Goal: Task Accomplishment & Management: Manage account settings

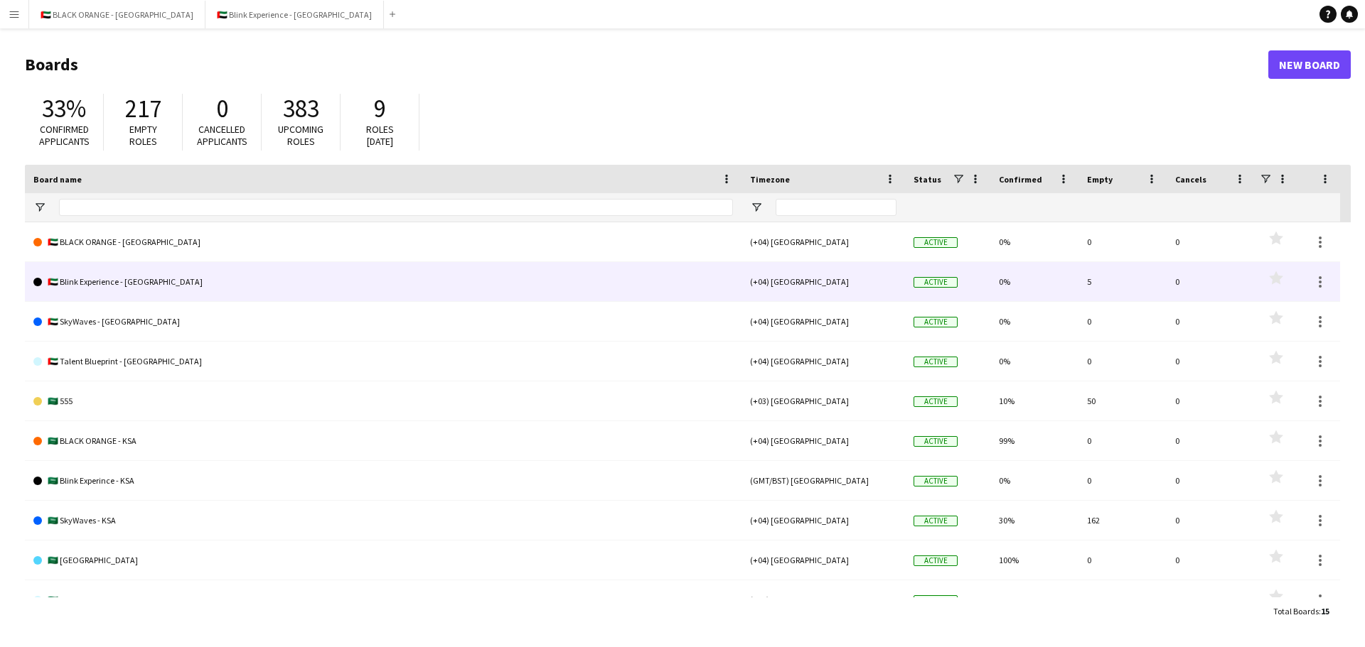
click at [134, 274] on link "🇦🇪 Blink Experience - [GEOGRAPHIC_DATA]" at bounding box center [382, 282] width 699 height 40
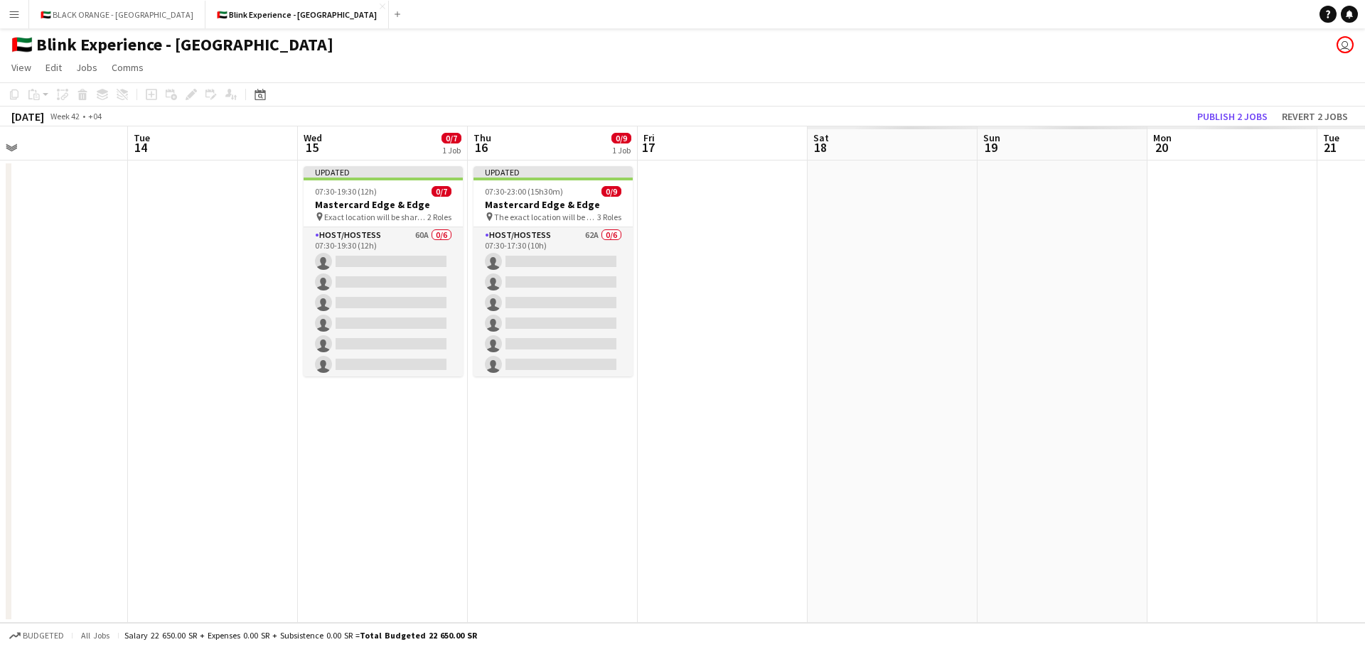
drag, startPoint x: 814, startPoint y: 443, endPoint x: 45, endPoint y: 335, distance: 775.8
click at [45, 335] on app-calendar-viewport "Fri 10 Sat 11 Sun 12 Mon 13 Tue 14 Wed 15 0/7 1 Job Thu 16 0/9 1 Job Fri 17 Sat…" at bounding box center [682, 375] width 1365 height 497
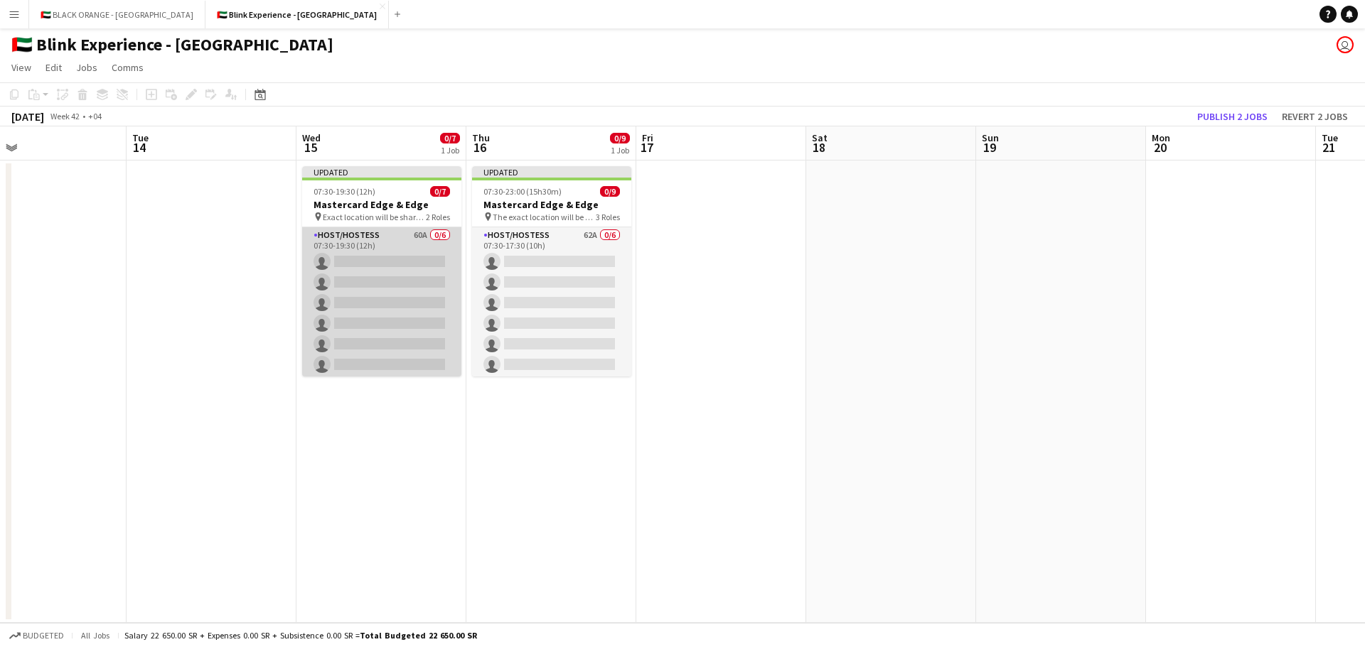
click at [368, 271] on app-card-role "Host/Hostess 60A 0/6 07:30-19:30 (12h) single-neutral-actions single-neutral-ac…" at bounding box center [381, 302] width 159 height 151
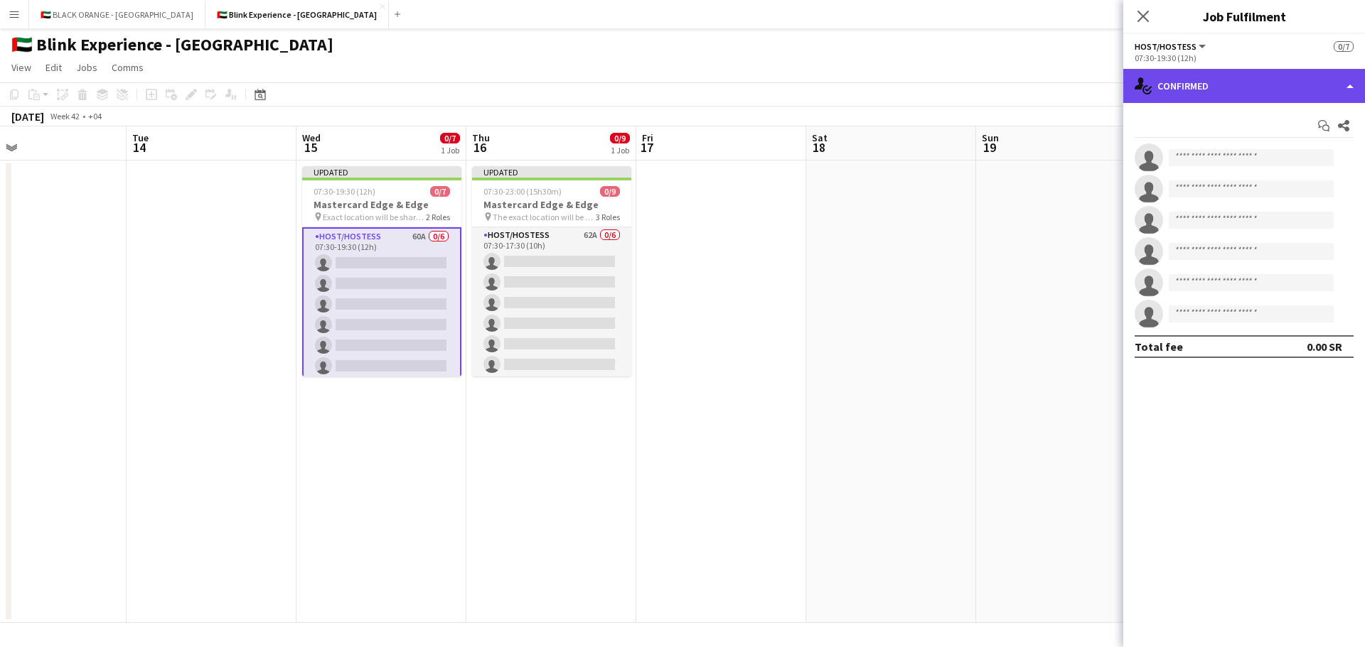
click at [1269, 85] on div "single-neutral-actions-check-2 Confirmed" at bounding box center [1244, 86] width 242 height 34
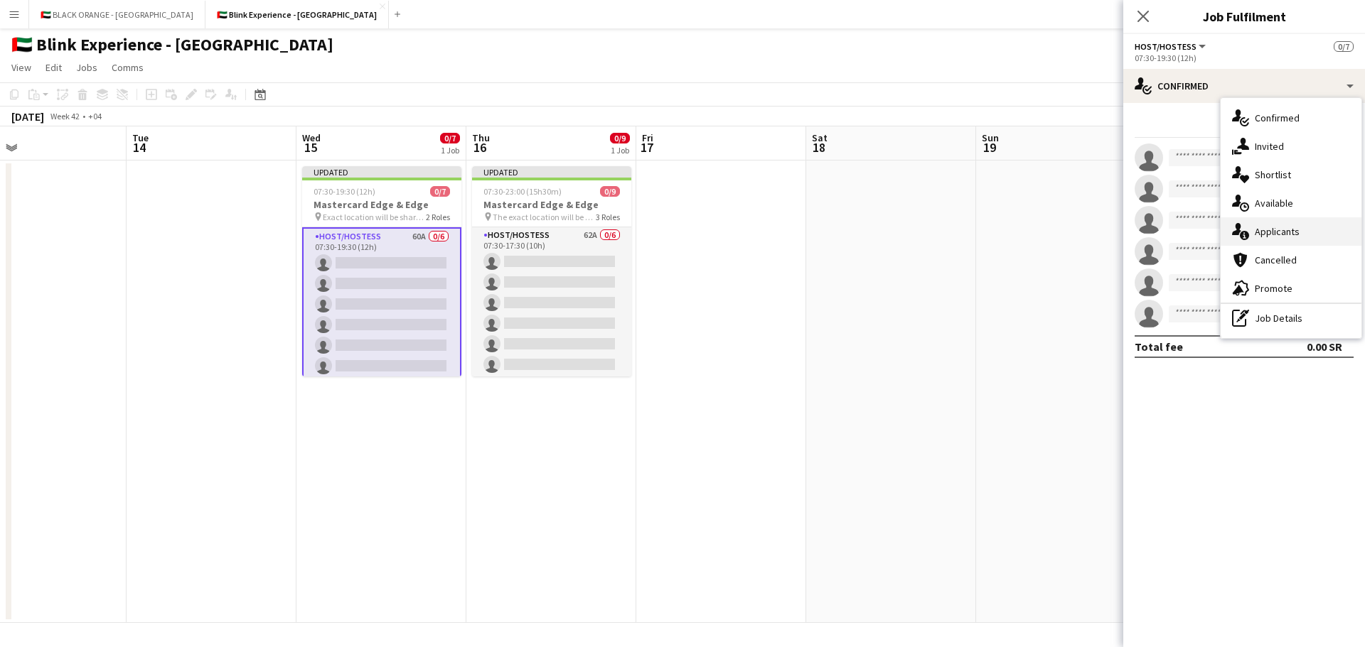
click at [1281, 232] on span "Applicants" at bounding box center [1276, 231] width 45 height 13
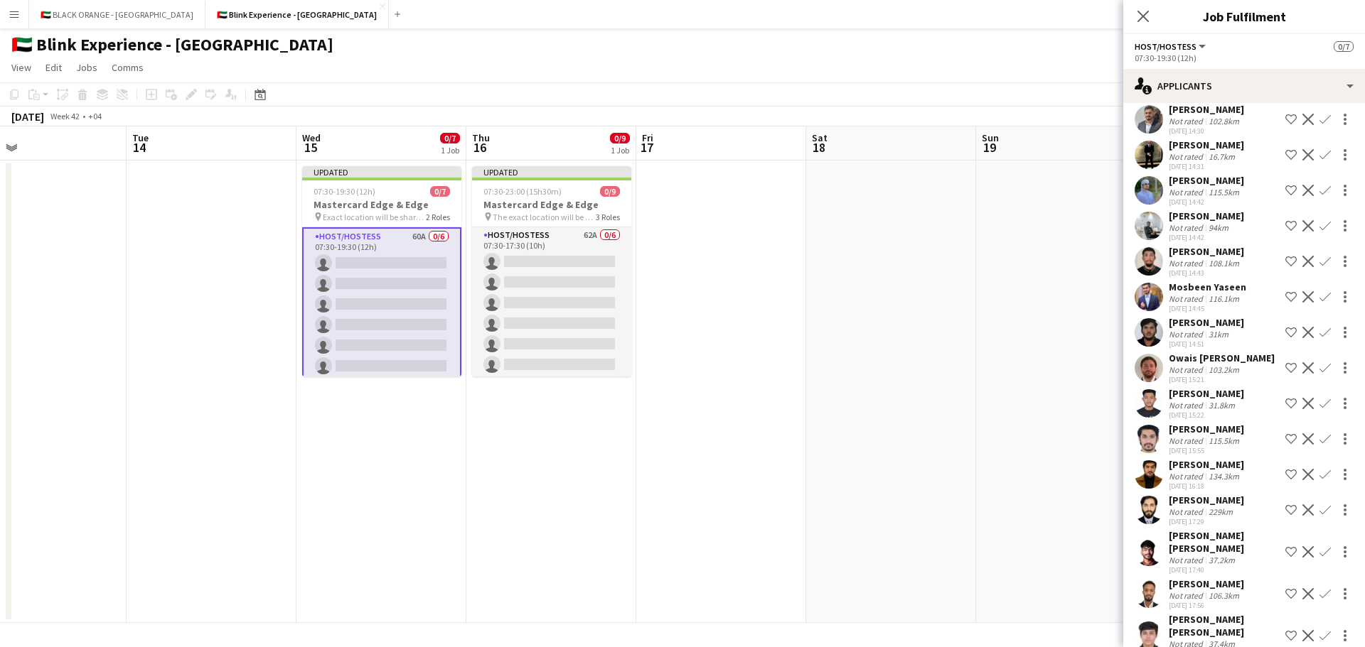
scroll to position [1637, 0]
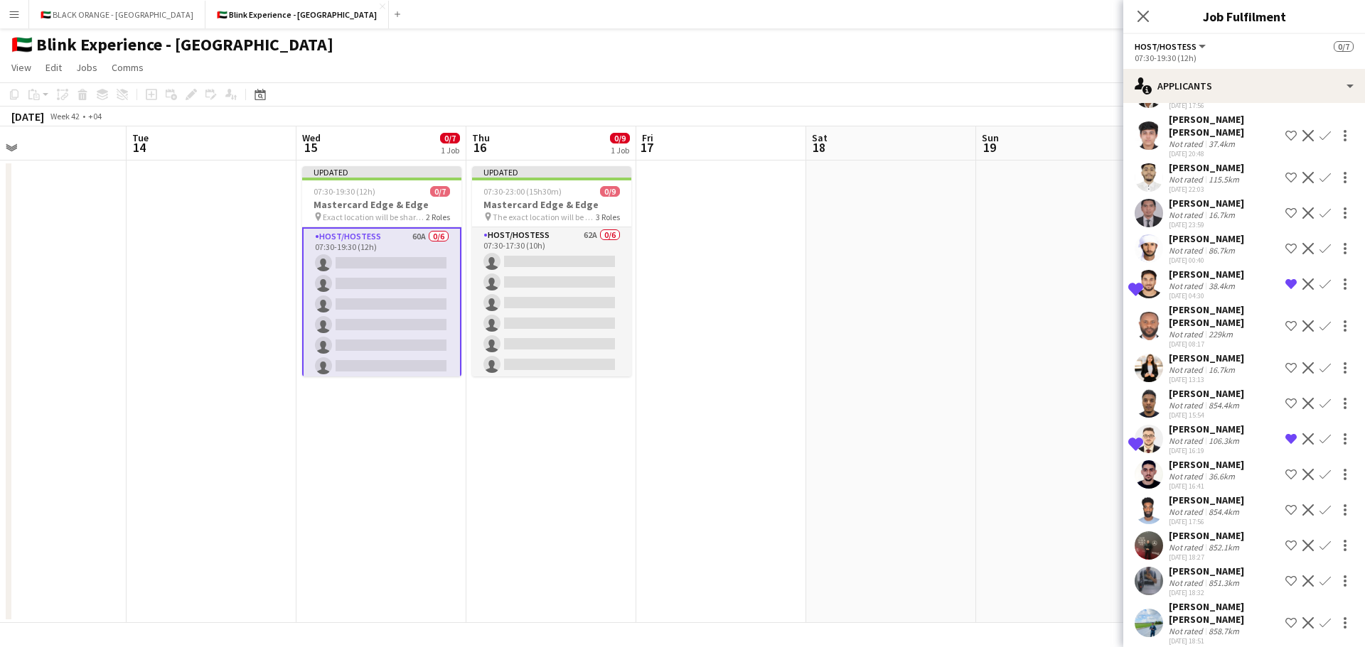
click at [1183, 494] on div "[PERSON_NAME]" at bounding box center [1205, 500] width 75 height 13
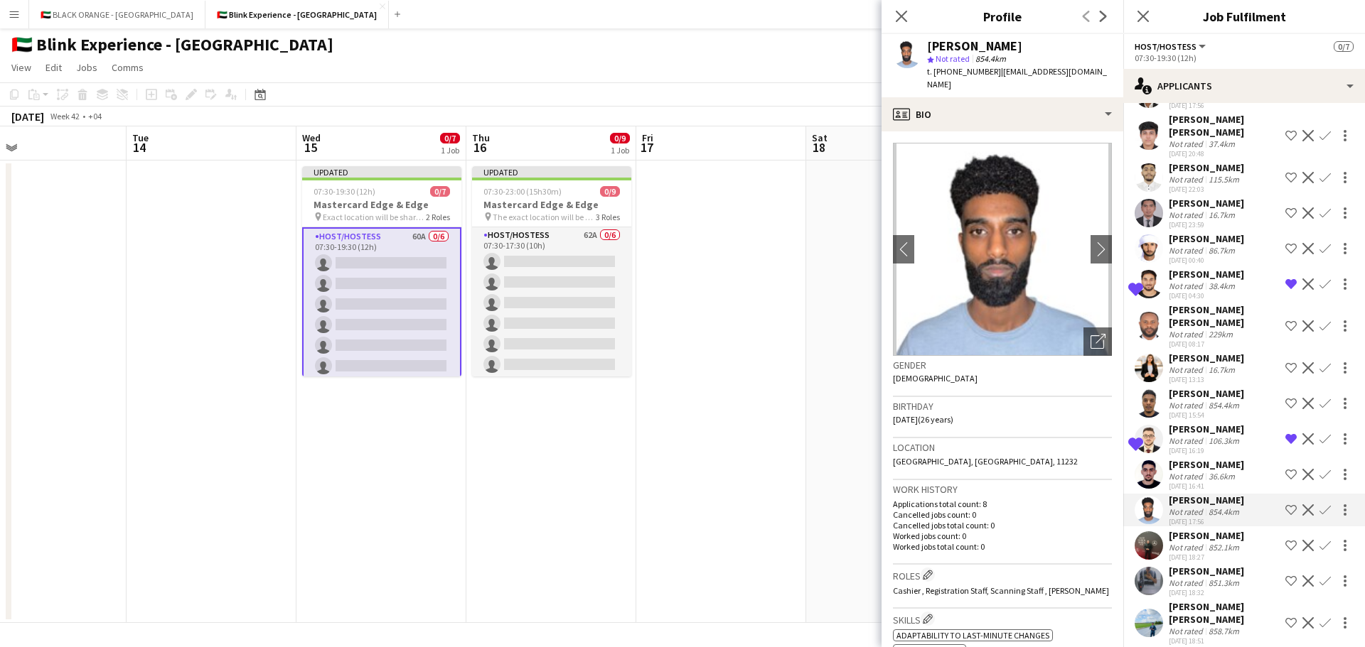
click at [1302, 505] on app-icon "Decline" at bounding box center [1307, 510] width 11 height 11
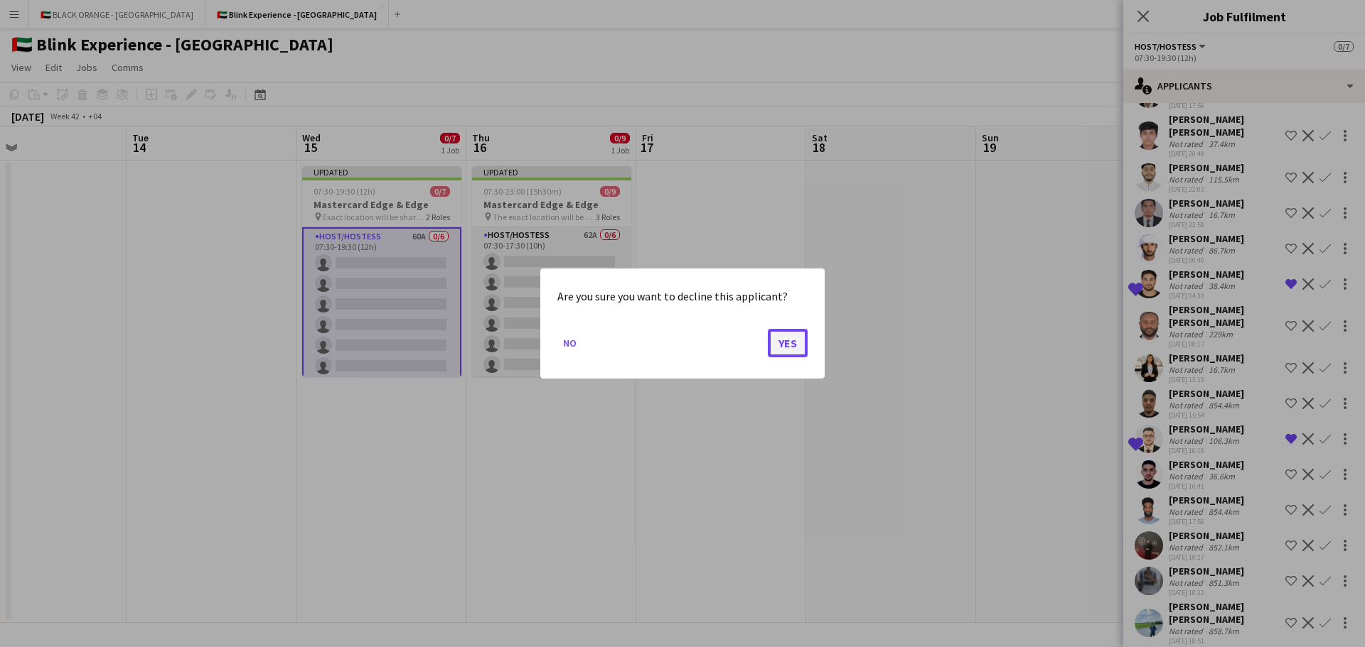
click at [784, 345] on button "Yes" at bounding box center [788, 343] width 40 height 28
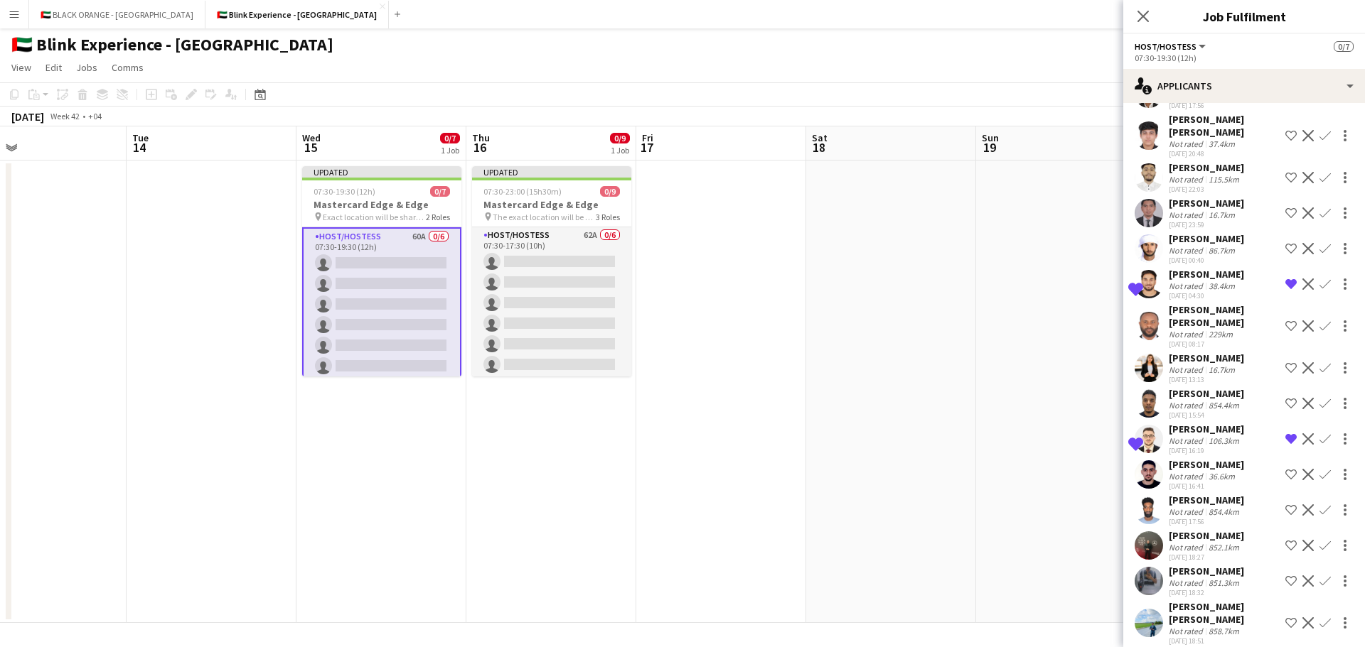
scroll to position [1602, 0]
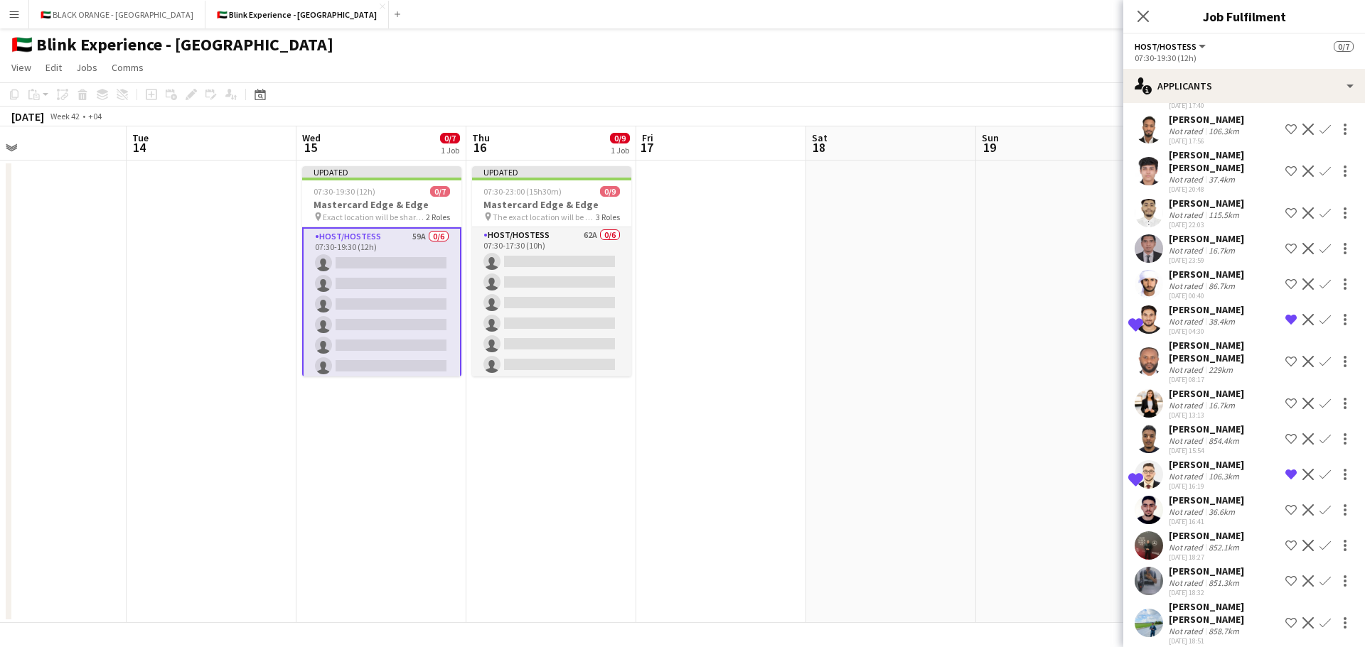
click at [1232, 542] on div "852.1km" at bounding box center [1223, 547] width 36 height 11
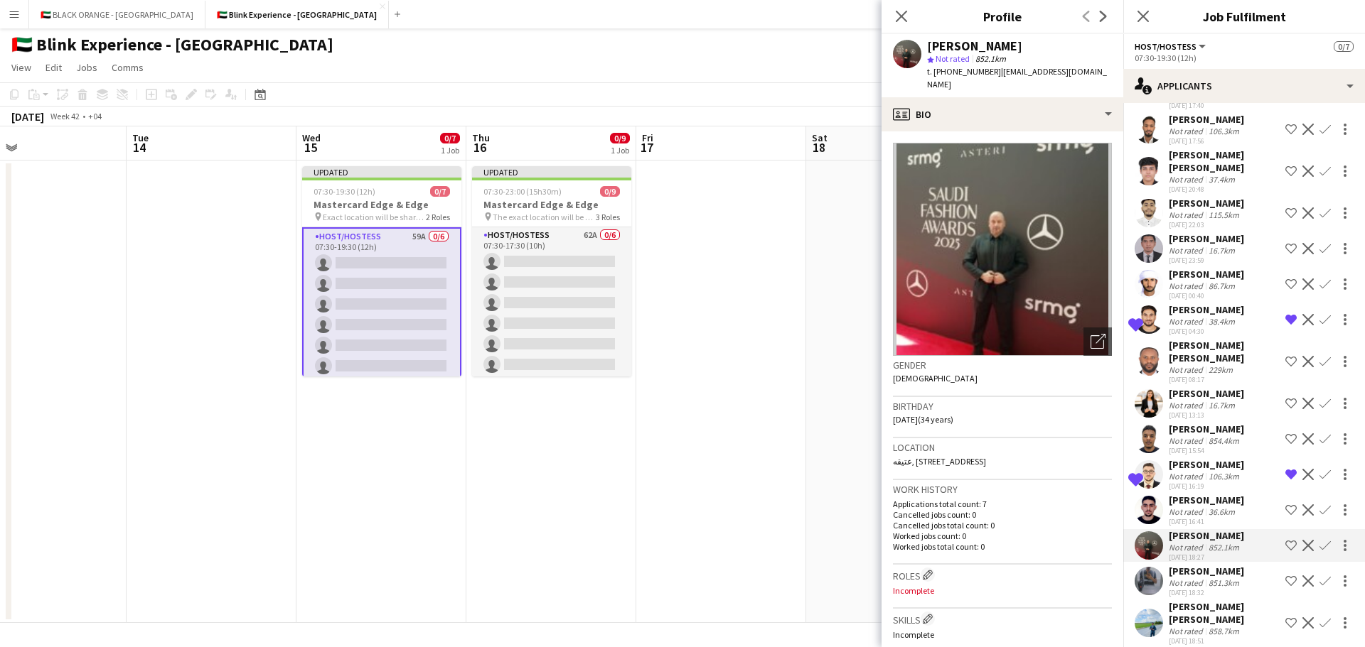
click at [1299, 537] on button "Decline" at bounding box center [1307, 545] width 17 height 17
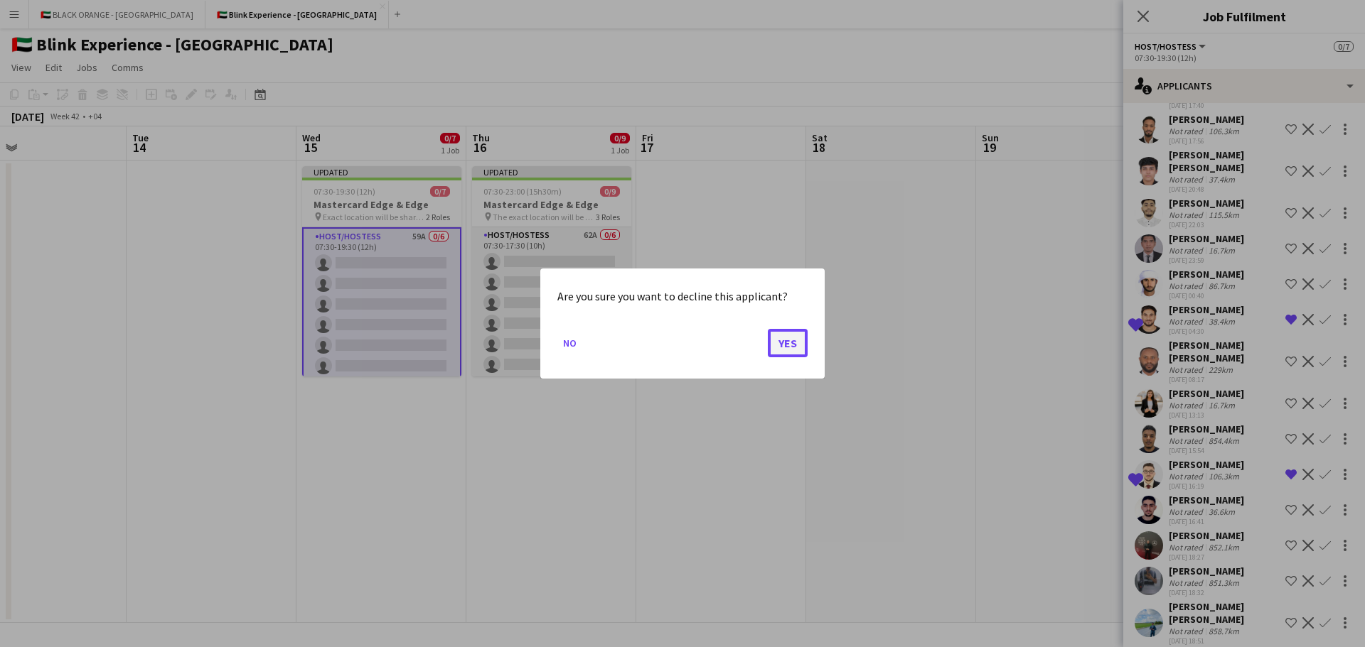
click at [782, 347] on button "Yes" at bounding box center [788, 343] width 40 height 28
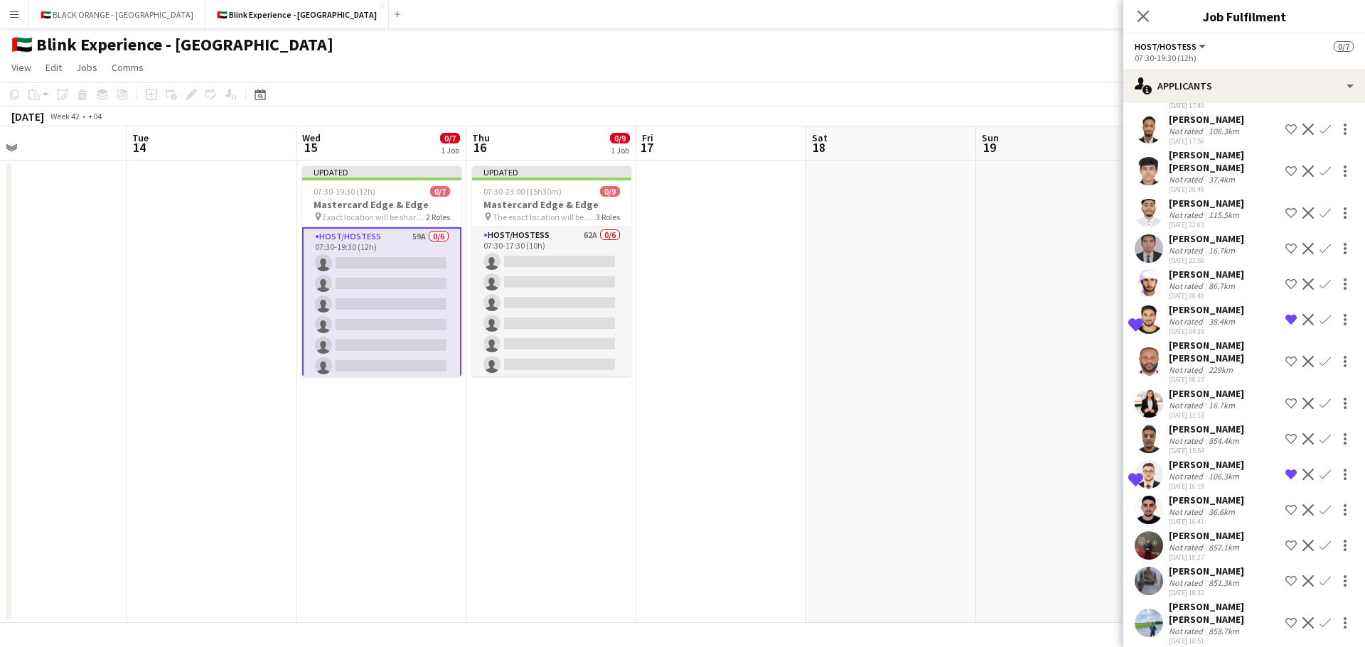
scroll to position [1566, 0]
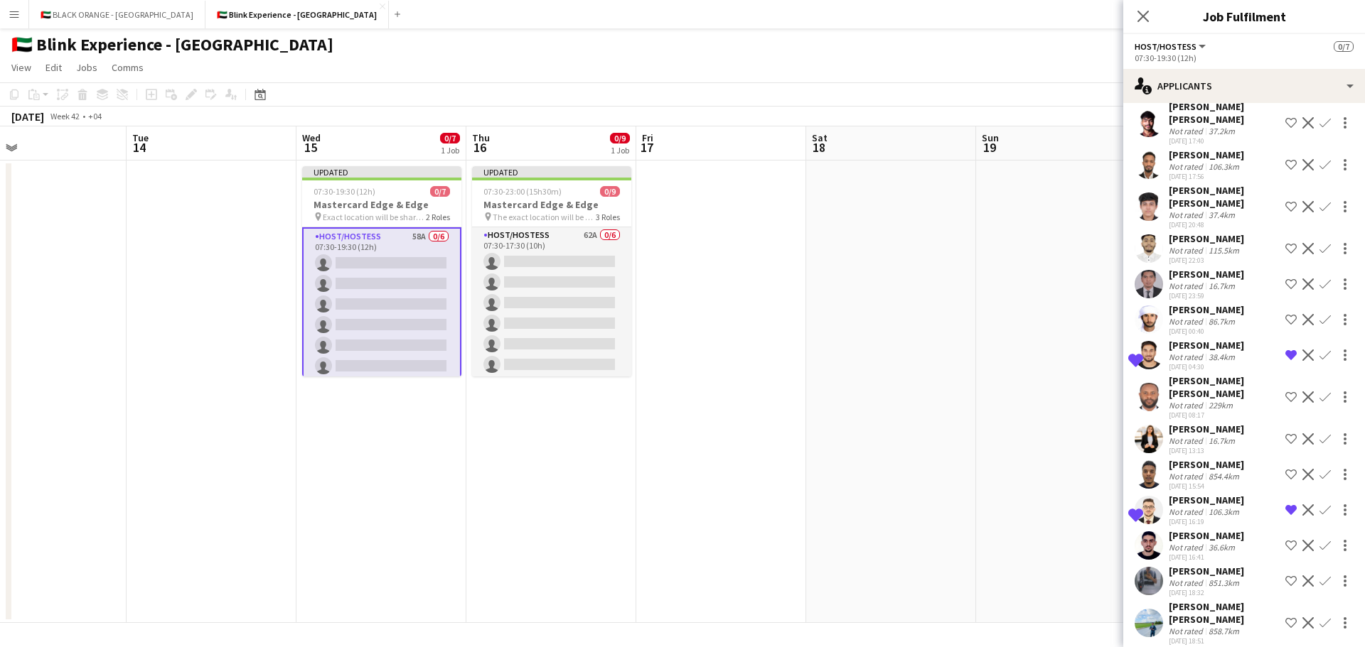
click at [1302, 576] on app-icon "Decline" at bounding box center [1307, 581] width 11 height 11
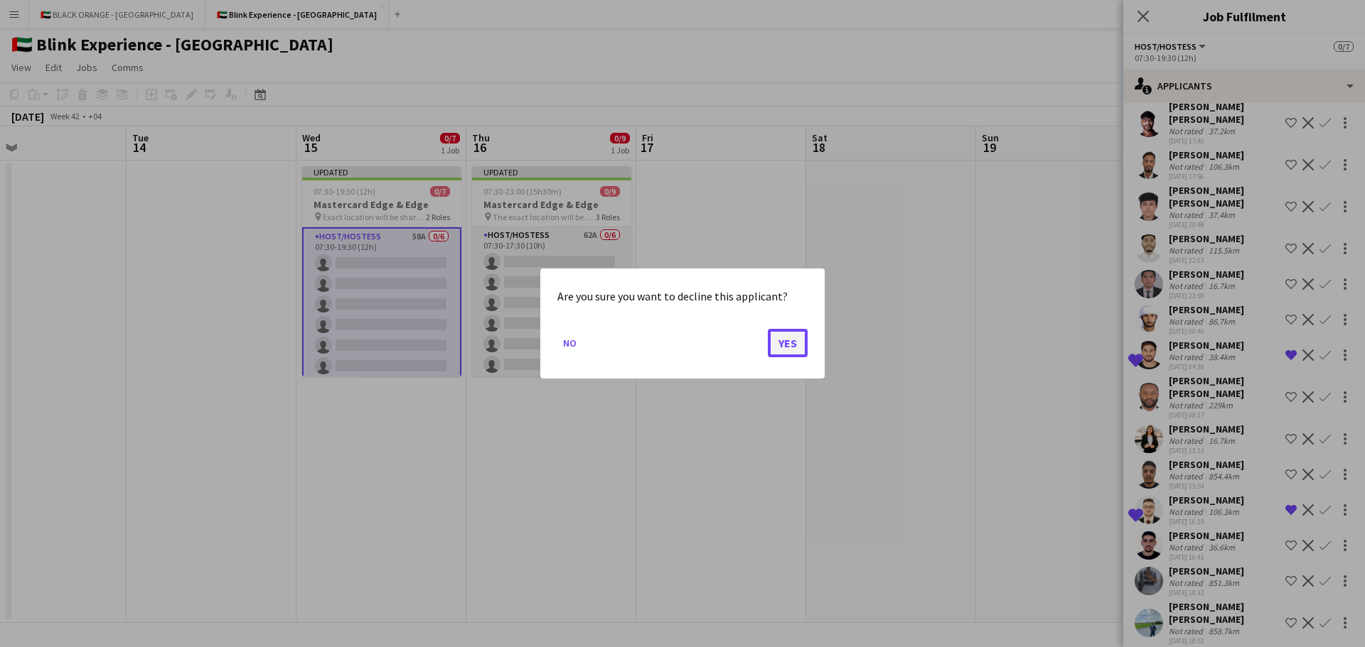
click at [779, 348] on button "Yes" at bounding box center [788, 343] width 40 height 28
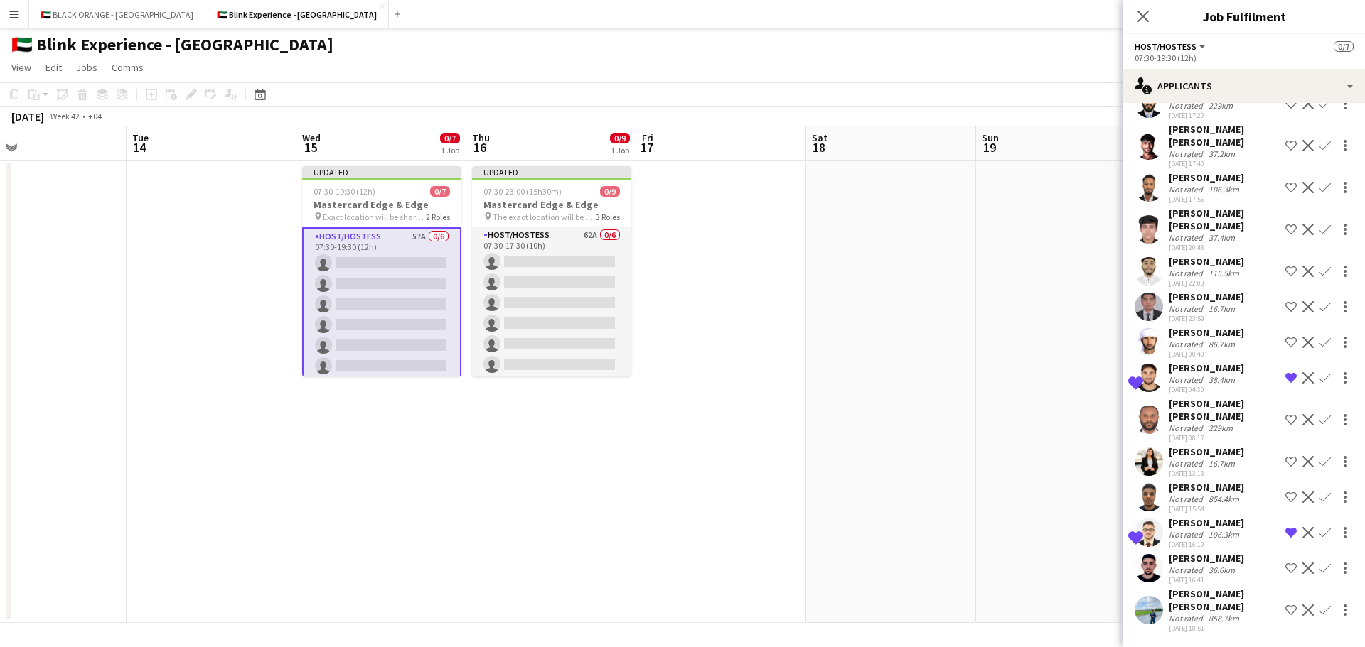
scroll to position [1531, 0]
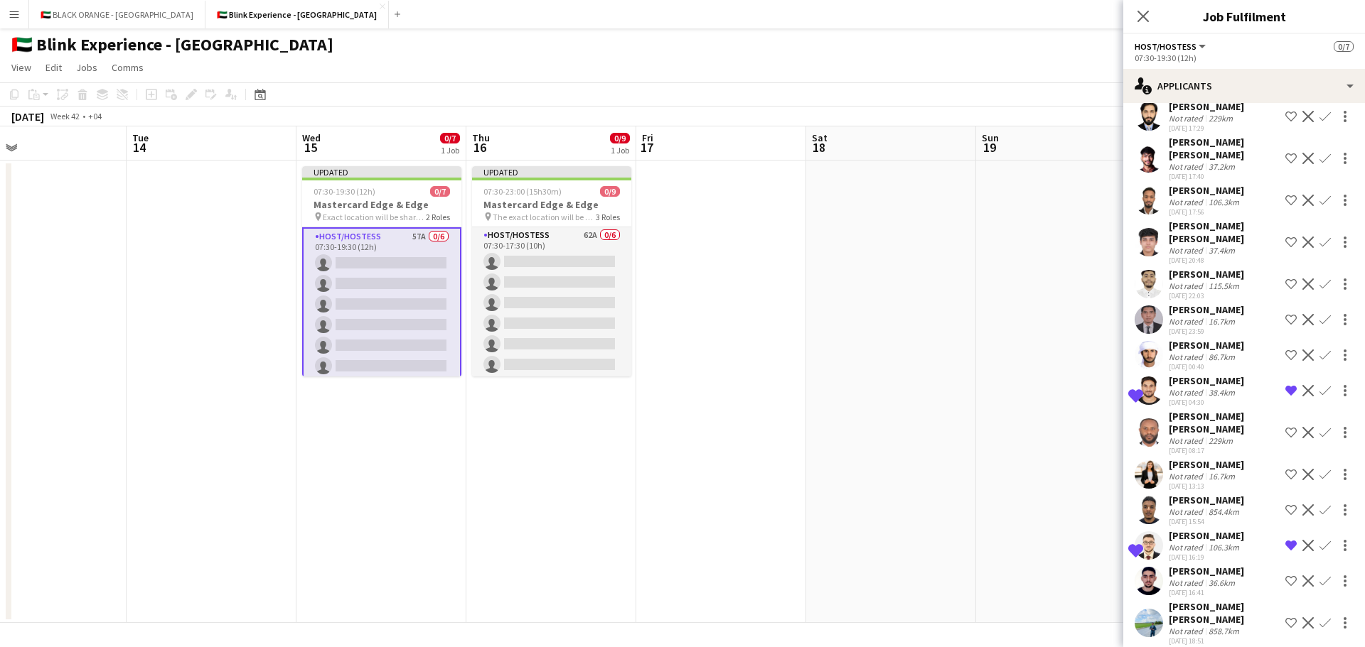
click at [1302, 618] on app-icon "Decline" at bounding box center [1307, 623] width 11 height 11
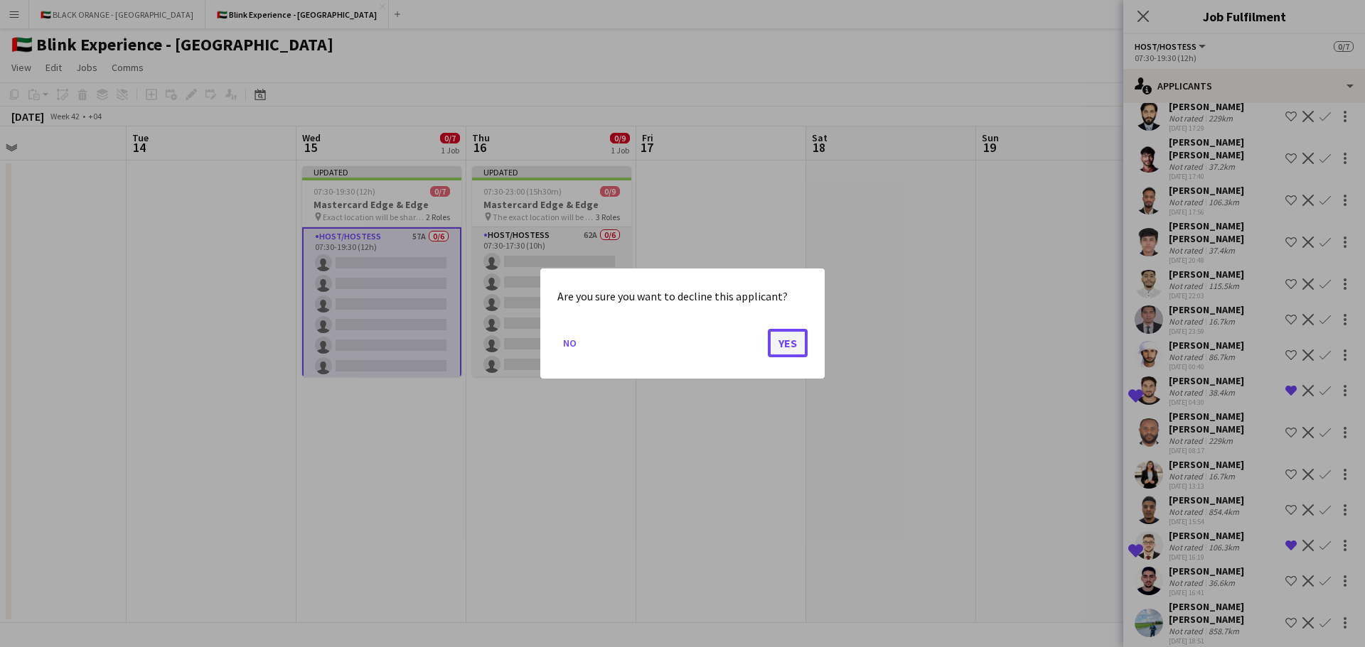
click at [782, 340] on button "Yes" at bounding box center [788, 343] width 40 height 28
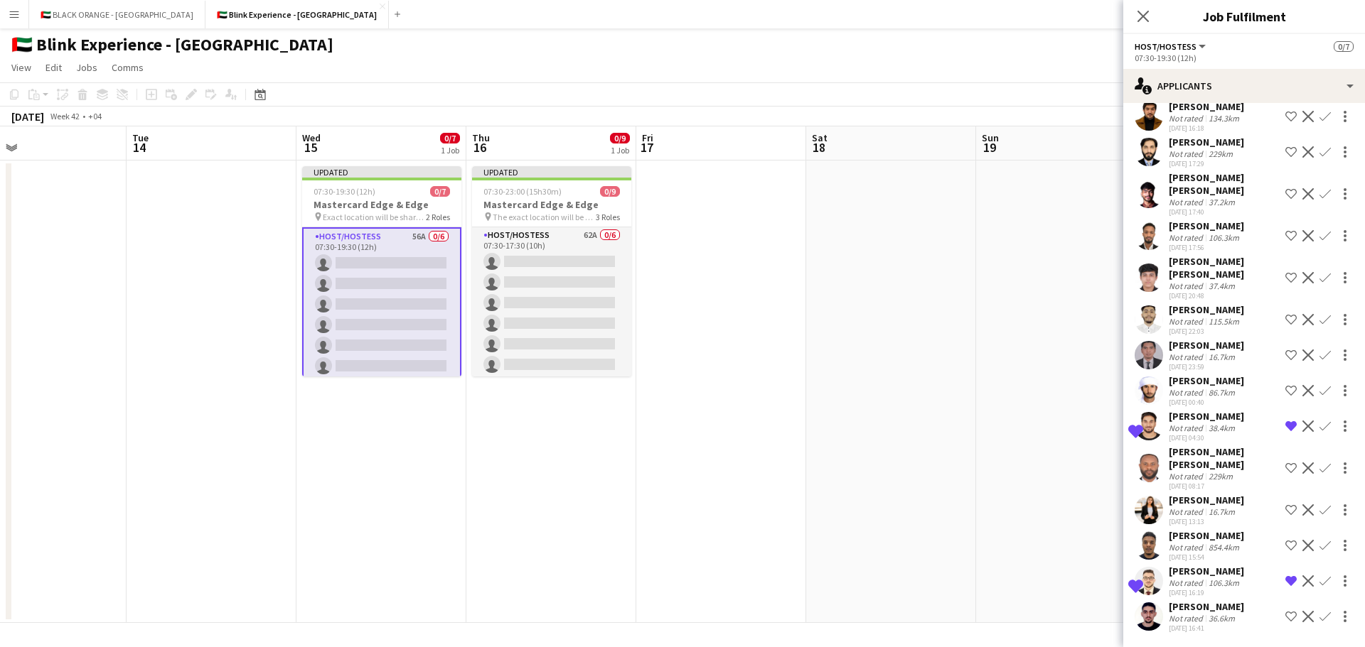
scroll to position [1482, 0]
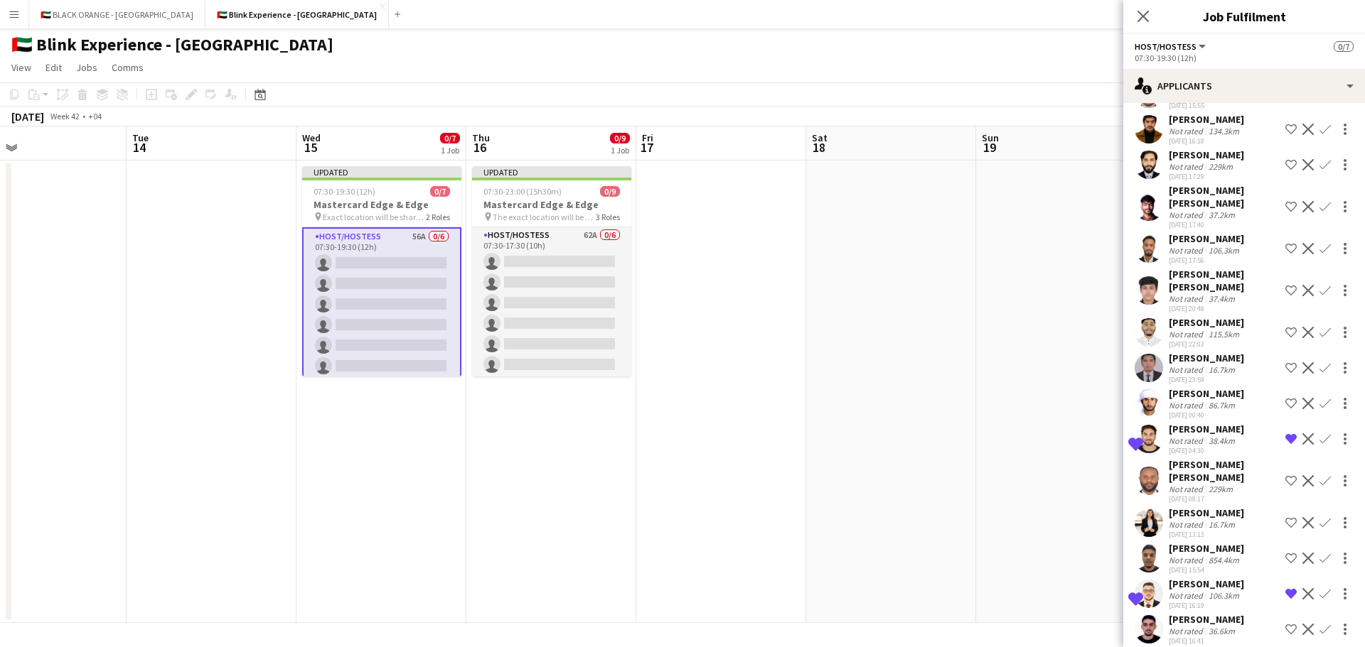
click at [1190, 555] on div "Not rated" at bounding box center [1186, 560] width 37 height 11
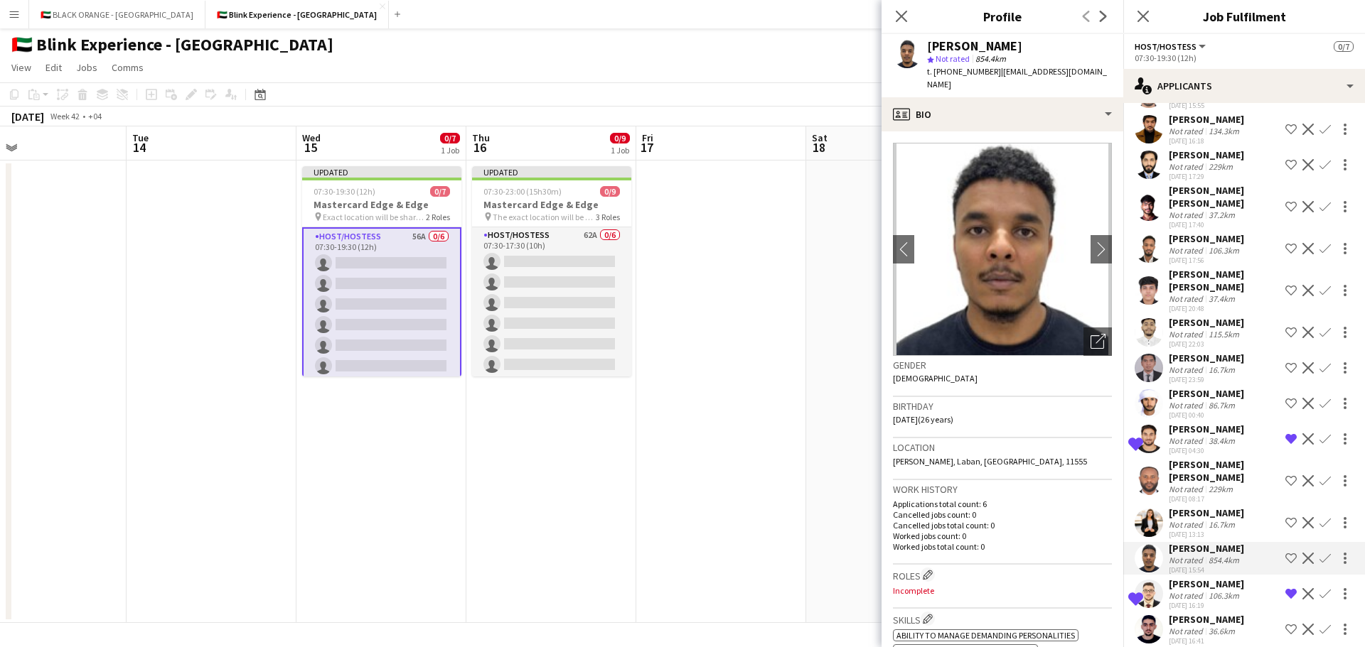
click at [1302, 553] on app-icon "Decline" at bounding box center [1307, 558] width 11 height 11
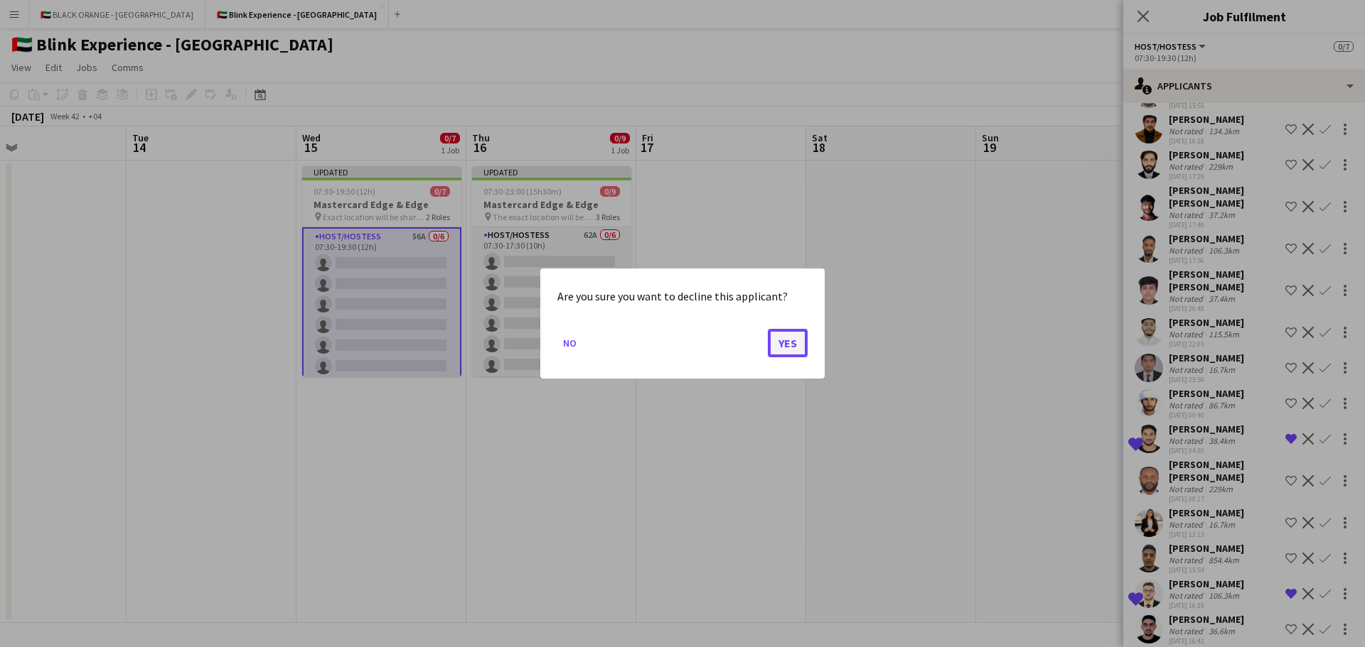
click at [802, 338] on button "Yes" at bounding box center [788, 343] width 40 height 28
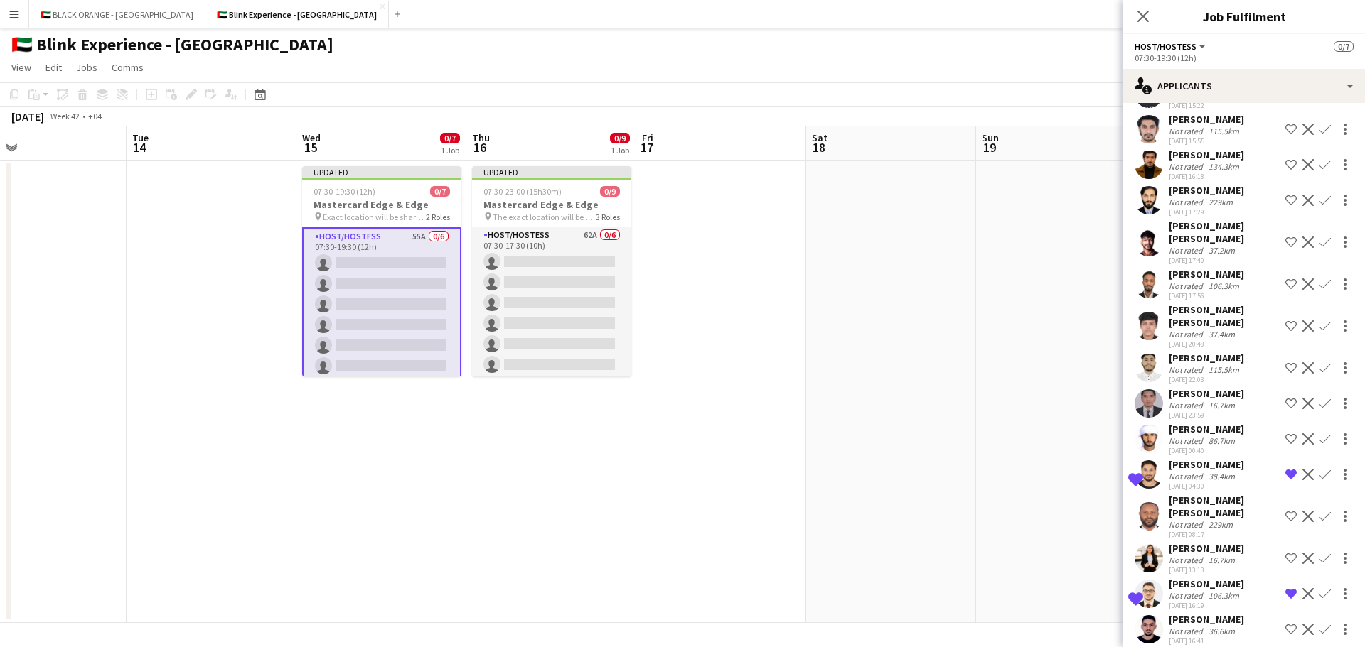
click at [1198, 520] on div "Not rated" at bounding box center [1186, 525] width 37 height 11
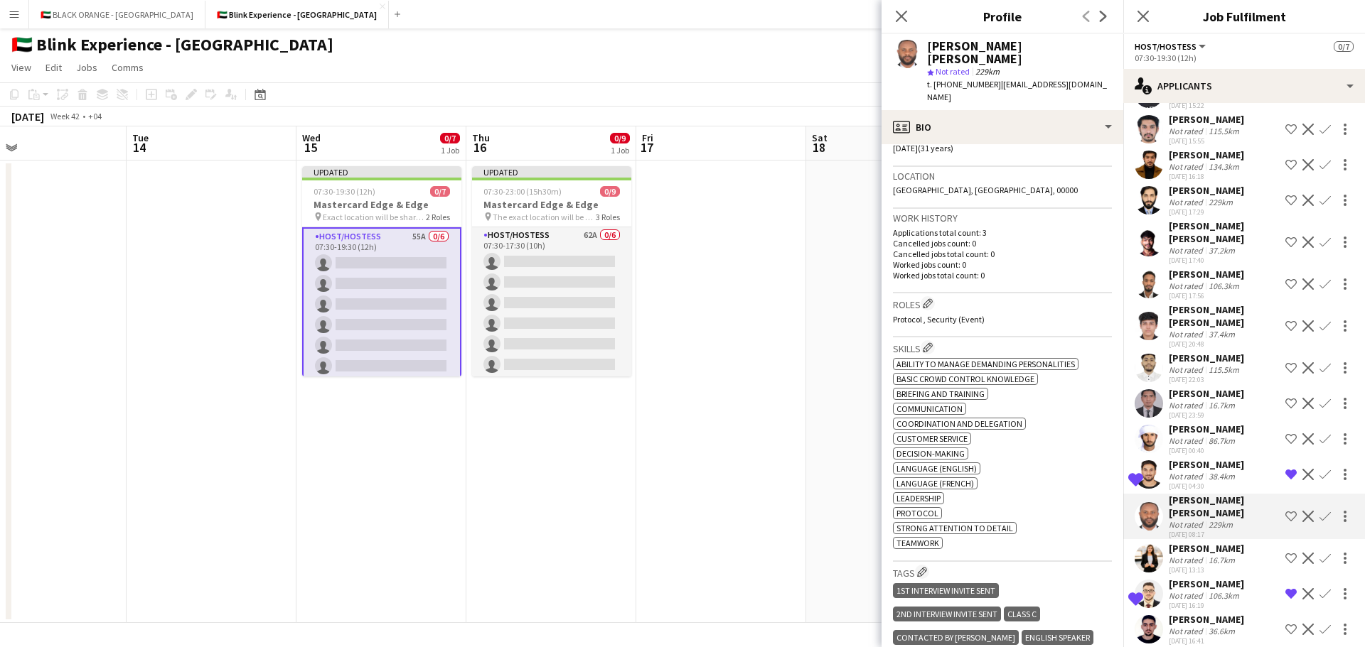
scroll to position [0, 0]
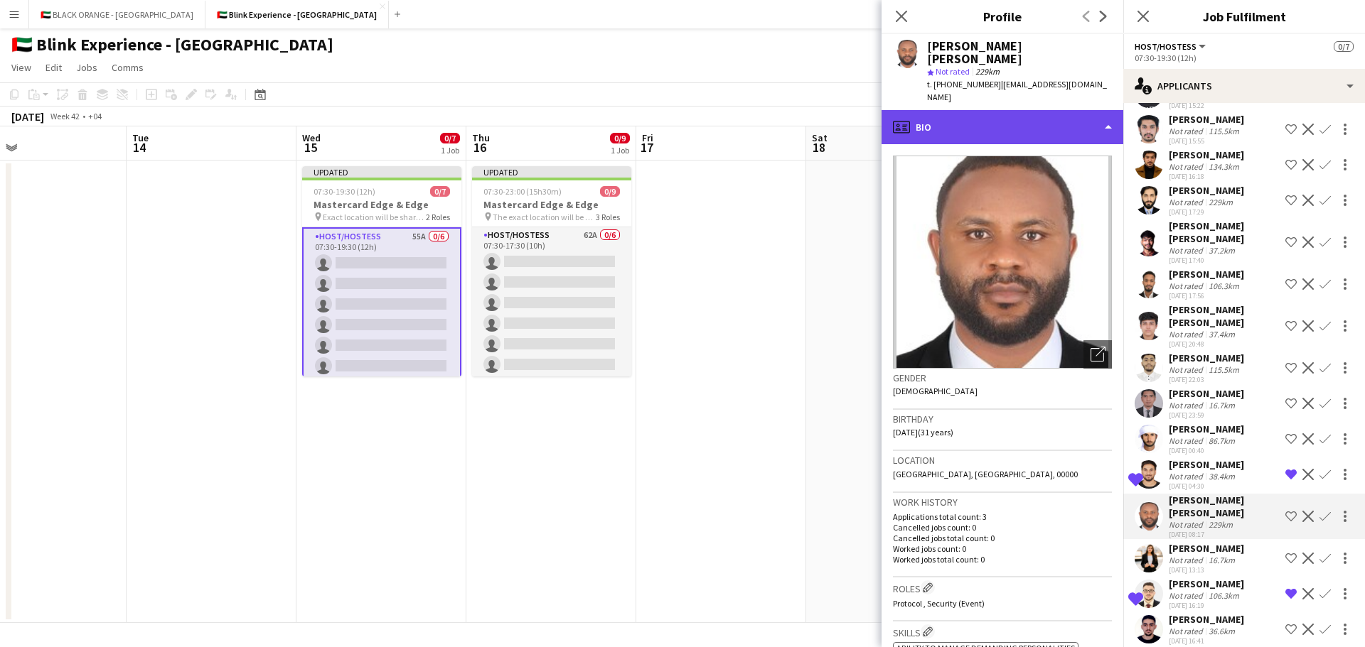
click at [1008, 110] on div "profile Bio" at bounding box center [1002, 127] width 242 height 34
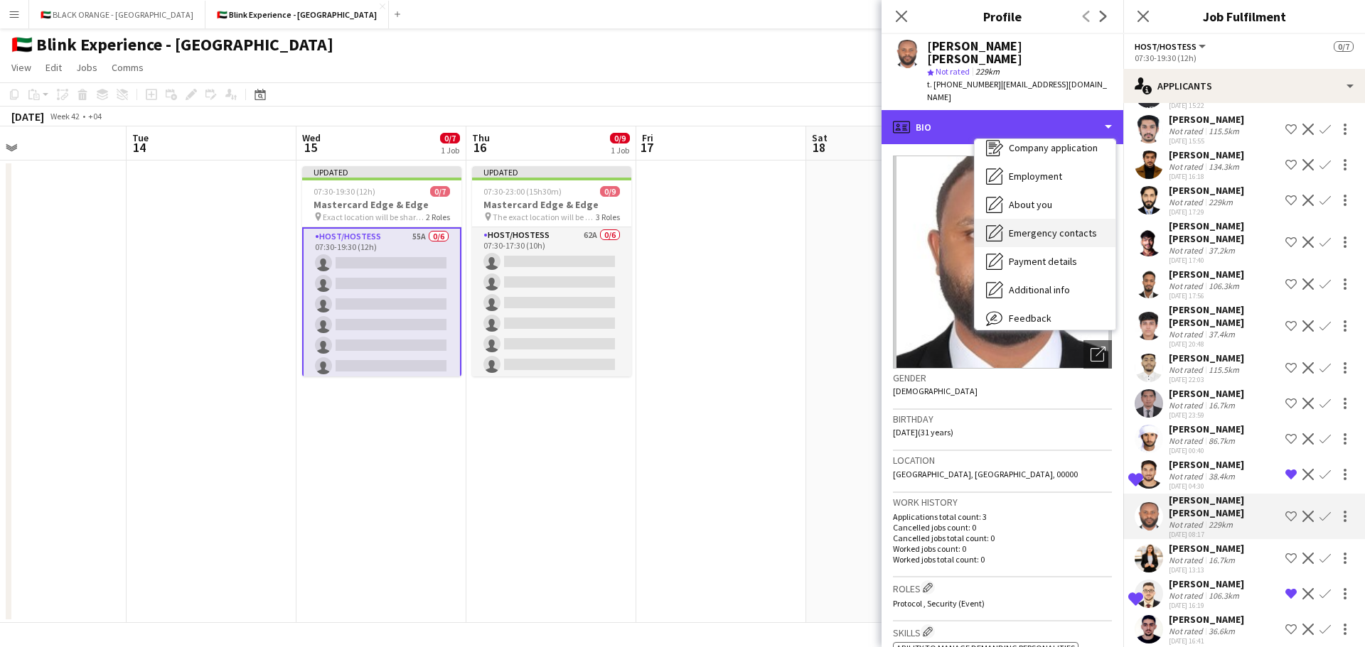
scroll to position [77, 0]
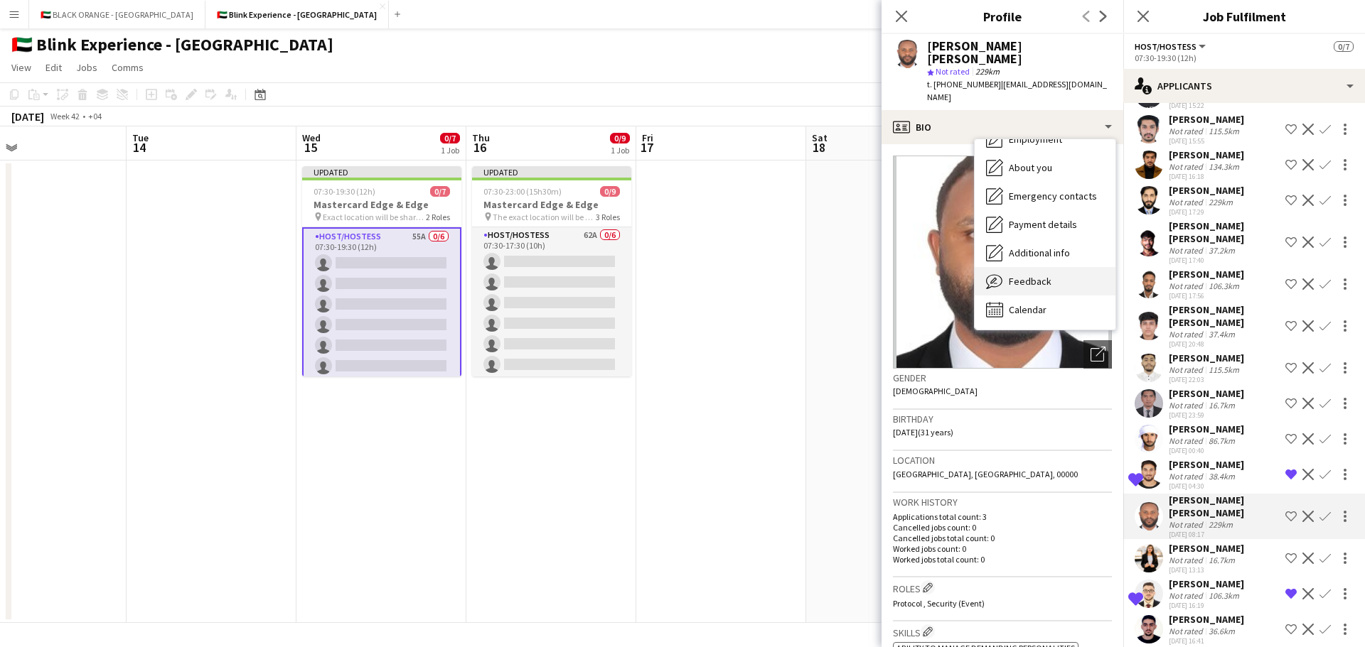
click at [1026, 267] on div "Feedback Feedback" at bounding box center [1044, 281] width 141 height 28
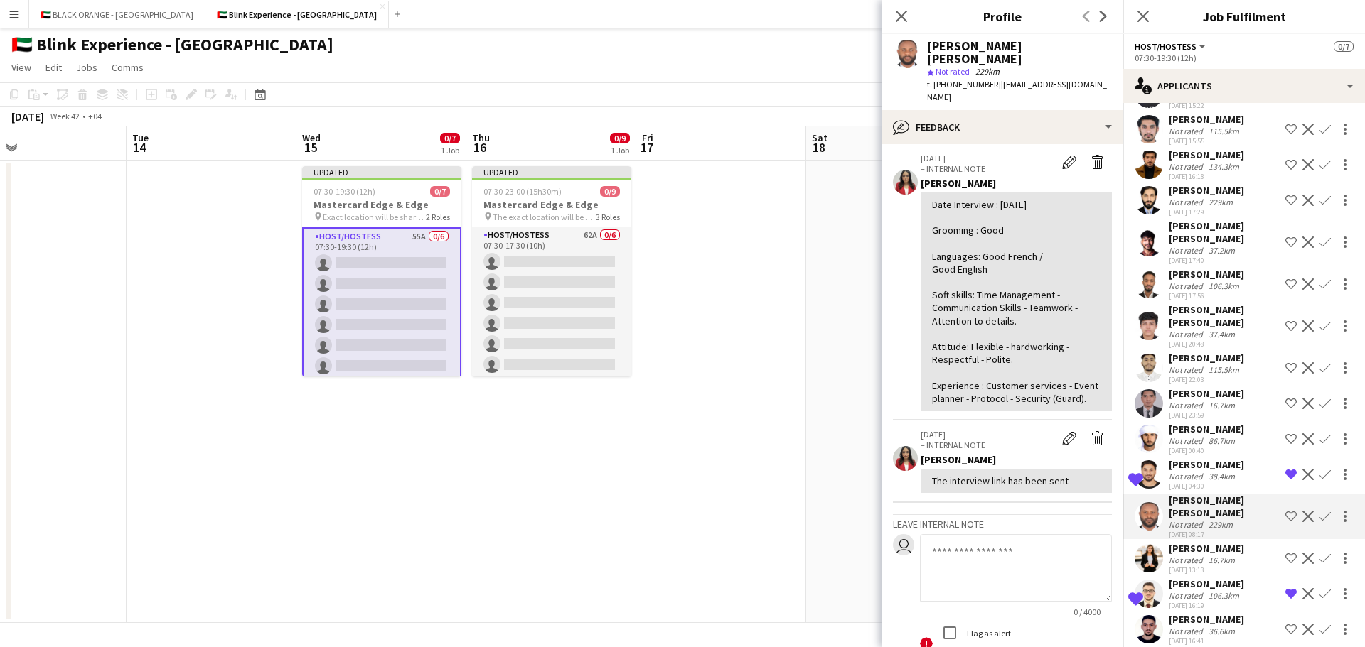
scroll to position [0, 0]
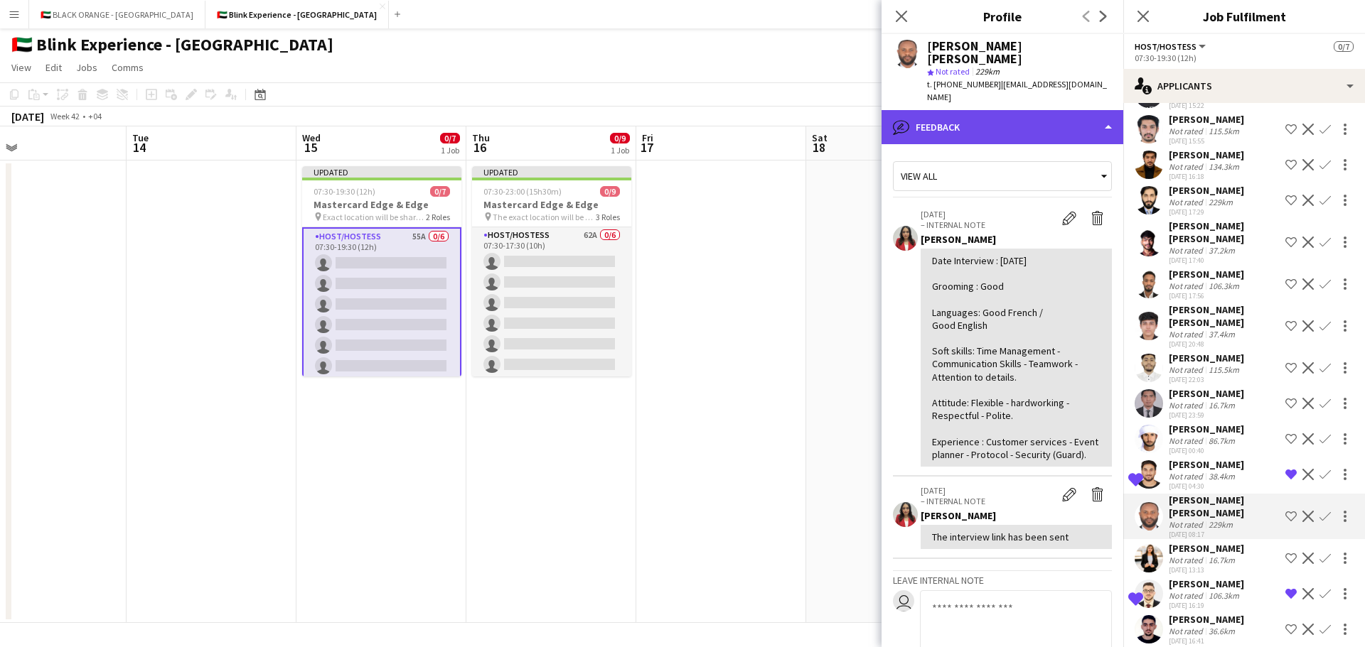
click at [1030, 110] on div "bubble-pencil Feedback" at bounding box center [1002, 127] width 242 height 34
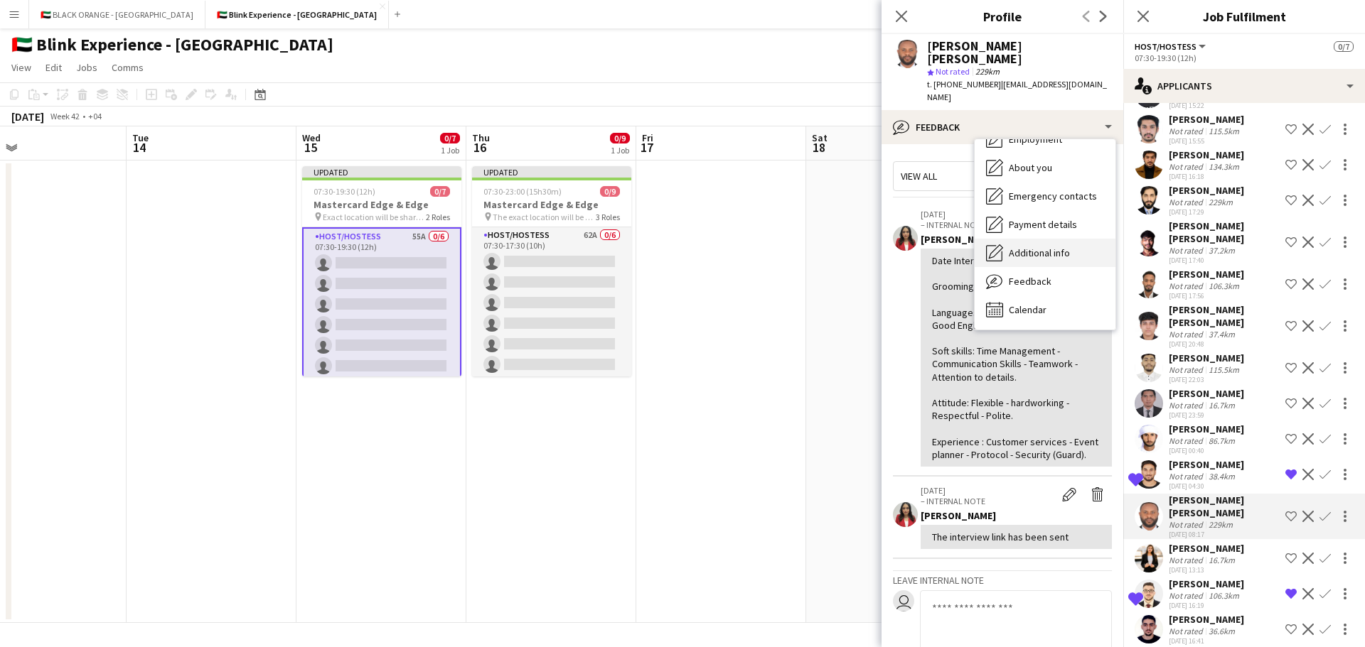
click at [1030, 239] on div "Additional info Additional info" at bounding box center [1044, 253] width 141 height 28
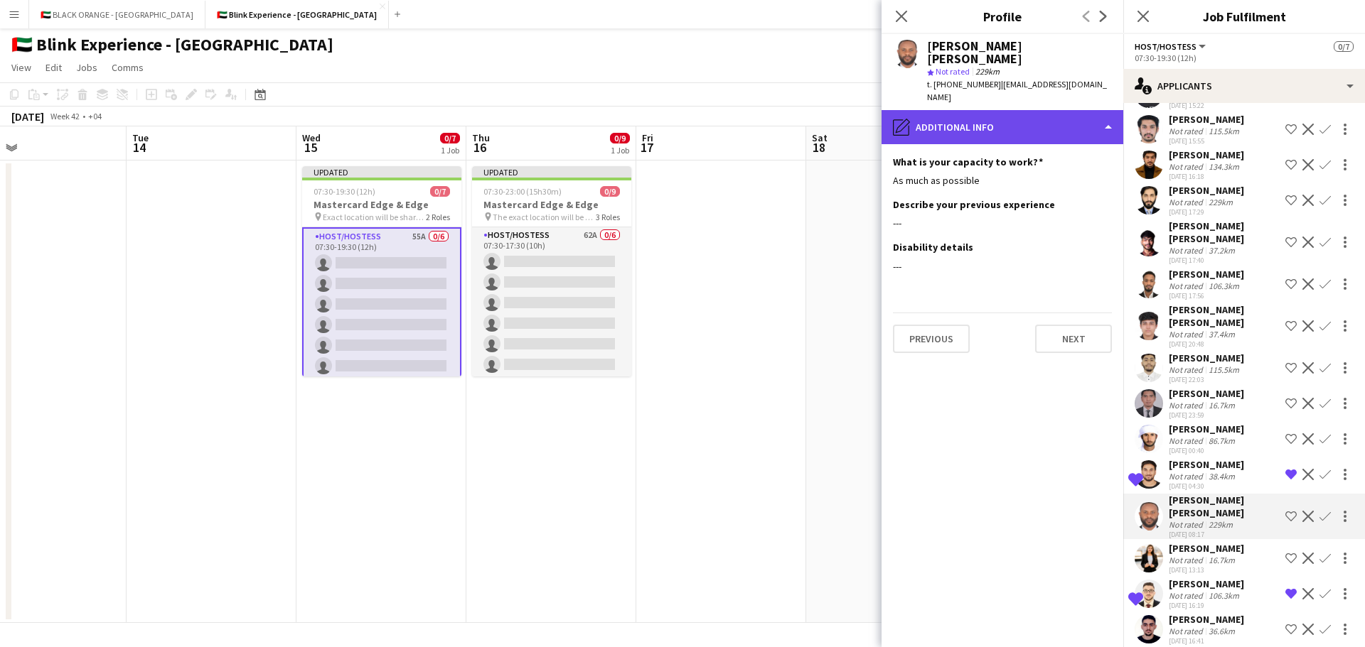
click at [1013, 110] on div "pencil4 Additional info" at bounding box center [1002, 127] width 242 height 34
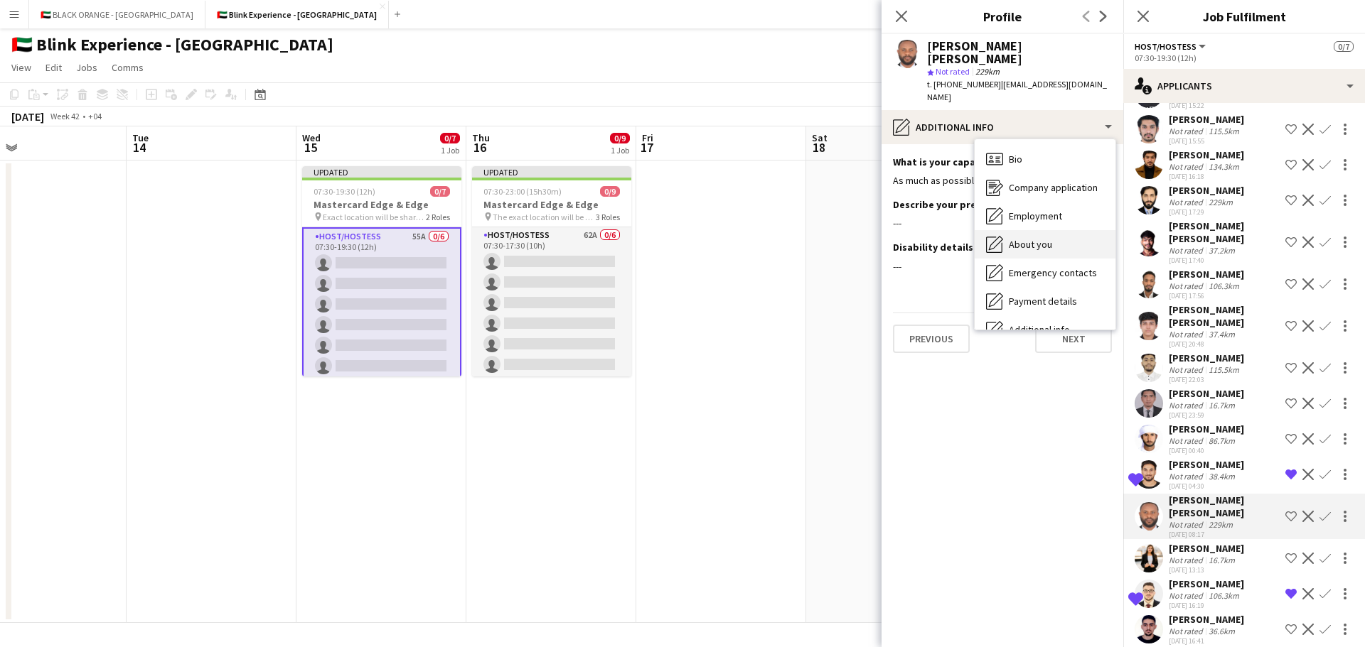
click at [1026, 238] on span "About you" at bounding box center [1029, 244] width 43 height 13
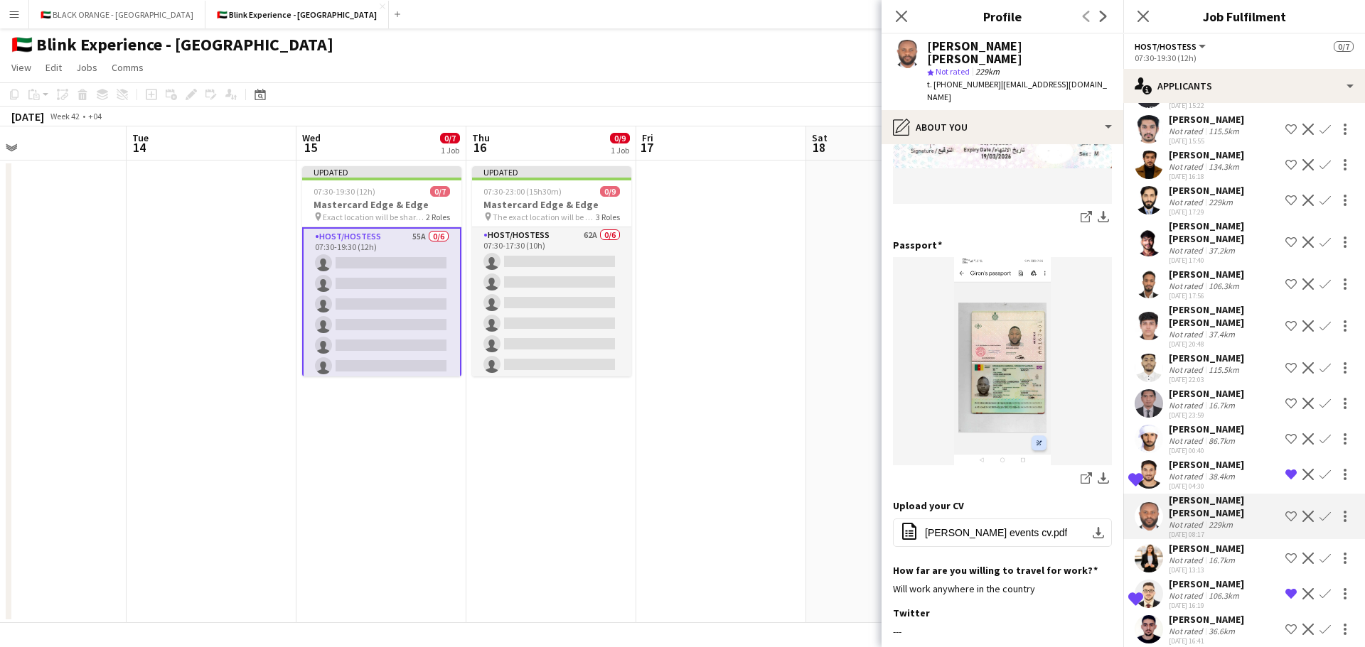
scroll to position [446, 0]
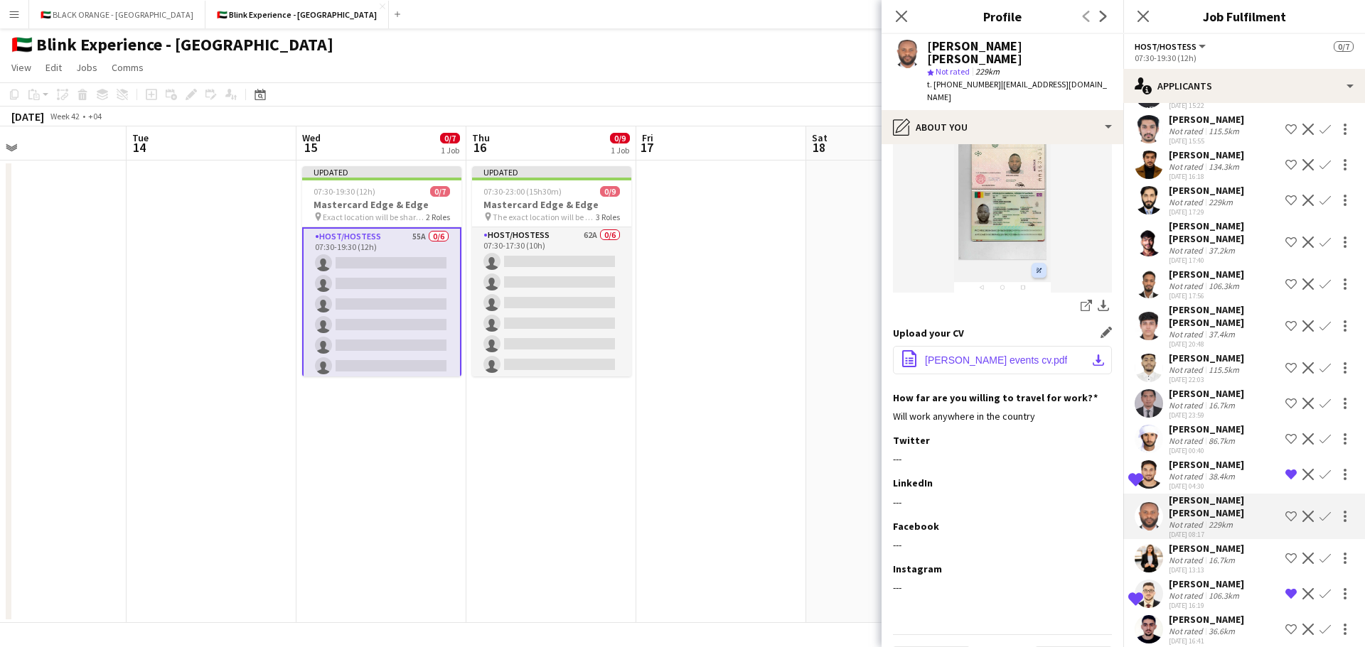
click at [974, 355] on span "[PERSON_NAME] events cv.pdf" at bounding box center [996, 360] width 142 height 11
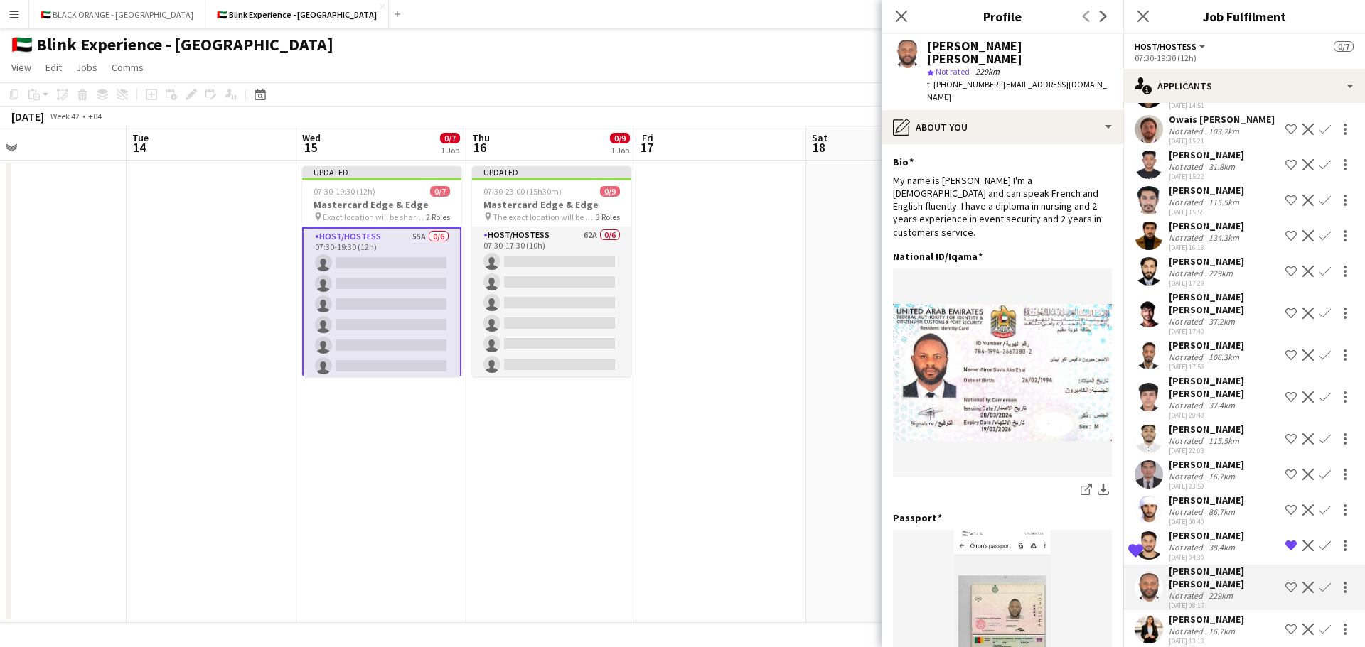
scroll to position [1305, 0]
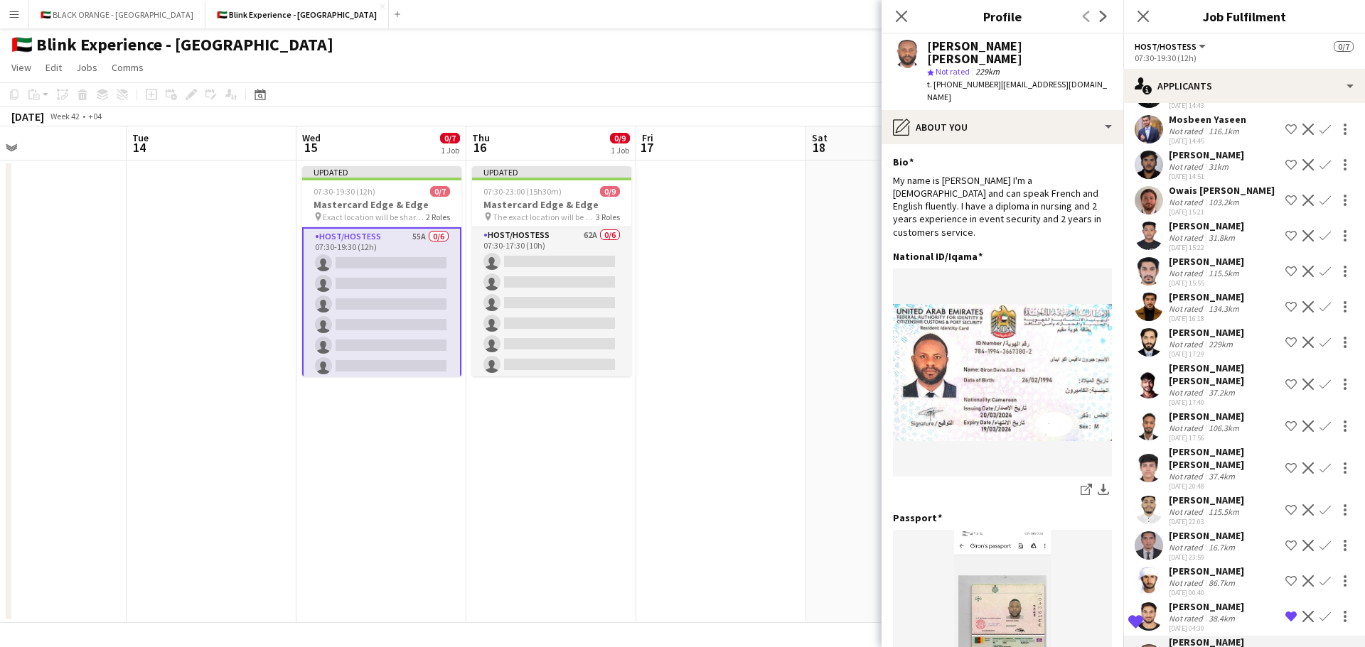
click at [1185, 418] on div "[PERSON_NAME]" at bounding box center [1205, 416] width 75 height 13
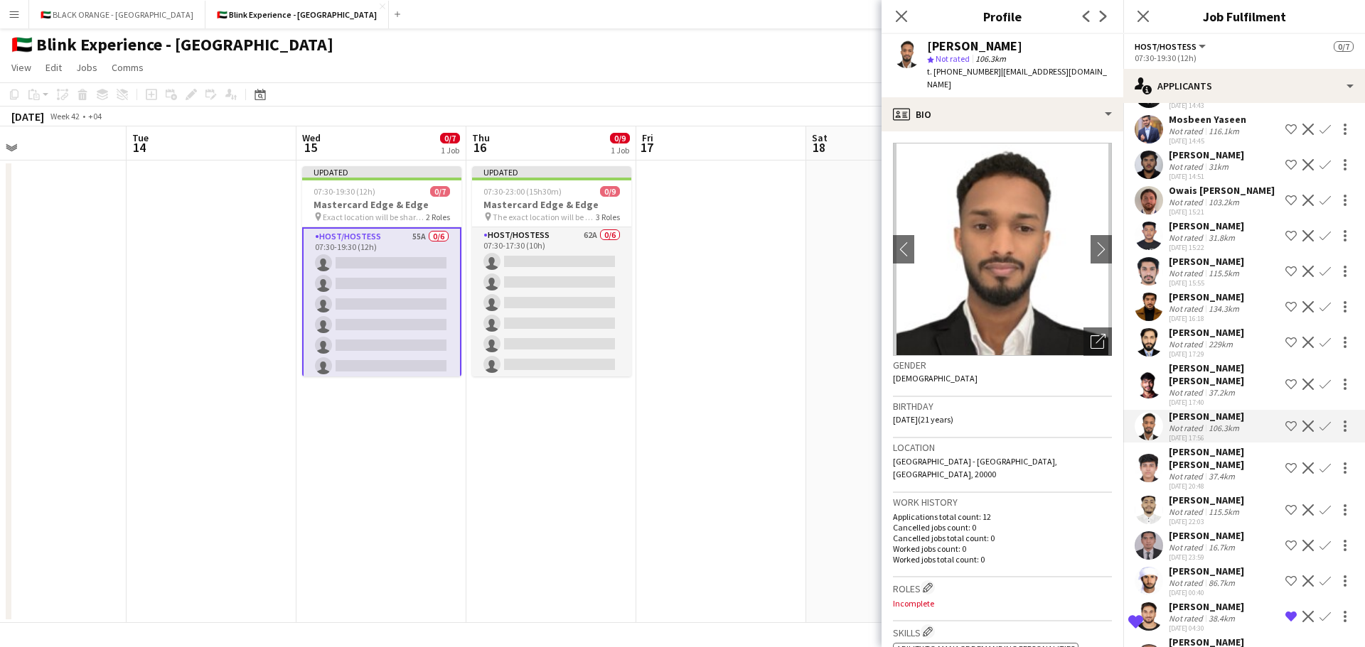
click at [1188, 299] on div "[PERSON_NAME]" at bounding box center [1205, 297] width 75 height 13
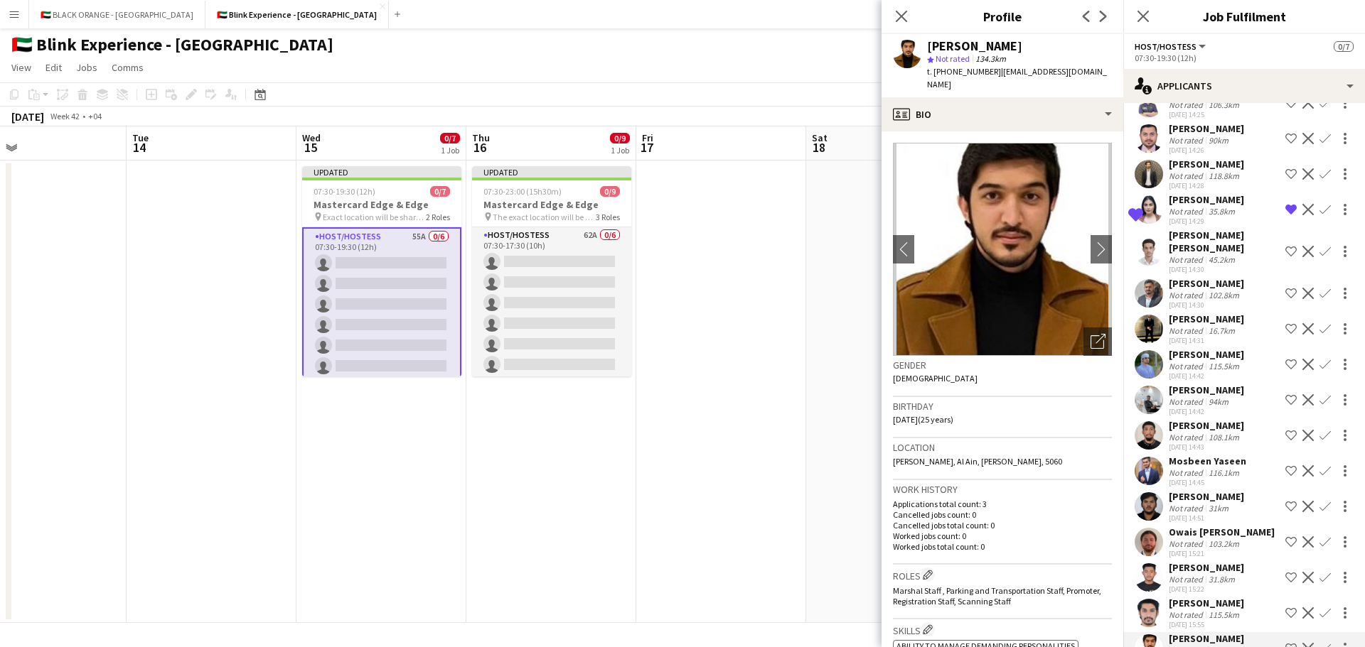
scroll to position [949, 0]
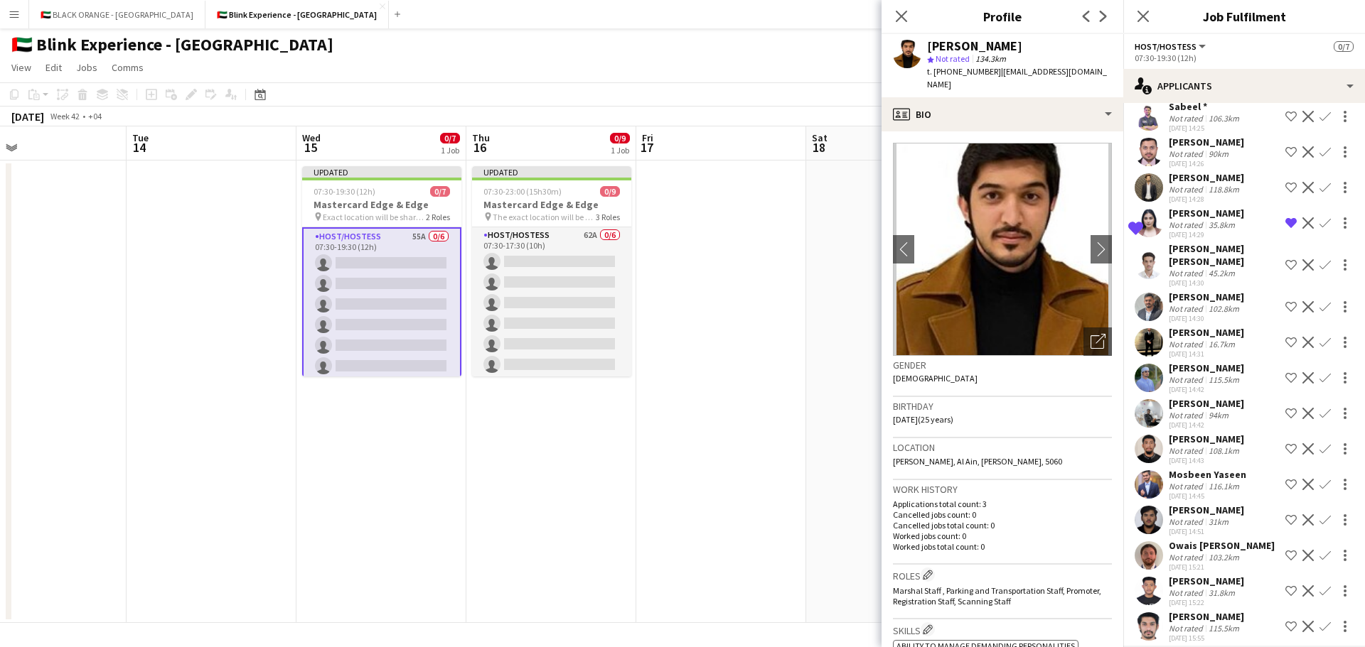
click at [1183, 413] on div "Not rated" at bounding box center [1186, 415] width 37 height 11
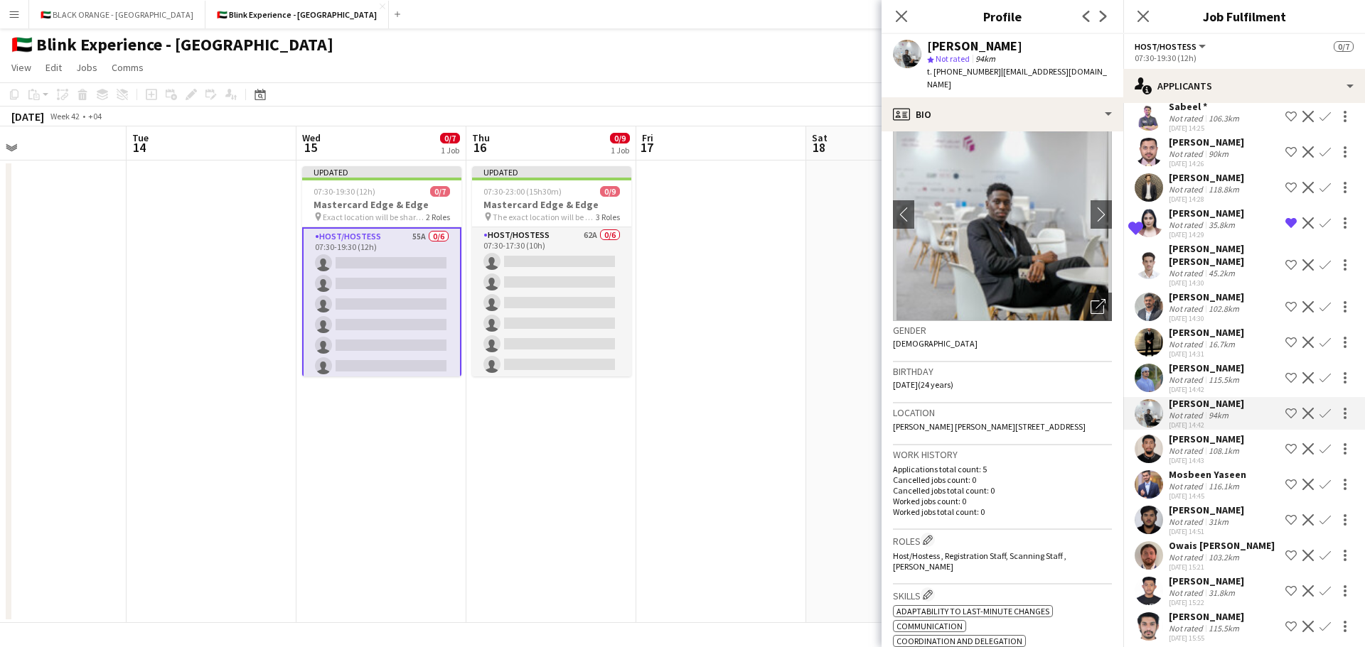
scroll to position [0, 0]
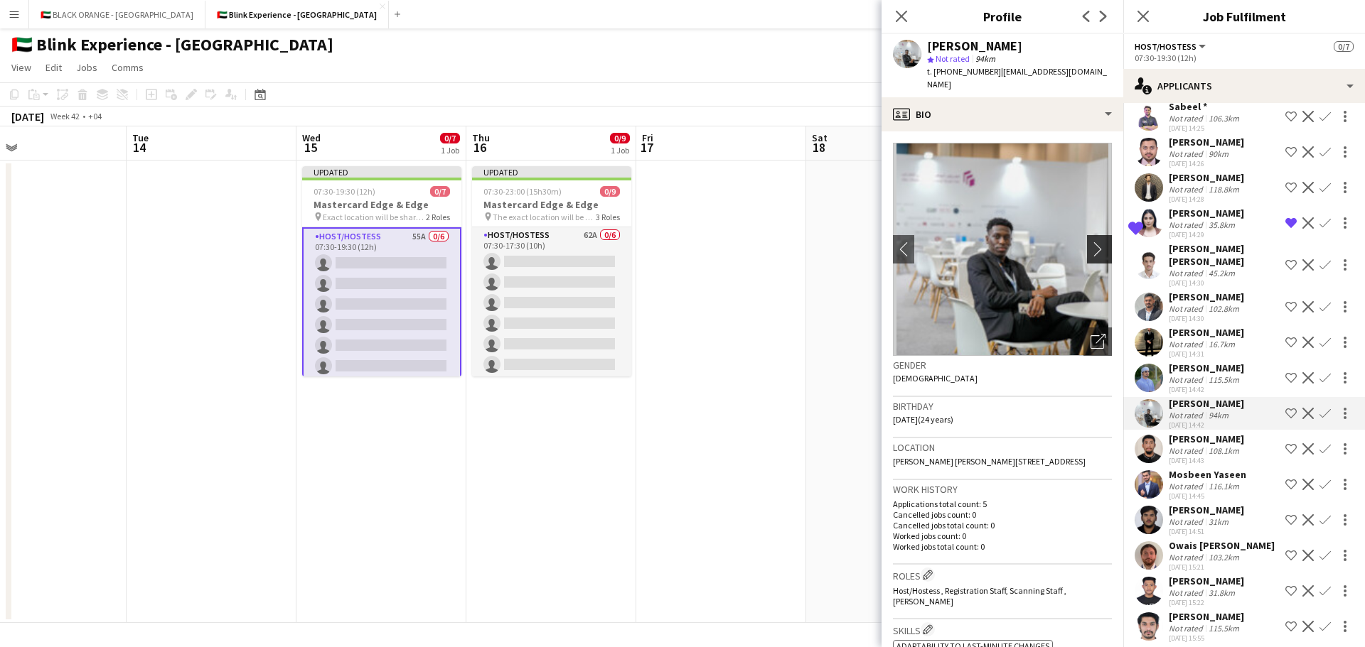
click at [1090, 242] on app-icon "chevron-right" at bounding box center [1101, 249] width 22 height 15
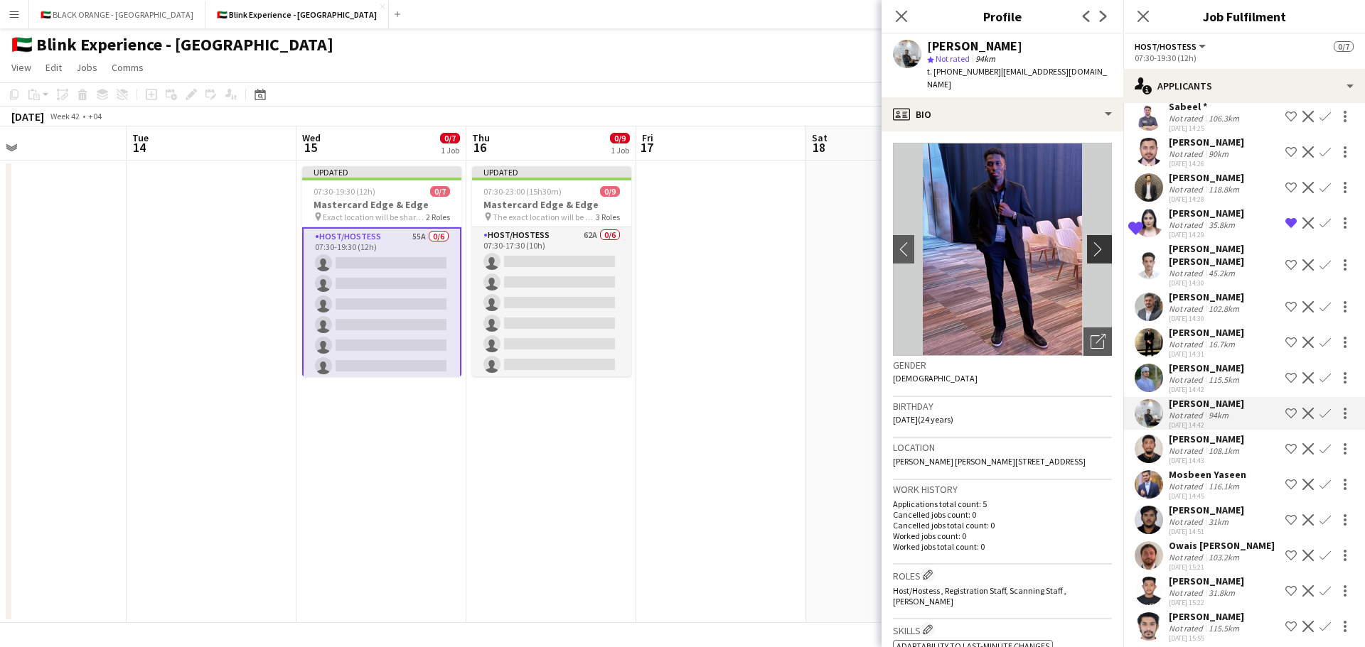
click at [1090, 242] on app-icon "chevron-right" at bounding box center [1101, 249] width 22 height 15
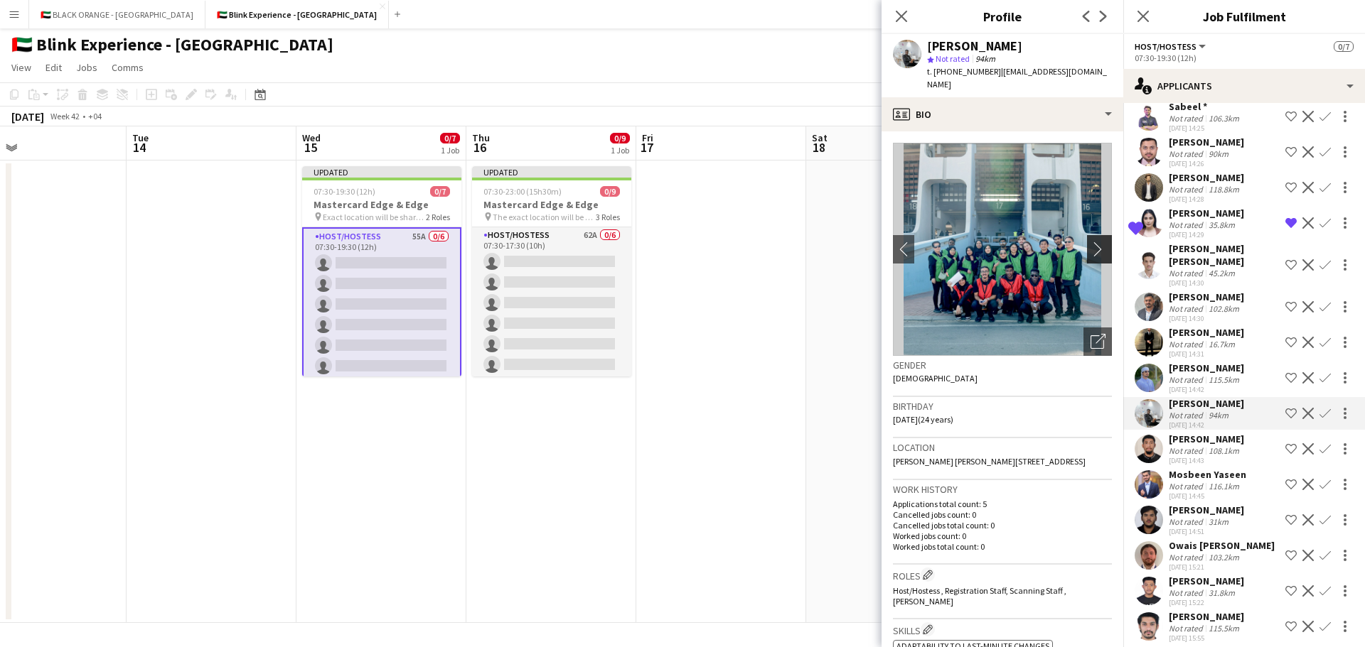
click at [1090, 242] on app-icon "chevron-right" at bounding box center [1101, 249] width 22 height 15
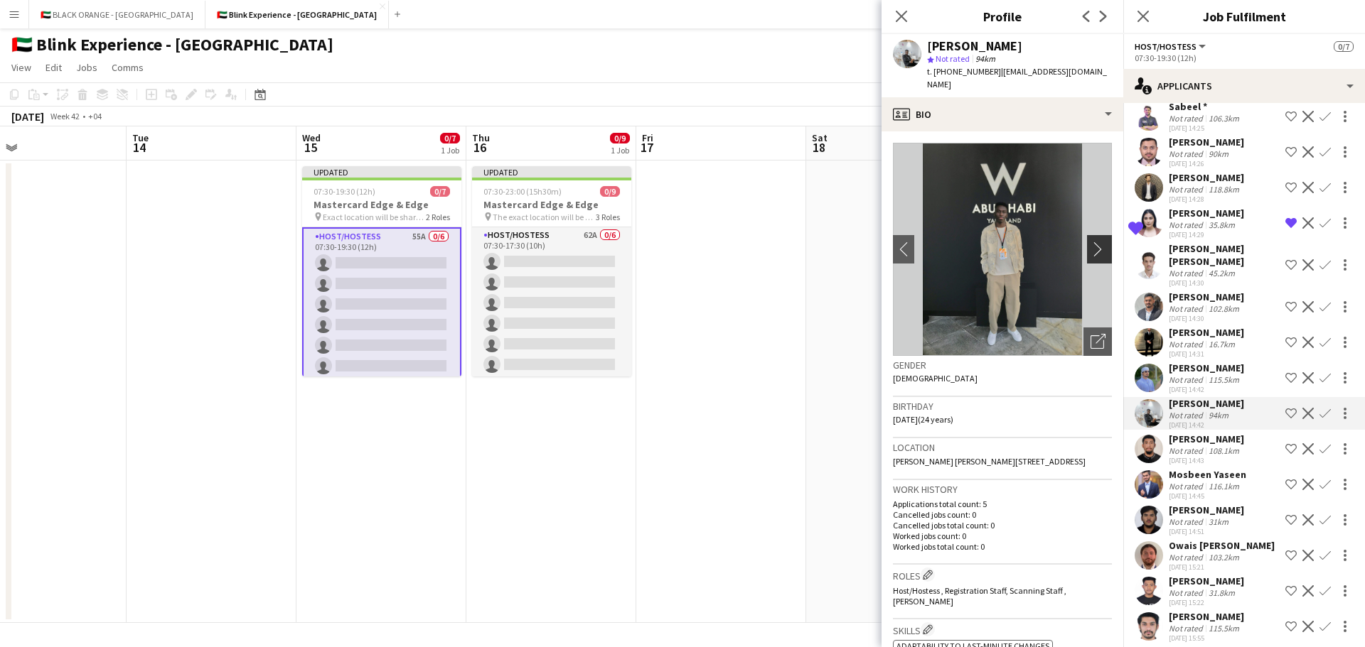
click at [1090, 242] on app-icon "chevron-right" at bounding box center [1101, 249] width 22 height 15
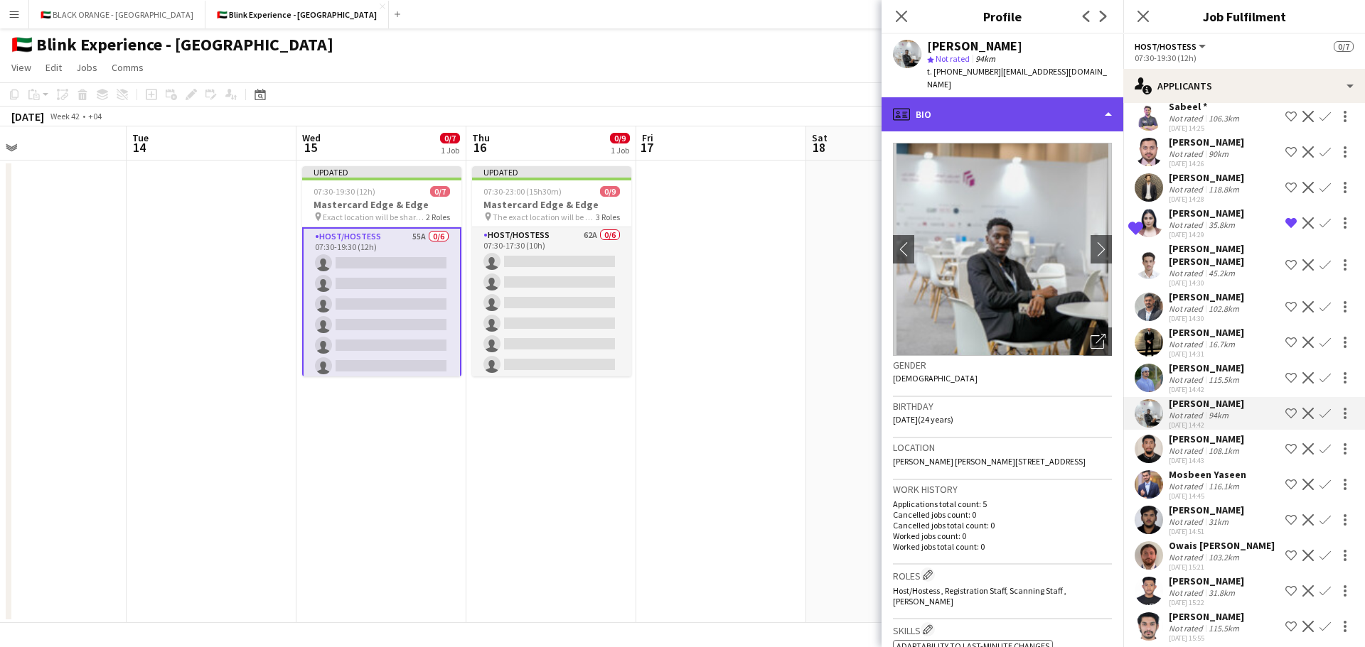
click at [1039, 107] on div "profile Bio" at bounding box center [1002, 114] width 242 height 34
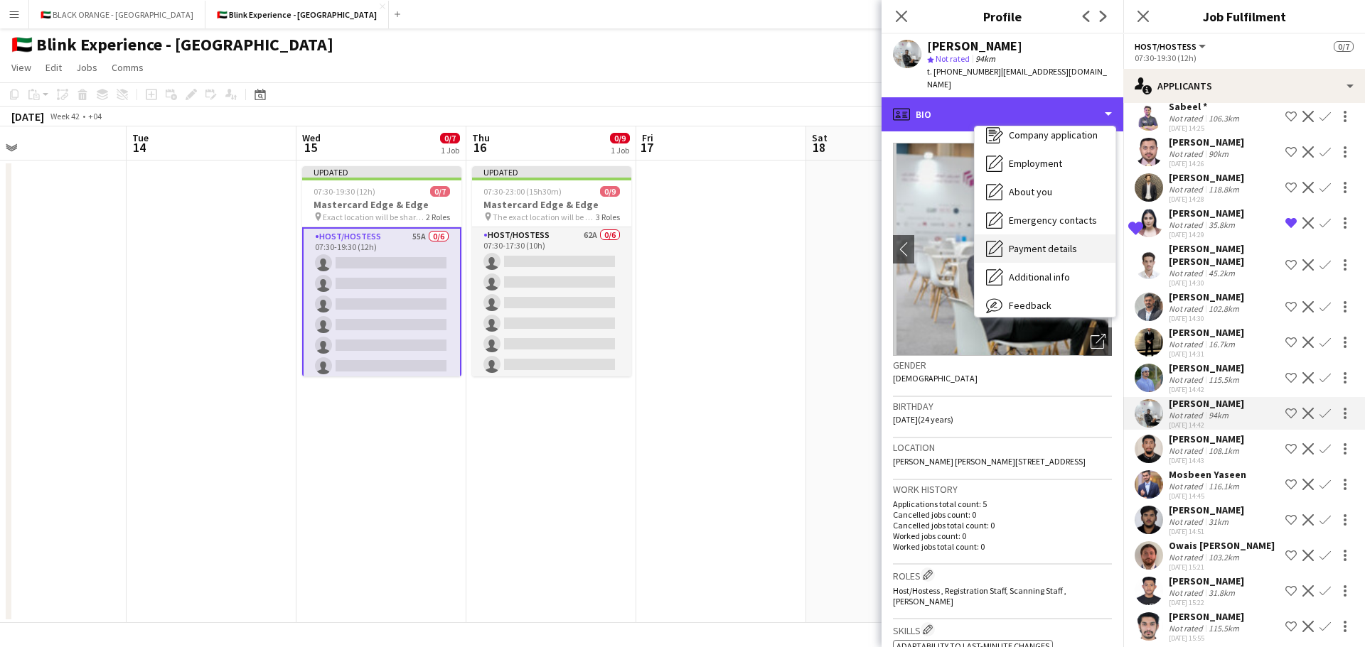
scroll to position [77, 0]
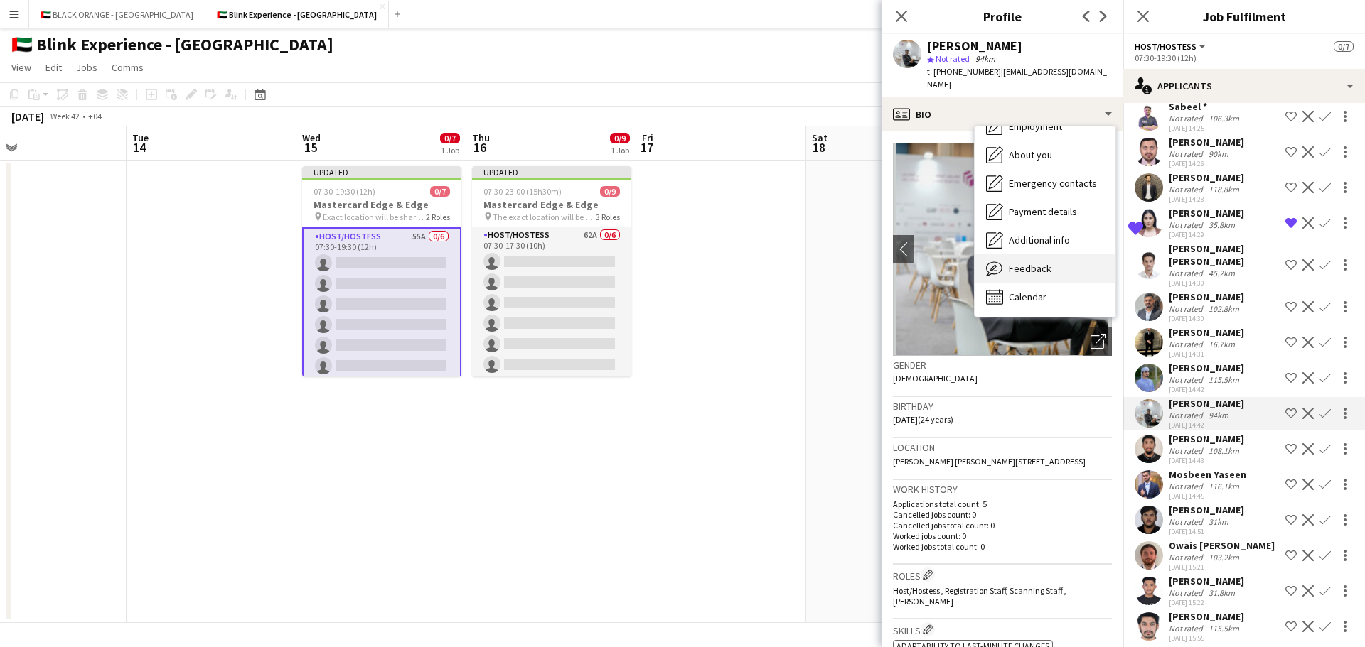
click at [1035, 262] on span "Feedback" at bounding box center [1029, 268] width 43 height 13
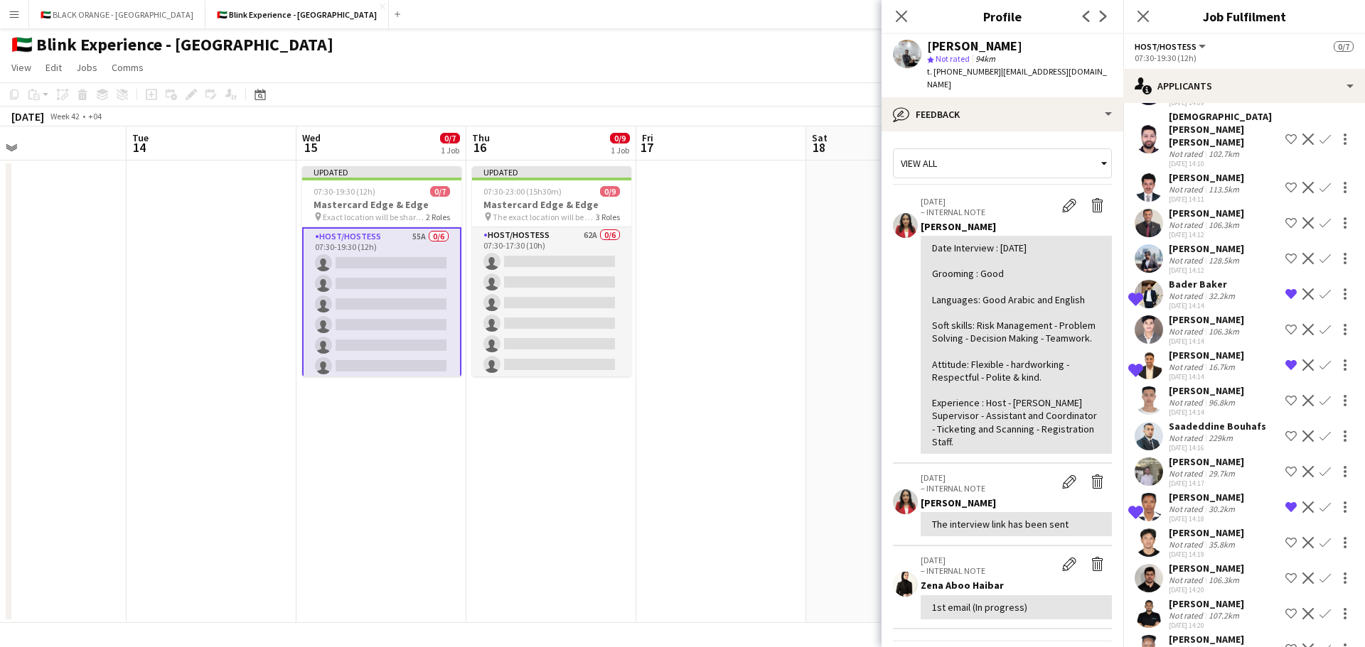
scroll to position [0, 0]
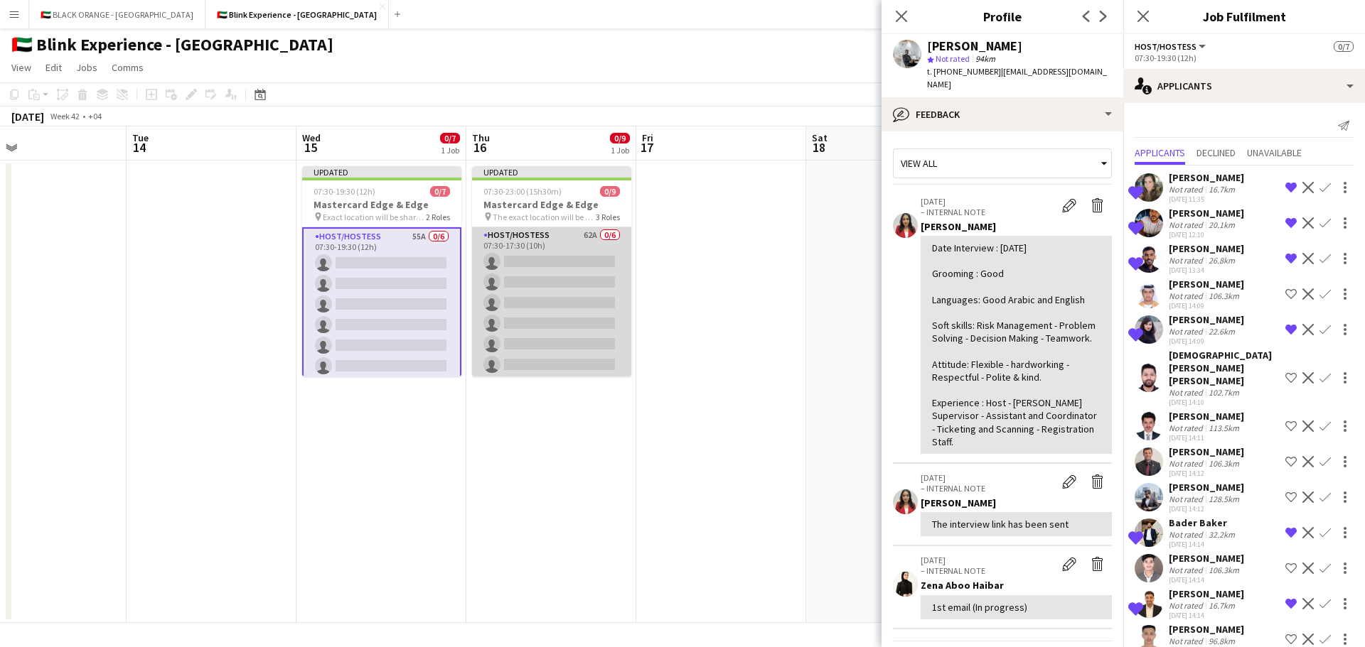
click at [551, 281] on app-card-role "Host/Hostess 62A 0/6 07:30-17:30 (10h) single-neutral-actions single-neutral-ac…" at bounding box center [551, 302] width 159 height 151
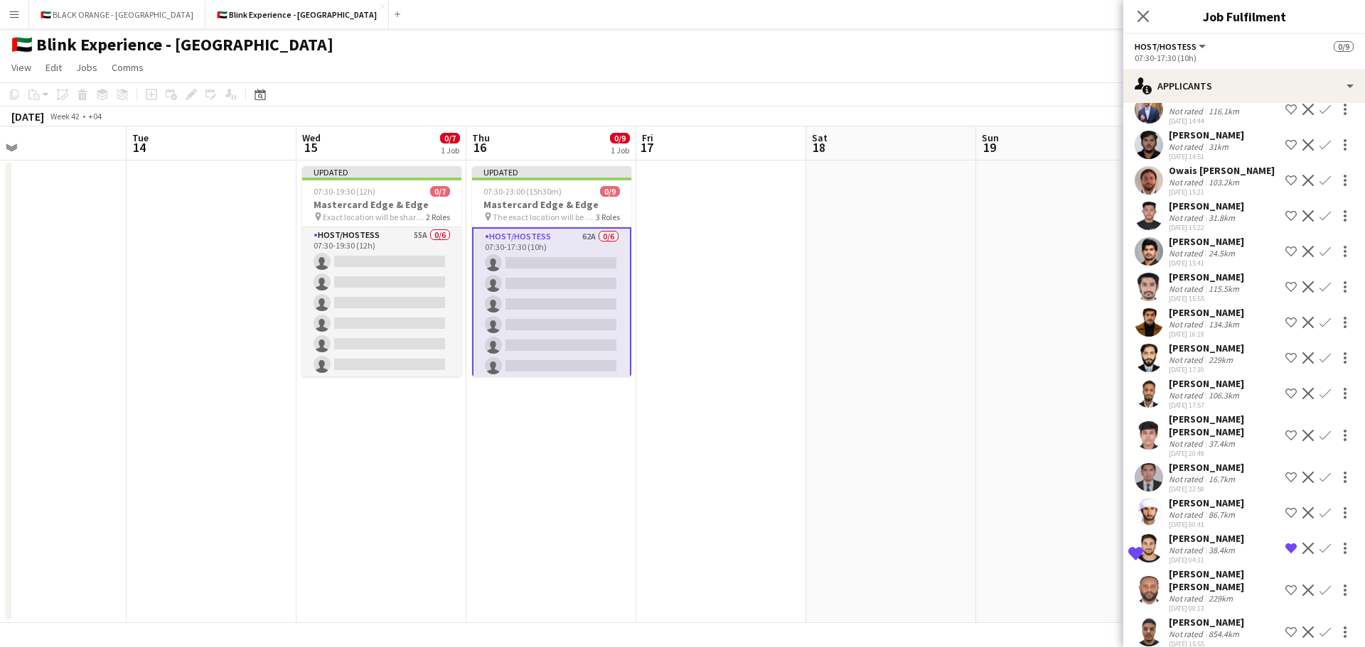
scroll to position [1723, 0]
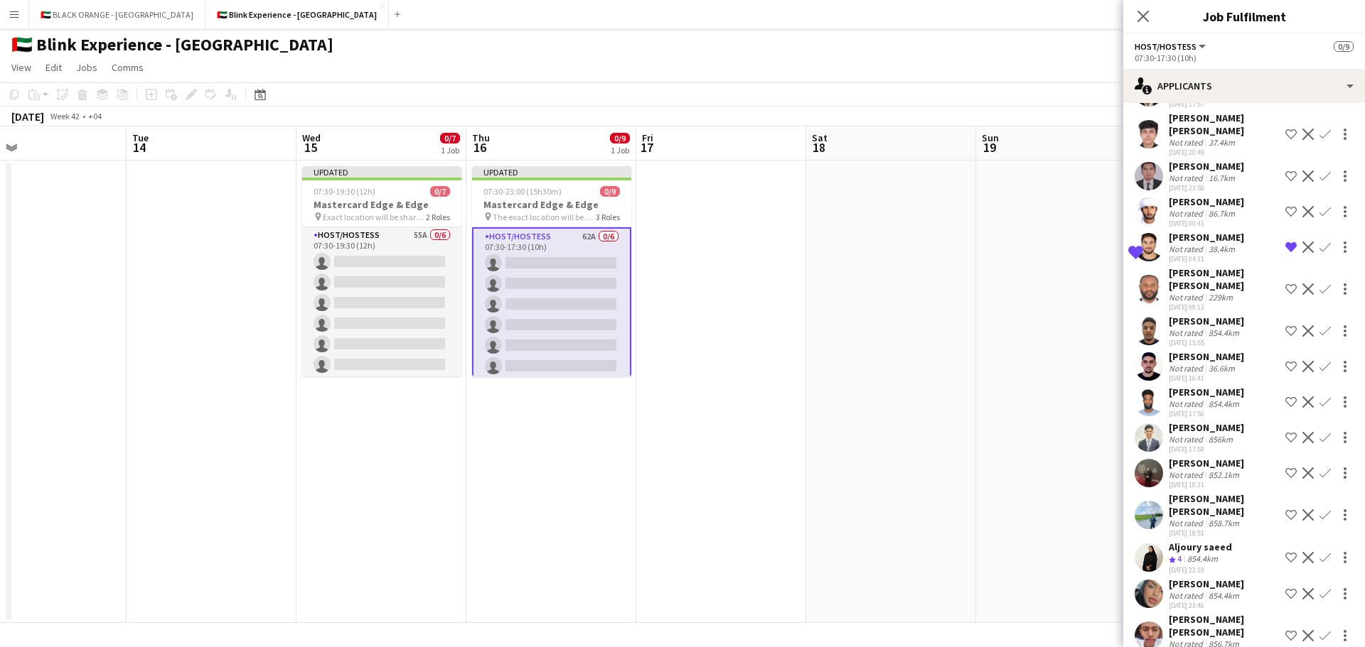
click at [1214, 434] on div "856km" at bounding box center [1220, 439] width 30 height 11
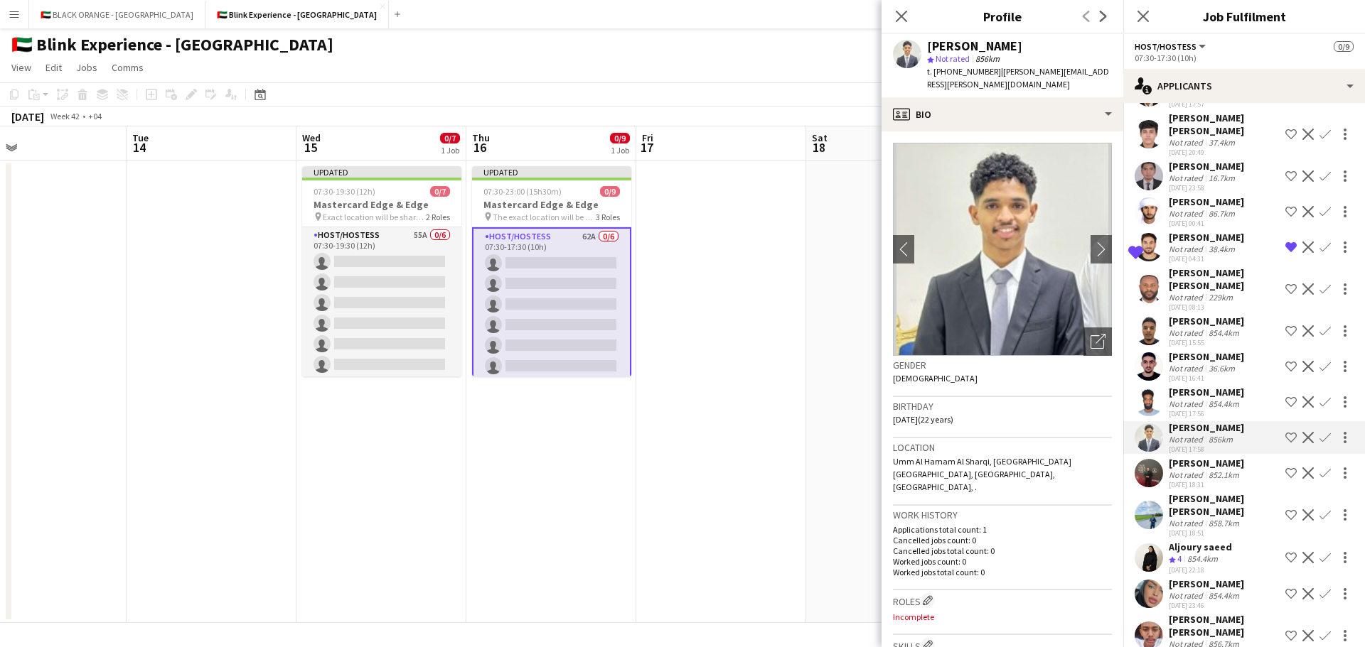
click at [1302, 397] on app-icon "Decline" at bounding box center [1307, 402] width 11 height 11
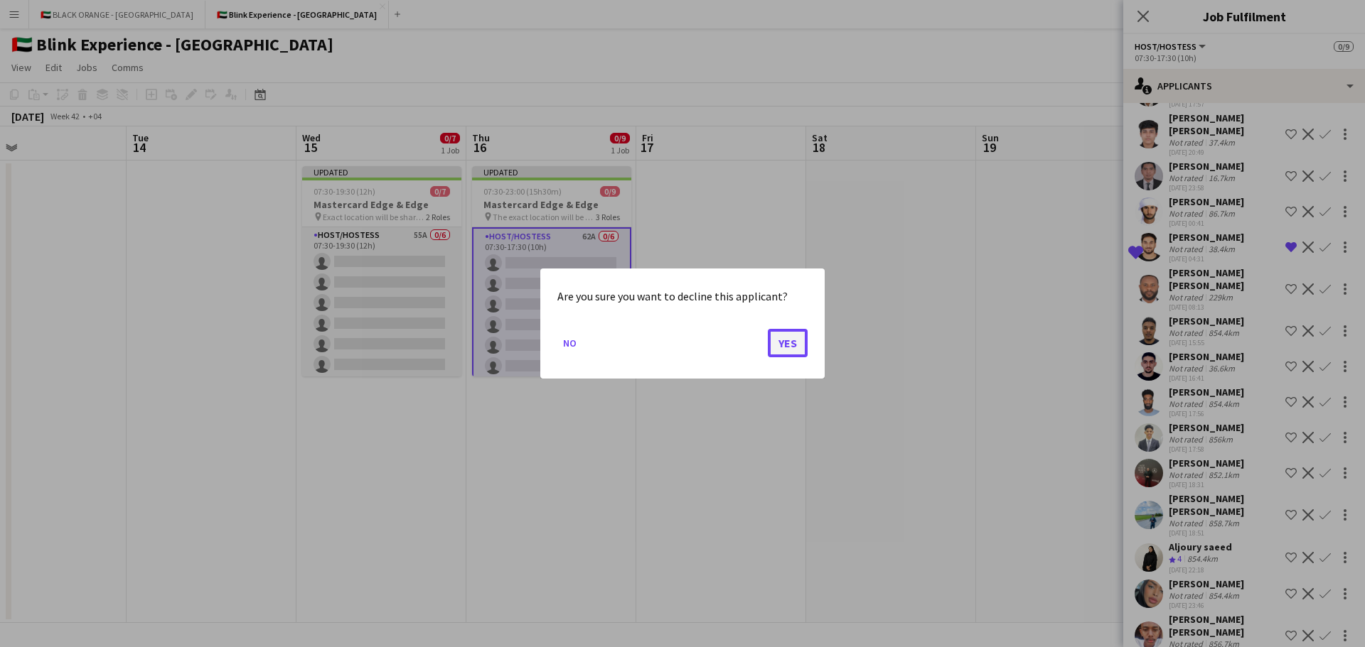
click at [794, 343] on button "Yes" at bounding box center [788, 343] width 40 height 28
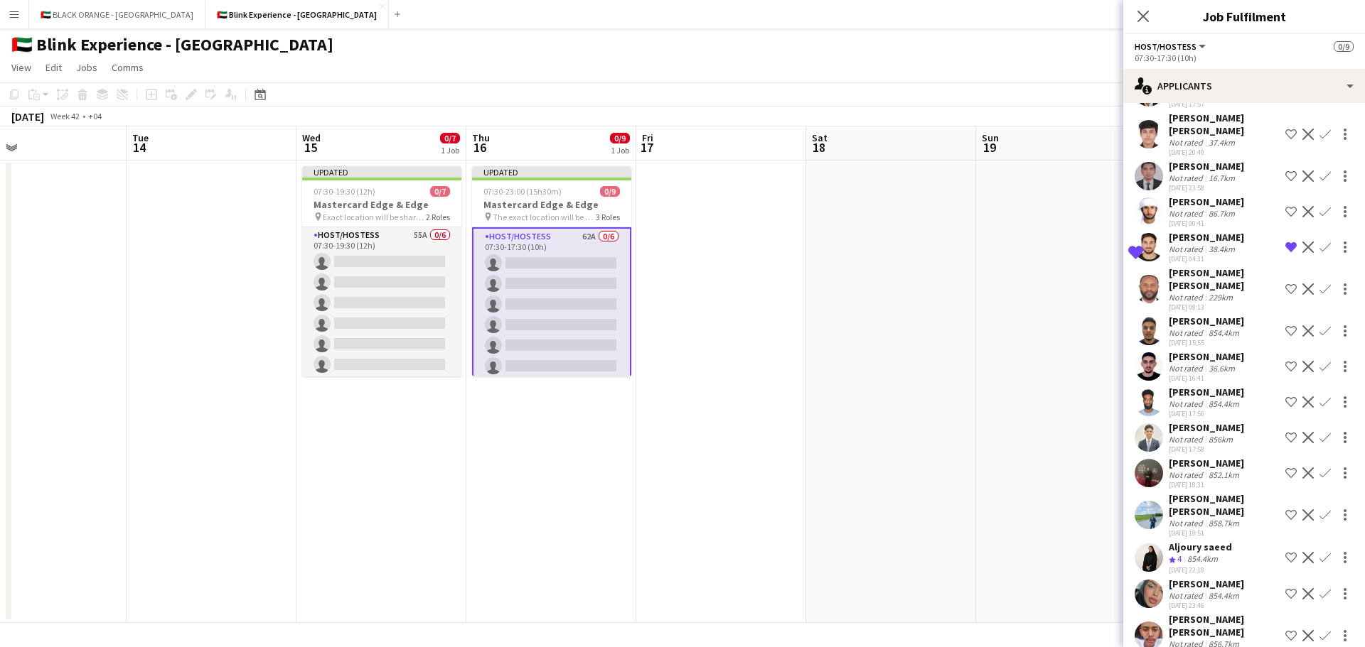
scroll to position [1687, 0]
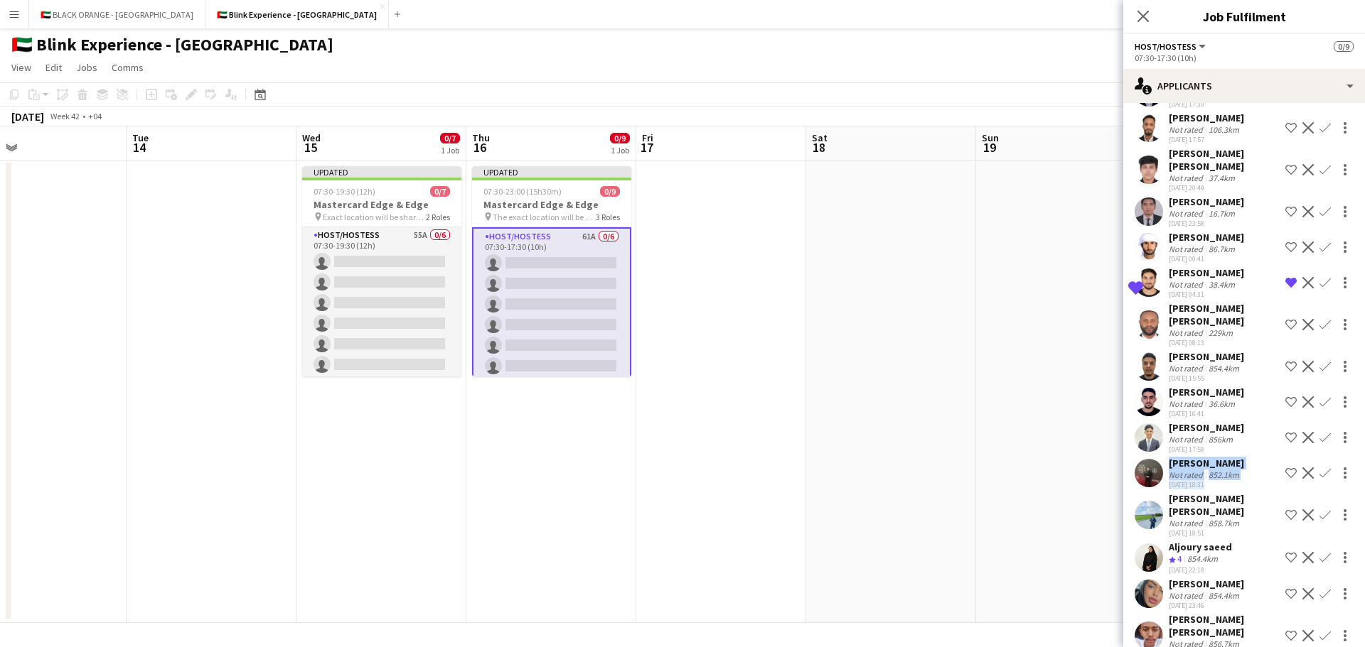
click at [1302, 432] on app-icon "Decline" at bounding box center [1307, 437] width 11 height 11
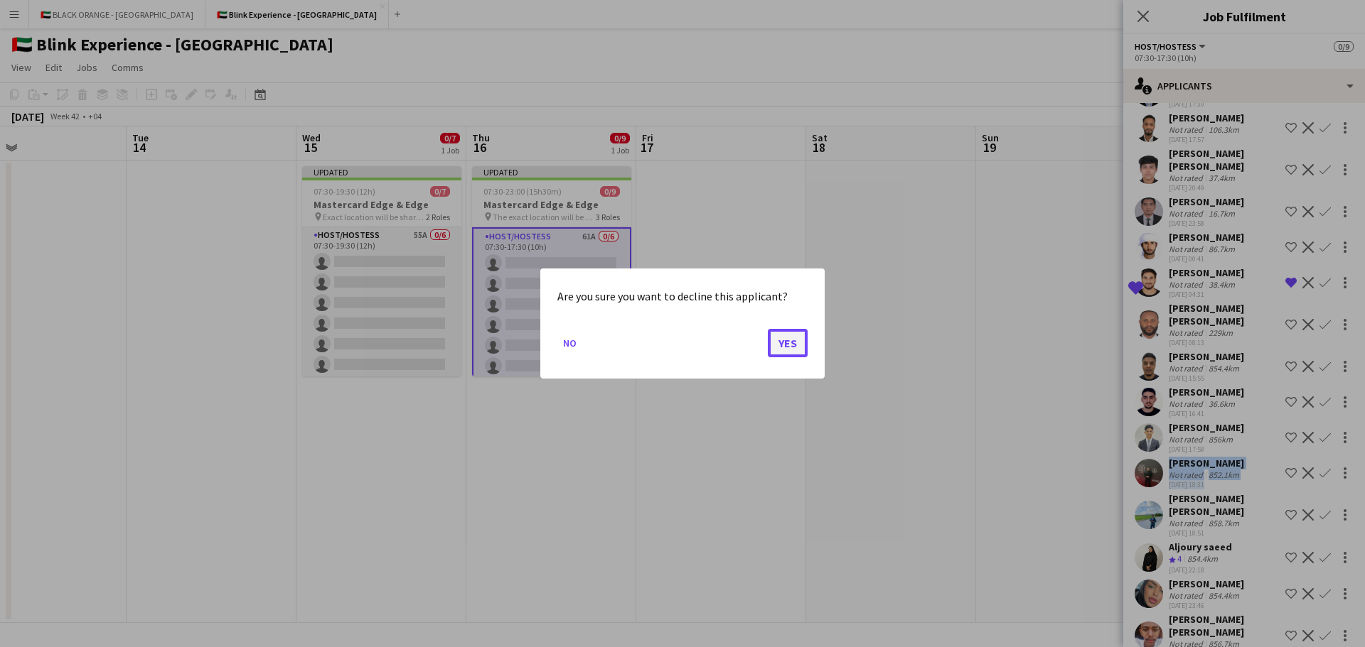
click at [782, 339] on button "Yes" at bounding box center [788, 343] width 40 height 28
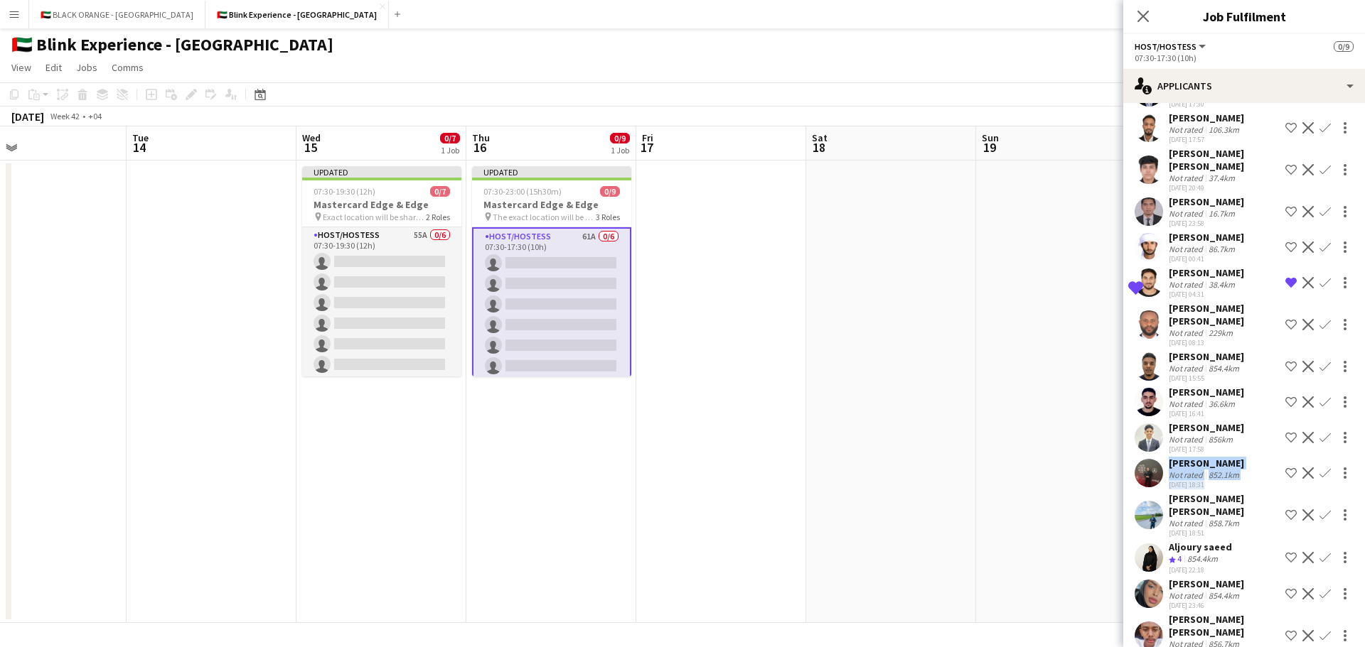
scroll to position [1652, 0]
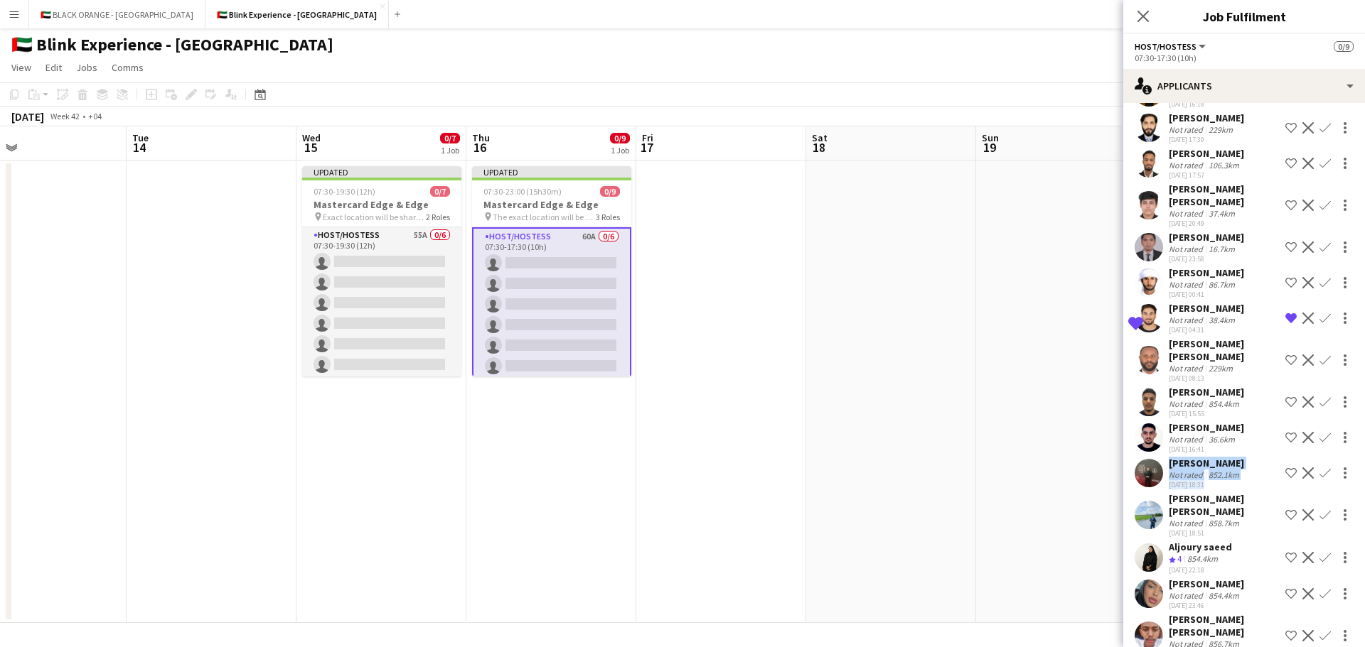
click at [1302, 468] on app-icon "Decline" at bounding box center [1307, 473] width 11 height 11
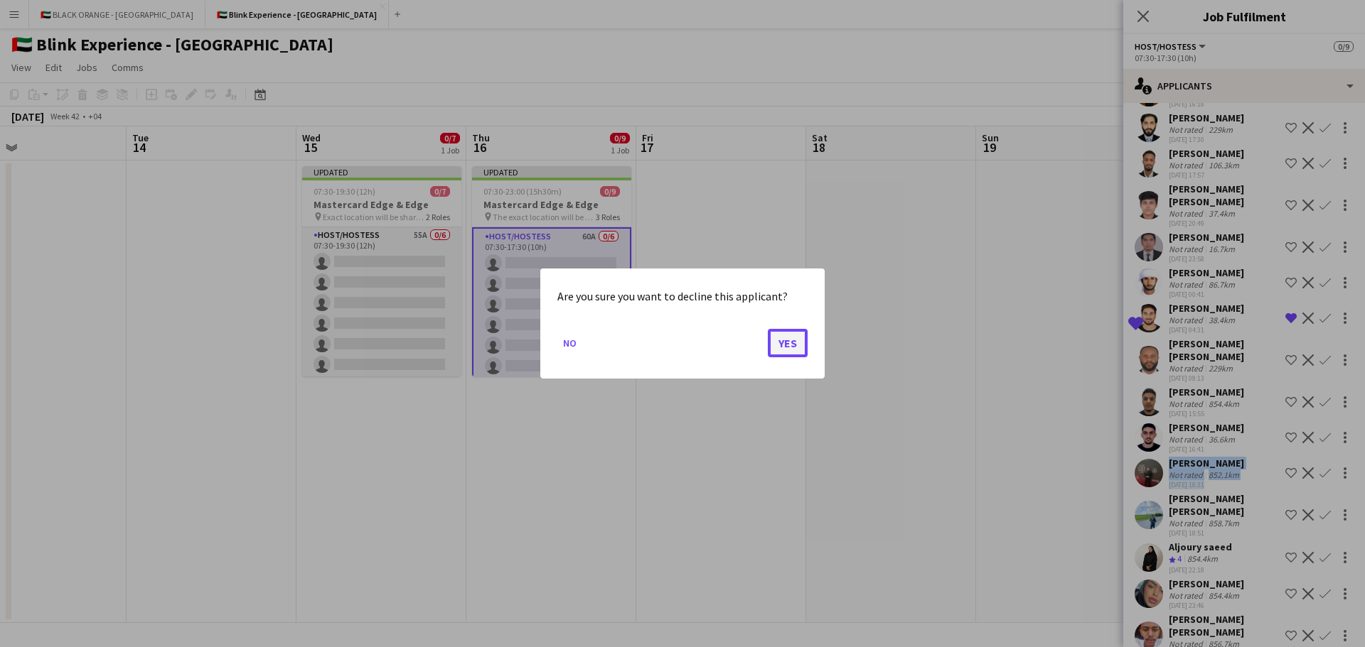
click at [780, 345] on button "Yes" at bounding box center [788, 343] width 40 height 28
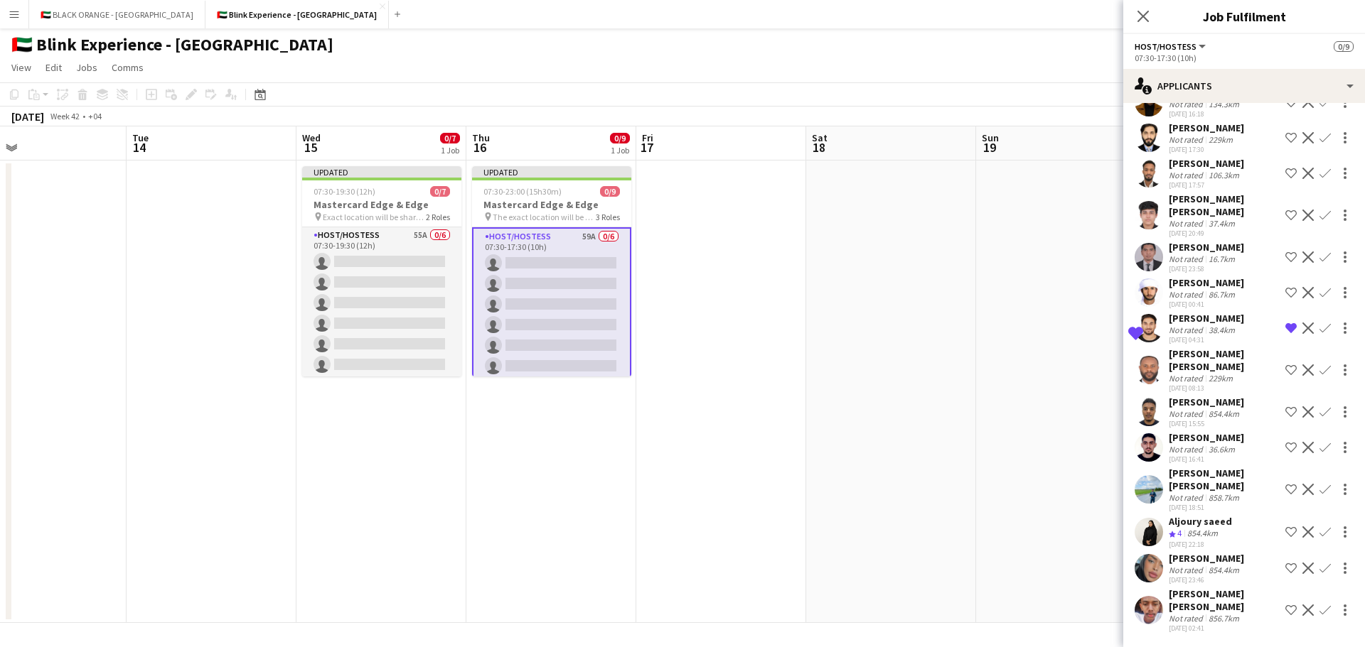
scroll to position [1616, 0]
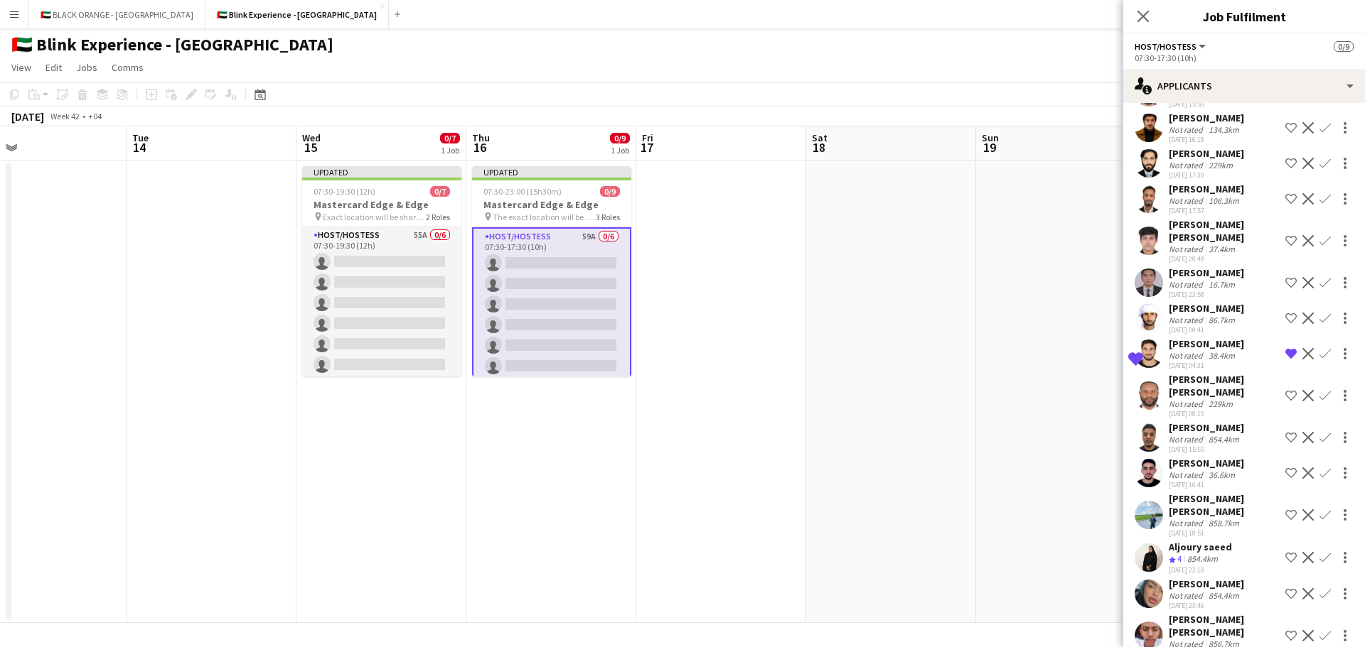
click at [1302, 510] on app-icon "Decline" at bounding box center [1307, 515] width 11 height 11
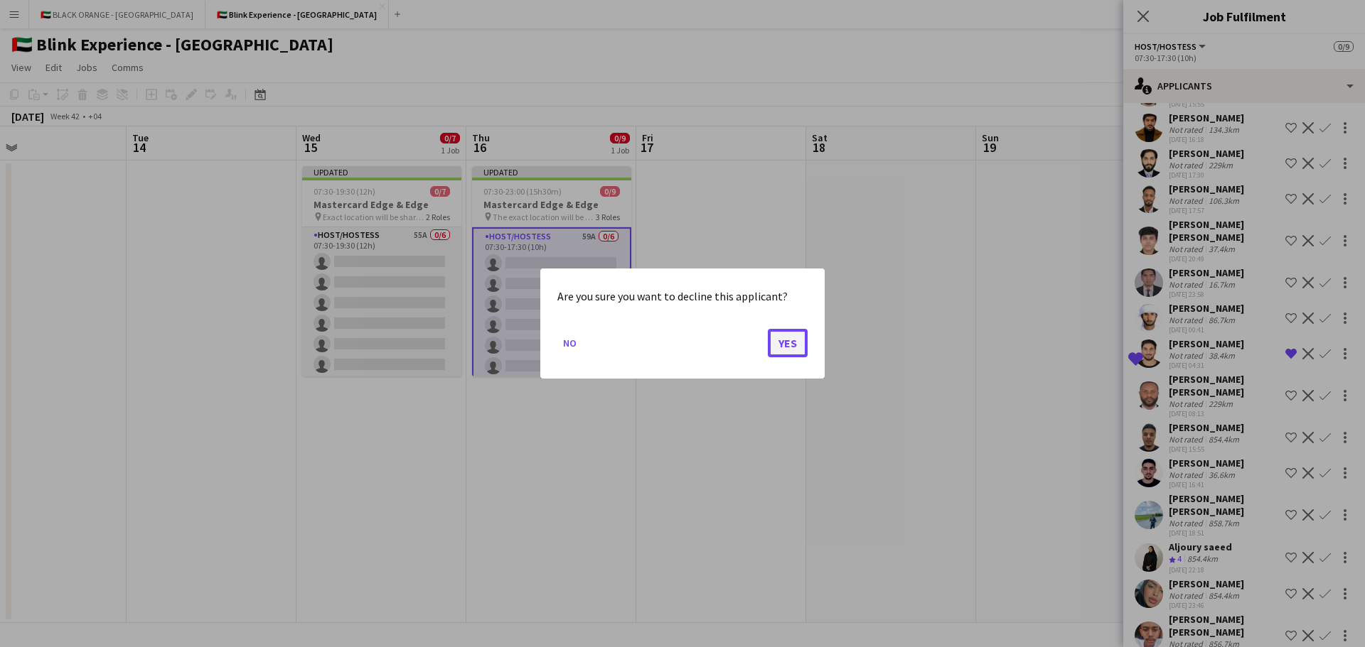
click at [785, 345] on button "Yes" at bounding box center [788, 343] width 40 height 28
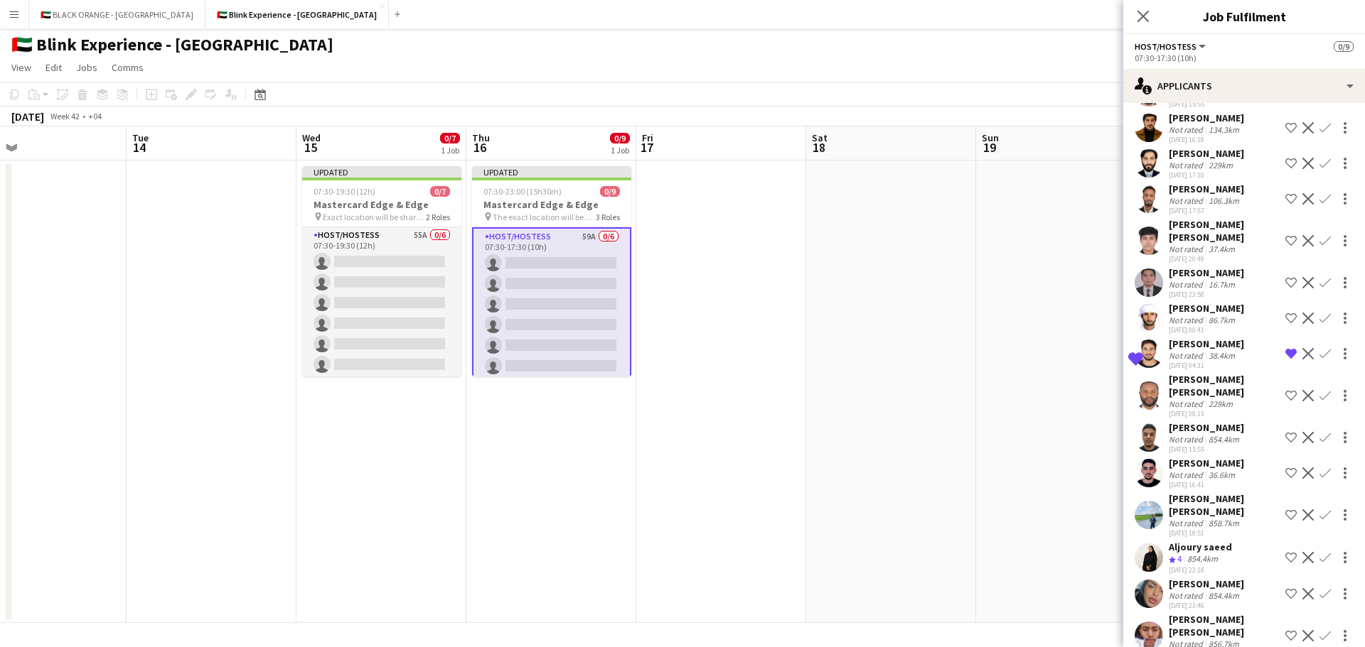
scroll to position [1568, 0]
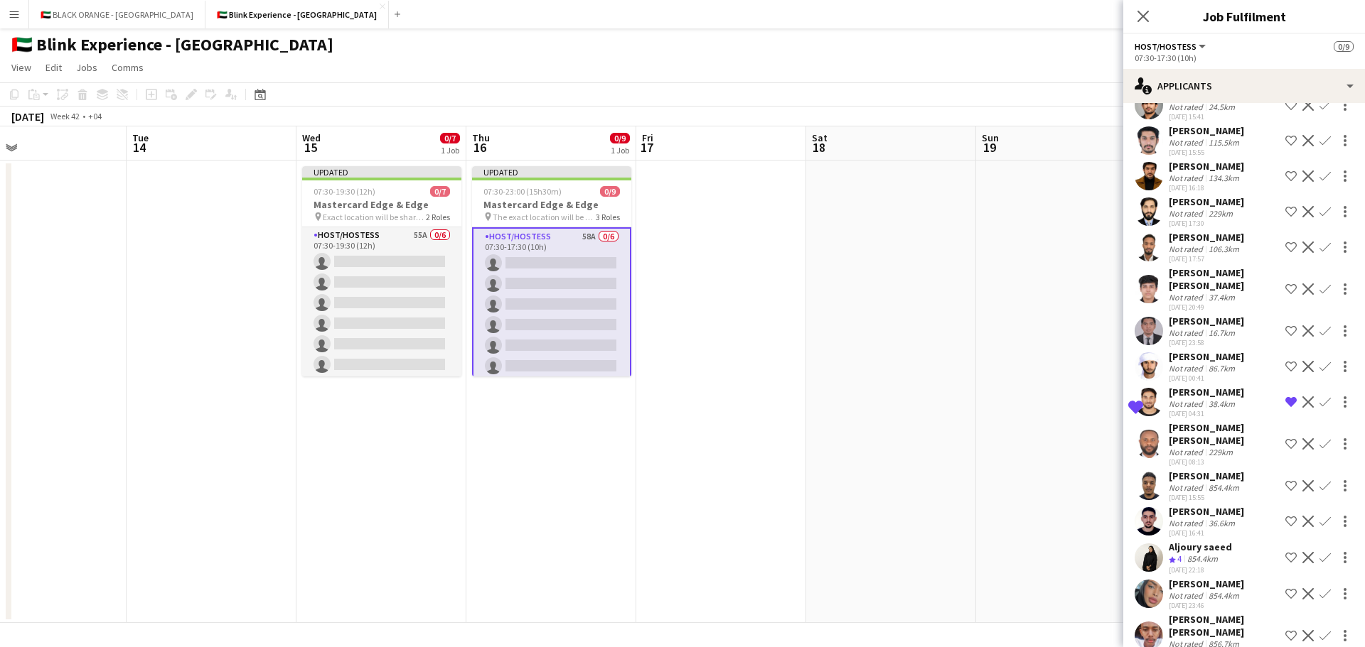
click at [1302, 552] on app-icon "Decline" at bounding box center [1307, 557] width 11 height 11
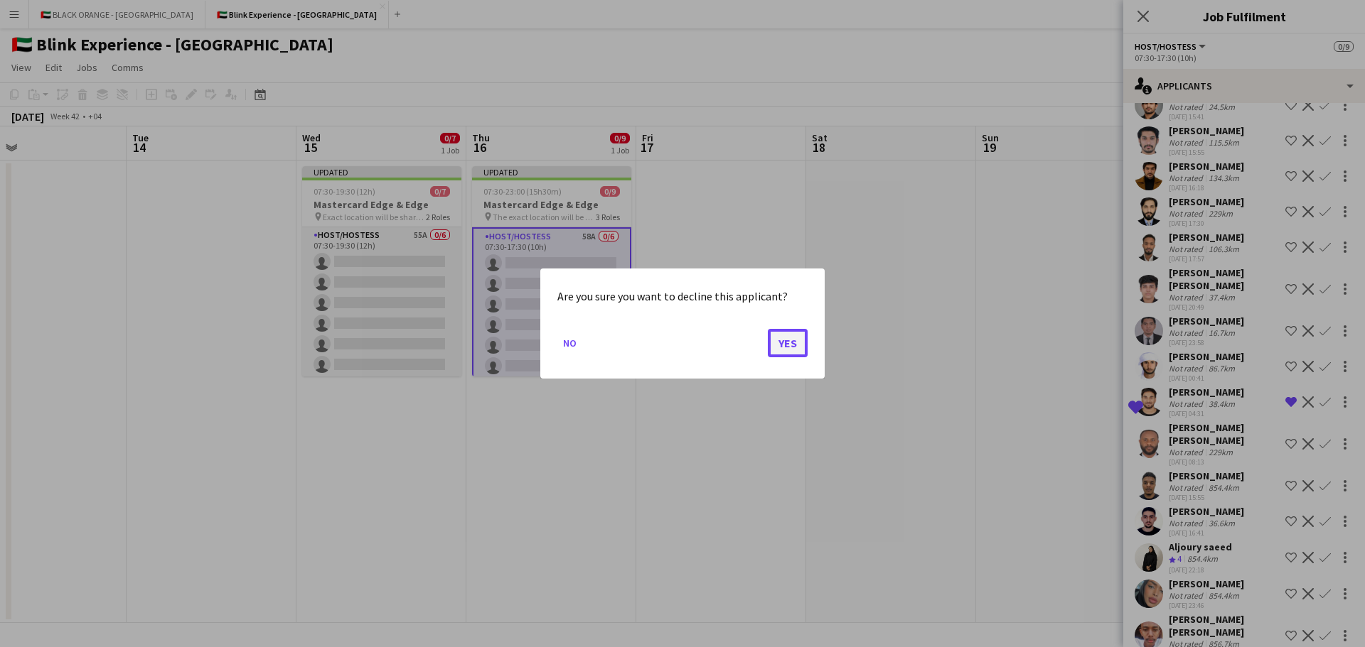
click at [803, 339] on button "Yes" at bounding box center [788, 343] width 40 height 28
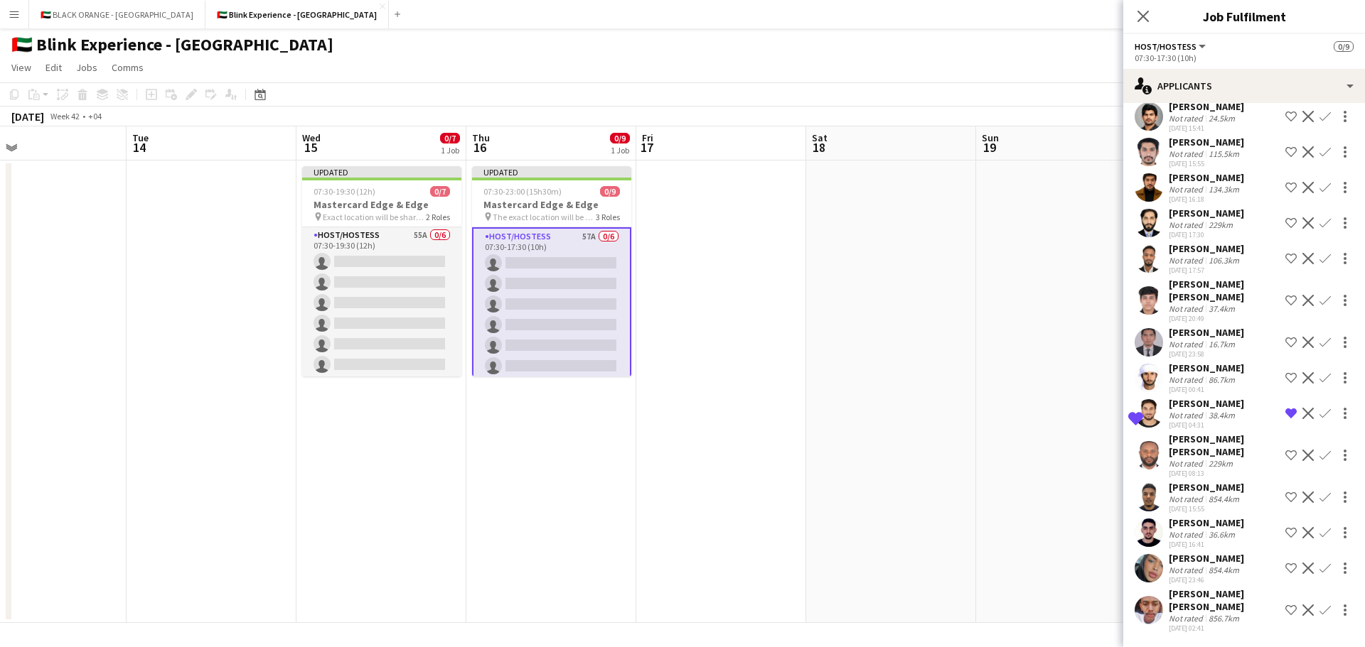
scroll to position [1531, 0]
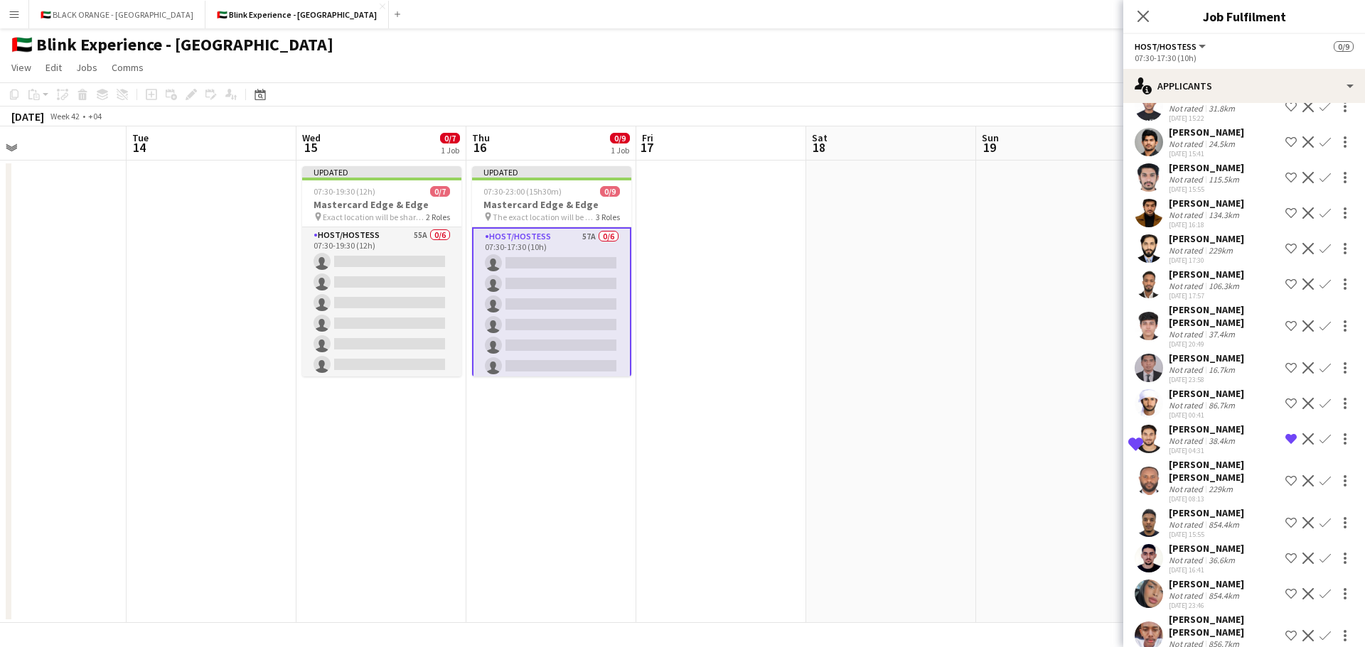
click at [1302, 588] on app-icon "Decline" at bounding box center [1307, 593] width 11 height 11
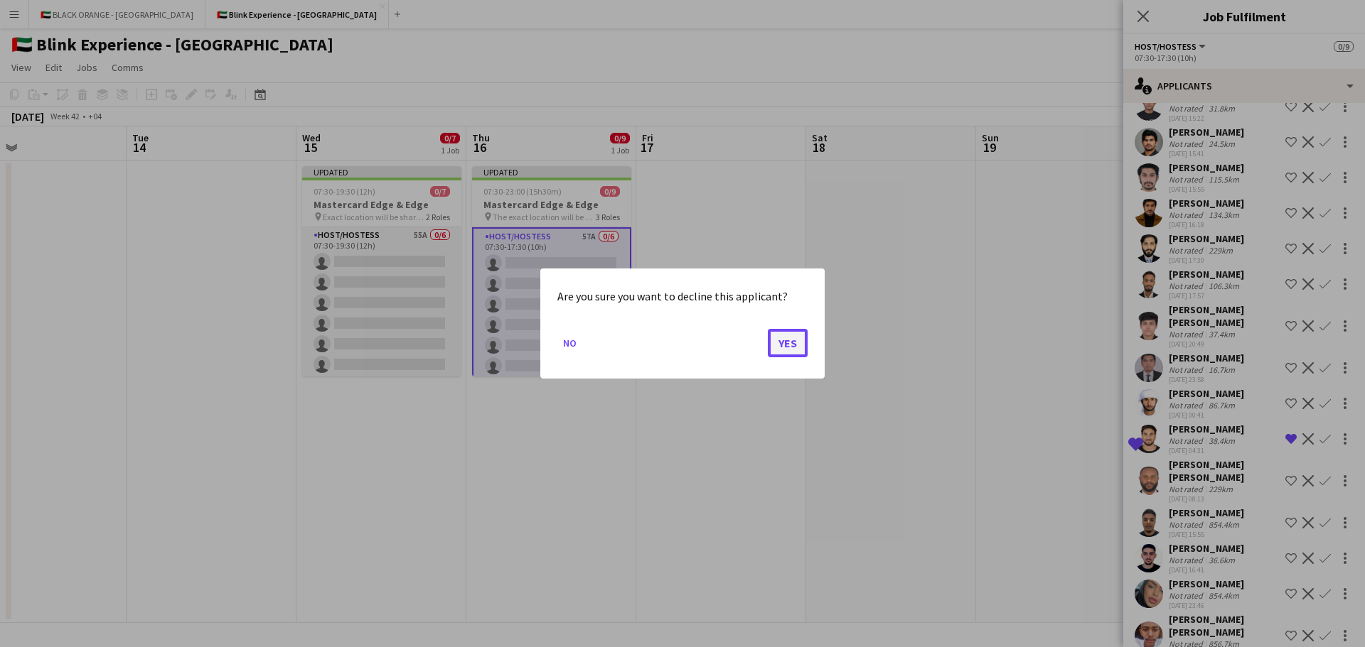
click at [792, 339] on button "Yes" at bounding box center [788, 343] width 40 height 28
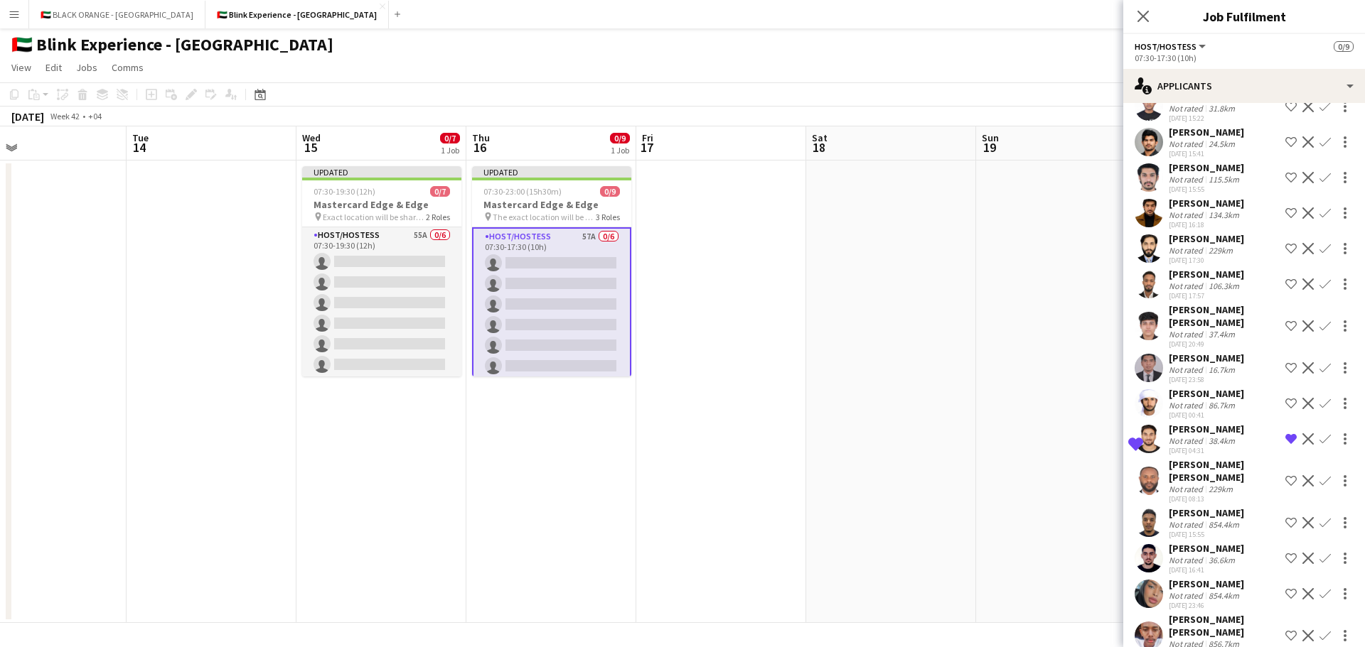
scroll to position [1495, 0]
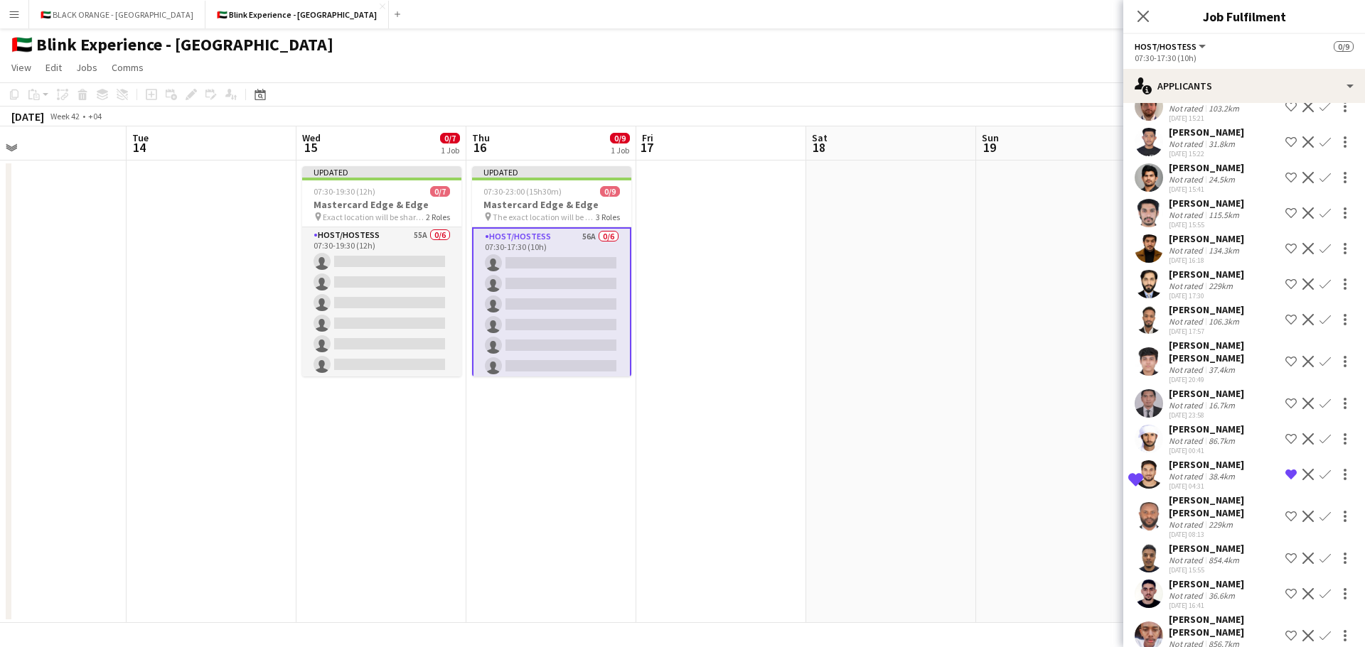
click at [1302, 630] on app-icon "Decline" at bounding box center [1307, 635] width 11 height 11
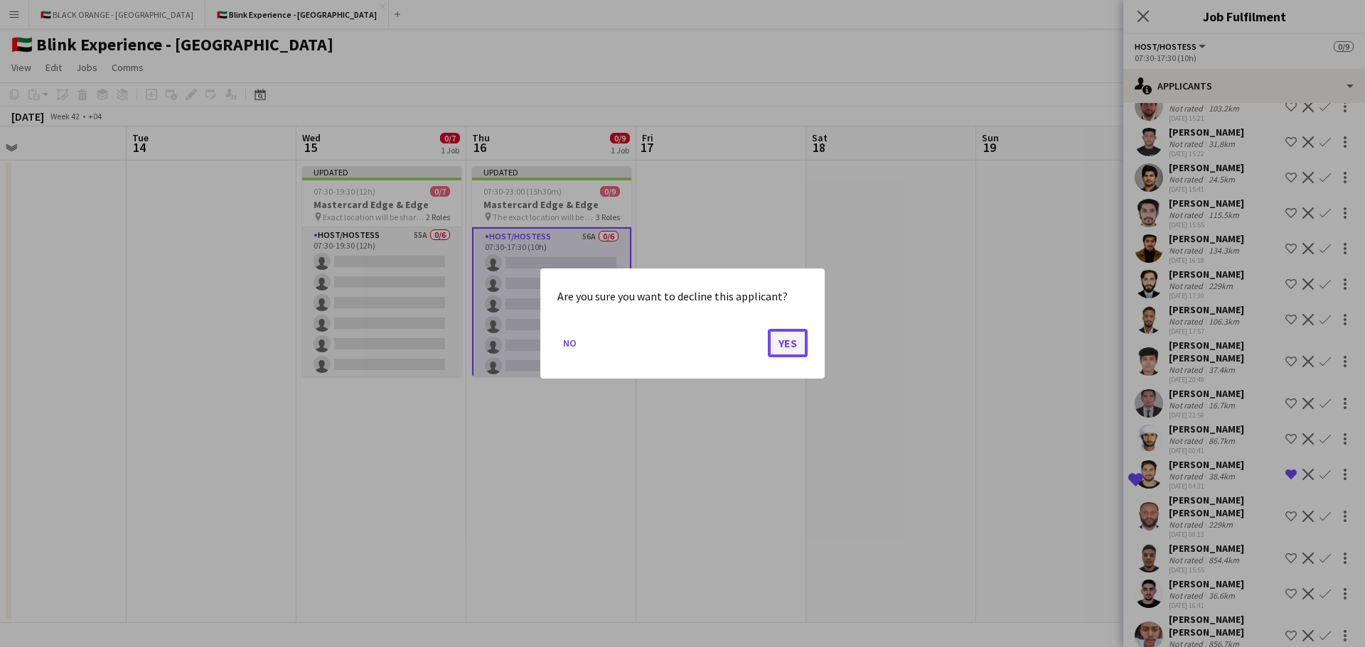
click at [772, 349] on button "Yes" at bounding box center [788, 343] width 40 height 28
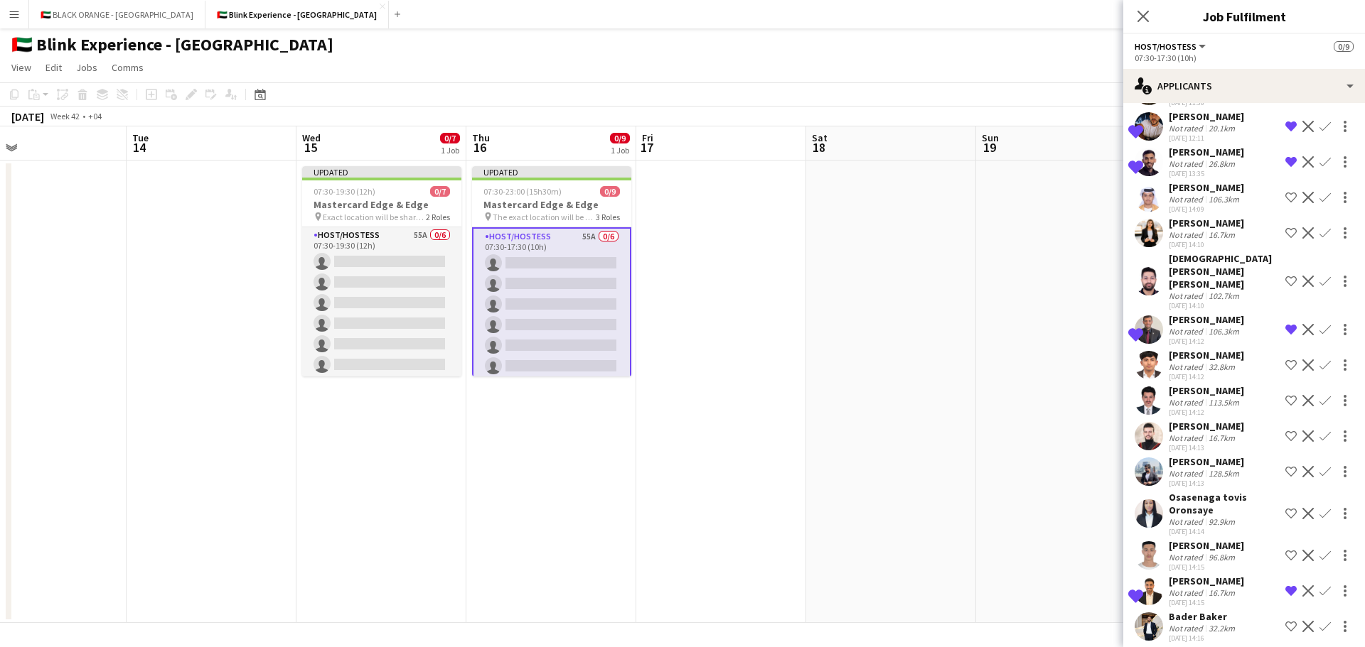
scroll to position [0, 0]
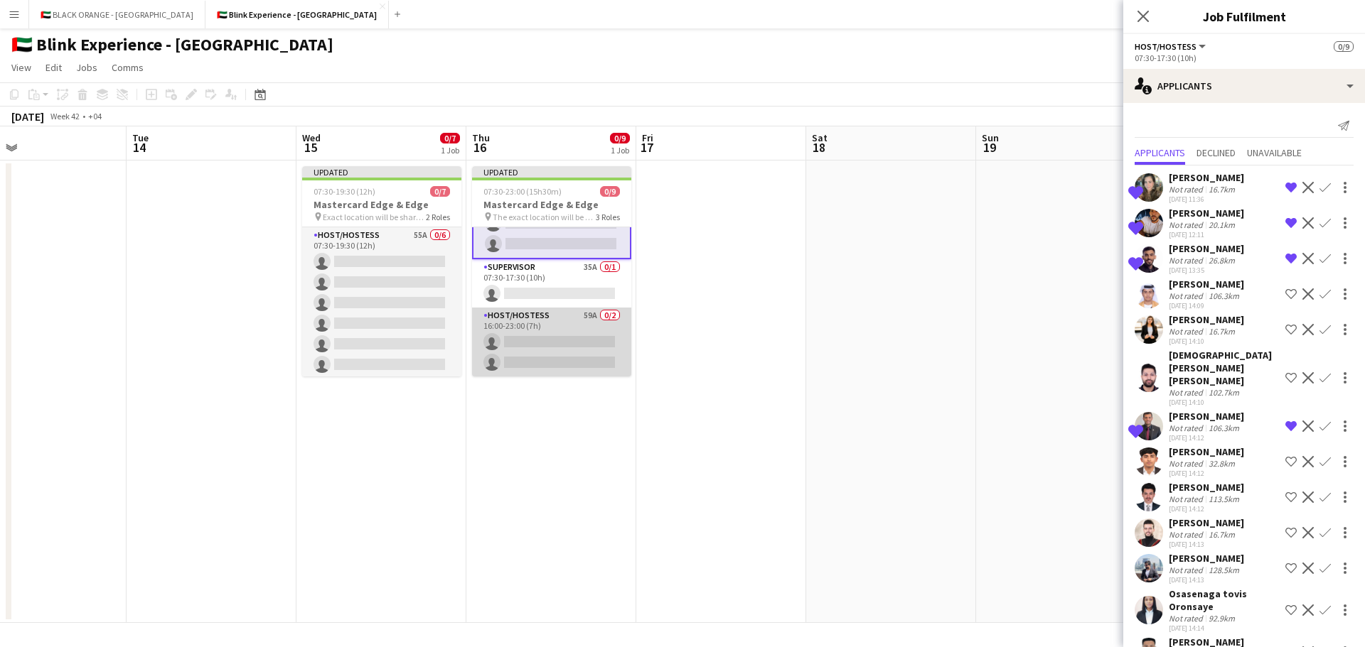
click at [542, 333] on app-card-role "Host/Hostess 59A 0/2 16:00-23:00 (7h) single-neutral-actions single-neutral-act…" at bounding box center [551, 342] width 159 height 69
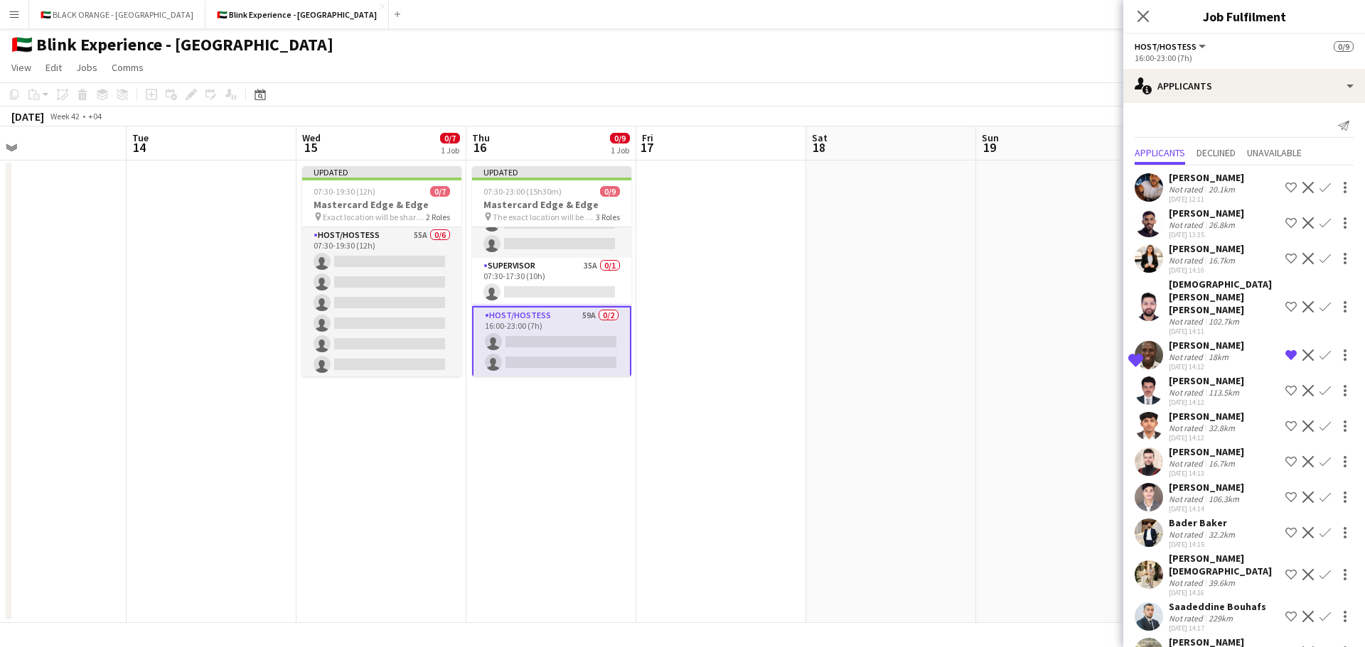
scroll to position [71, 0]
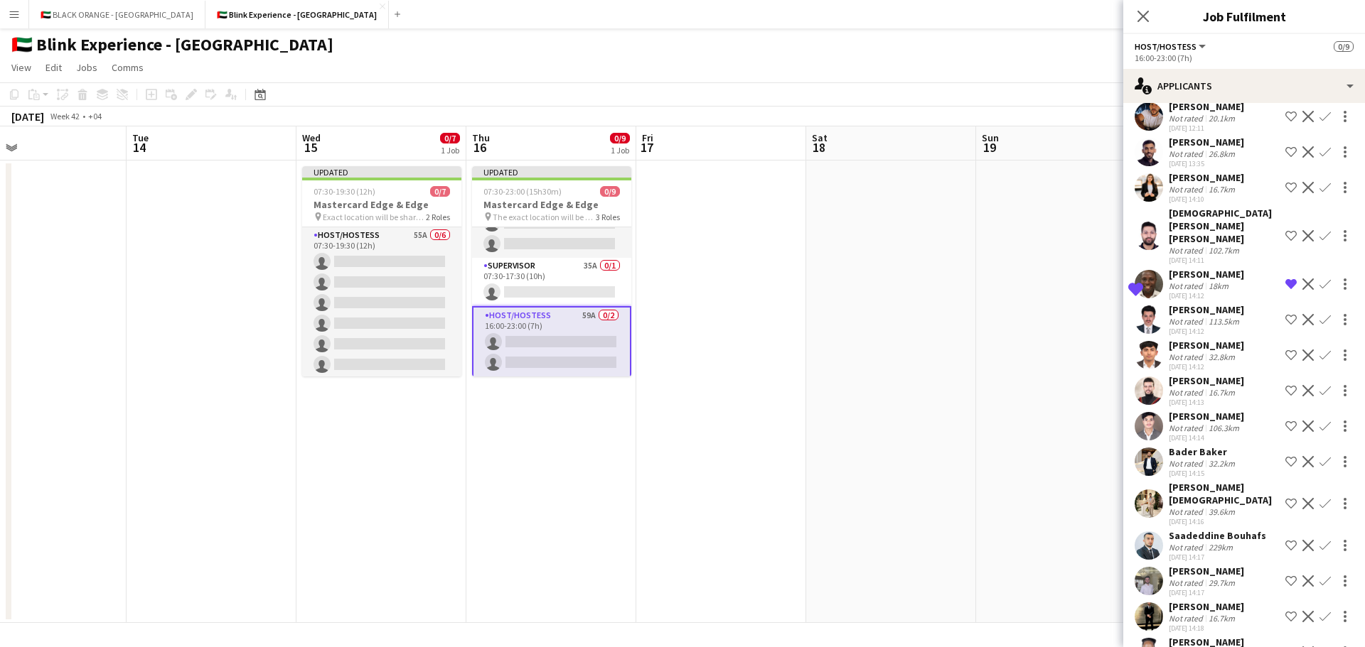
click at [1211, 284] on div "18km" at bounding box center [1218, 286] width 26 height 11
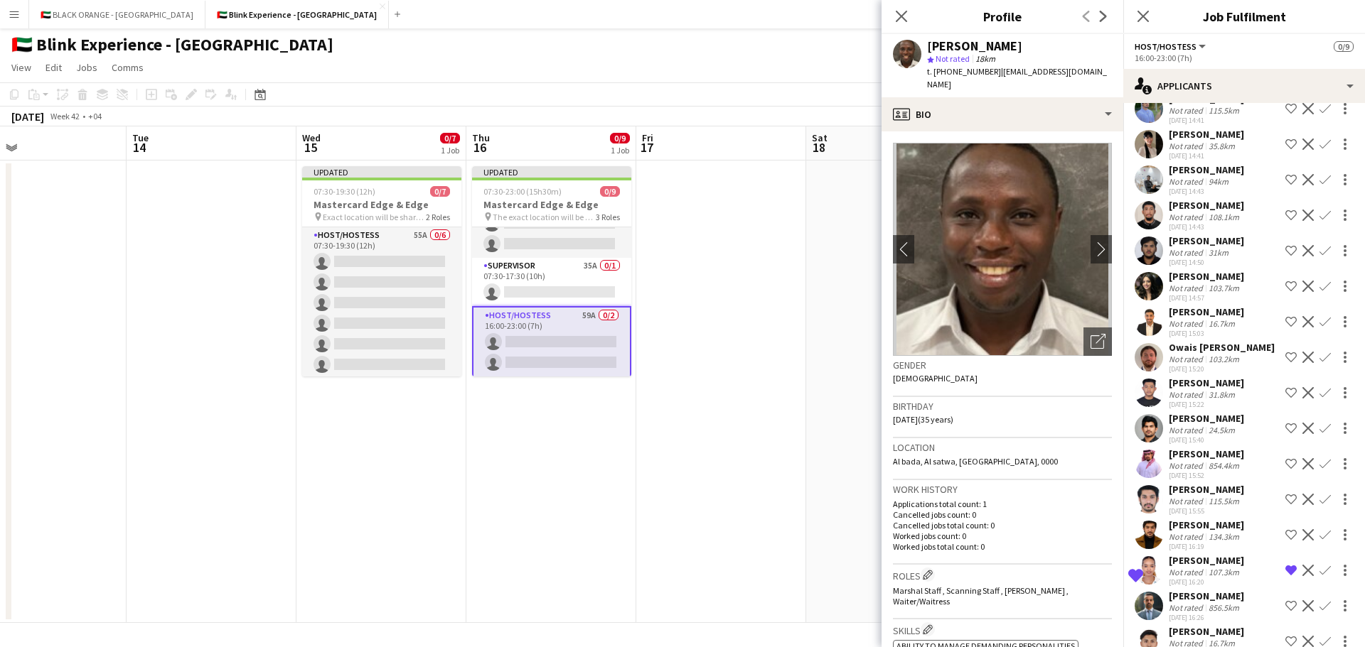
scroll to position [1116, 0]
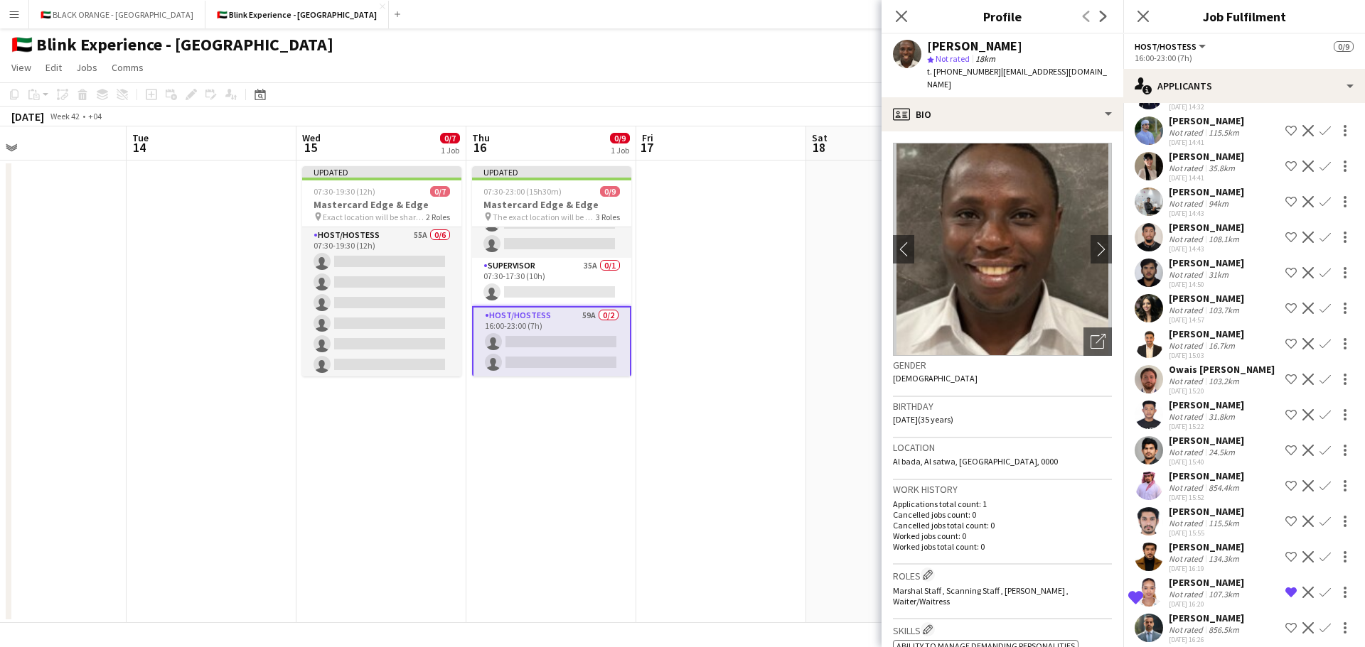
click at [1184, 185] on div "[PERSON_NAME]" at bounding box center [1205, 191] width 75 height 13
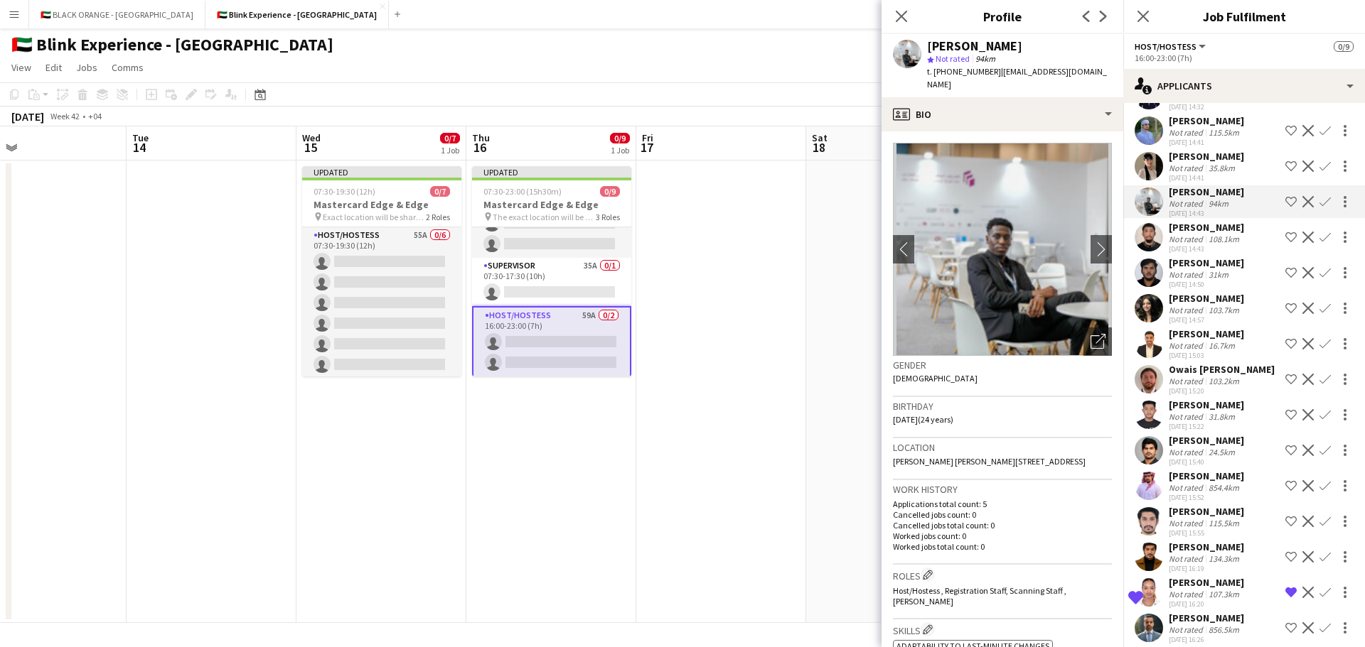
click at [1285, 196] on app-icon "Shortlist crew" at bounding box center [1290, 201] width 11 height 11
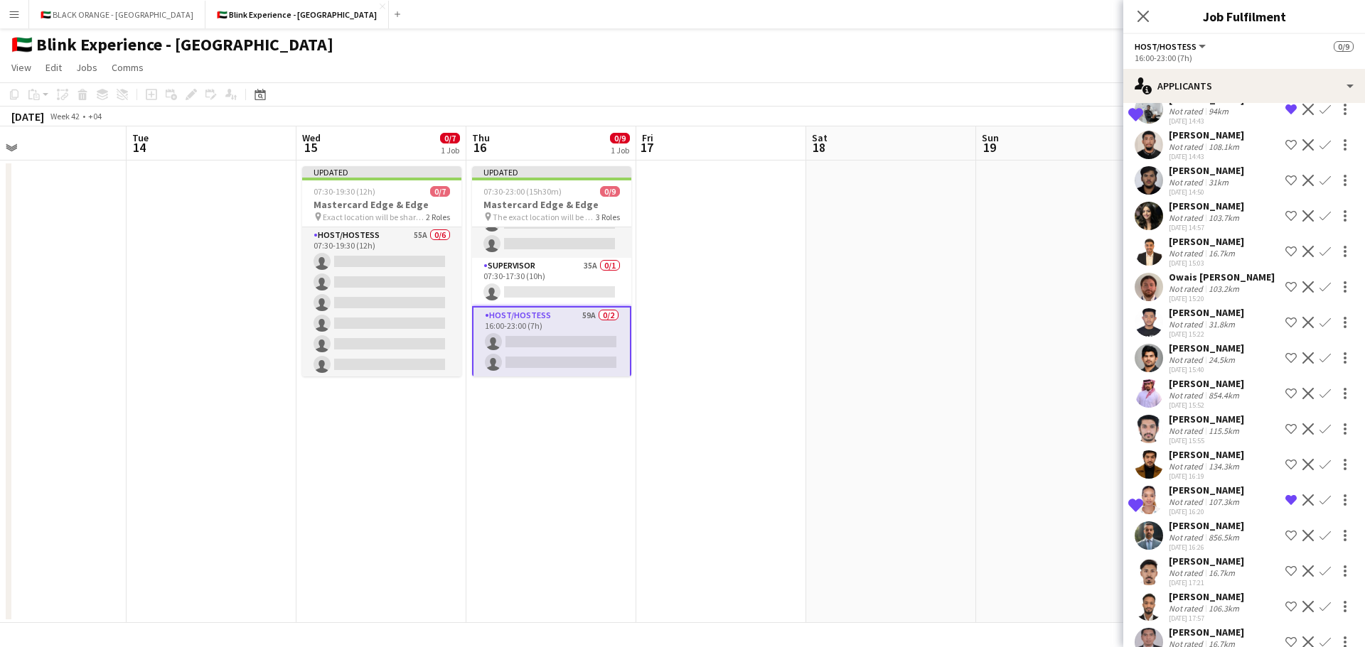
scroll to position [1279, 0]
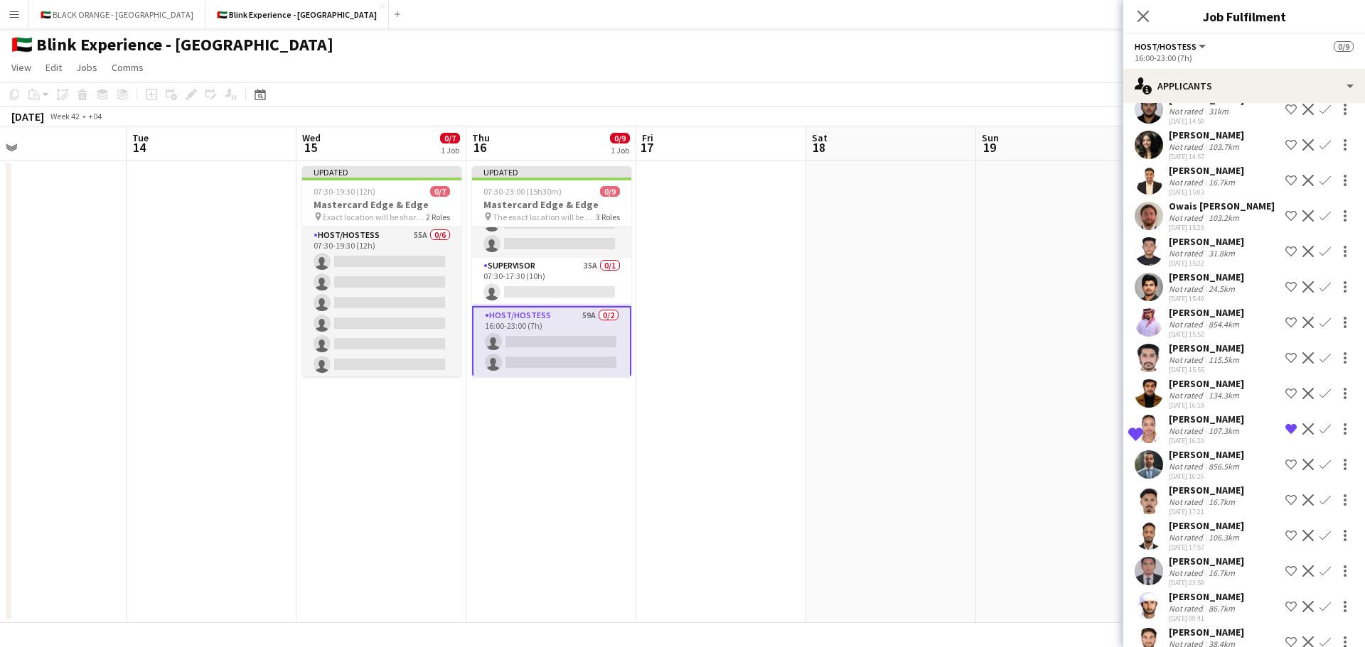
click at [1202, 413] on div "[PERSON_NAME]" at bounding box center [1205, 419] width 75 height 13
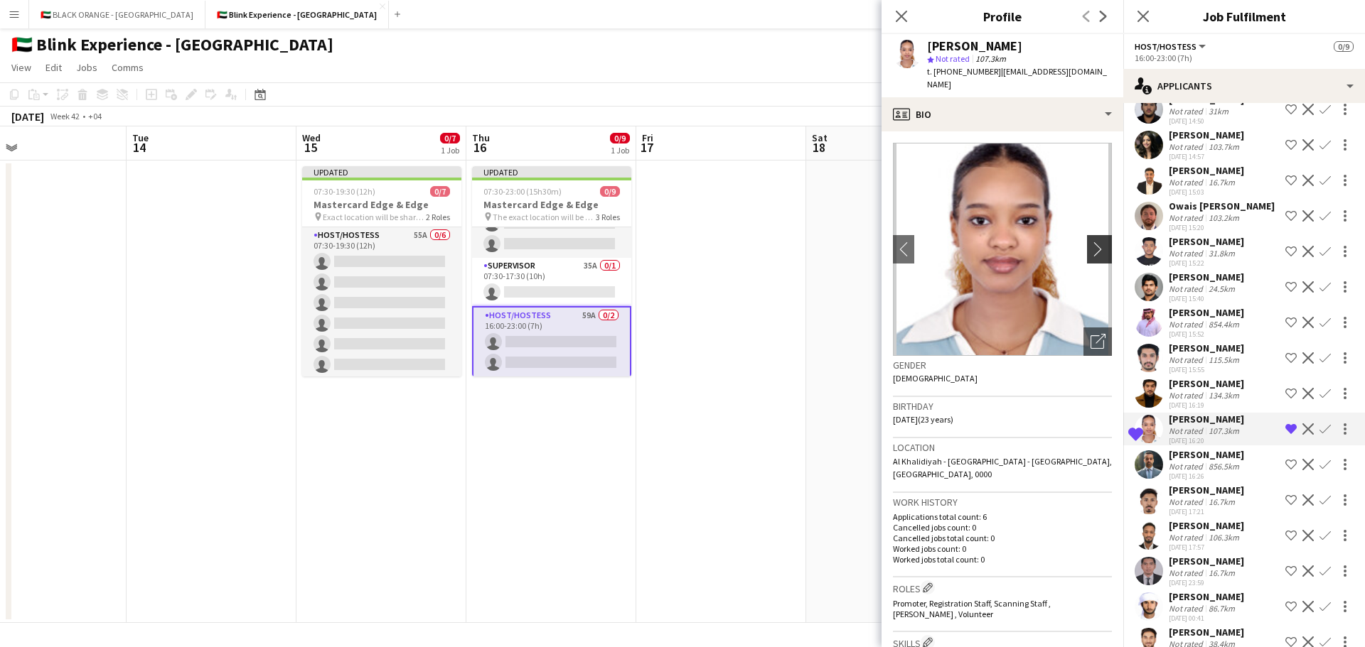
click at [1090, 242] on app-icon "chevron-right" at bounding box center [1101, 249] width 22 height 15
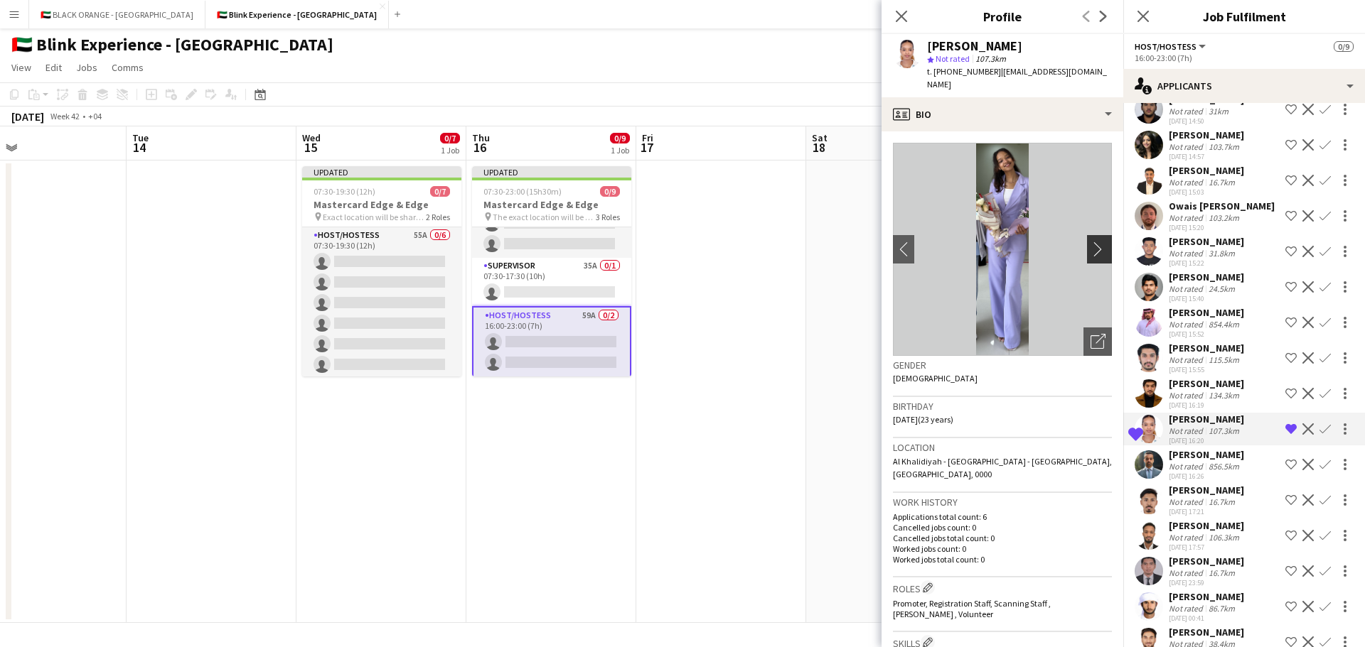
click at [1090, 242] on app-icon "chevron-right" at bounding box center [1101, 249] width 22 height 15
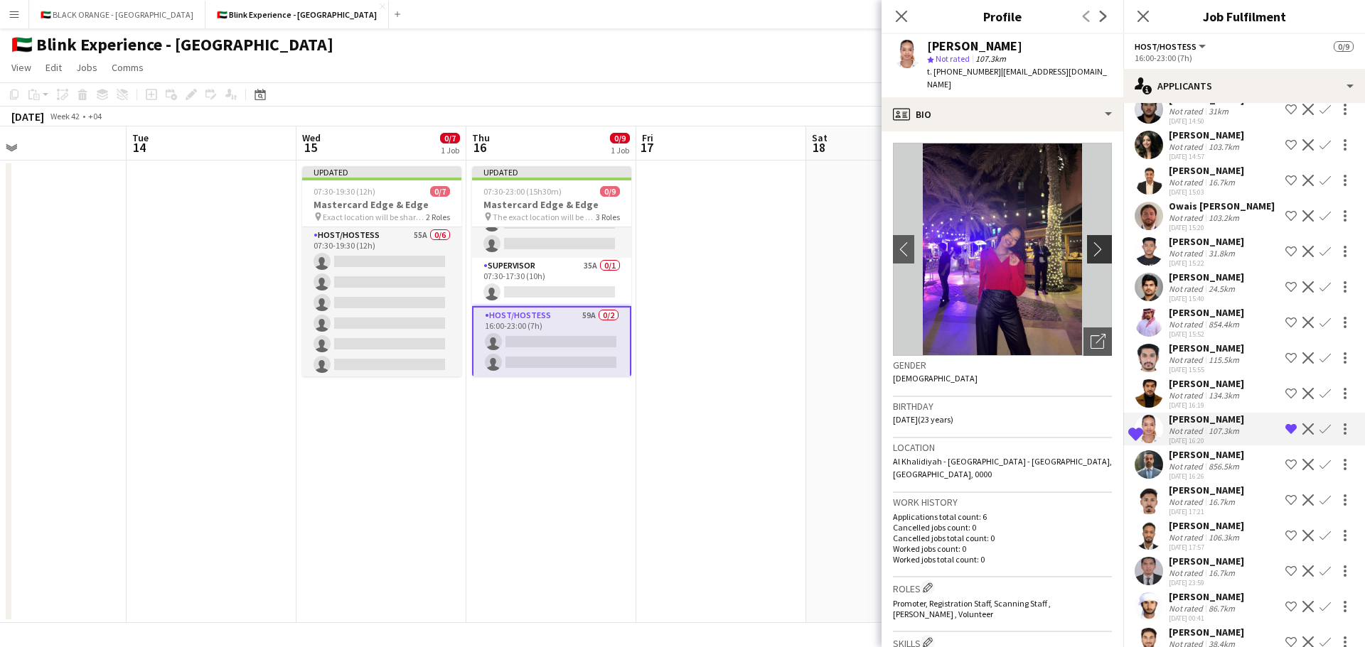
click at [1090, 242] on app-icon "chevron-right" at bounding box center [1101, 249] width 22 height 15
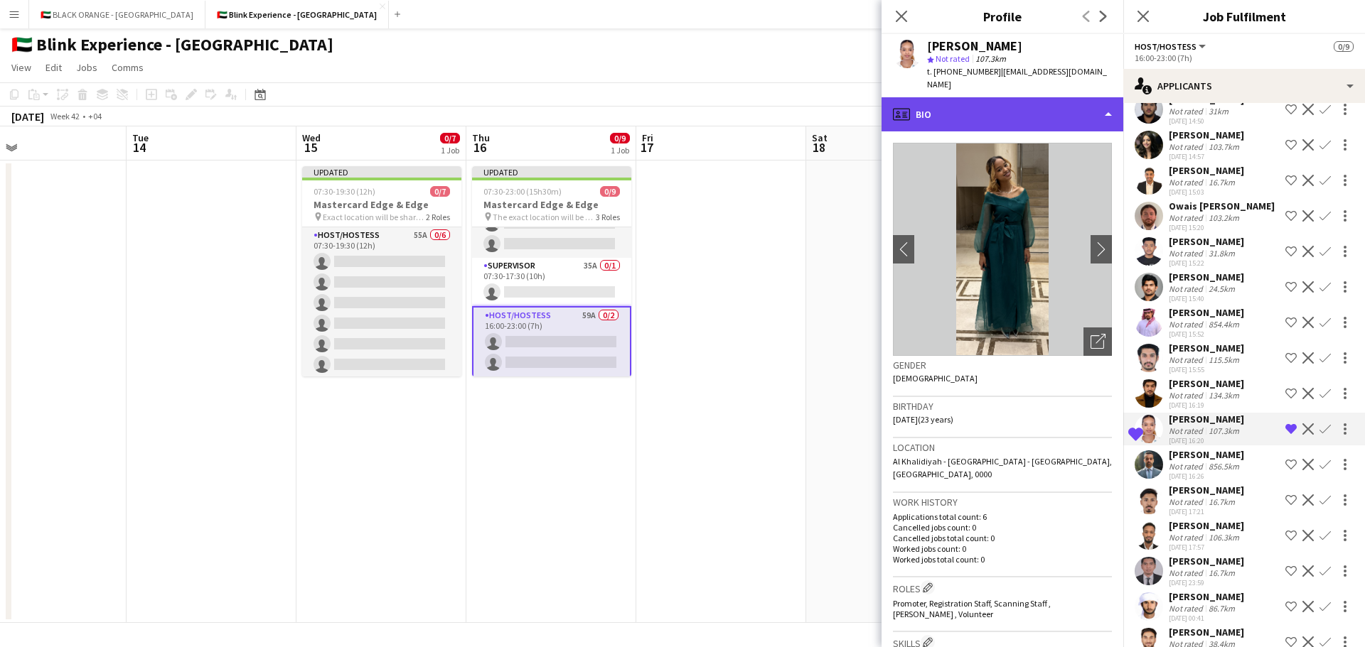
click at [1054, 97] on div "profile Bio" at bounding box center [1002, 114] width 242 height 34
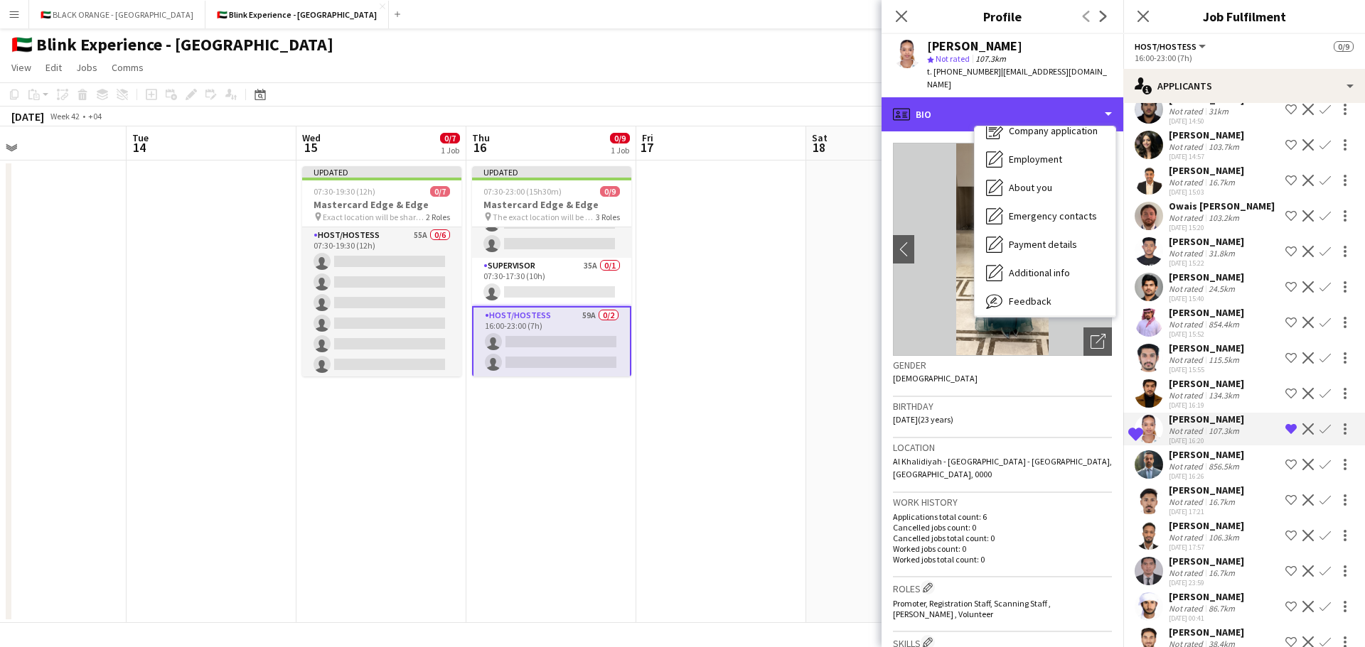
scroll to position [77, 0]
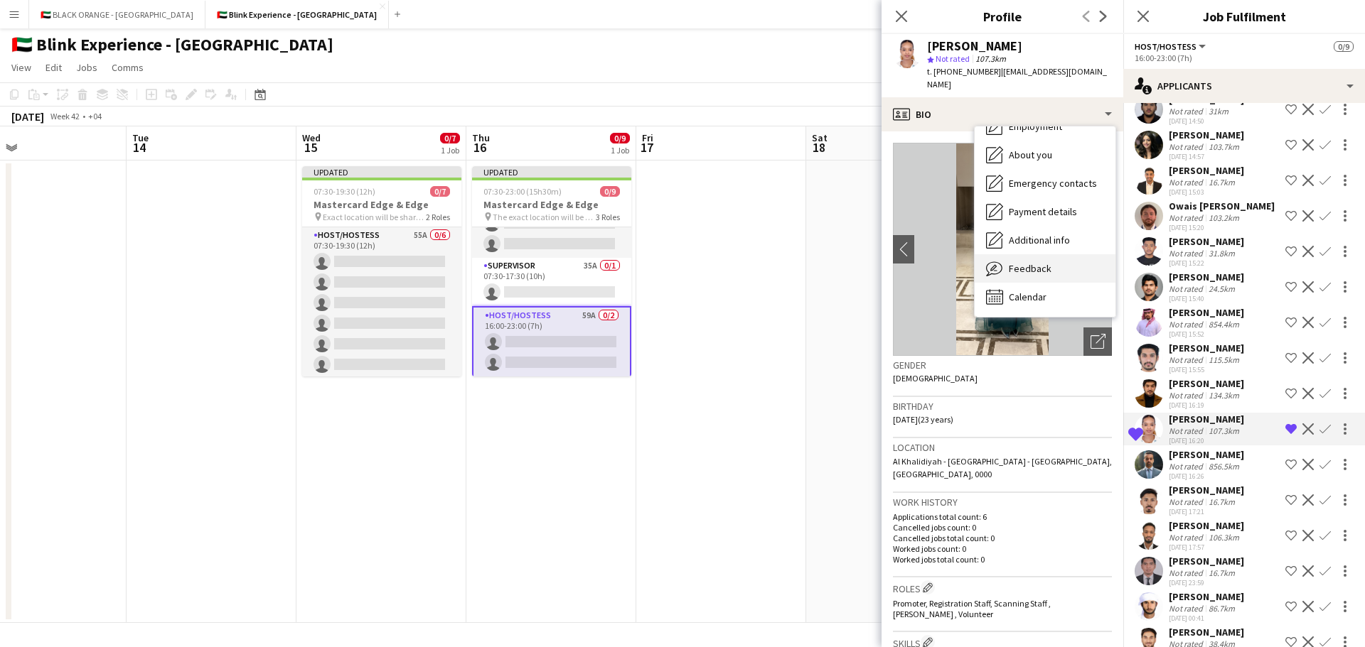
click at [1036, 262] on span "Feedback" at bounding box center [1029, 268] width 43 height 13
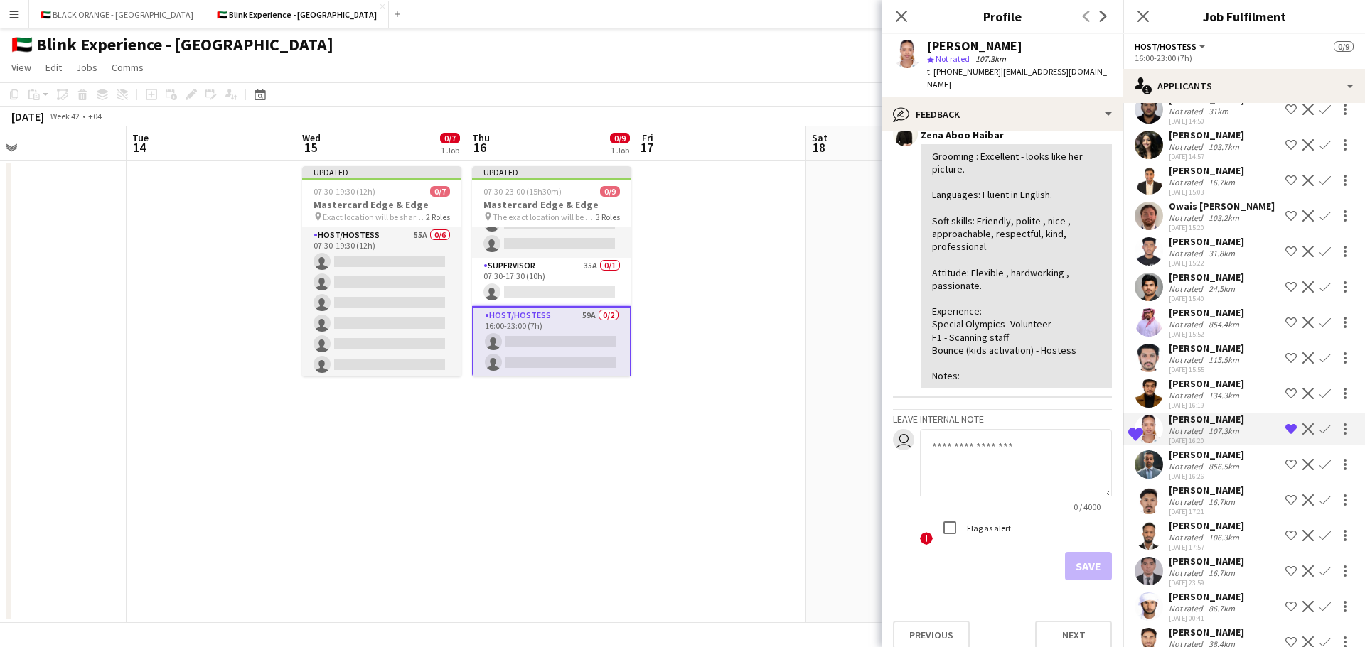
scroll to position [92, 0]
click at [772, 435] on app-date-cell at bounding box center [721, 392] width 170 height 463
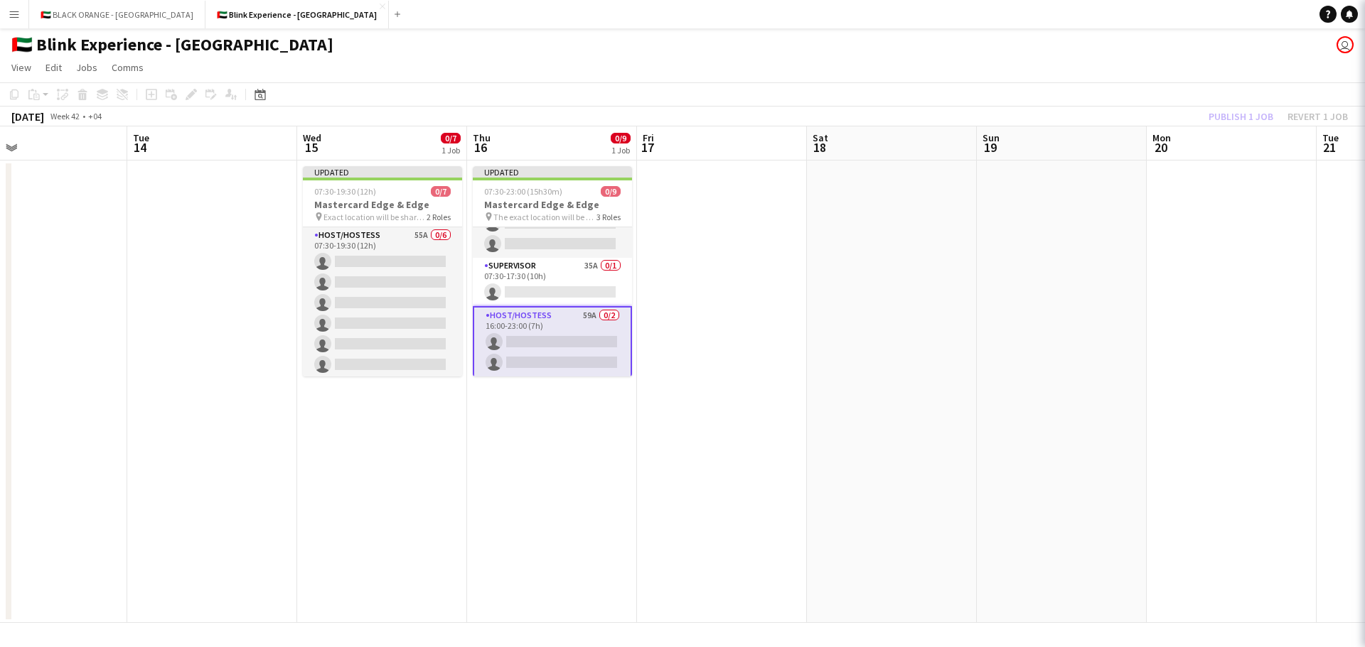
scroll to position [119, 0]
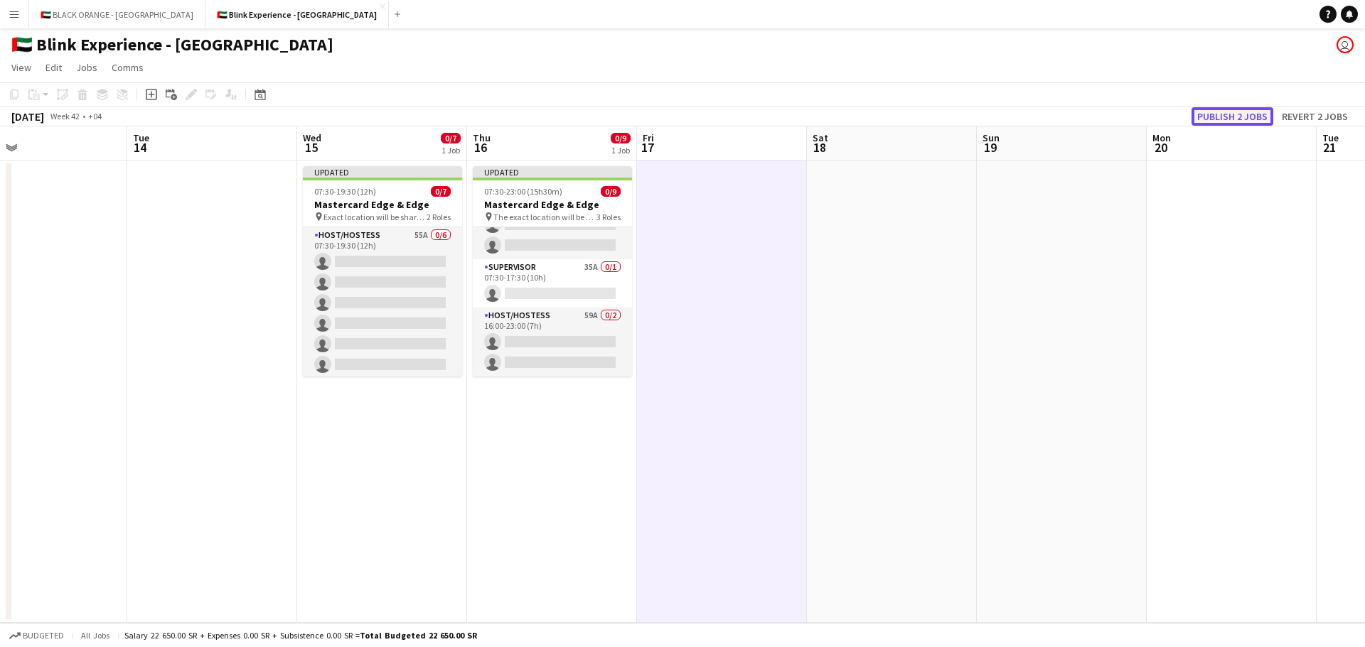
click at [1225, 110] on button "Publish 2 jobs" at bounding box center [1232, 116] width 82 height 18
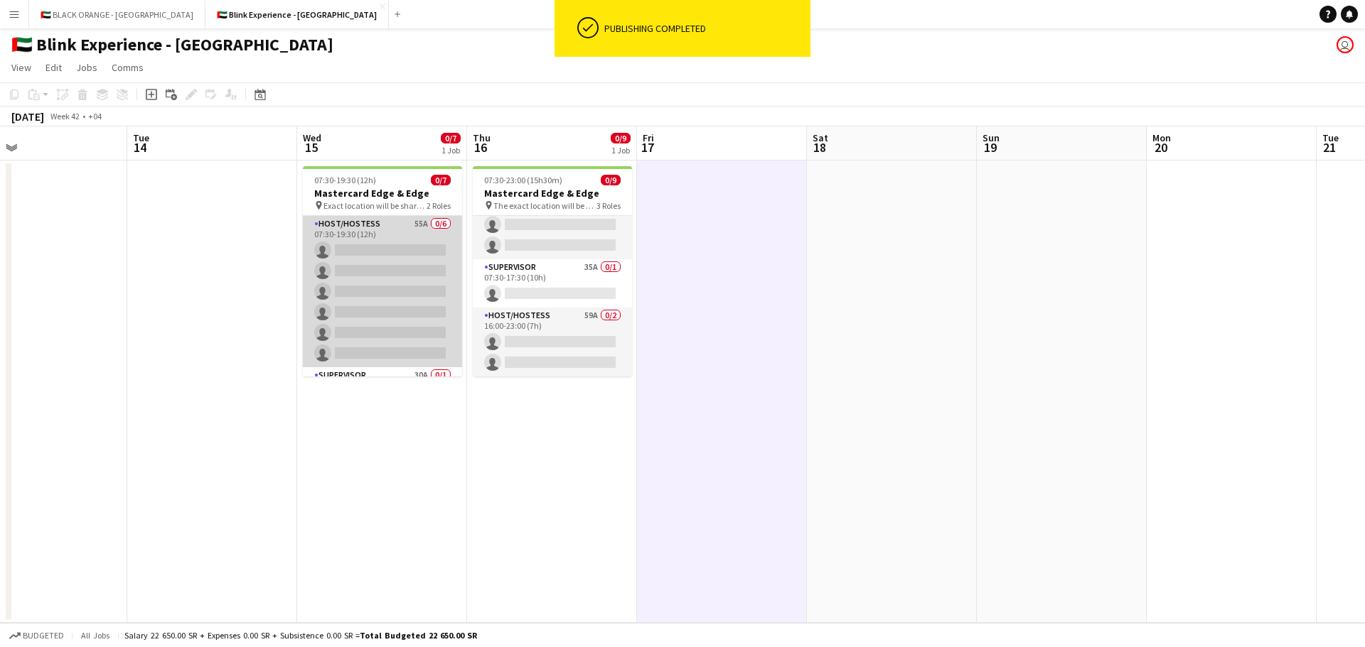
scroll to position [39, 0]
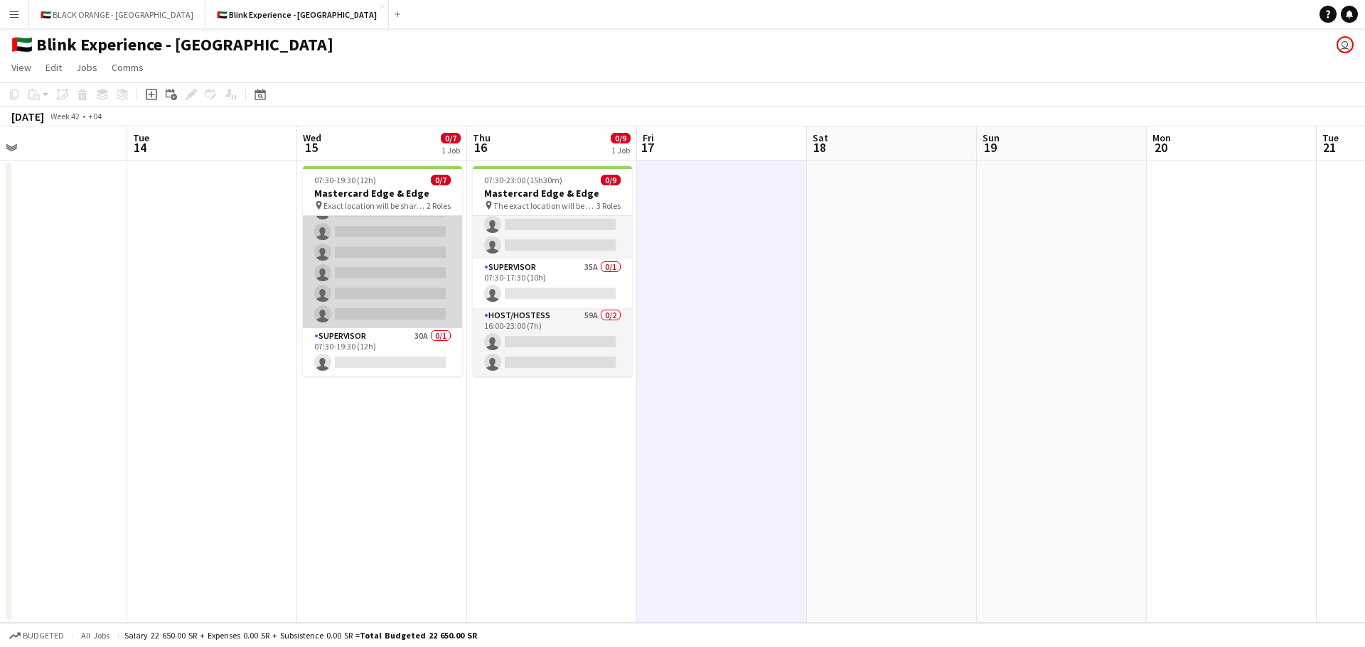
click at [376, 262] on app-card-role "Host/Hostess 55A 0/6 07:30-19:30 (12h) single-neutral-actions single-neutral-ac…" at bounding box center [382, 252] width 159 height 151
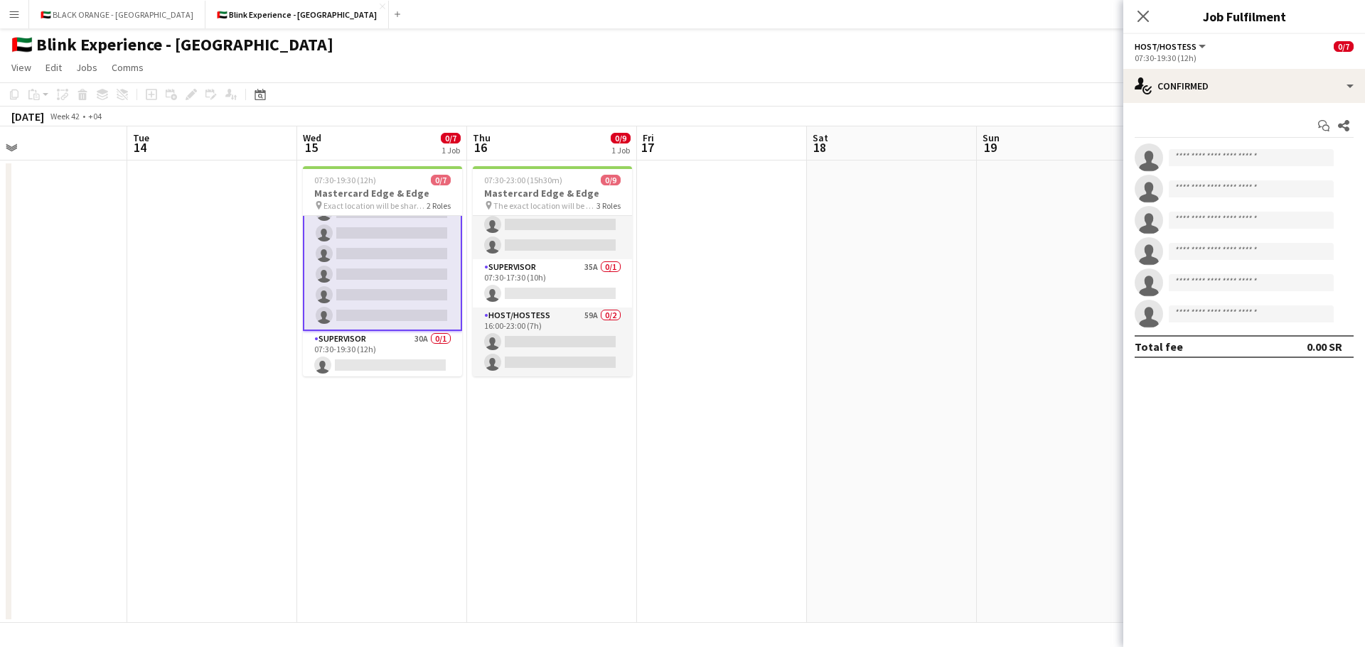
scroll to position [41, 0]
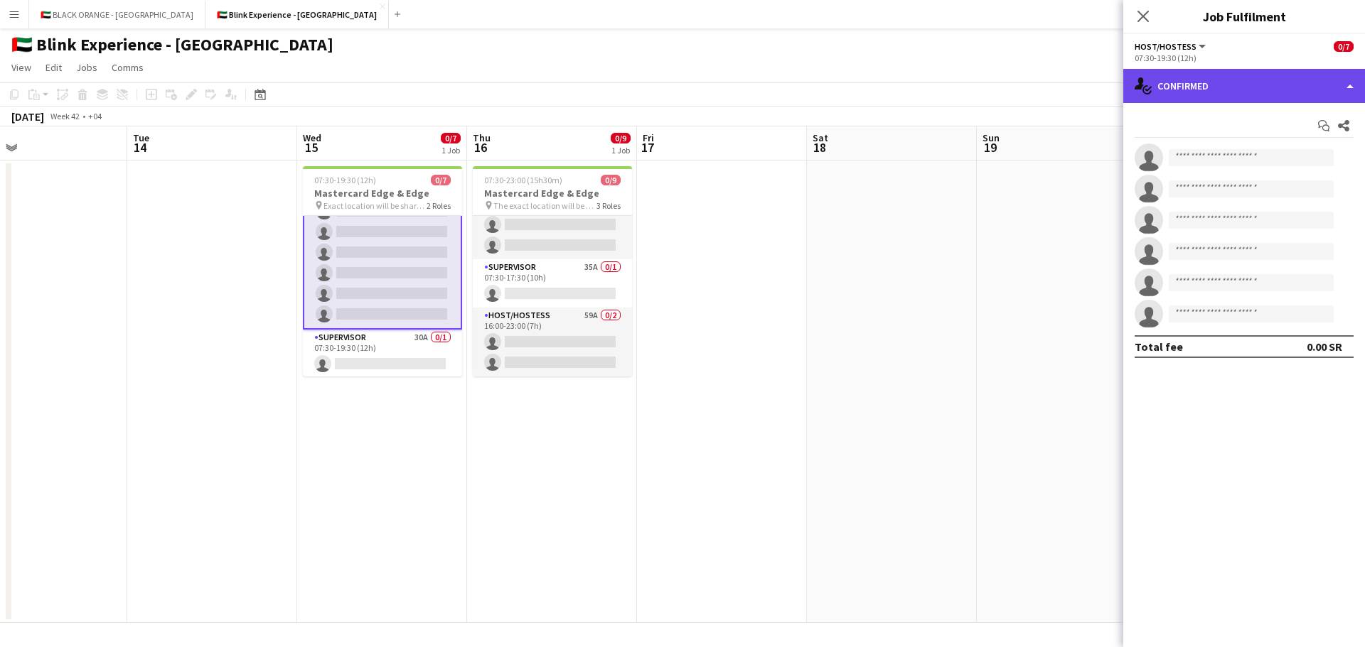
click at [1255, 90] on div "single-neutral-actions-check-2 Confirmed" at bounding box center [1244, 86] width 242 height 34
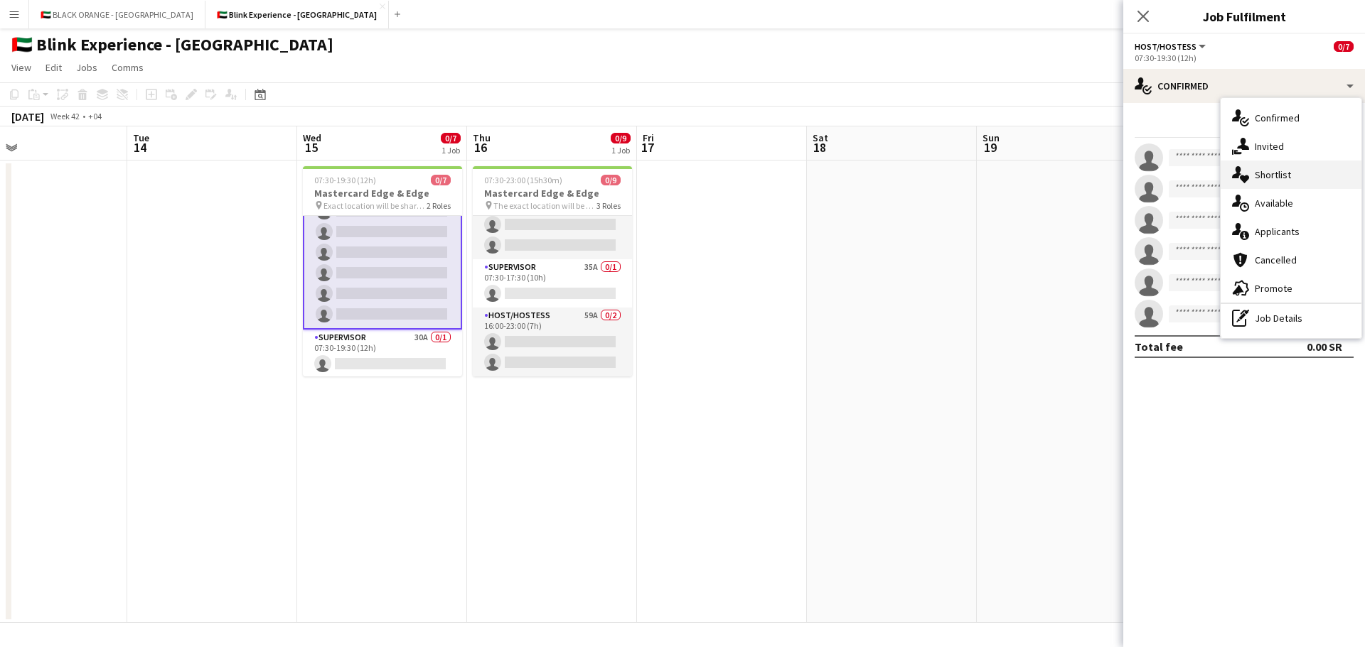
click at [1270, 178] on span "Shortlist" at bounding box center [1272, 174] width 36 height 13
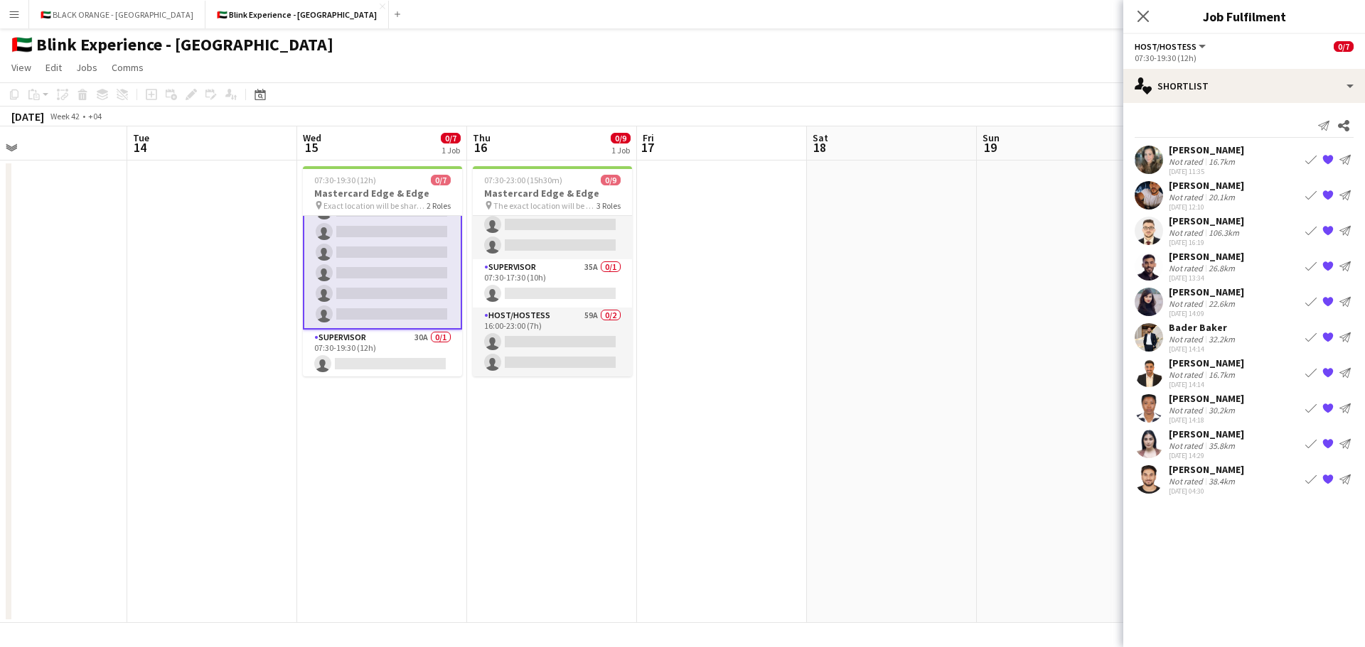
click at [1148, 335] on app-user-avatar at bounding box center [1148, 337] width 28 height 28
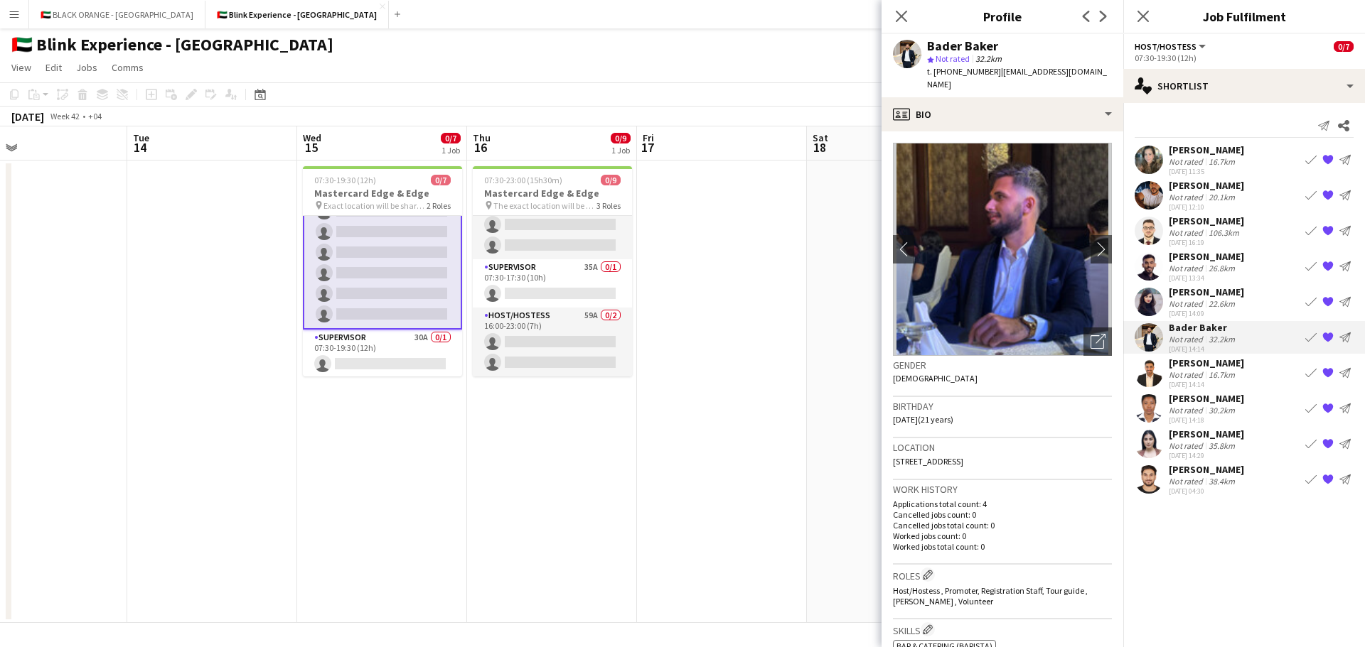
click at [1154, 366] on app-user-avatar at bounding box center [1148, 373] width 28 height 28
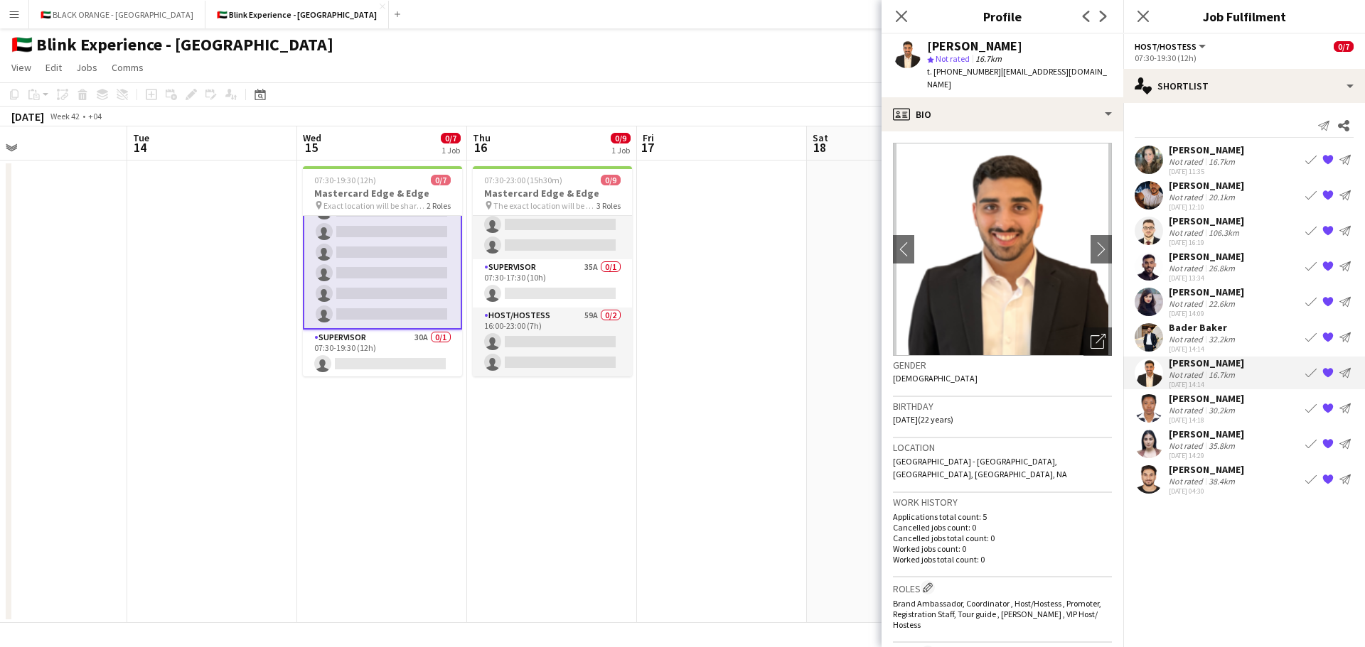
click at [1143, 405] on app-user-avatar at bounding box center [1148, 408] width 28 height 28
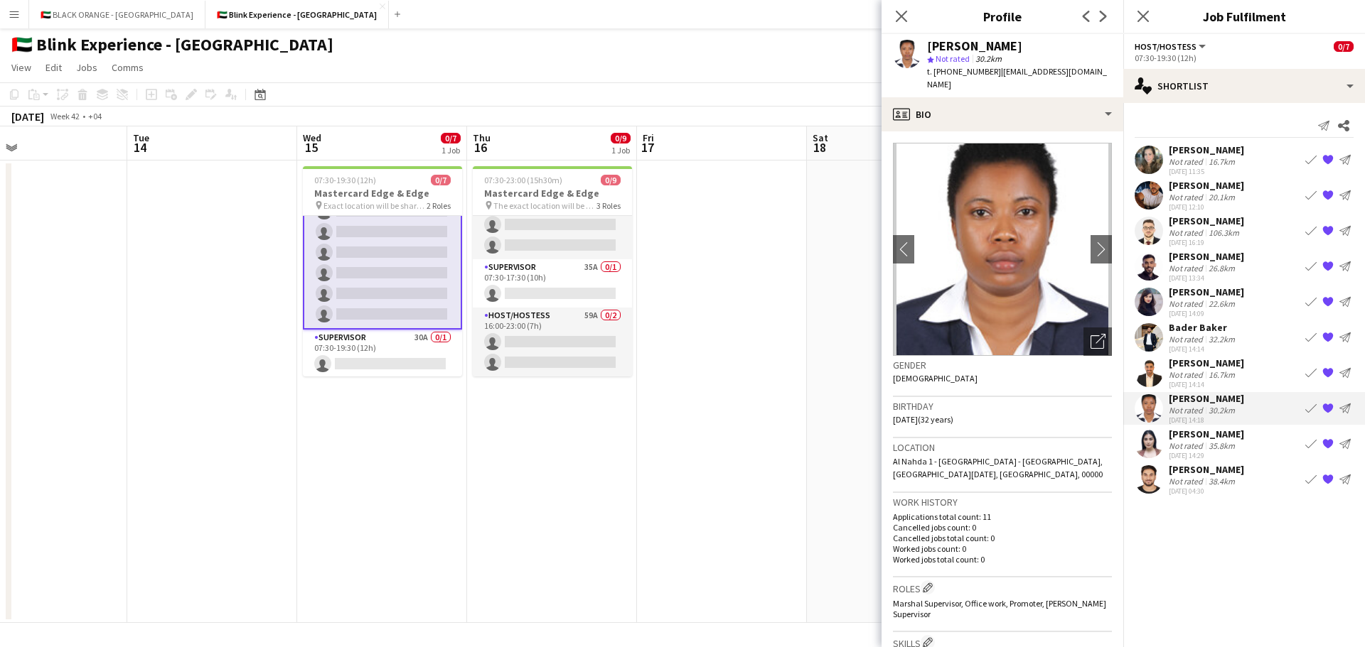
click at [1327, 409] on app-icon "{{ spriteTitle }}" at bounding box center [1327, 408] width 11 height 11
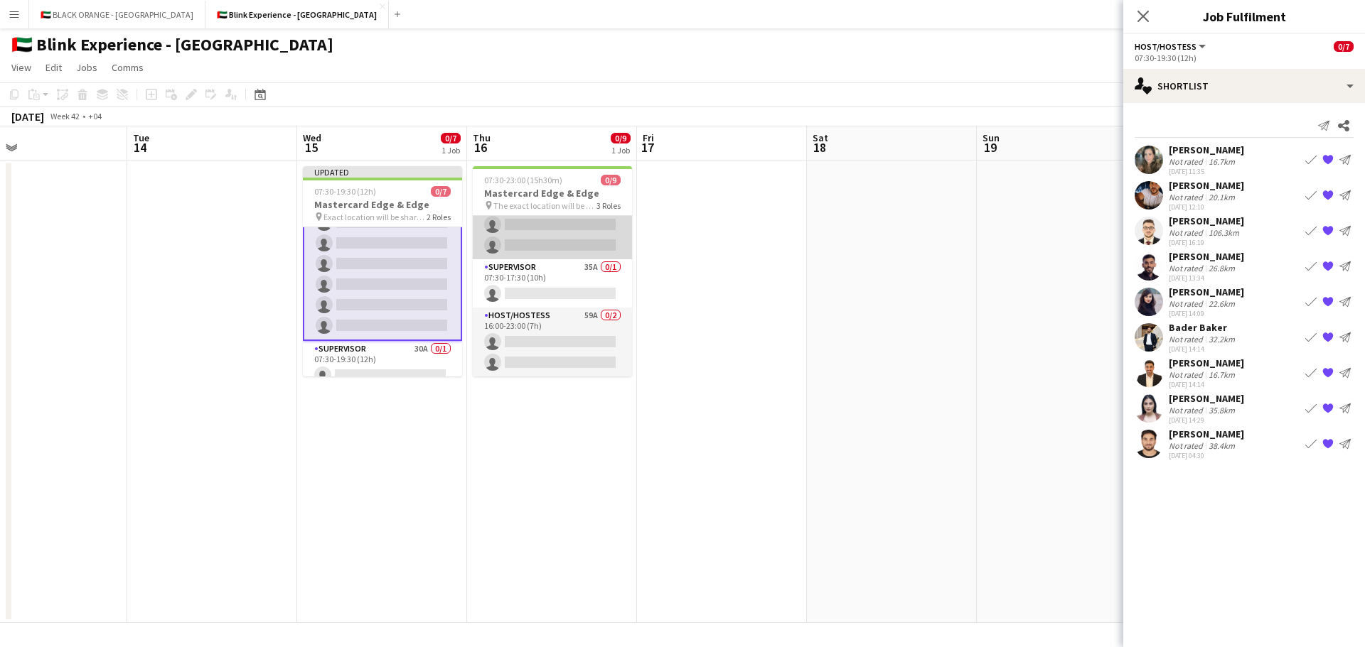
click at [554, 249] on app-card-role "Host/Hostess 55A 0/6 07:30-17:30 (10h) single-neutral-actions single-neutral-ac…" at bounding box center [552, 183] width 159 height 151
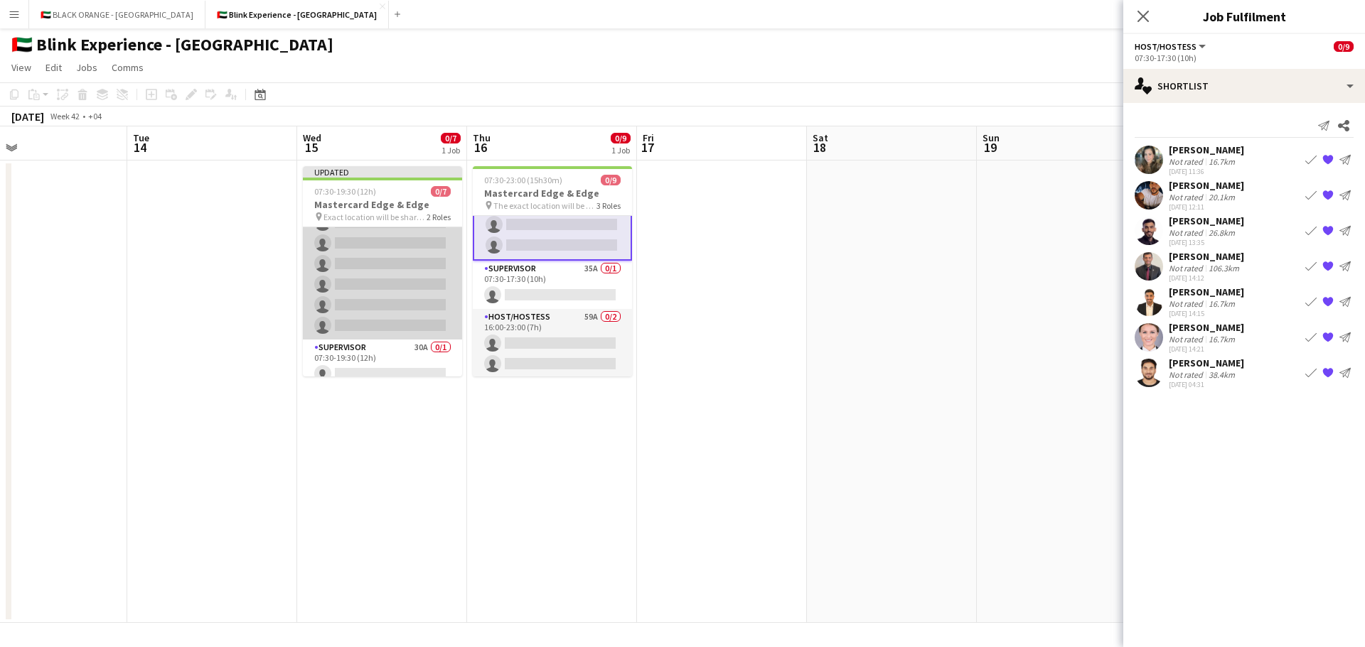
click at [402, 265] on app-card-role "Host/Hostess 55A 0/6 07:30-19:30 (12h) single-neutral-actions single-neutral-ac…" at bounding box center [382, 263] width 159 height 151
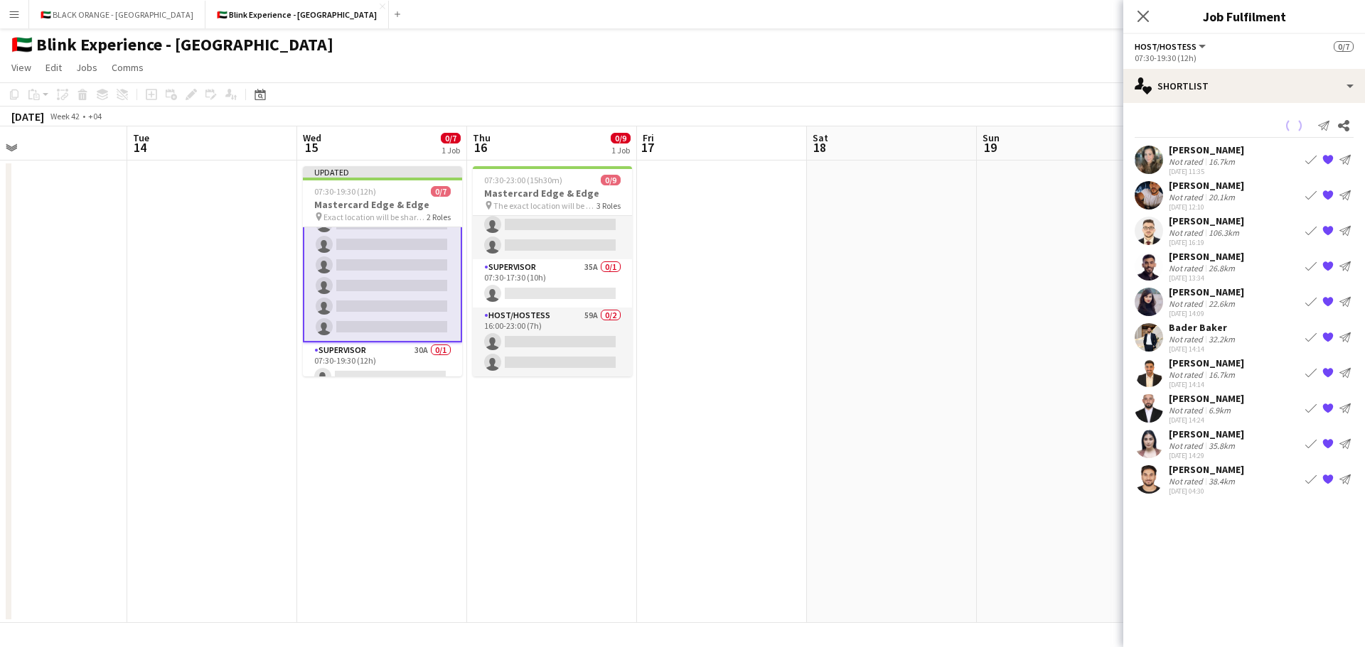
scroll to position [41, 0]
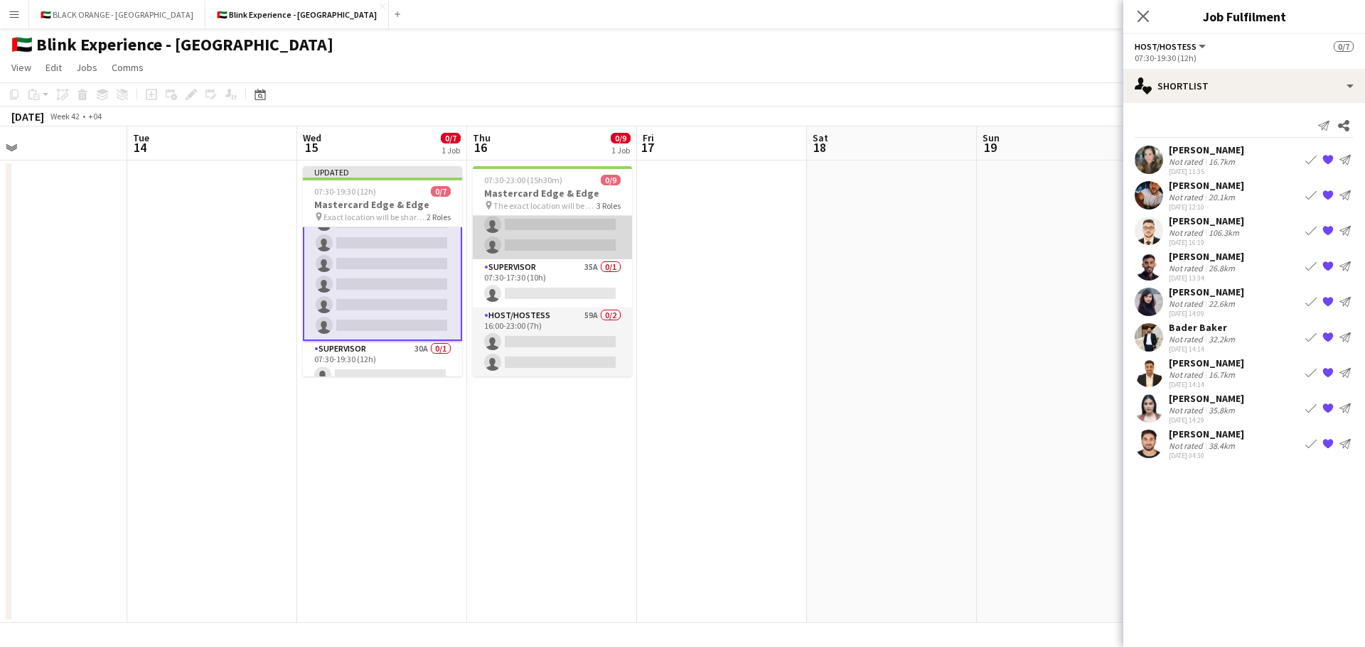
click at [506, 232] on app-card-role "Host/Hostess 55A 0/6 07:30-17:30 (10h) single-neutral-actions single-neutral-ac…" at bounding box center [552, 183] width 159 height 151
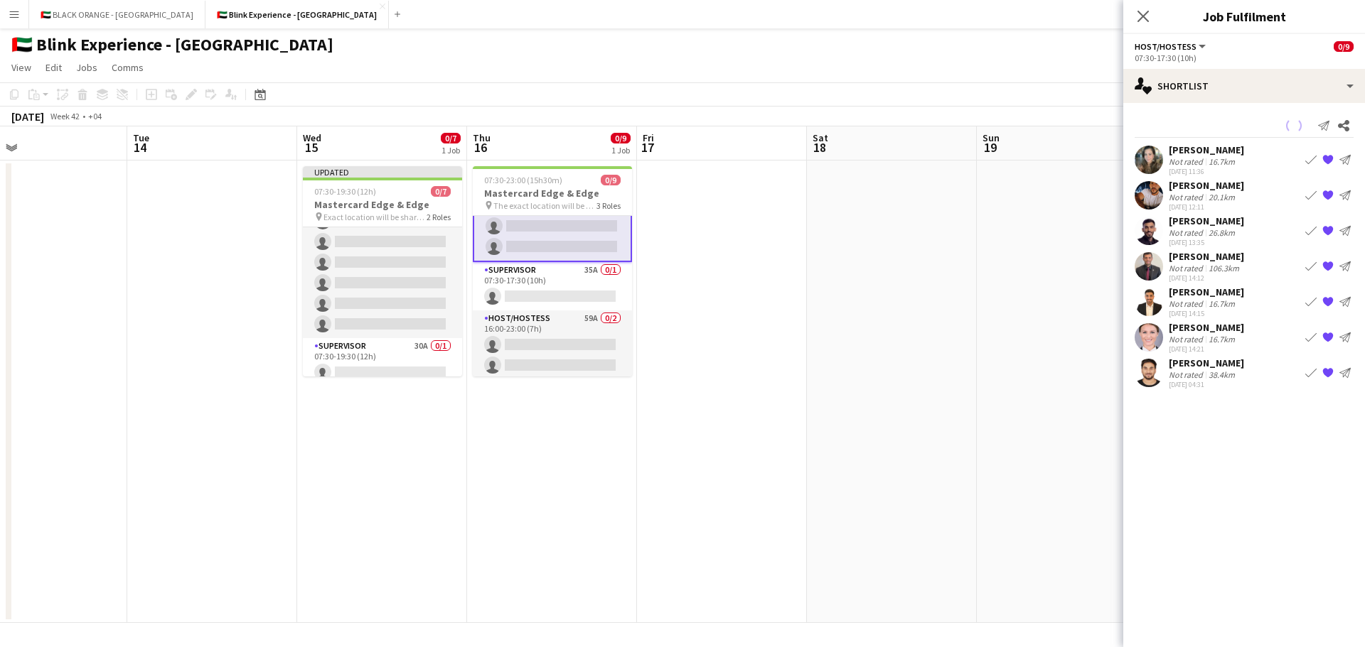
scroll to position [109, 0]
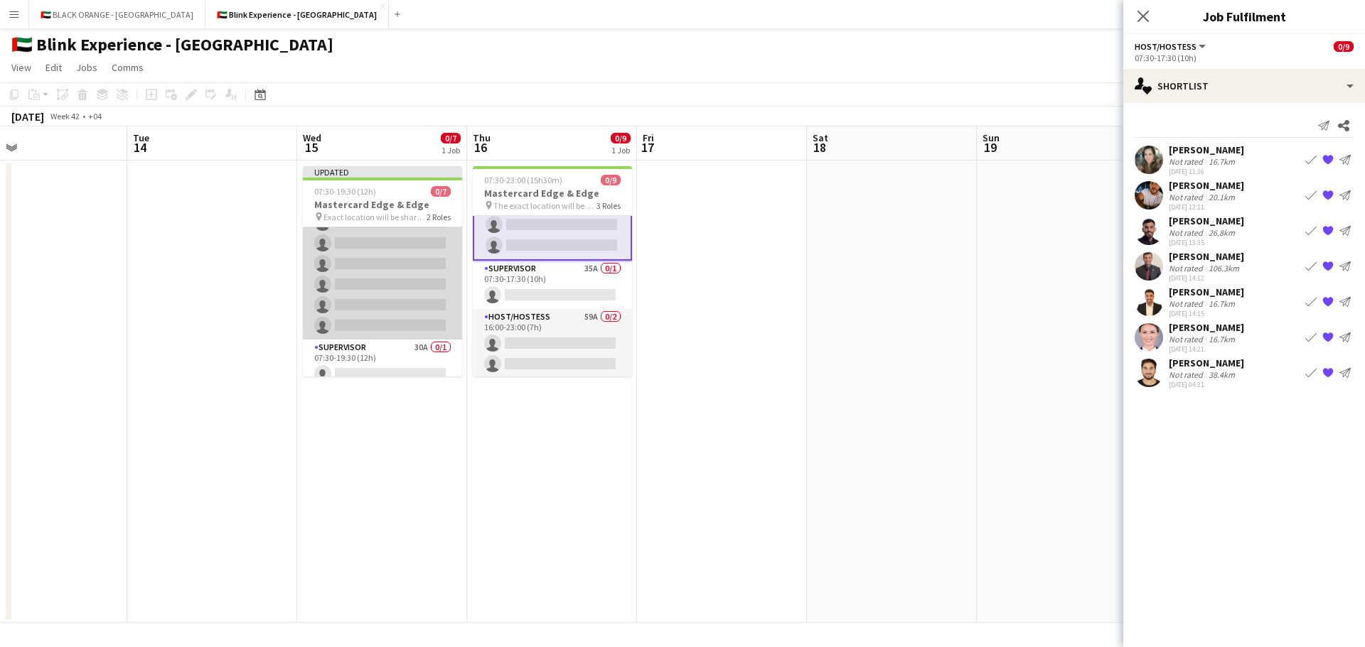
click at [384, 264] on app-card-role "Host/Hostess 55A 0/6 07:30-19:30 (12h) single-neutral-actions single-neutral-ac…" at bounding box center [382, 263] width 159 height 151
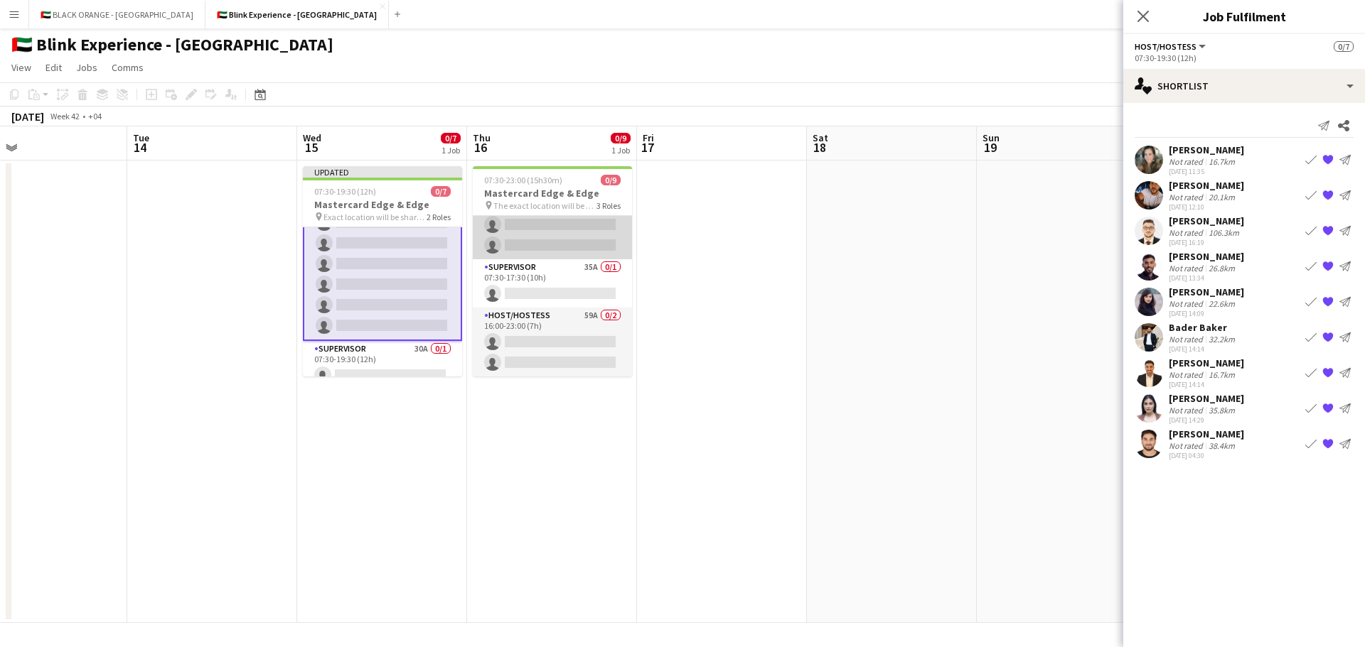
click at [538, 237] on app-card-role "Host/Hostess 55A 0/6 07:30-17:30 (10h) single-neutral-actions single-neutral-ac…" at bounding box center [552, 183] width 159 height 151
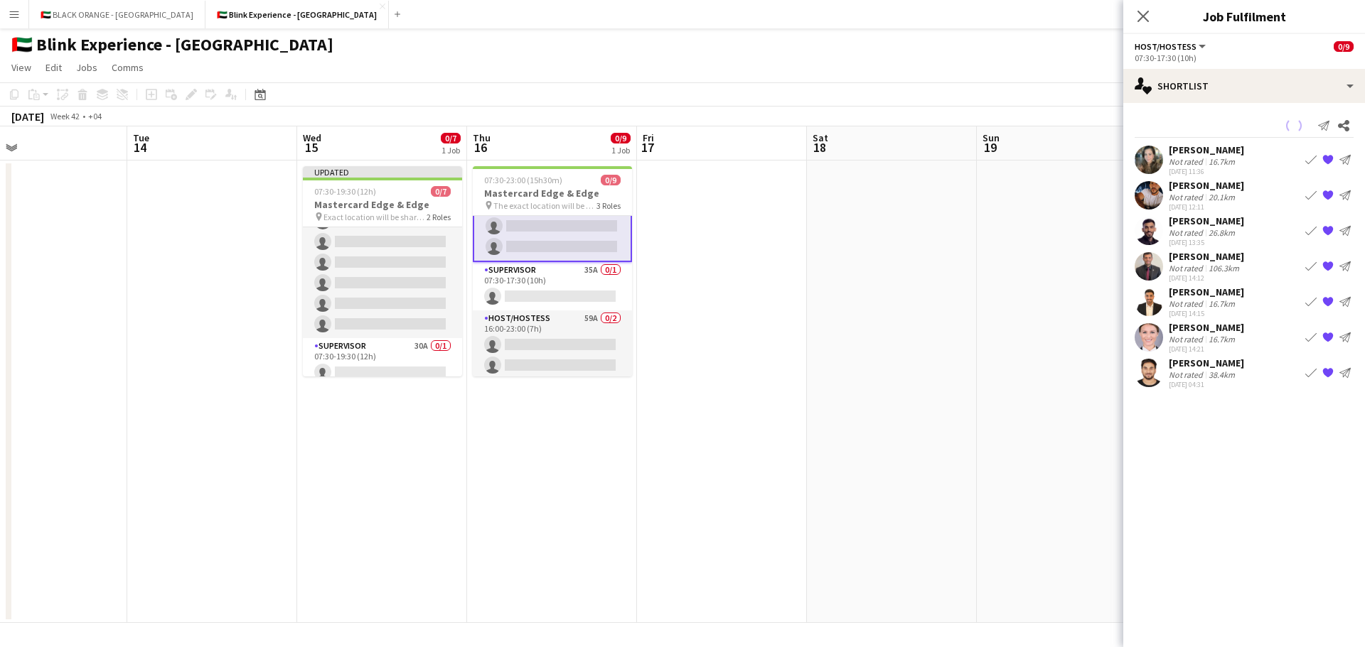
scroll to position [109, 0]
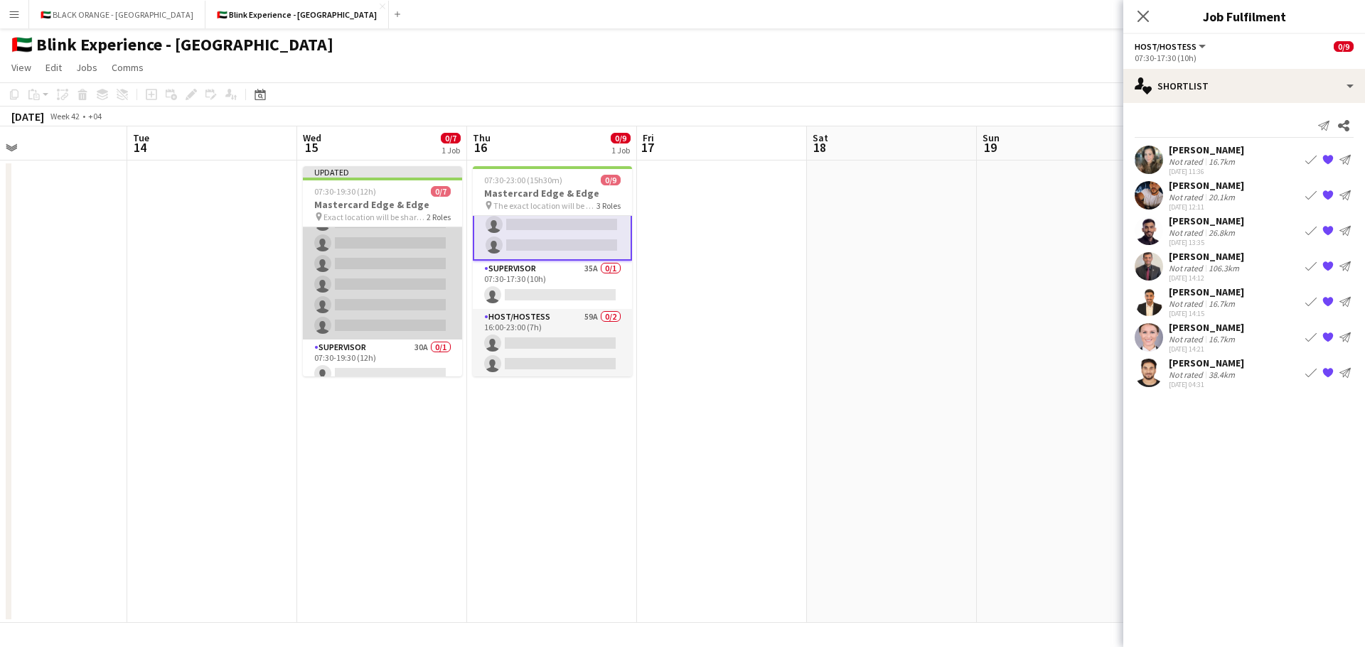
click at [423, 249] on app-card-role "Host/Hostess 55A 0/6 07:30-19:30 (12h) single-neutral-actions single-neutral-ac…" at bounding box center [382, 263] width 159 height 151
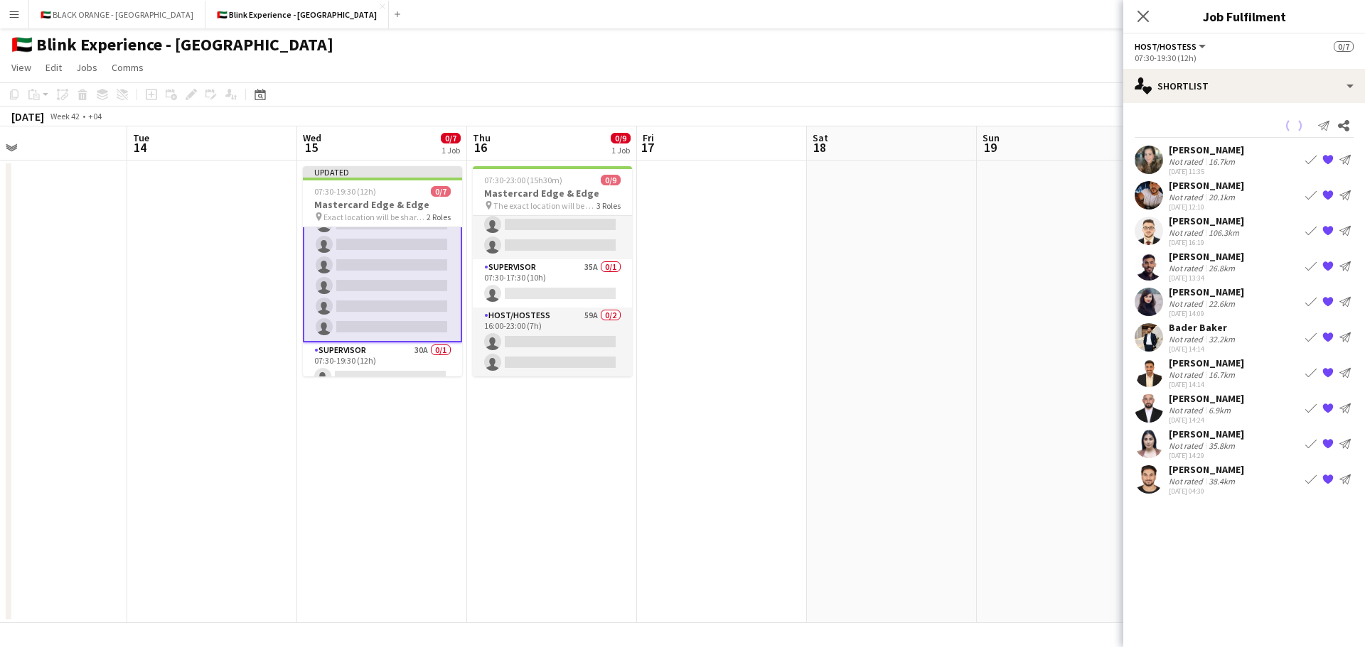
scroll to position [41, 0]
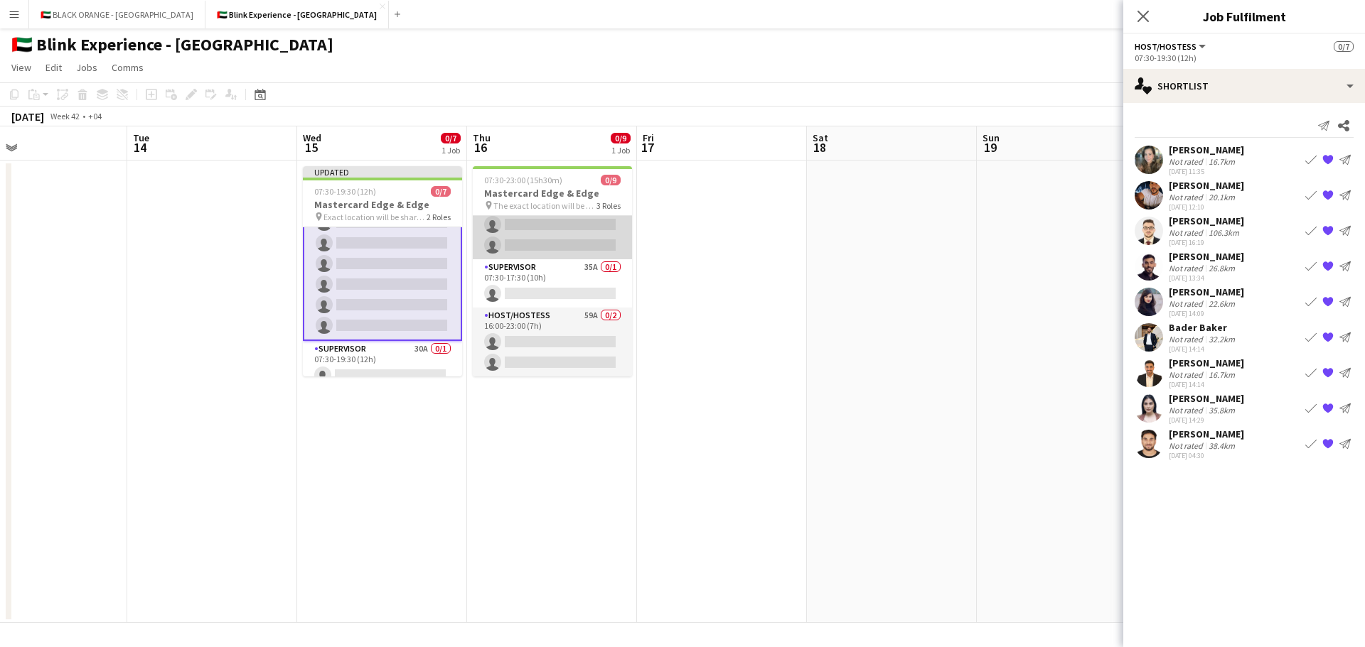
click at [549, 244] on app-card-role "Host/Hostess 55A 0/6 07:30-17:30 (10h) single-neutral-actions single-neutral-ac…" at bounding box center [552, 183] width 159 height 151
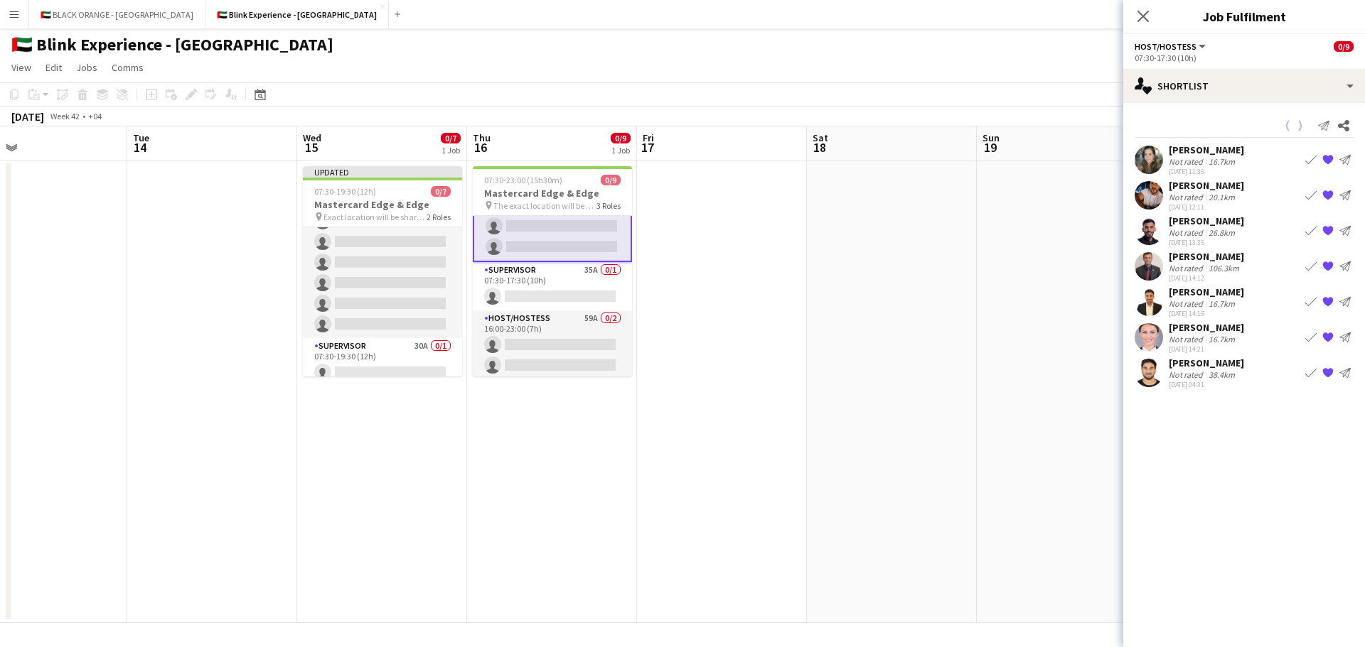
scroll to position [109, 0]
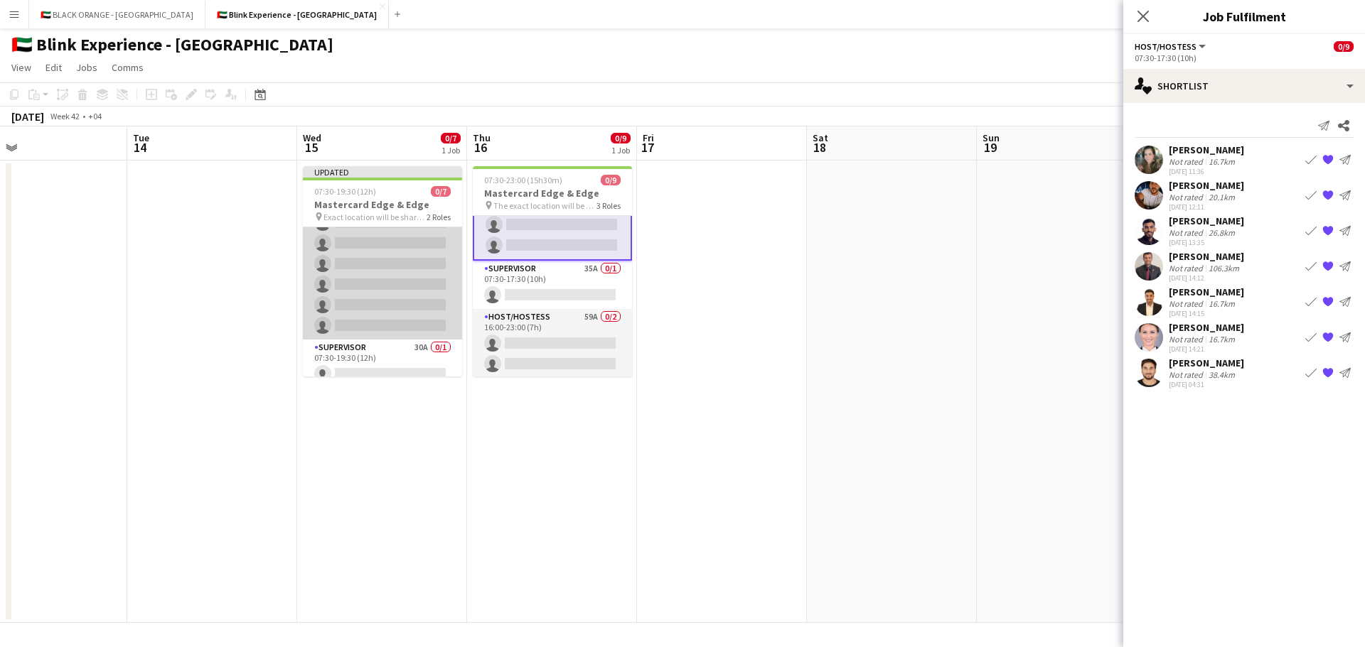
click at [373, 259] on app-card-role "Host/Hostess 55A 0/6 07:30-19:30 (12h) single-neutral-actions single-neutral-ac…" at bounding box center [382, 263] width 159 height 151
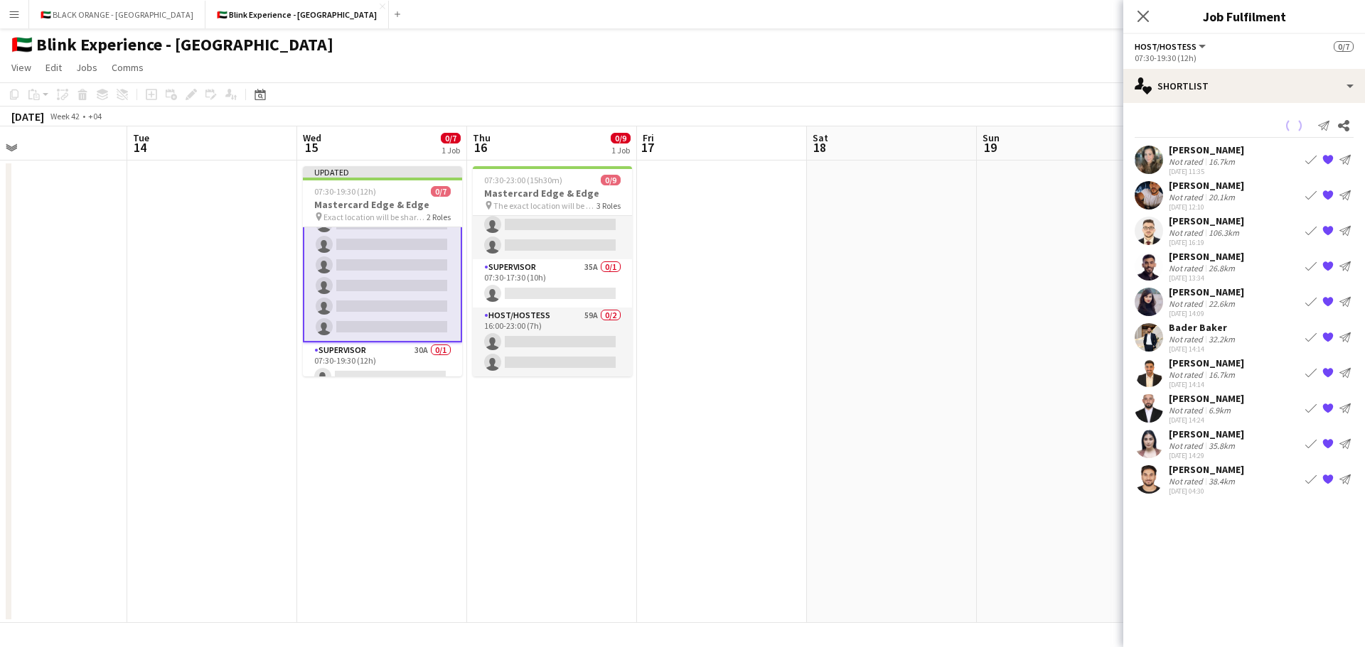
scroll to position [41, 0]
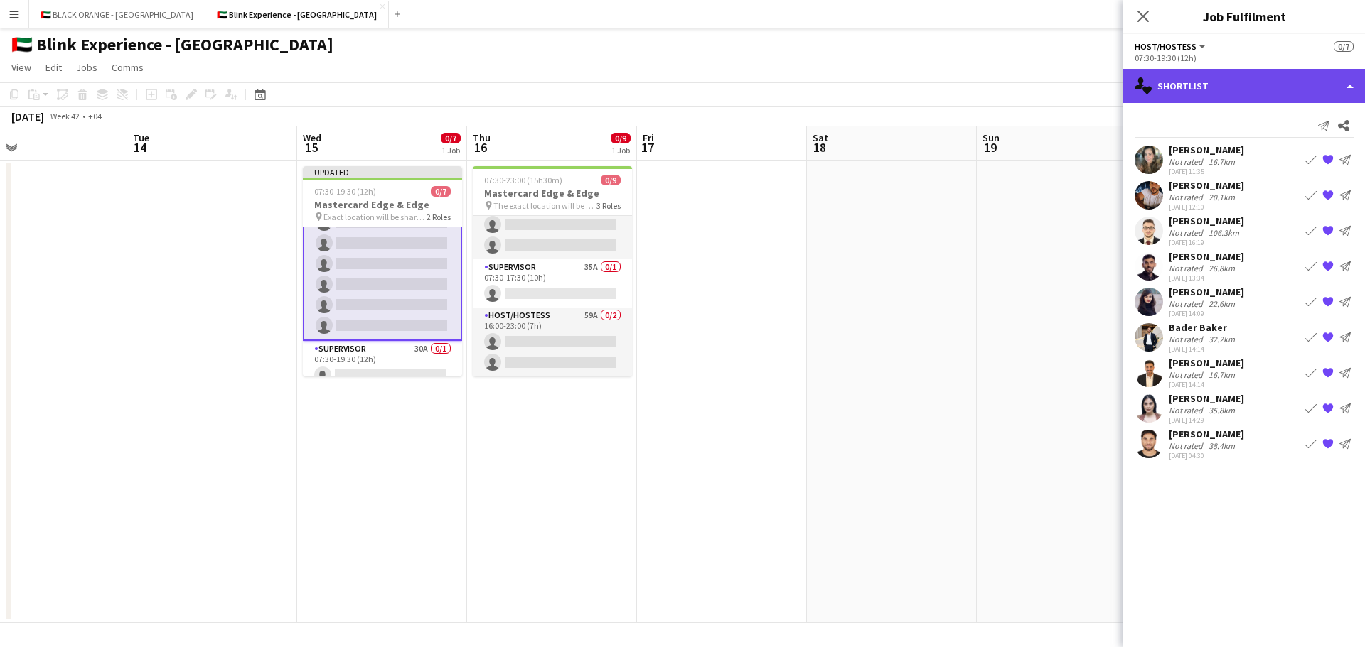
click at [1244, 83] on div "single-neutral-actions-heart Shortlist" at bounding box center [1244, 86] width 242 height 34
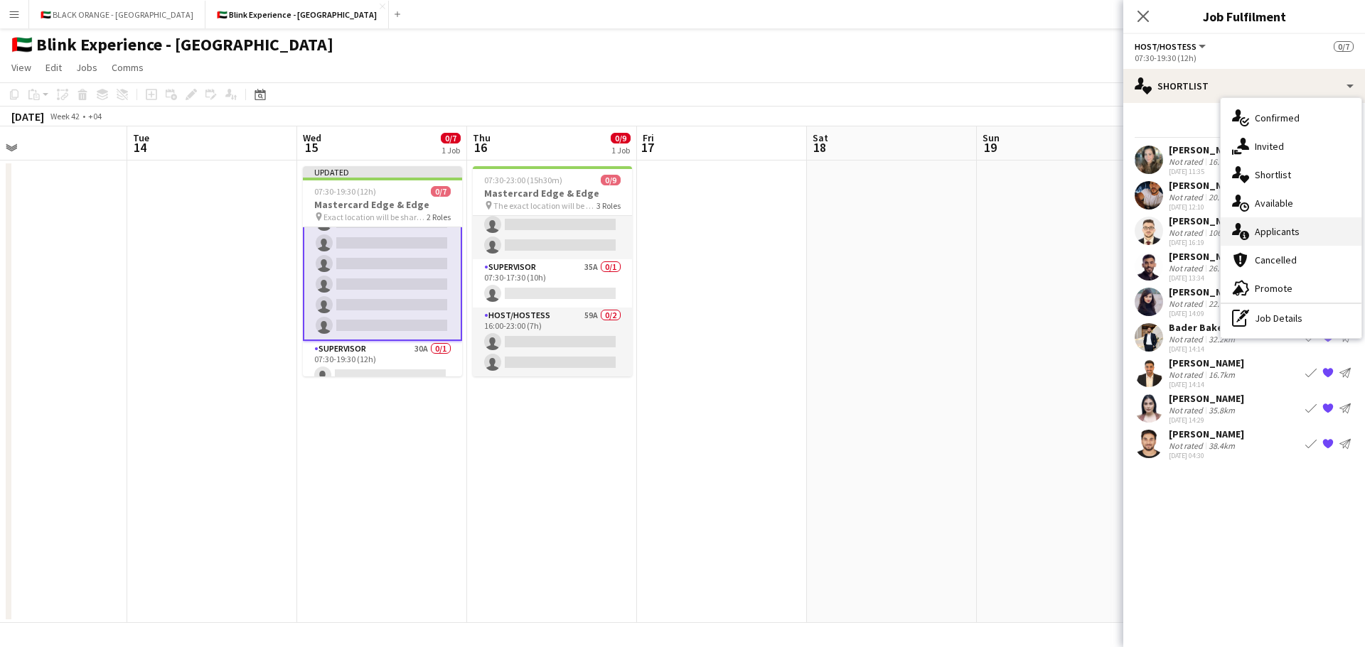
click at [1271, 235] on span "Applicants" at bounding box center [1276, 231] width 45 height 13
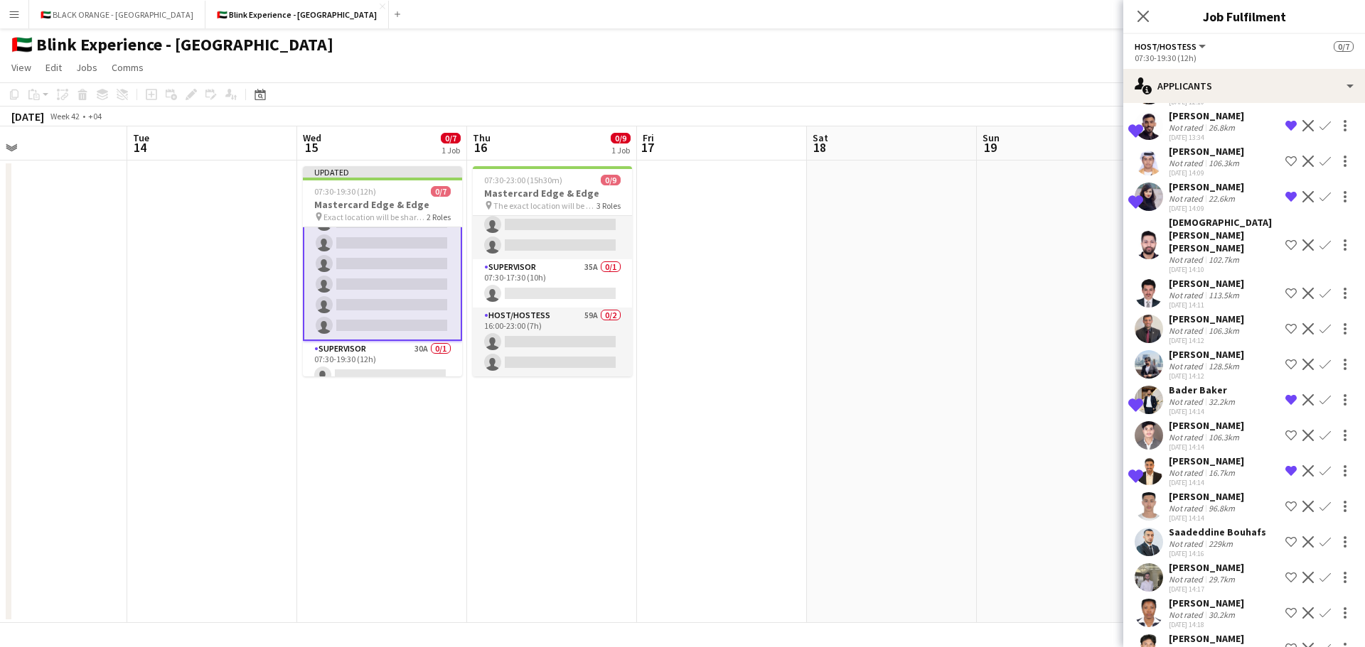
scroll to position [213, 0]
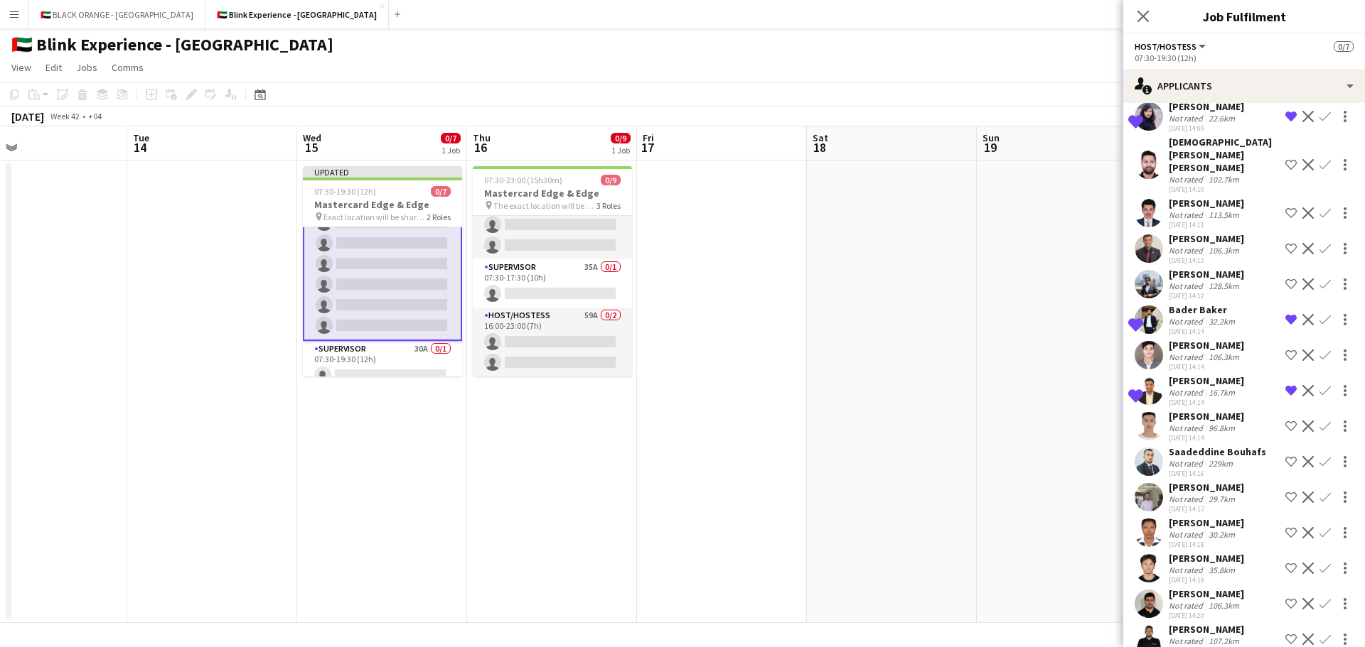
click at [1285, 243] on app-icon "Shortlist crew" at bounding box center [1290, 248] width 11 height 11
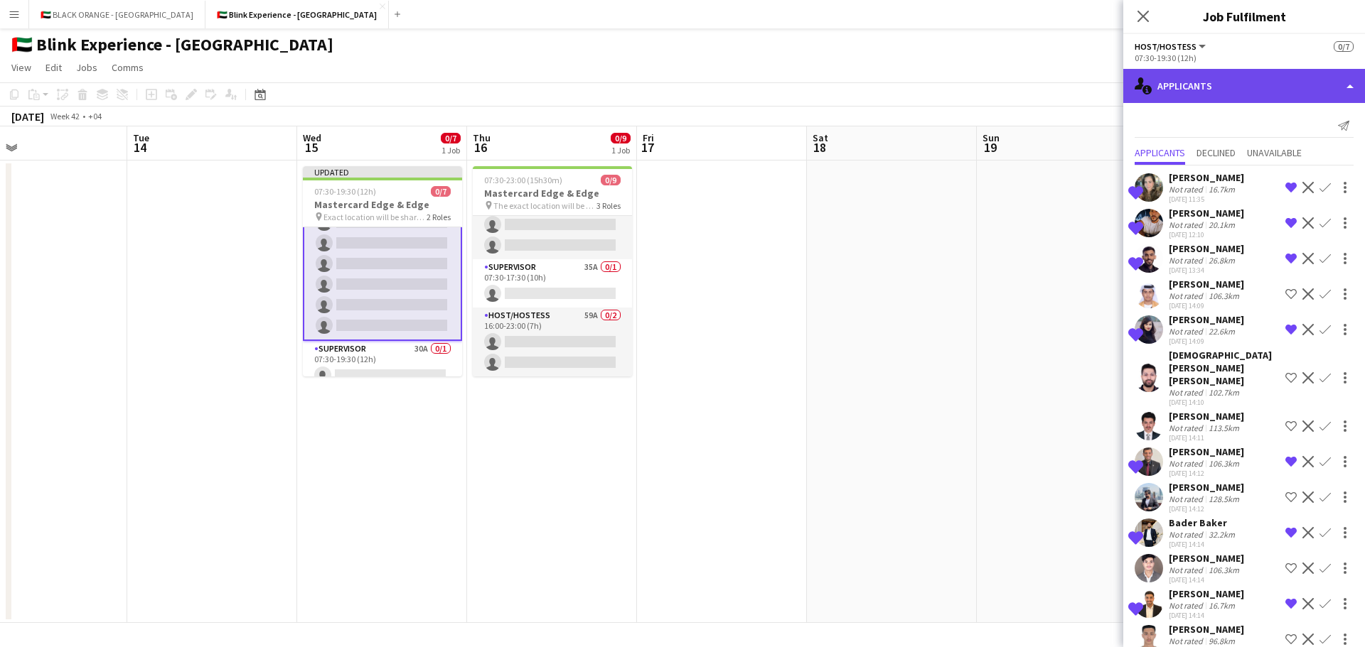
click at [1264, 85] on div "single-neutral-actions-information Applicants" at bounding box center [1244, 86] width 242 height 34
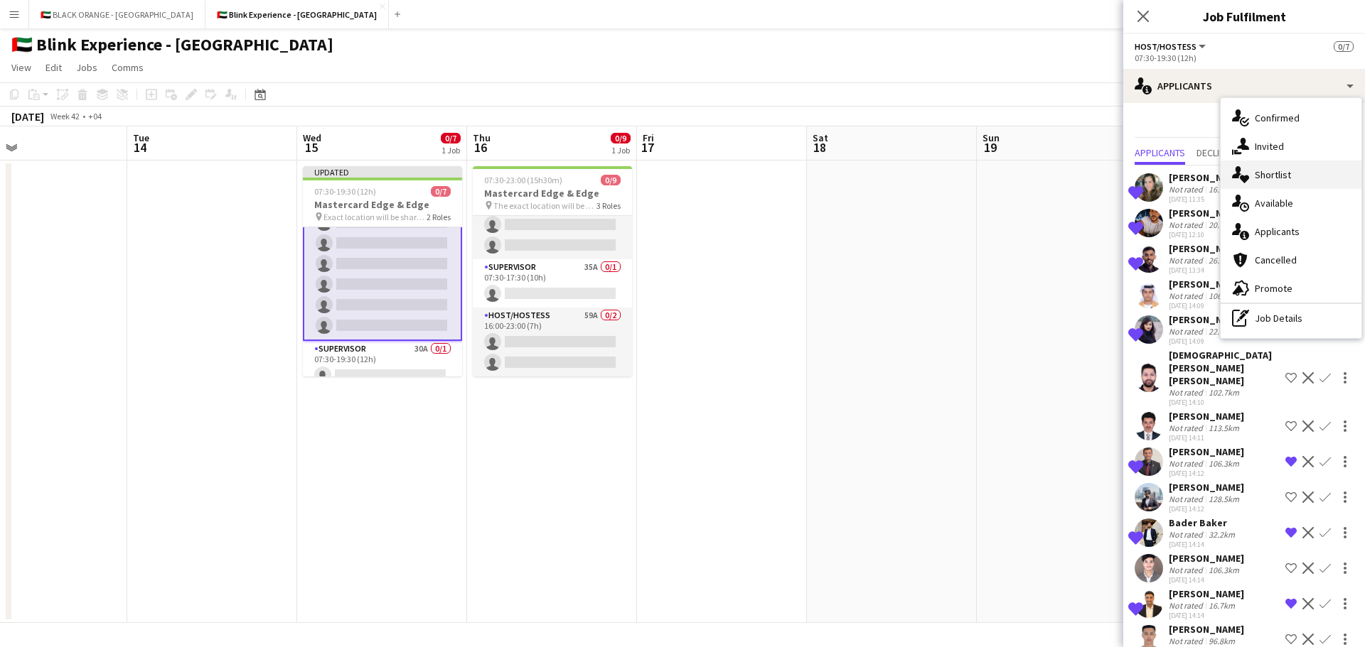
click at [1268, 180] on span "Shortlist" at bounding box center [1272, 174] width 36 height 13
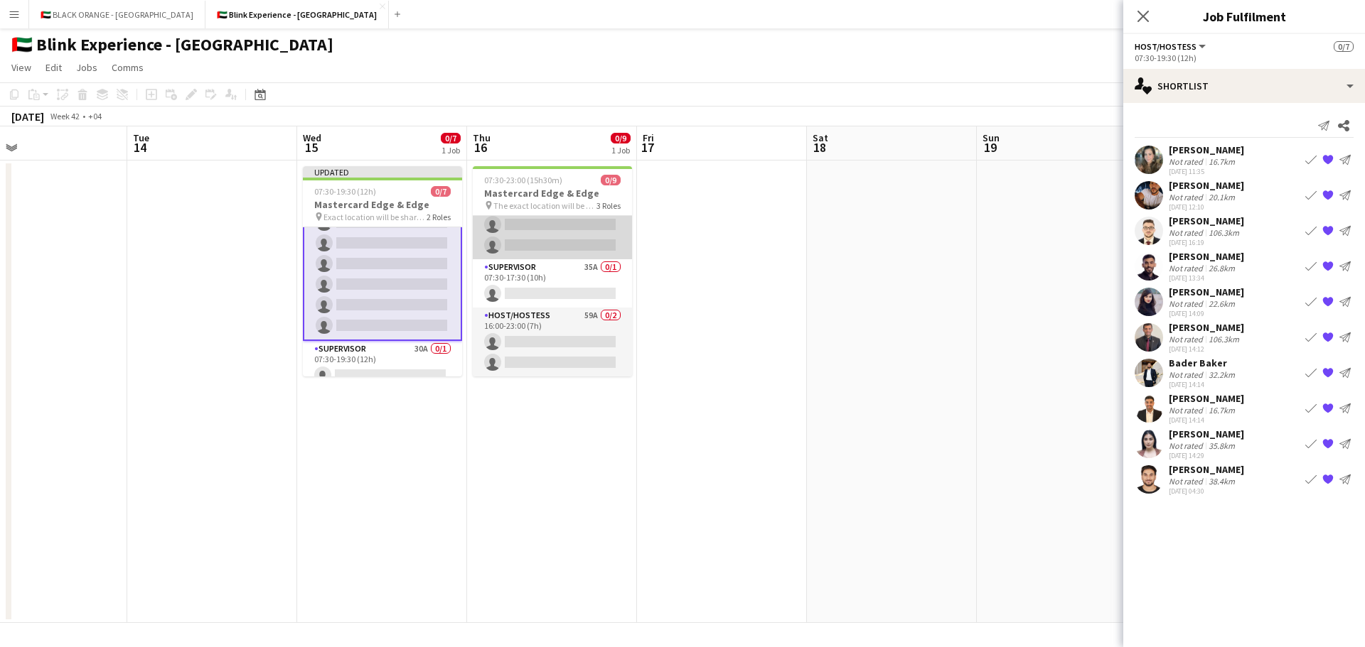
click at [539, 232] on app-card-role "Host/Hostess 55A 0/6 07:30-17:30 (10h) single-neutral-actions single-neutral-ac…" at bounding box center [552, 183] width 159 height 151
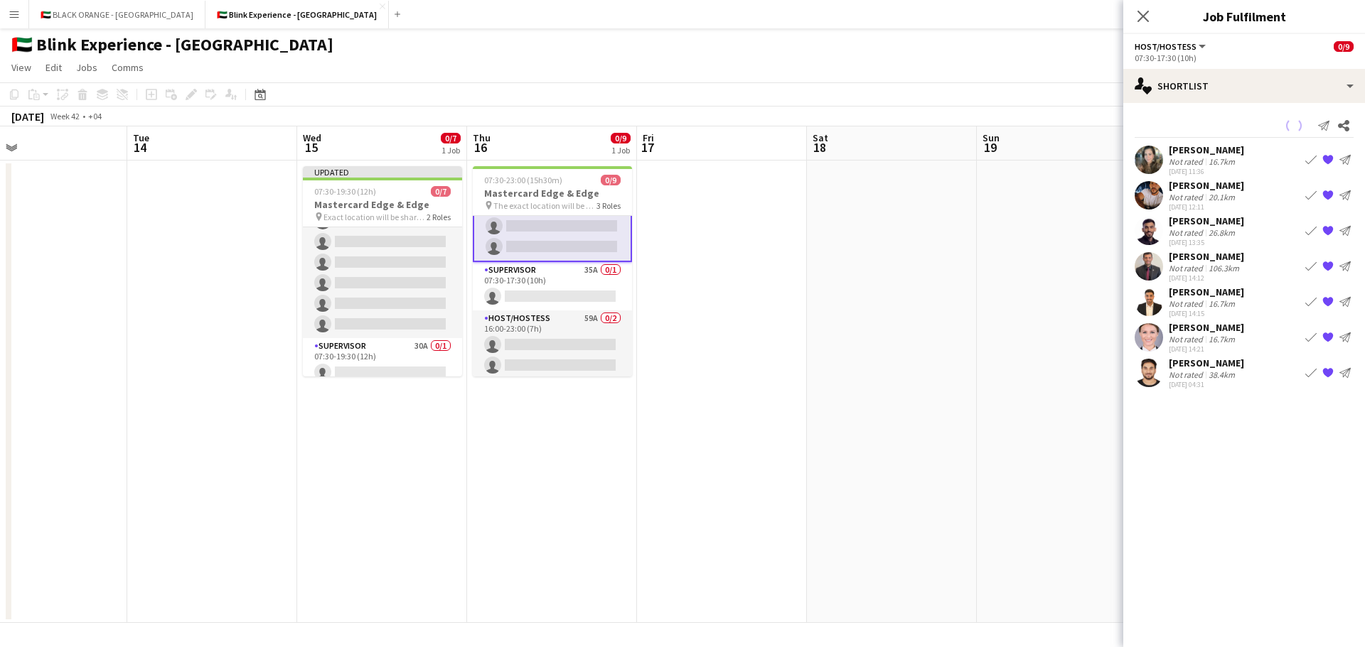
scroll to position [109, 0]
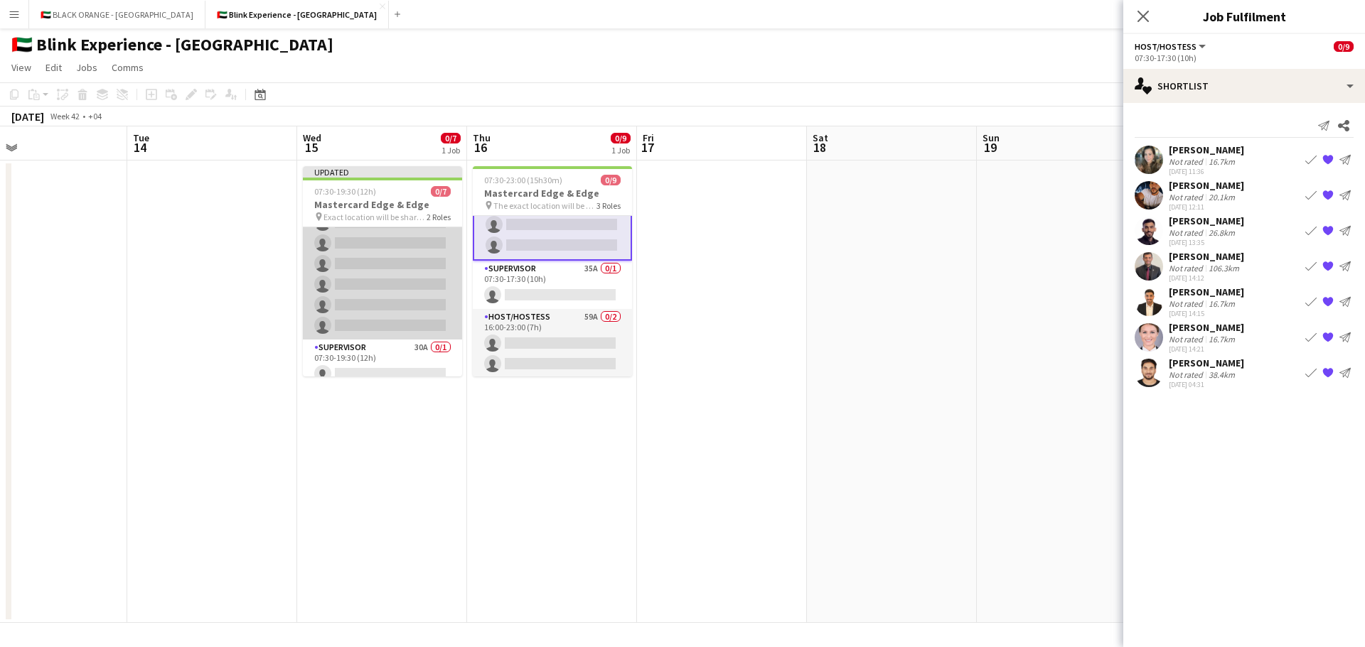
click at [395, 252] on app-card-role "Host/Hostess 55A 0/6 07:30-19:30 (12h) single-neutral-actions single-neutral-ac…" at bounding box center [382, 263] width 159 height 151
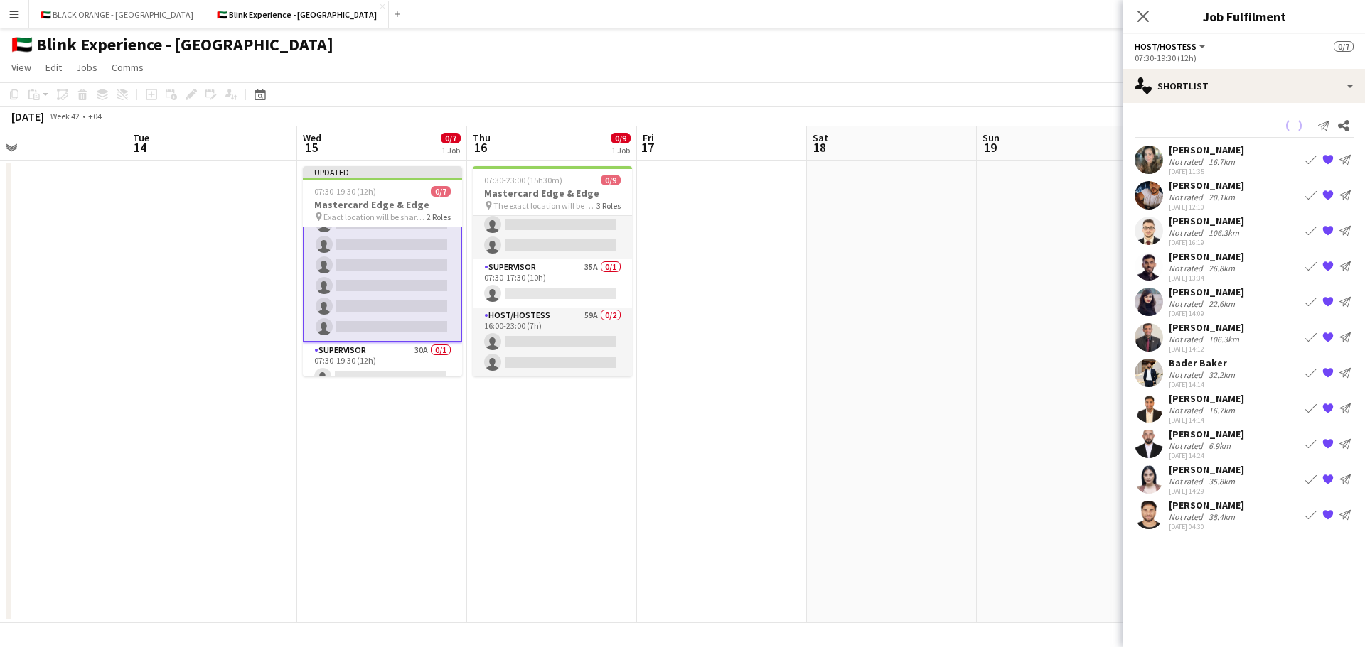
scroll to position [41, 0]
click at [1148, 370] on app-user-avatar at bounding box center [1148, 373] width 28 height 28
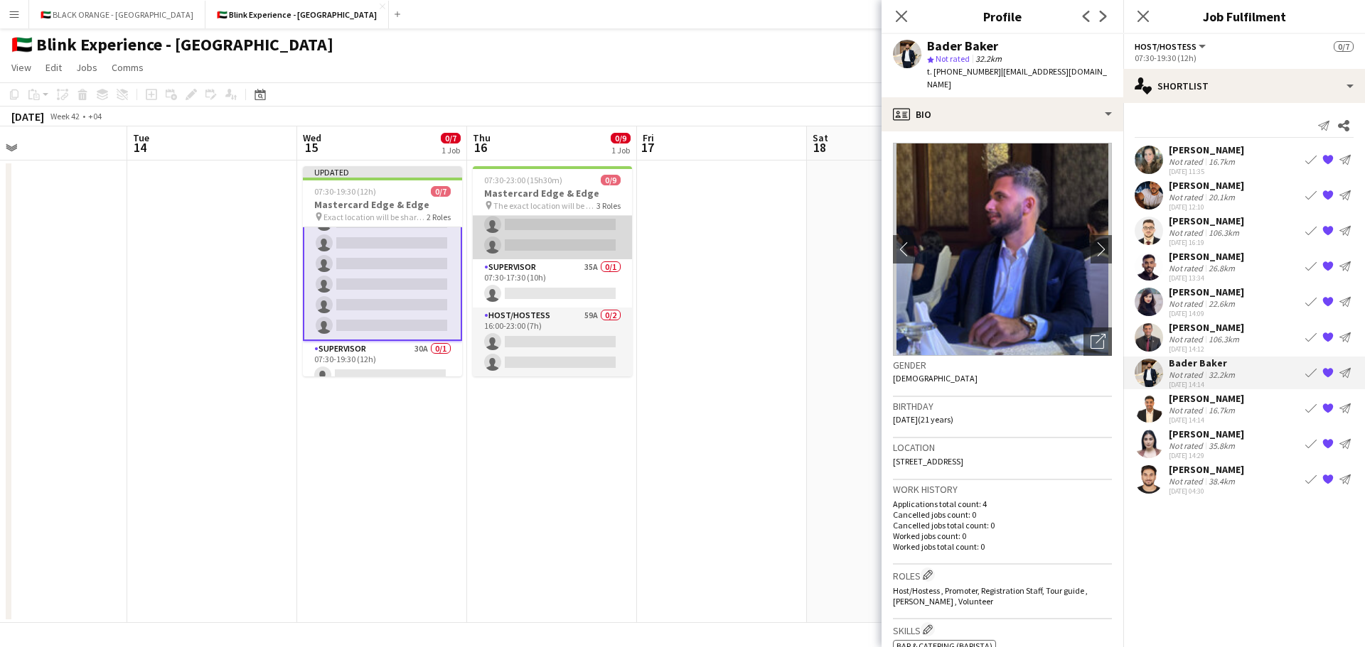
click at [565, 237] on app-card-role "Host/Hostess 55A 0/6 07:30-17:30 (10h) single-neutral-actions single-neutral-ac…" at bounding box center [552, 183] width 159 height 151
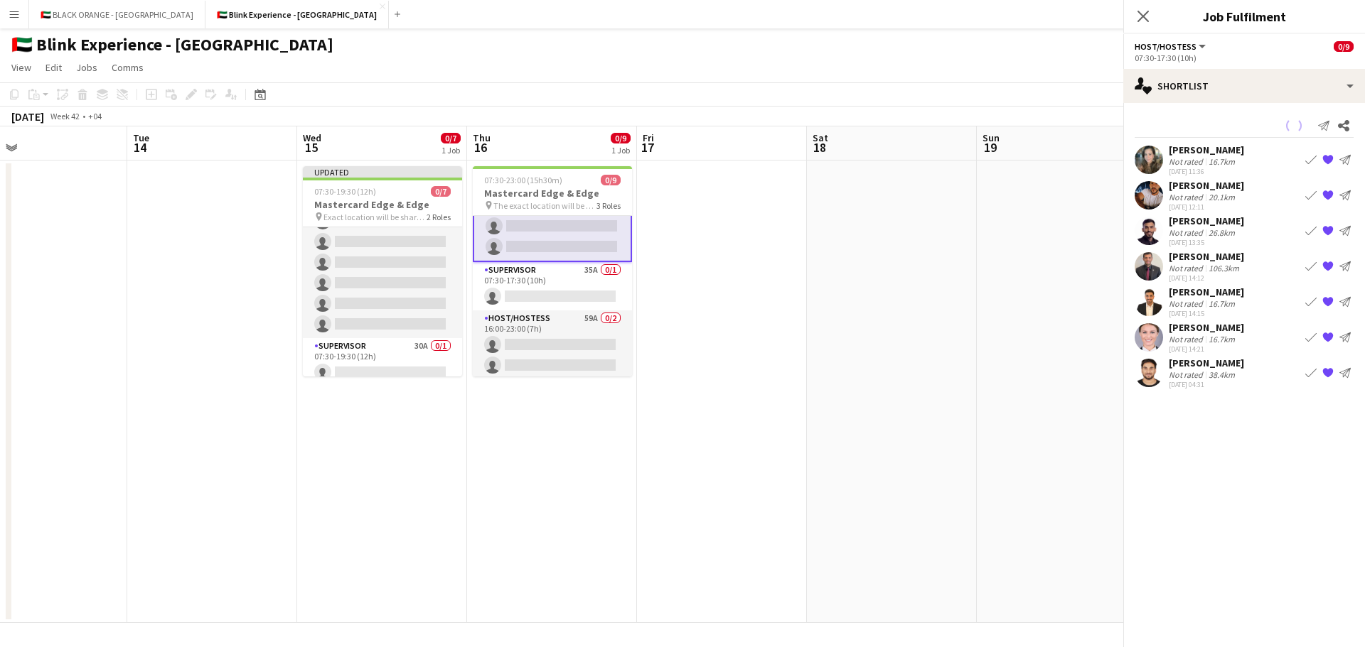
scroll to position [109, 0]
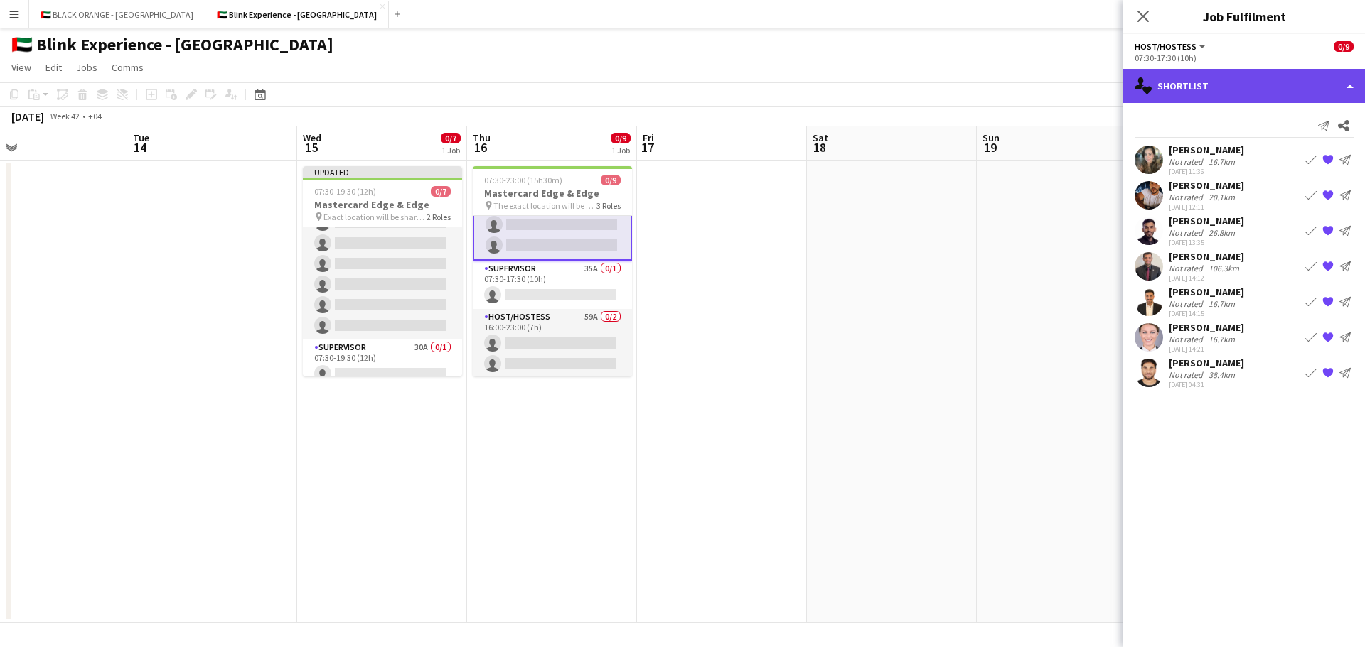
click at [1258, 90] on div "single-neutral-actions-heart Shortlist" at bounding box center [1244, 86] width 242 height 34
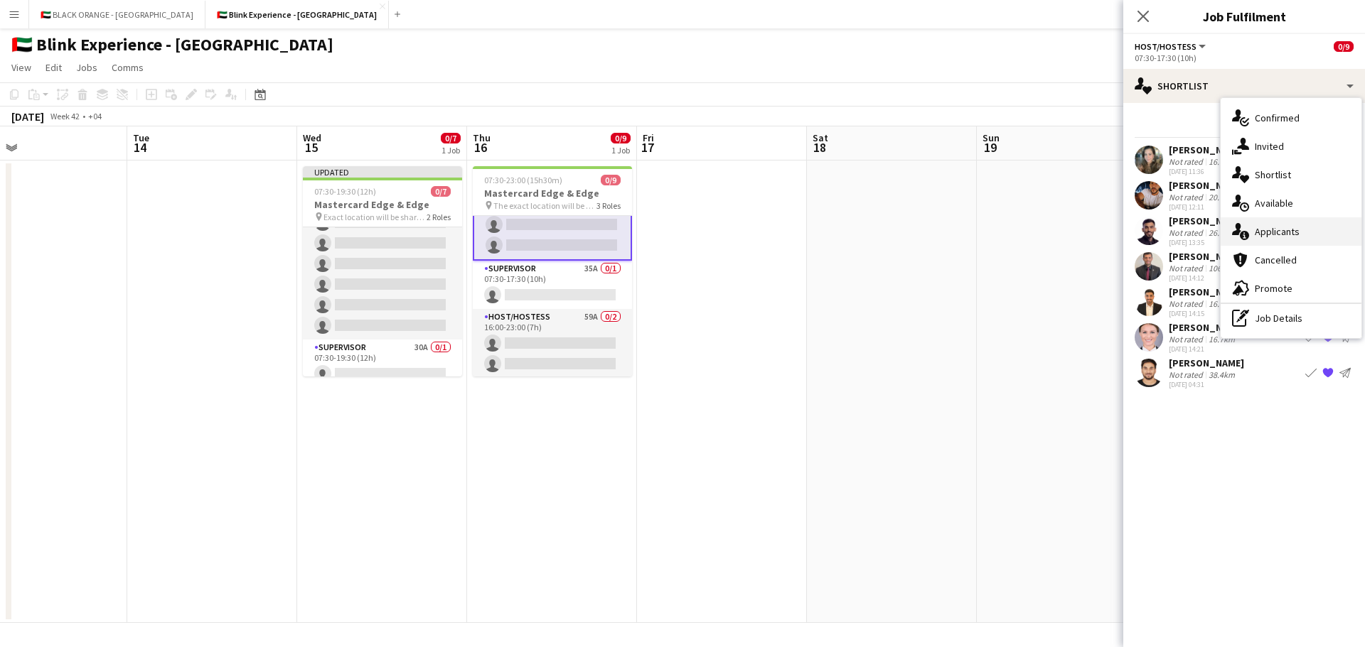
click at [1281, 232] on span "Applicants" at bounding box center [1276, 231] width 45 height 13
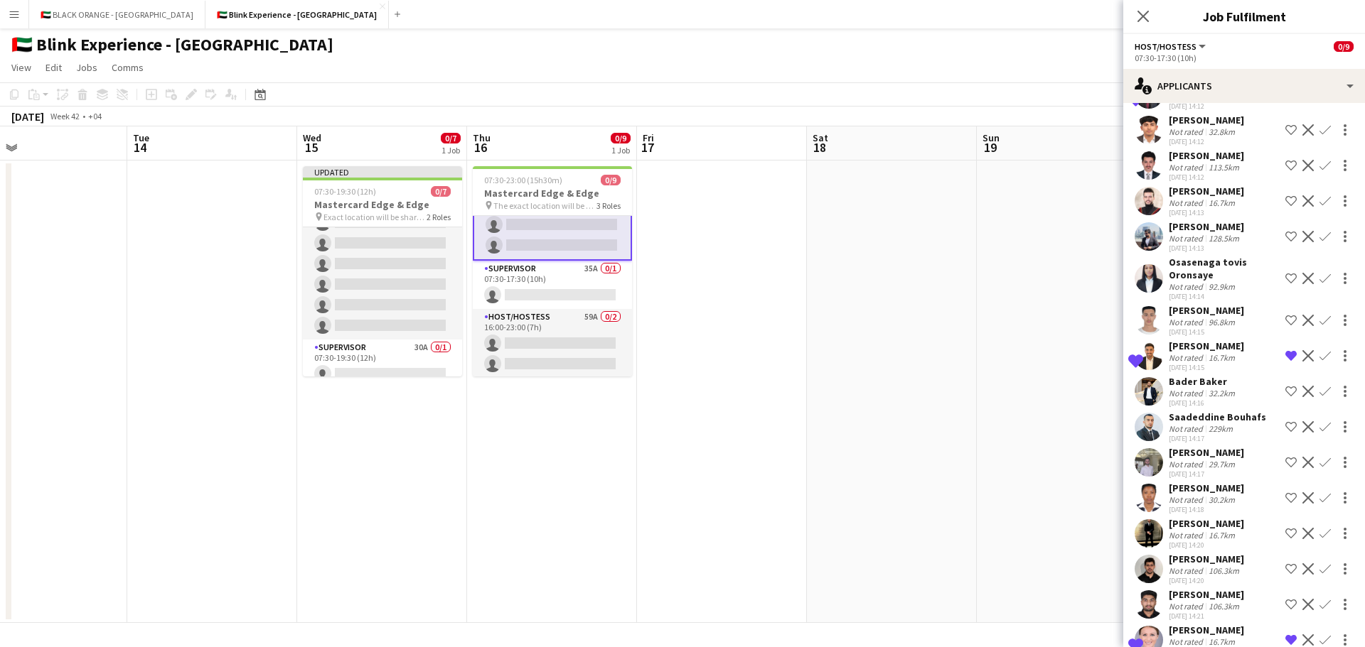
scroll to position [355, 0]
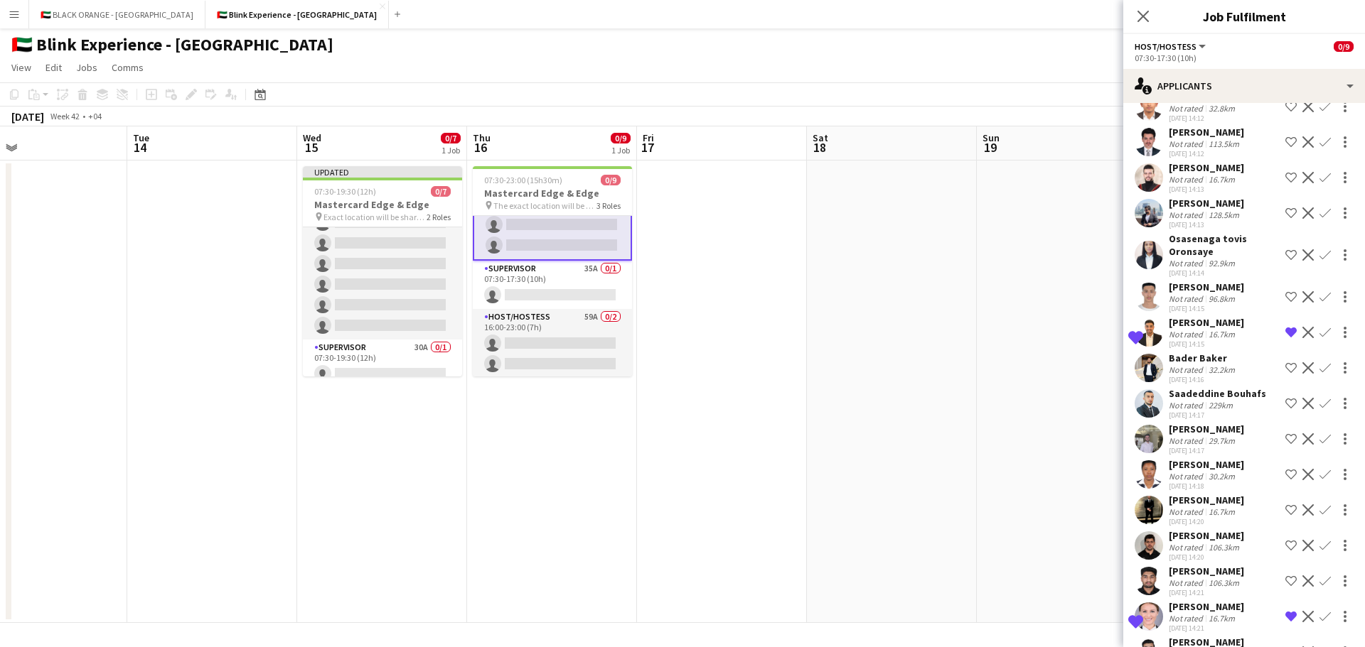
click at [1285, 364] on app-icon "Shortlist crew" at bounding box center [1290, 367] width 11 height 11
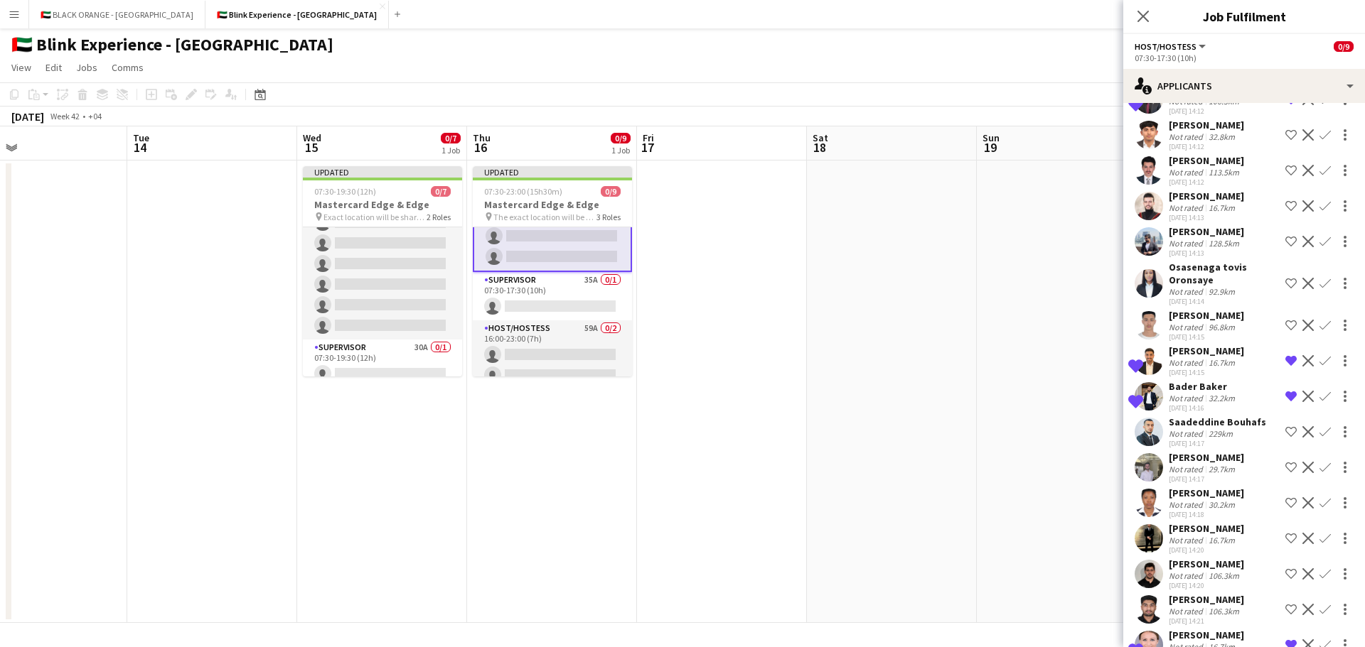
scroll to position [569, 0]
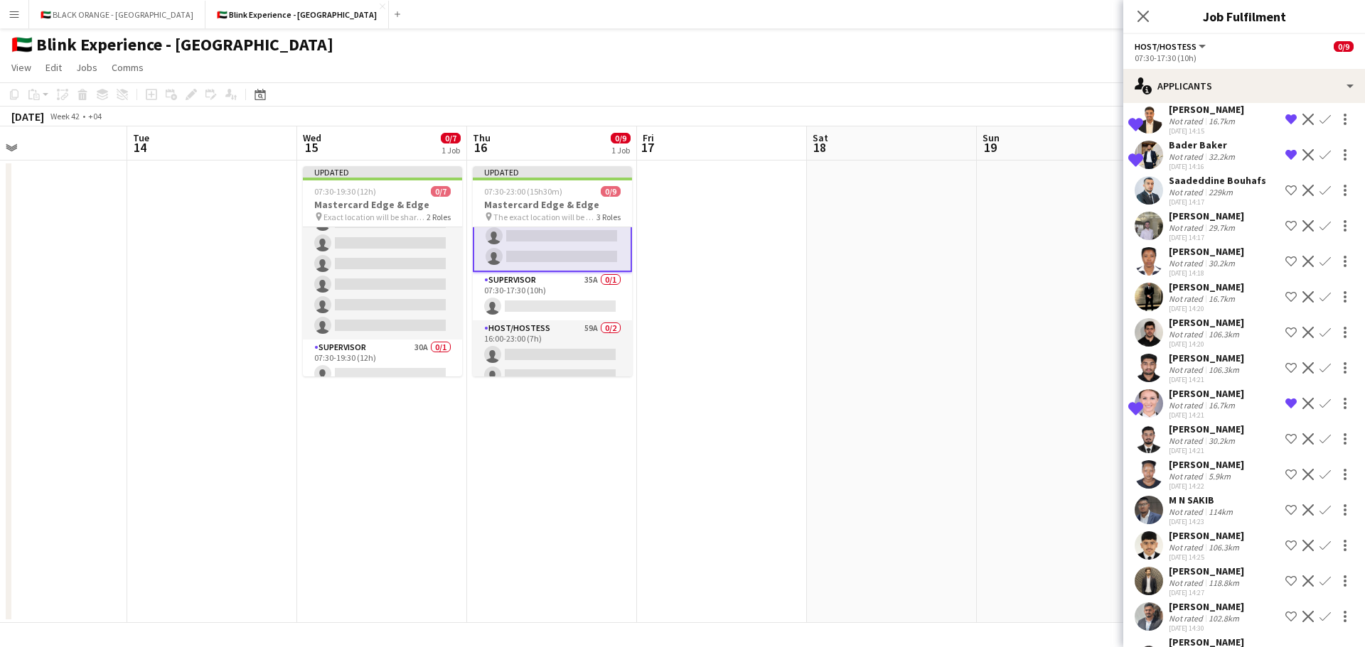
click at [1185, 218] on div "[PERSON_NAME]" at bounding box center [1205, 216] width 75 height 13
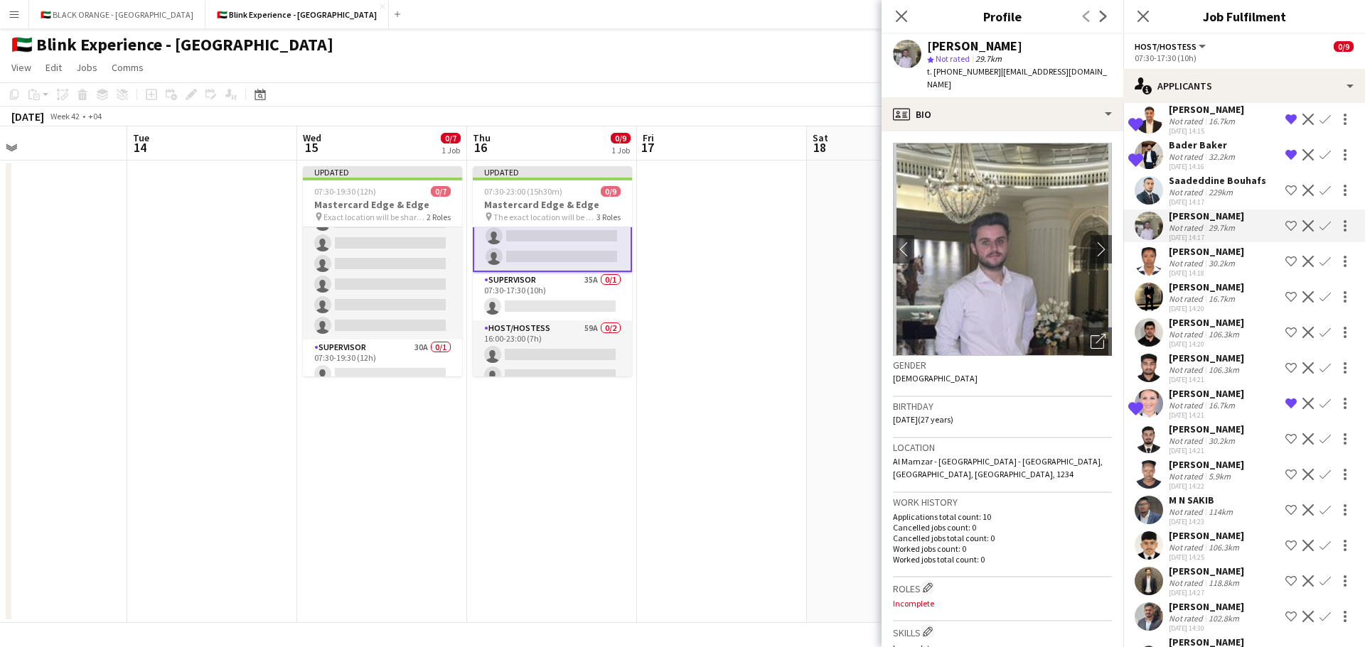
click at [1192, 255] on div "[PERSON_NAME]" at bounding box center [1205, 251] width 75 height 13
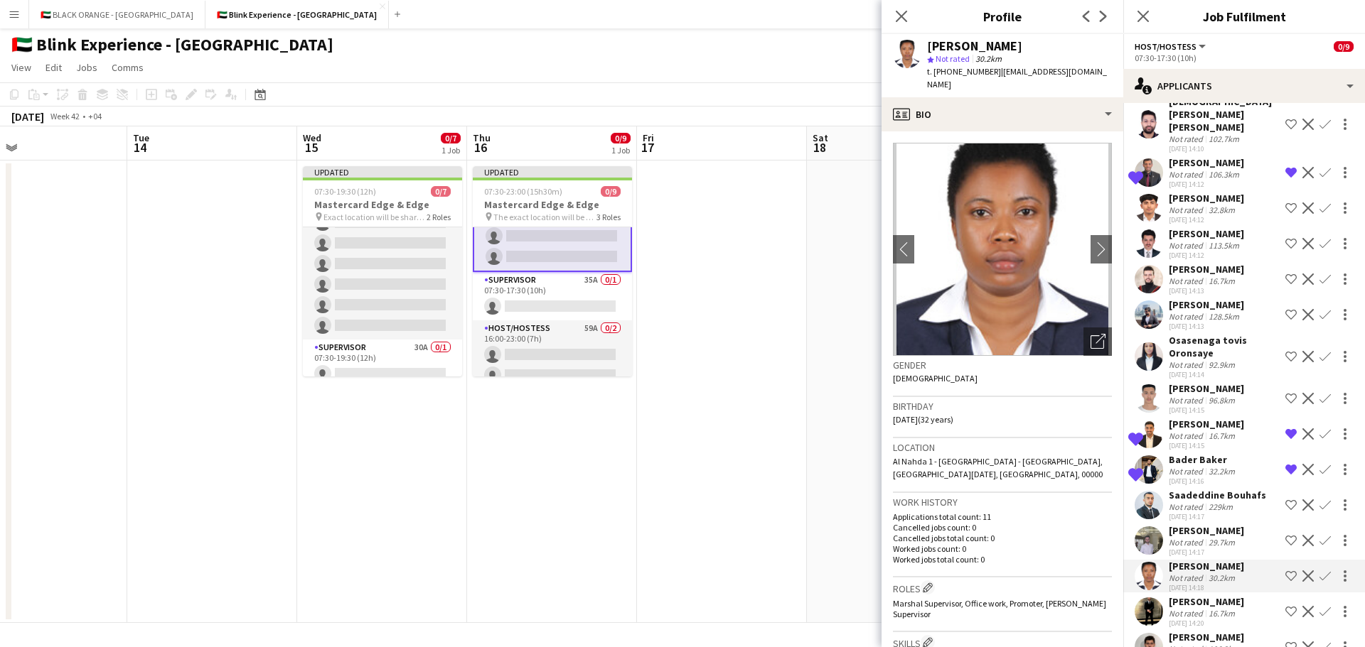
scroll to position [355, 0]
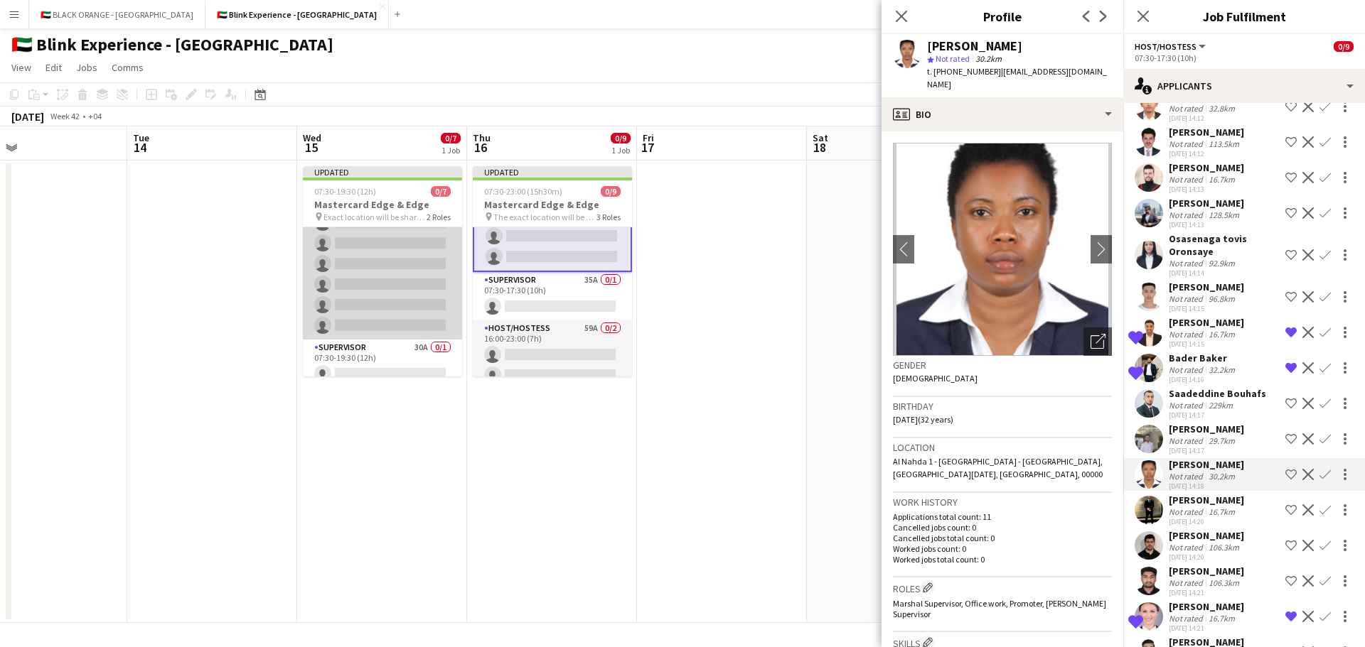
click at [370, 269] on app-card-role "Host/Hostess 55A 0/6 07:30-19:30 (12h) single-neutral-actions single-neutral-ac…" at bounding box center [382, 263] width 159 height 151
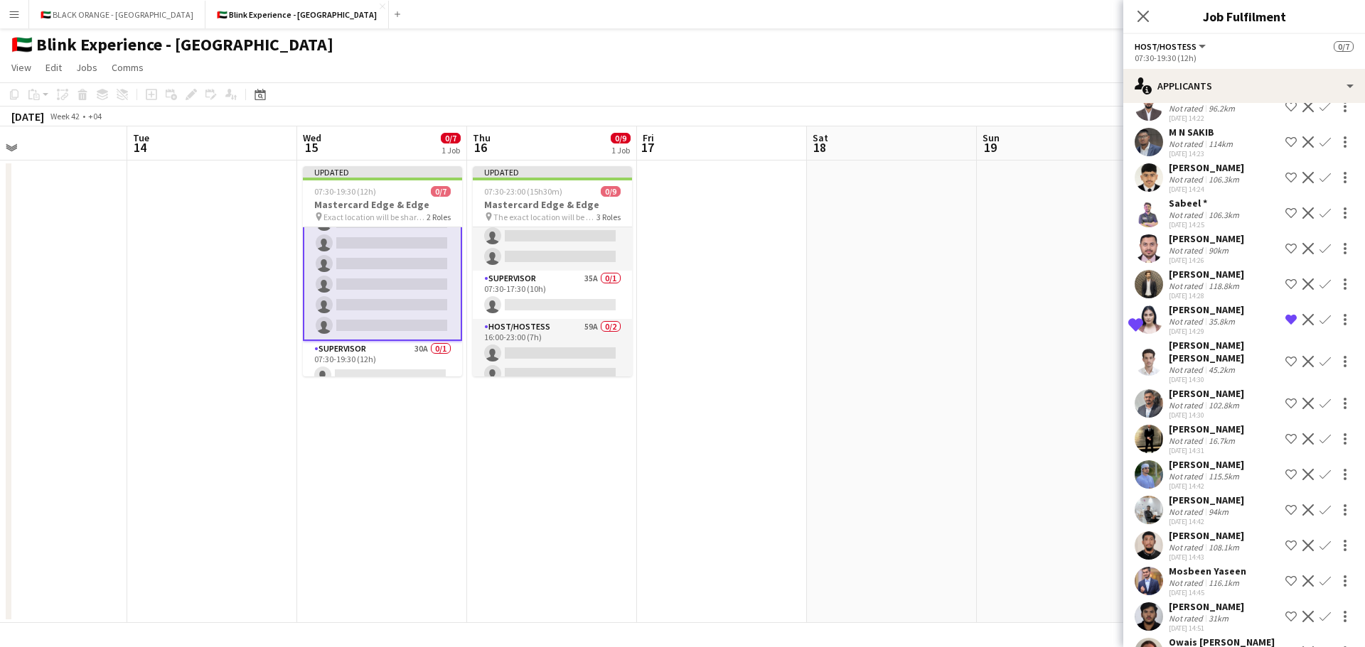
scroll to position [924, 0]
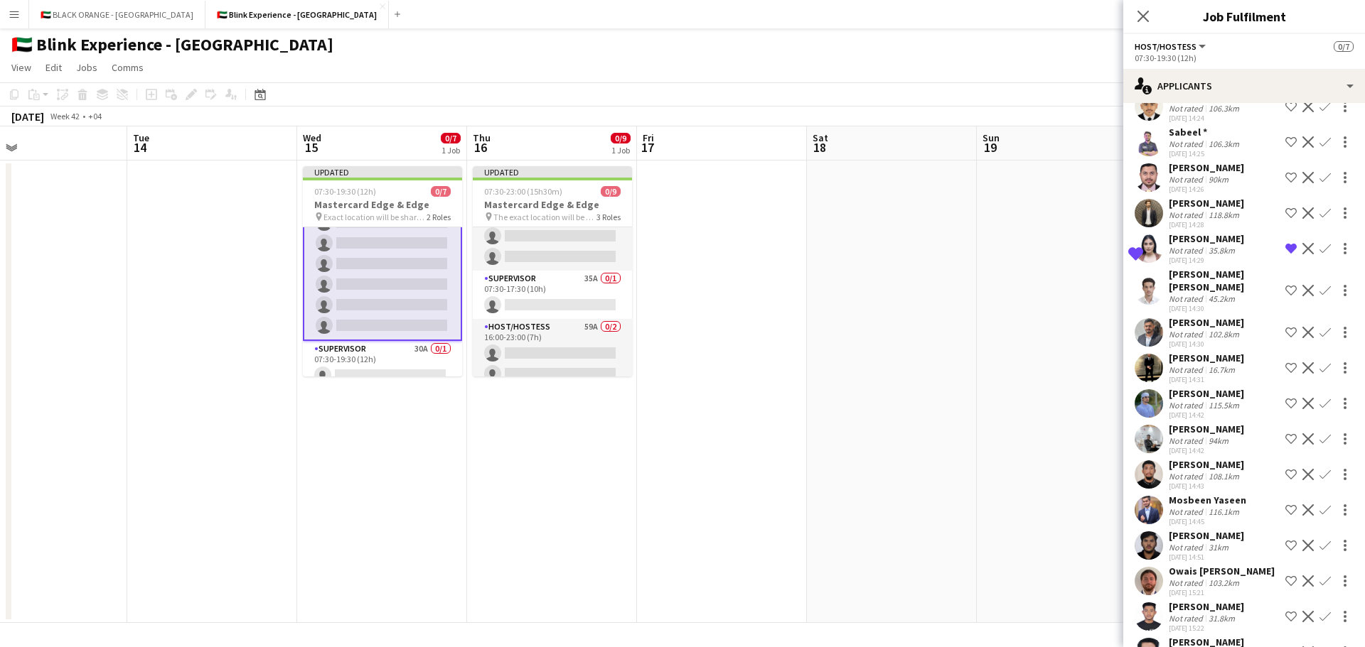
click at [1202, 256] on div "Not rated" at bounding box center [1186, 250] width 37 height 11
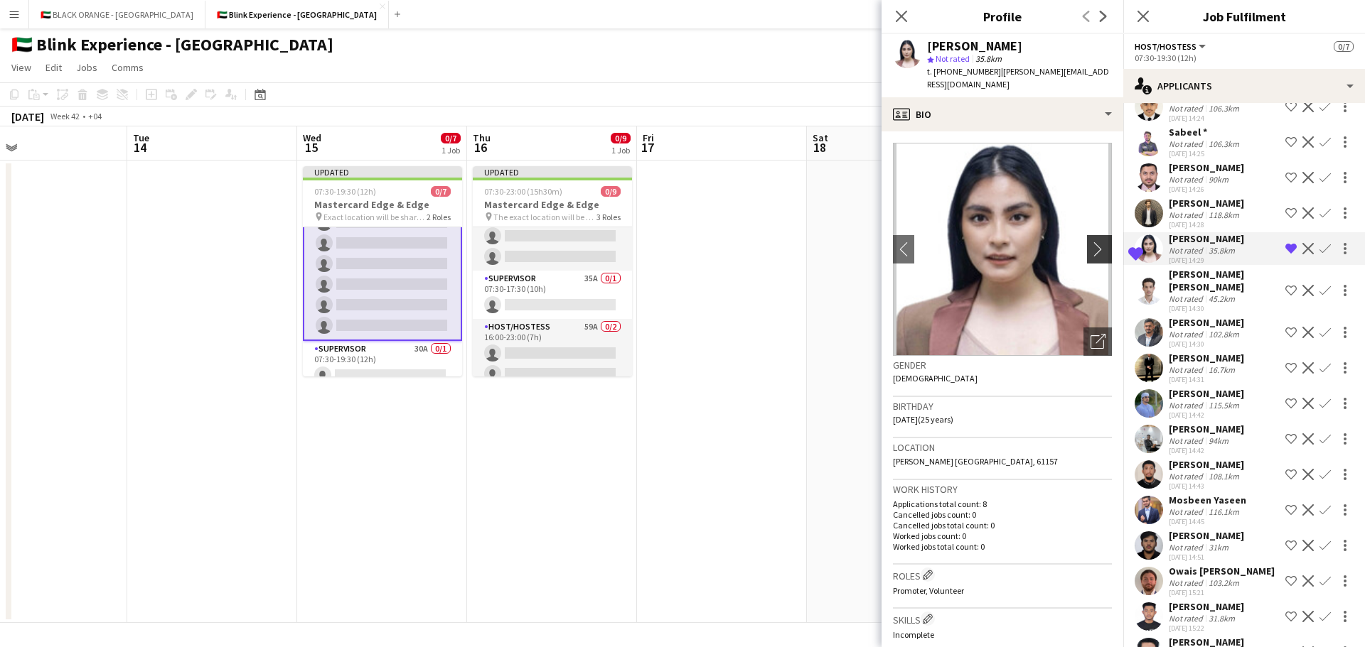
click at [1090, 240] on button "chevron-right" at bounding box center [1101, 249] width 28 height 28
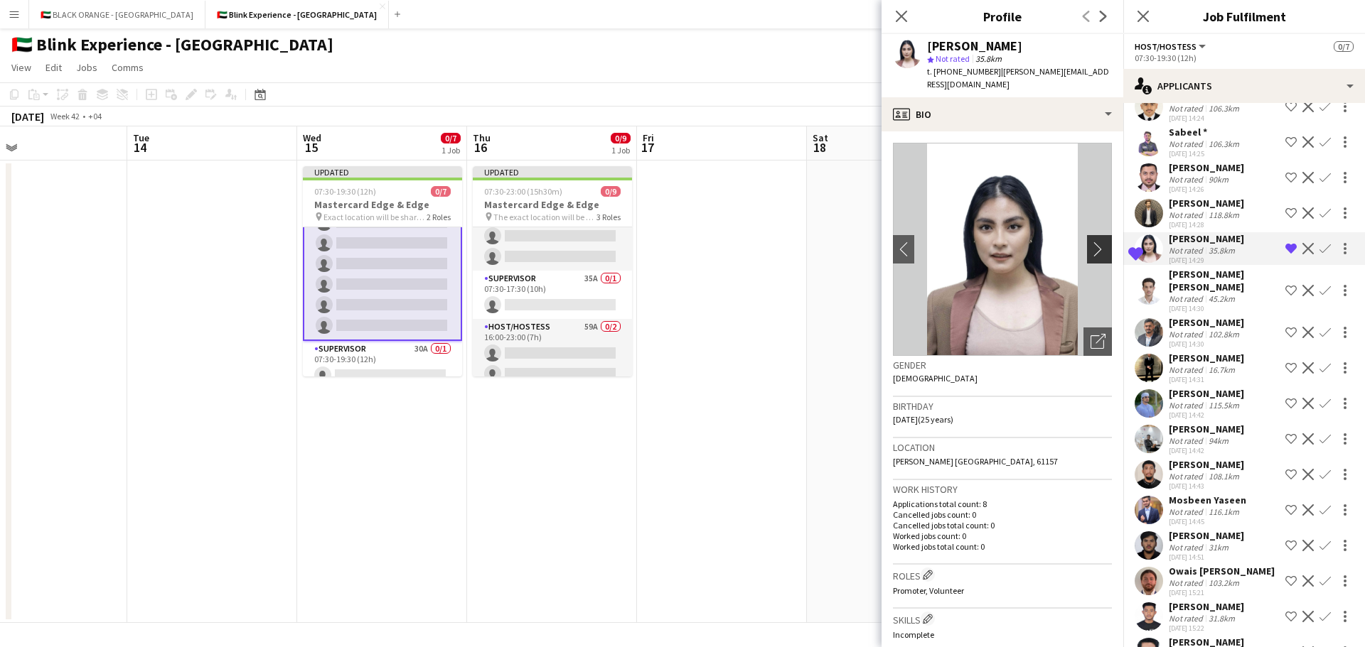
click at [1090, 250] on app-icon "chevron-right" at bounding box center [1101, 249] width 22 height 15
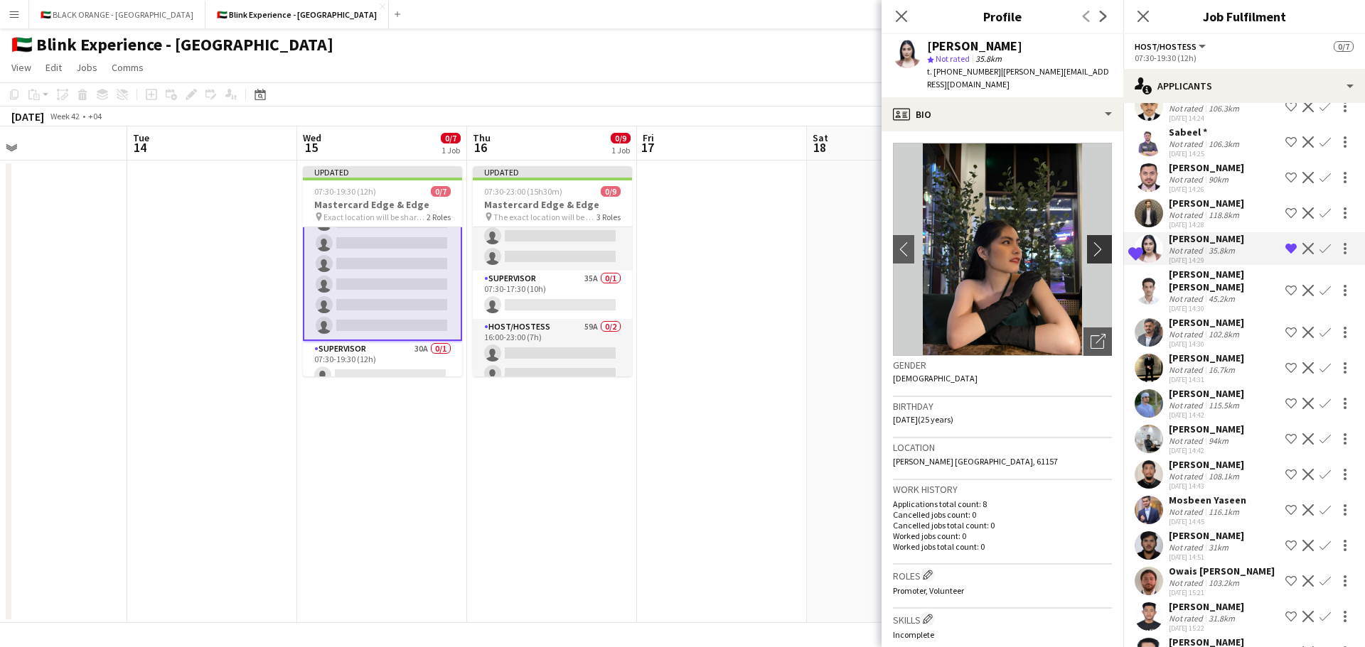
click at [1090, 250] on app-icon "chevron-right" at bounding box center [1101, 249] width 22 height 15
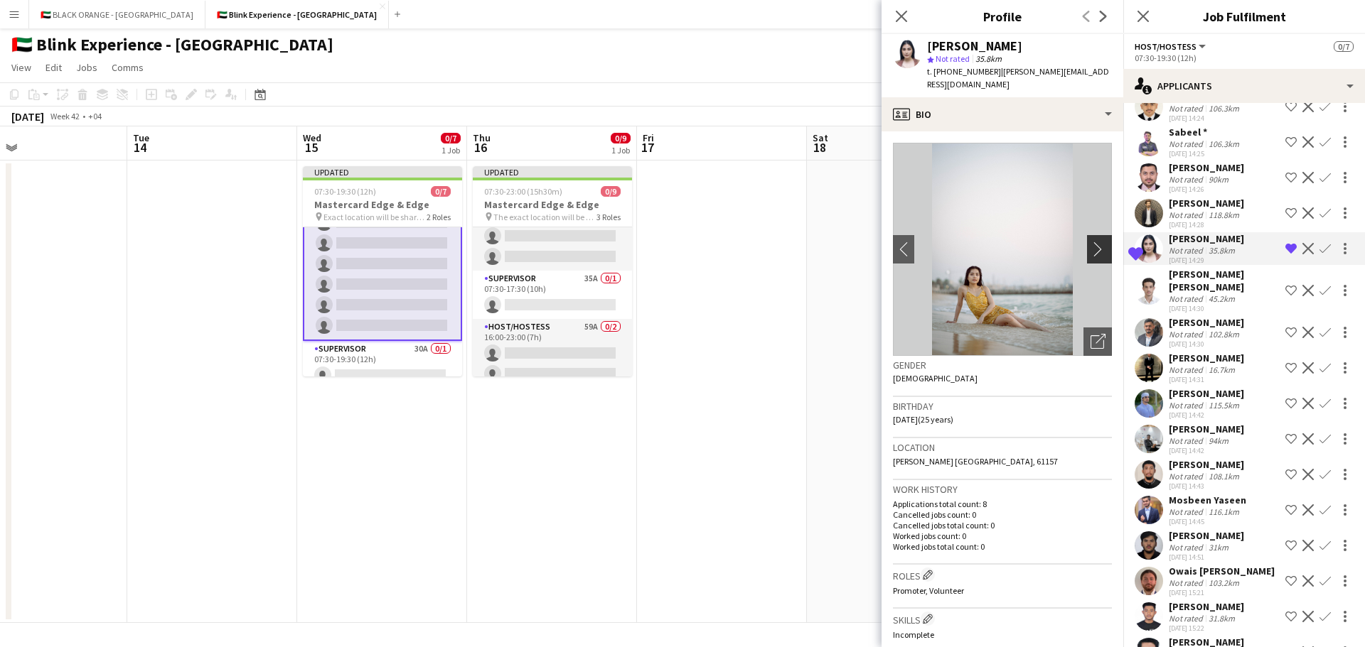
click at [1090, 250] on app-icon "chevron-right" at bounding box center [1101, 249] width 22 height 15
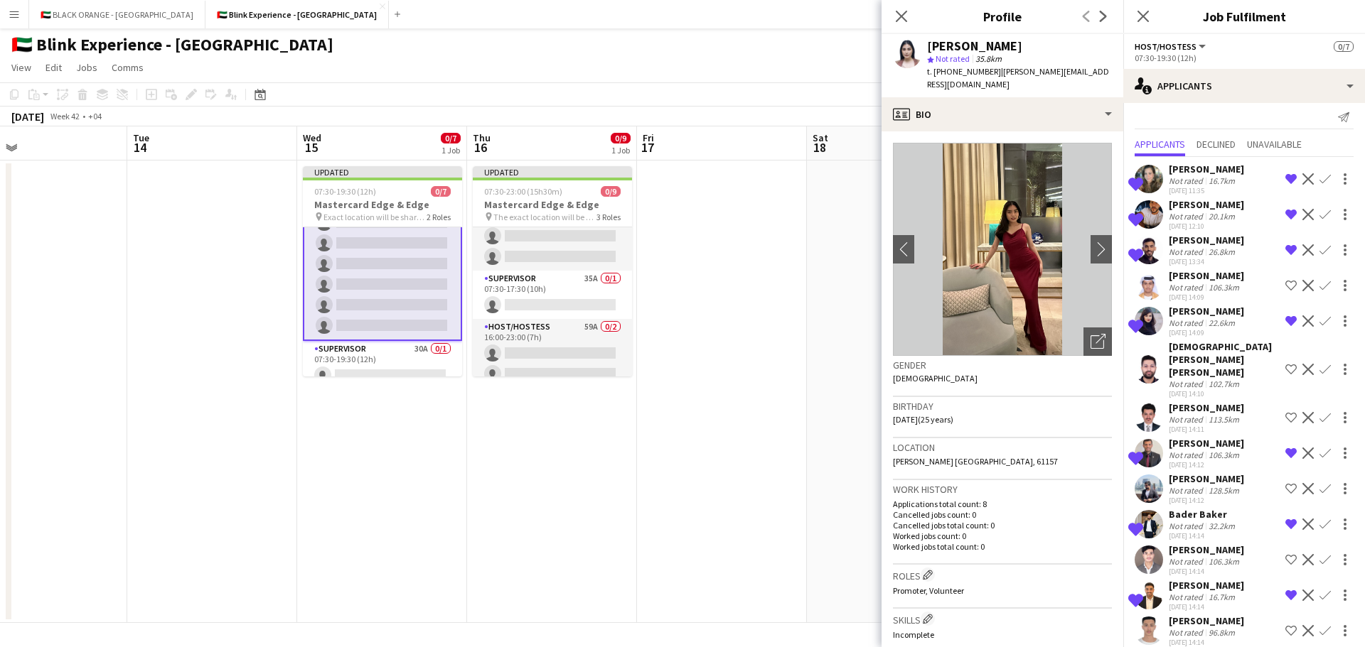
scroll to position [0, 0]
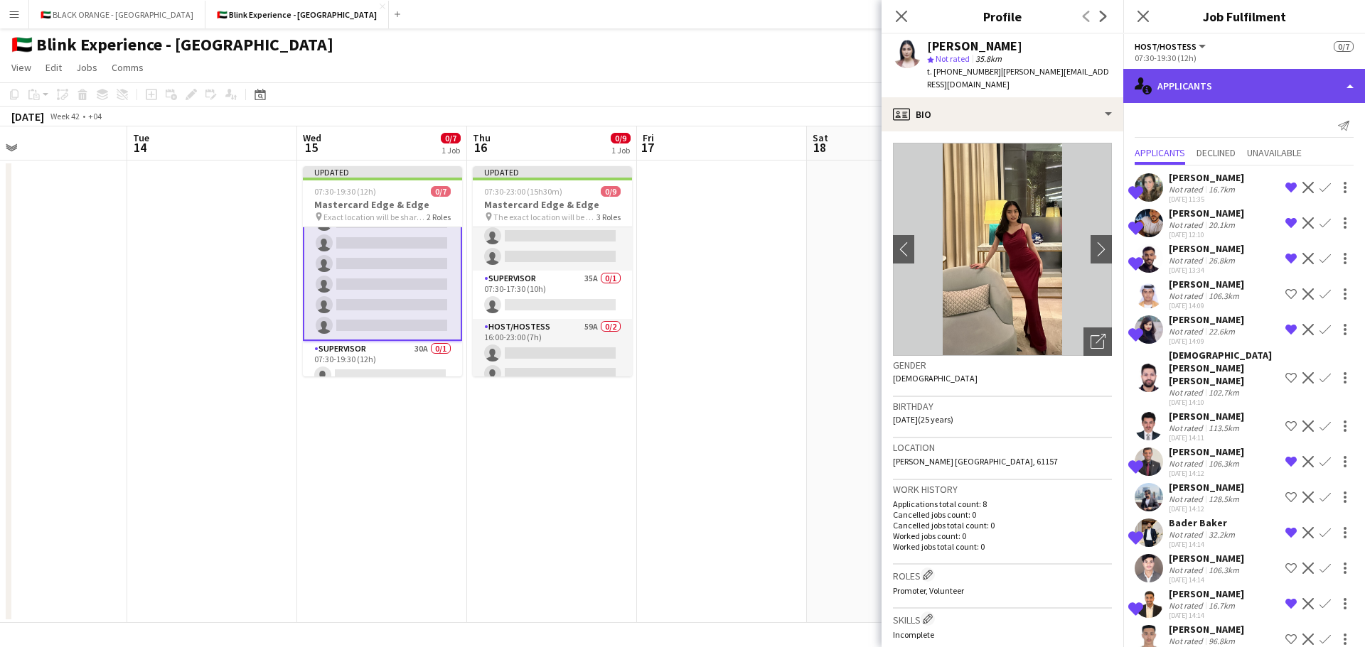
click at [1233, 92] on div "single-neutral-actions-information Applicants" at bounding box center [1244, 86] width 242 height 34
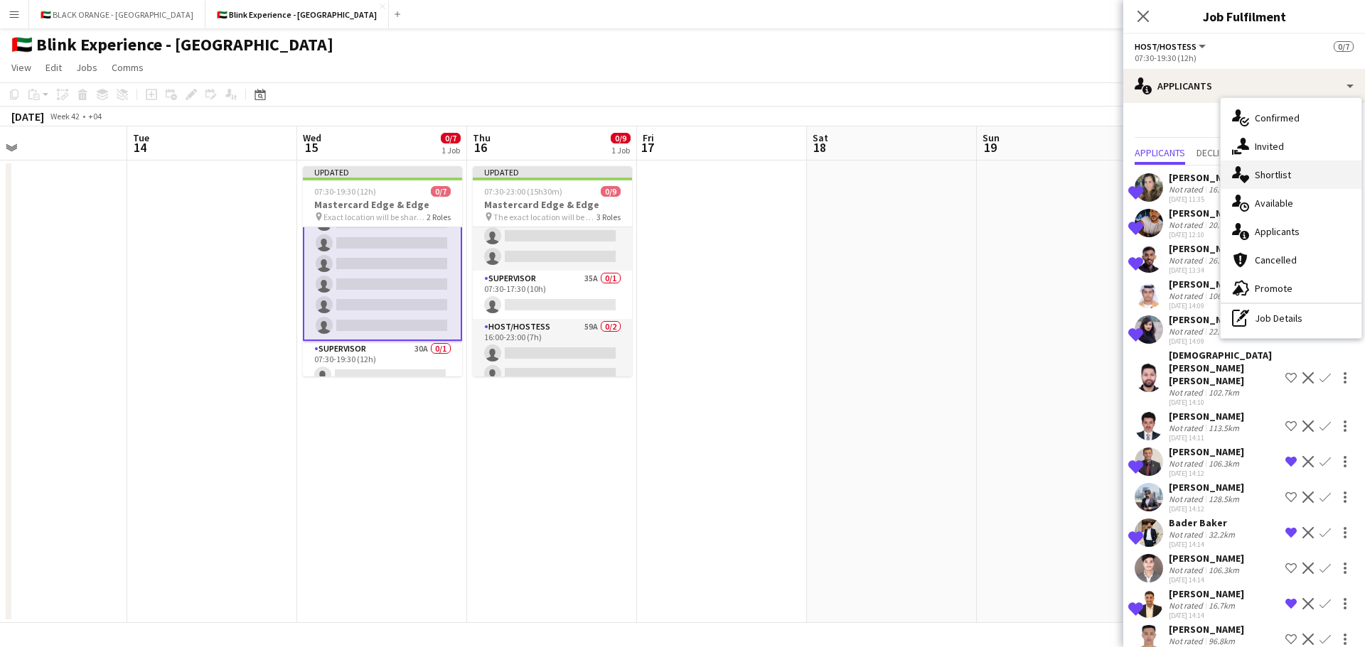
click at [1259, 181] on span "Shortlist" at bounding box center [1272, 174] width 36 height 13
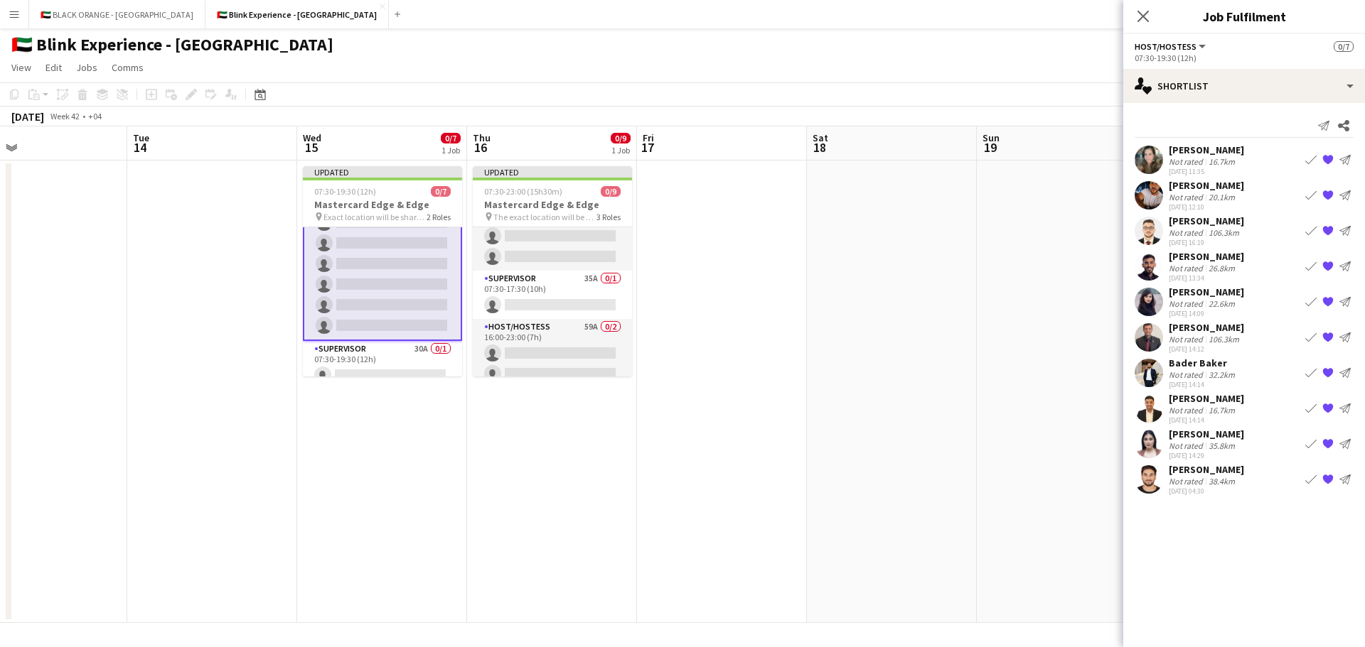
click at [1193, 296] on div "[PERSON_NAME]" at bounding box center [1205, 292] width 75 height 13
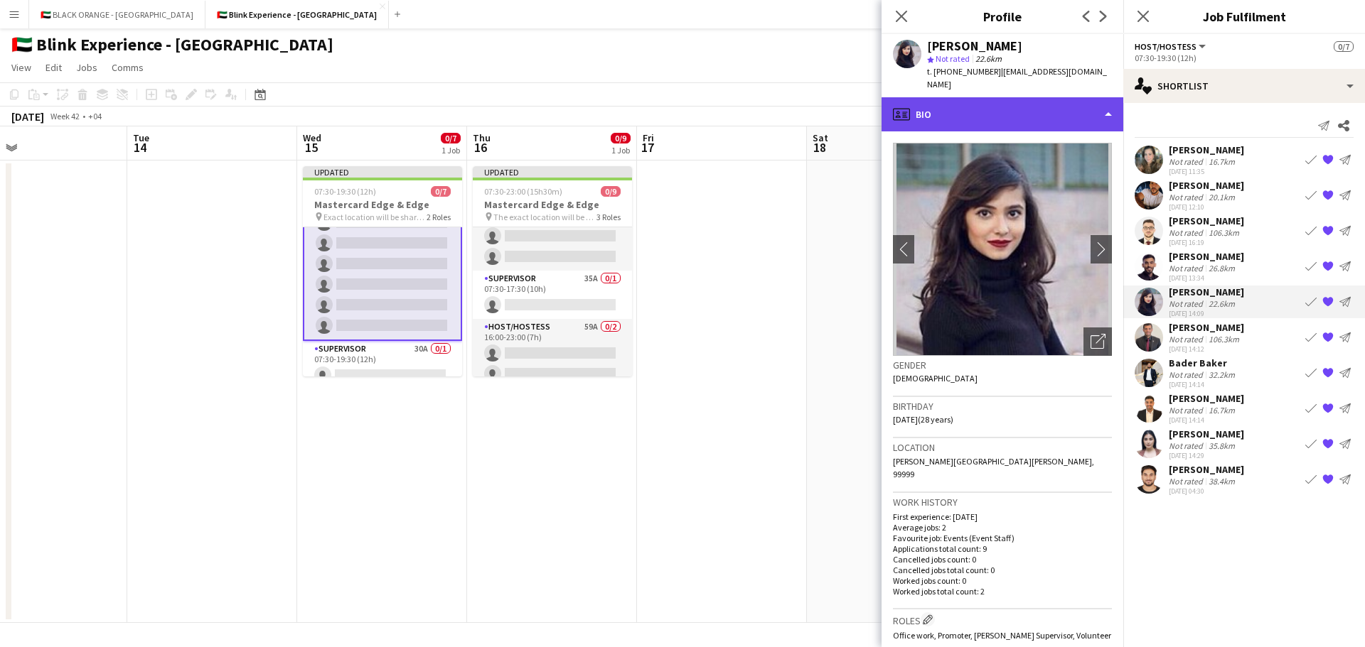
click at [999, 97] on div "profile Bio" at bounding box center [1002, 114] width 242 height 34
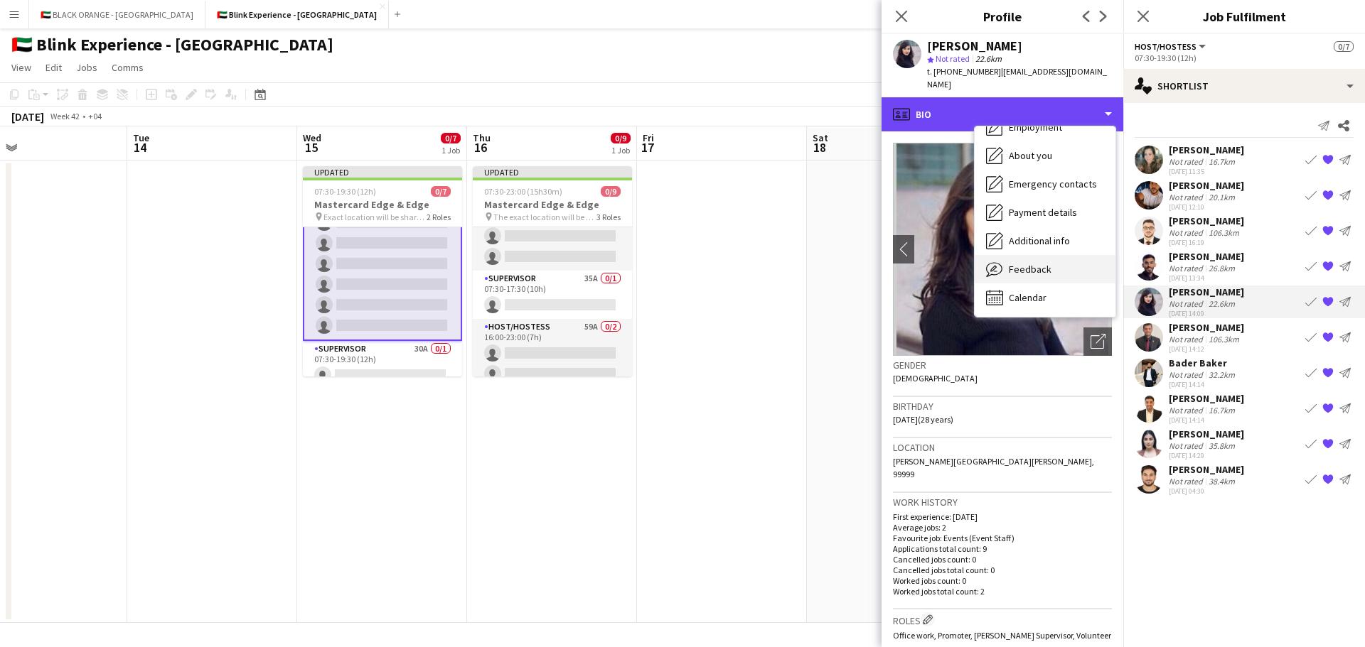
scroll to position [77, 0]
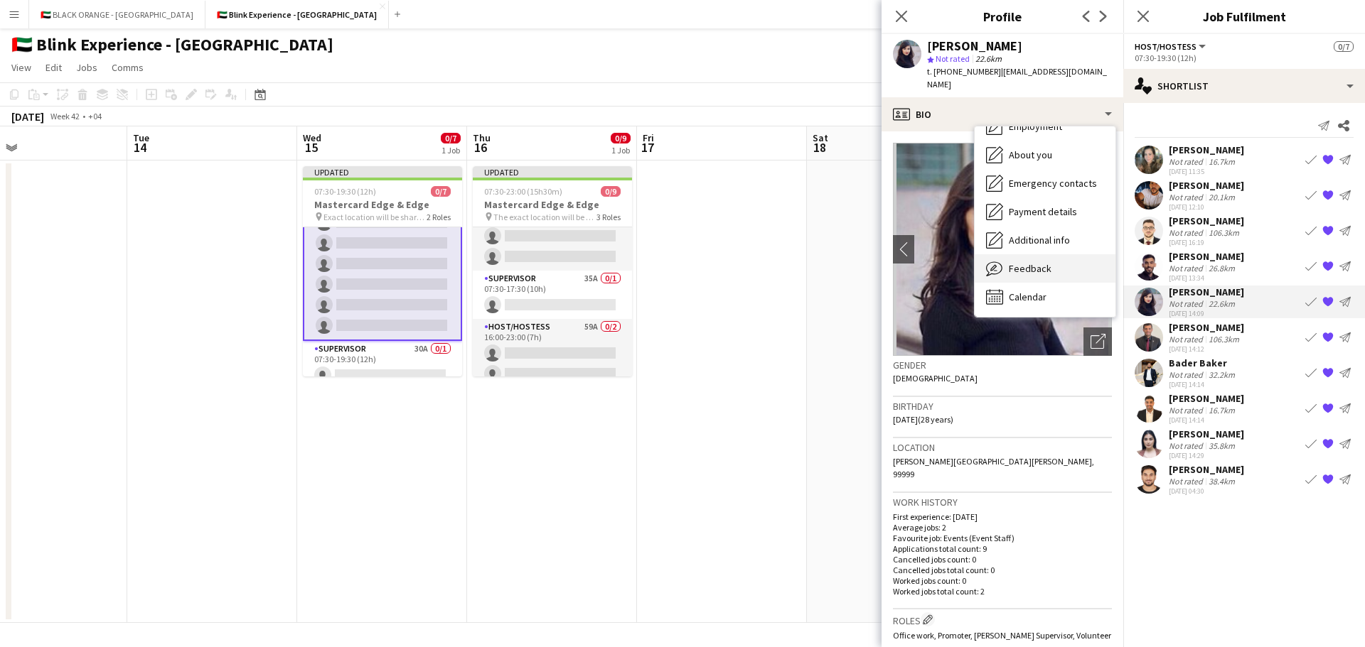
click at [1030, 262] on span "Feedback" at bounding box center [1029, 268] width 43 height 13
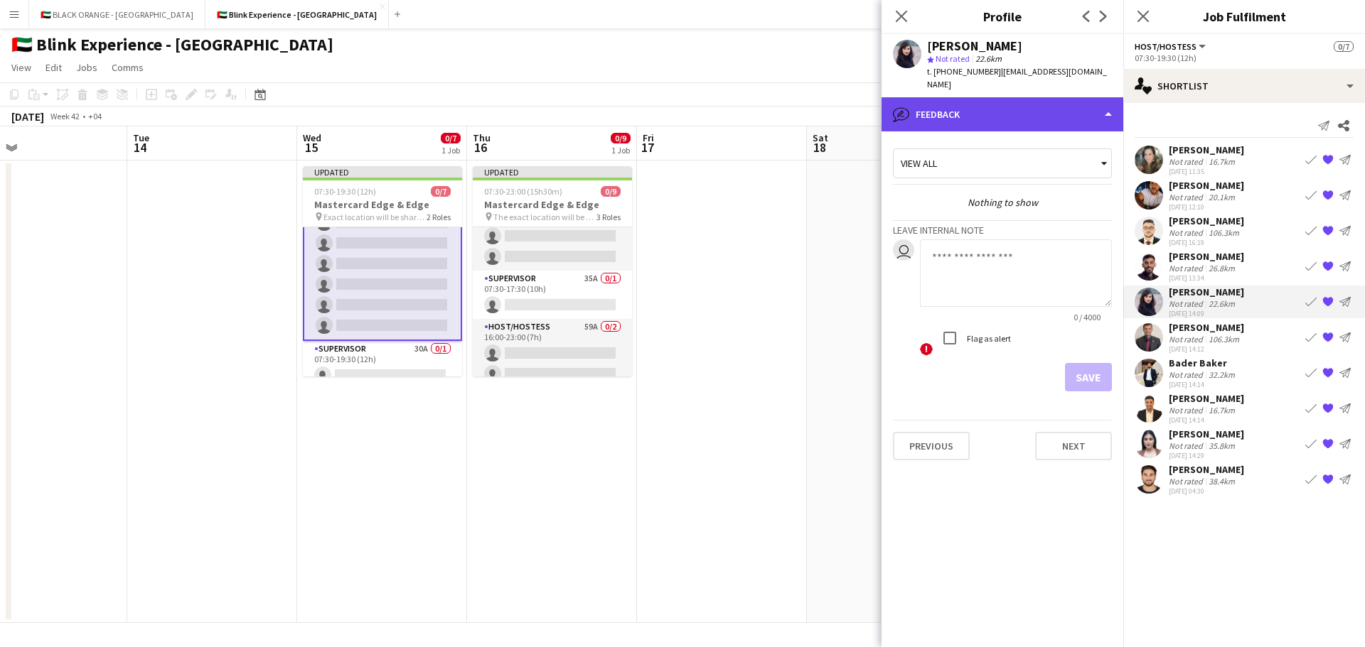
click at [1046, 111] on div "bubble-pencil Feedback" at bounding box center [1002, 114] width 242 height 34
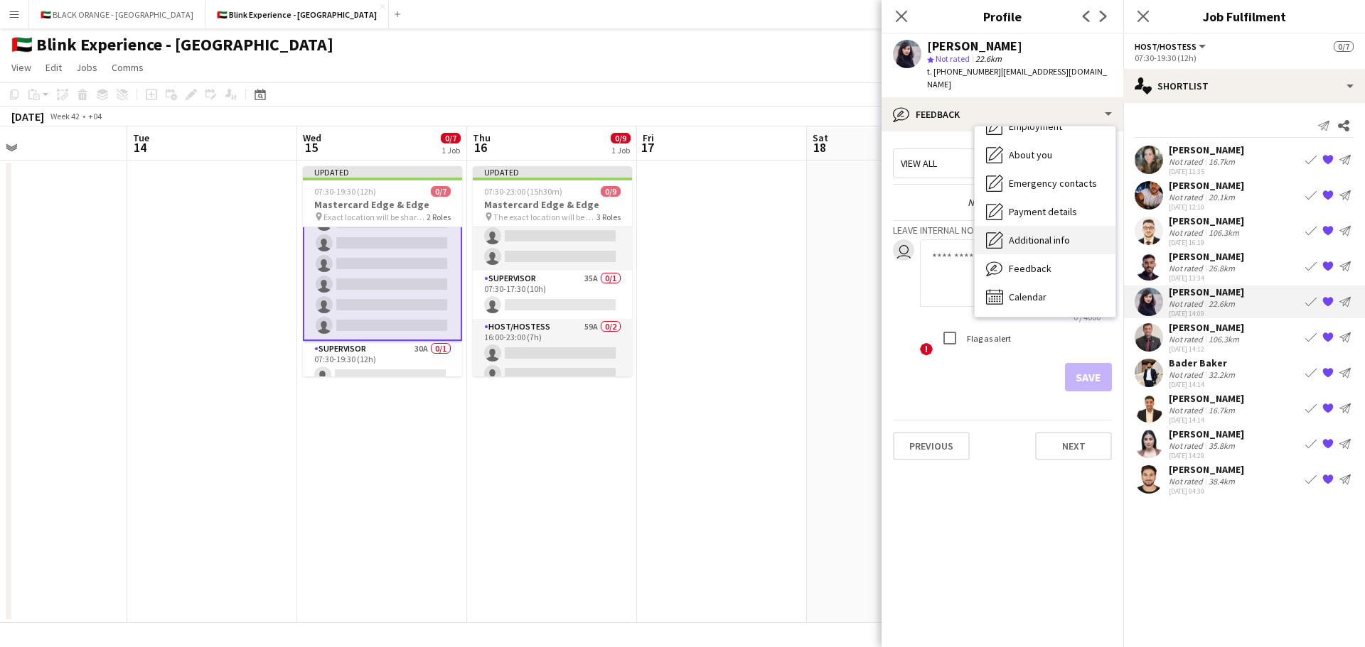
click at [1033, 234] on span "Additional info" at bounding box center [1038, 240] width 61 height 13
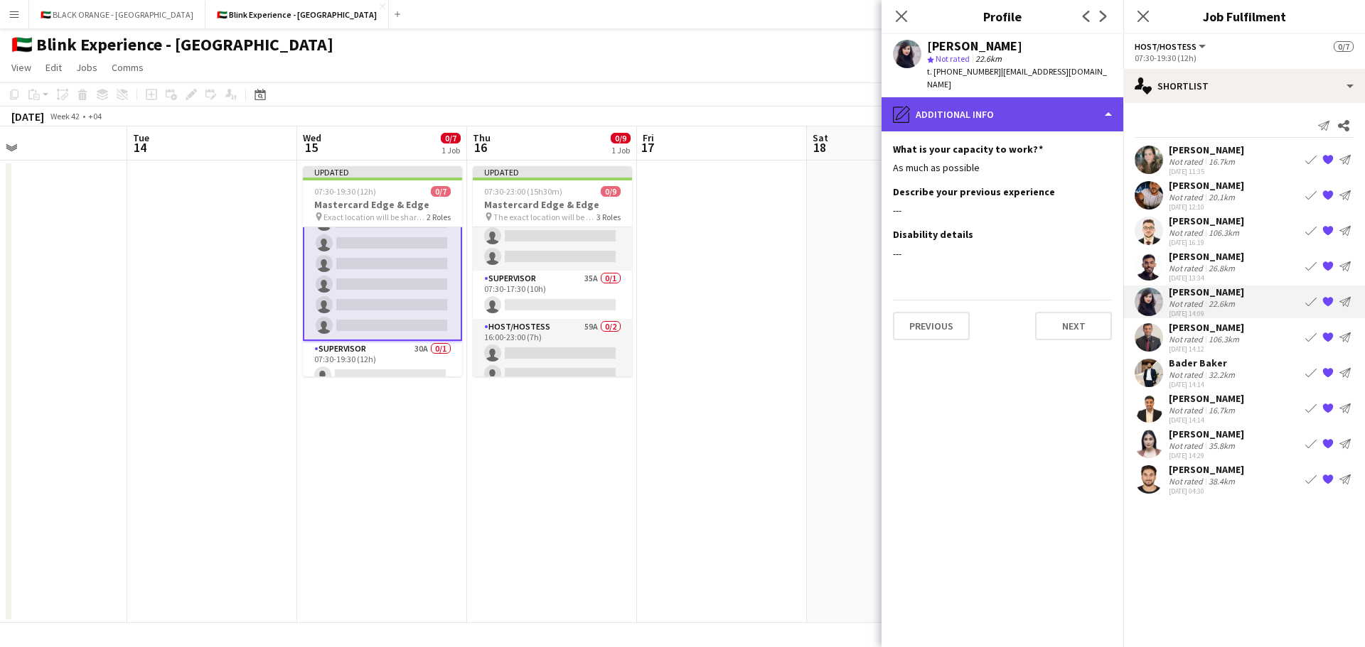
click at [1016, 105] on div "pencil4 Additional info" at bounding box center [1002, 114] width 242 height 34
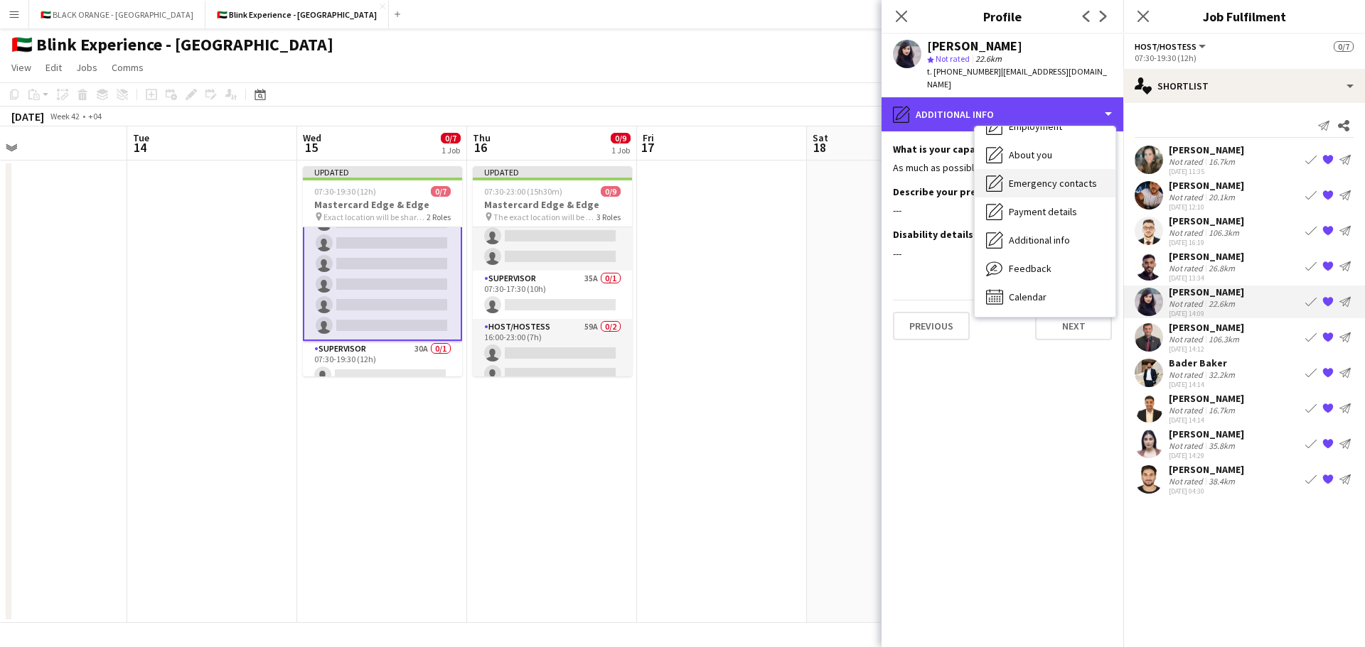
scroll to position [6, 0]
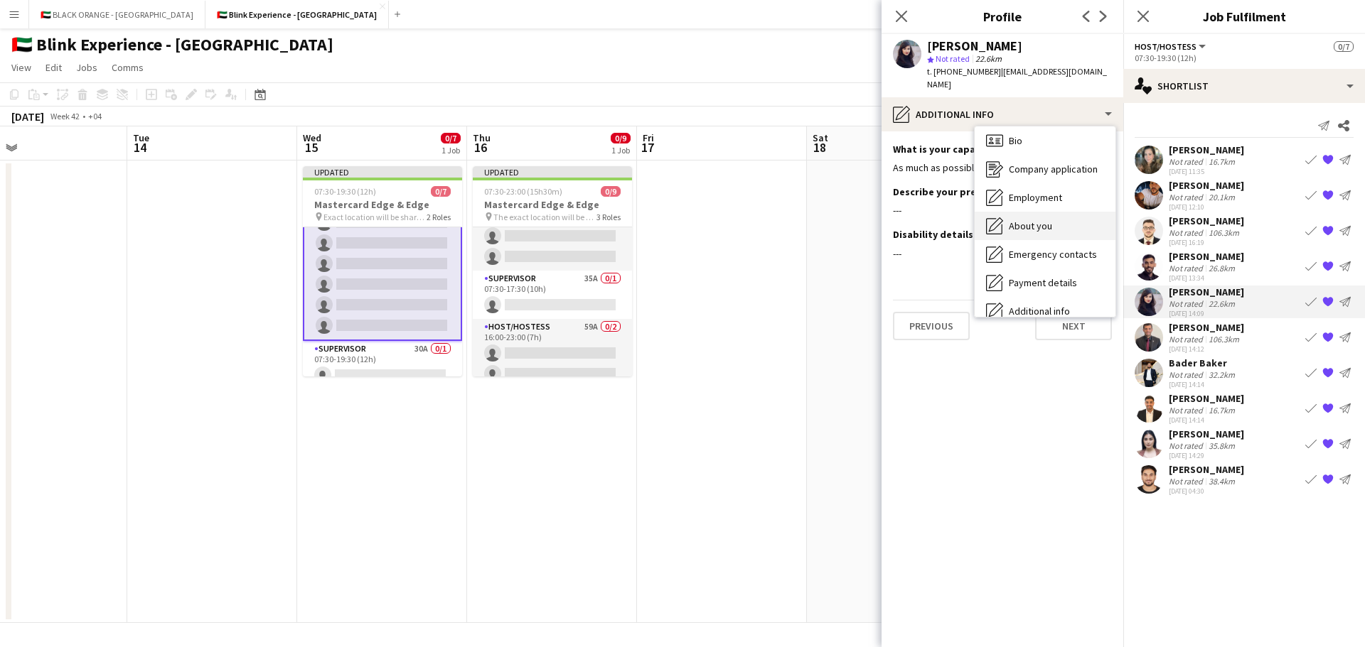
click at [1021, 220] on span "About you" at bounding box center [1029, 226] width 43 height 13
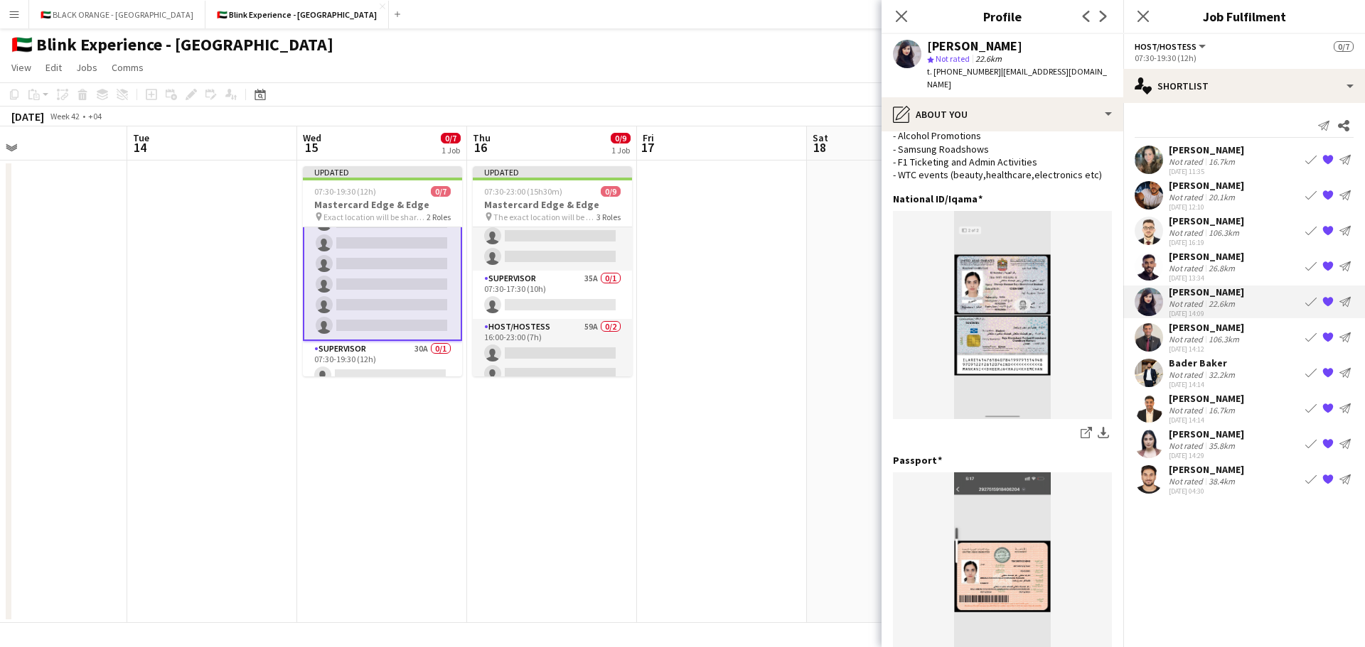
scroll to position [0, 0]
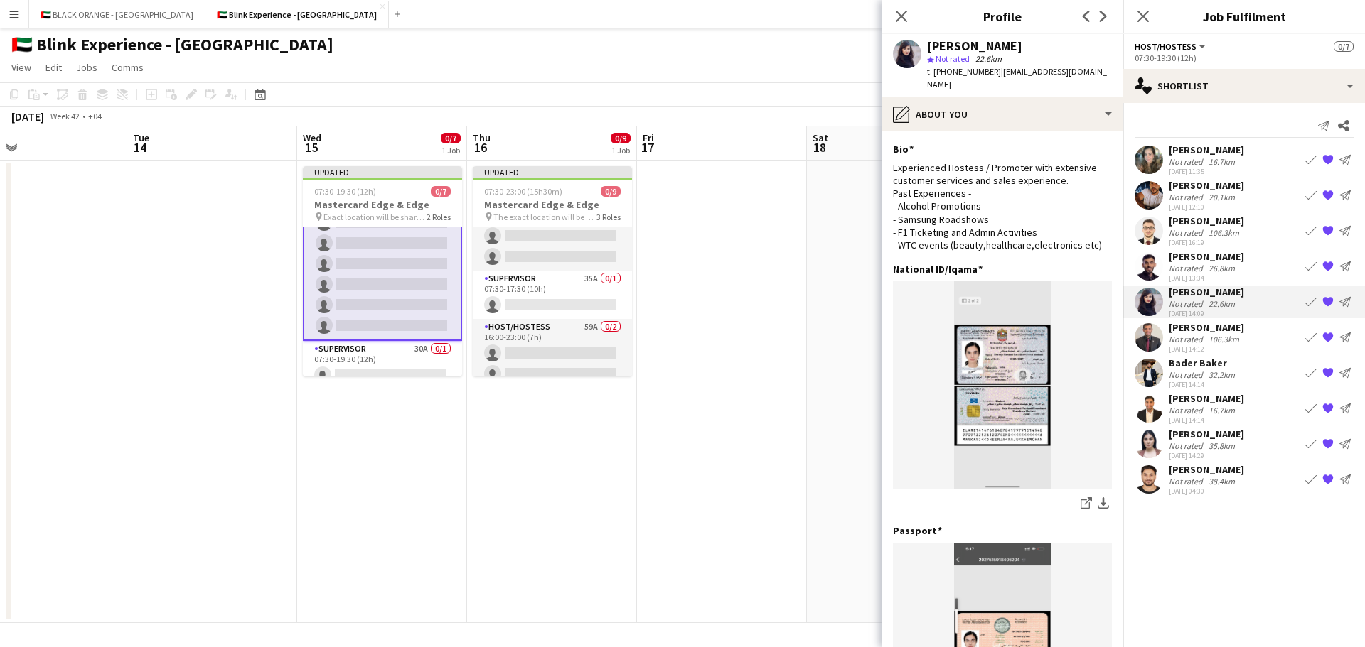
click at [399, 278] on app-card-role "Host/Hostess 55A 0/6 07:30-19:30 (12h) single-neutral-actions single-neutral-ac…" at bounding box center [382, 264] width 159 height 154
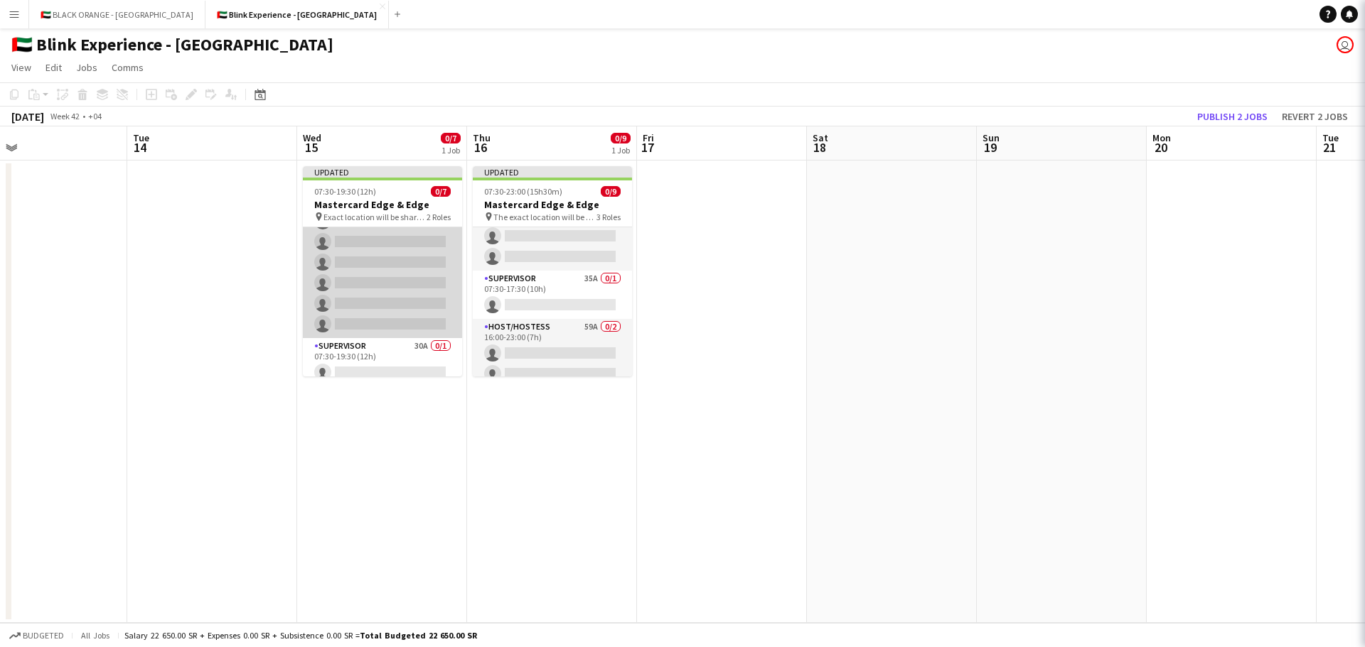
scroll to position [39, 0]
click at [389, 281] on app-card-role "Host/Hostess 55A 0/6 07:30-19:30 (12h) single-neutral-actions single-neutral-ac…" at bounding box center [382, 263] width 159 height 151
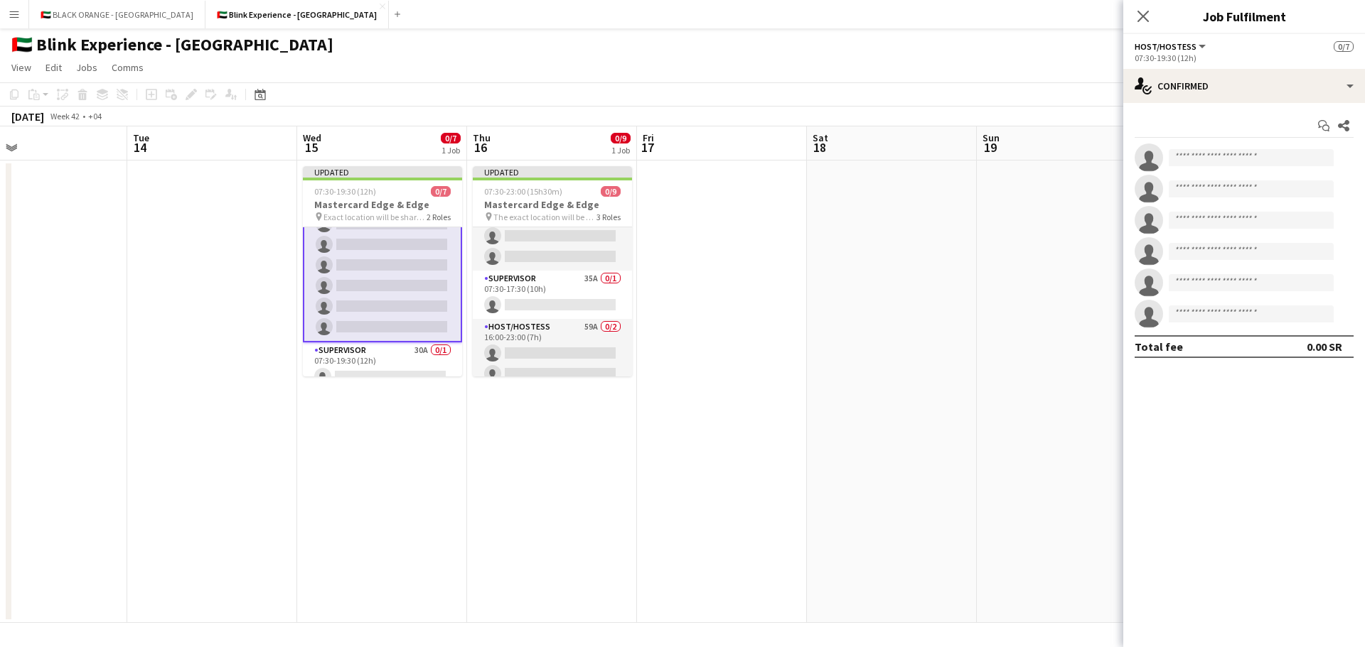
scroll to position [41, 0]
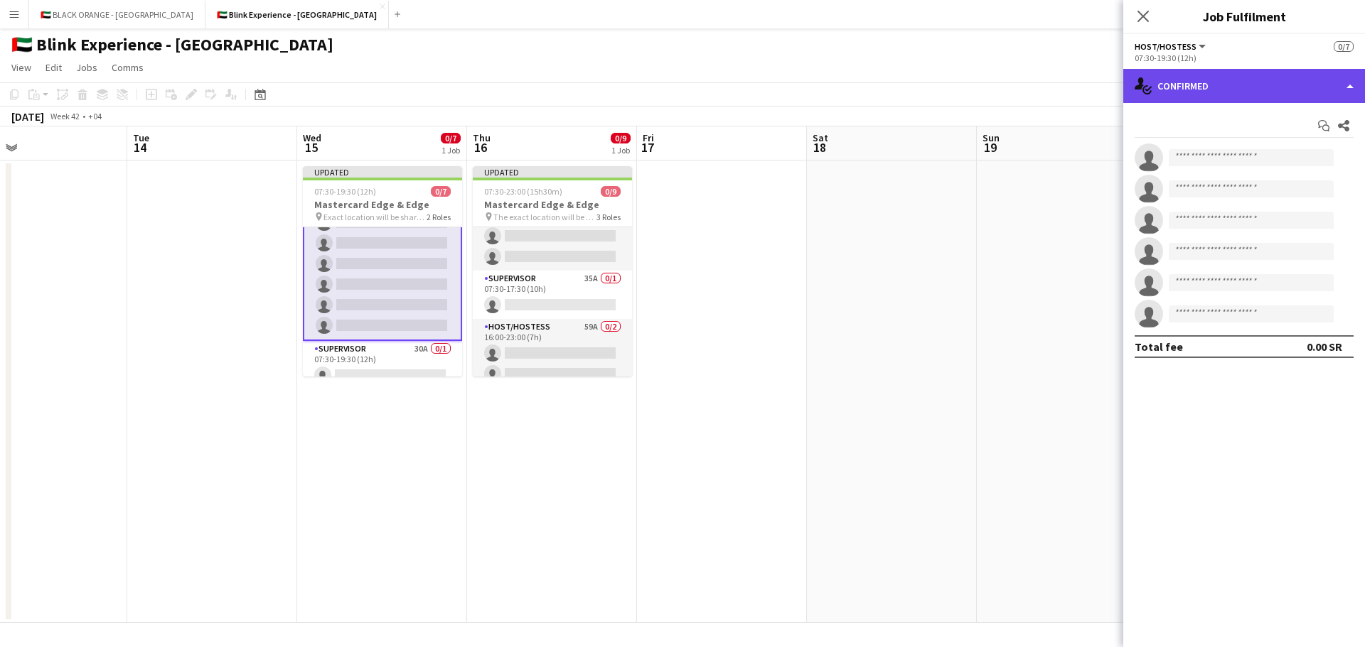
click at [1321, 86] on div "single-neutral-actions-check-2 Confirmed" at bounding box center [1244, 86] width 242 height 34
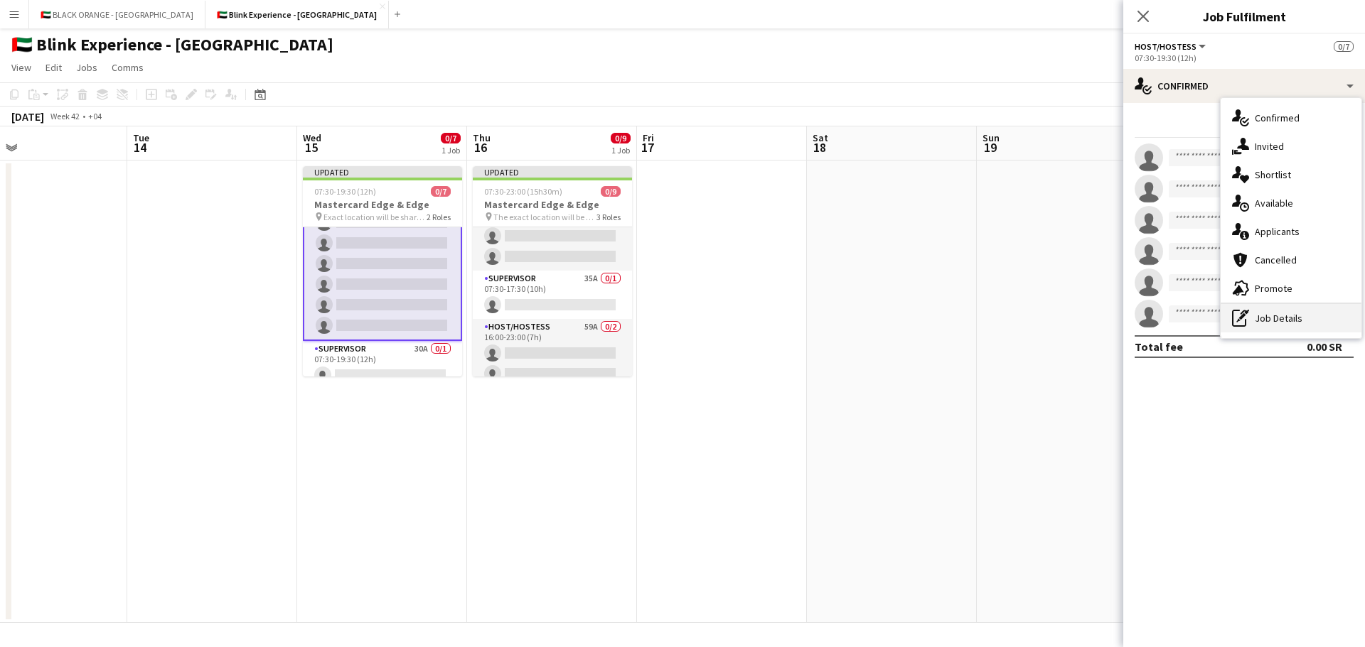
click at [1265, 317] on div "pen-write Job Details" at bounding box center [1290, 318] width 141 height 28
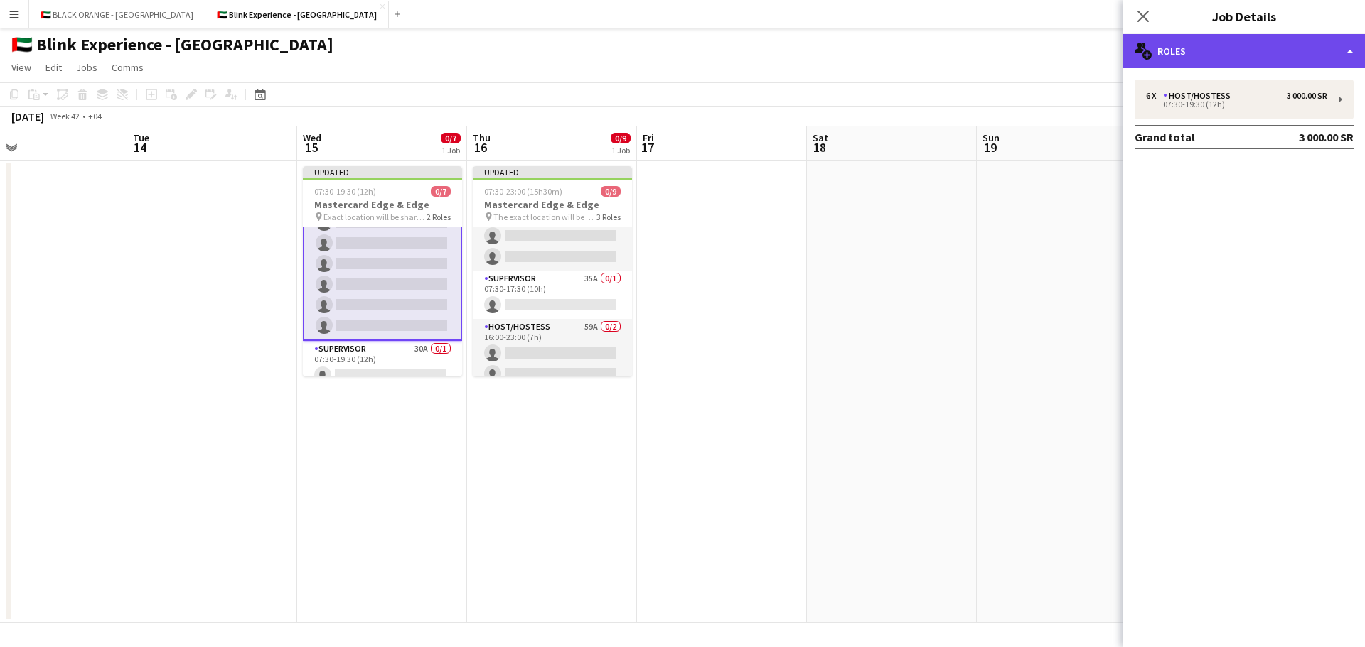
click at [1336, 48] on div "multiple-users-add Roles" at bounding box center [1244, 51] width 242 height 34
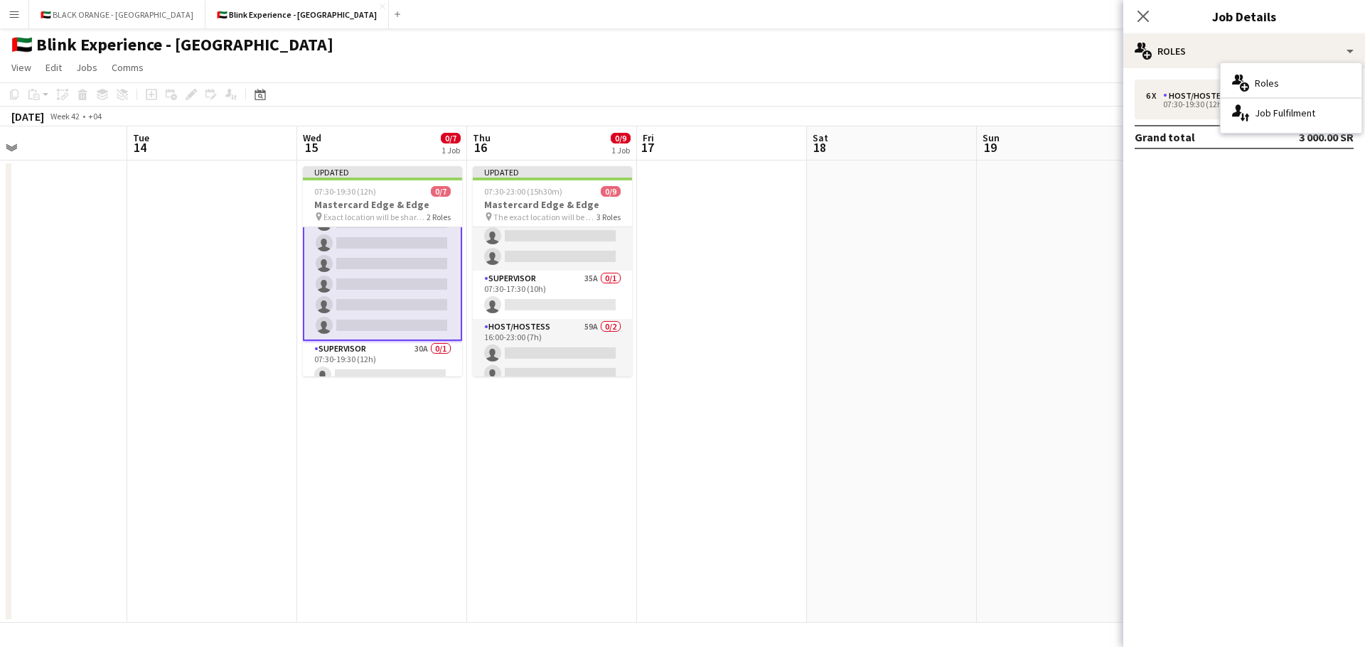
click at [1252, 218] on mat-expansion-panel "pencil3 General details 6 x Host/Hostess 3 000.00 SR 07:30-19:30 (12h) Grand to…" at bounding box center [1244, 357] width 242 height 579
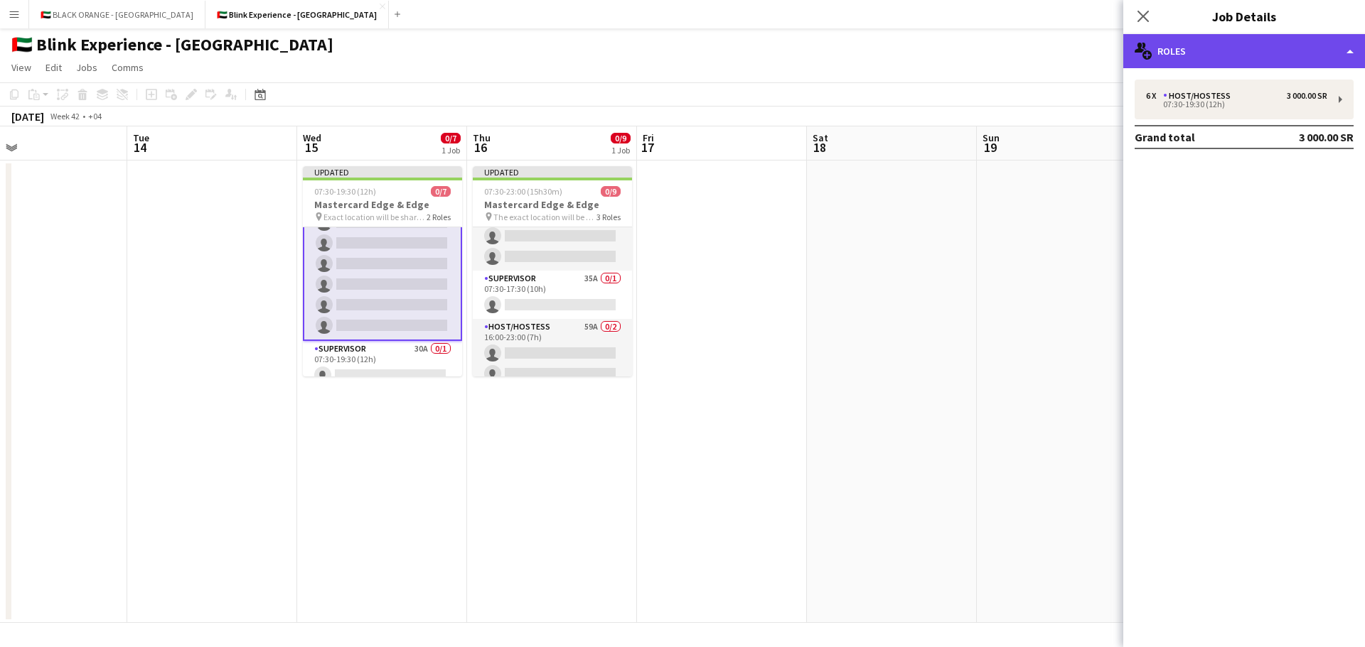
click at [1343, 56] on div "multiple-users-add Roles" at bounding box center [1244, 51] width 242 height 34
click at [1339, 56] on div "multiple-users-add Roles" at bounding box center [1244, 51] width 242 height 34
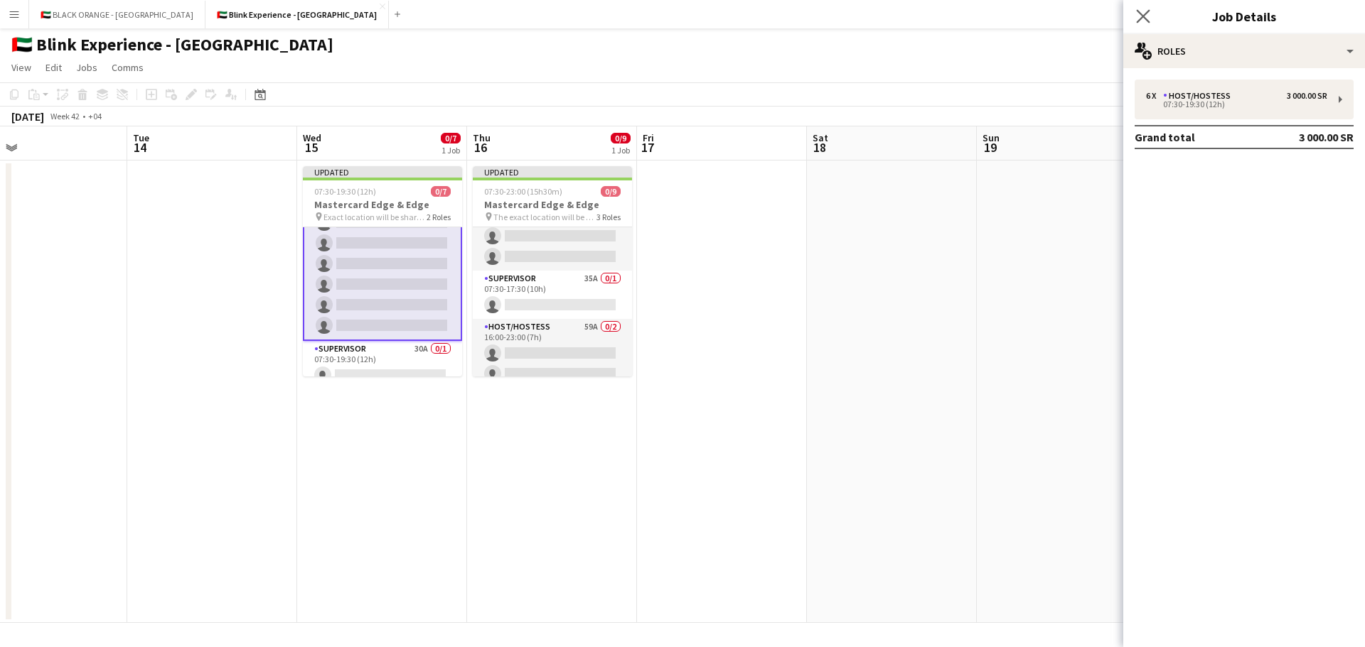
click at [1150, 16] on app-icon "Close pop-in" at bounding box center [1143, 16] width 21 height 21
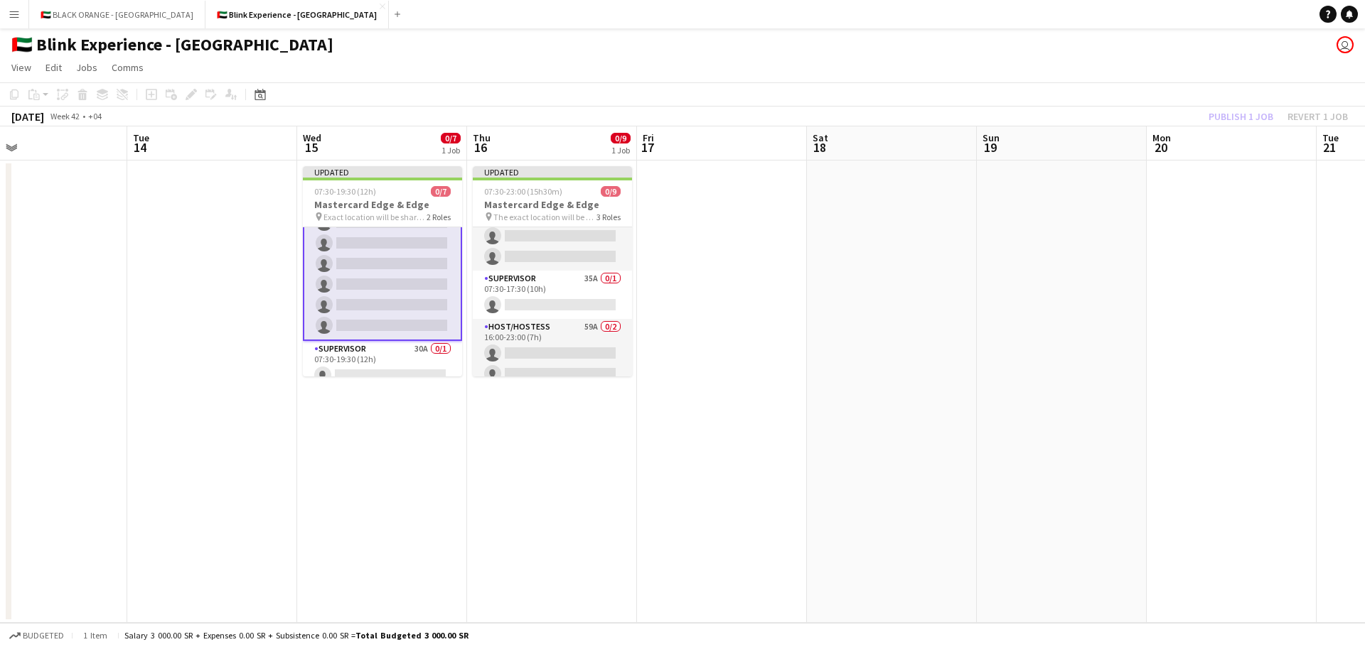
click at [404, 285] on app-card-role "Host/Hostess 55A 0/6 07:30-19:30 (12h) single-neutral-actions single-neutral-ac…" at bounding box center [382, 264] width 159 height 154
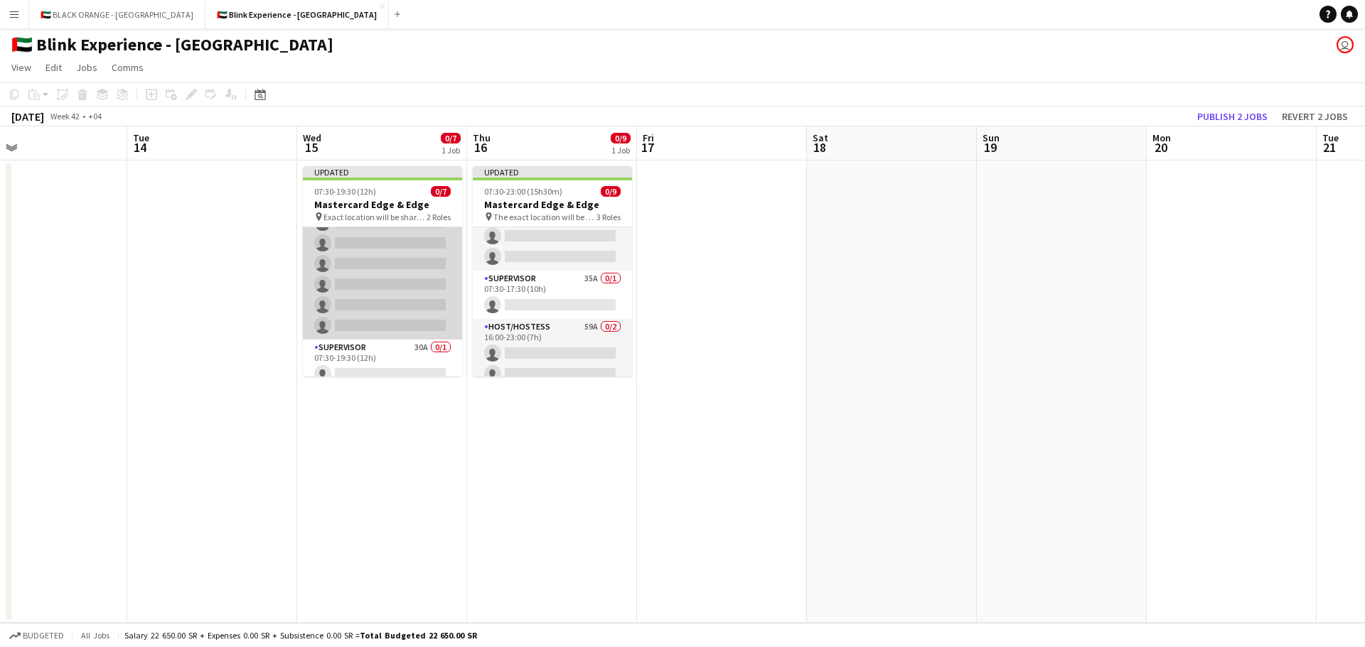
click at [404, 285] on app-card-role "Host/Hostess 55A 0/6 07:30-19:30 (12h) single-neutral-actions single-neutral-ac…" at bounding box center [382, 263] width 159 height 151
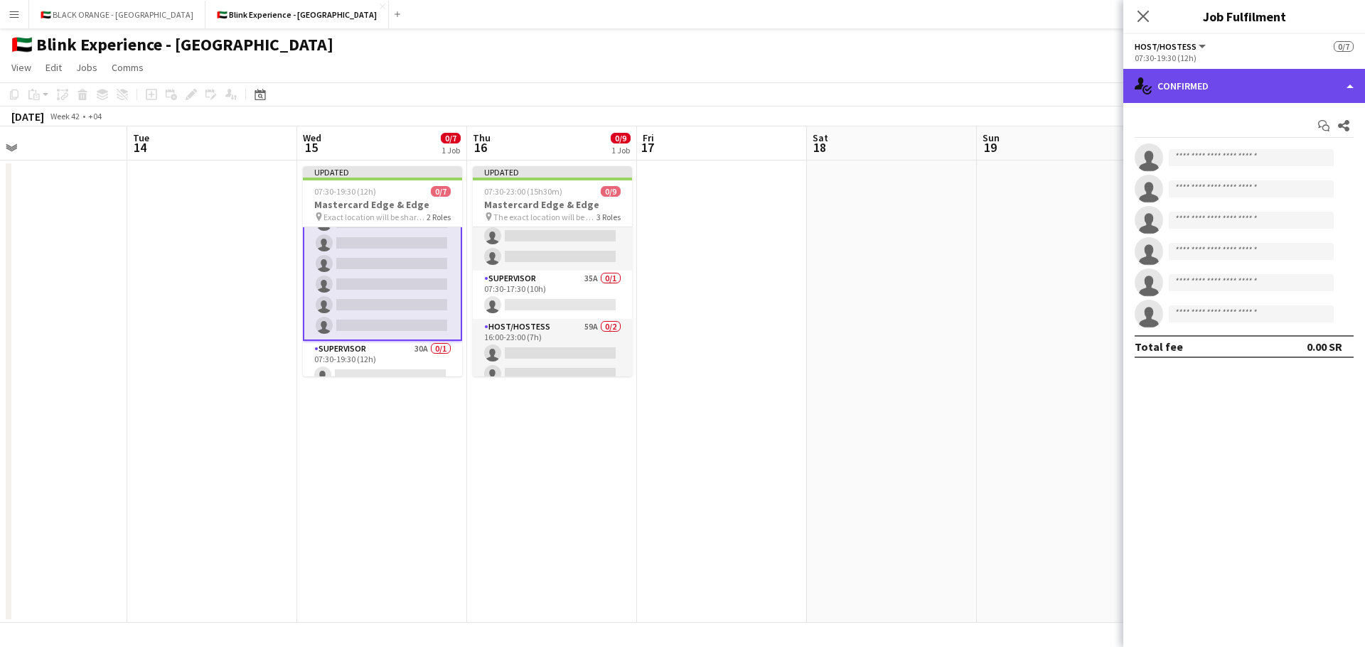
click at [1248, 85] on div "single-neutral-actions-check-2 Confirmed" at bounding box center [1244, 86] width 242 height 34
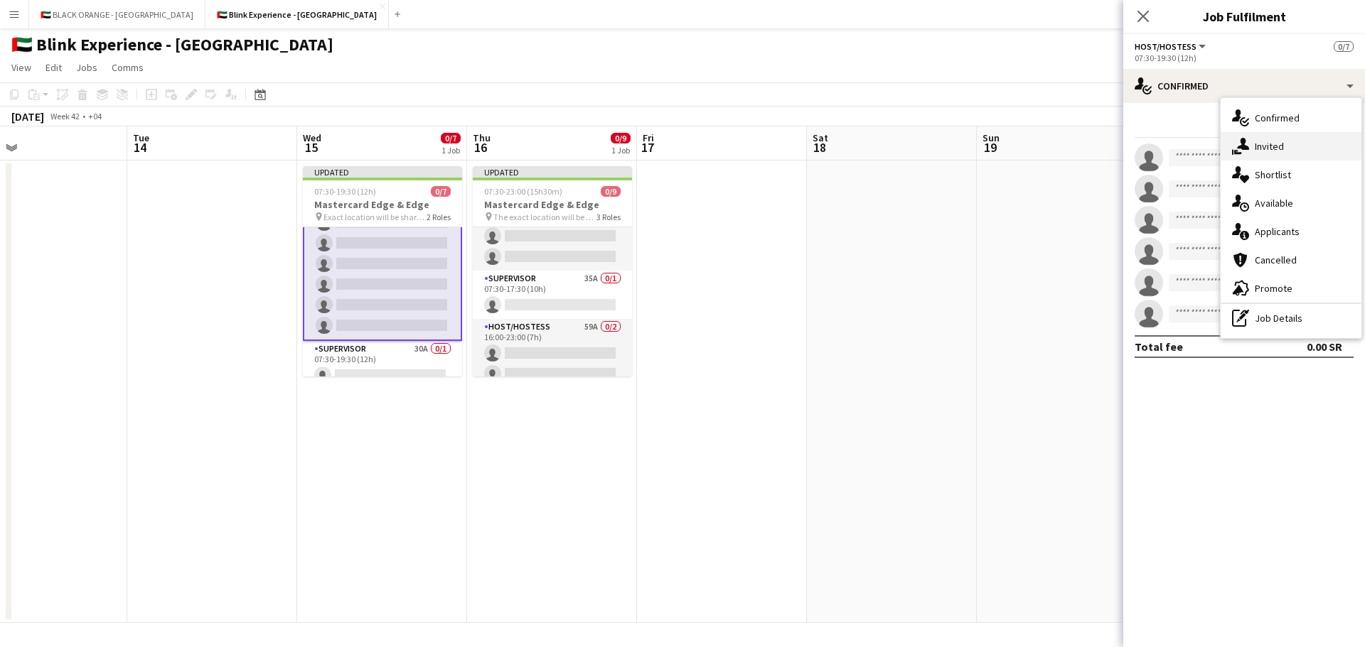
click at [1268, 146] on span "Invited" at bounding box center [1268, 146] width 29 height 13
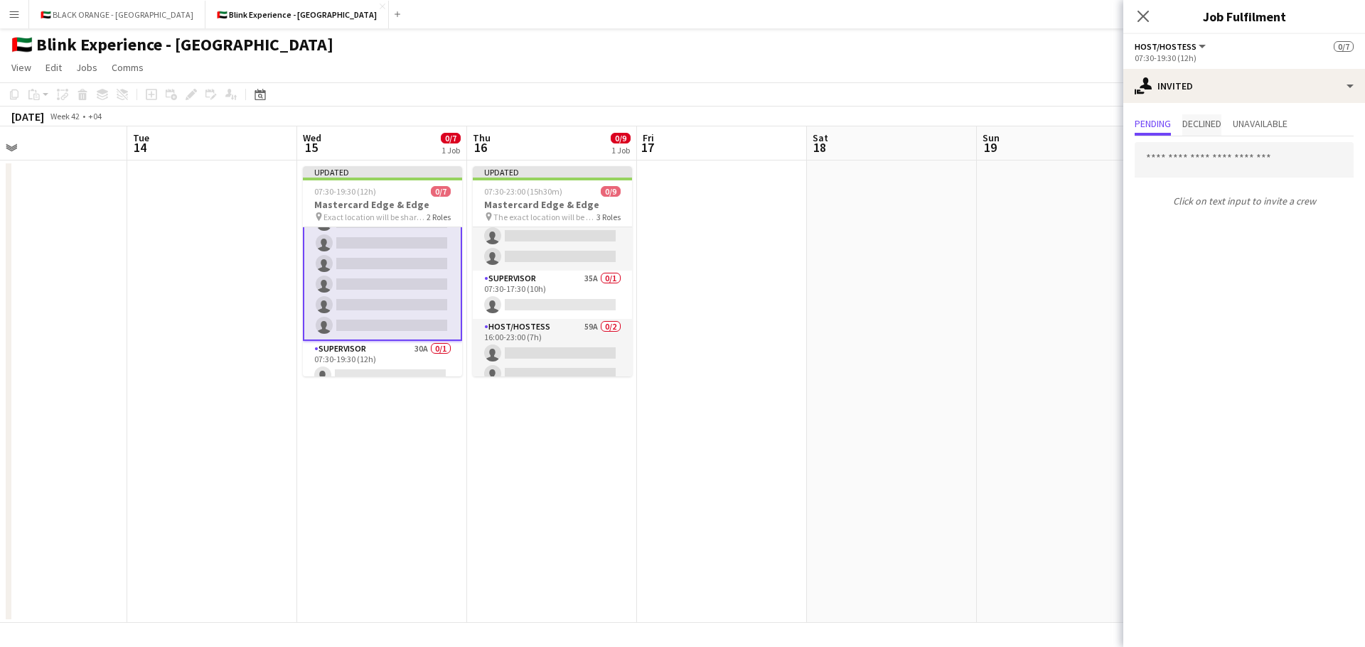
click at [1203, 122] on span "Declined" at bounding box center [1201, 124] width 39 height 10
click at [1161, 121] on span "Pending" at bounding box center [1152, 124] width 36 height 10
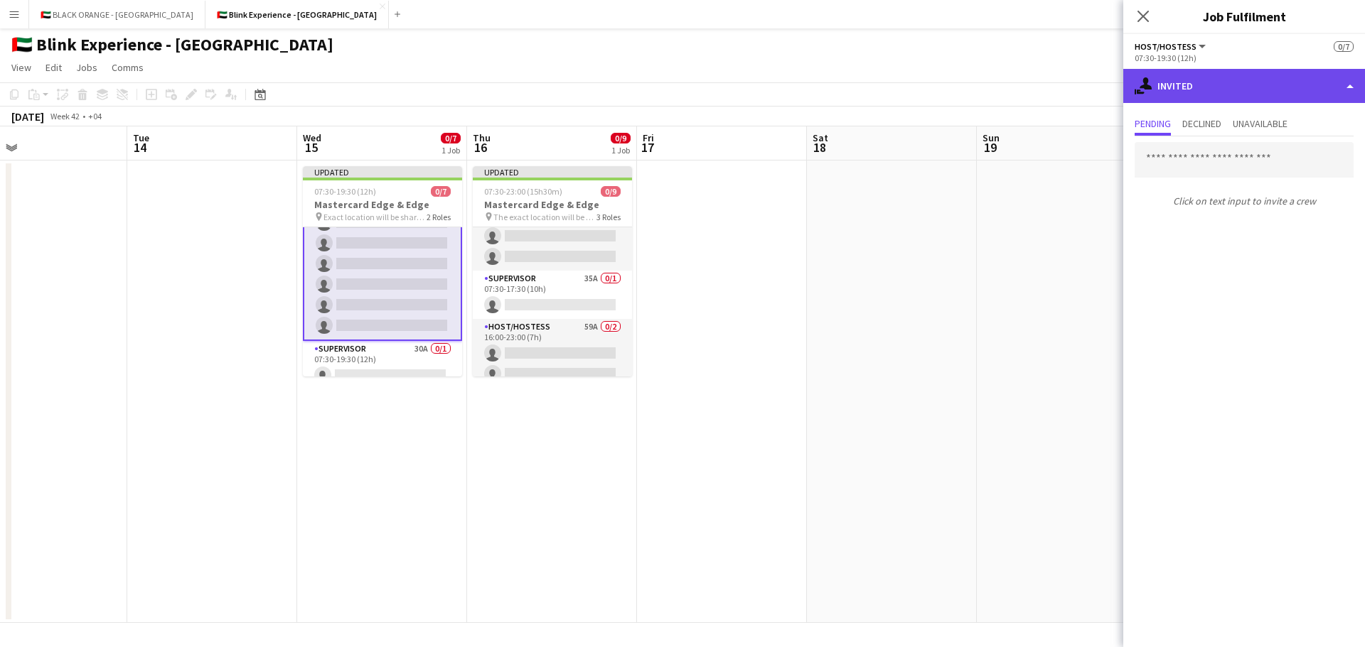
click at [1209, 98] on div "single-neutral-actions-share-1 Invited" at bounding box center [1244, 86] width 242 height 34
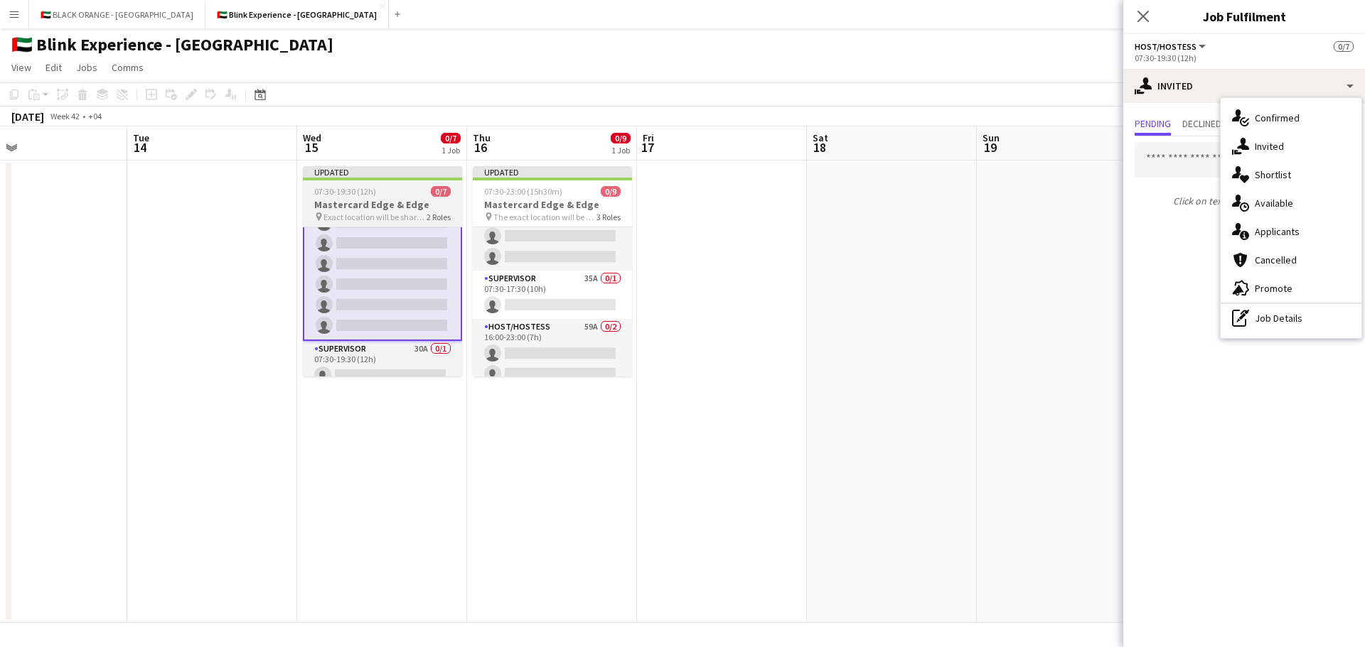
click at [399, 174] on div "Updated" at bounding box center [382, 171] width 159 height 11
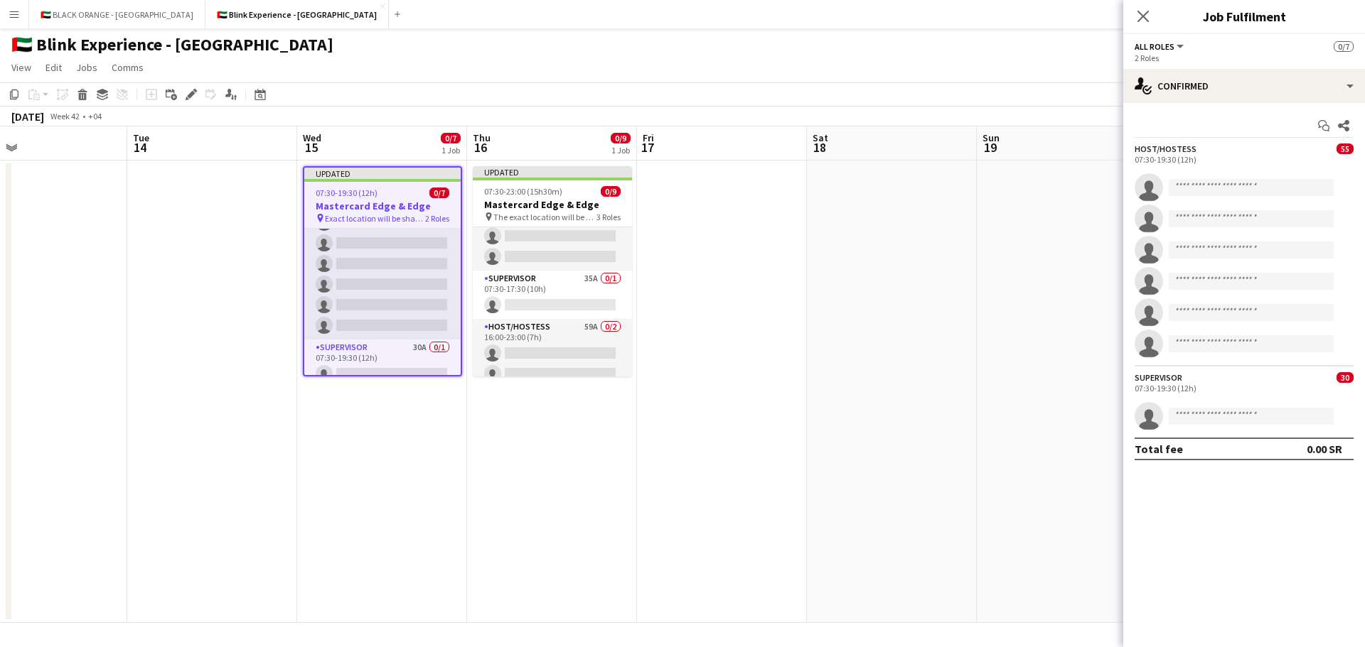
scroll to position [39, 0]
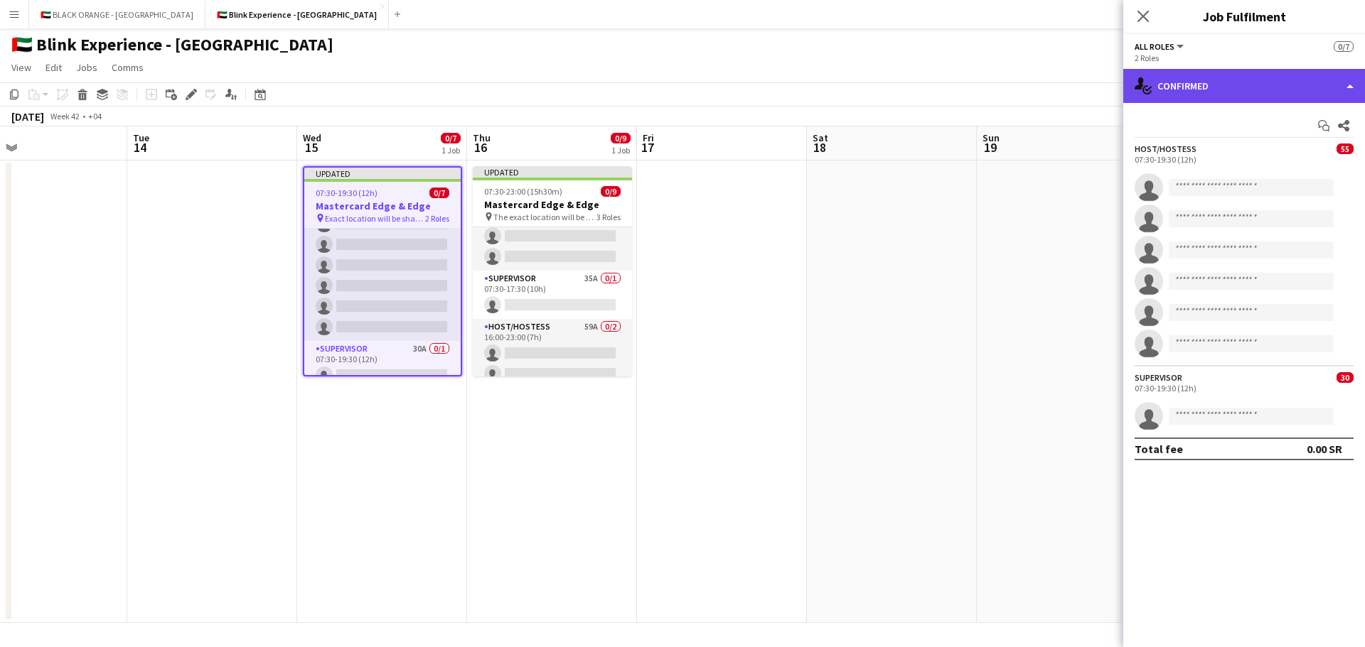
click at [1279, 82] on div "single-neutral-actions-check-2 Confirmed" at bounding box center [1244, 86] width 242 height 34
click at [1232, 82] on div "single-neutral-actions-check-2 Confirmed" at bounding box center [1244, 86] width 242 height 34
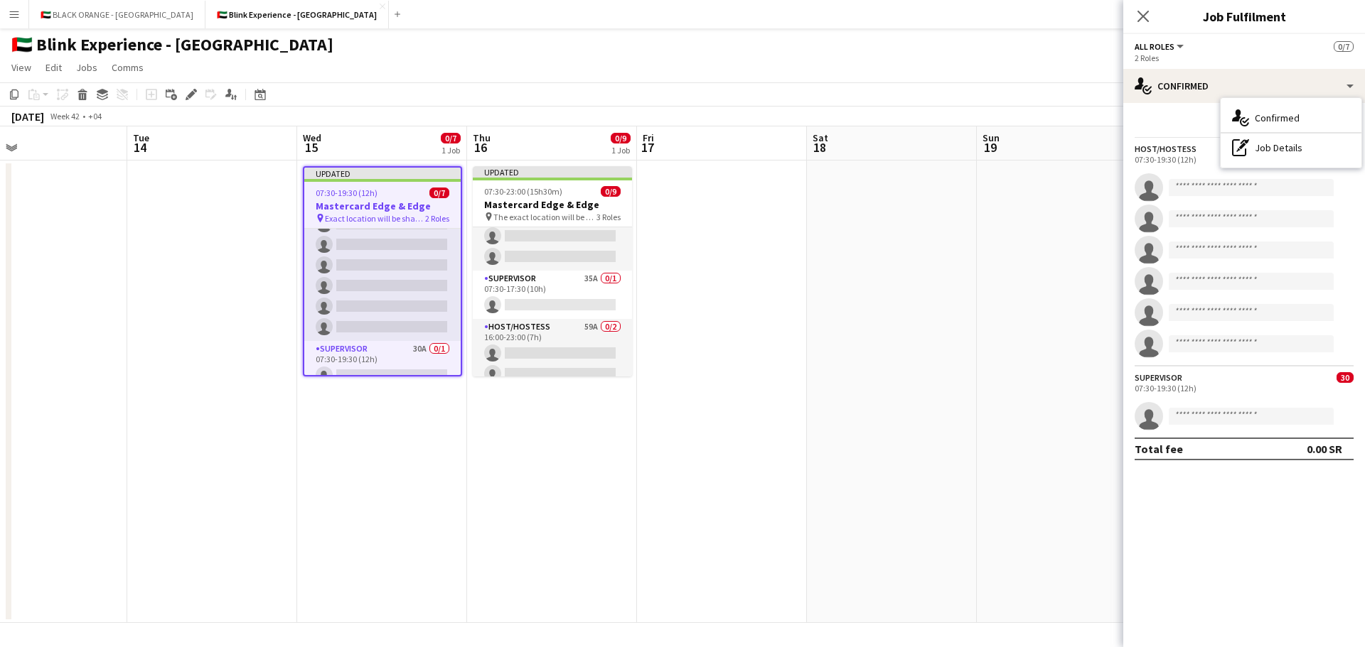
click at [1178, 46] on button "All roles" at bounding box center [1159, 46] width 51 height 11
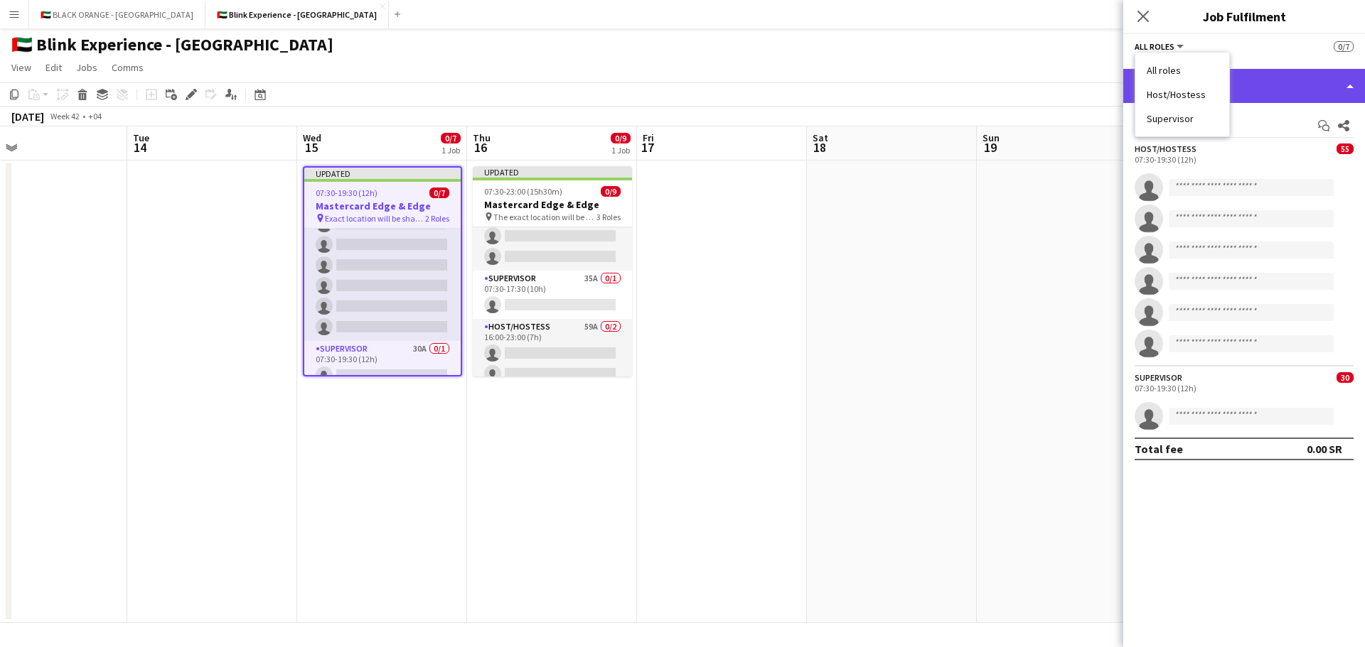
click at [1287, 89] on div "single-neutral-actions-check-2 Confirmed" at bounding box center [1244, 86] width 242 height 34
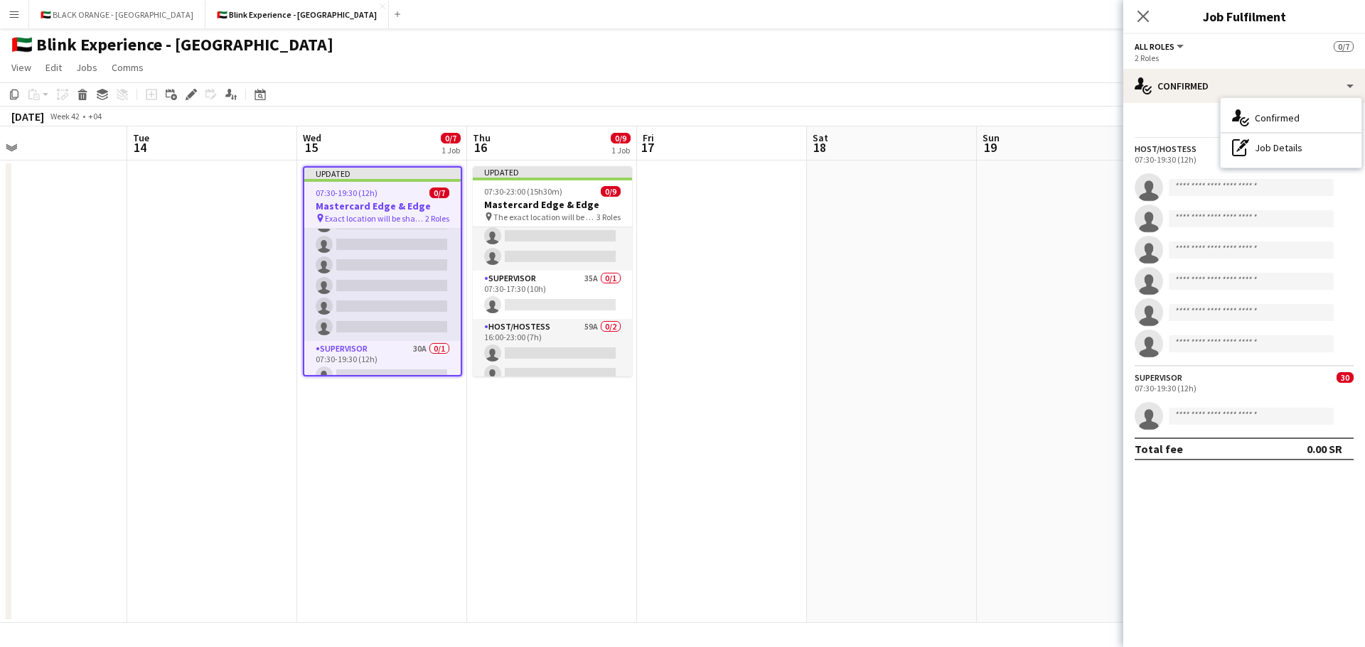
drag, startPoint x: 1210, startPoint y: 517, endPoint x: 1206, endPoint y: 447, distance: 70.5
click at [1209, 513] on mat-expansion-panel "check Confirmed Start chat Share Host/Hostess 55 07:30-19:30 (12h) single-neutr…" at bounding box center [1244, 375] width 242 height 544
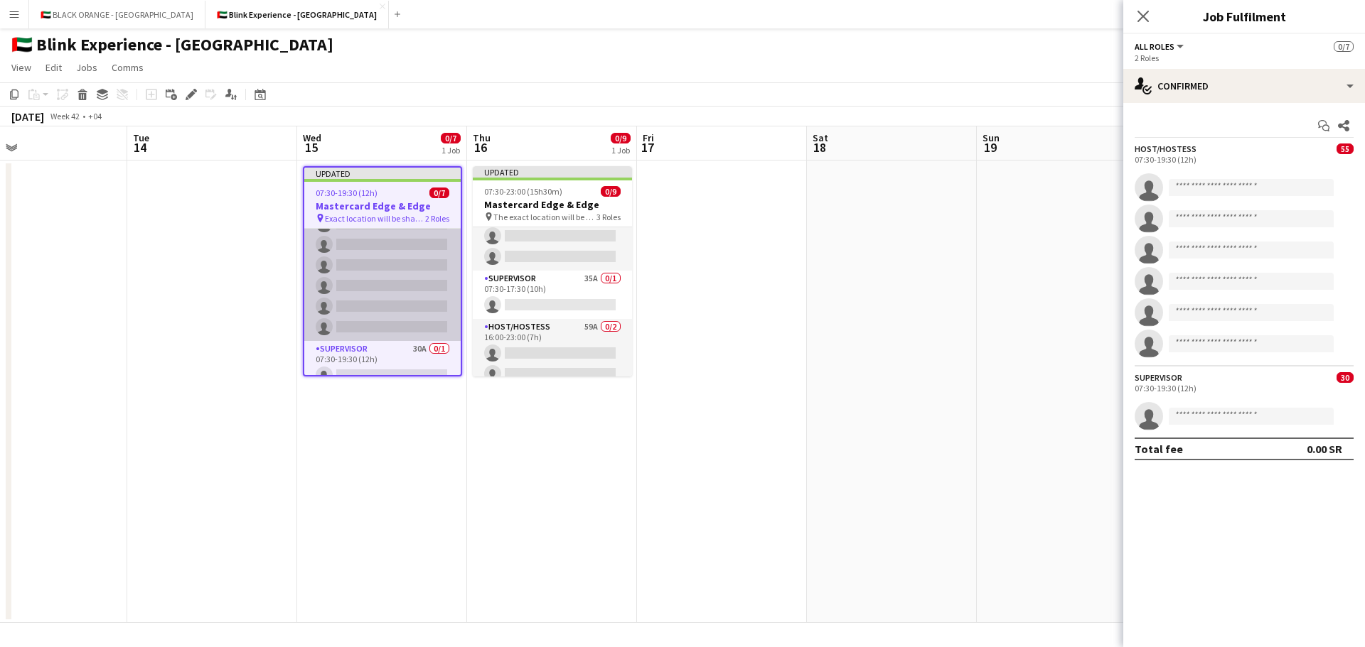
click at [357, 279] on app-card-role "Host/Hostess 55A 0/6 07:30-19:30 (12h) single-neutral-actions single-neutral-ac…" at bounding box center [382, 265] width 156 height 151
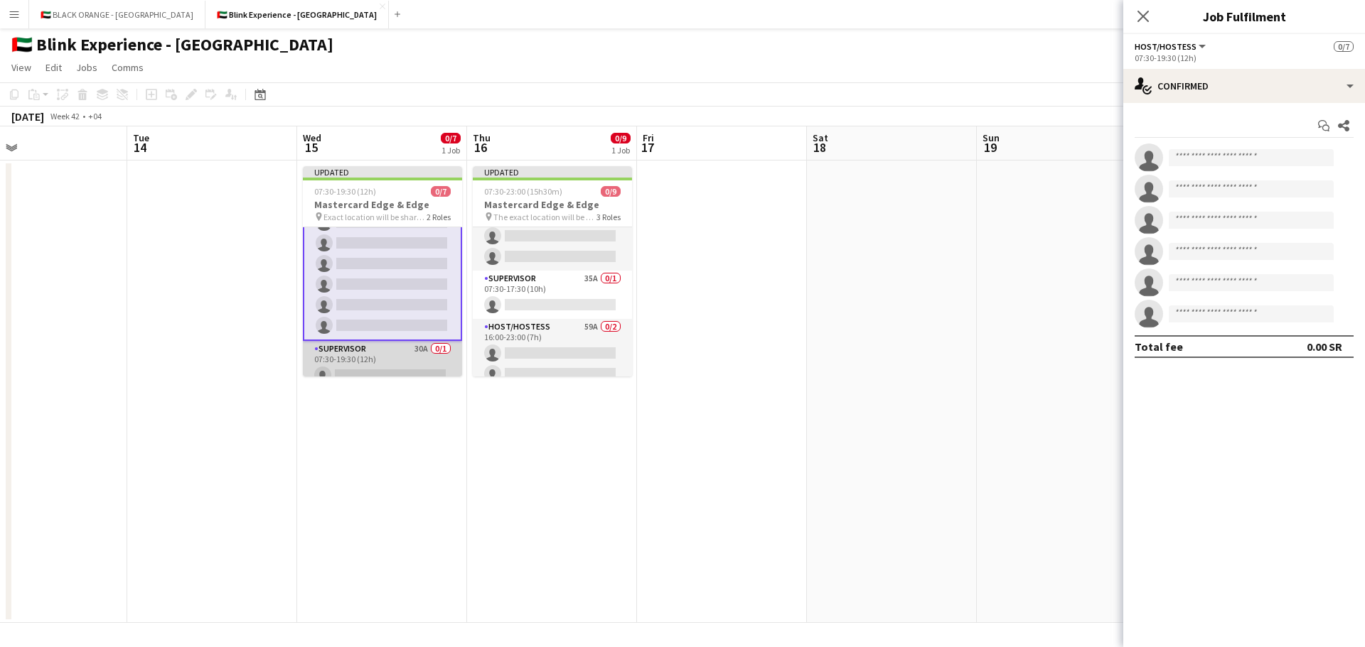
scroll to position [53, 0]
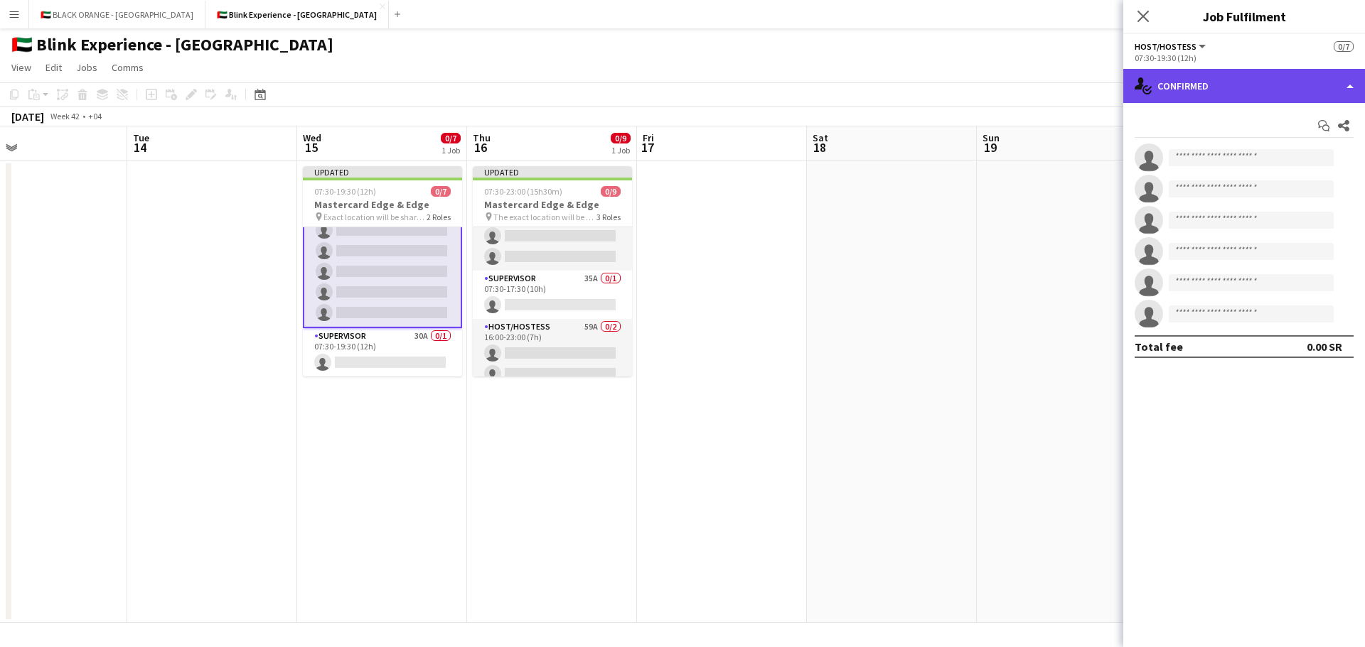
click at [1291, 82] on div "single-neutral-actions-check-2 Confirmed" at bounding box center [1244, 86] width 242 height 34
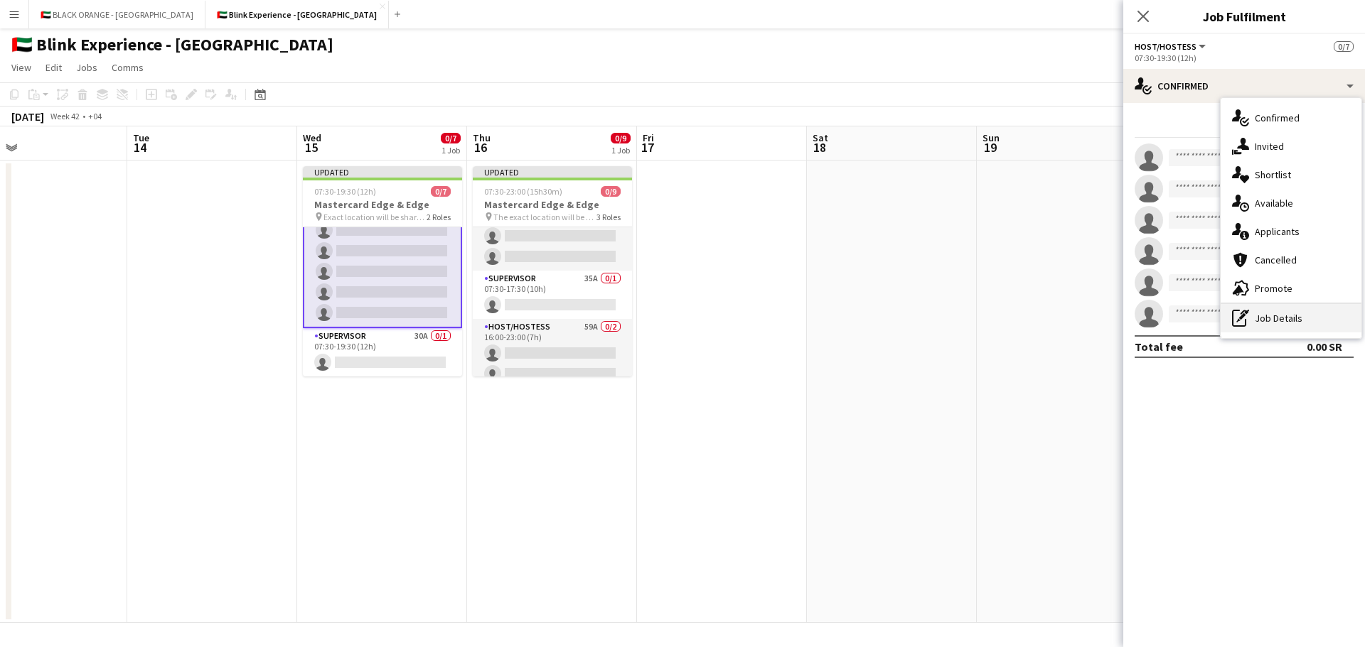
click at [1266, 318] on div "pen-write Job Details" at bounding box center [1290, 318] width 141 height 28
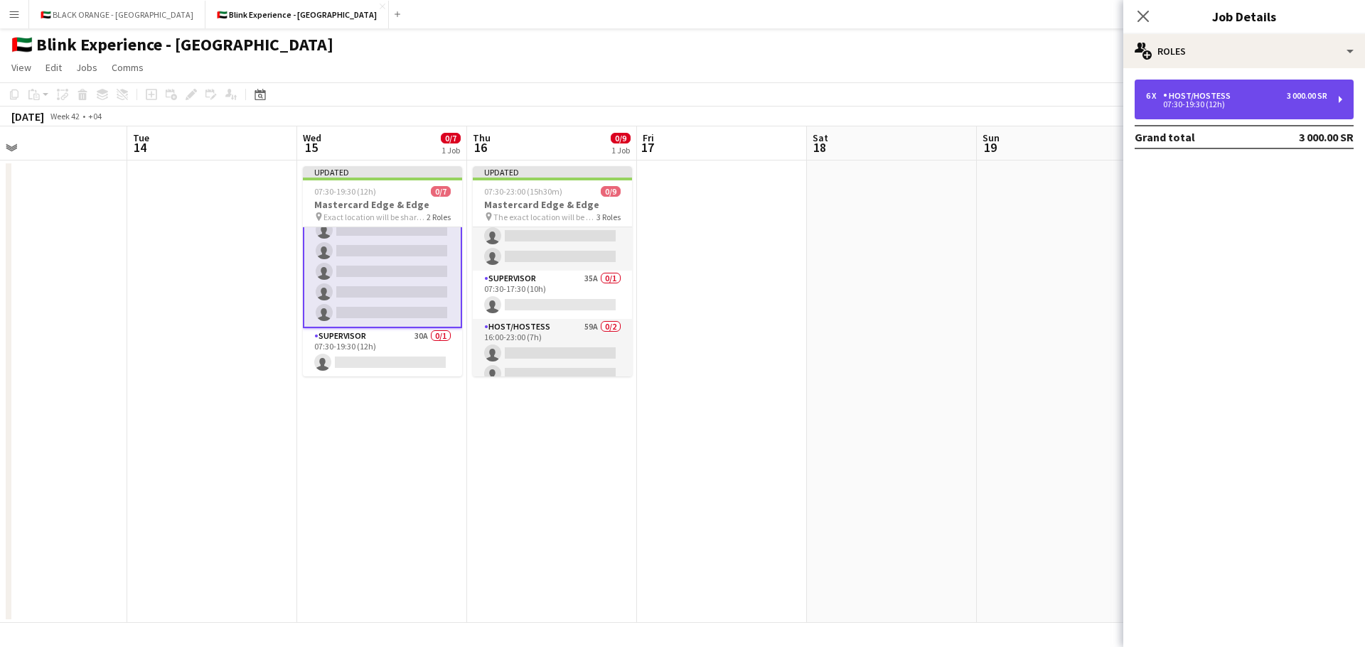
click at [1275, 101] on div "07:30-19:30 (12h)" at bounding box center [1236, 104] width 181 height 7
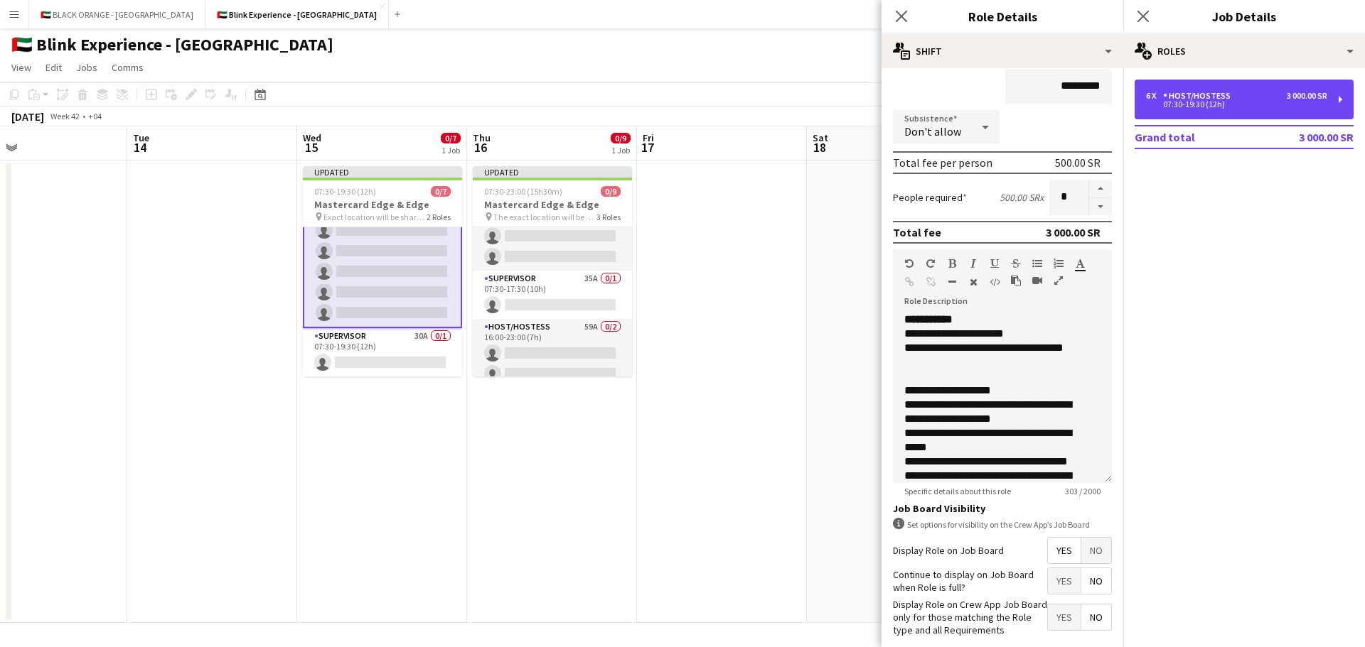
scroll to position [205, 0]
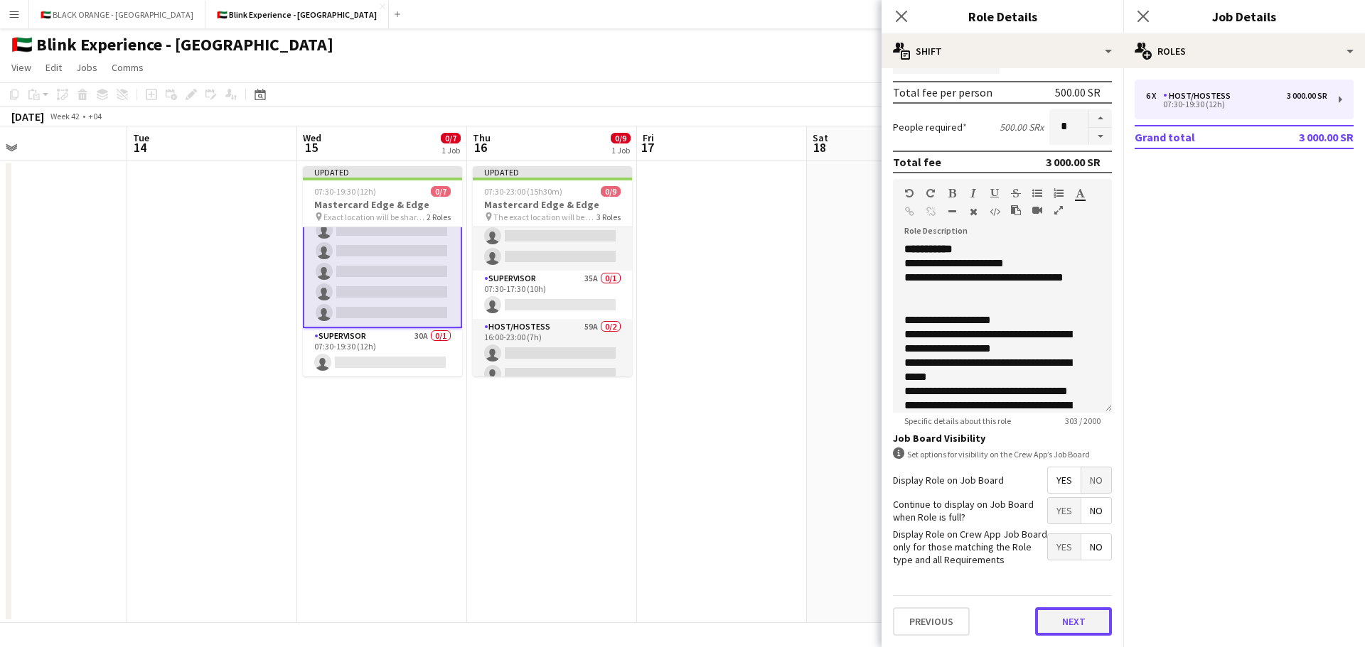
click at [1060, 620] on button "Next" at bounding box center [1073, 622] width 77 height 28
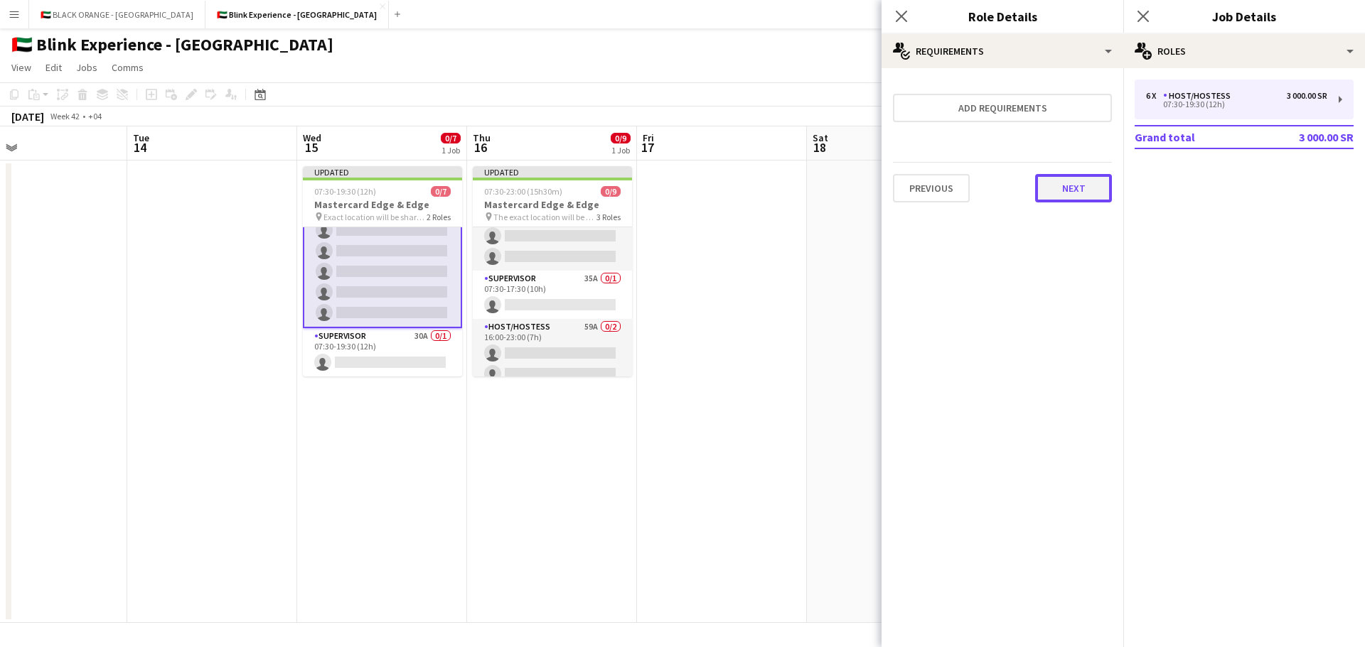
click at [1079, 179] on button "Next" at bounding box center [1073, 188] width 77 height 28
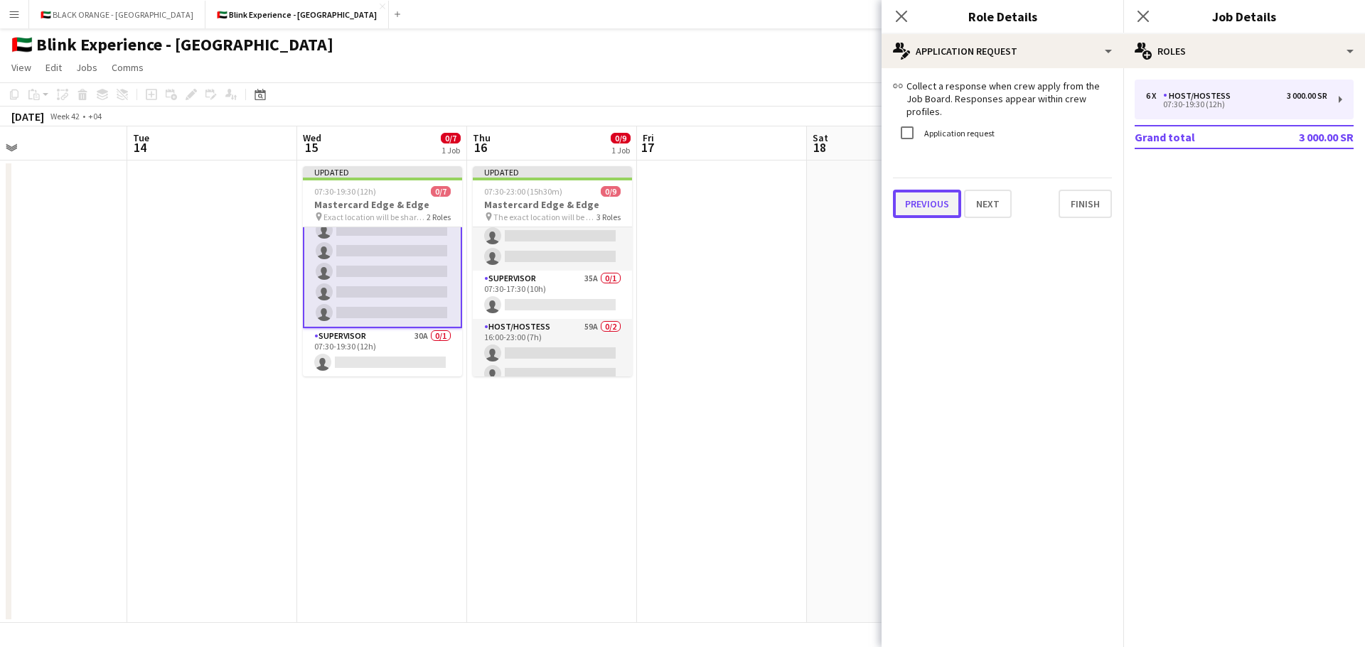
click at [933, 200] on button "Previous" at bounding box center [927, 204] width 68 height 28
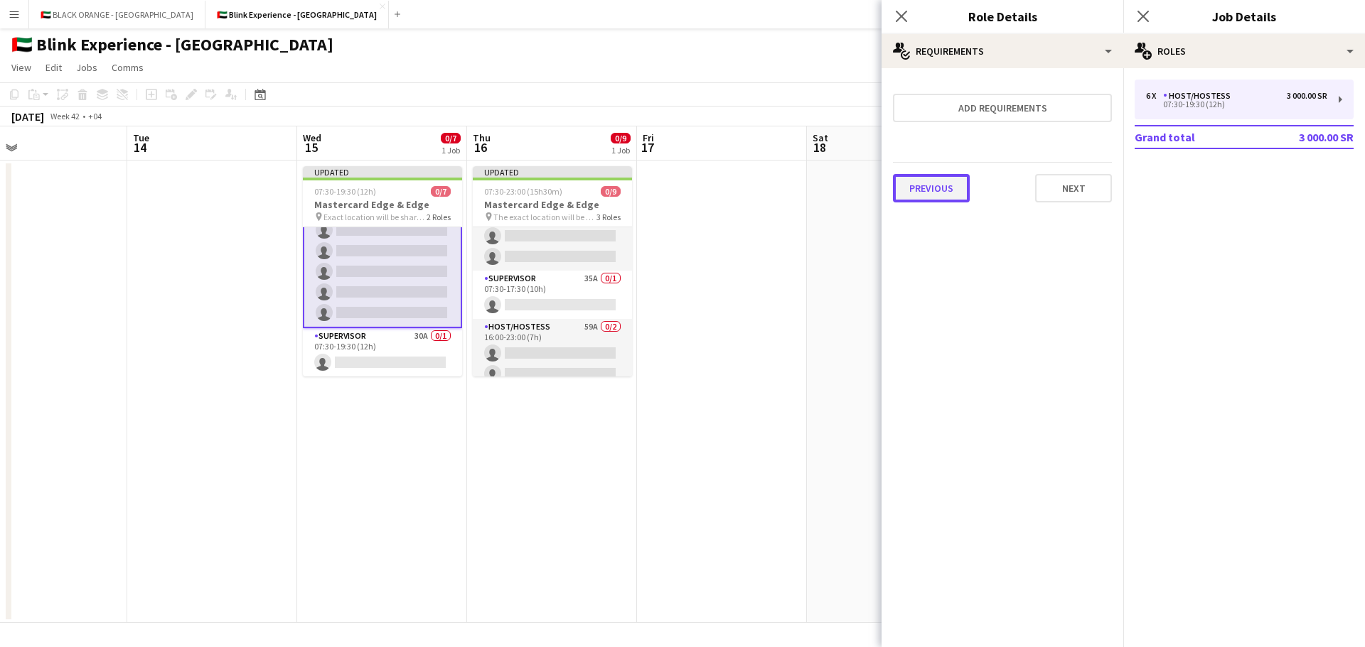
click at [934, 194] on button "Previous" at bounding box center [931, 188] width 77 height 28
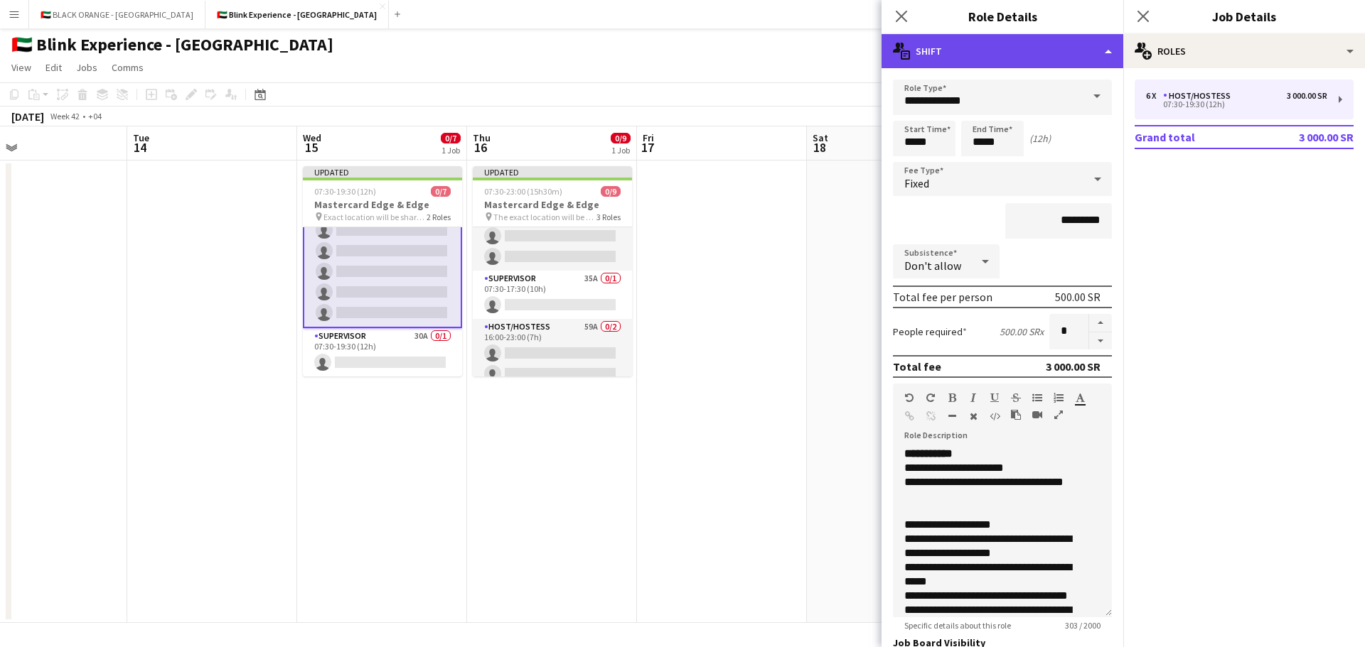
click at [1071, 55] on div "multiple-actions-text Shift" at bounding box center [1002, 51] width 242 height 34
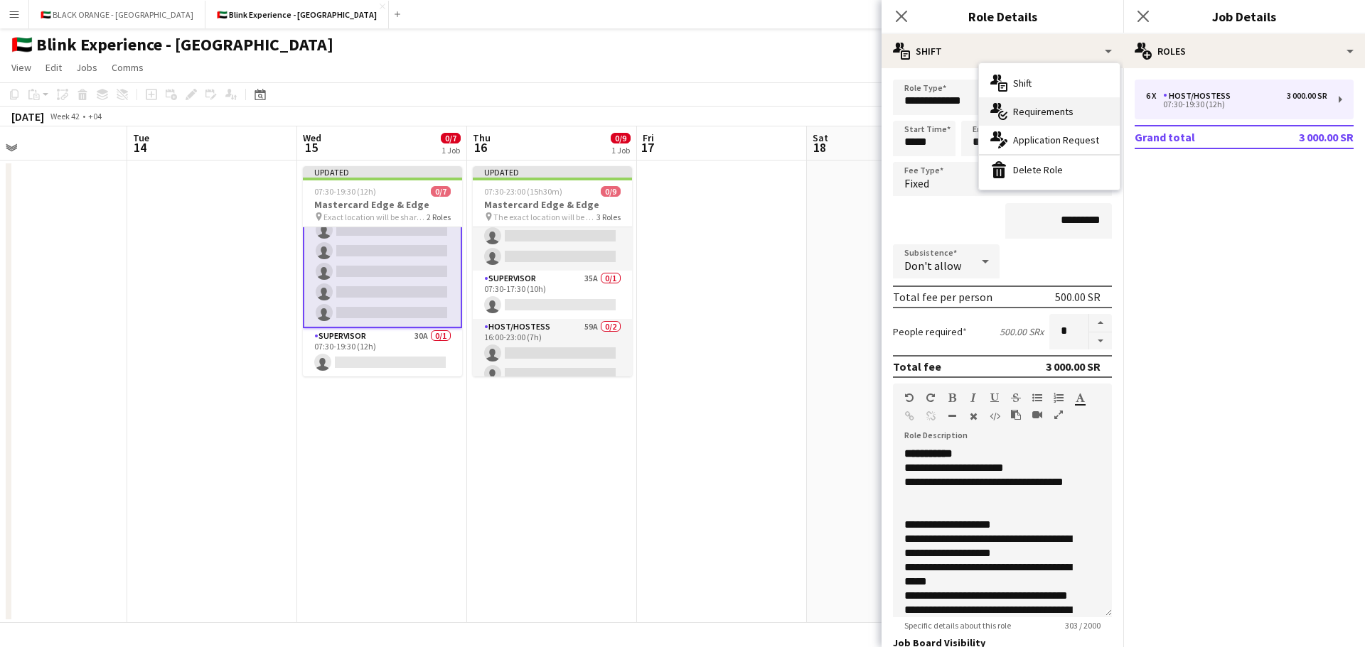
click at [1055, 113] on span "Requirements" at bounding box center [1043, 111] width 60 height 13
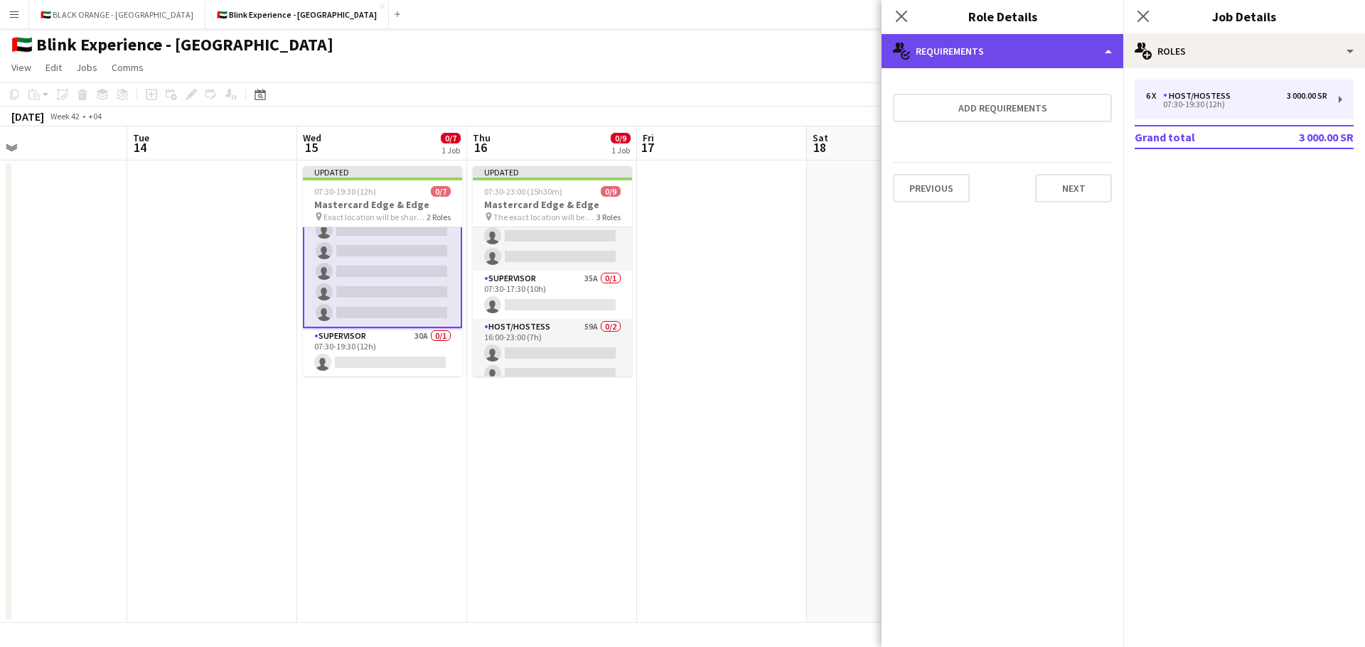
click at [1055, 60] on div "multiple-actions-check-2 Requirements" at bounding box center [1002, 51] width 242 height 34
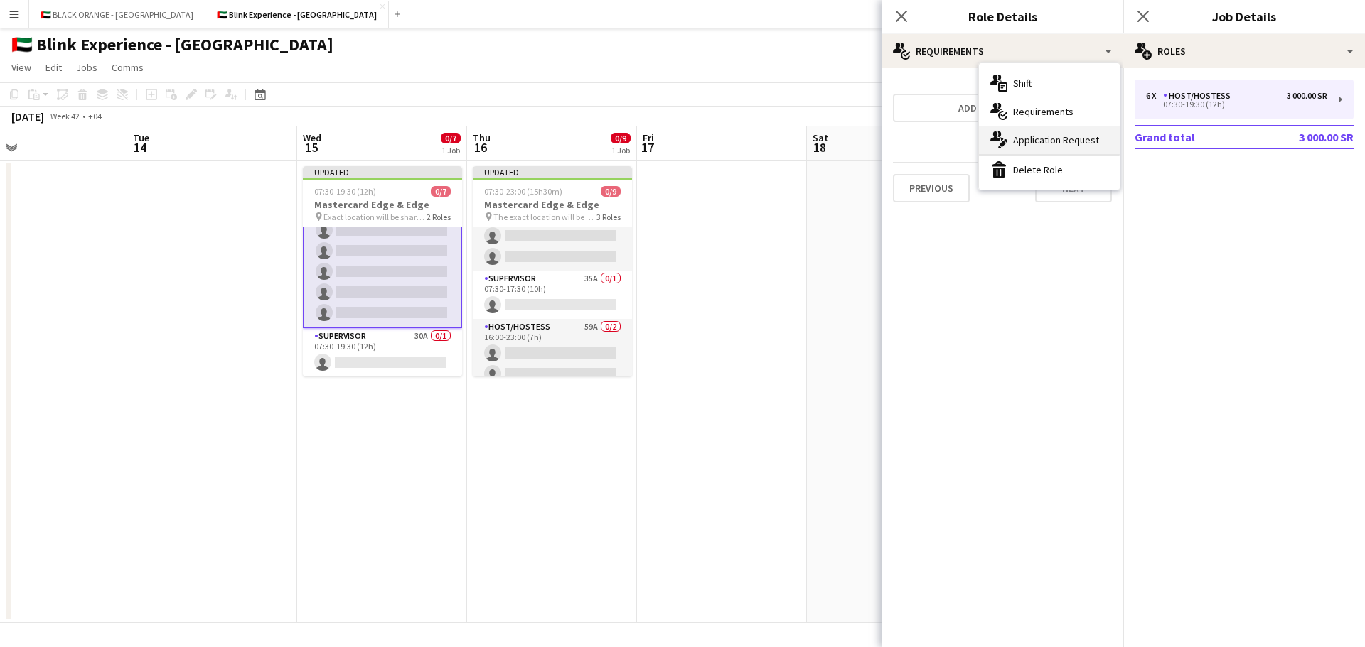
click at [1059, 138] on span "Application Request" at bounding box center [1056, 140] width 86 height 13
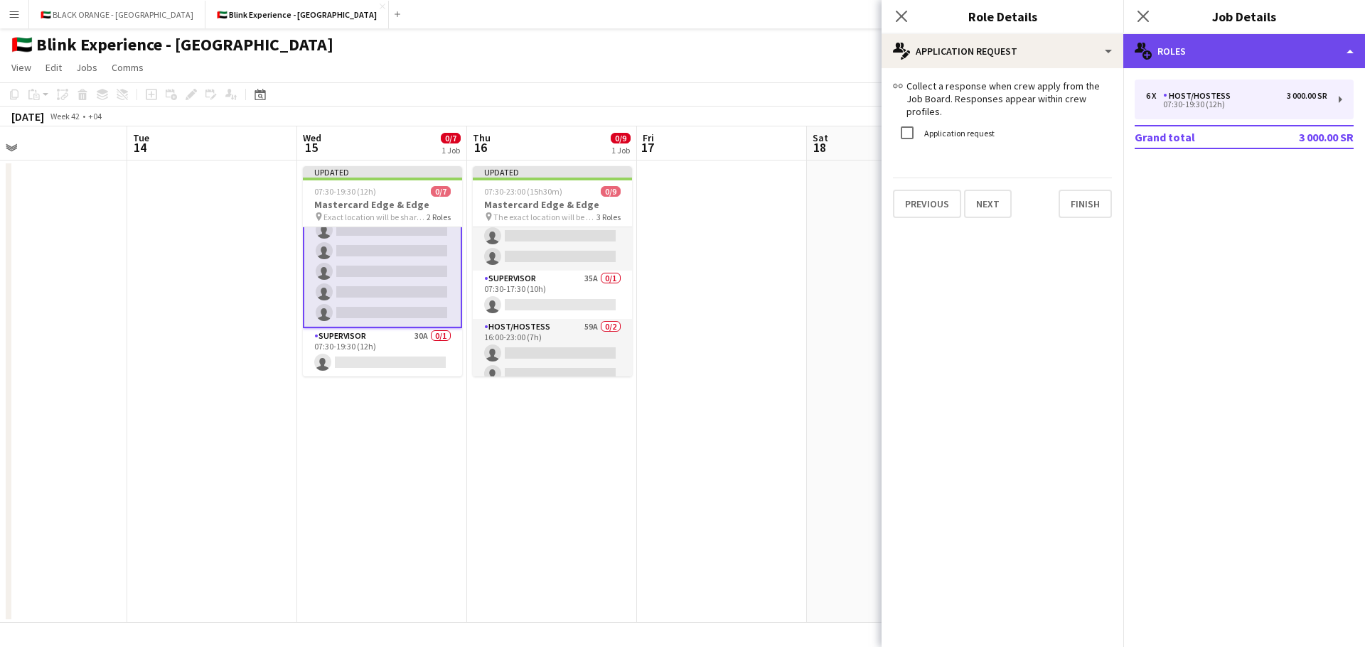
click at [1226, 47] on div "multiple-users-add Roles" at bounding box center [1244, 51] width 242 height 34
click at [1167, 49] on div "multiple-users-add Roles" at bounding box center [1244, 51] width 242 height 34
click at [1130, 46] on div "multiple-users-add Roles" at bounding box center [1244, 51] width 242 height 34
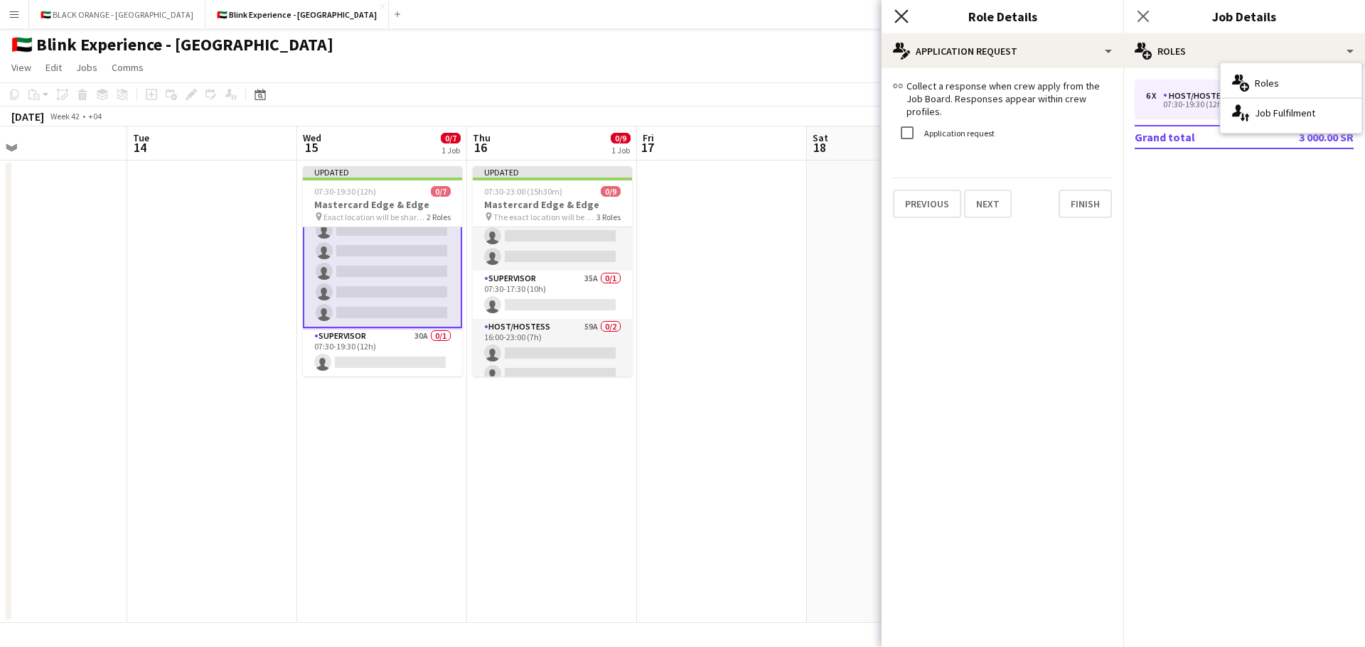
click at [905, 16] on icon "Close pop-in" at bounding box center [901, 16] width 14 height 14
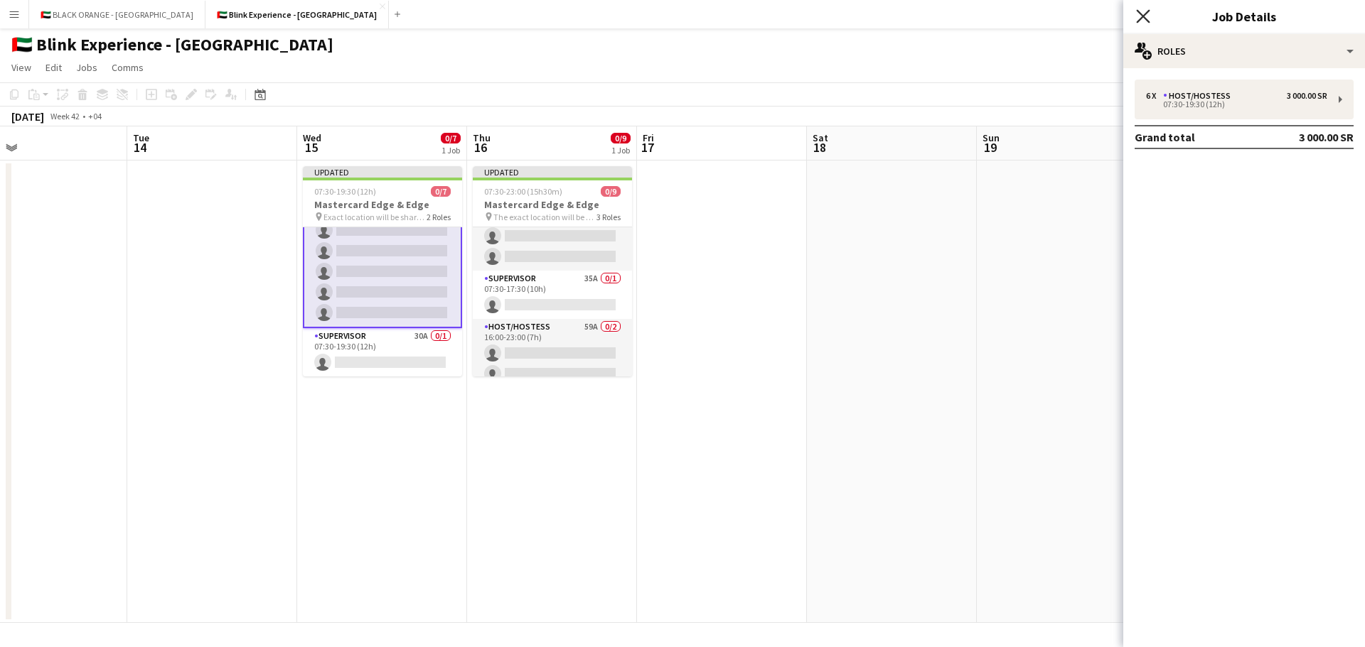
click at [1143, 18] on icon at bounding box center [1143, 16] width 14 height 14
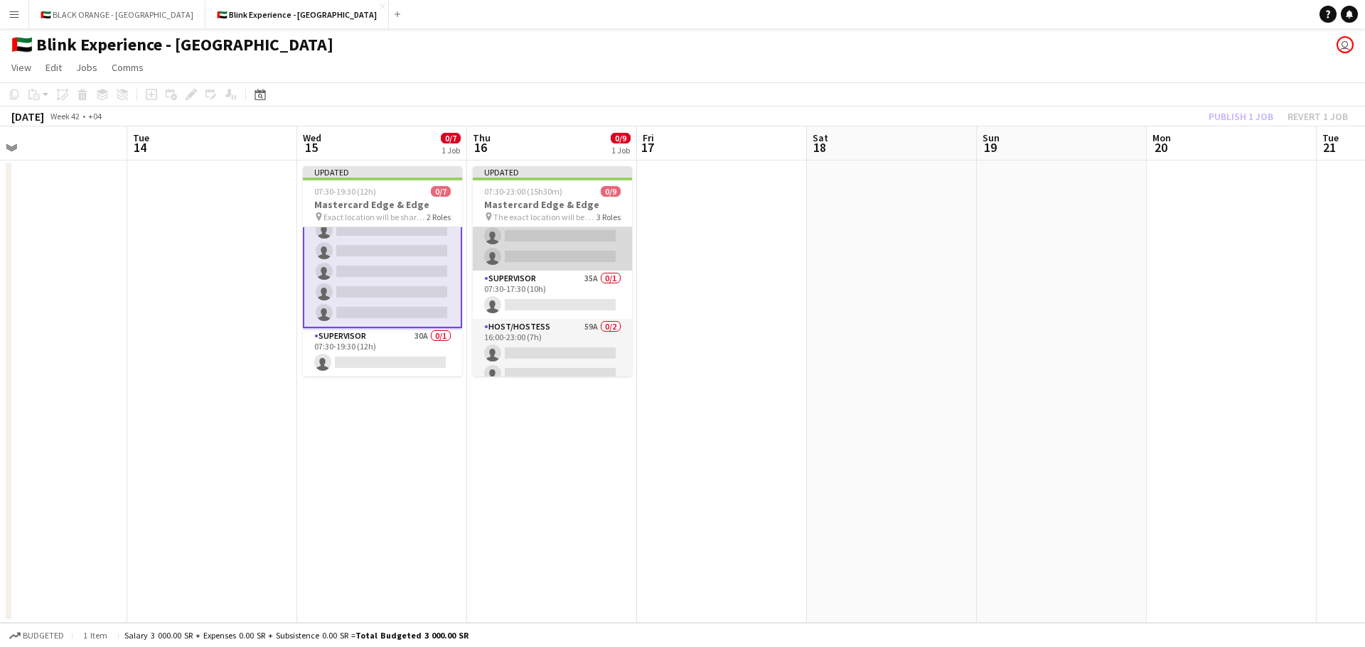
click at [573, 244] on app-card-role "Host/Hostess 55A 0/6 07:30-17:30 (10h) single-neutral-actions single-neutral-ac…" at bounding box center [552, 194] width 159 height 151
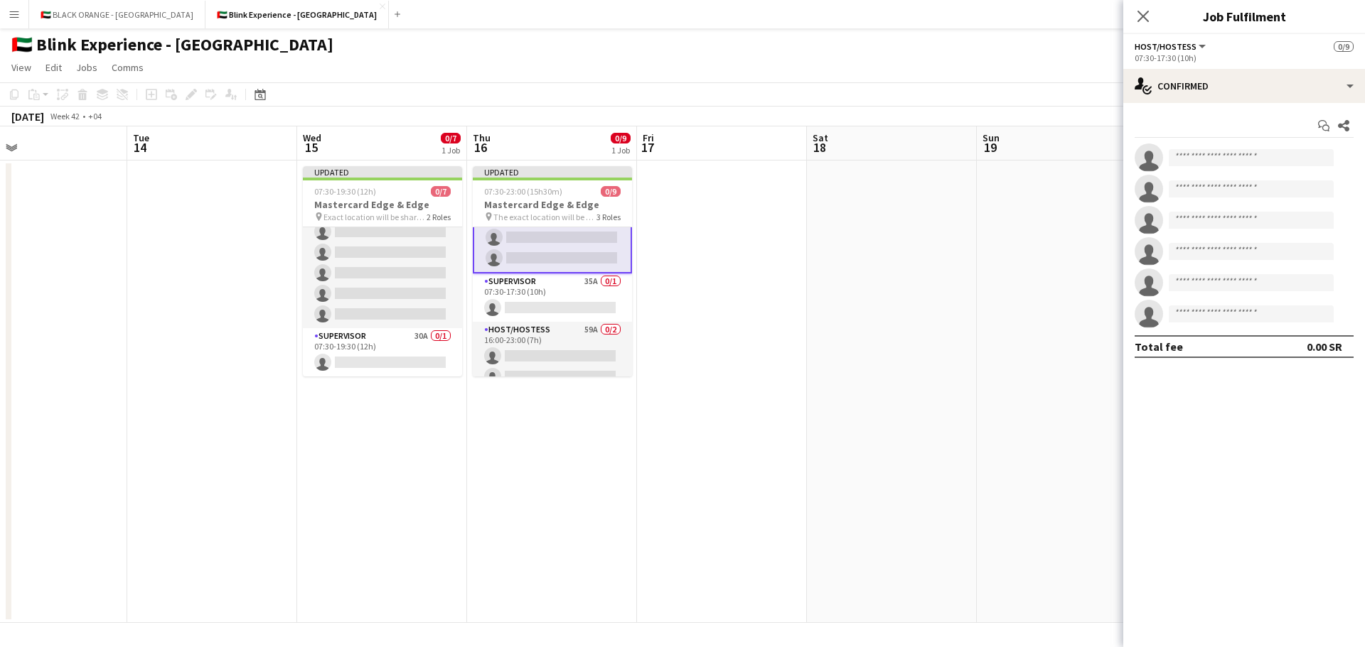
scroll to position [109, 0]
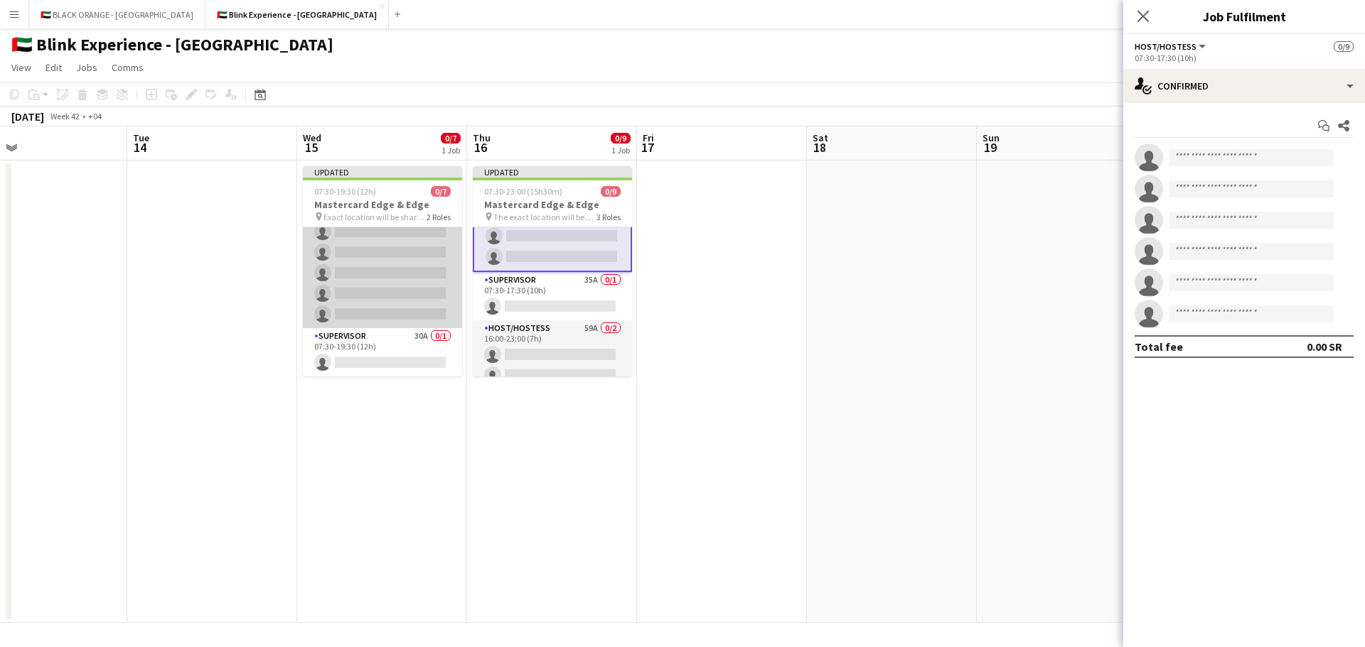
click at [353, 271] on app-card-role "Host/Hostess 55A 0/6 07:30-19:30 (12h) single-neutral-actions single-neutral-ac…" at bounding box center [382, 252] width 159 height 151
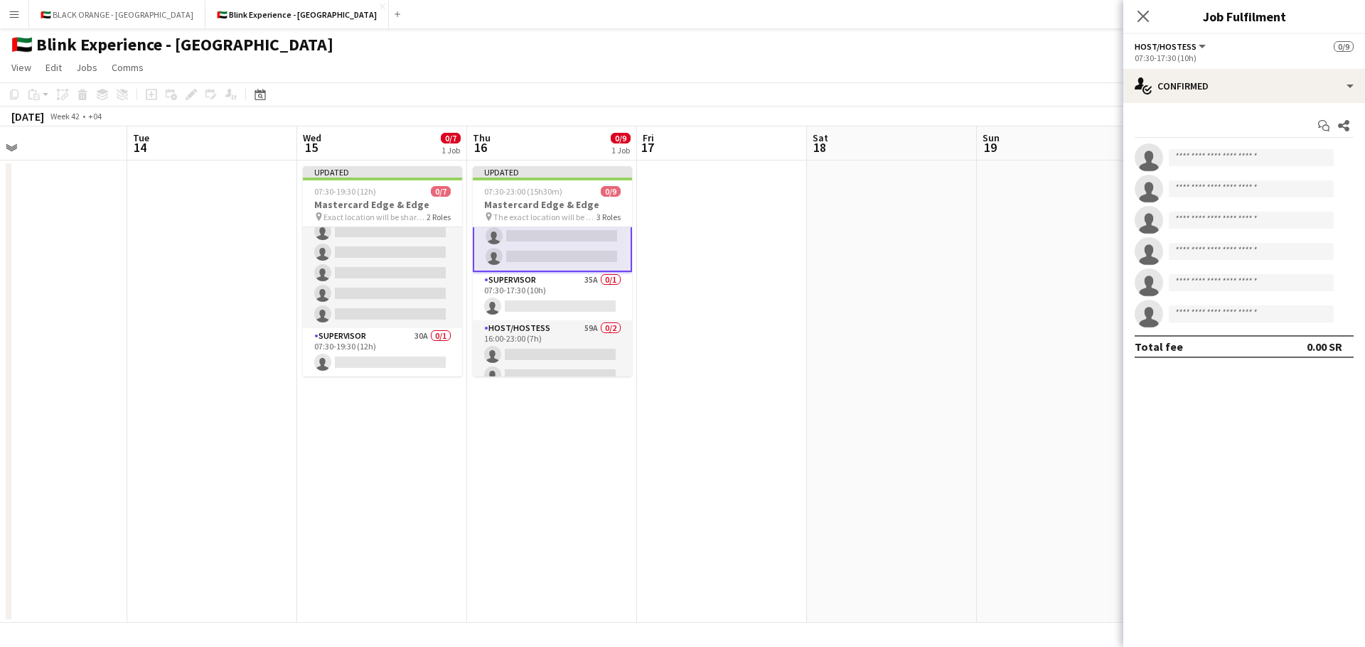
scroll to position [108, 0]
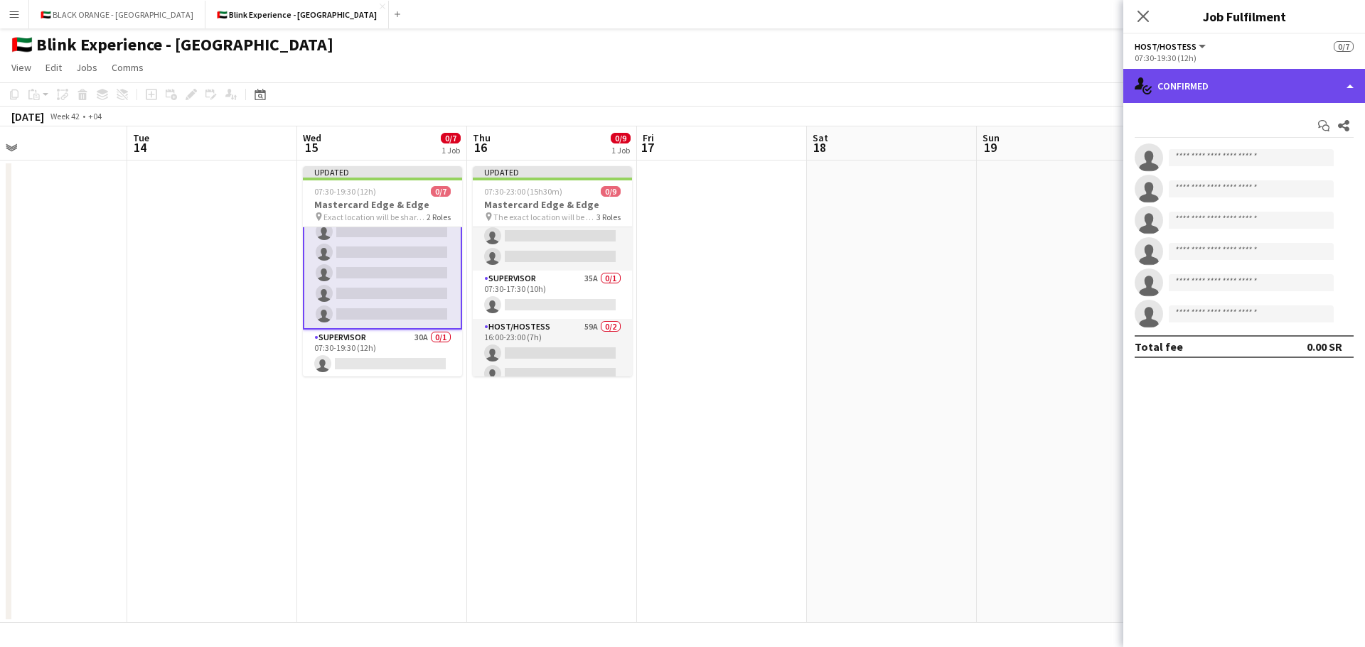
click at [1344, 90] on div "single-neutral-actions-check-2 Confirmed" at bounding box center [1244, 86] width 242 height 34
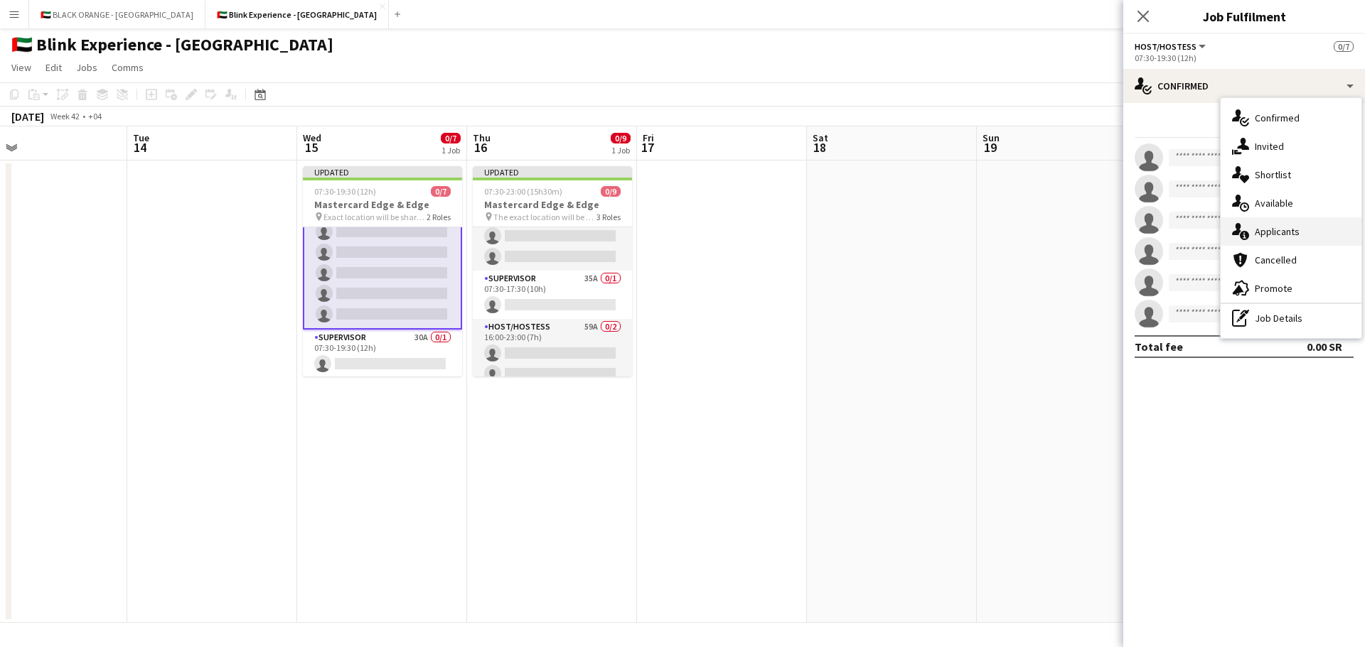
click at [1291, 227] on span "Applicants" at bounding box center [1276, 231] width 45 height 13
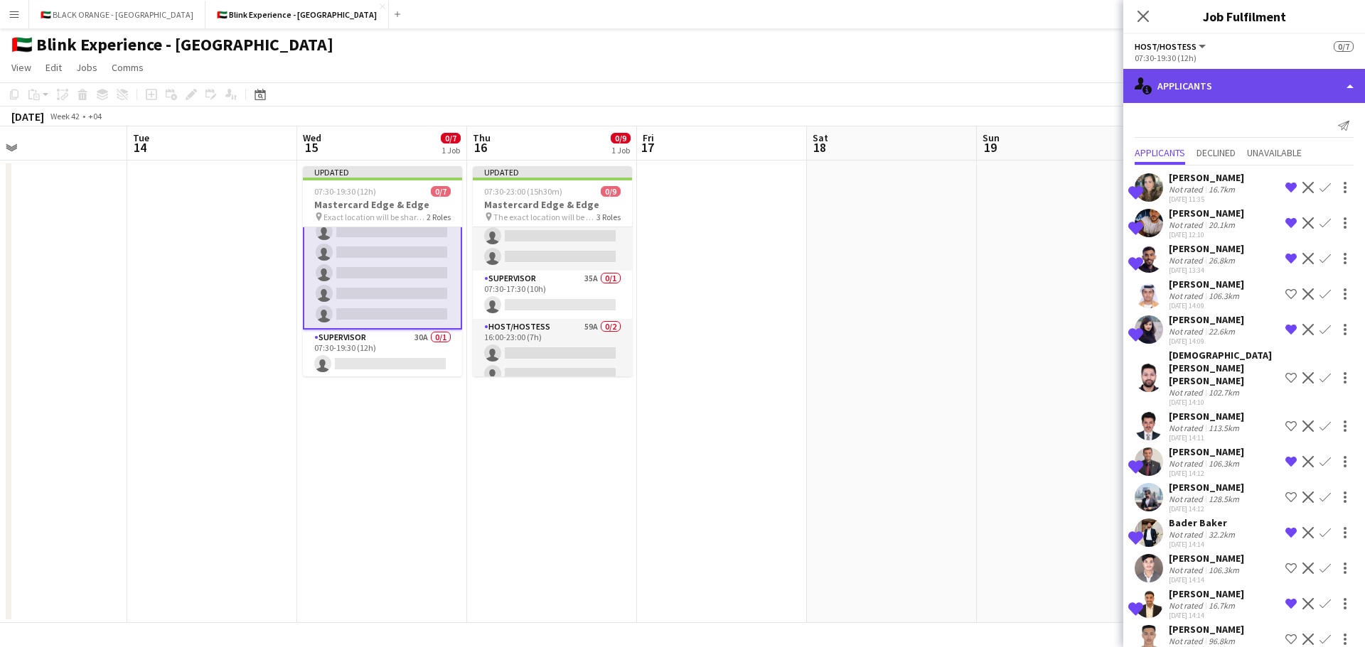
click at [1340, 80] on div "single-neutral-actions-information Applicants" at bounding box center [1244, 86] width 242 height 34
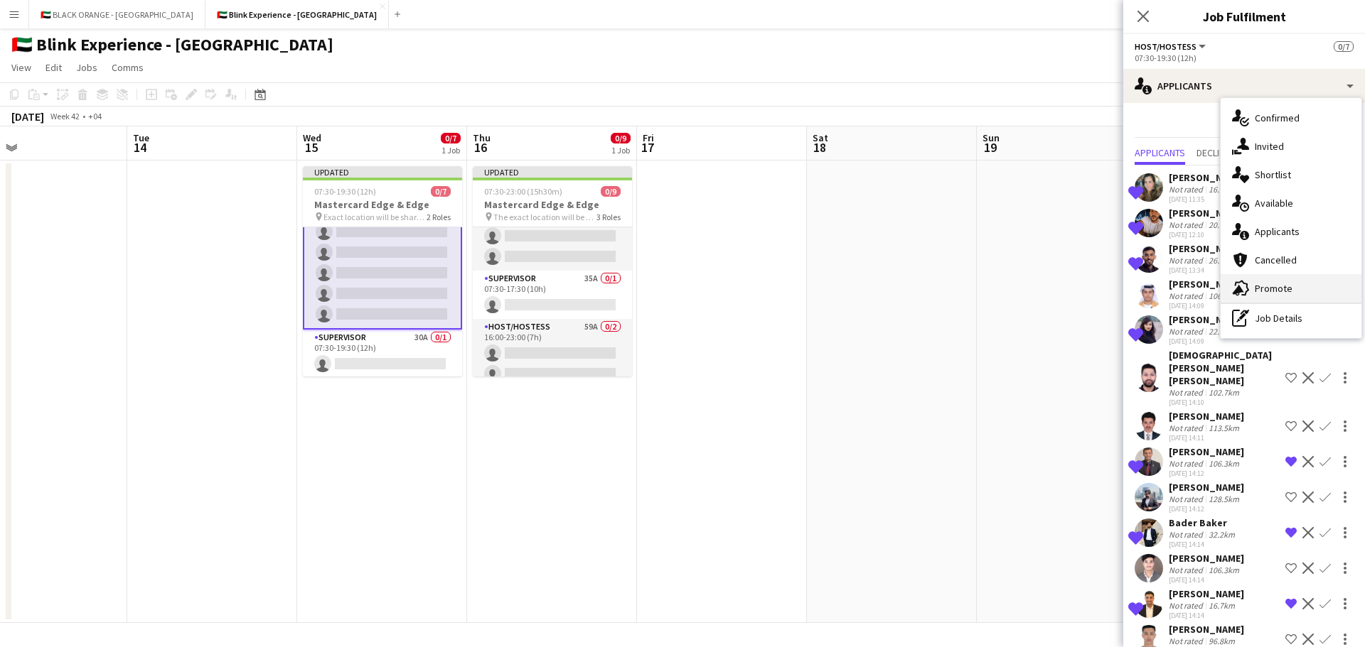
click at [1281, 286] on span "Promote" at bounding box center [1273, 288] width 38 height 13
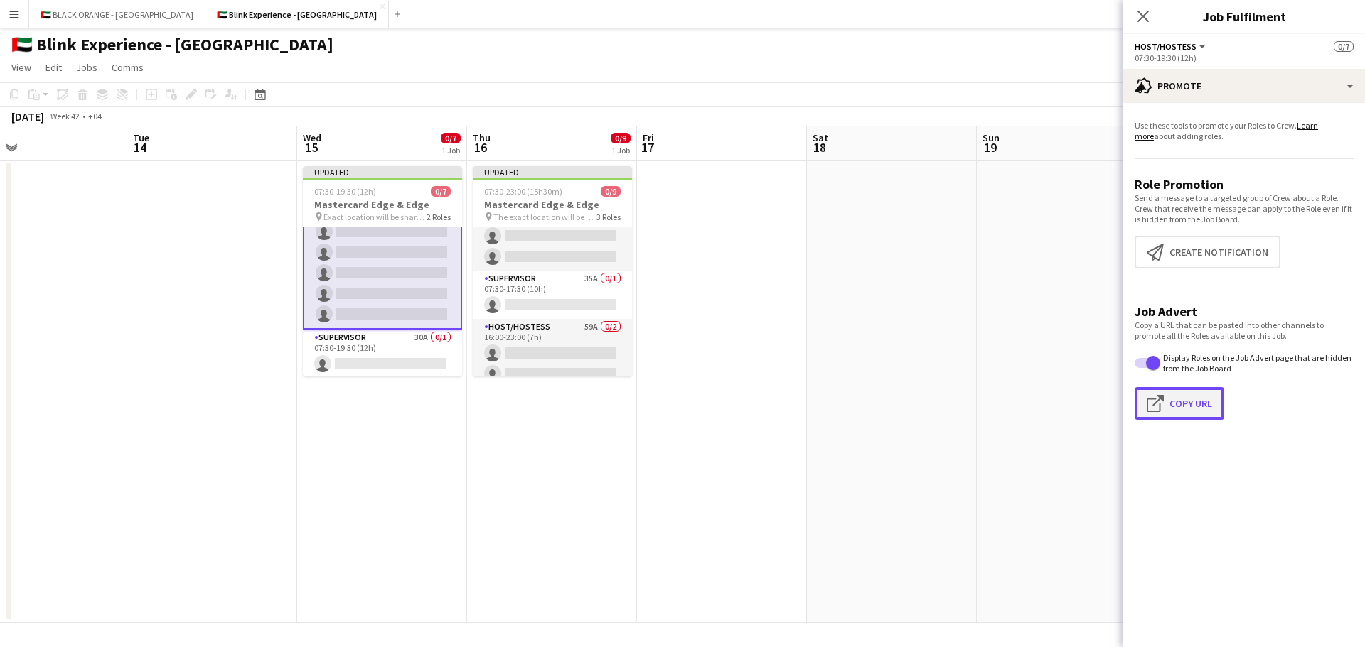
click at [1189, 405] on button "Click to copy URL Copy Url" at bounding box center [1179, 403] width 90 height 33
click at [1148, 14] on icon "Close pop-in" at bounding box center [1143, 16] width 14 height 14
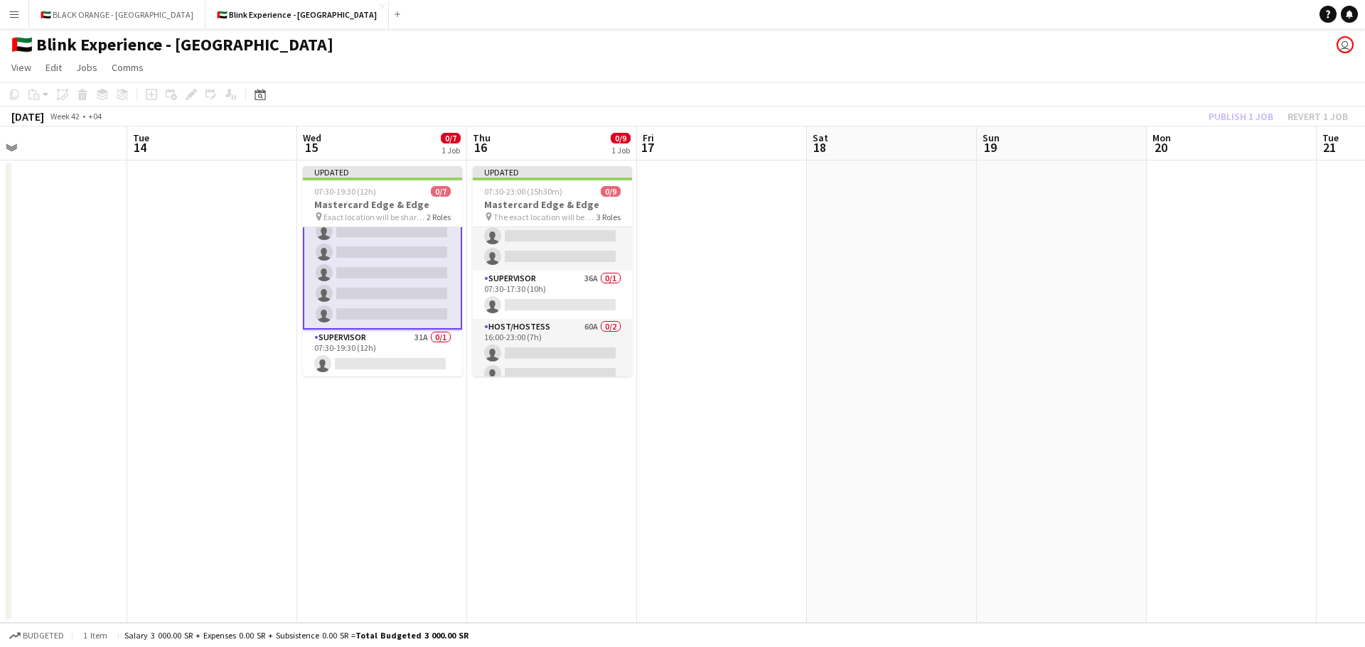
drag, startPoint x: 395, startPoint y: 349, endPoint x: 748, endPoint y: 294, distance: 356.8
click at [395, 349] on app-card-role "Supervisor 31A 0/1 07:30-19:30 (12h) single-neutral-actions" at bounding box center [382, 354] width 159 height 48
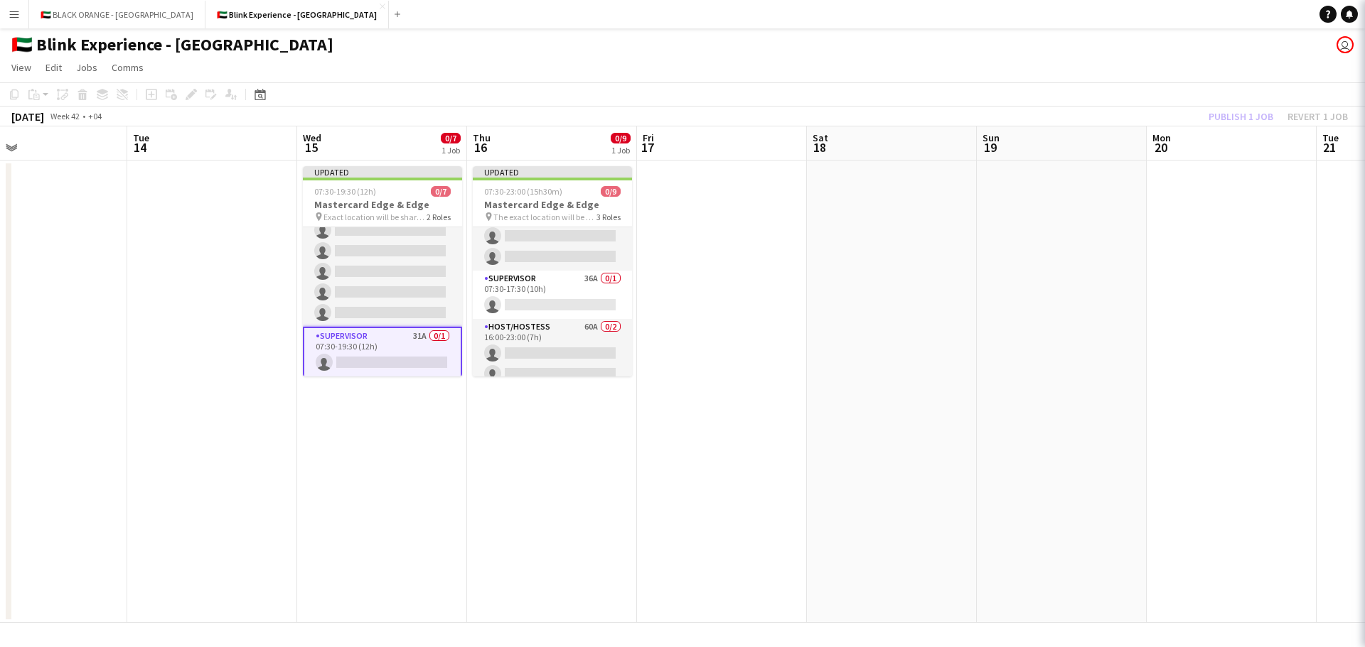
scroll to position [50, 0]
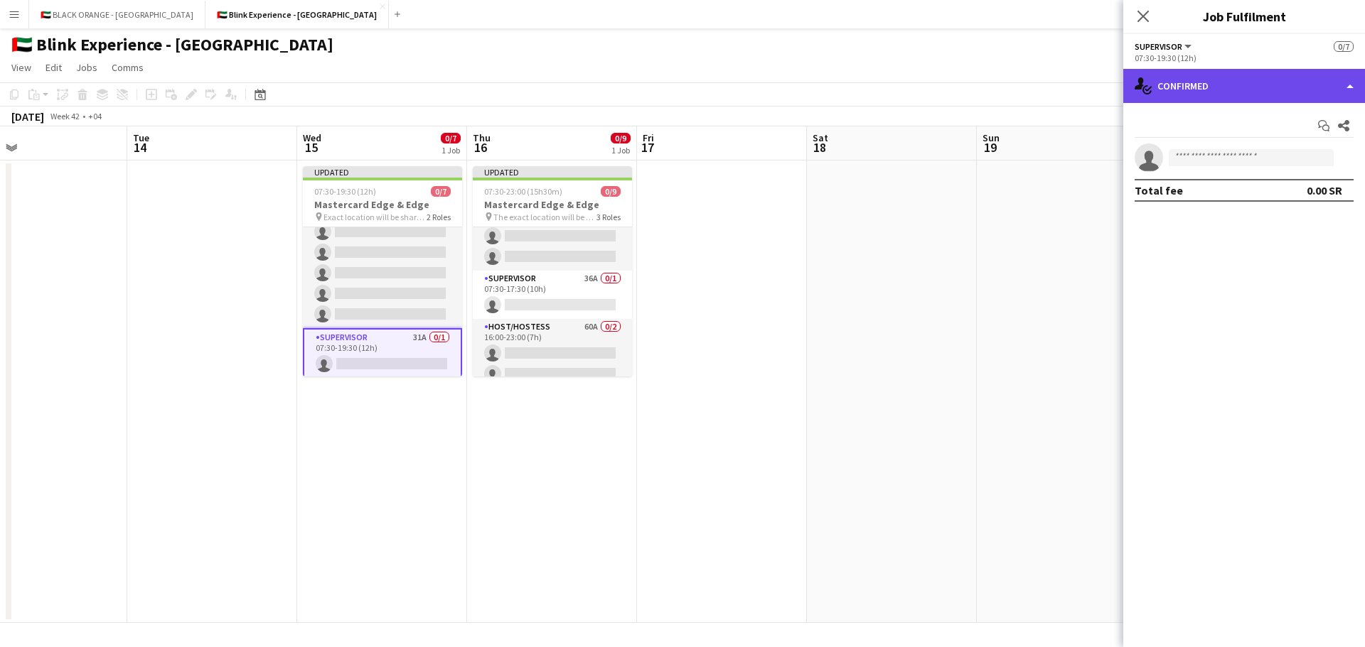
click at [1276, 97] on div "single-neutral-actions-check-2 Confirmed" at bounding box center [1244, 86] width 242 height 34
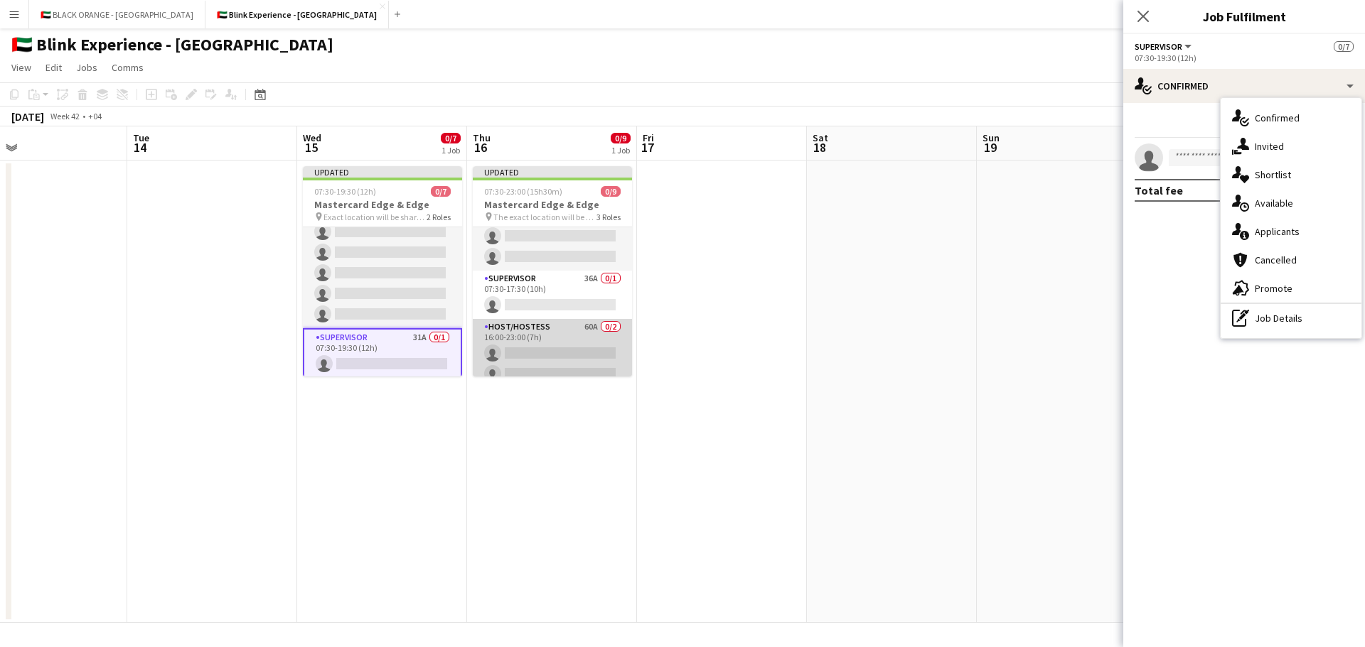
click at [539, 336] on app-card-role "Host/Hostess 60A 0/2 16:00-23:00 (7h) single-neutral-actions single-neutral-act…" at bounding box center [552, 353] width 159 height 69
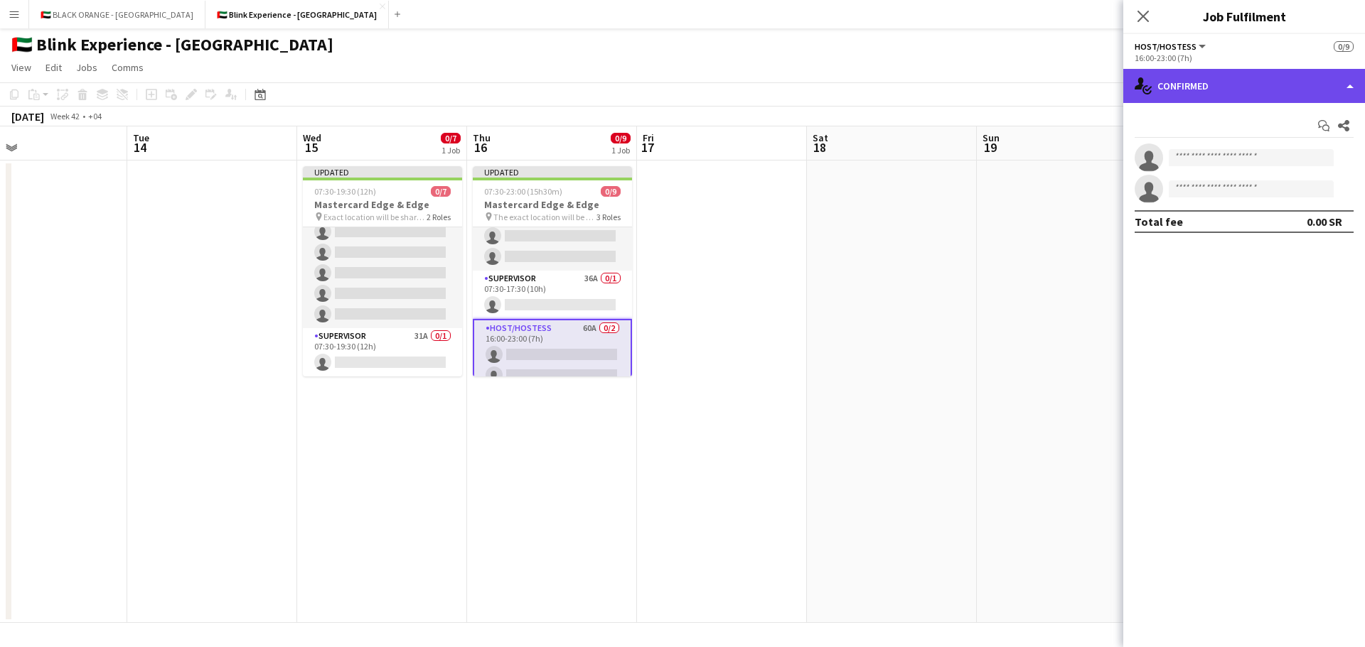
click at [1202, 82] on div "single-neutral-actions-check-2 Confirmed" at bounding box center [1244, 86] width 242 height 34
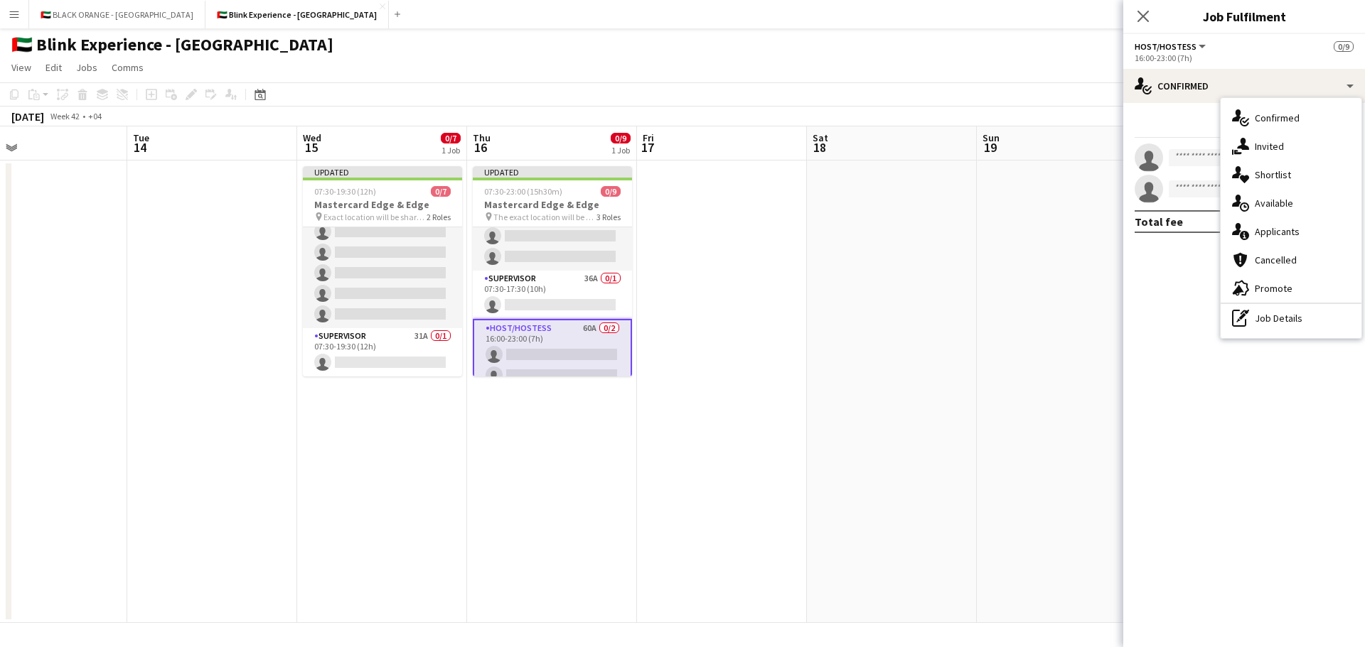
click at [1255, 171] on span "Shortlist" at bounding box center [1272, 174] width 36 height 13
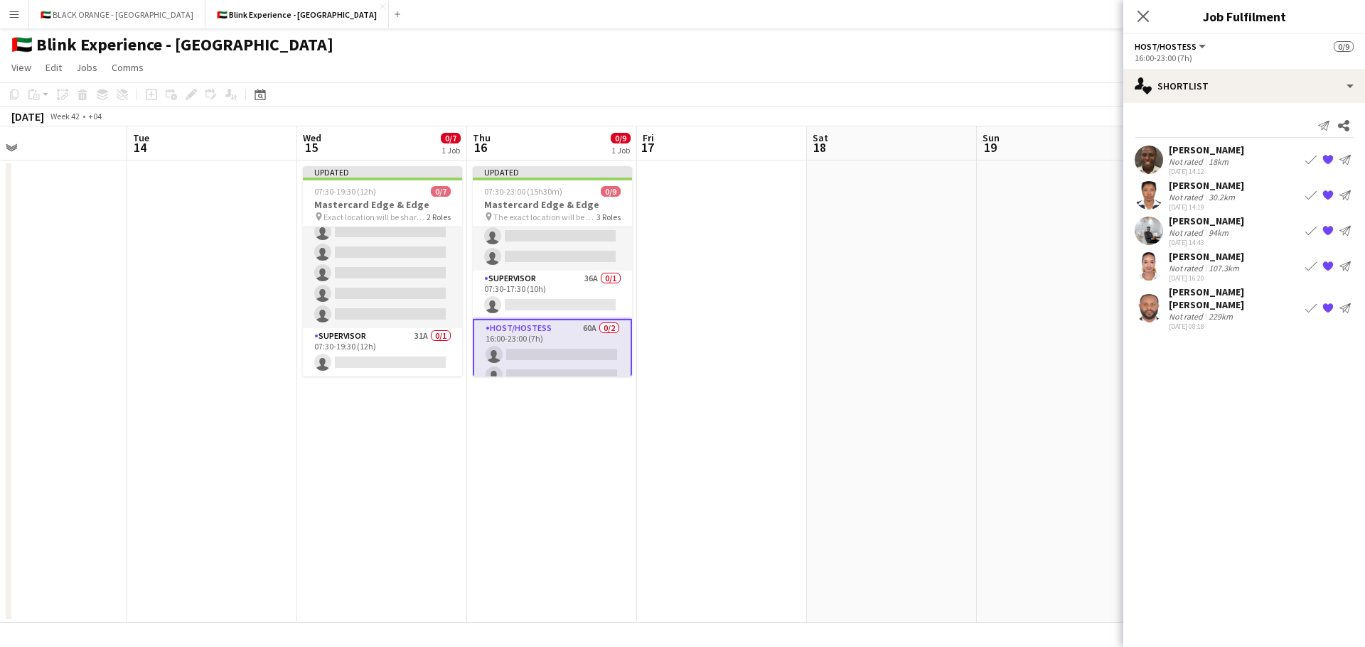
click at [1176, 225] on div "[PERSON_NAME]" at bounding box center [1205, 221] width 75 height 13
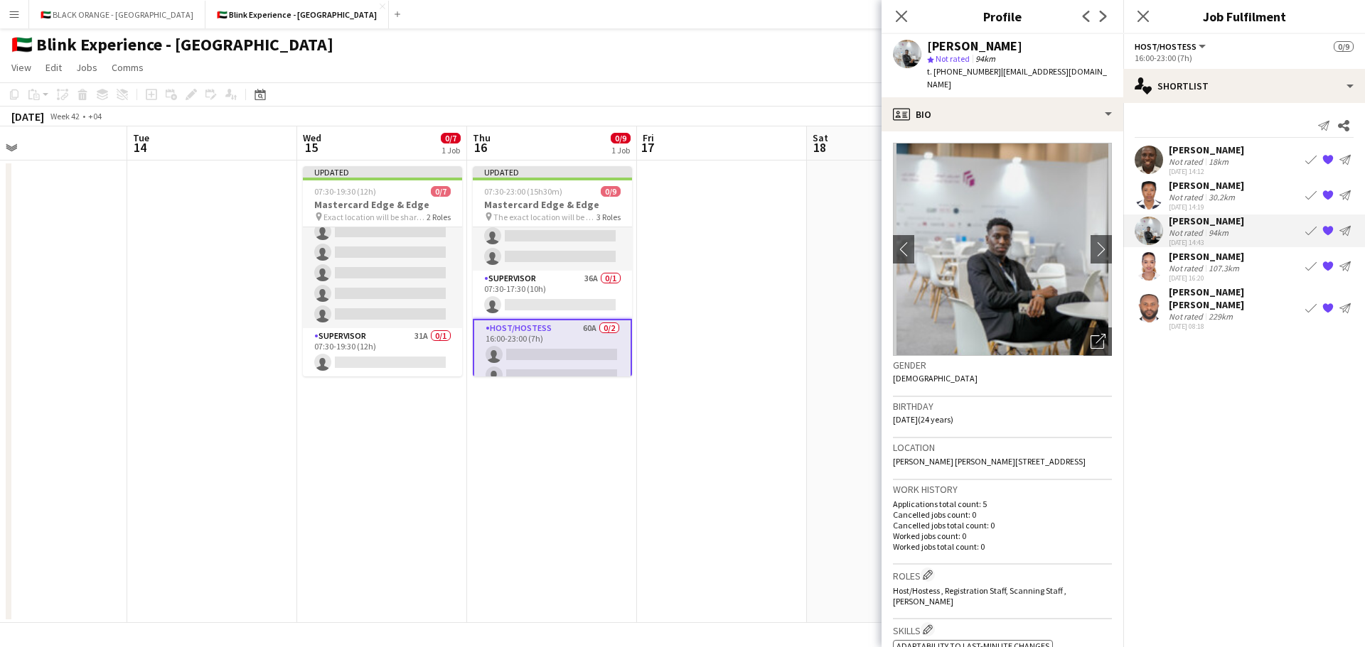
click at [1173, 298] on div "[PERSON_NAME] [PERSON_NAME]" at bounding box center [1233, 299] width 131 height 26
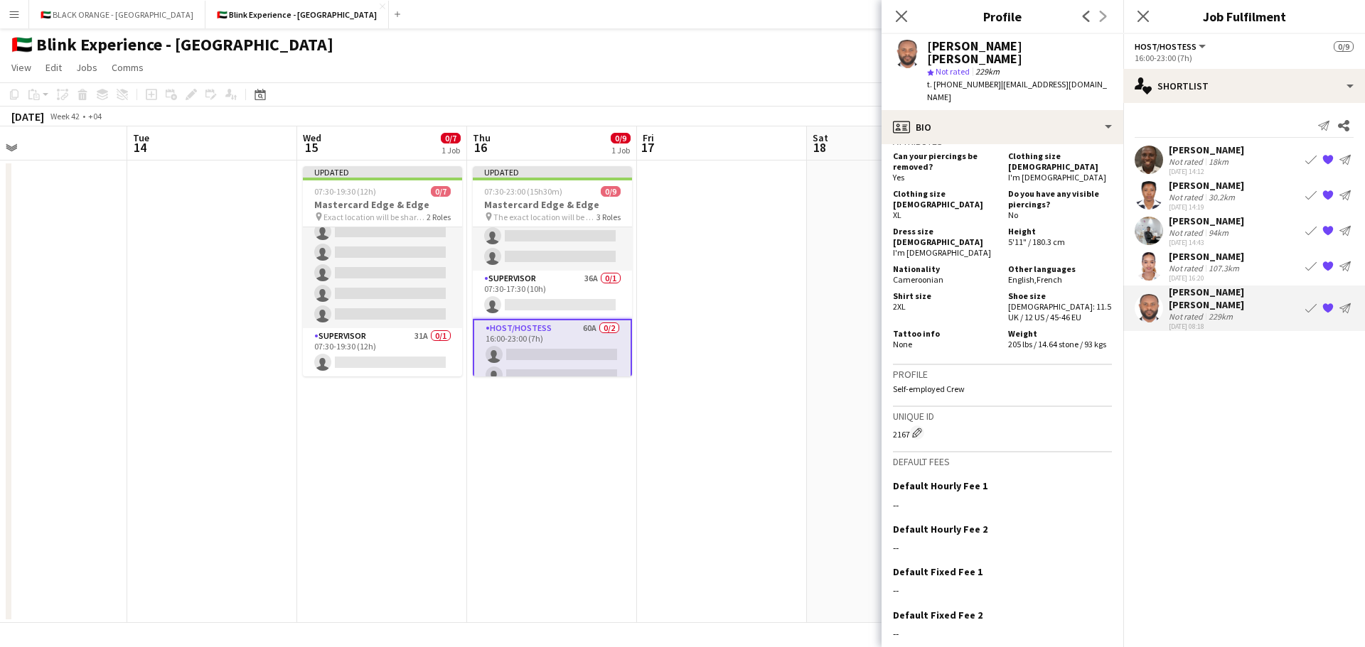
scroll to position [853, 0]
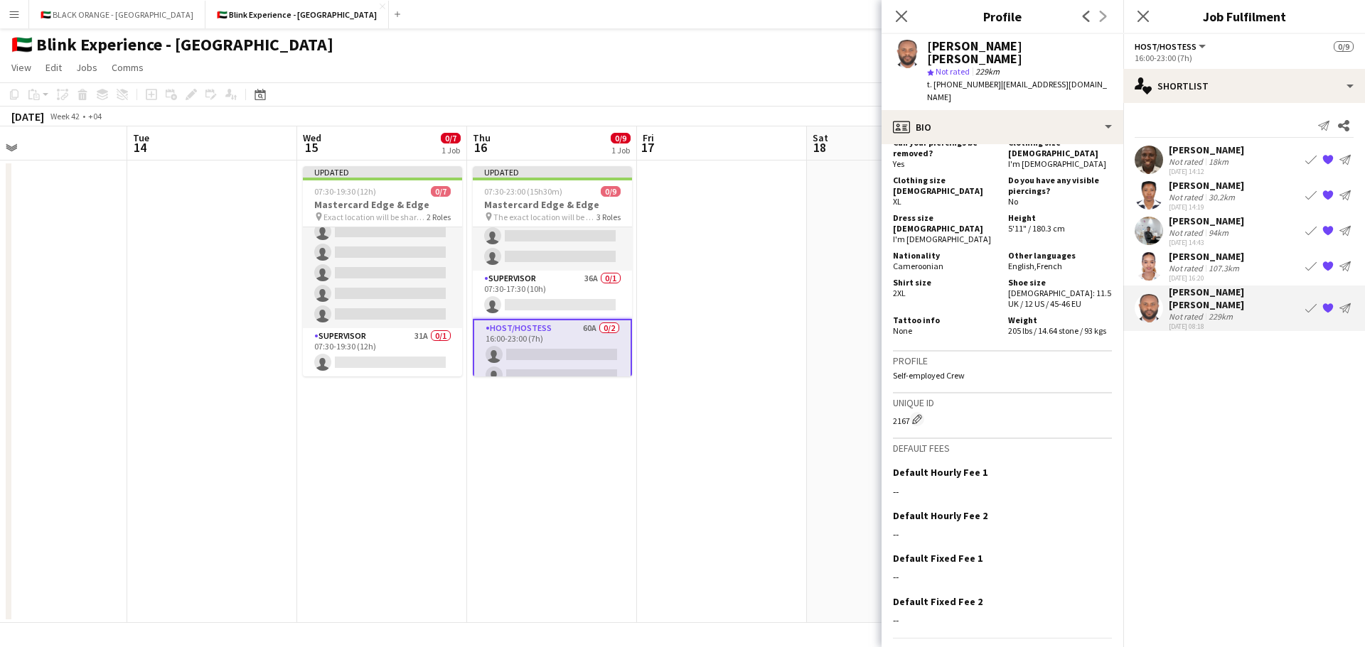
click at [1186, 234] on div "Not rated" at bounding box center [1186, 232] width 37 height 11
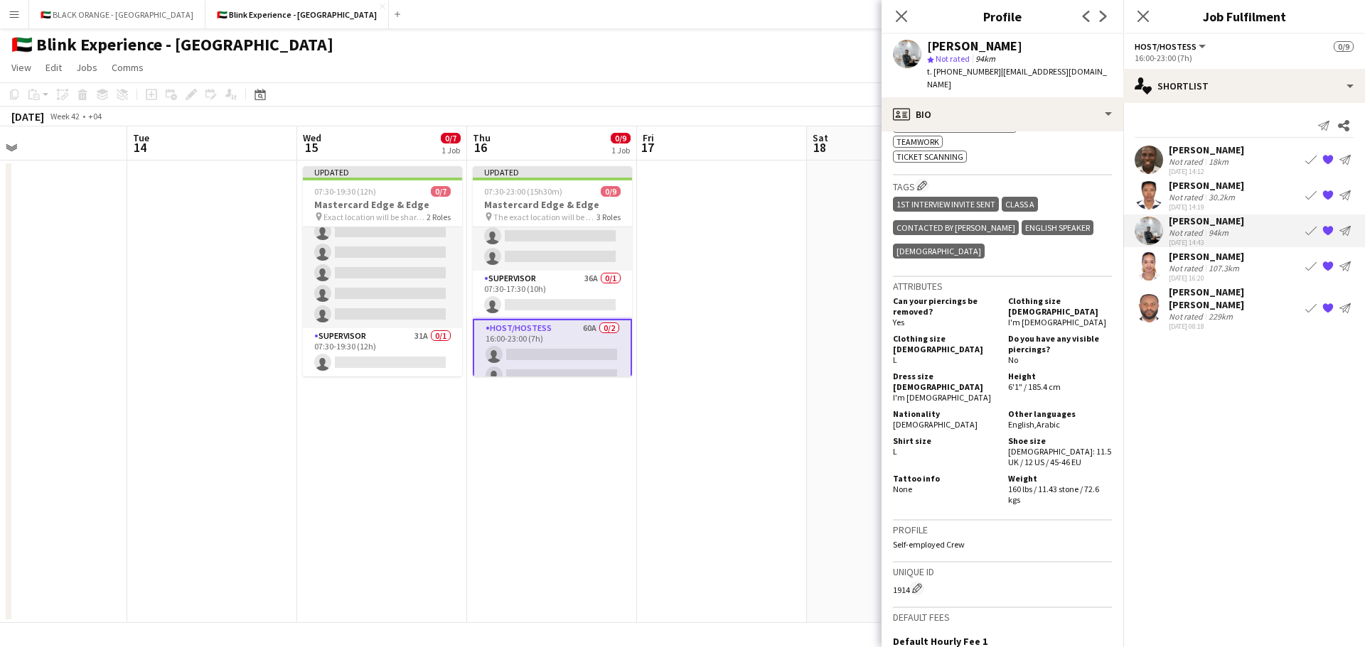
scroll to position [711, 0]
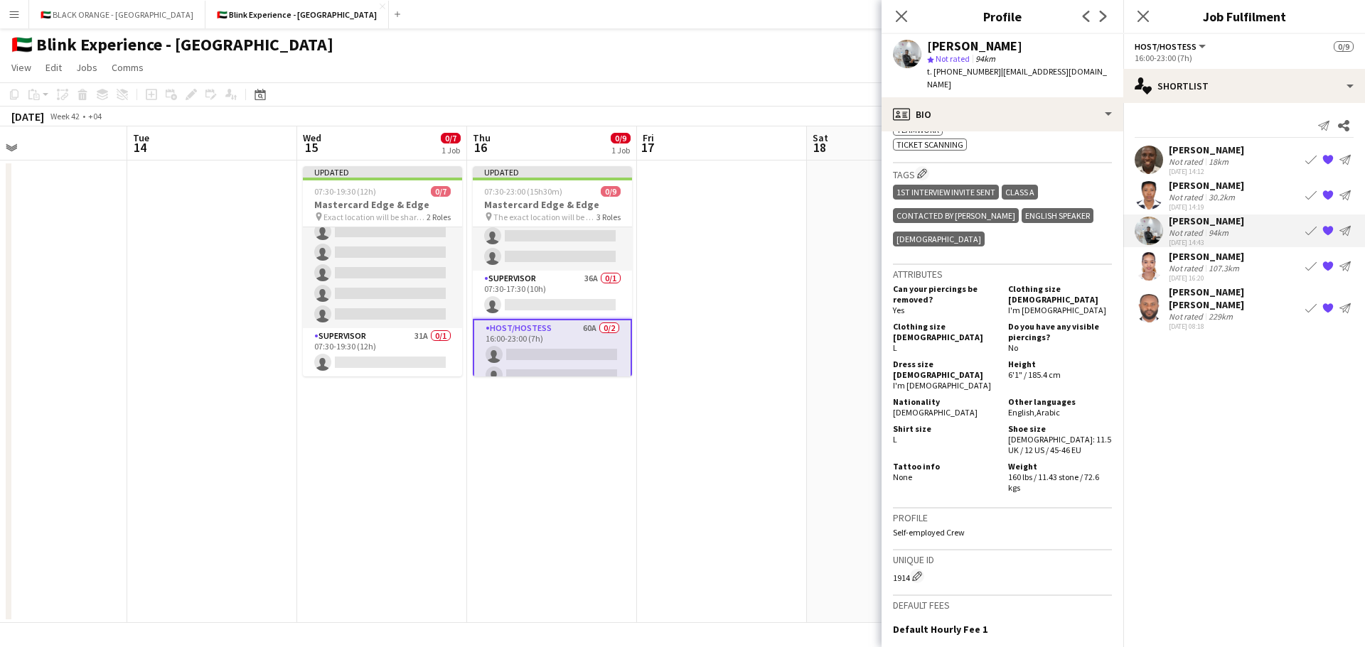
click at [1199, 266] on div "Not rated" at bounding box center [1186, 268] width 37 height 11
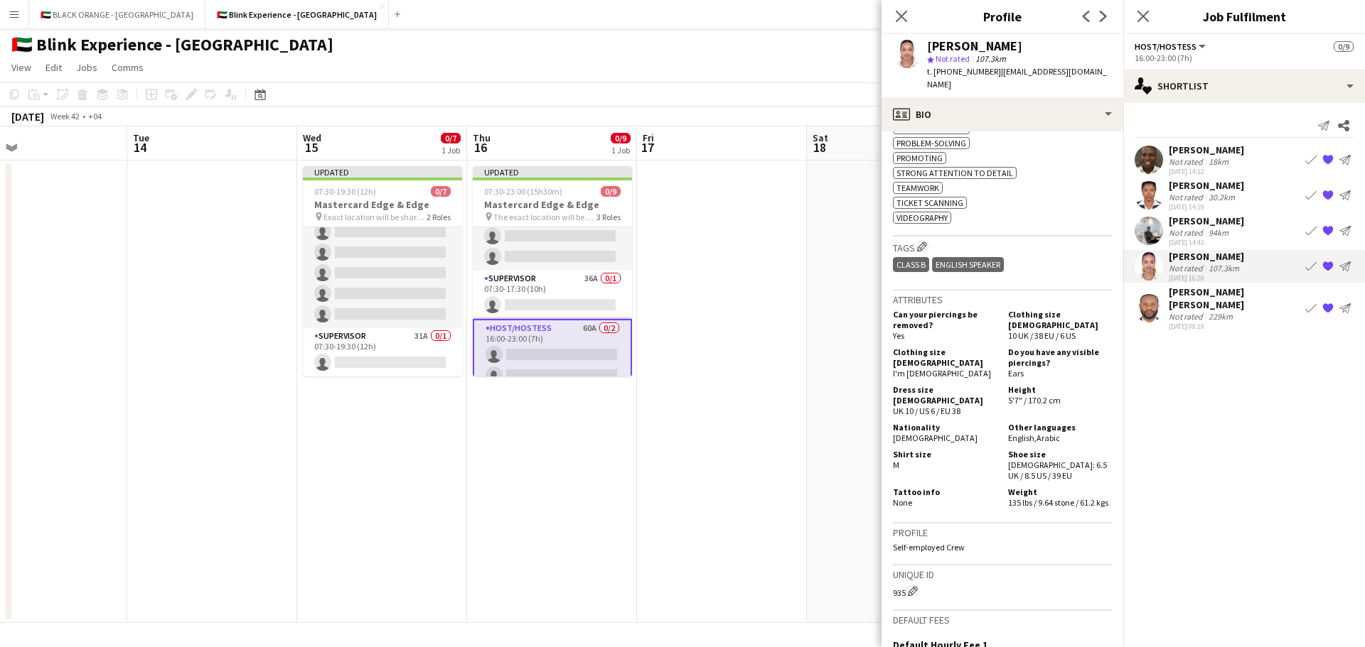
click at [1193, 163] on div "Not rated" at bounding box center [1186, 161] width 37 height 11
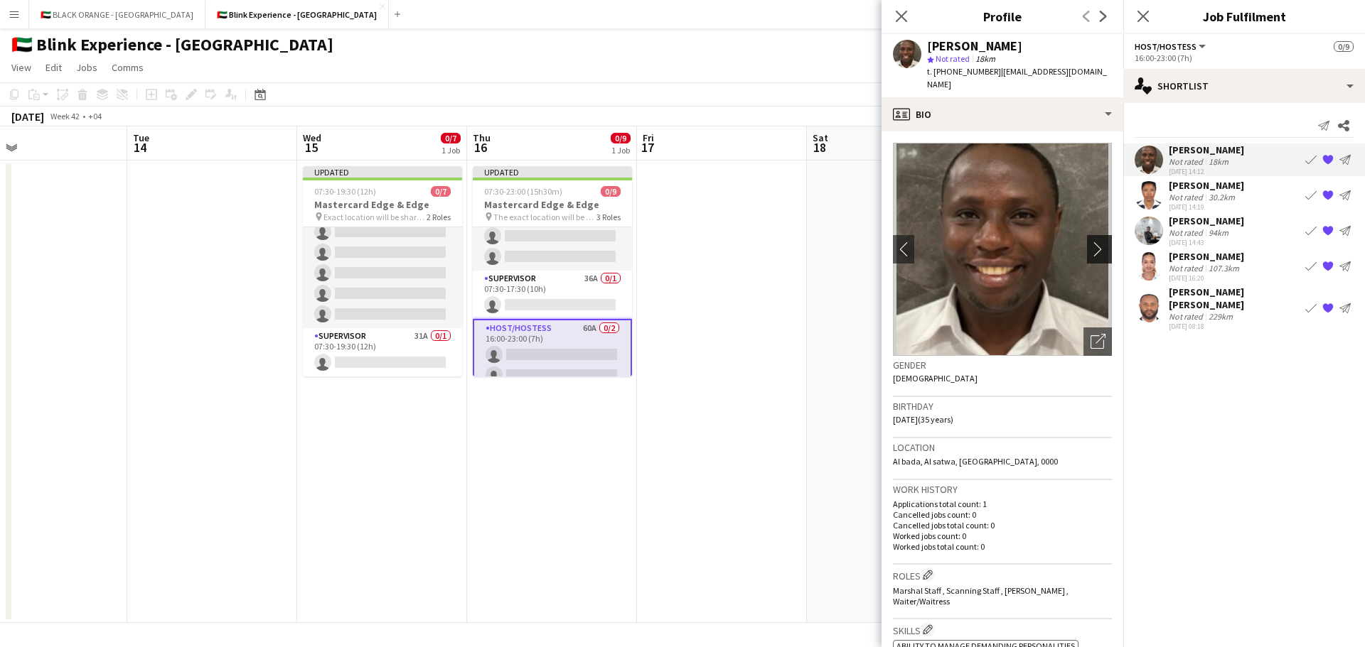
click at [1097, 242] on app-icon "chevron-right" at bounding box center [1101, 249] width 22 height 15
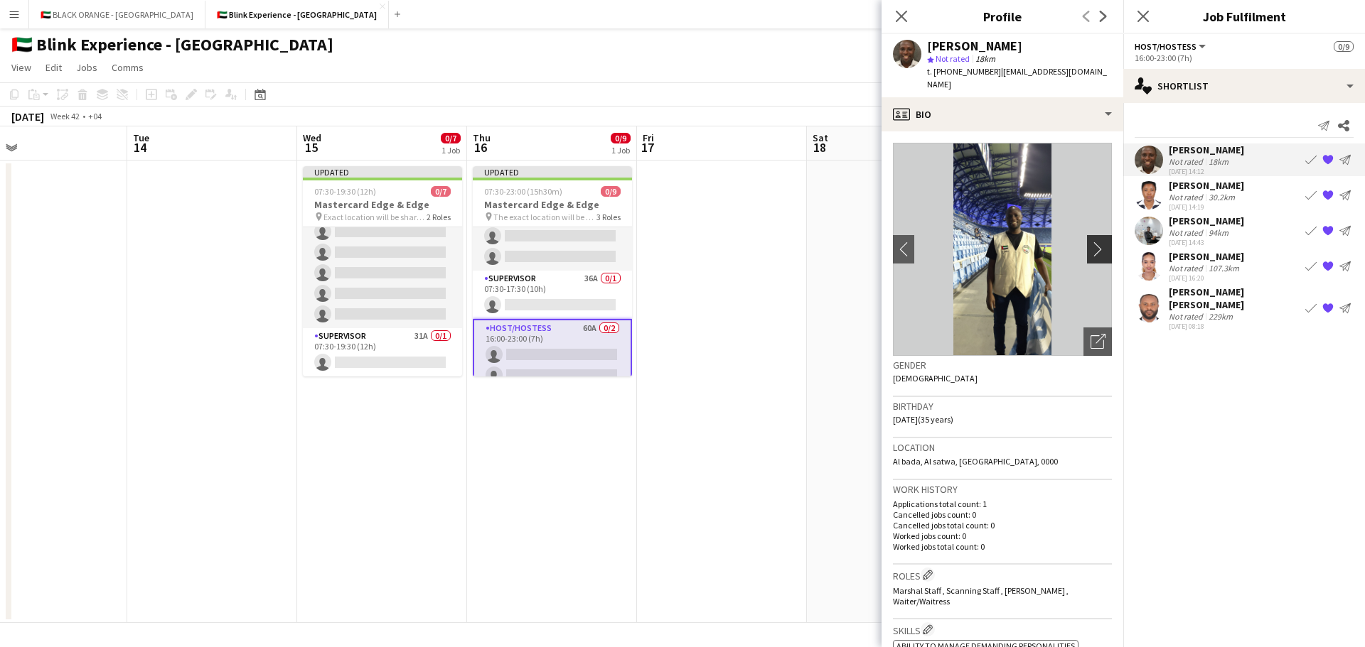
click at [1090, 242] on app-icon "chevron-right" at bounding box center [1101, 249] width 22 height 15
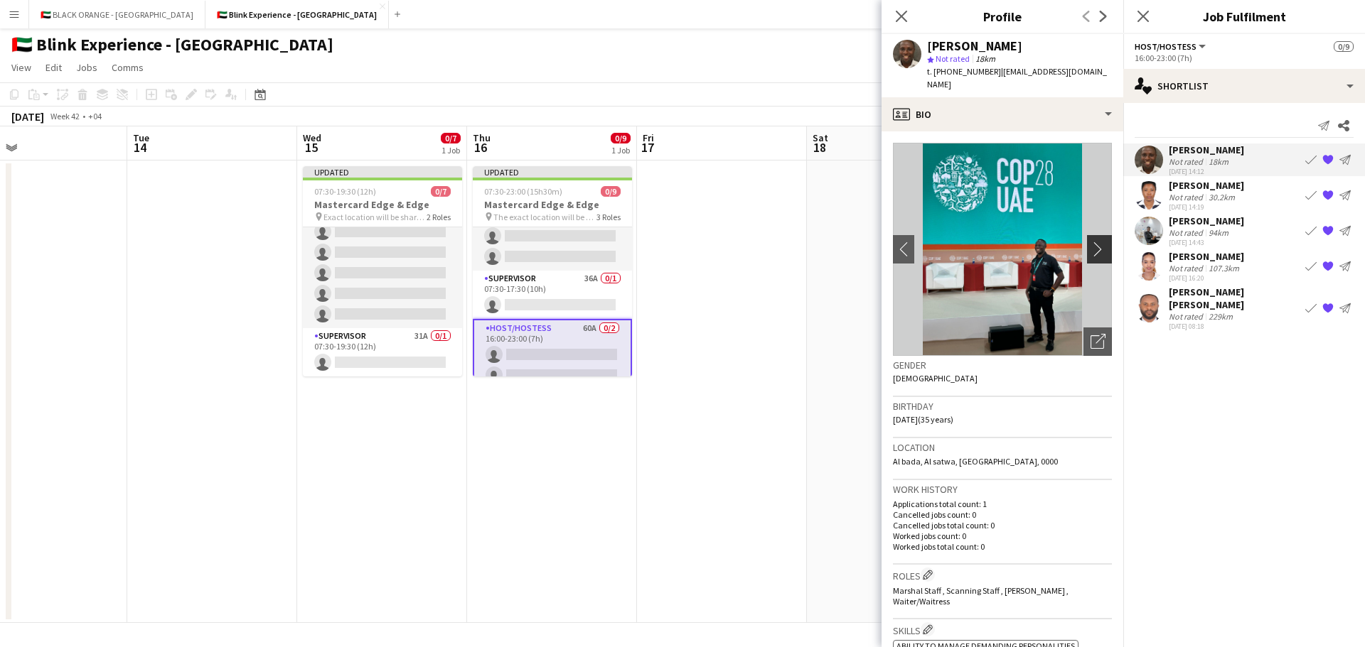
click at [1090, 242] on app-icon "chevron-right" at bounding box center [1101, 249] width 22 height 15
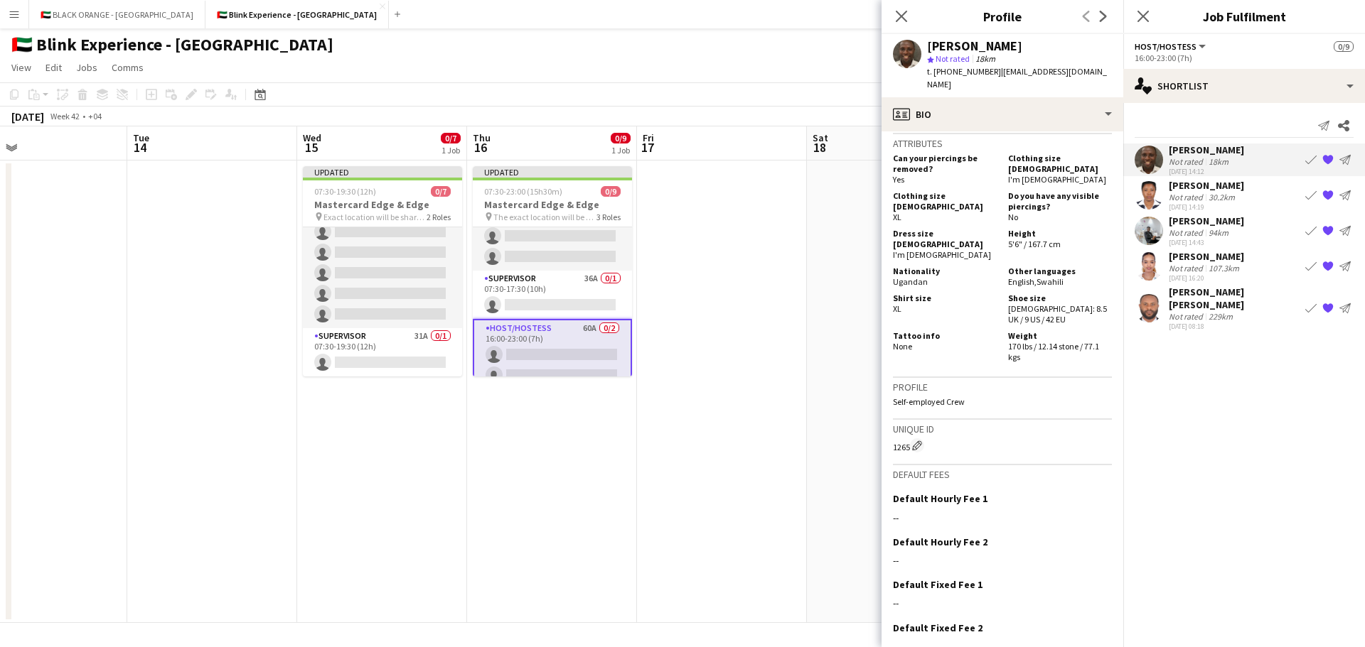
scroll to position [515, 0]
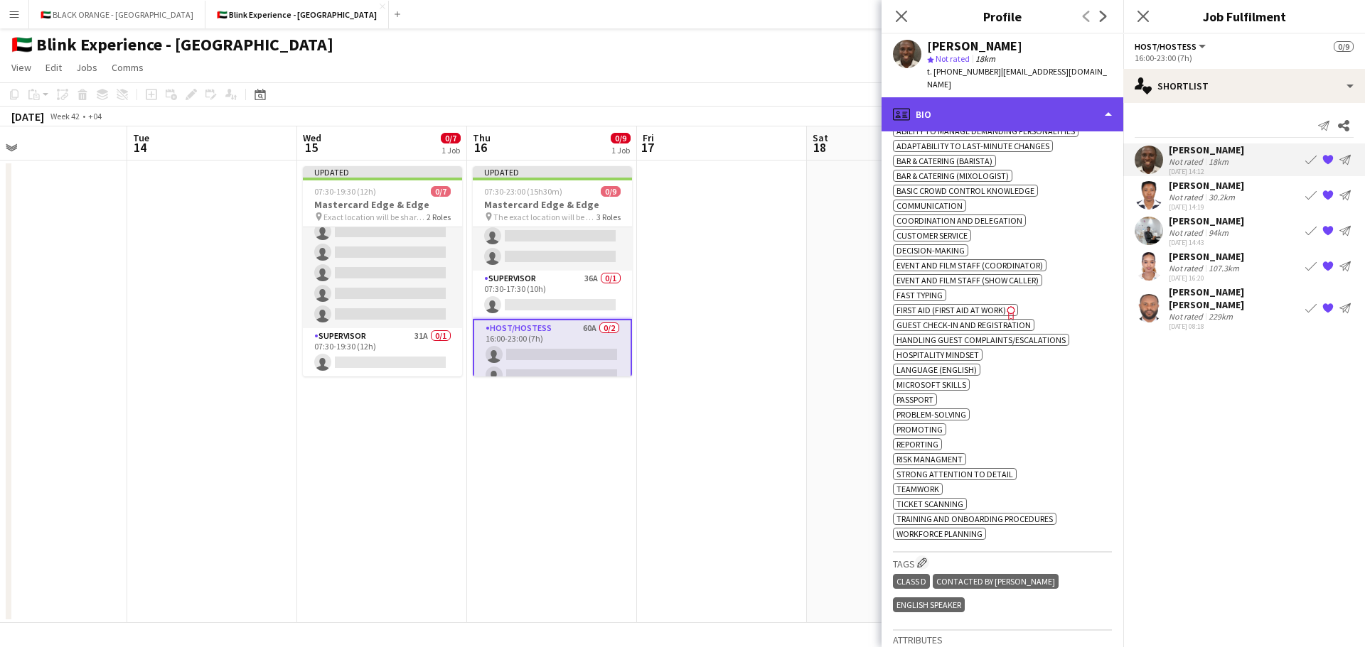
click at [985, 104] on div "profile Bio" at bounding box center [1002, 114] width 242 height 34
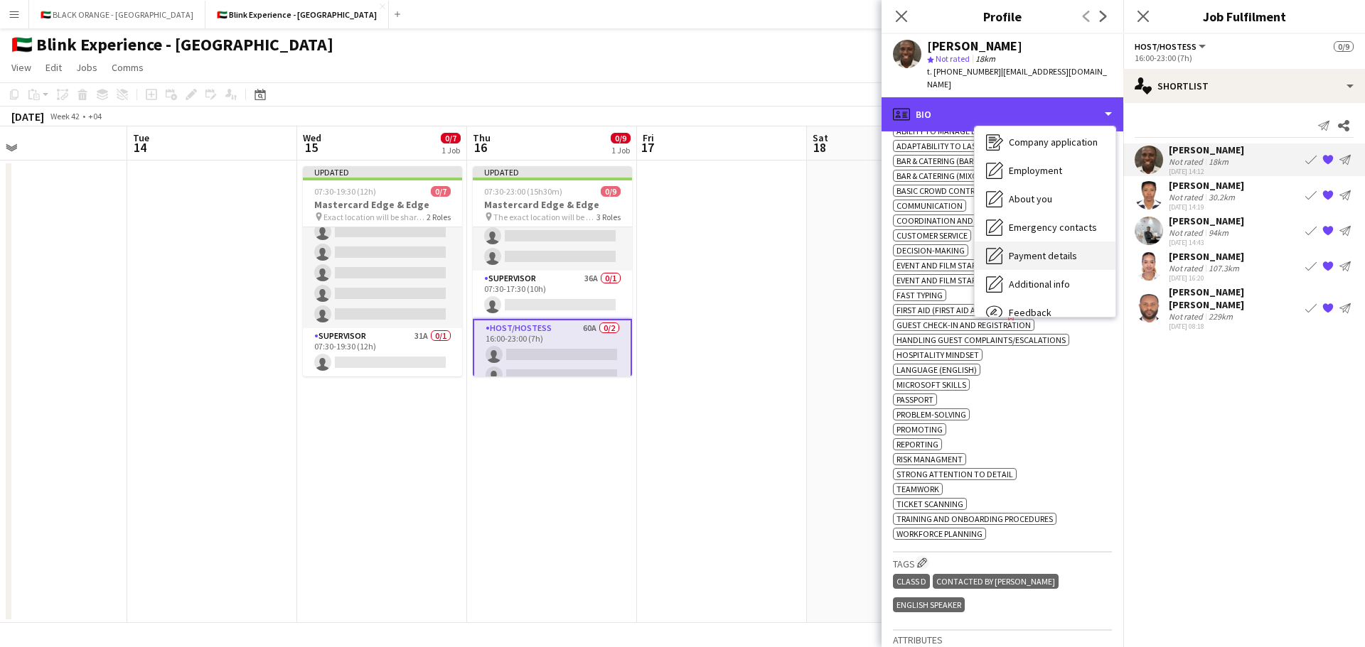
scroll to position [77, 0]
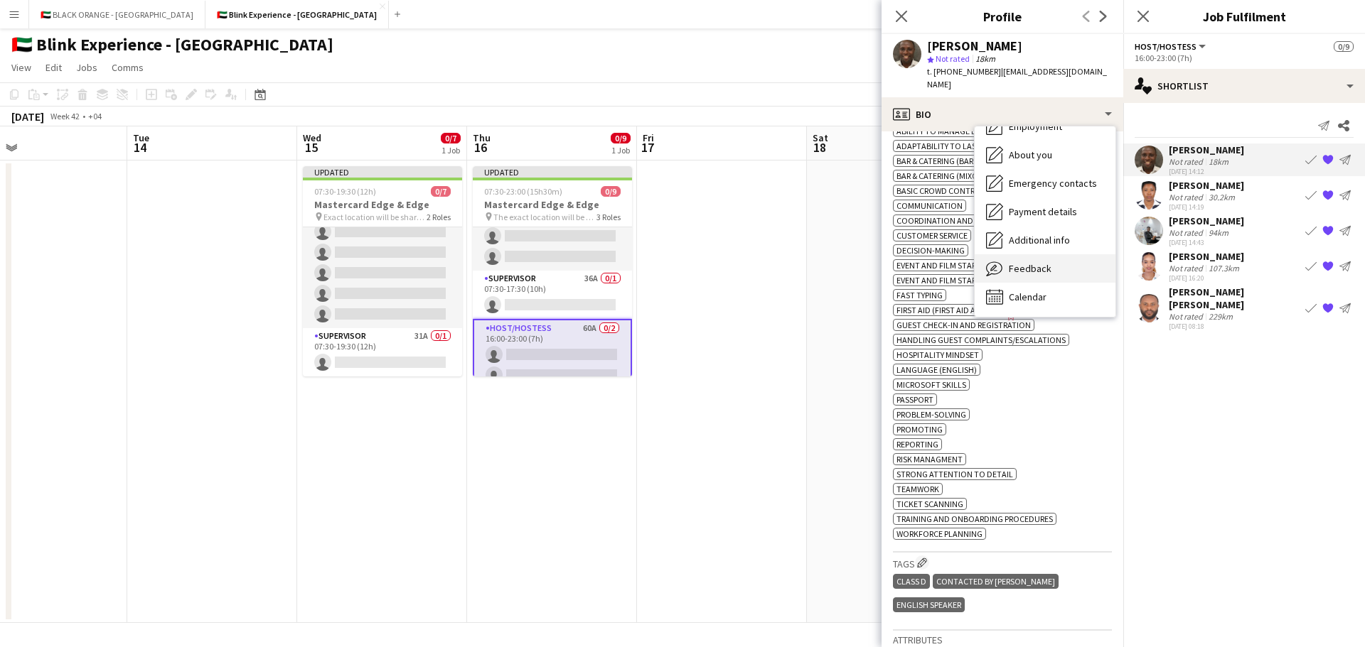
click at [1019, 262] on span "Feedback" at bounding box center [1029, 268] width 43 height 13
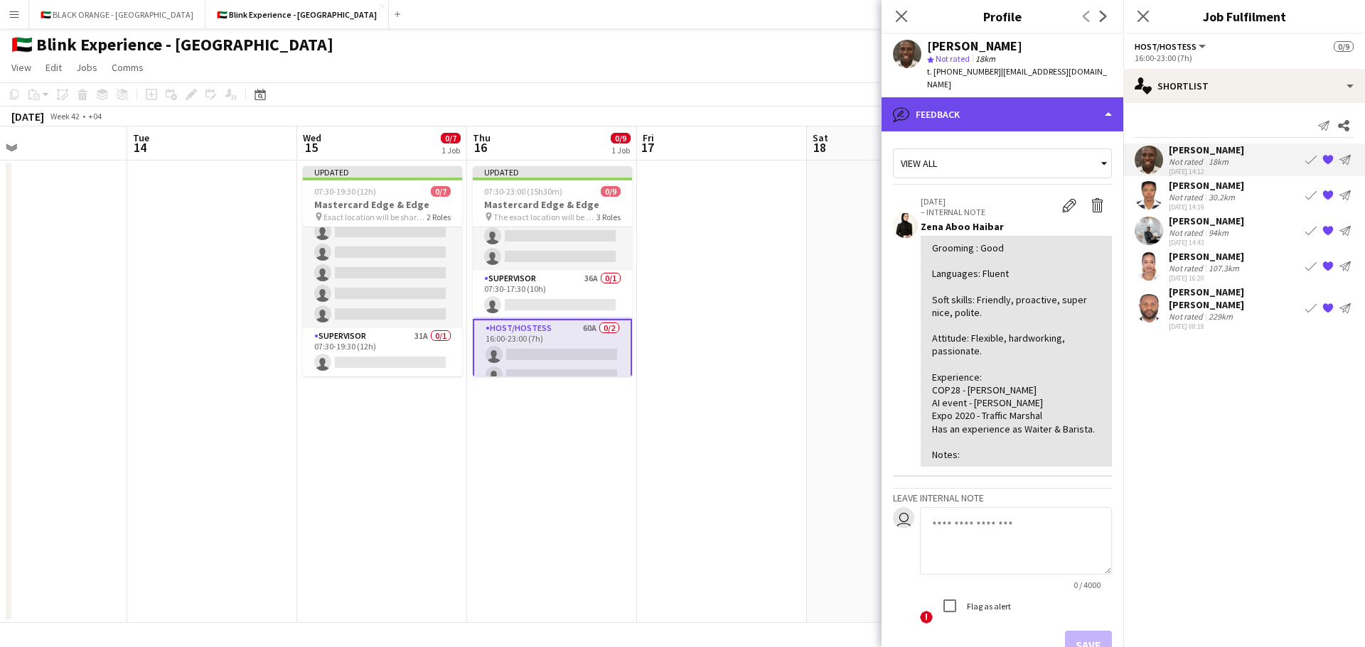
click at [1003, 116] on div "bubble-pencil Feedback" at bounding box center [1002, 114] width 242 height 34
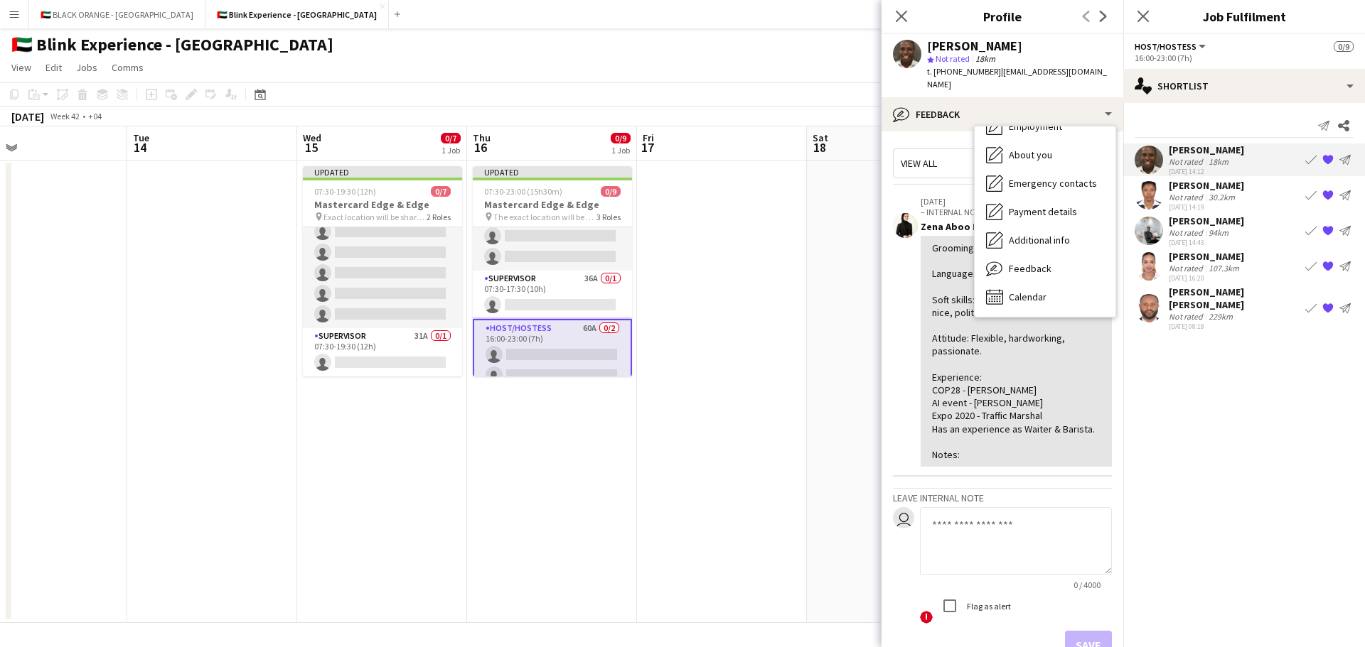
click at [905, 287] on app-crew-profile-feedback-item "[DATE] – INTERNAL NOTE Edit internal note Delete internal note Zena Aboo Haibar…" at bounding box center [1002, 333] width 219 height 290
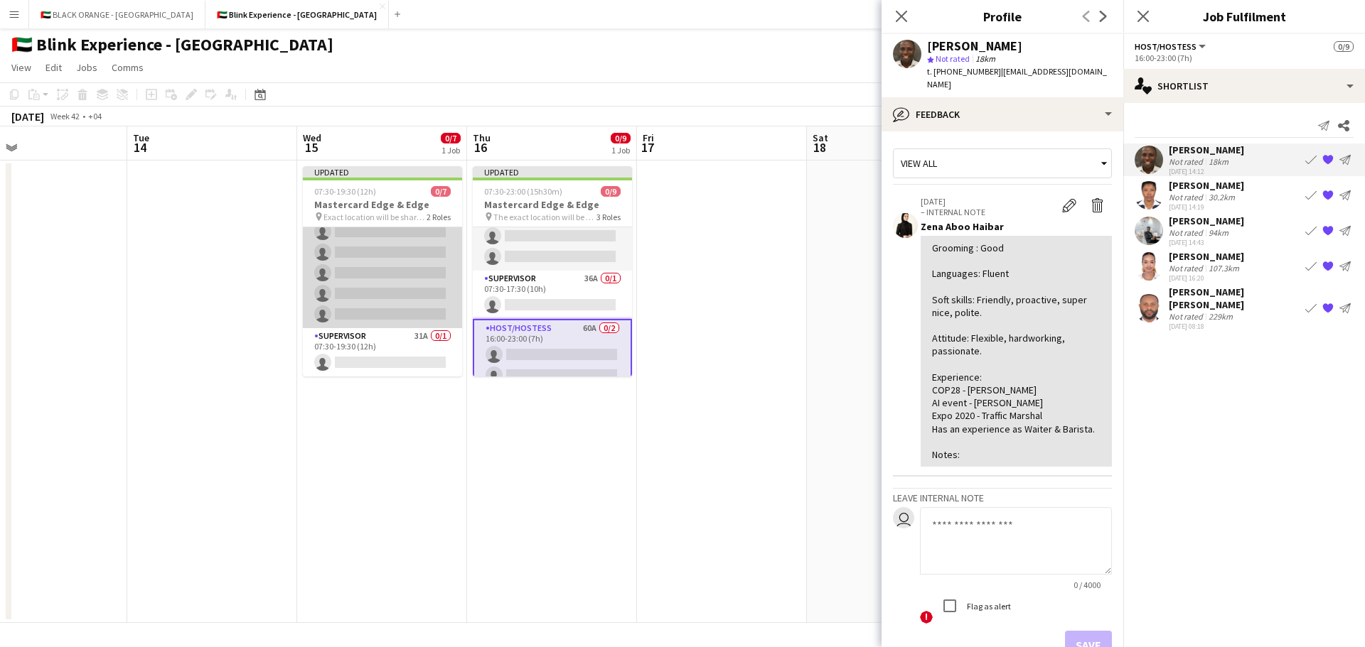
click at [386, 264] on app-card-role "Host/Hostess 56A 0/6 07:30-19:30 (12h) single-neutral-actions single-neutral-ac…" at bounding box center [382, 252] width 159 height 151
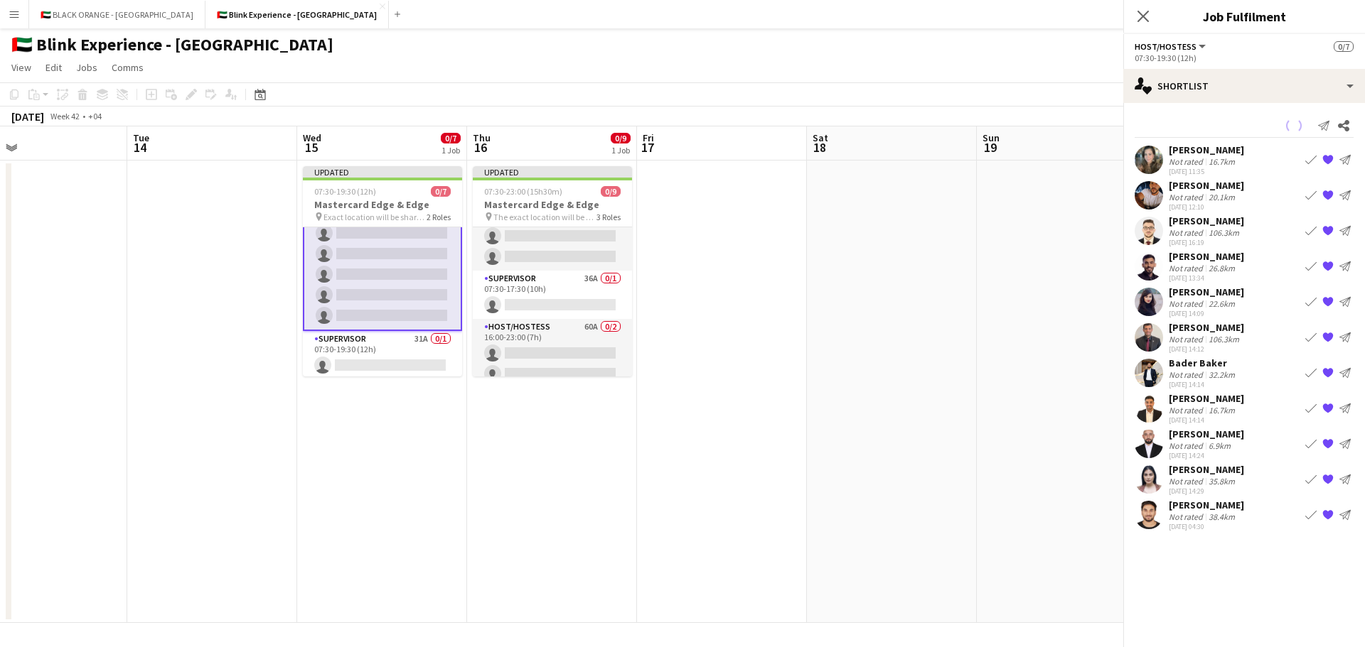
scroll to position [52, 0]
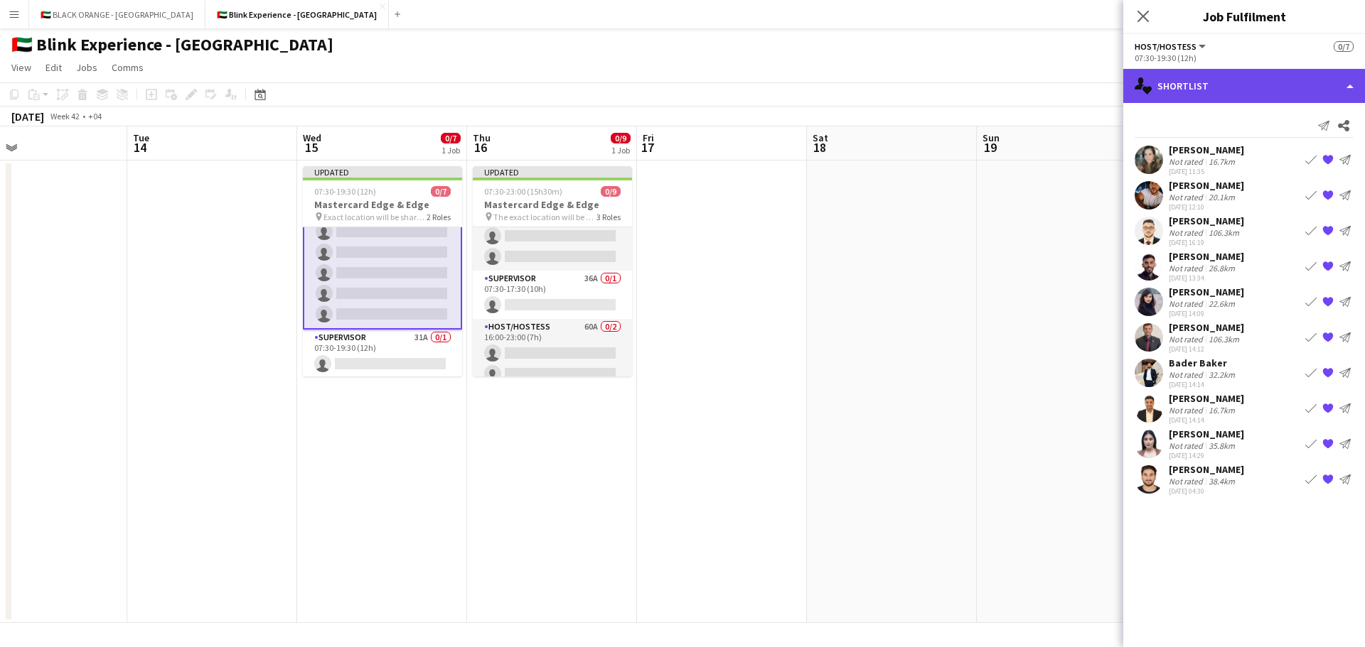
click at [1238, 79] on div "single-neutral-actions-heart Shortlist" at bounding box center [1244, 86] width 242 height 34
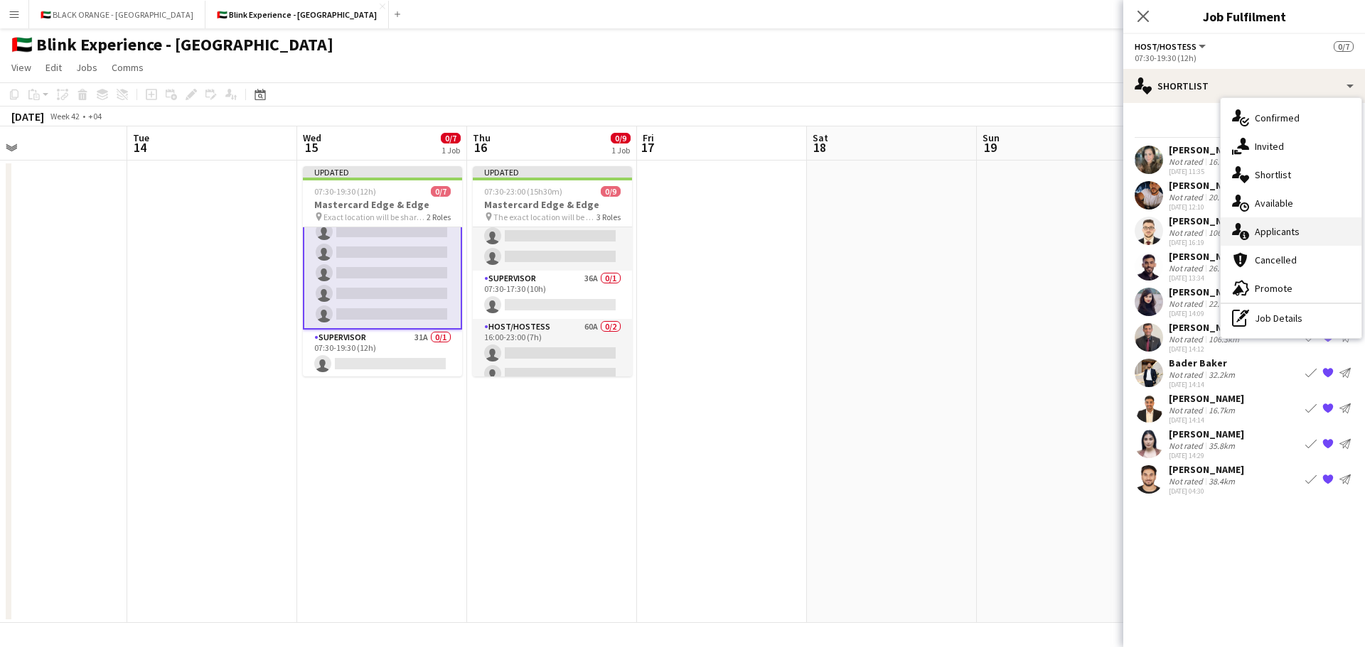
click at [1276, 230] on span "Applicants" at bounding box center [1276, 231] width 45 height 13
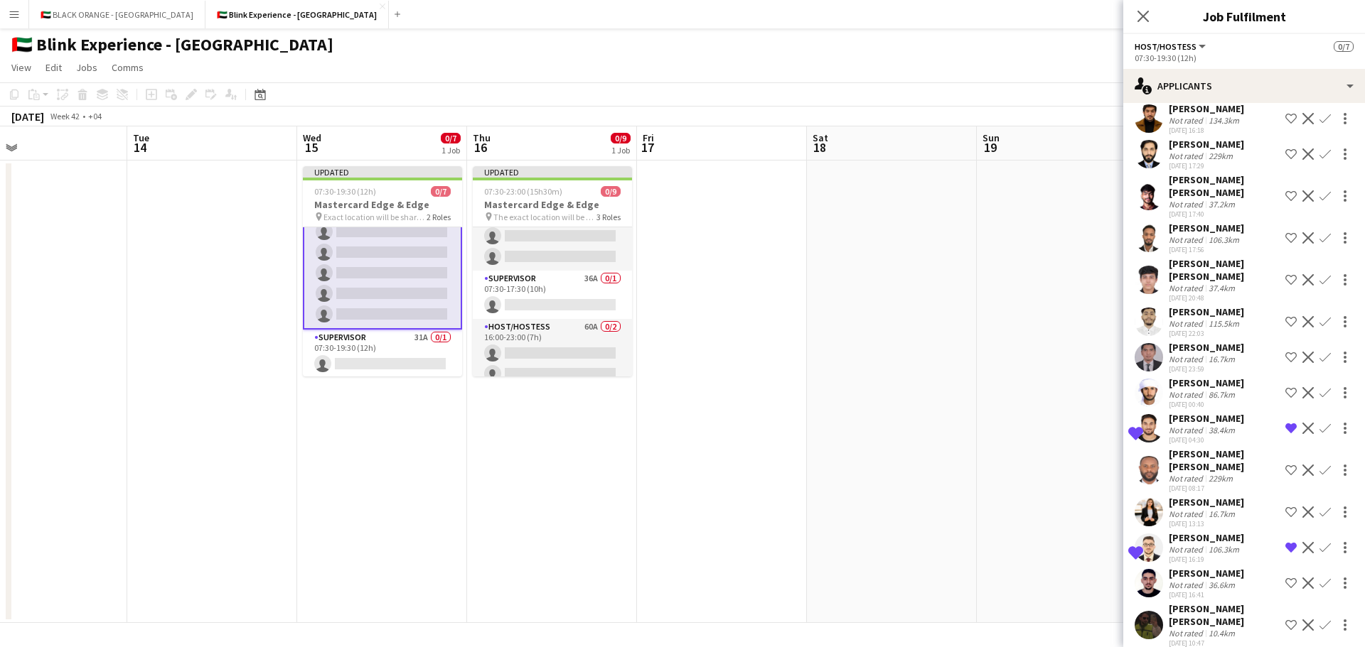
scroll to position [1546, 0]
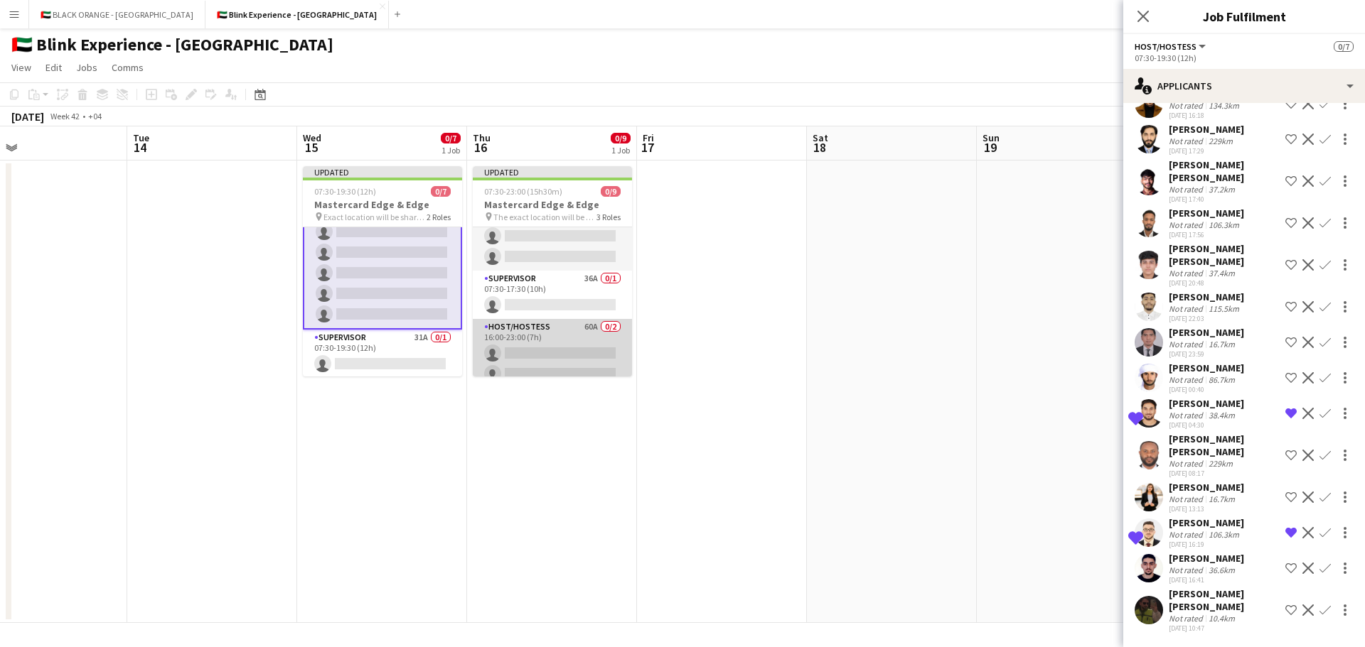
drag, startPoint x: 535, startPoint y: 338, endPoint x: 554, endPoint y: 335, distance: 18.8
click at [534, 338] on app-card-role "Host/Hostess 60A 0/2 16:00-23:00 (7h) single-neutral-actions single-neutral-act…" at bounding box center [552, 353] width 159 height 69
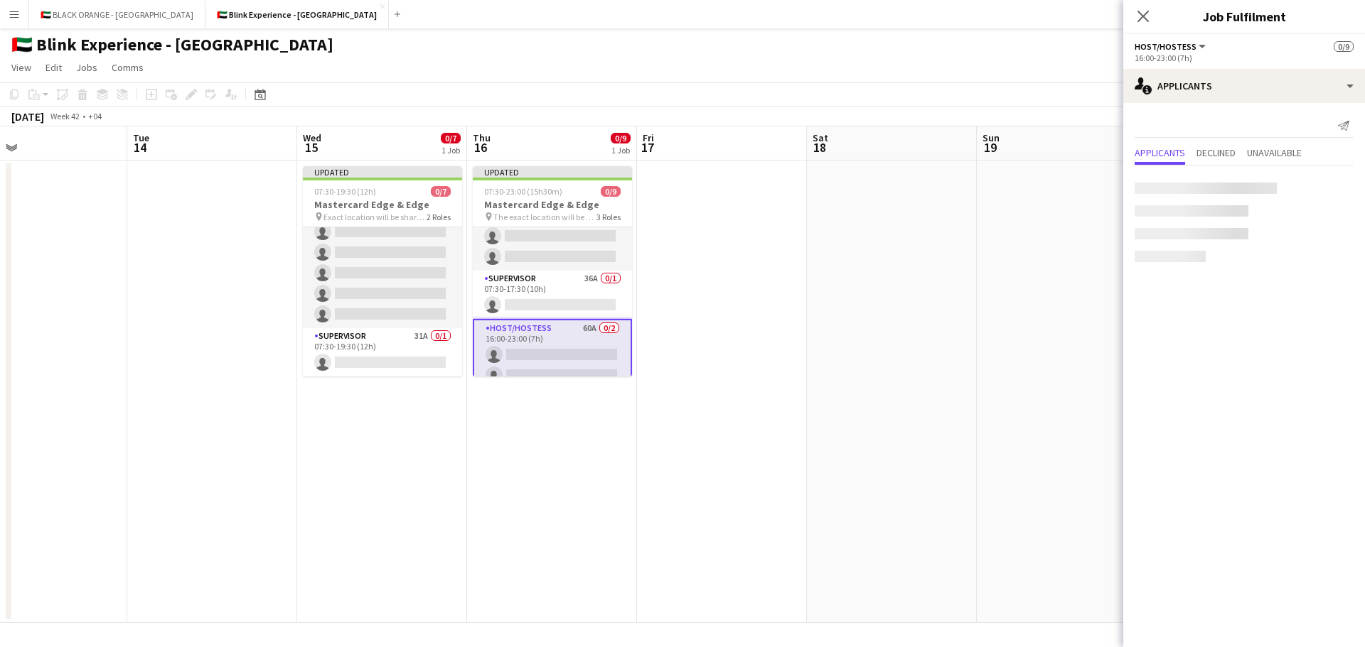
scroll to position [0, 0]
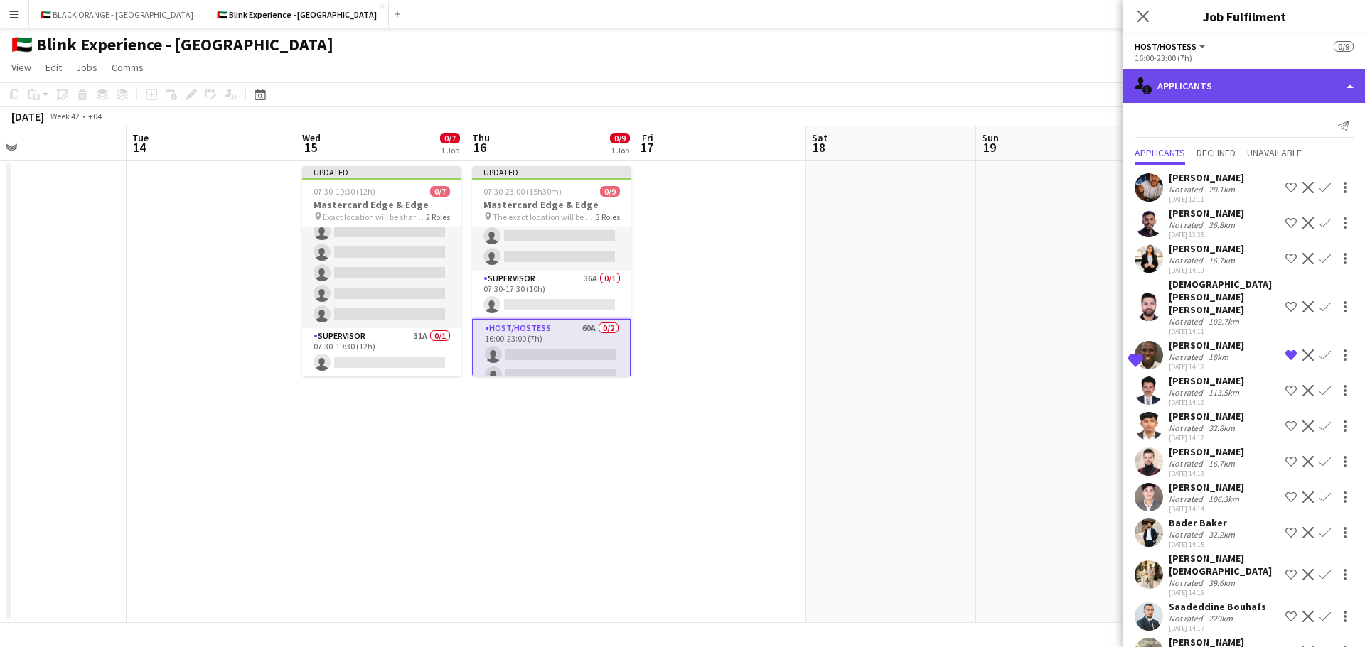
click at [1295, 86] on div "single-neutral-actions-information Applicants" at bounding box center [1244, 86] width 242 height 34
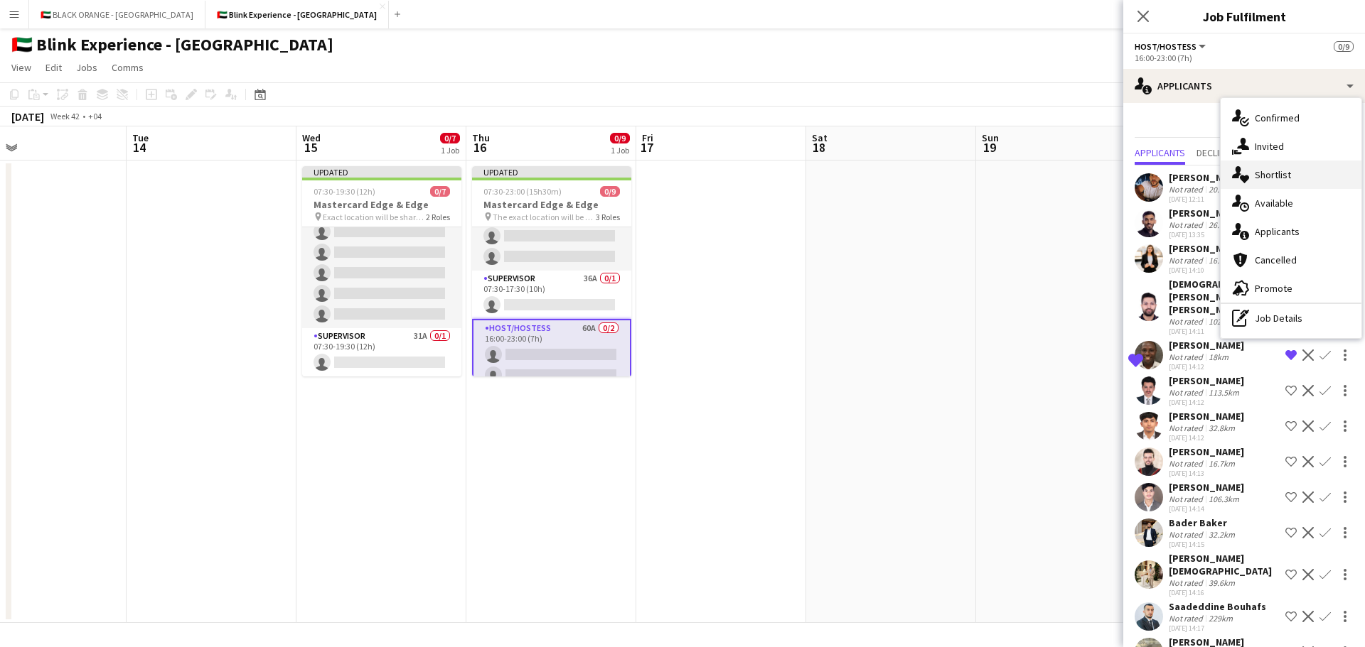
click at [1279, 172] on span "Shortlist" at bounding box center [1272, 174] width 36 height 13
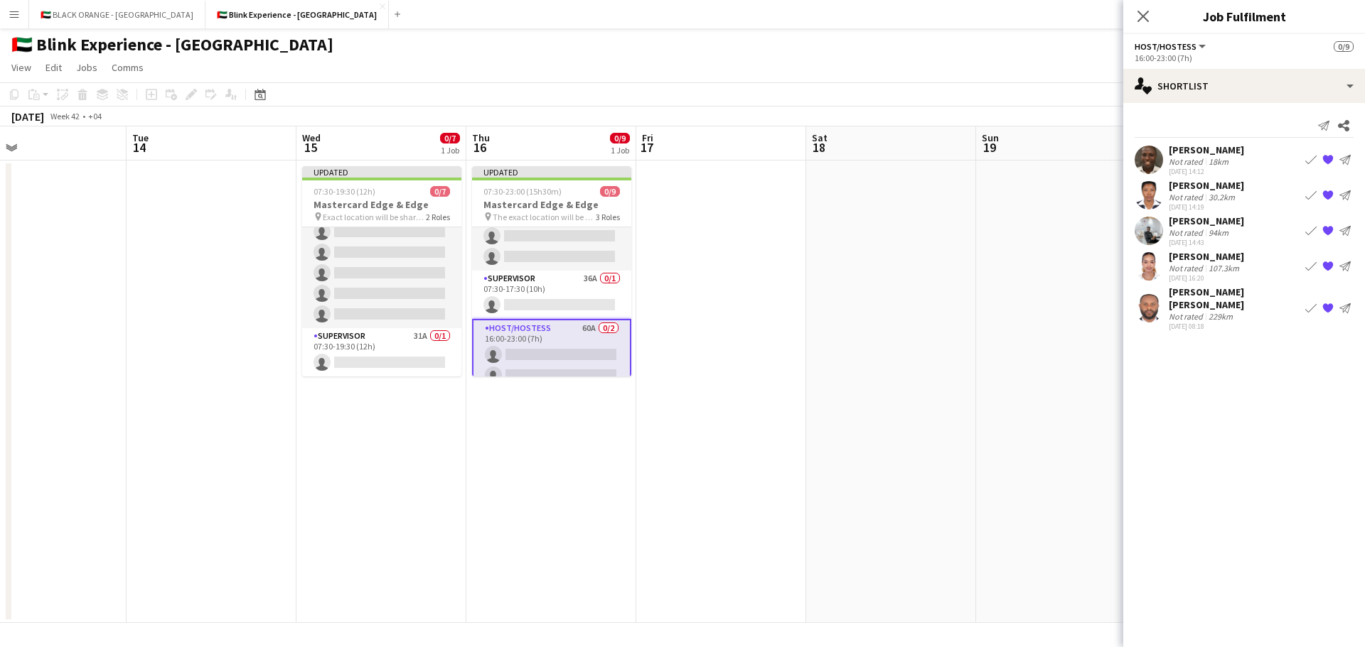
click at [1189, 257] on div "[PERSON_NAME]" at bounding box center [1205, 256] width 75 height 13
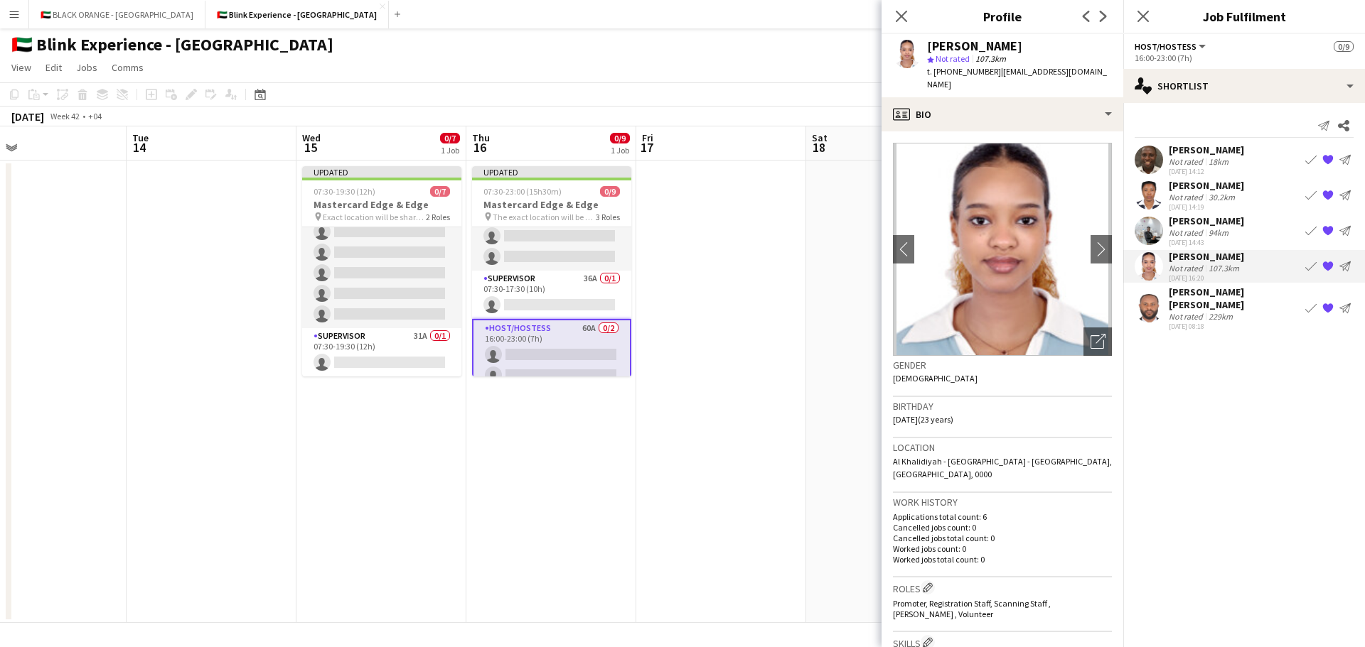
click at [1202, 147] on div "[PERSON_NAME]" at bounding box center [1205, 150] width 75 height 13
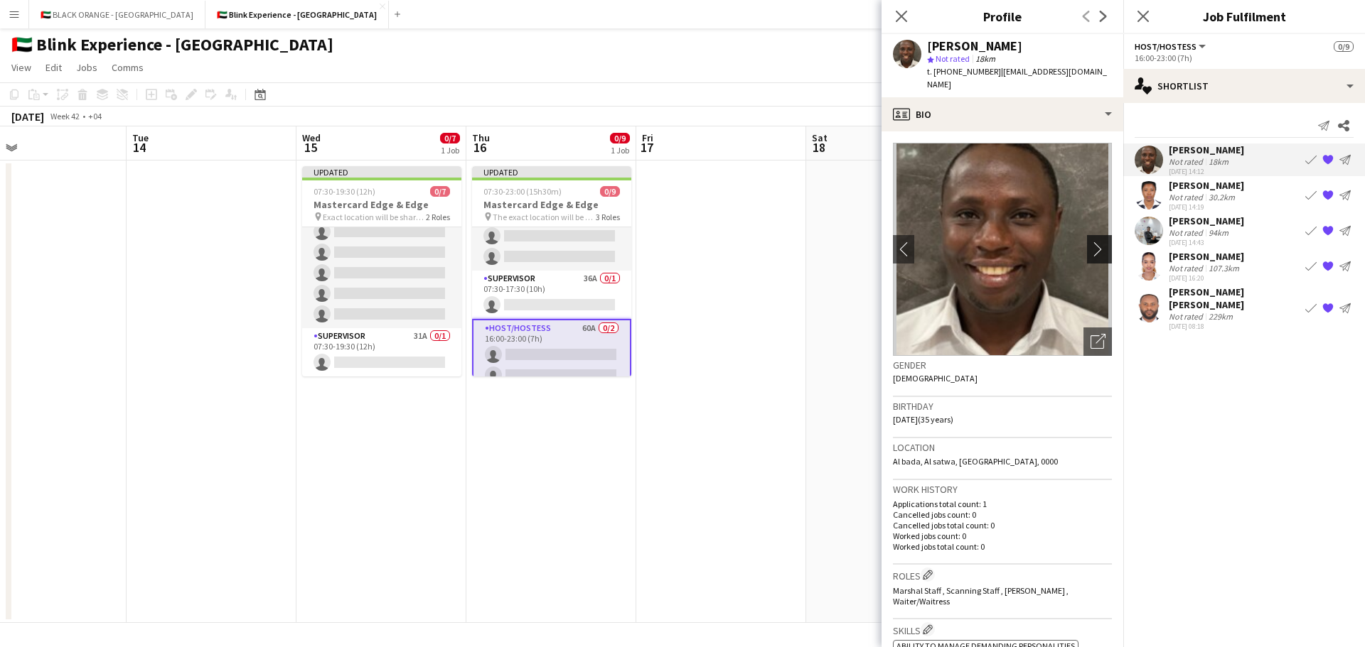
click at [1088, 235] on button "chevron-right" at bounding box center [1101, 249] width 28 height 28
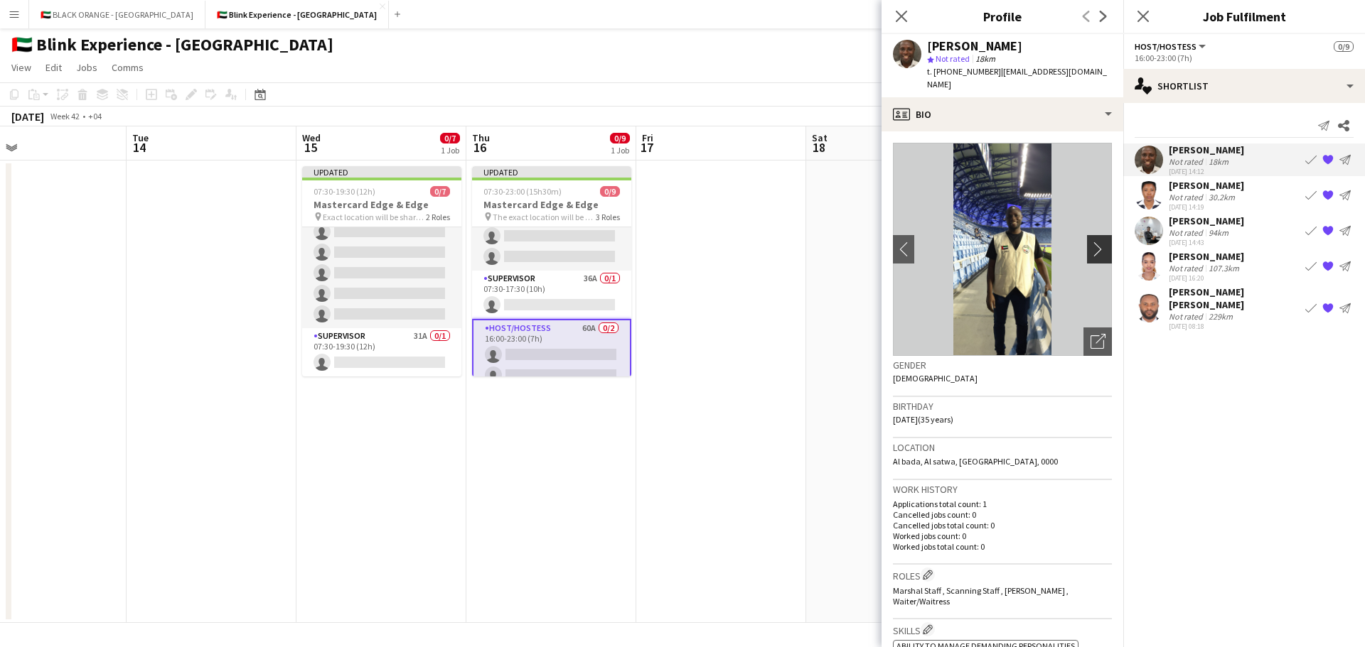
click at [1090, 242] on app-icon "chevron-right" at bounding box center [1101, 249] width 22 height 15
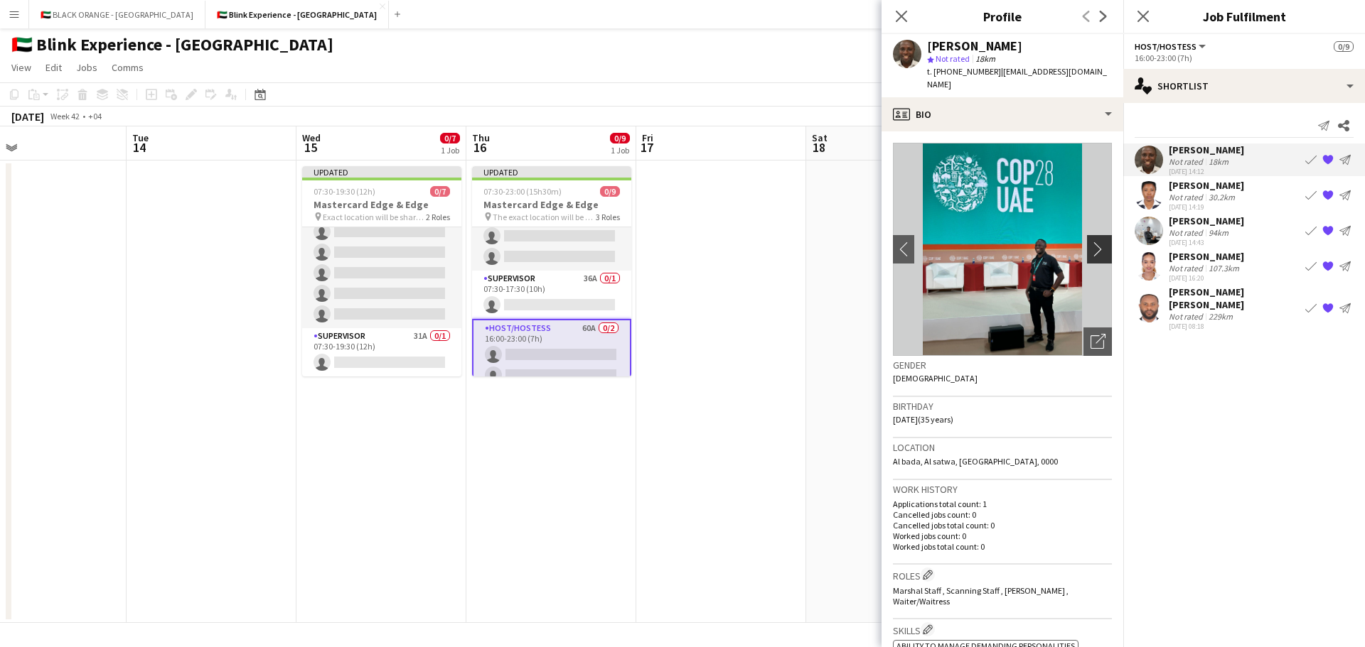
click at [1090, 242] on app-icon "chevron-right" at bounding box center [1101, 249] width 22 height 15
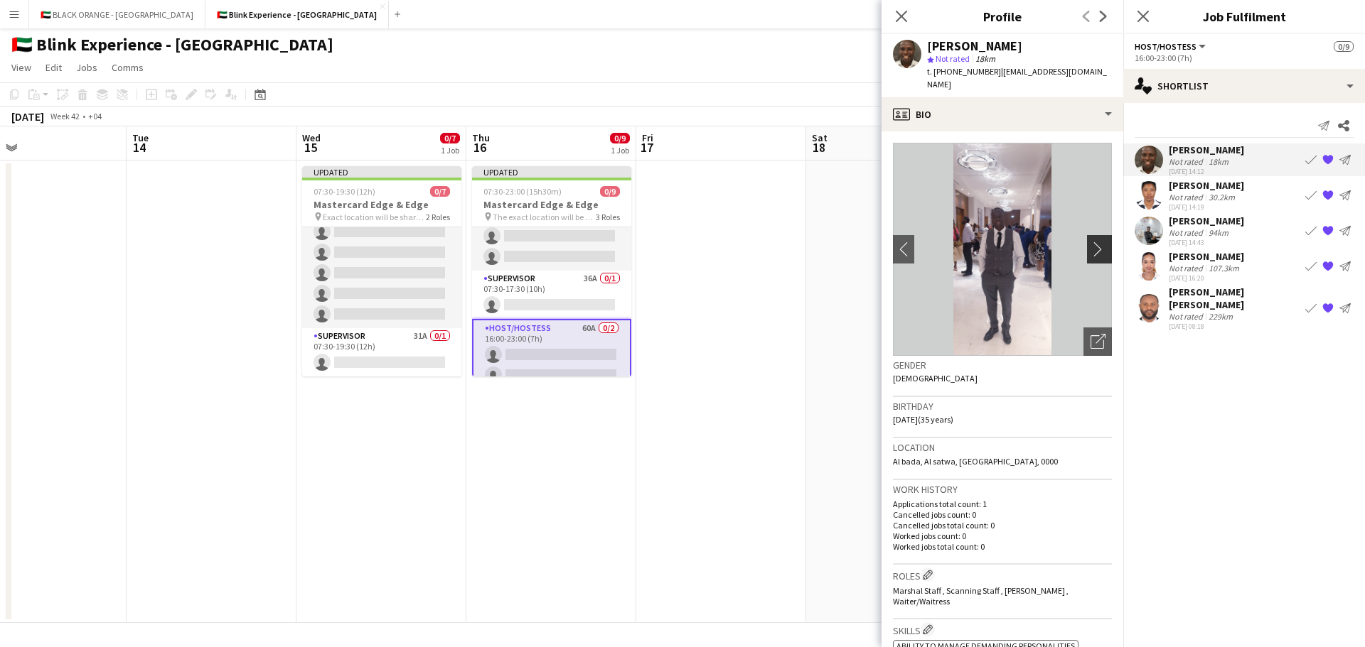
click at [1090, 242] on app-icon "chevron-right" at bounding box center [1101, 249] width 22 height 15
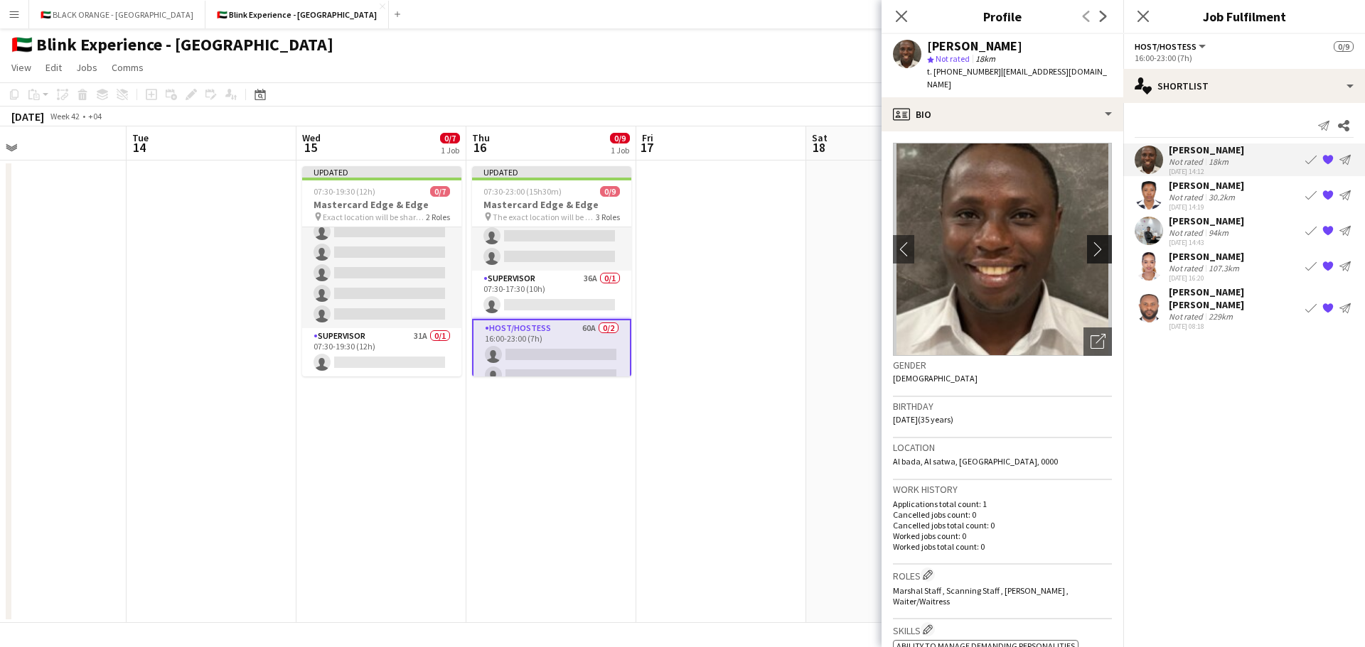
click at [1090, 242] on app-icon "chevron-right" at bounding box center [1101, 249] width 22 height 15
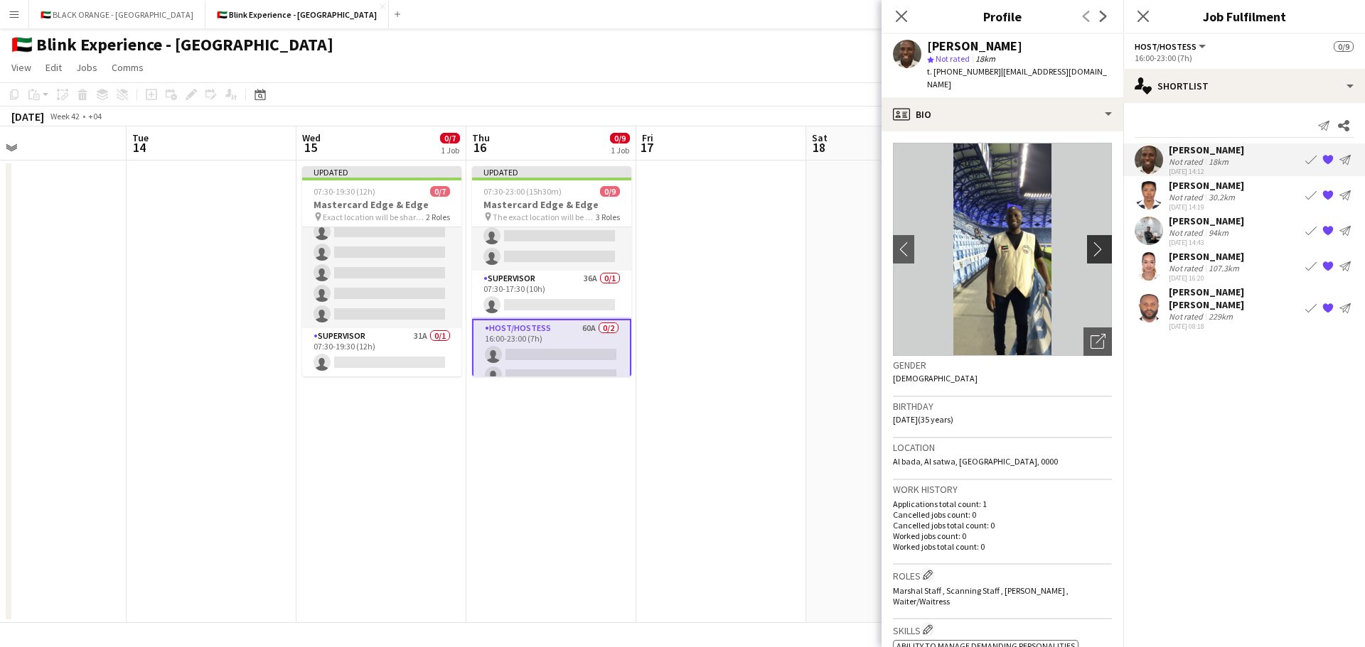
click at [1090, 242] on app-icon "chevron-right" at bounding box center [1101, 249] width 22 height 15
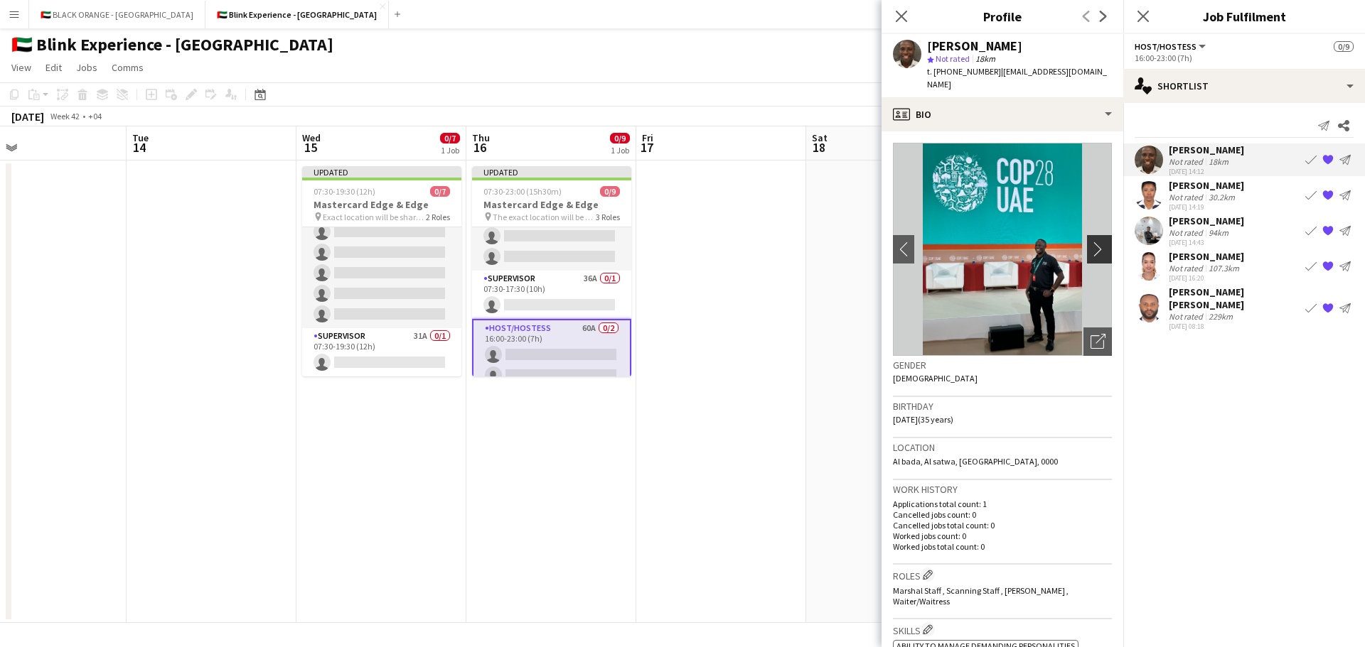
click at [1090, 242] on app-icon "chevron-right" at bounding box center [1101, 249] width 22 height 15
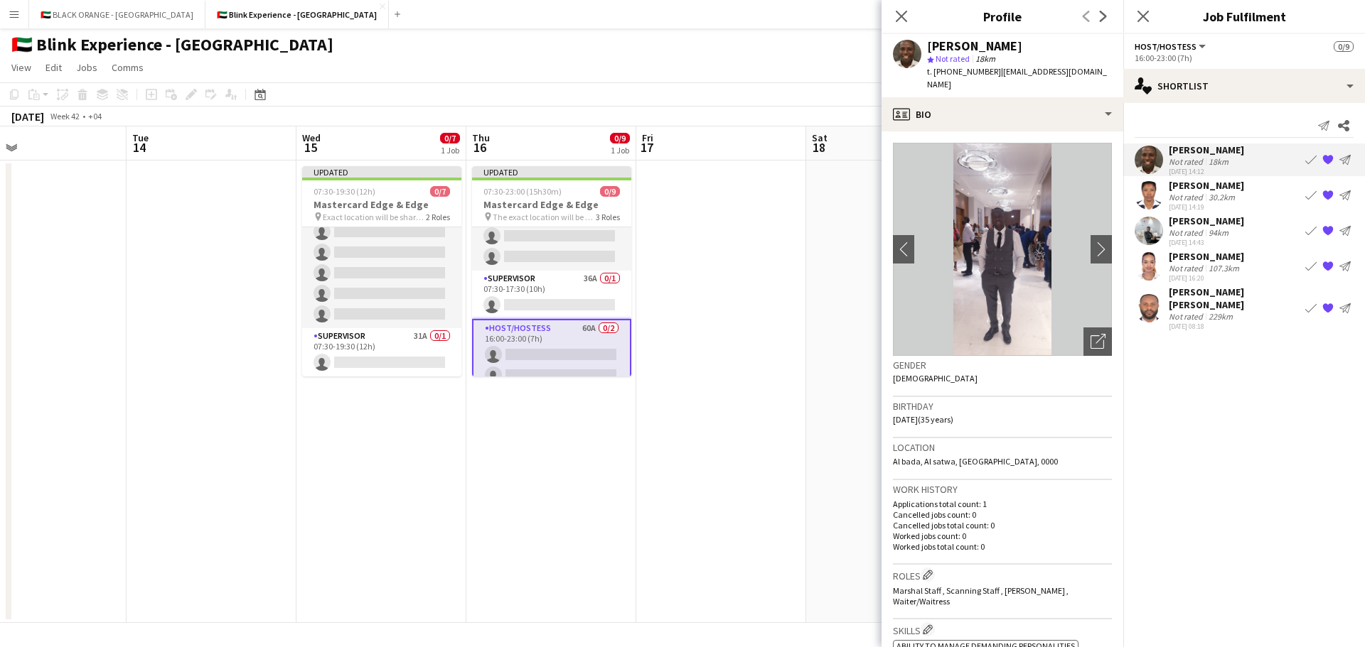
click at [1198, 190] on div "[PERSON_NAME]" at bounding box center [1205, 185] width 75 height 13
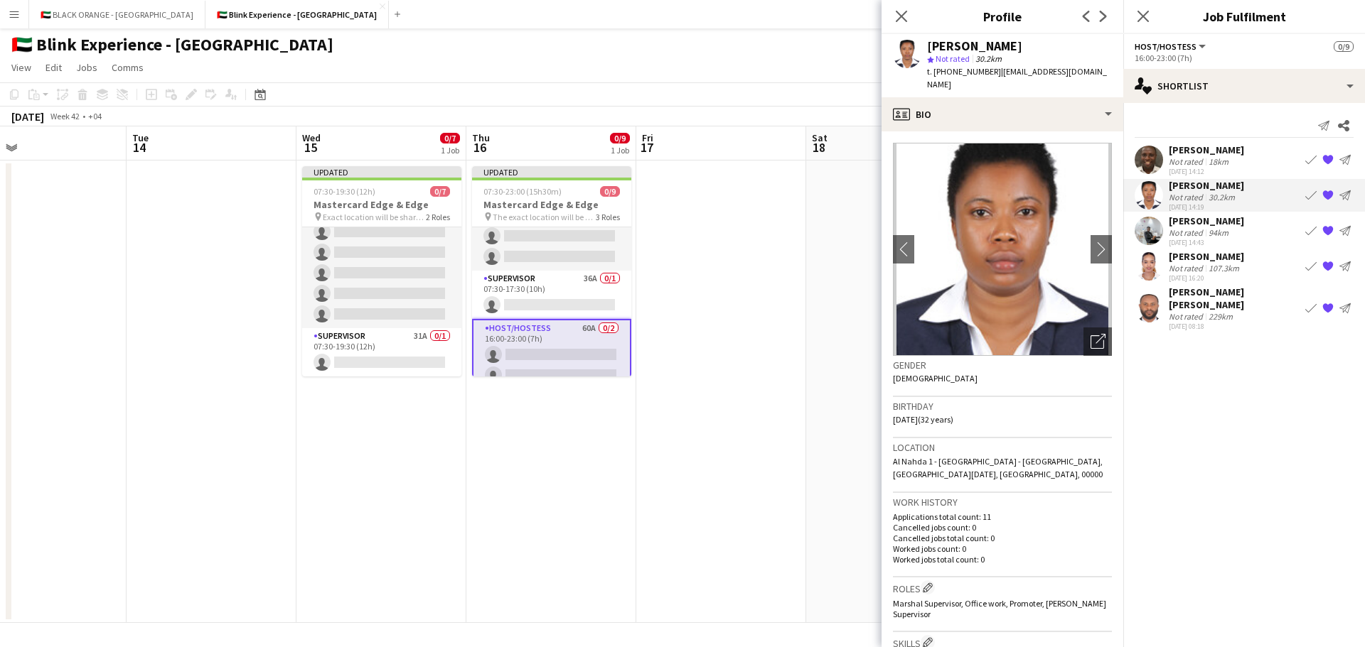
click at [1188, 298] on div "[PERSON_NAME] [PERSON_NAME]" at bounding box center [1233, 299] width 131 height 26
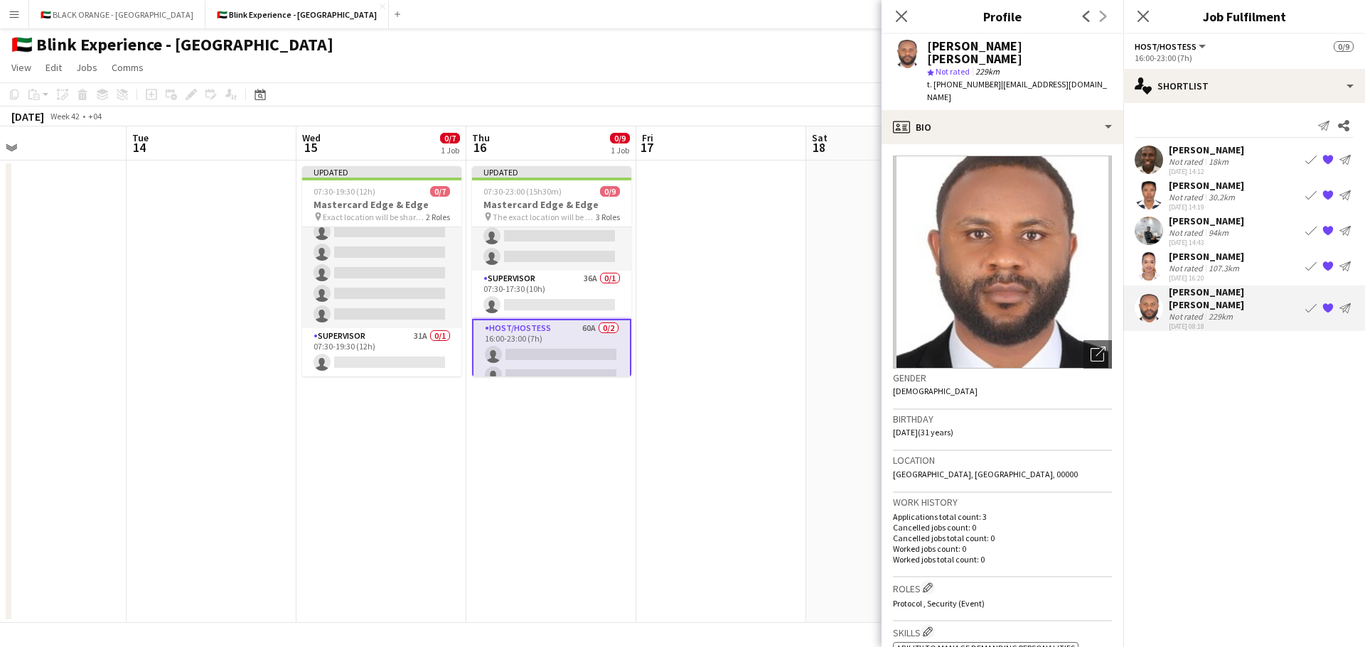
click at [1189, 213] on app-shortlist-tab "[PERSON_NAME] Not rated 18km [DATE] 14:12 Book crew {{ spriteTitle }} Send noti…" at bounding box center [1244, 238] width 242 height 188
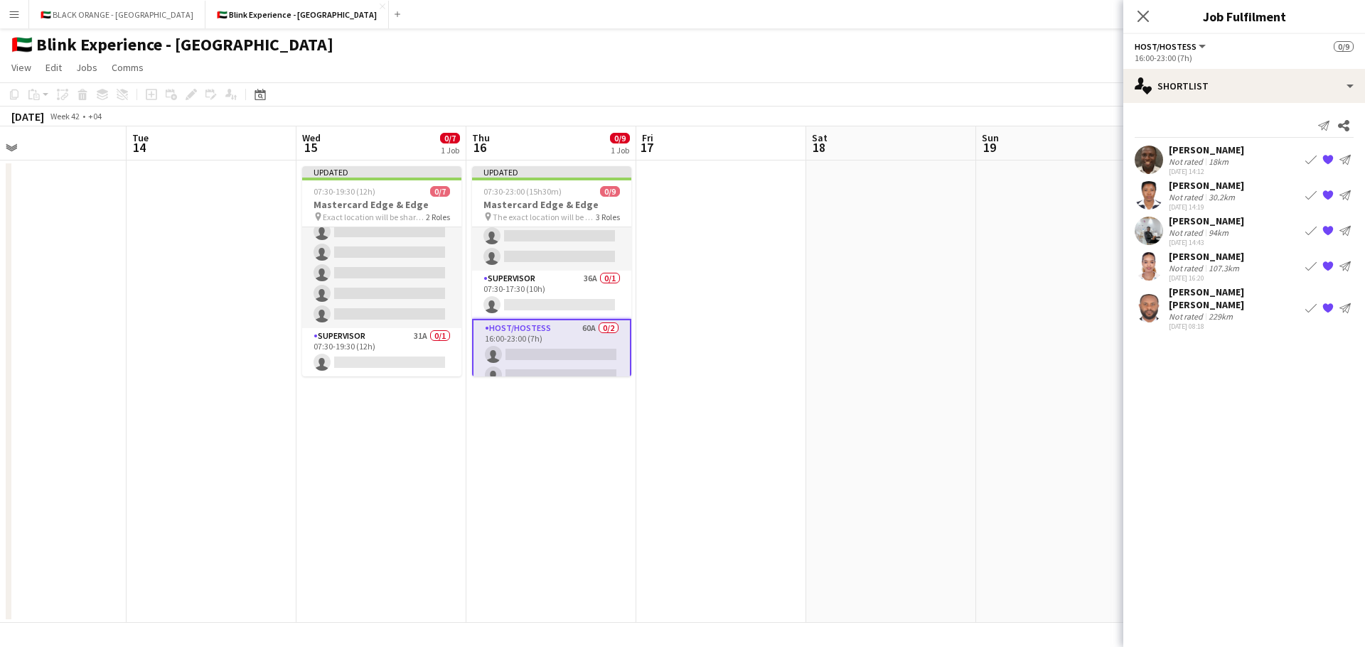
click at [1189, 222] on div "[PERSON_NAME]" at bounding box center [1205, 221] width 75 height 13
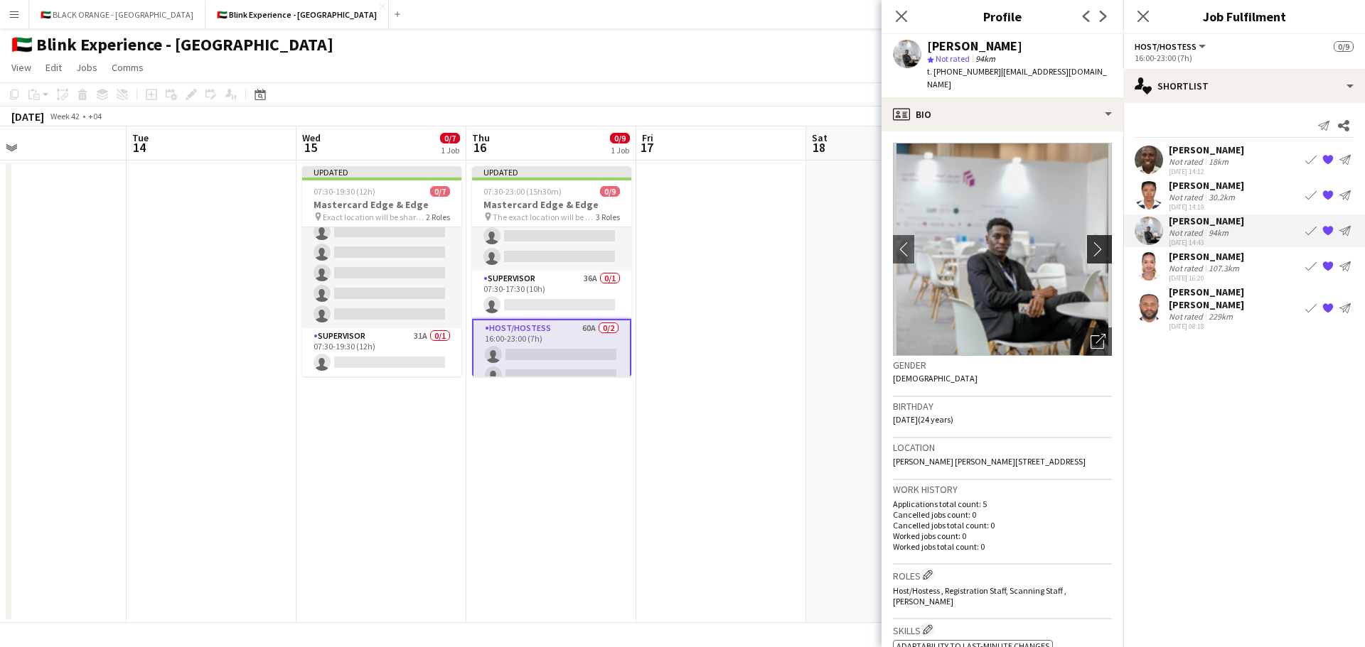
click at [1091, 242] on app-icon "chevron-right" at bounding box center [1101, 249] width 22 height 15
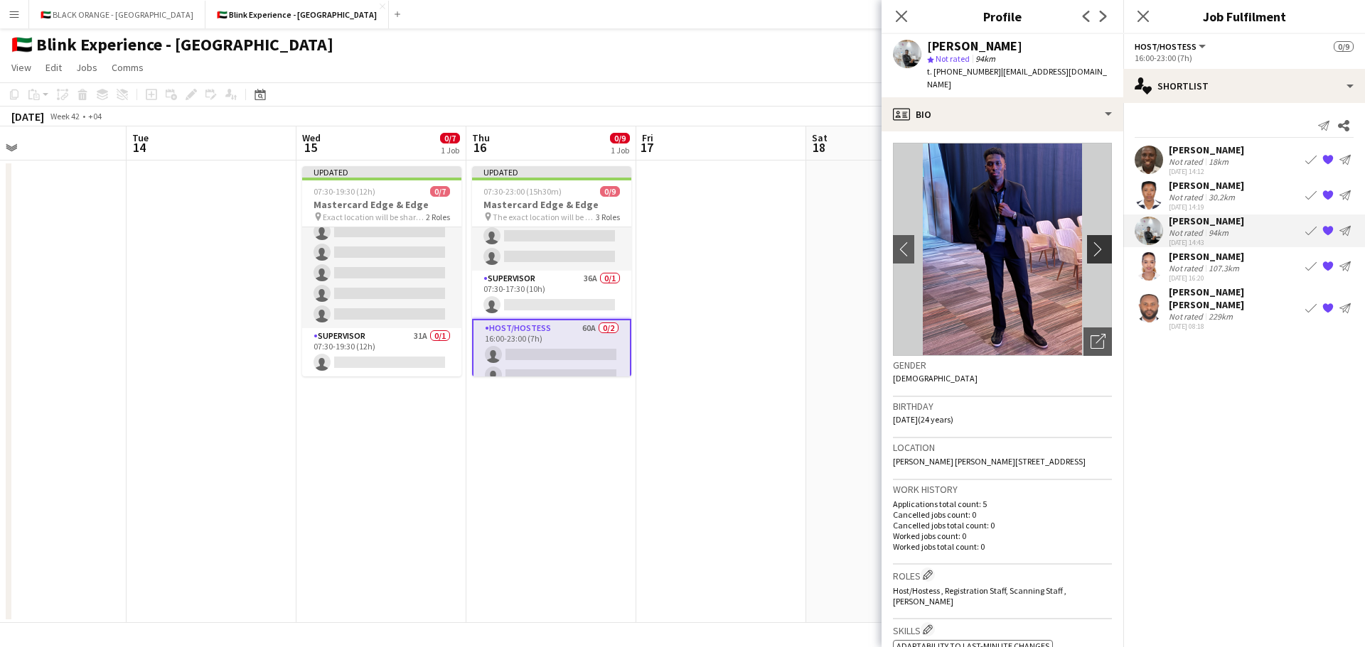
click at [1091, 242] on app-icon "chevron-right" at bounding box center [1101, 249] width 22 height 15
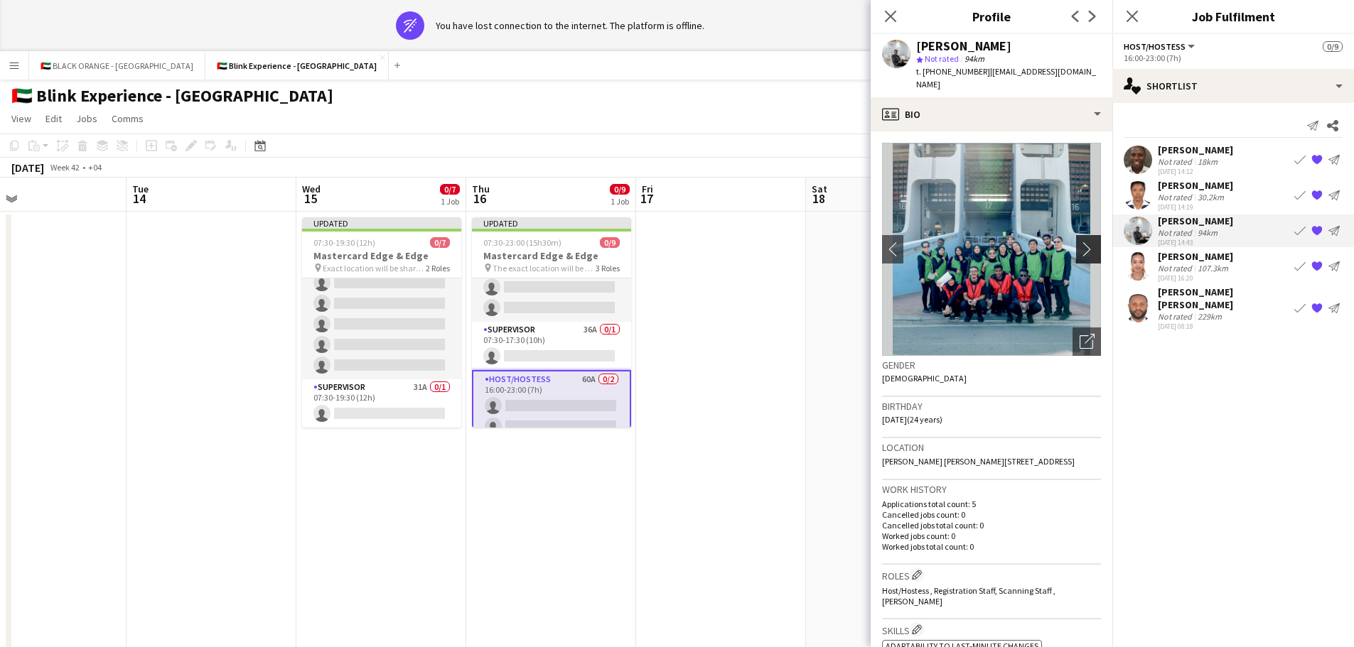
click at [1085, 242] on app-icon "chevron-right" at bounding box center [1091, 249] width 22 height 15
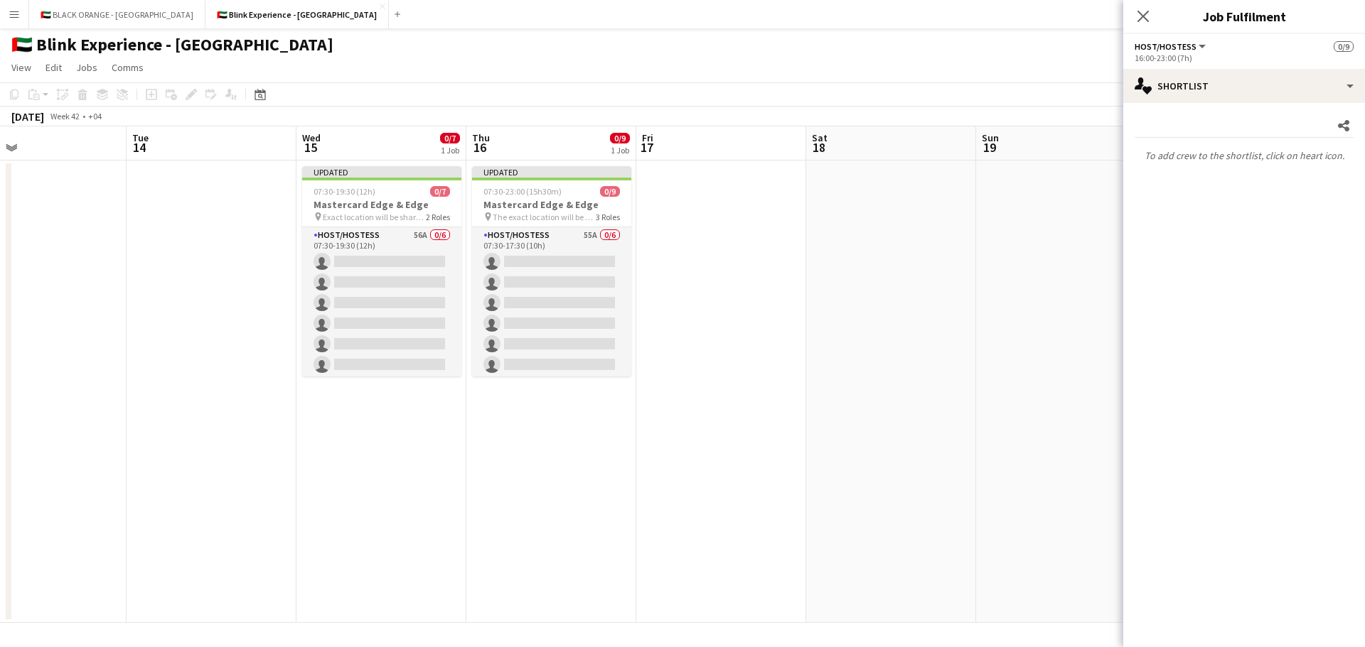
click at [740, 241] on app-date-cell at bounding box center [721, 392] width 170 height 463
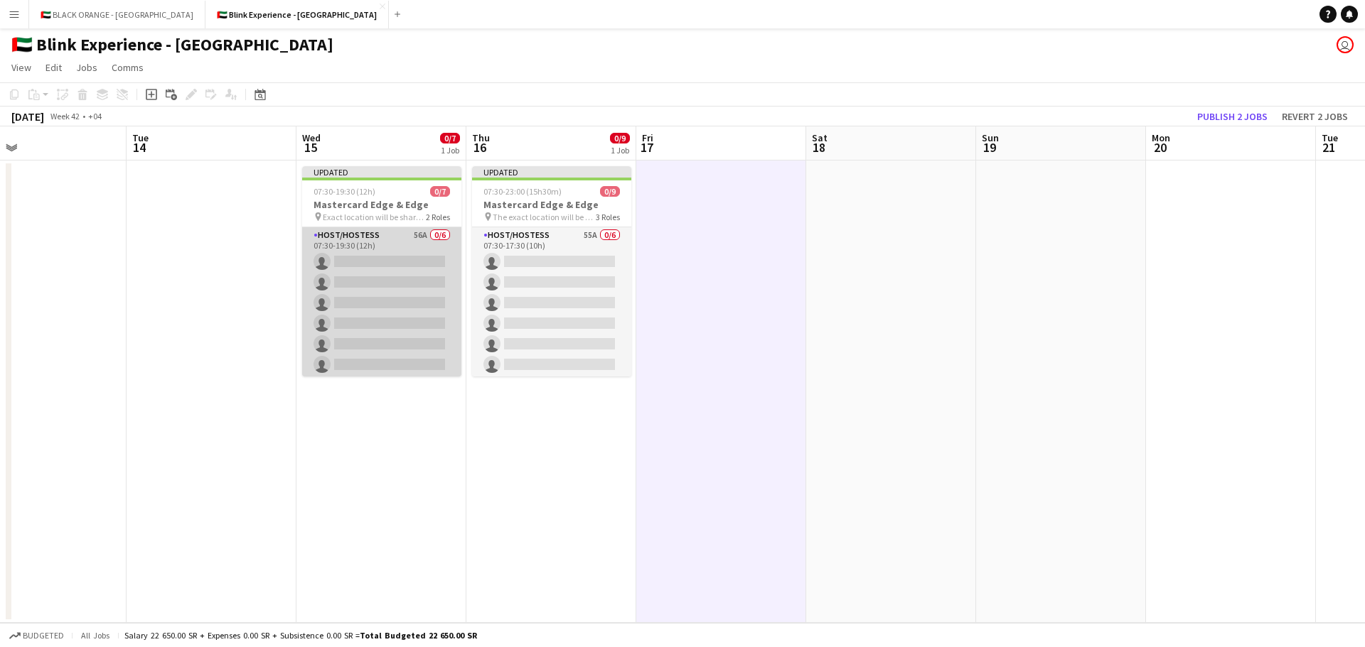
click at [381, 291] on app-card-role "Host/Hostess 56A 0/6 07:30-19:30 (12h) single-neutral-actions single-neutral-ac…" at bounding box center [381, 302] width 159 height 151
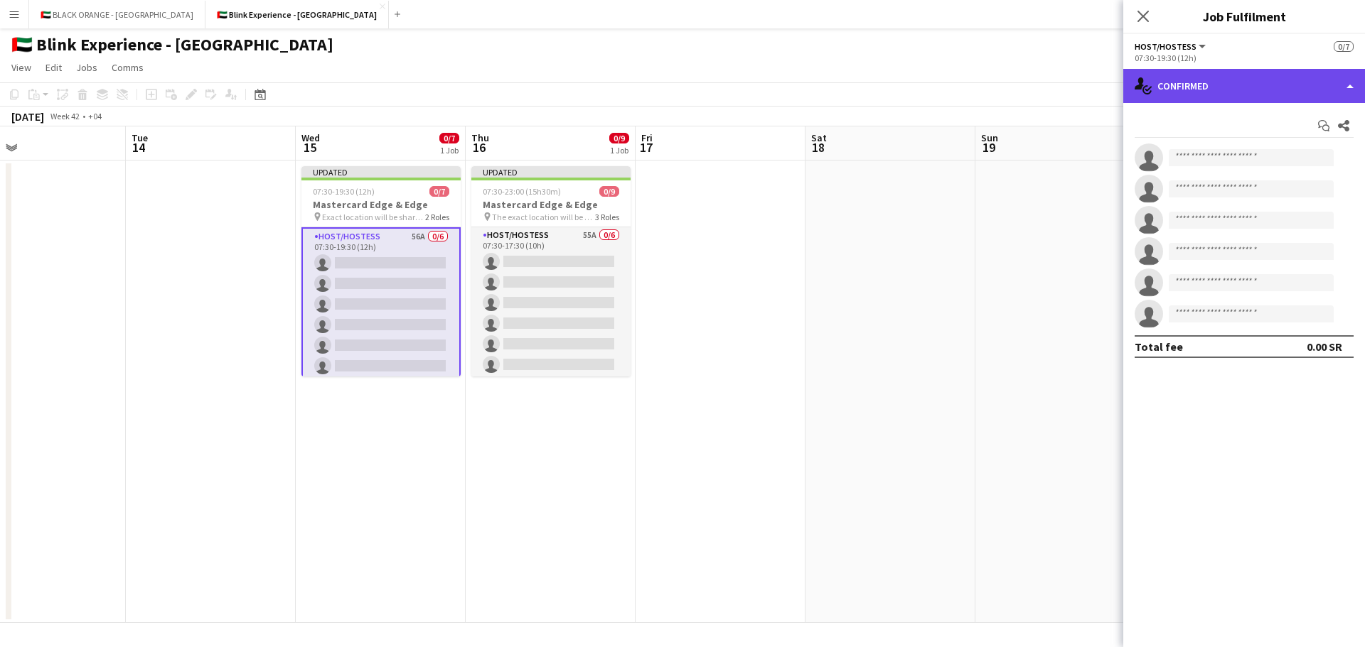
click at [1207, 91] on div "single-neutral-actions-check-2 Confirmed" at bounding box center [1244, 86] width 242 height 34
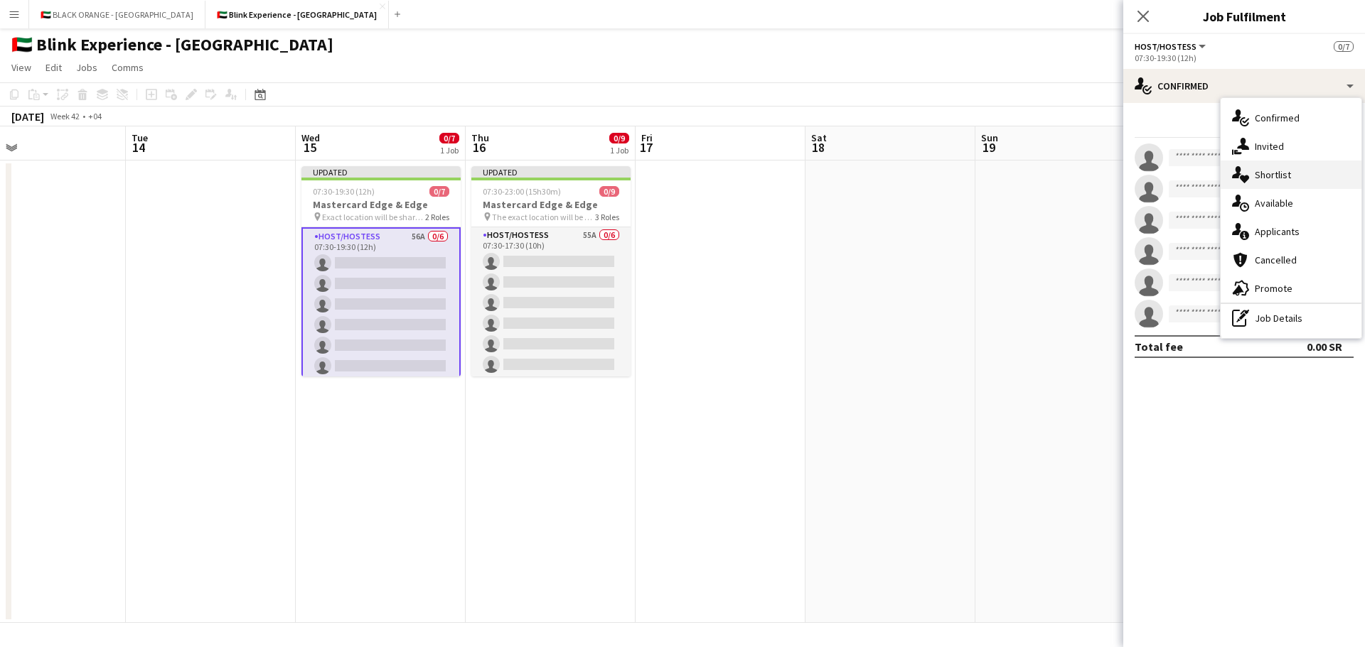
click at [1255, 168] on div "single-neutral-actions-heart Shortlist" at bounding box center [1290, 175] width 141 height 28
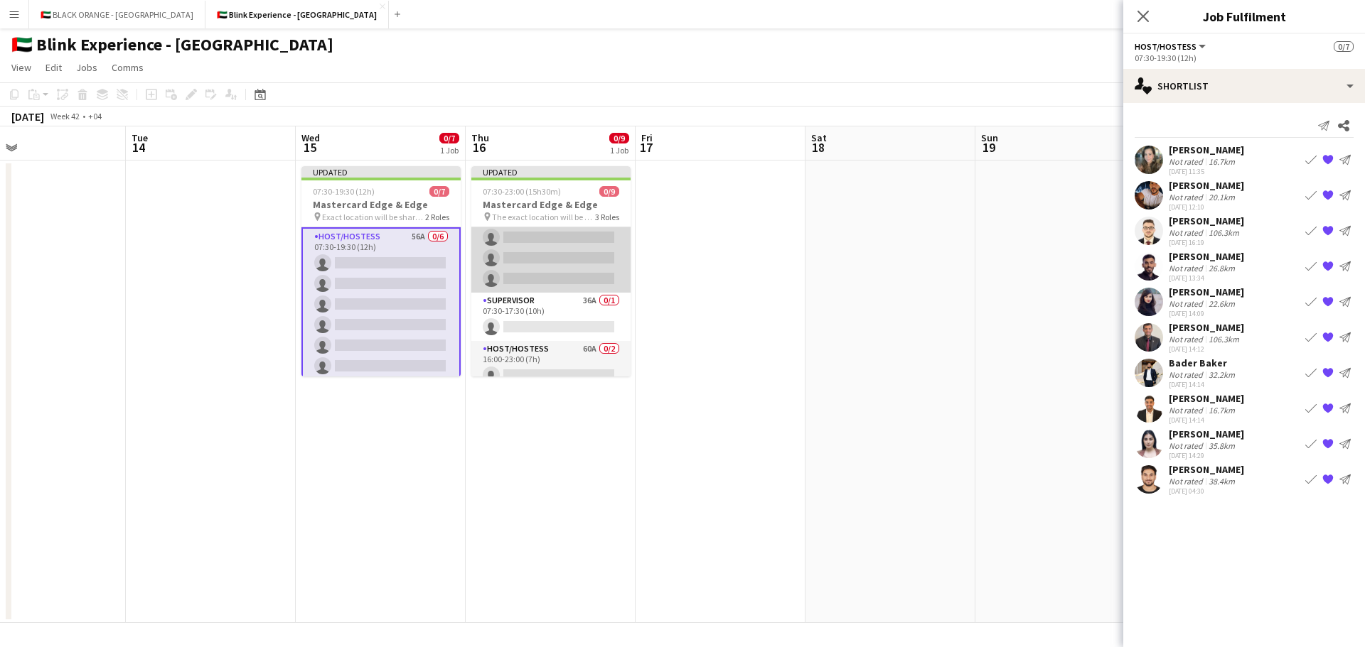
scroll to position [119, 0]
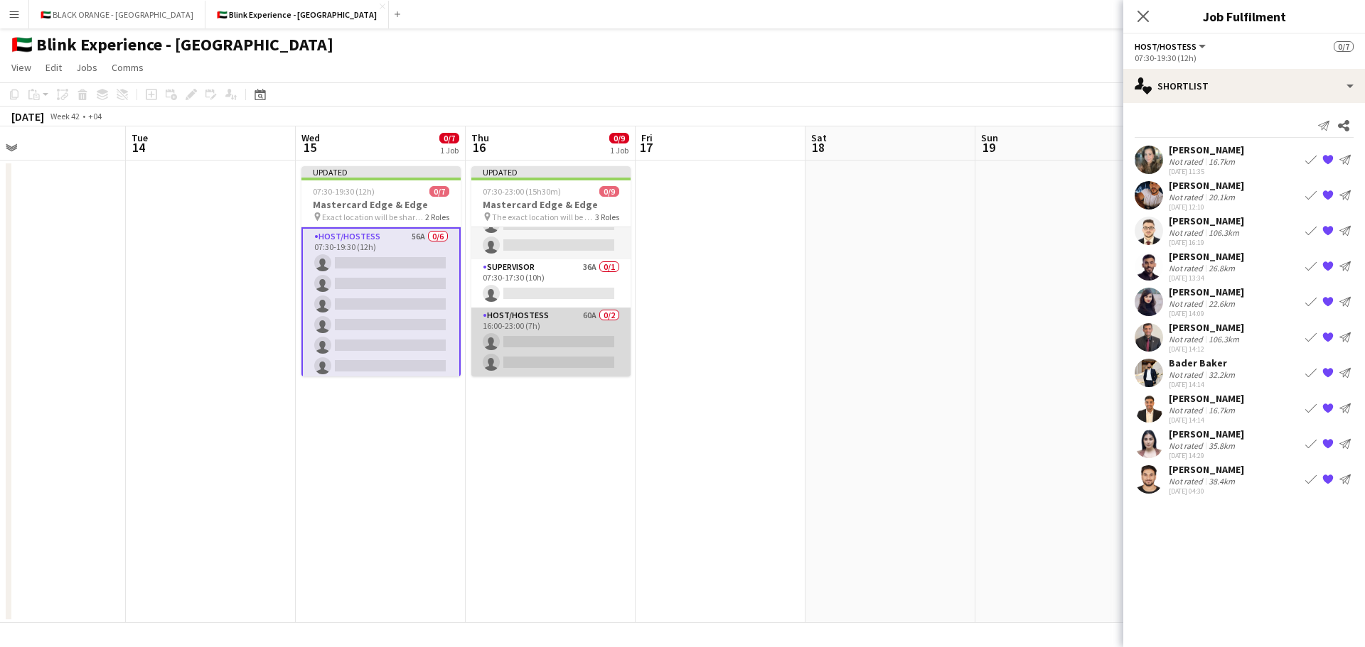
click at [517, 337] on app-card-role "Host/Hostess 60A 0/2 16:00-23:00 (7h) single-neutral-actions single-neutral-act…" at bounding box center [550, 342] width 159 height 69
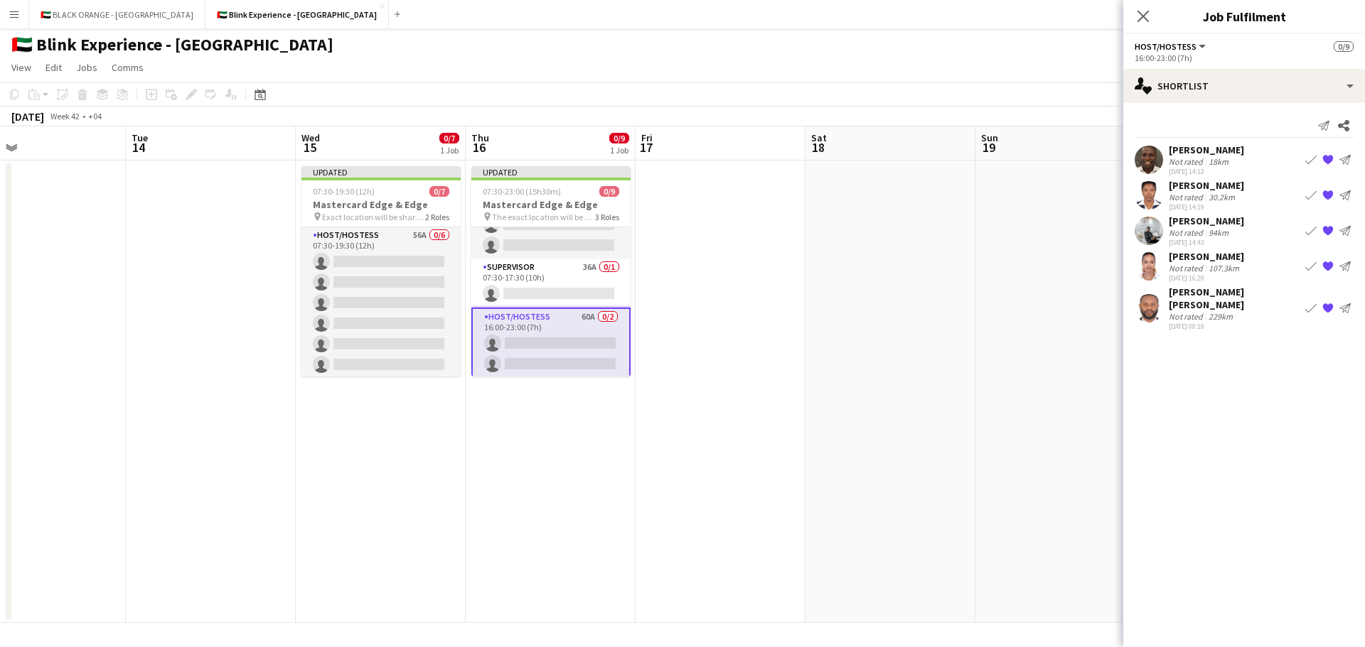
click at [1199, 159] on div "Not rated" at bounding box center [1186, 161] width 37 height 11
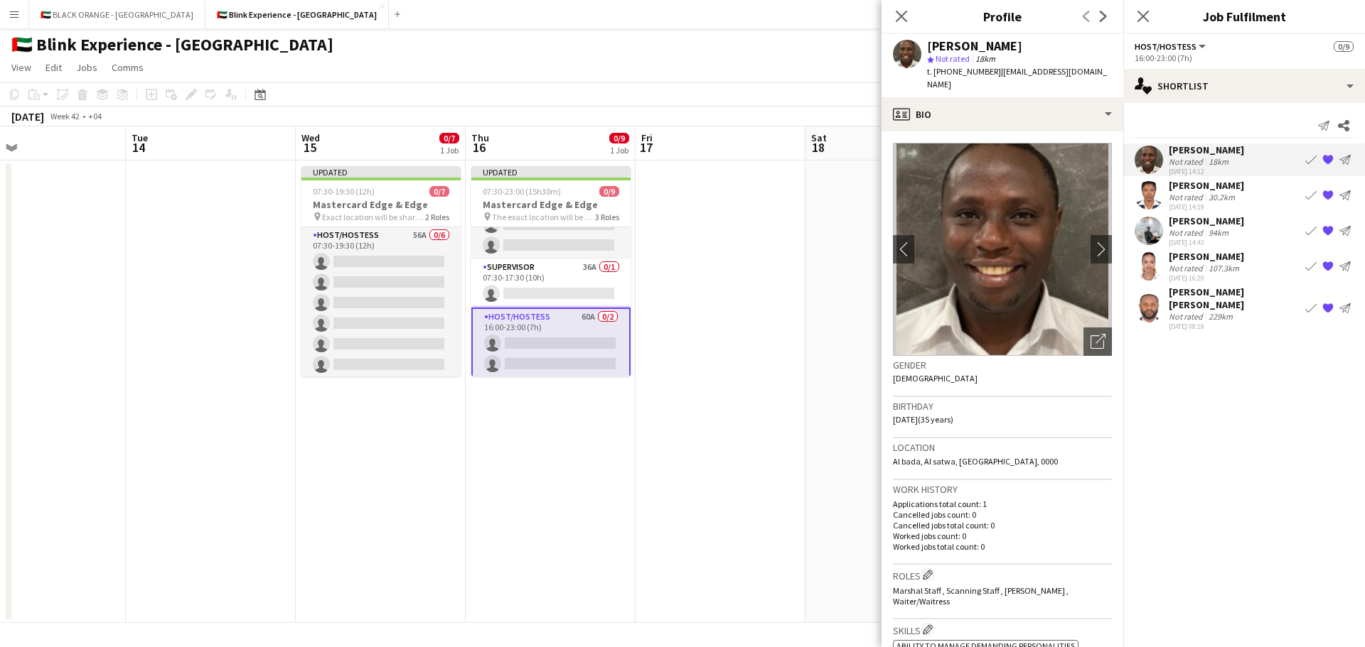
click at [1195, 246] on div "[DATE] 14:43" at bounding box center [1205, 242] width 75 height 9
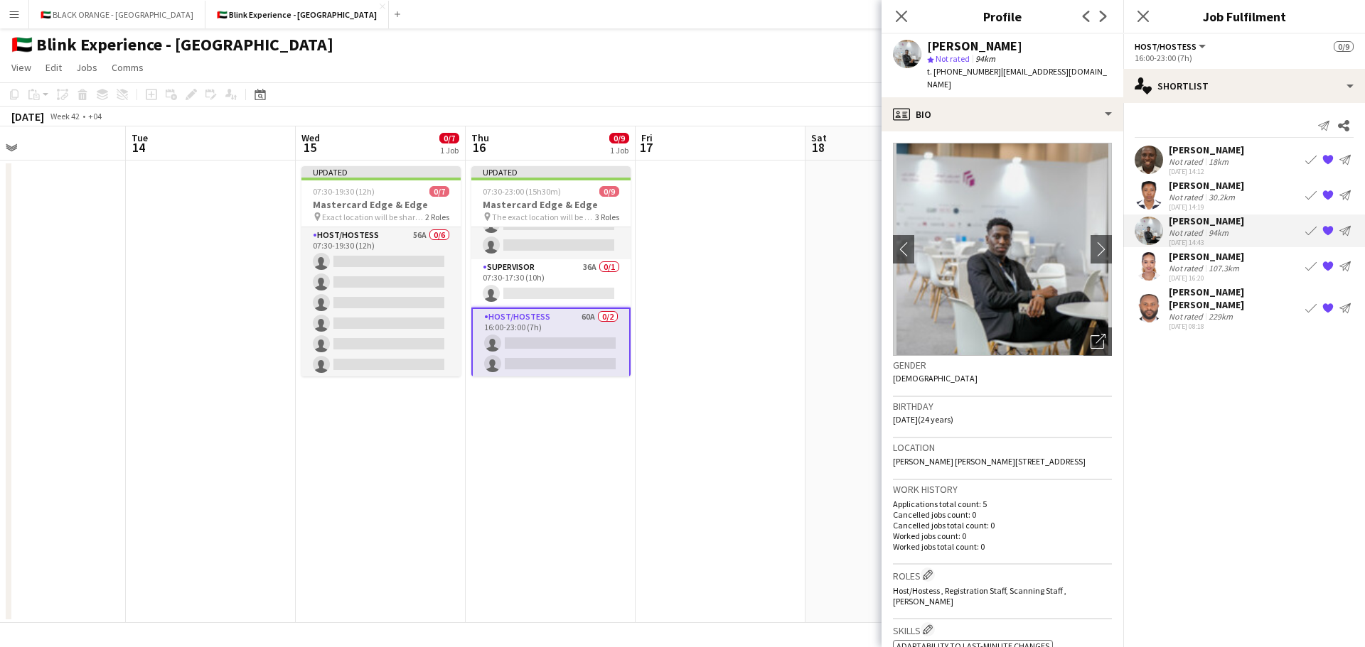
click at [1205, 257] on div "[PERSON_NAME]" at bounding box center [1205, 256] width 75 height 13
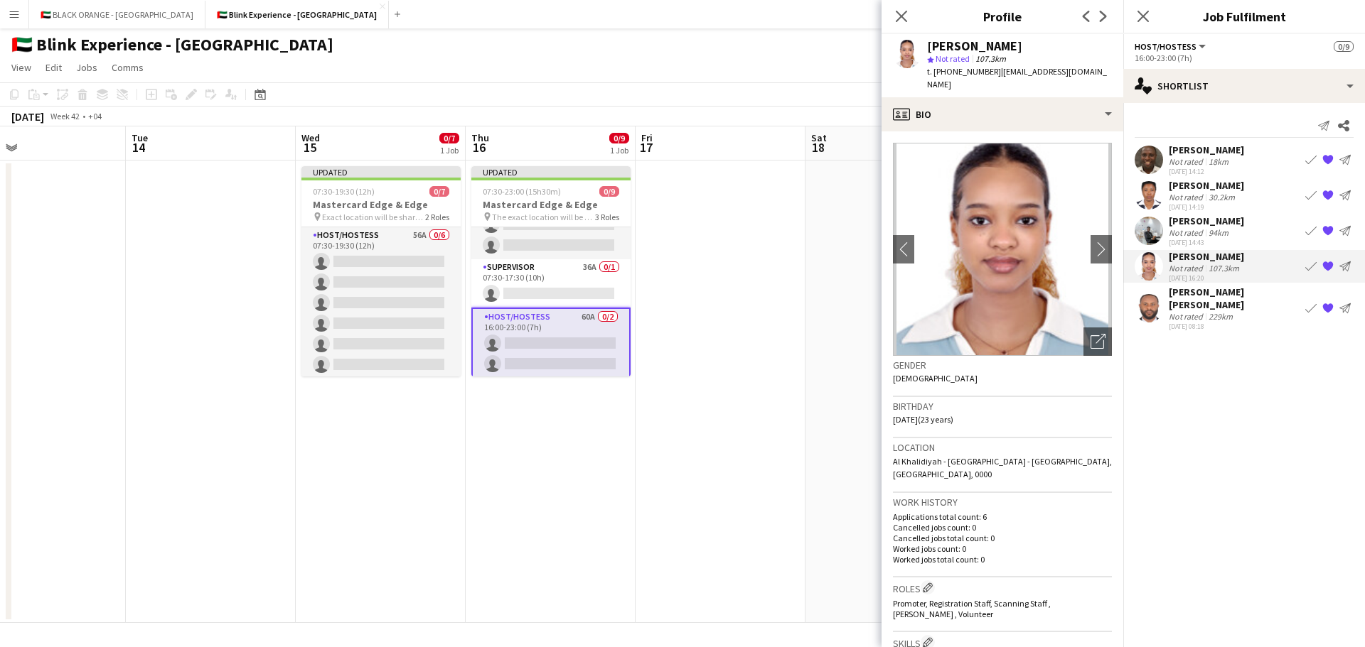
drag, startPoint x: 1188, startPoint y: 158, endPoint x: 1178, endPoint y: 168, distance: 14.6
click at [1188, 158] on div "Not rated" at bounding box center [1186, 161] width 37 height 11
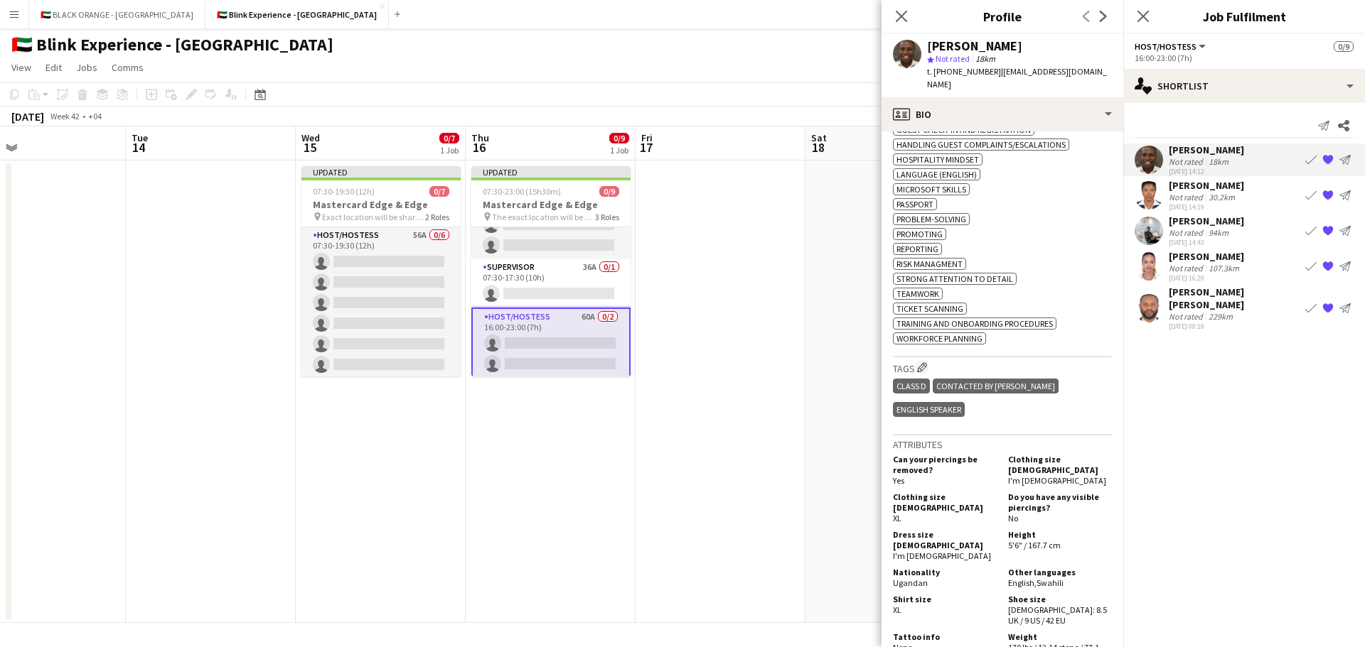
scroll to position [782, 0]
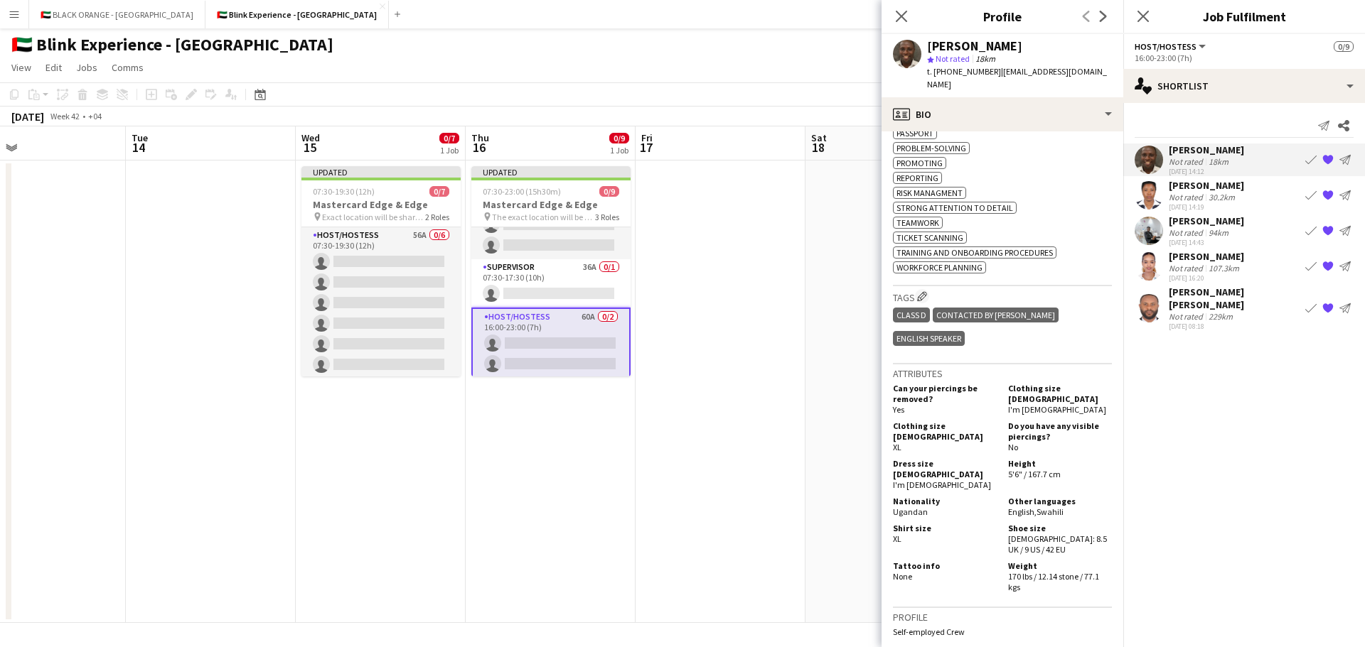
click at [1184, 154] on div "[PERSON_NAME]" at bounding box center [1205, 150] width 75 height 13
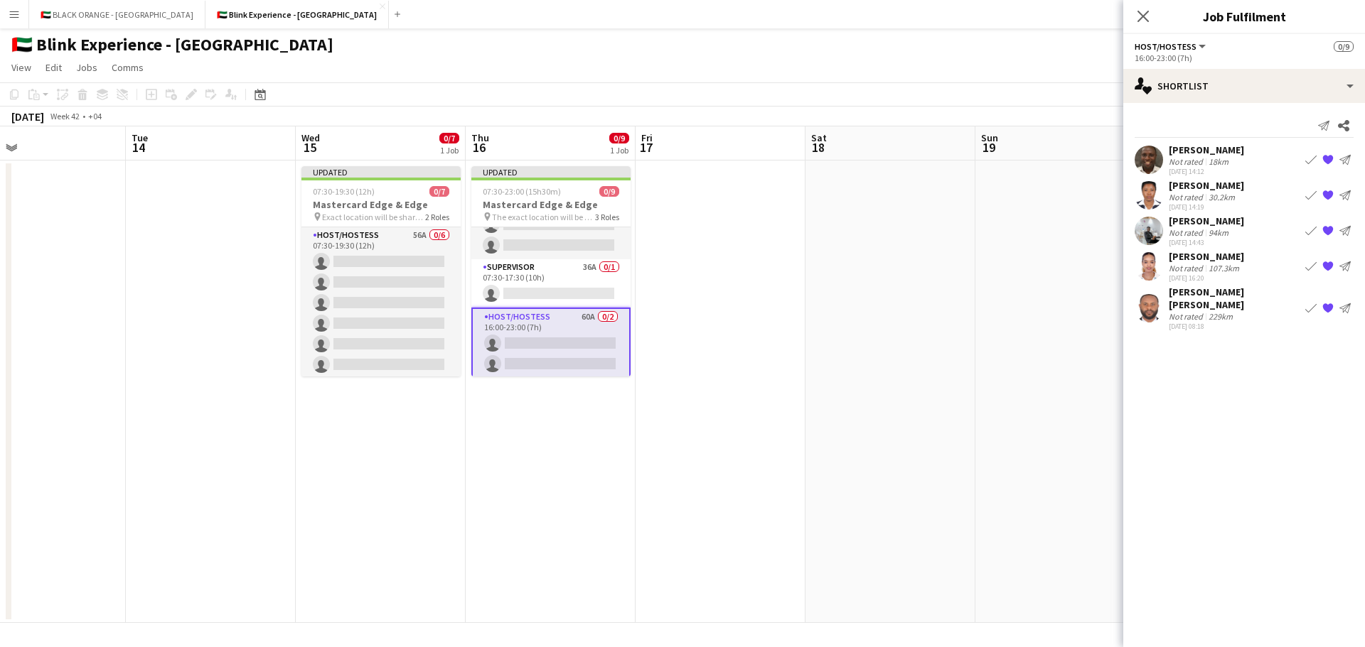
click at [1191, 159] on div "Not rated" at bounding box center [1186, 161] width 37 height 11
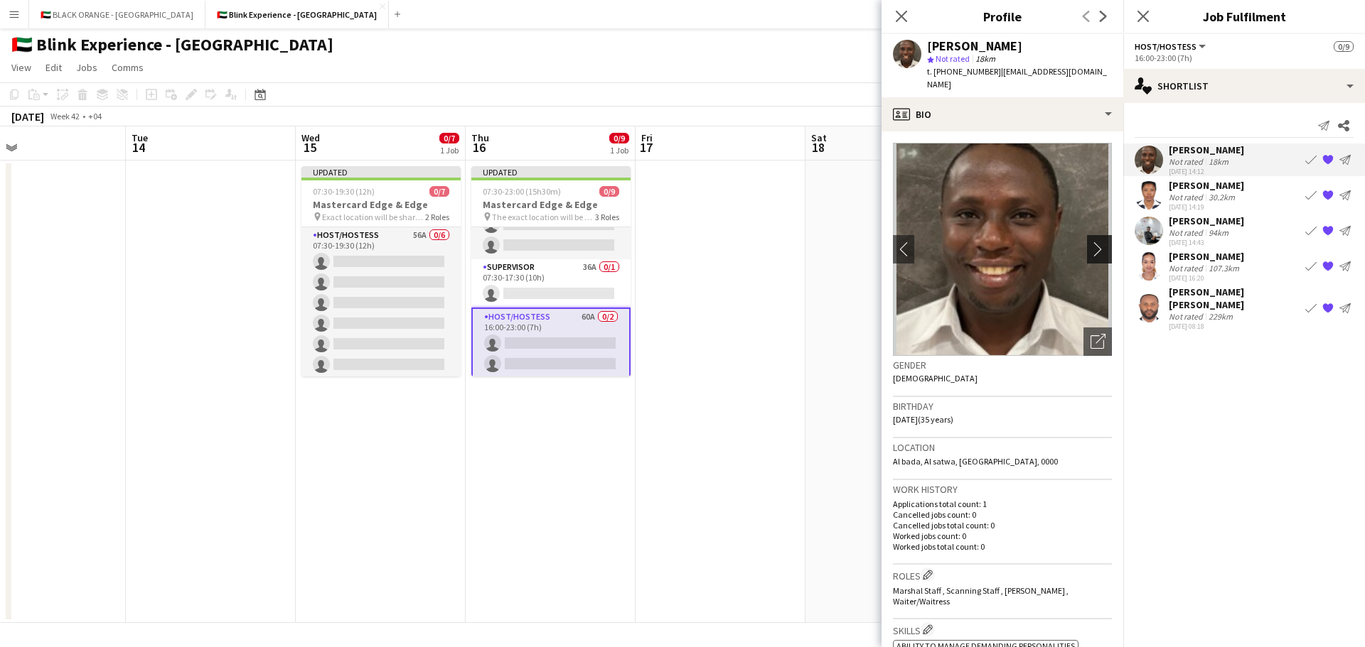
click at [1090, 242] on app-icon "chevron-right" at bounding box center [1101, 249] width 22 height 15
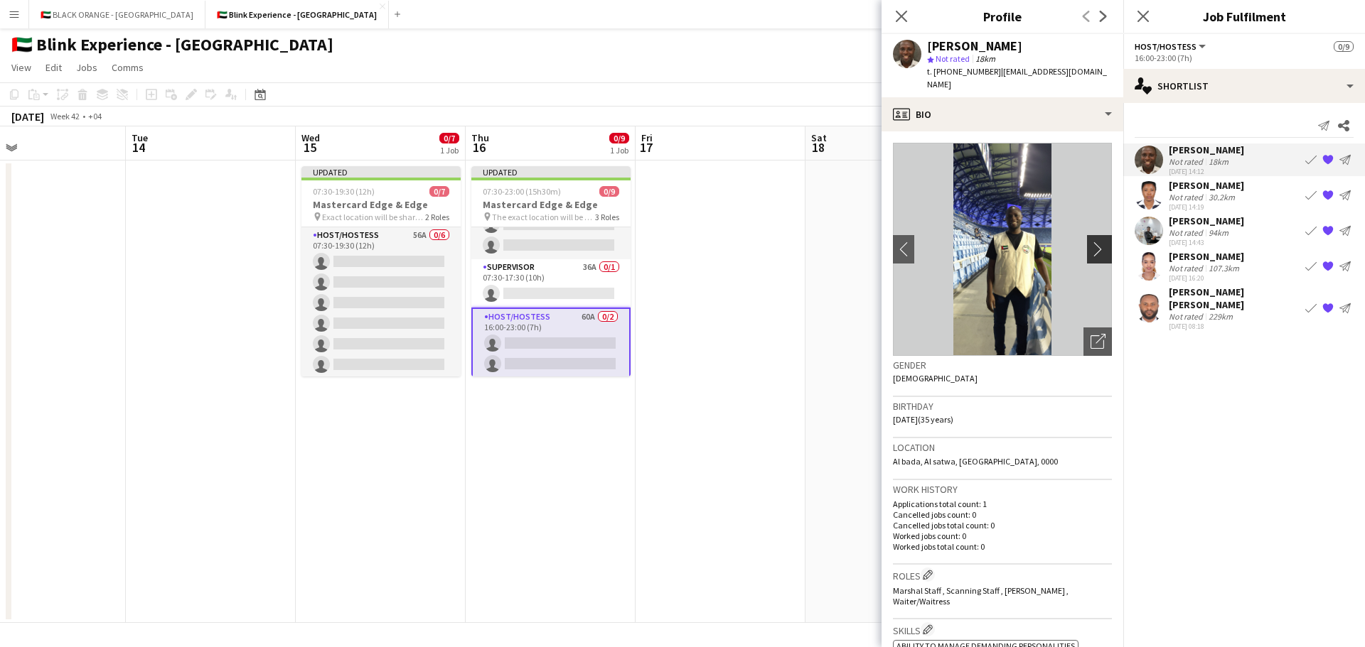
click at [1090, 242] on app-icon "chevron-right" at bounding box center [1101, 249] width 22 height 15
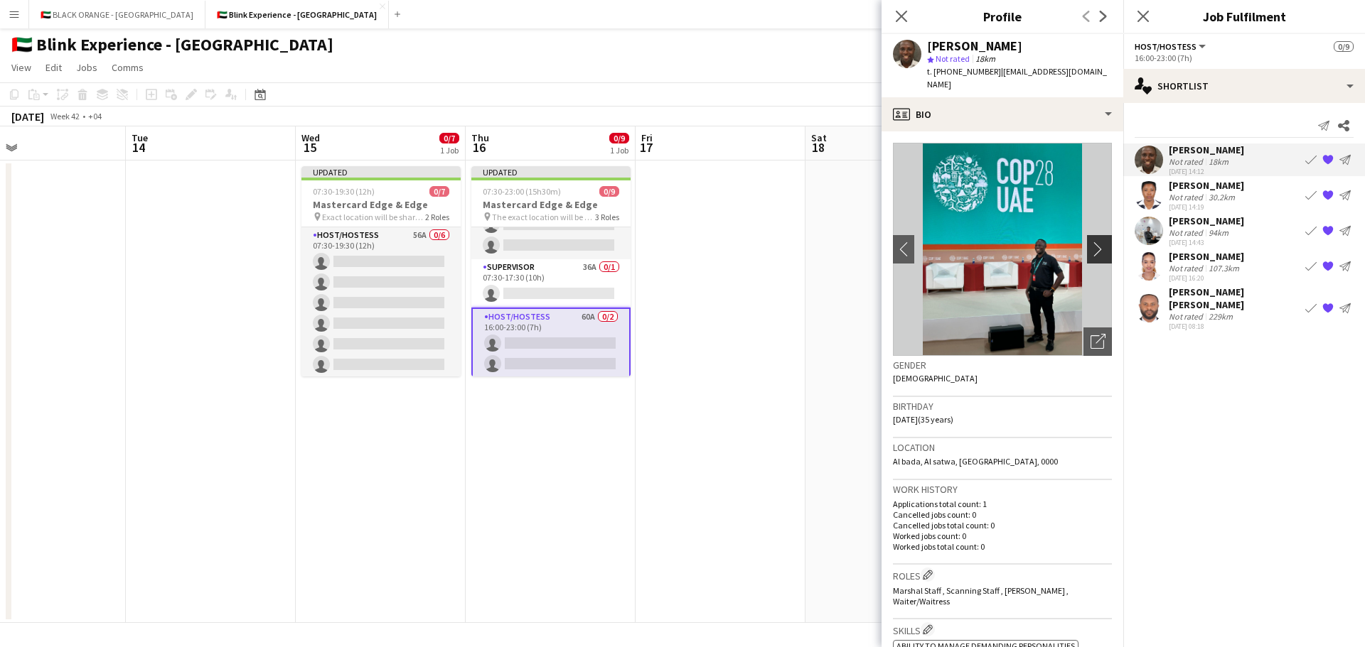
click at [1090, 242] on app-icon "chevron-right" at bounding box center [1101, 249] width 22 height 15
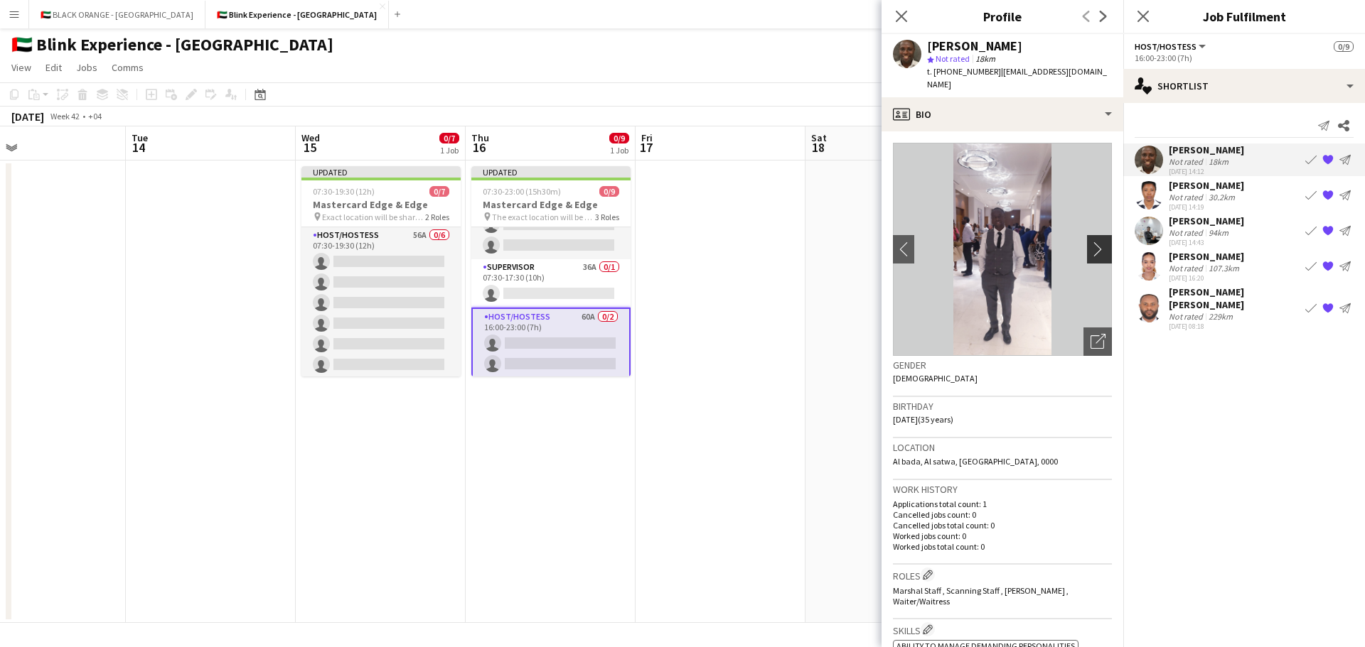
click at [1090, 242] on app-icon "chevron-right" at bounding box center [1101, 249] width 22 height 15
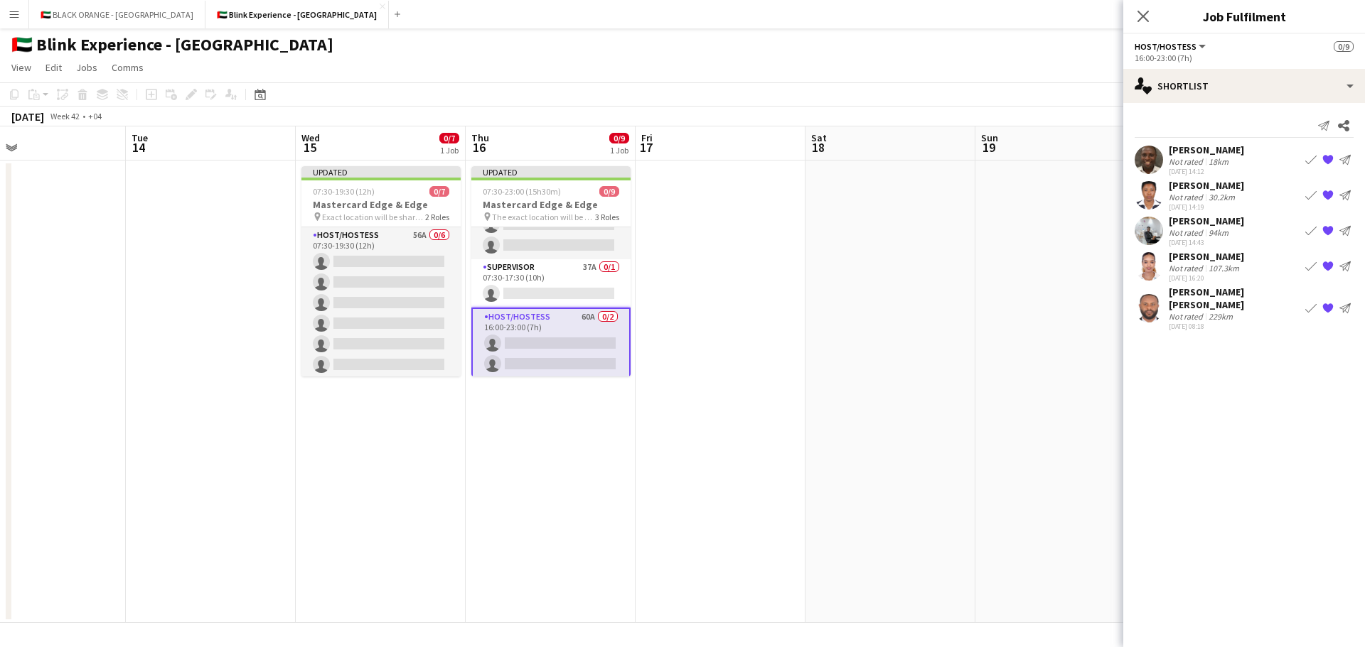
click at [1206, 286] on div "[PERSON_NAME] [PERSON_NAME]" at bounding box center [1233, 299] width 131 height 26
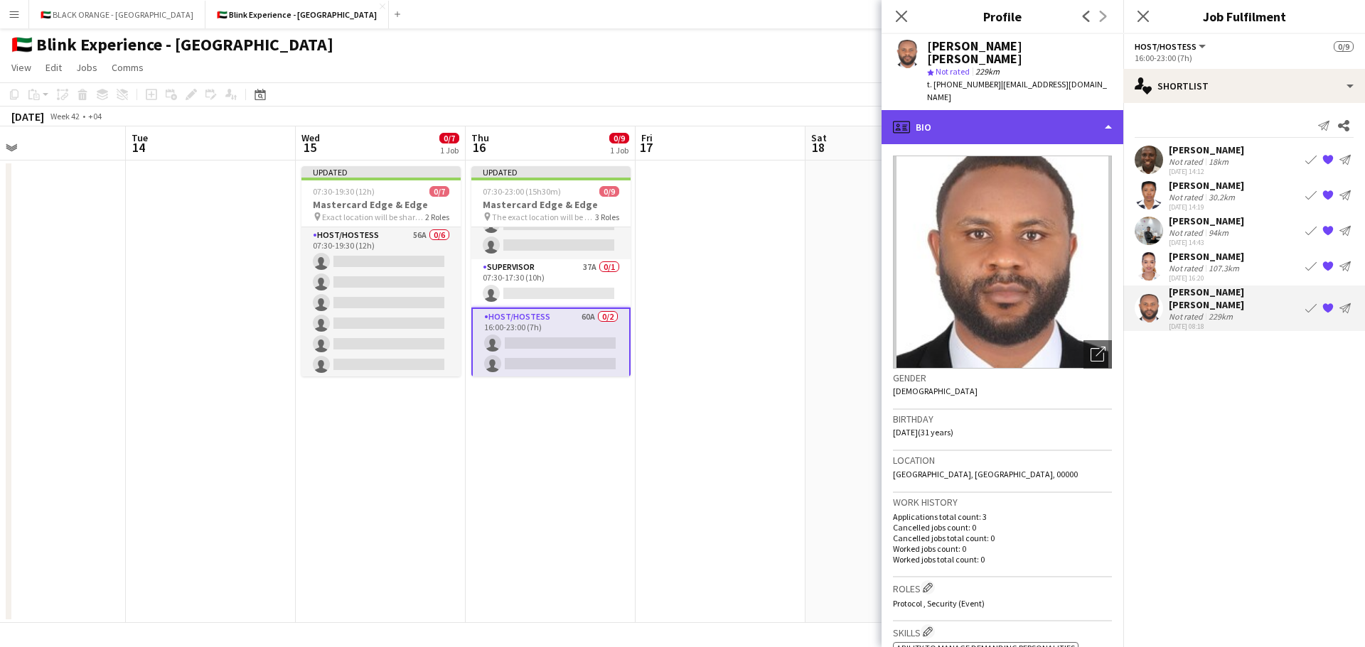
click at [1043, 110] on div "profile Bio" at bounding box center [1002, 127] width 242 height 34
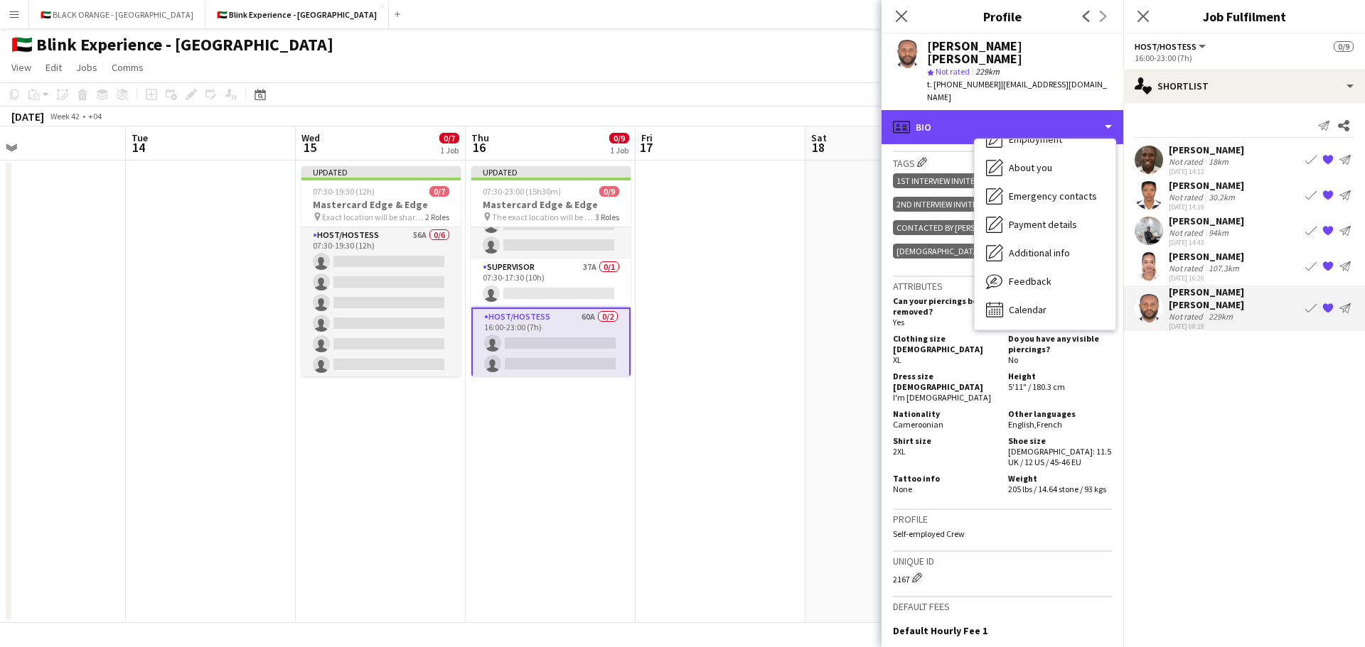
scroll to position [711, 0]
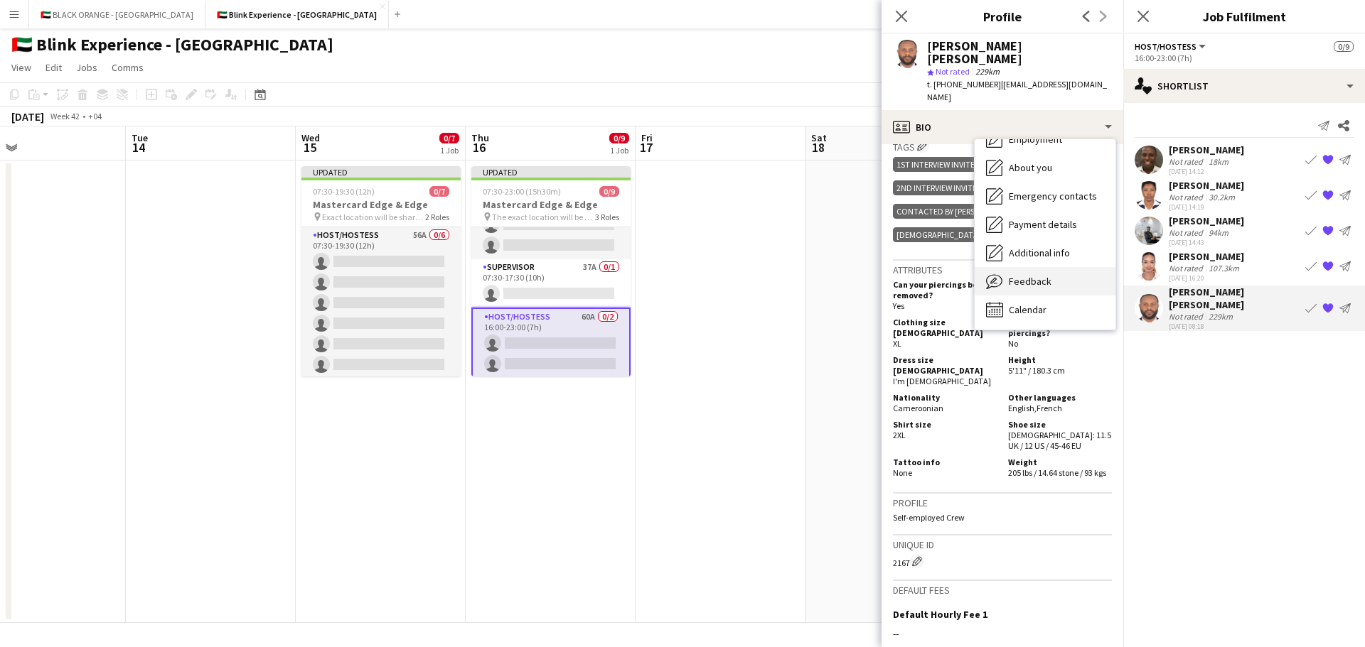
click at [1020, 275] on span "Feedback" at bounding box center [1029, 281] width 43 height 13
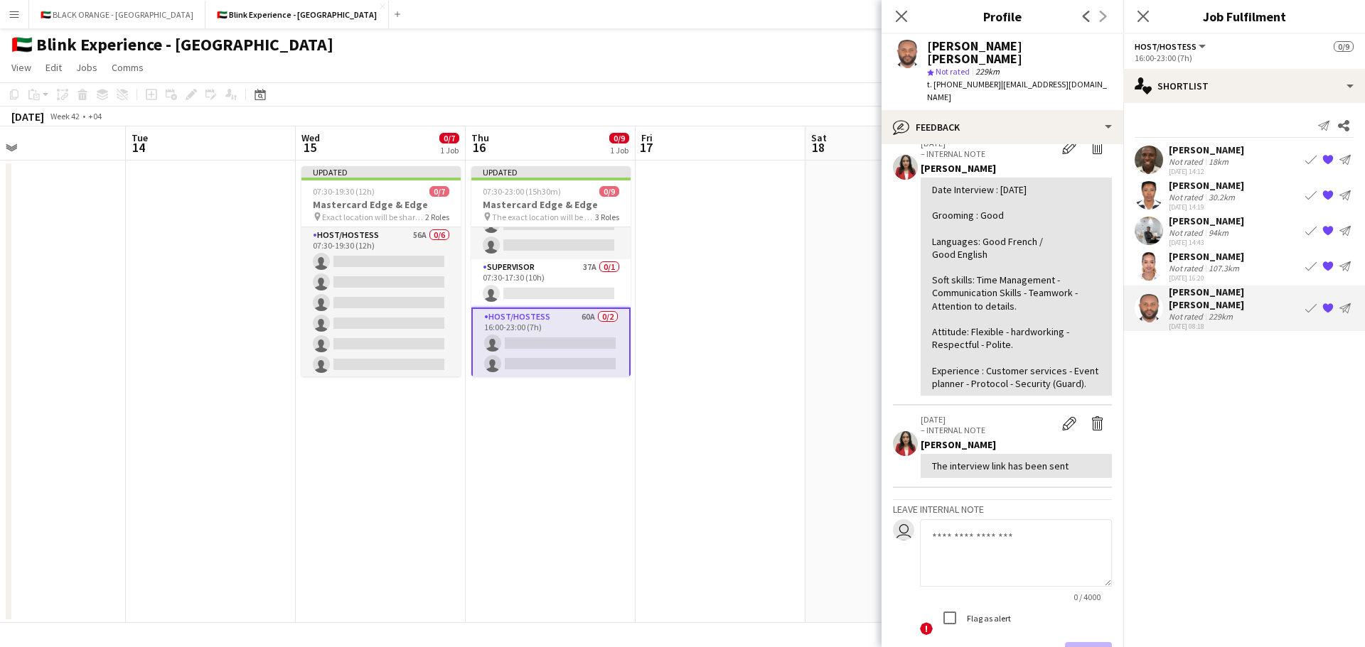
scroll to position [0, 0]
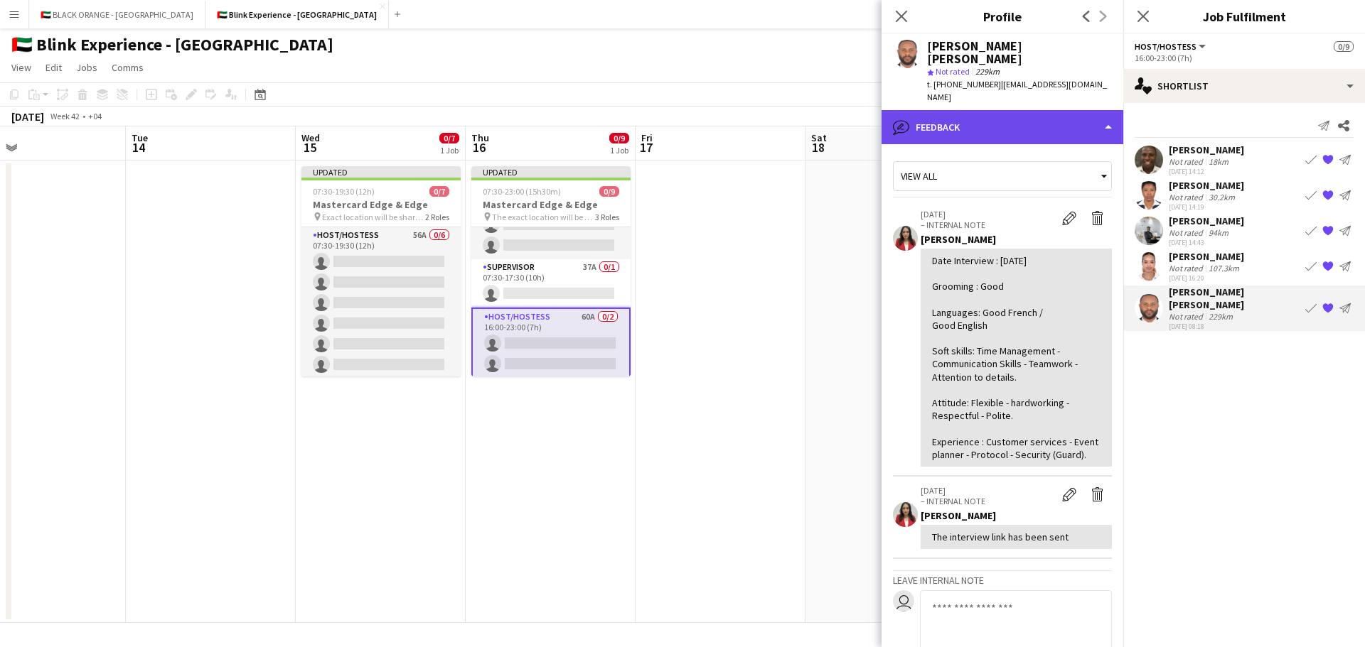
click at [1061, 110] on div "bubble-pencil Feedback" at bounding box center [1002, 127] width 242 height 34
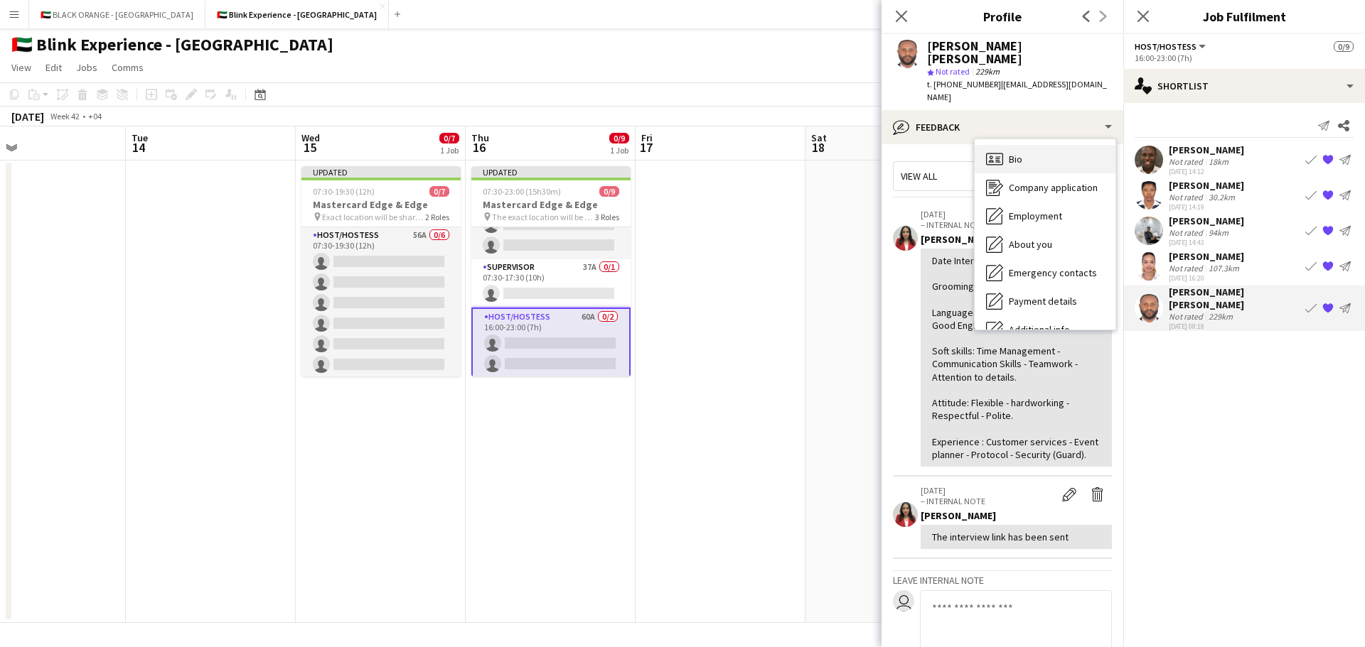
click at [1033, 145] on div "Bio Bio" at bounding box center [1044, 159] width 141 height 28
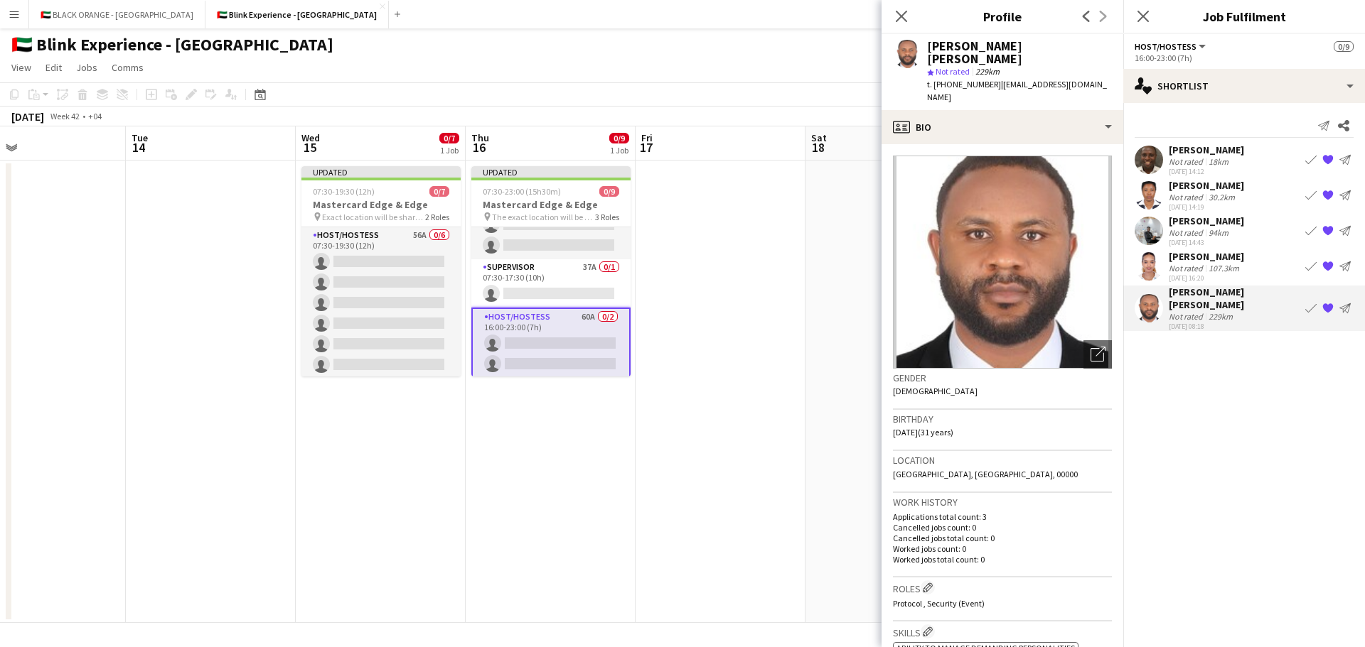
click at [1230, 153] on div "[PERSON_NAME]" at bounding box center [1205, 150] width 75 height 13
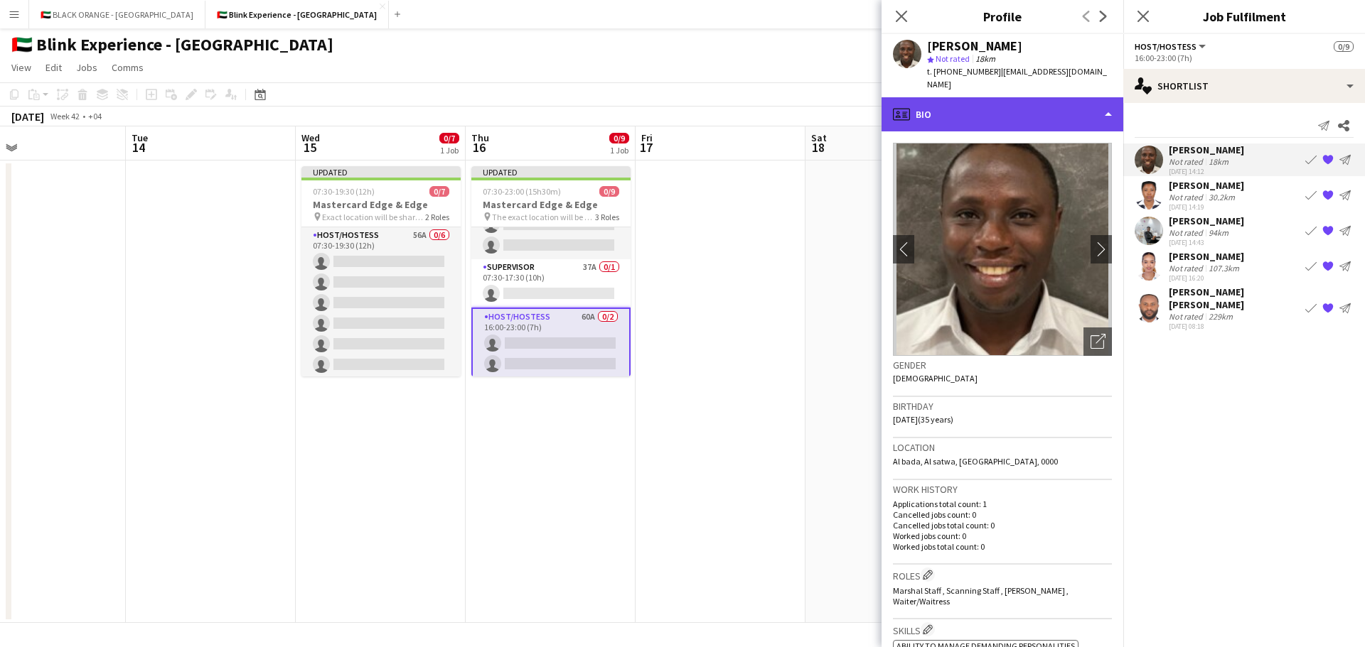
click at [1006, 97] on div "profile Bio" at bounding box center [1002, 114] width 242 height 34
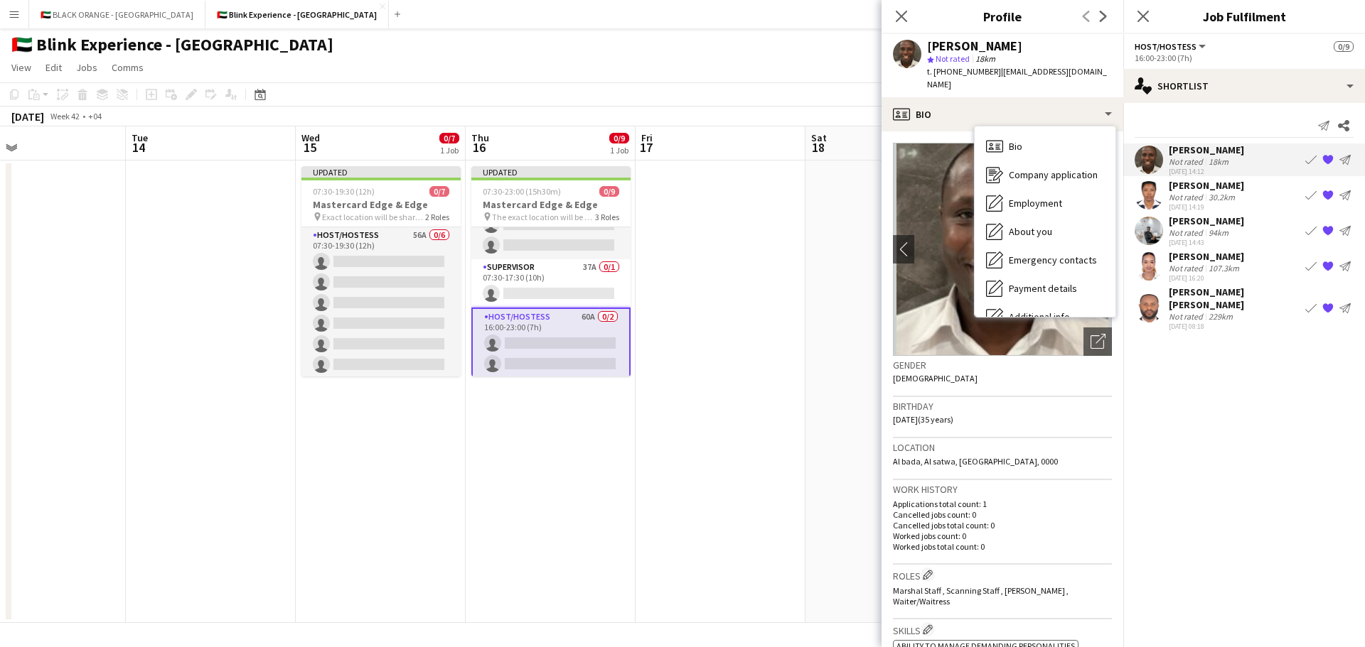
click at [1038, 382] on div "Gender [DEMOGRAPHIC_DATA]" at bounding box center [1002, 376] width 219 height 41
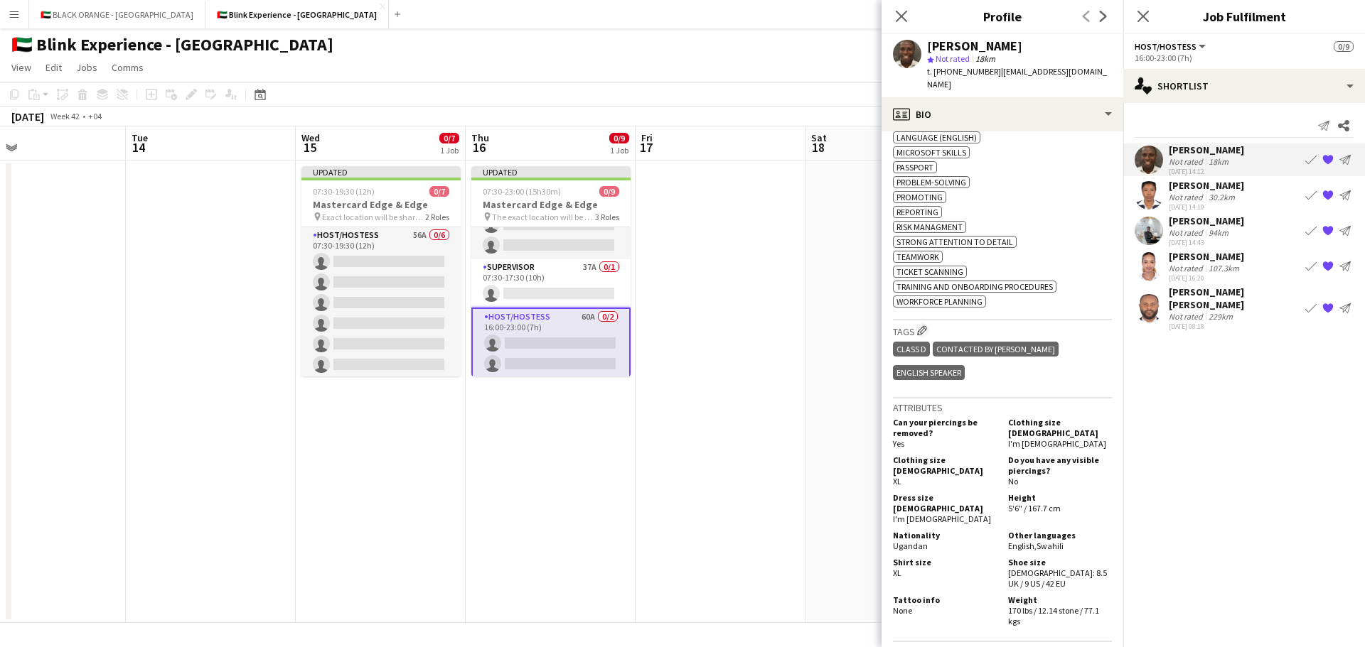
scroll to position [782, 0]
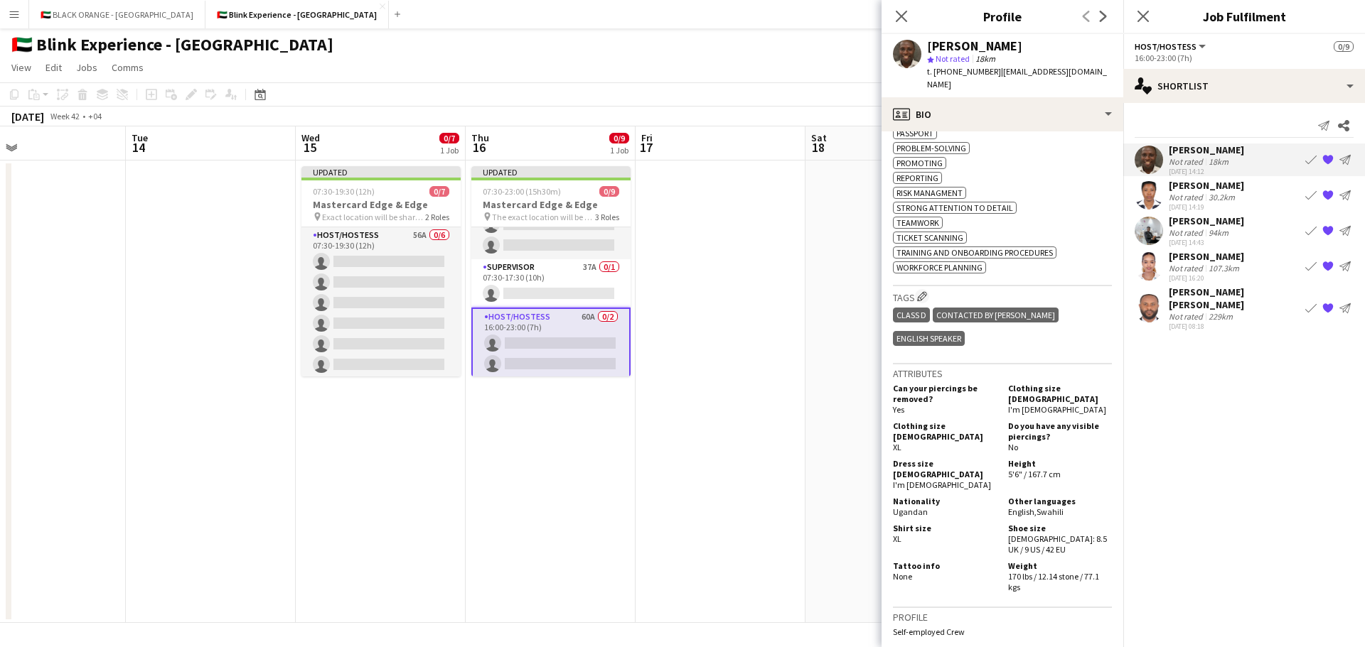
click at [1202, 237] on div "Not rated" at bounding box center [1186, 232] width 37 height 11
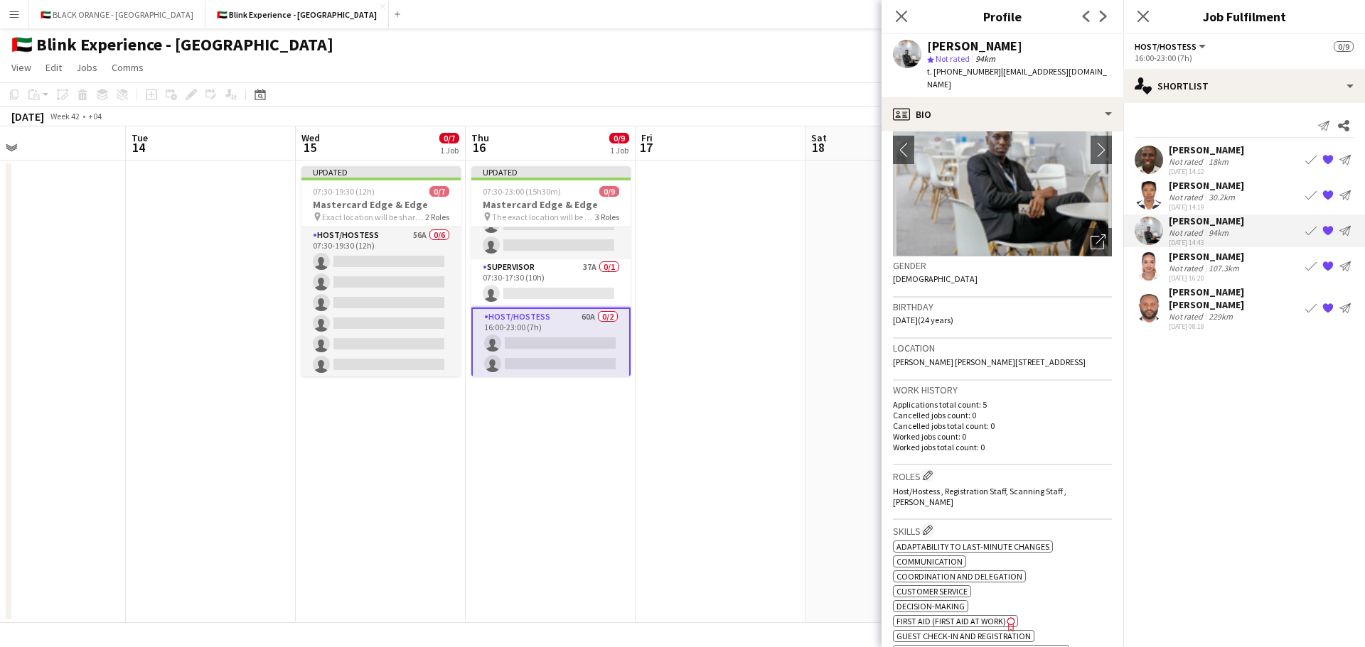
scroll to position [0, 0]
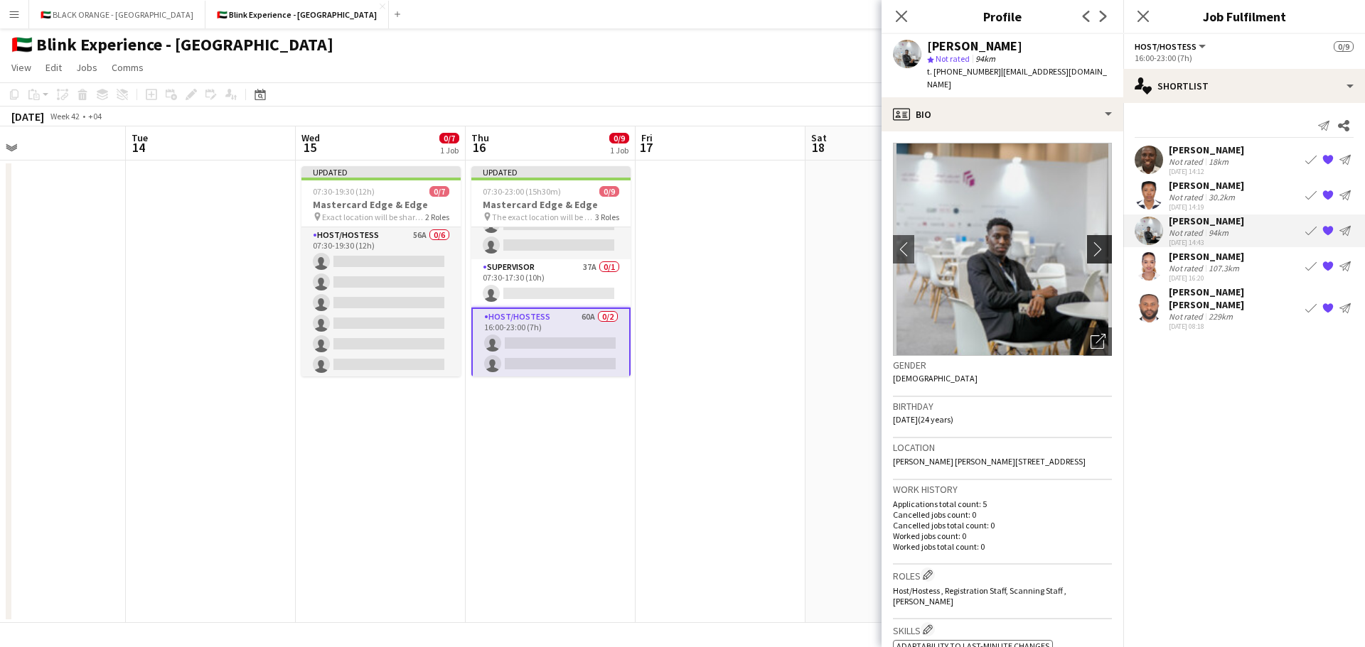
click at [1090, 242] on app-icon "chevron-right" at bounding box center [1101, 249] width 22 height 15
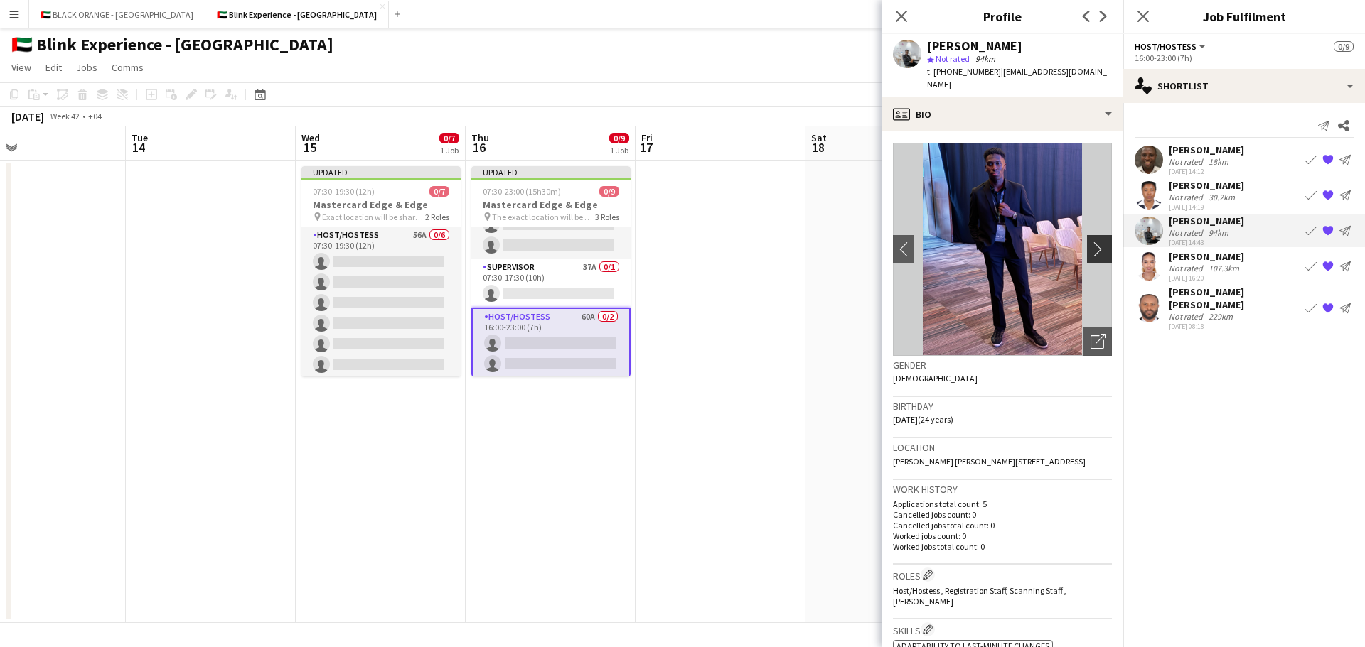
click at [1090, 242] on app-icon "chevron-right" at bounding box center [1101, 249] width 22 height 15
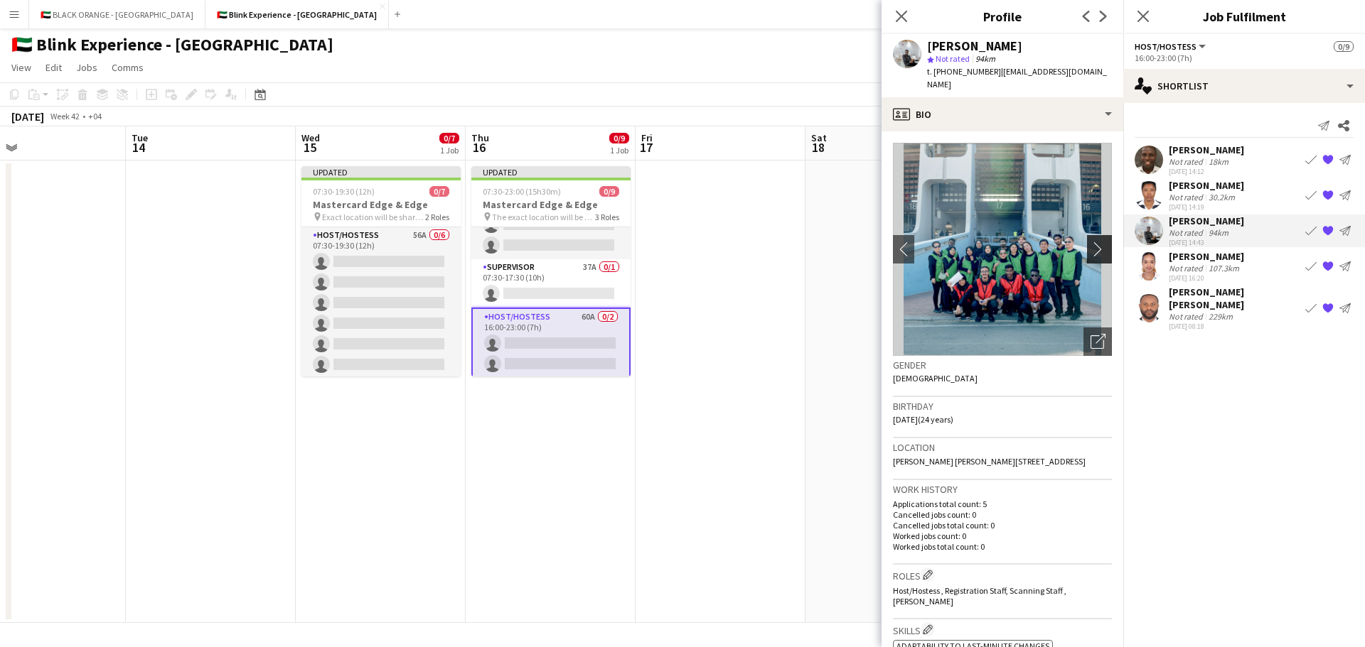
click at [1090, 242] on app-icon "chevron-right" at bounding box center [1101, 249] width 22 height 15
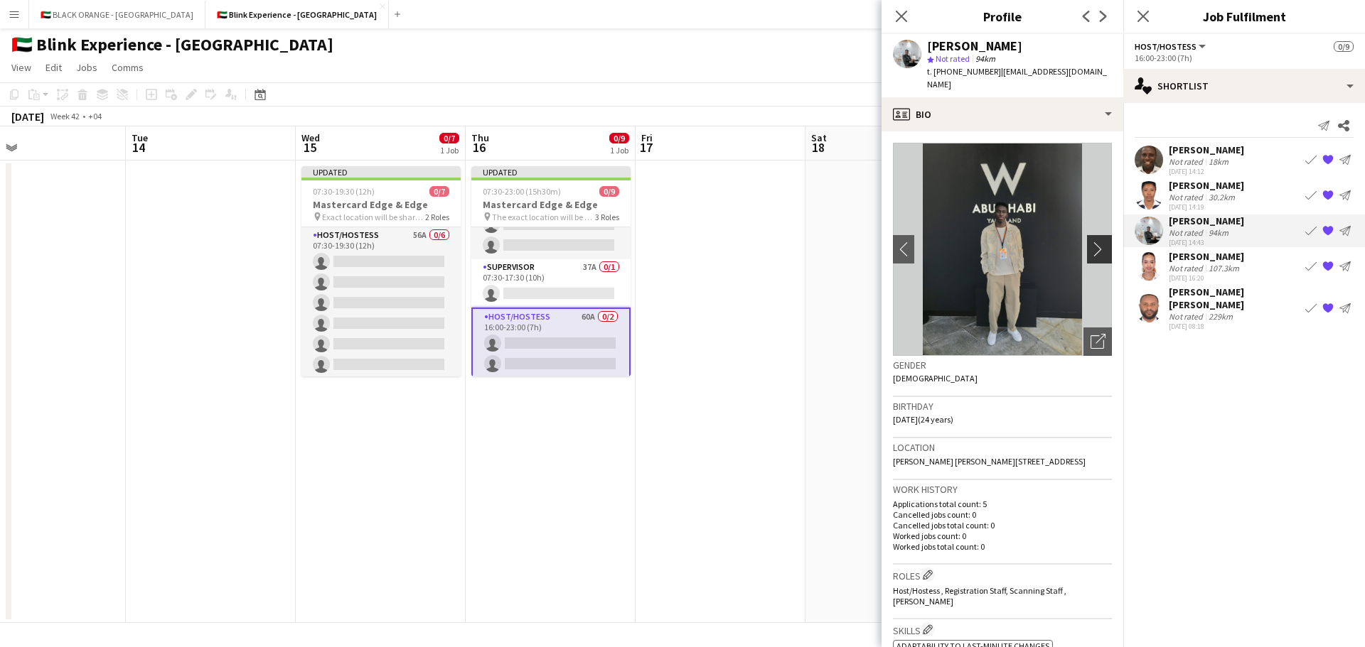
click at [1090, 242] on app-icon "chevron-right" at bounding box center [1101, 249] width 22 height 15
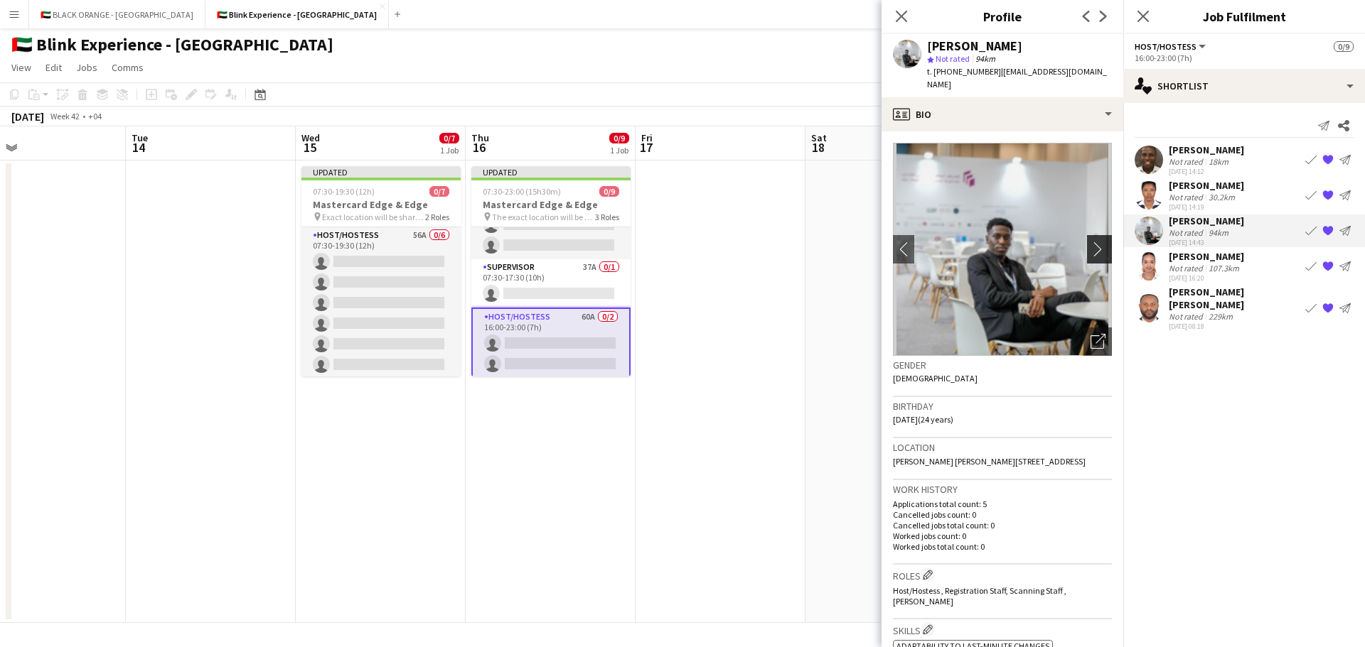
click at [1090, 242] on app-icon "chevron-right" at bounding box center [1101, 249] width 22 height 15
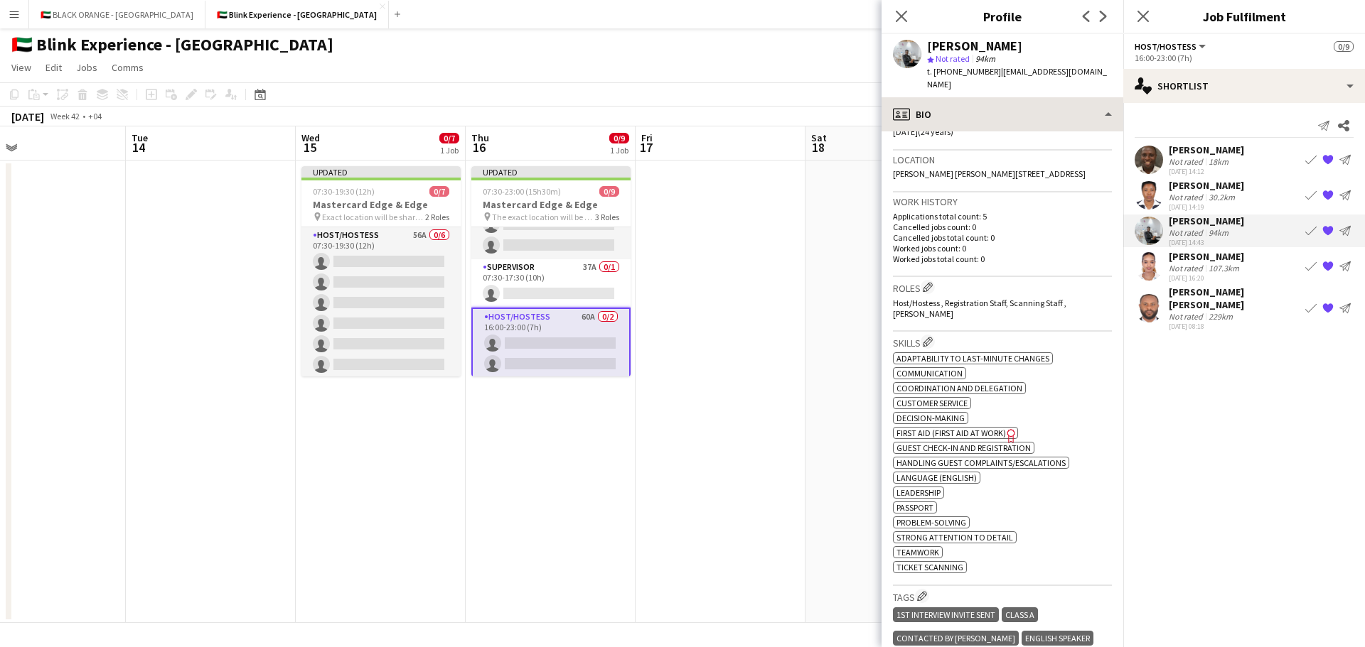
scroll to position [569, 0]
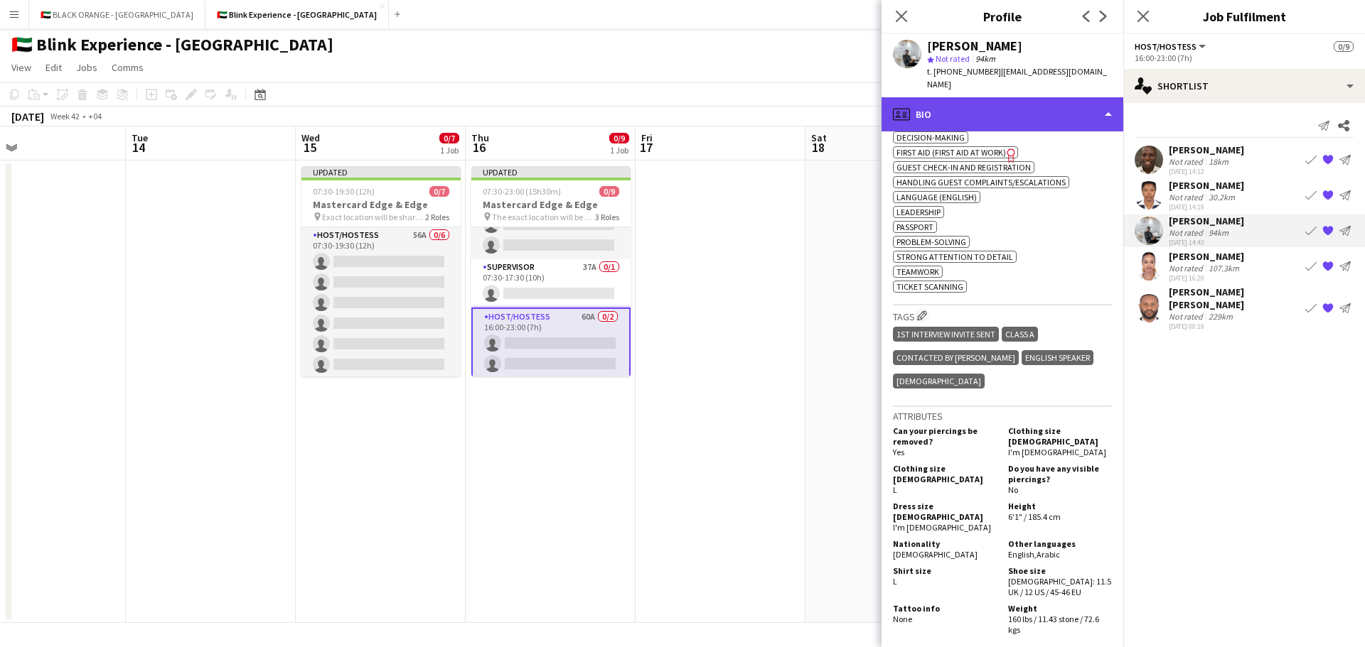
click at [1021, 97] on div "profile Bio" at bounding box center [1002, 114] width 242 height 34
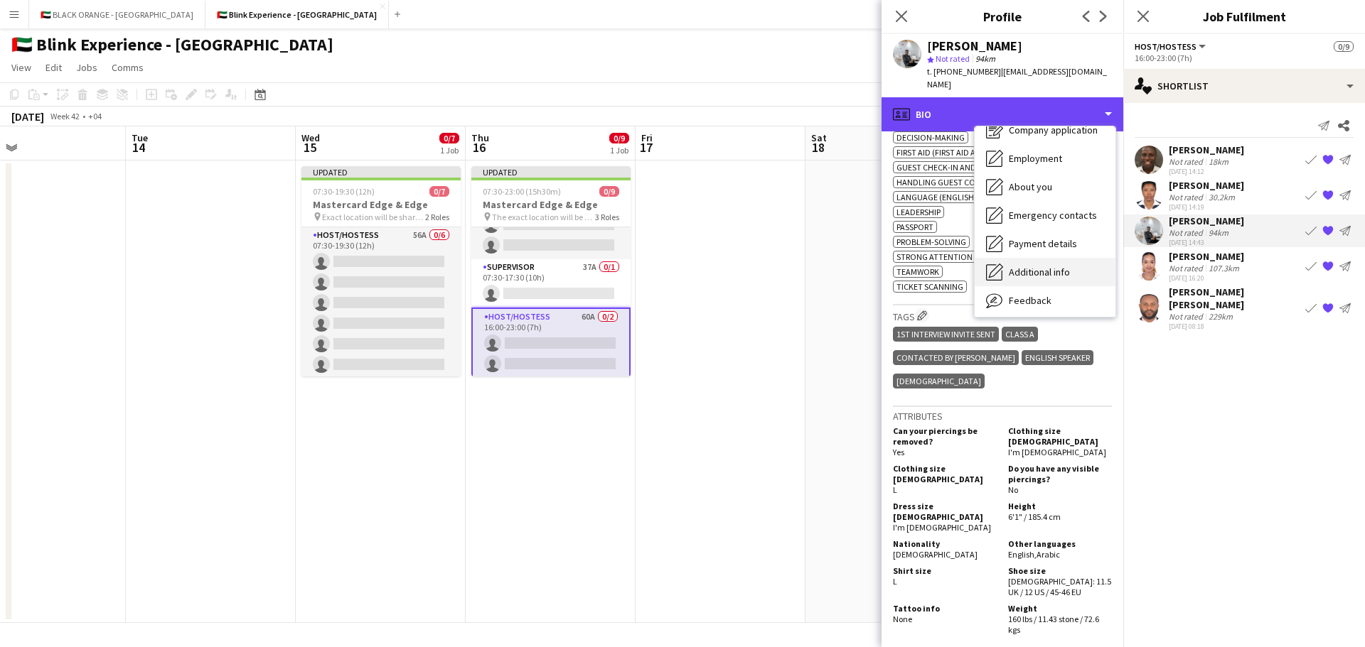
scroll to position [77, 0]
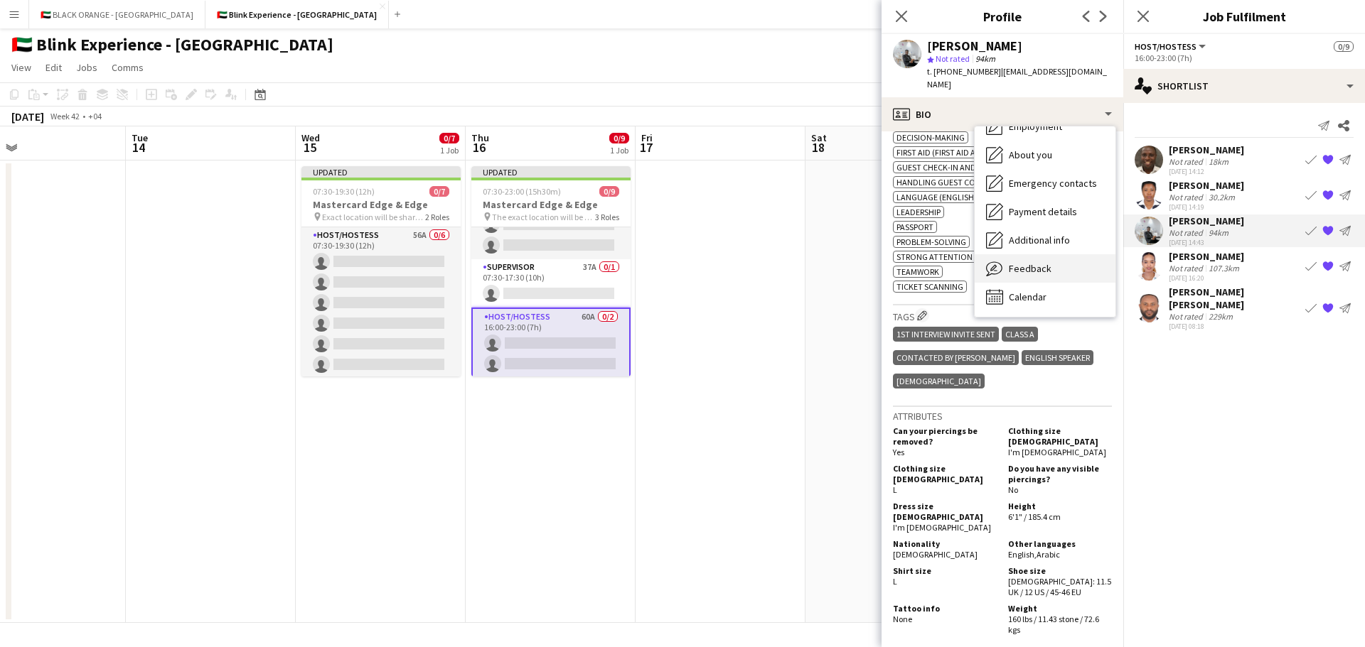
click at [1030, 262] on span "Feedback" at bounding box center [1029, 268] width 43 height 13
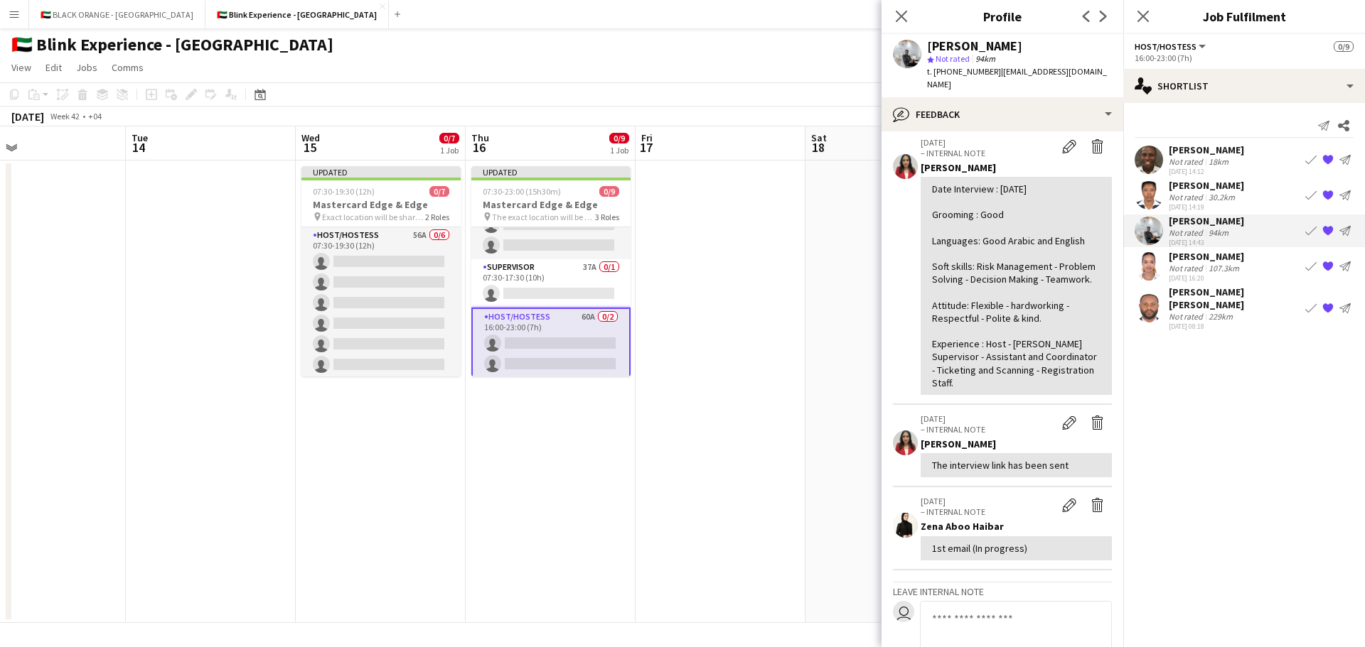
scroll to position [142, 0]
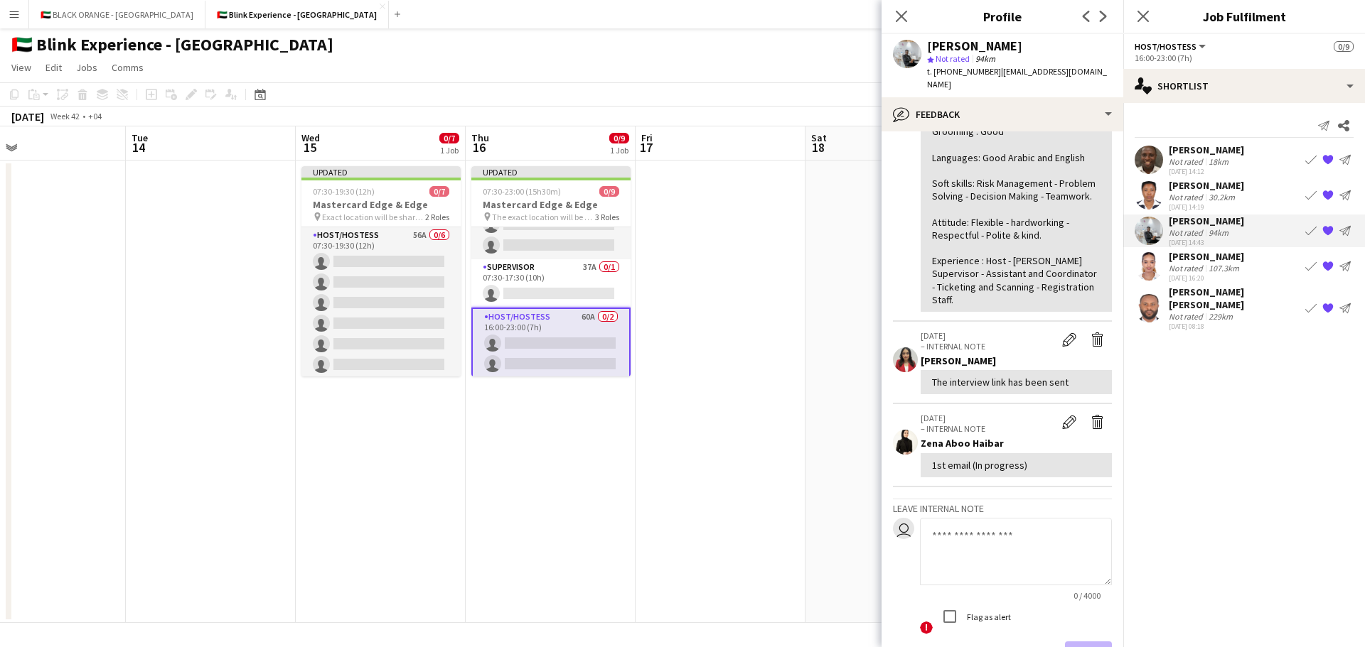
click at [1175, 153] on div "[PERSON_NAME]" at bounding box center [1205, 150] width 75 height 13
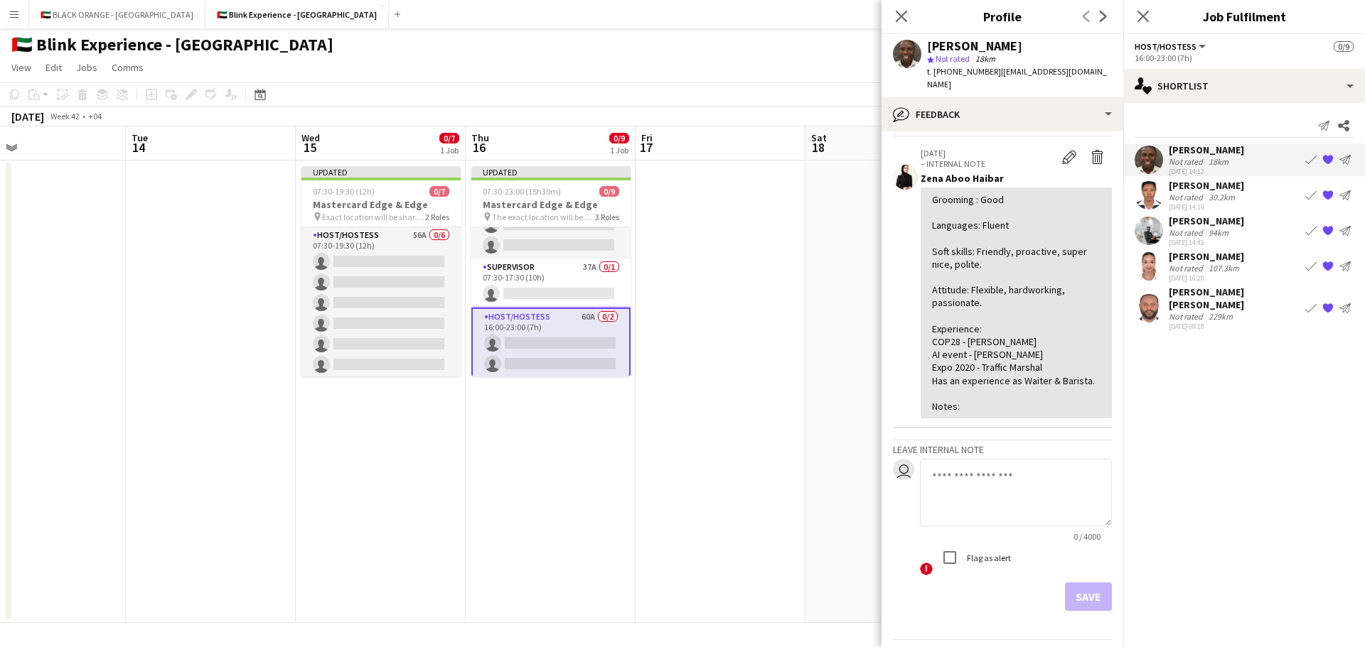
scroll to position [79, 0]
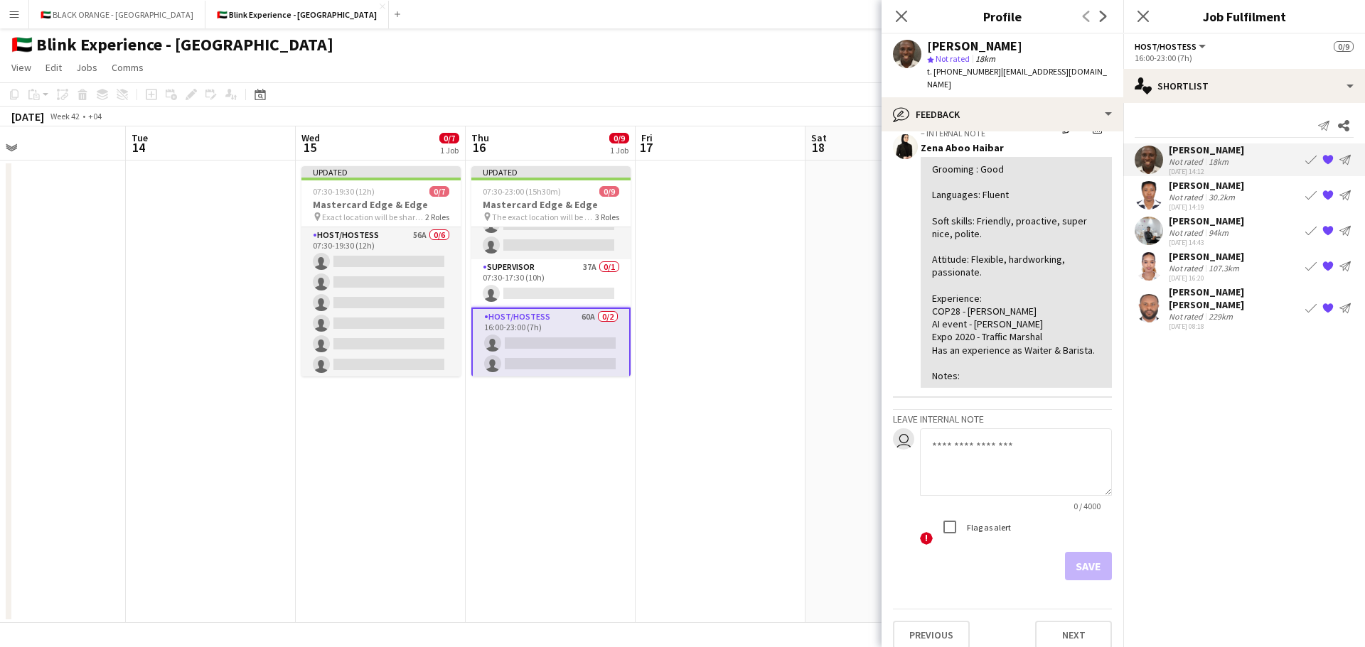
click at [1171, 257] on div "[PERSON_NAME]" at bounding box center [1205, 256] width 75 height 13
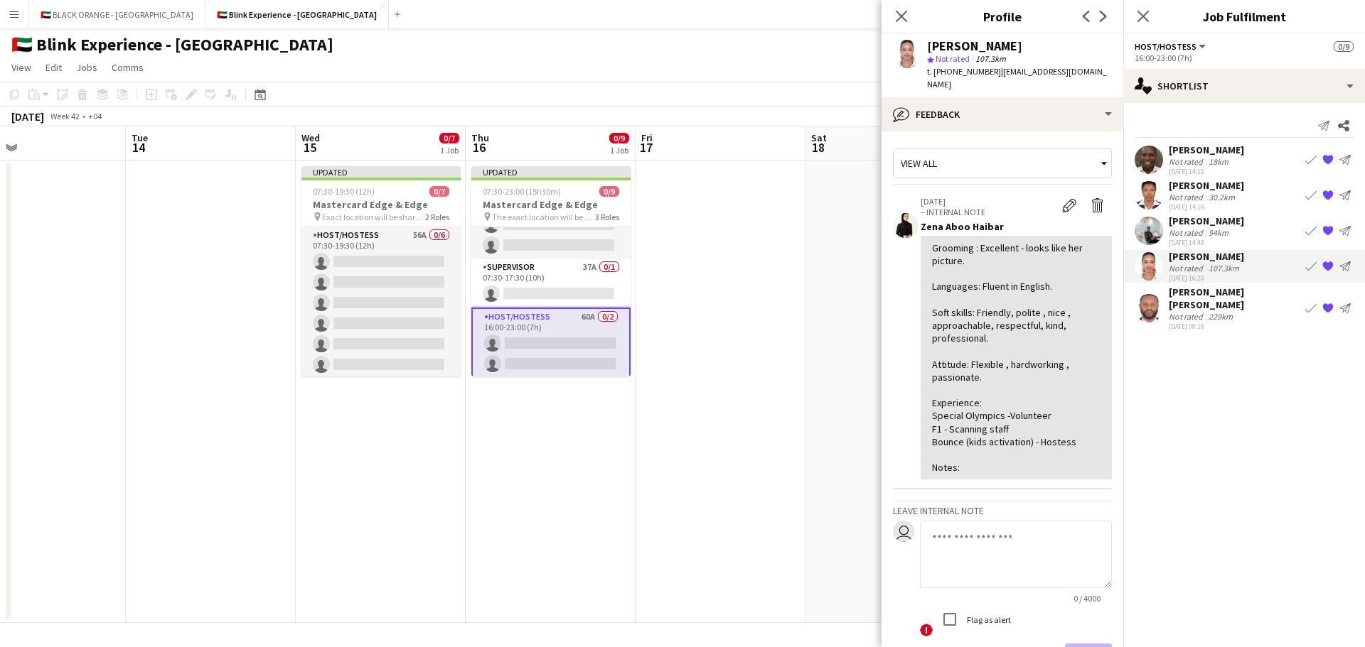
click at [1179, 286] on div "[PERSON_NAME] [PERSON_NAME]" at bounding box center [1233, 299] width 131 height 26
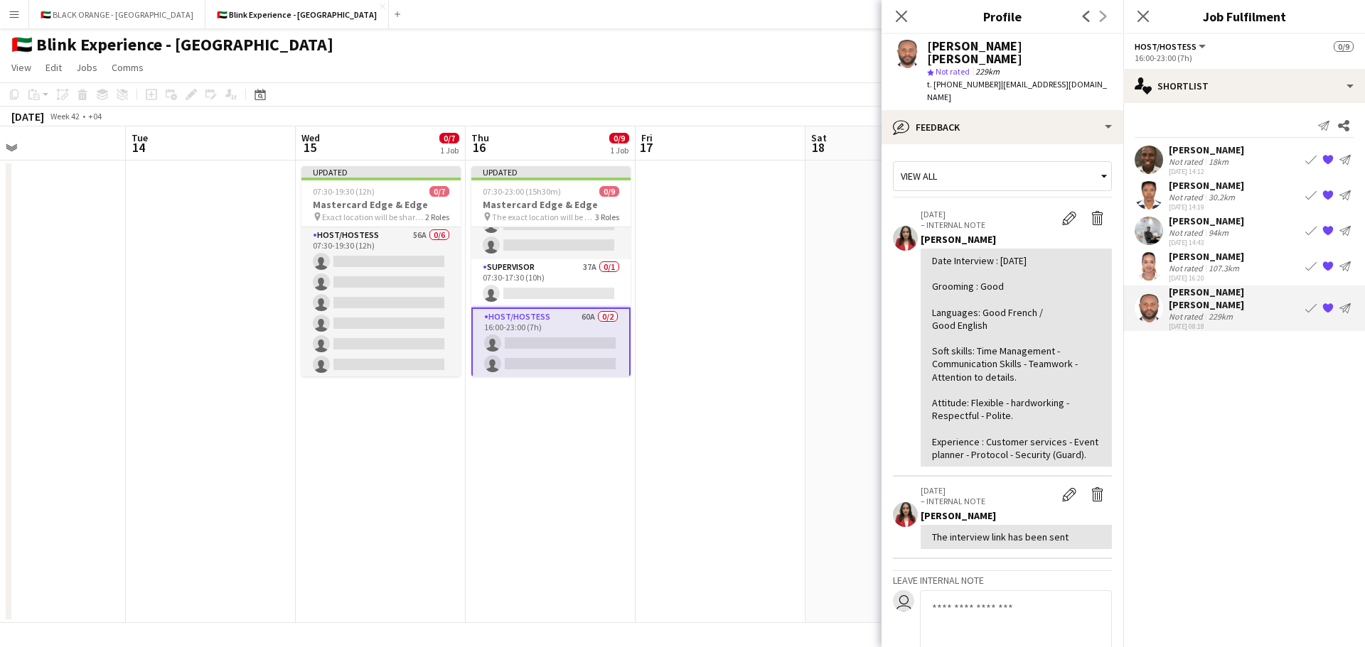
click at [1184, 232] on div "Not rated" at bounding box center [1186, 232] width 37 height 11
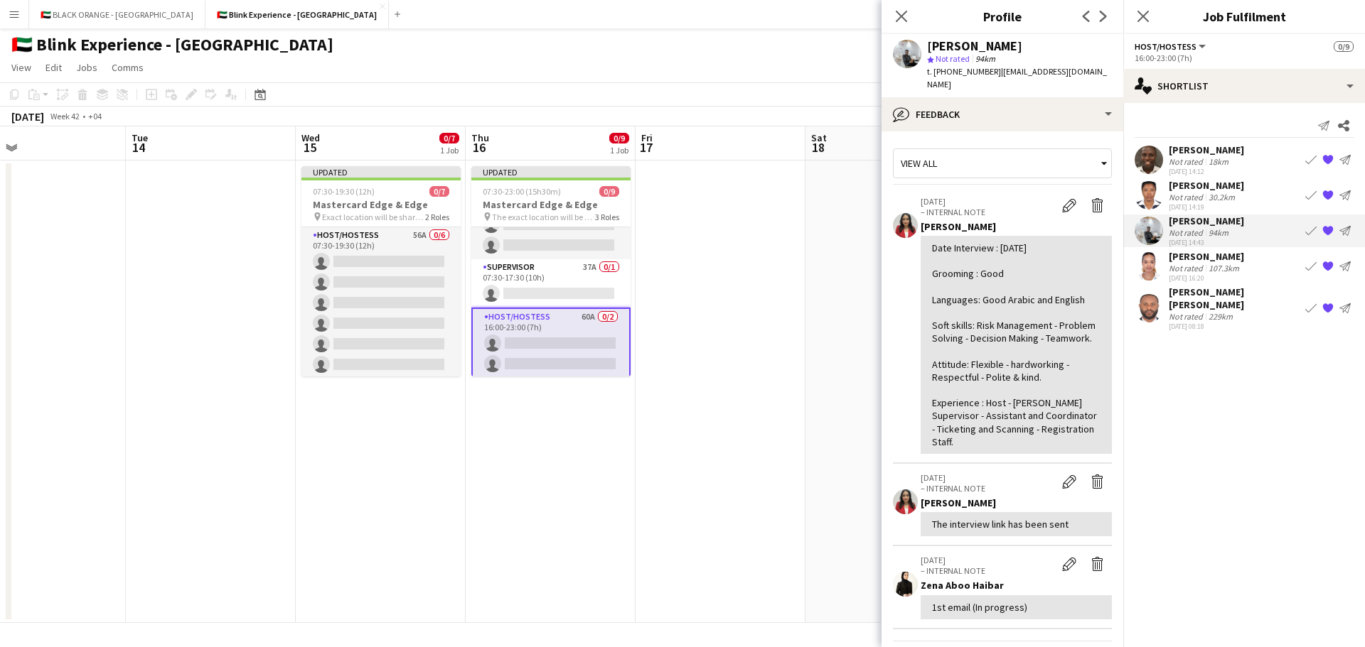
click at [1199, 258] on div "[PERSON_NAME]" at bounding box center [1205, 256] width 75 height 13
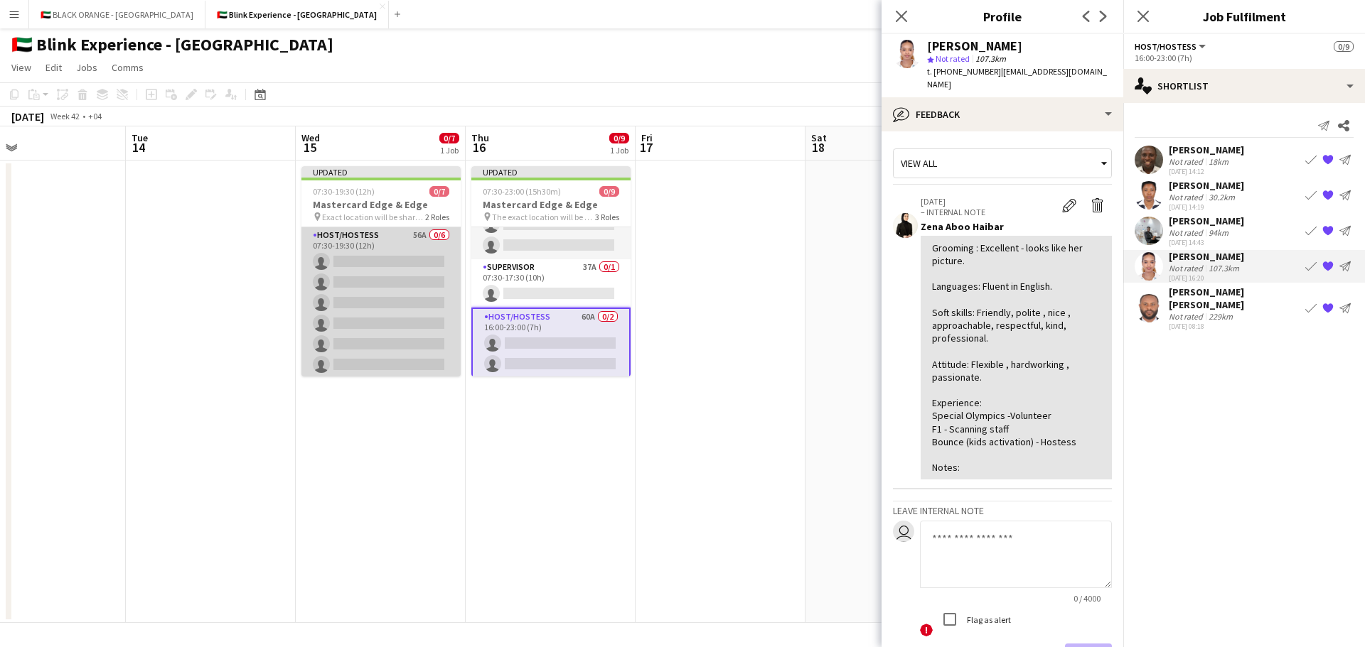
click at [367, 276] on app-card-role "Host/Hostess 56A 0/6 07:30-19:30 (12h) single-neutral-actions single-neutral-ac…" at bounding box center [380, 302] width 159 height 151
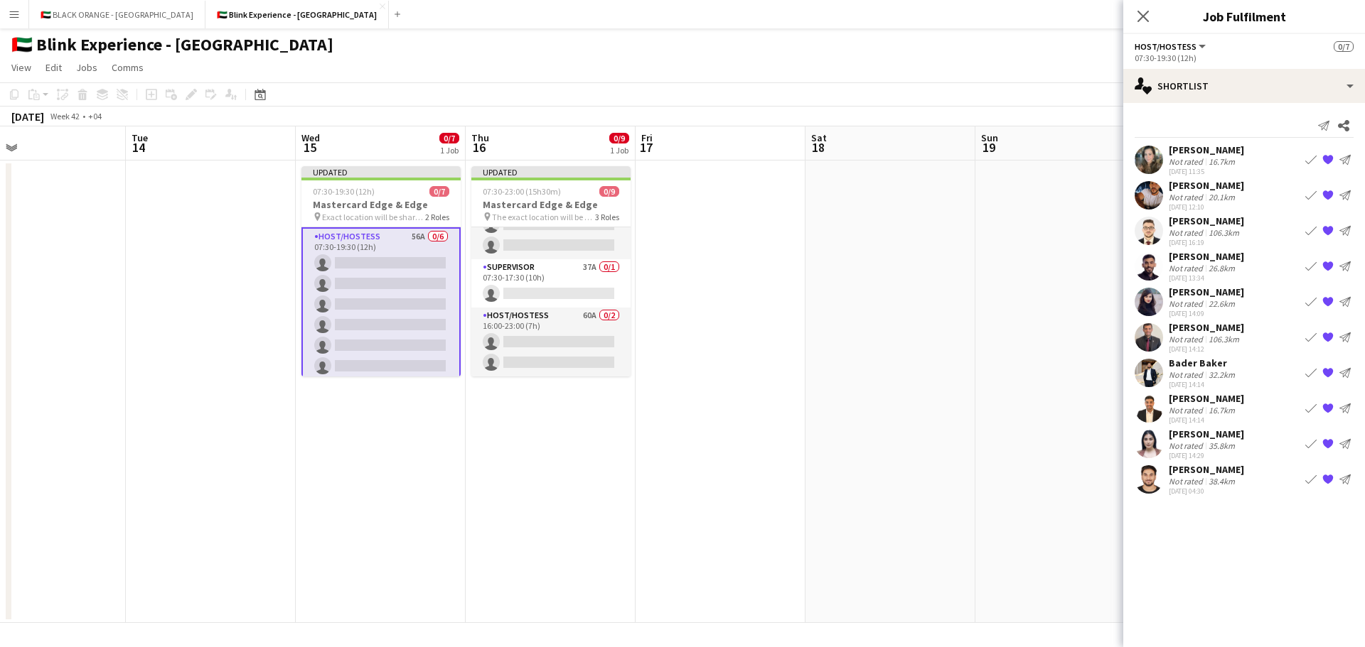
click at [1197, 220] on div "[PERSON_NAME]" at bounding box center [1205, 221] width 75 height 13
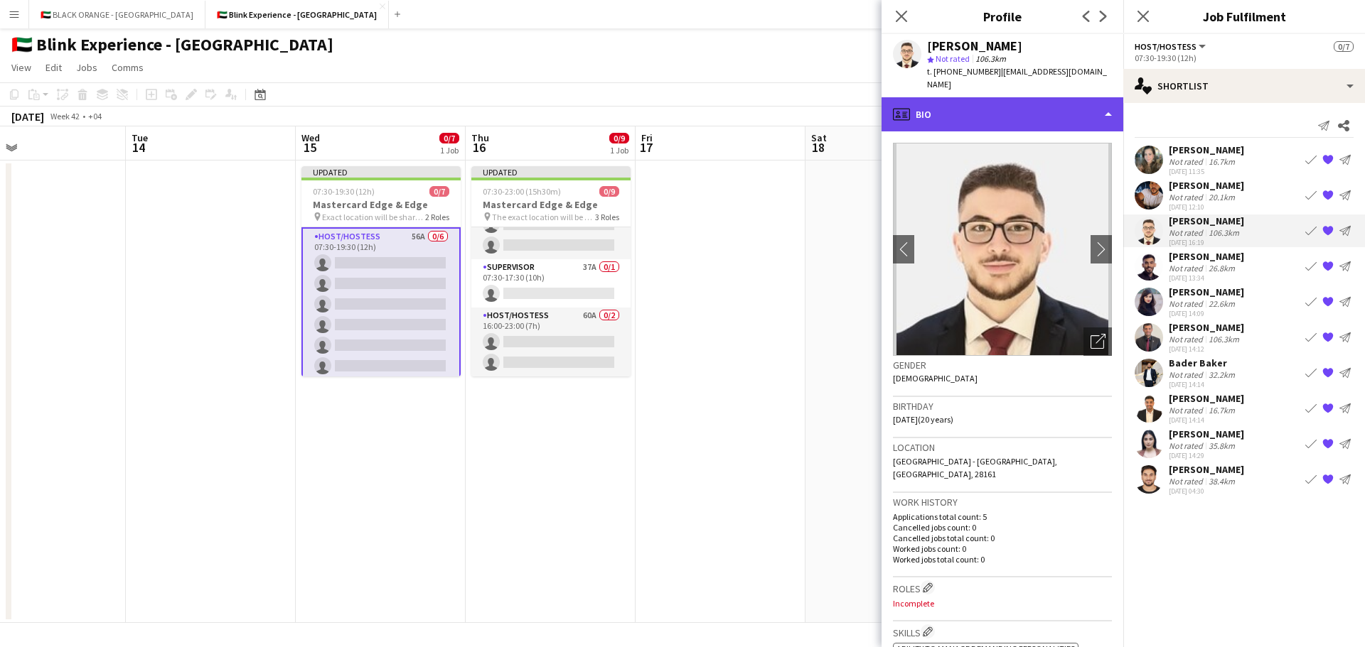
click at [1076, 101] on div "profile Bio" at bounding box center [1002, 114] width 242 height 34
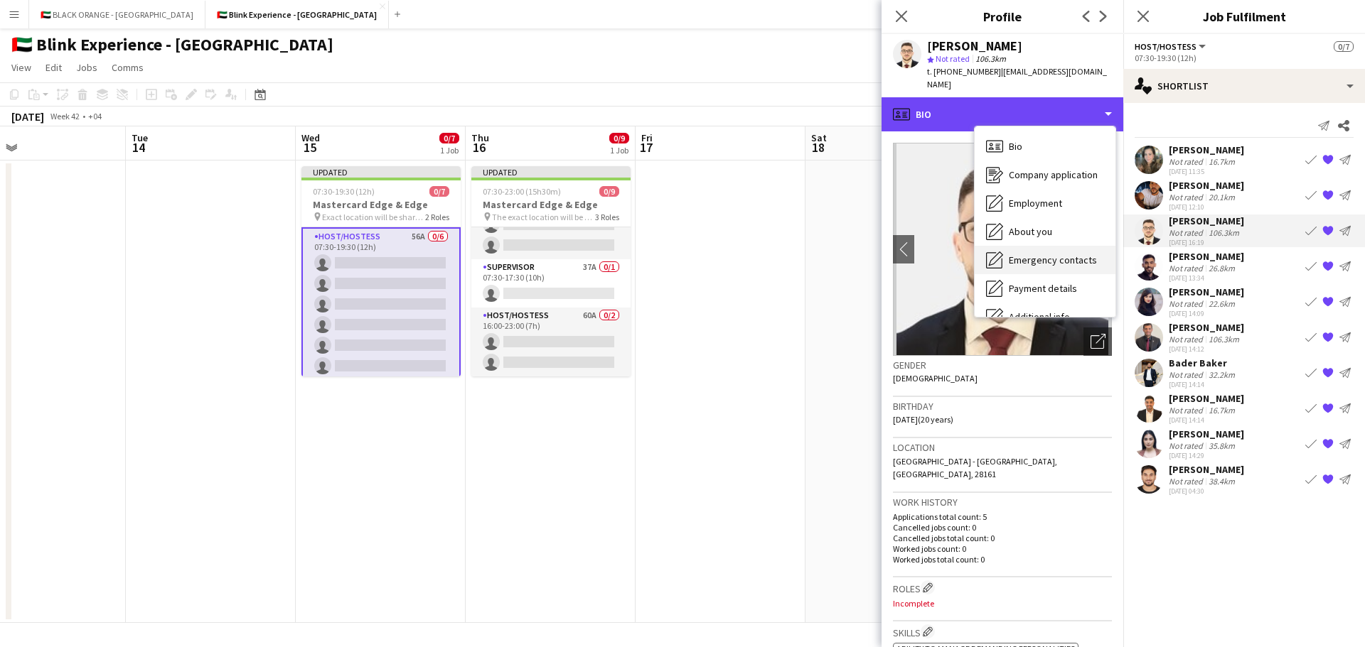
scroll to position [77, 0]
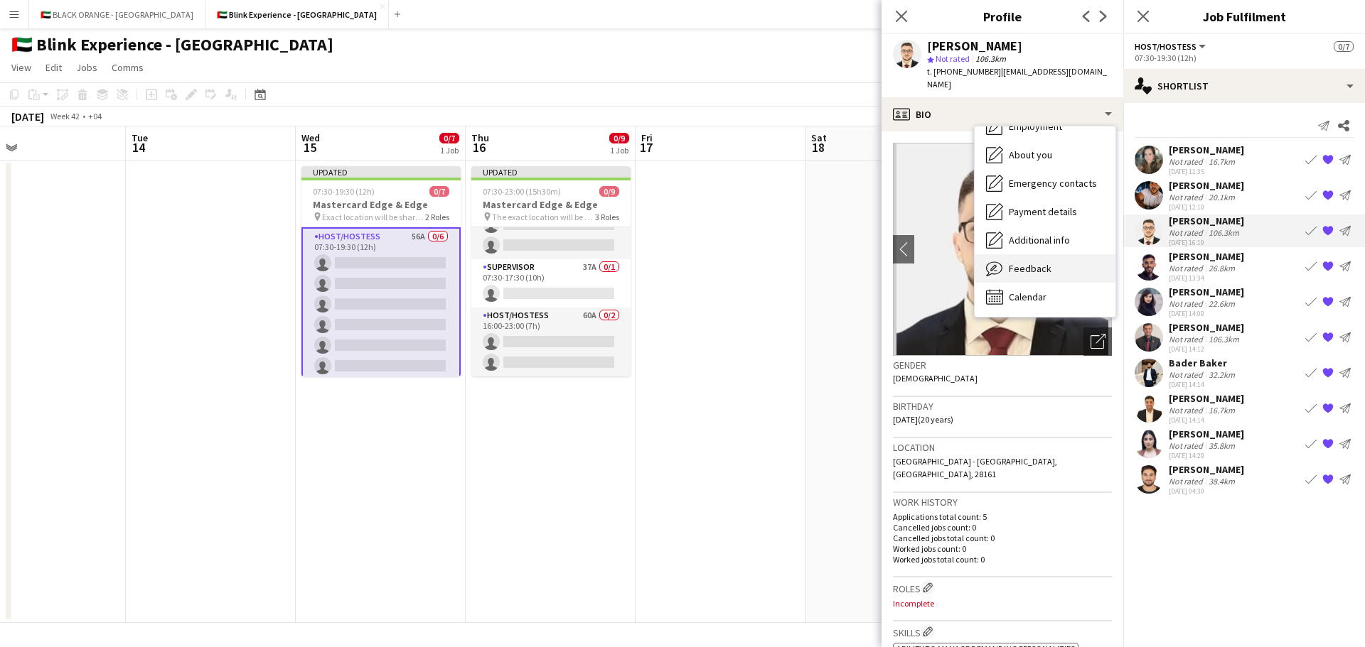
click at [1045, 254] on div "Feedback Feedback" at bounding box center [1044, 268] width 141 height 28
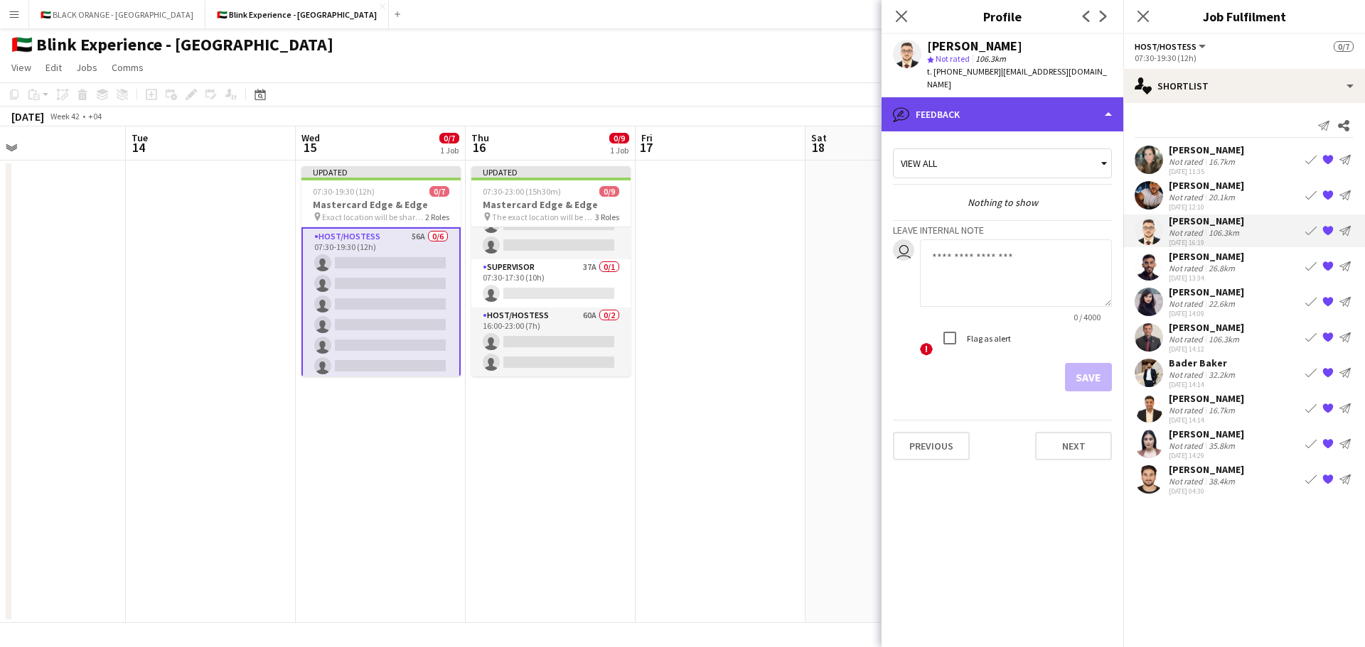
click at [1065, 98] on div "bubble-pencil Feedback" at bounding box center [1002, 114] width 242 height 34
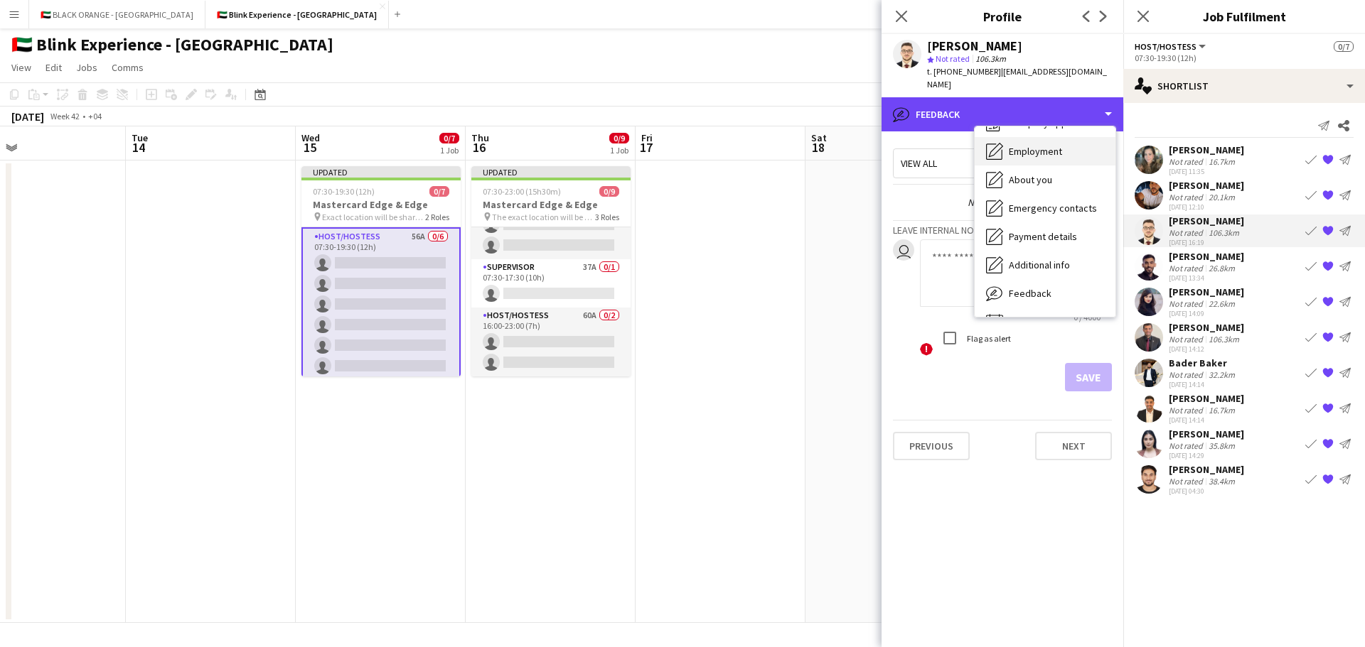
scroll to position [71, 0]
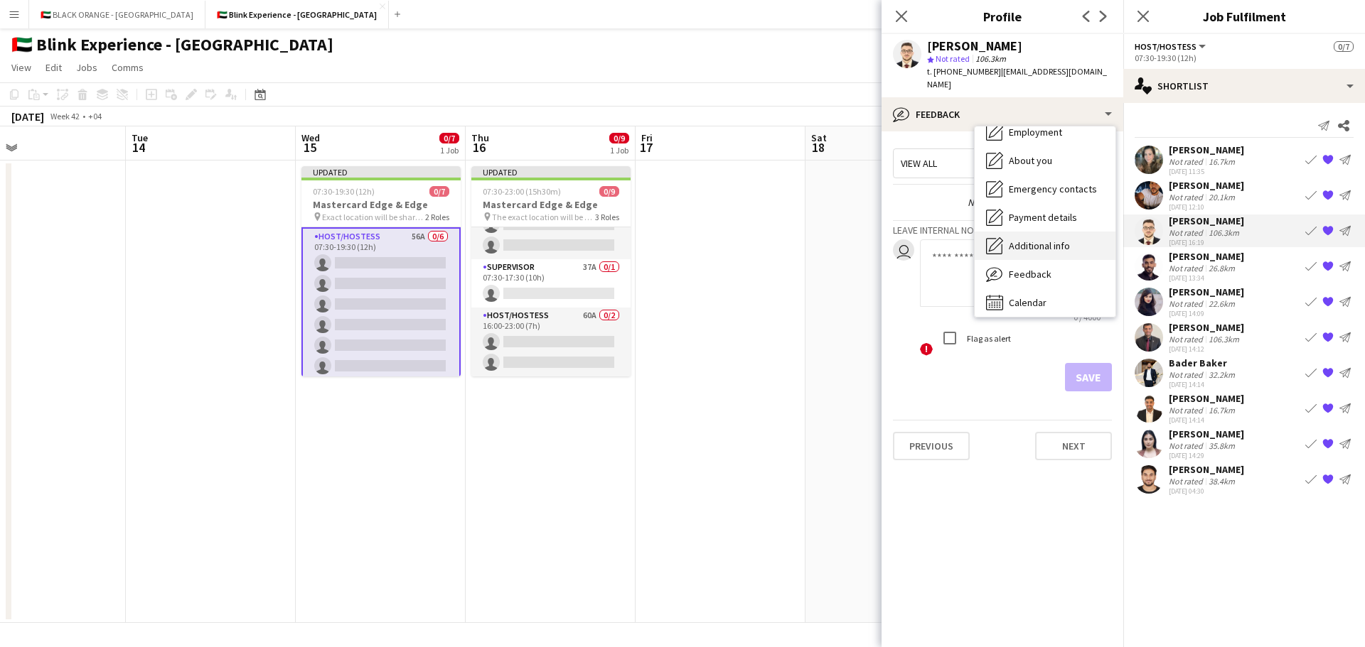
click at [1038, 240] on span "Additional info" at bounding box center [1038, 246] width 61 height 13
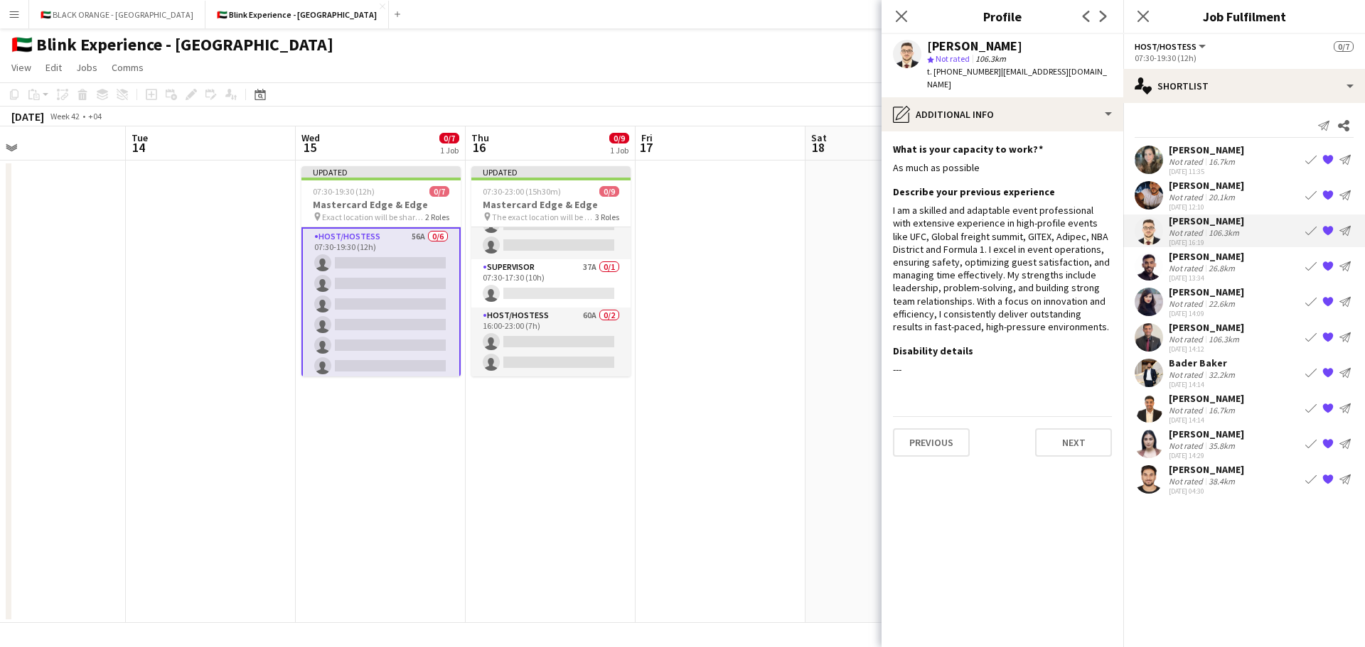
click at [1189, 266] on div "Not rated" at bounding box center [1186, 268] width 37 height 11
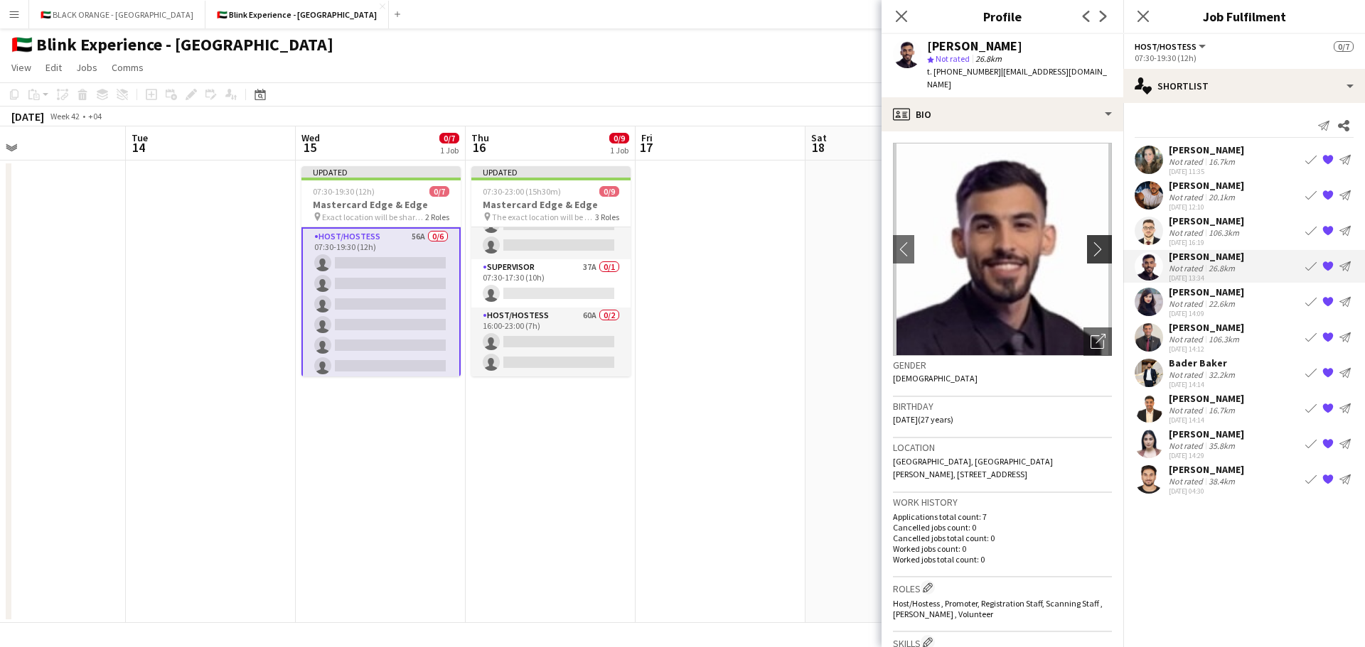
click at [1090, 242] on app-icon "chevron-right" at bounding box center [1101, 249] width 22 height 15
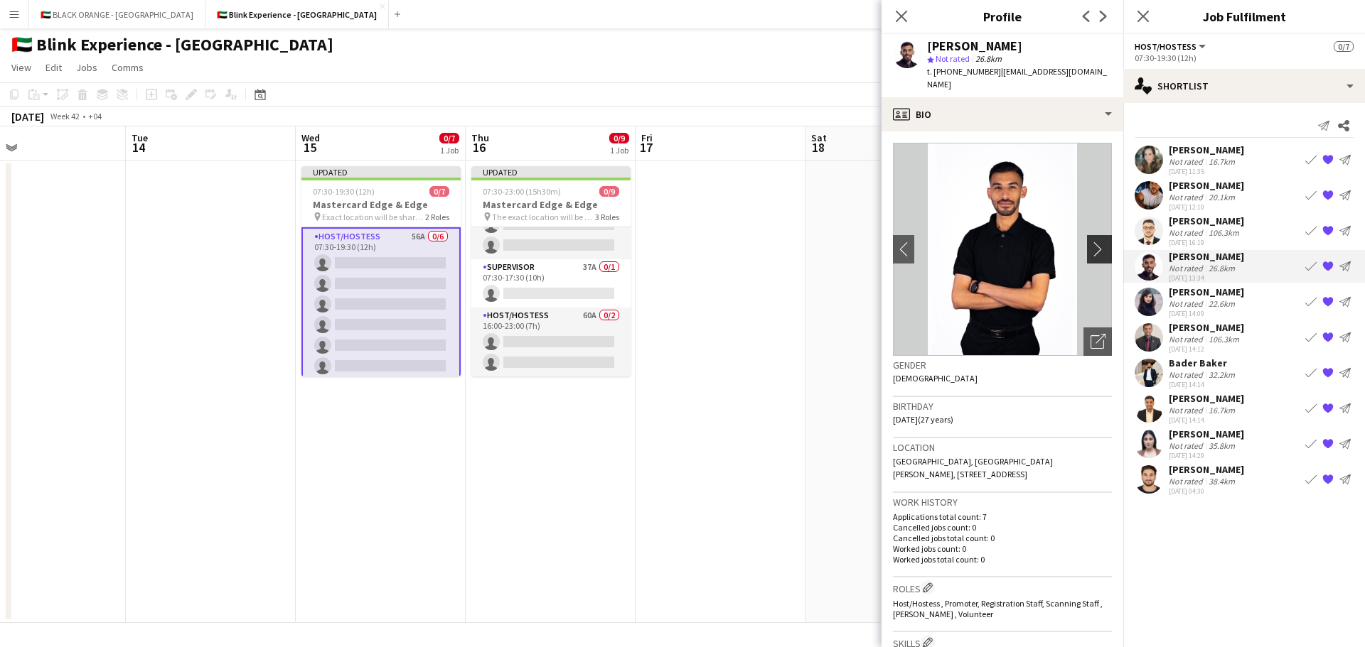
click at [1090, 242] on app-icon "chevron-right" at bounding box center [1101, 249] width 22 height 15
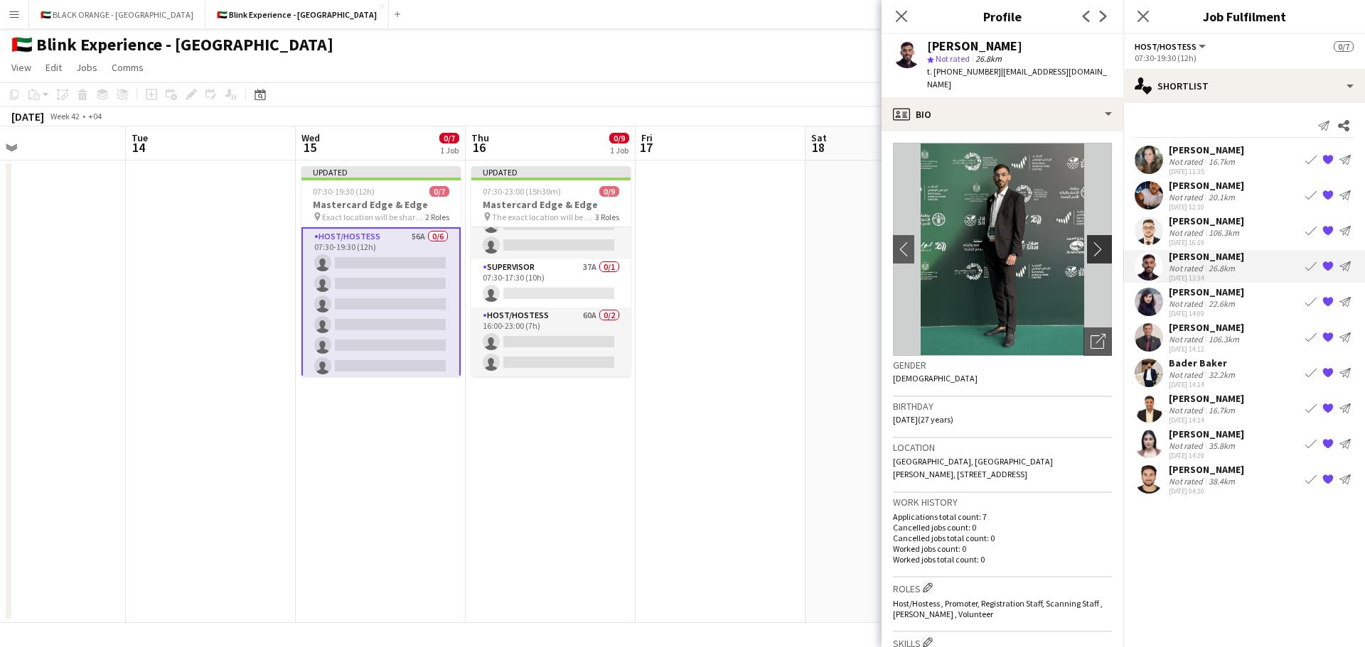
click at [1090, 242] on app-icon "chevron-right" at bounding box center [1101, 249] width 22 height 15
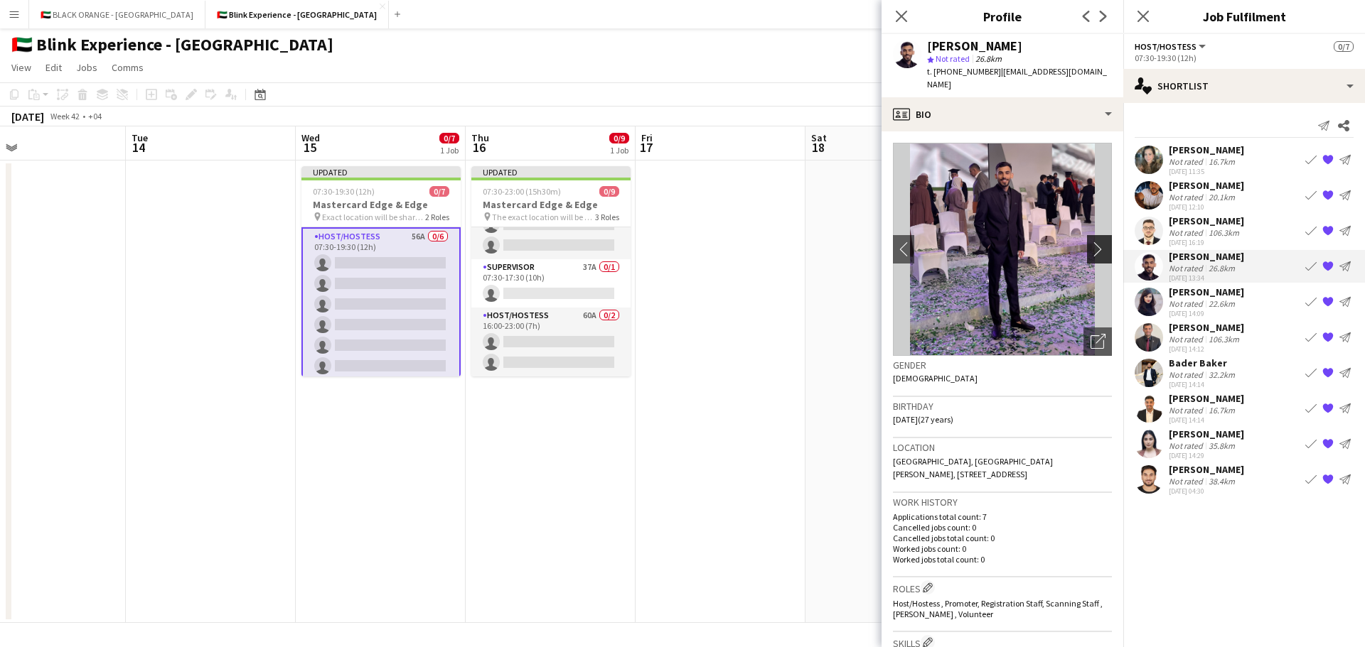
click at [1090, 242] on app-icon "chevron-right" at bounding box center [1101, 249] width 22 height 15
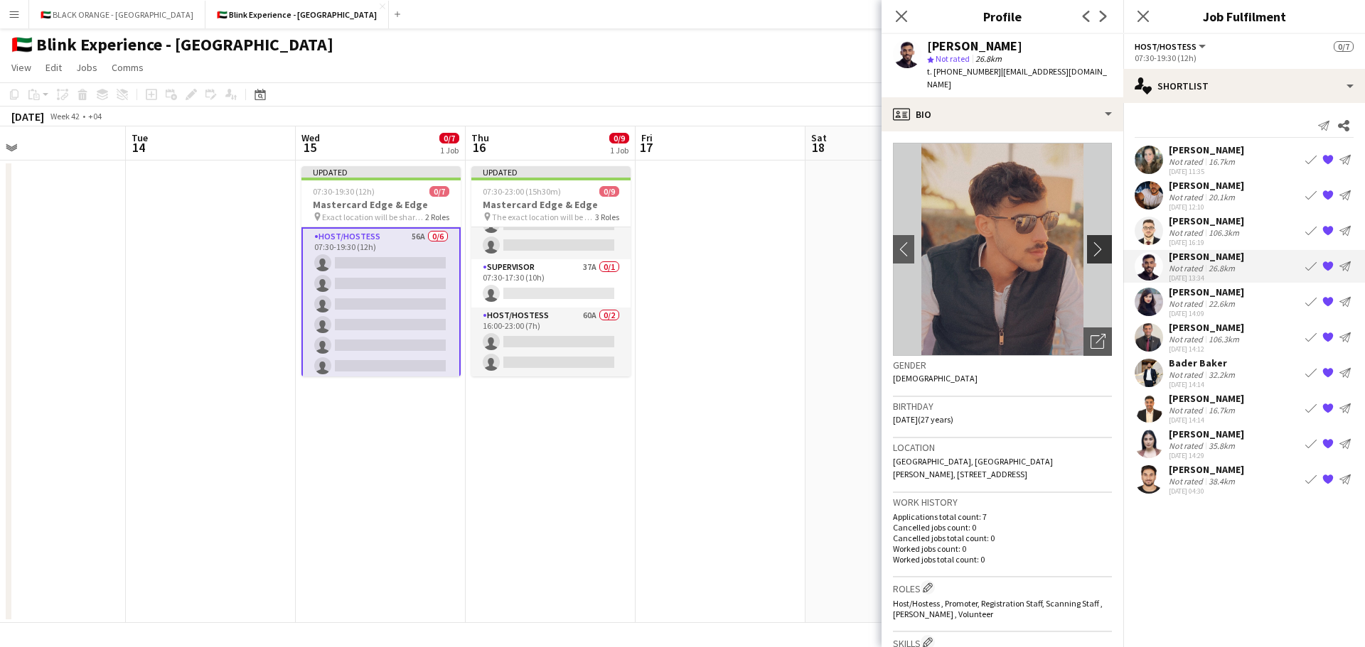
click at [1090, 242] on app-icon "chevron-right" at bounding box center [1101, 249] width 22 height 15
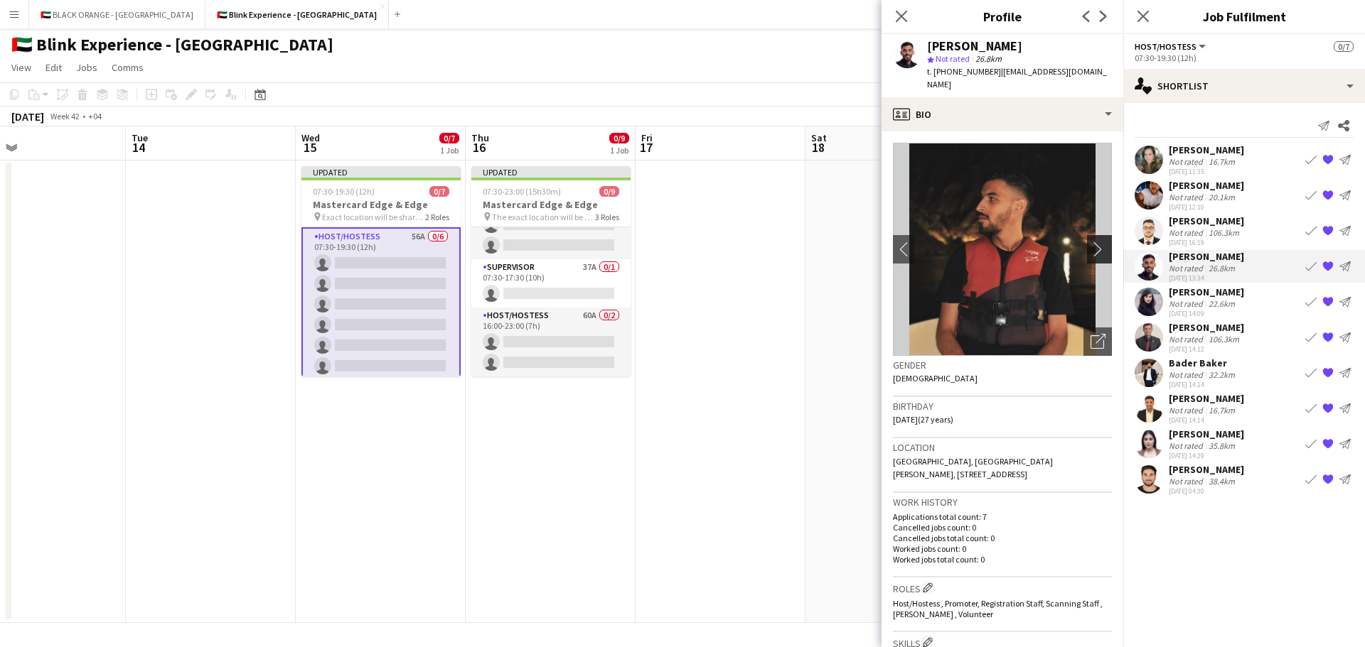
click at [1090, 242] on app-icon "chevron-right" at bounding box center [1101, 249] width 22 height 15
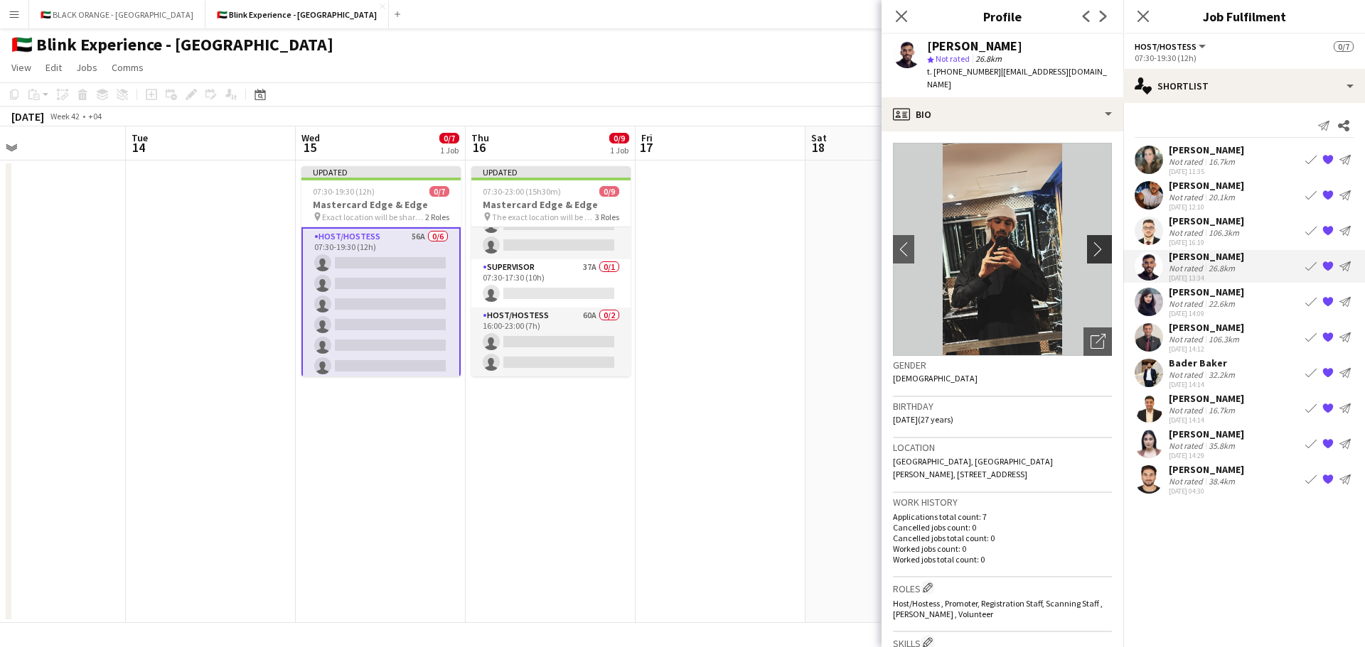
click at [1090, 242] on app-icon "chevron-right" at bounding box center [1101, 249] width 22 height 15
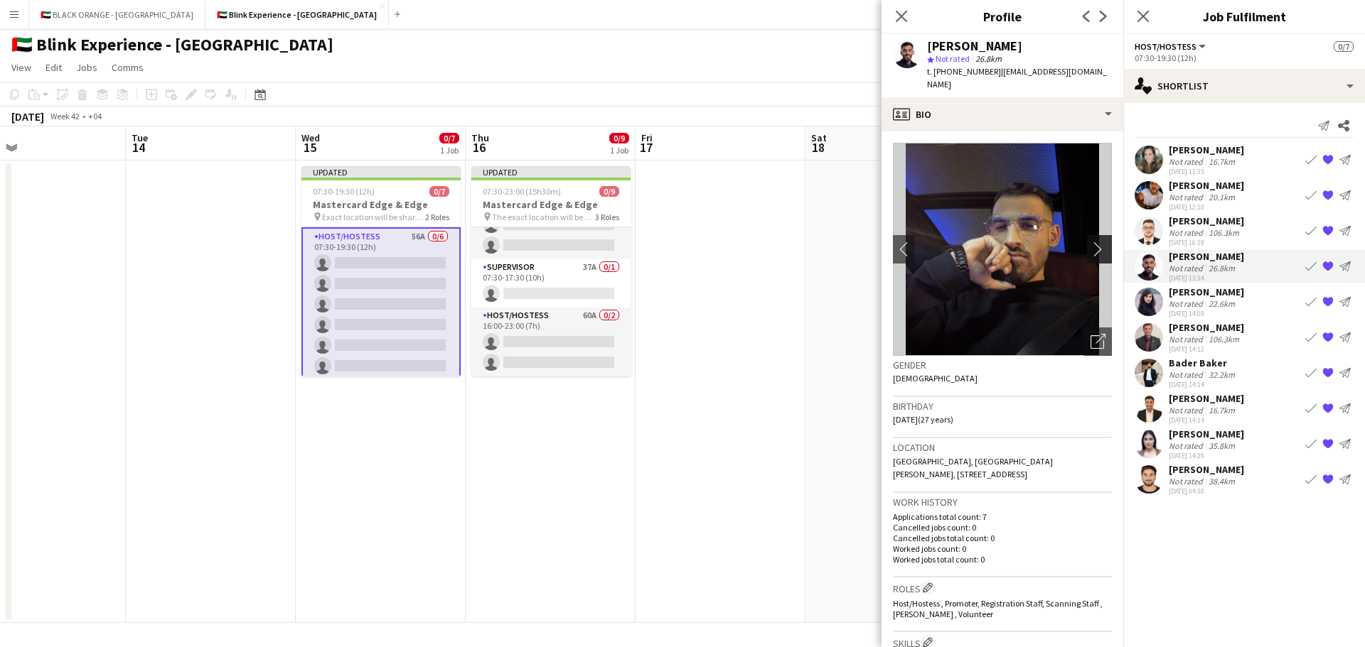
click at [1090, 242] on app-icon "chevron-right" at bounding box center [1101, 249] width 22 height 15
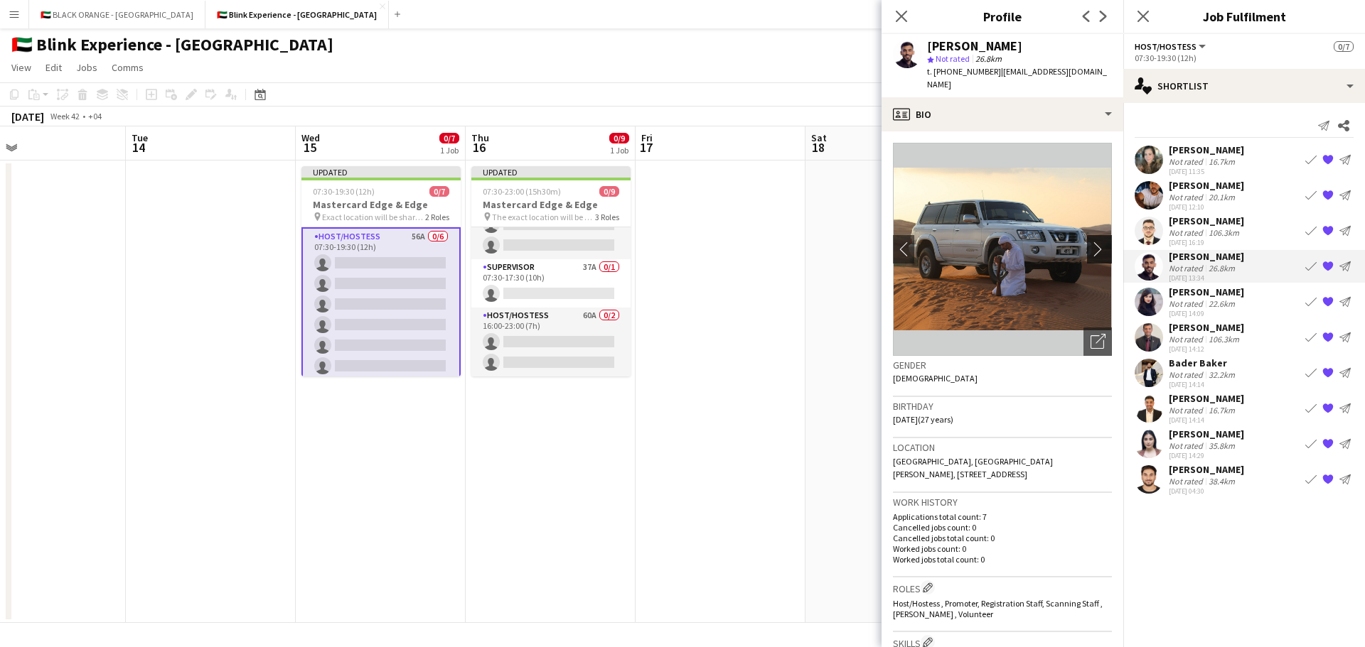
click at [1090, 242] on app-icon "chevron-right" at bounding box center [1101, 249] width 22 height 15
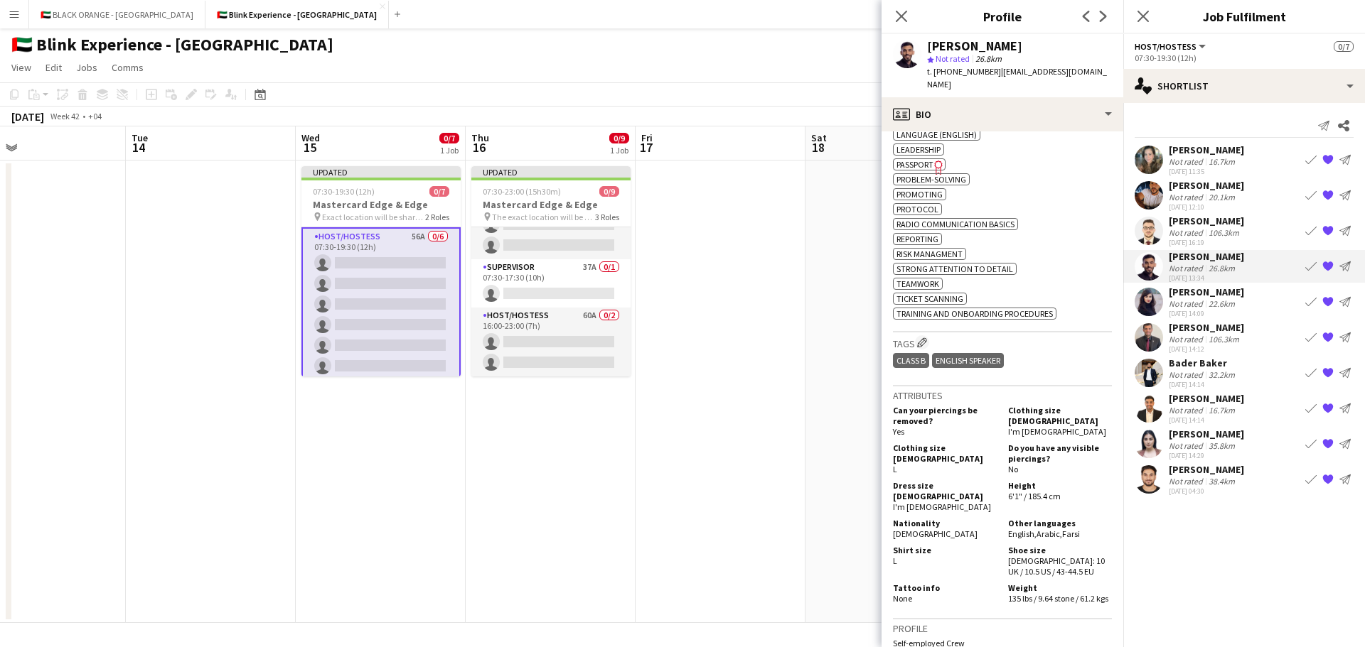
scroll to position [835, 0]
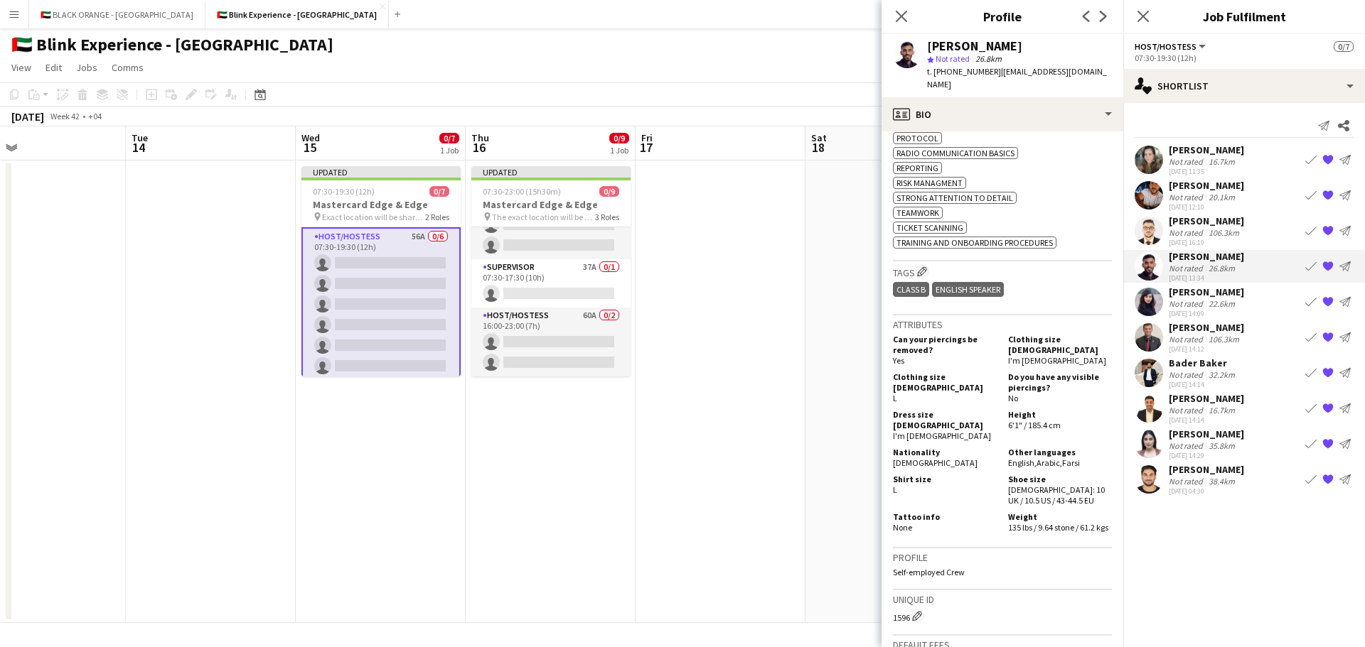
click at [1186, 331] on div "[PERSON_NAME]" at bounding box center [1205, 327] width 75 height 13
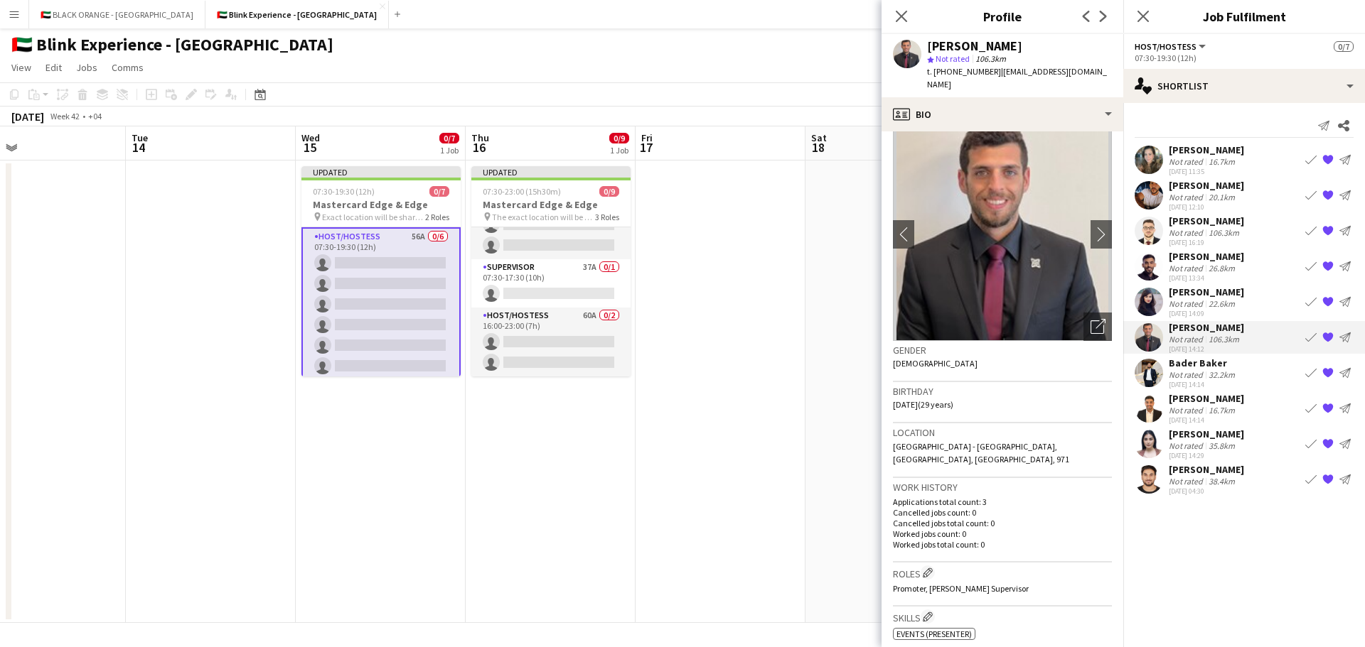
scroll to position [0, 0]
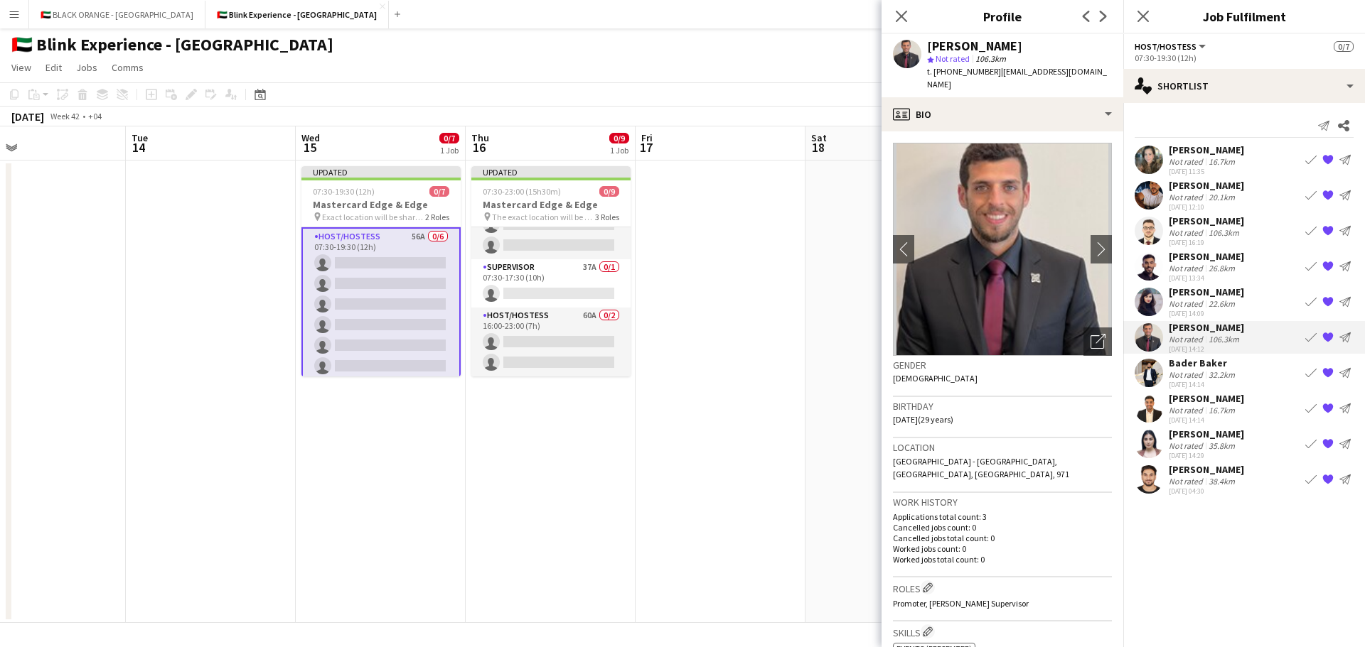
click at [1176, 409] on div "Not rated" at bounding box center [1186, 410] width 37 height 11
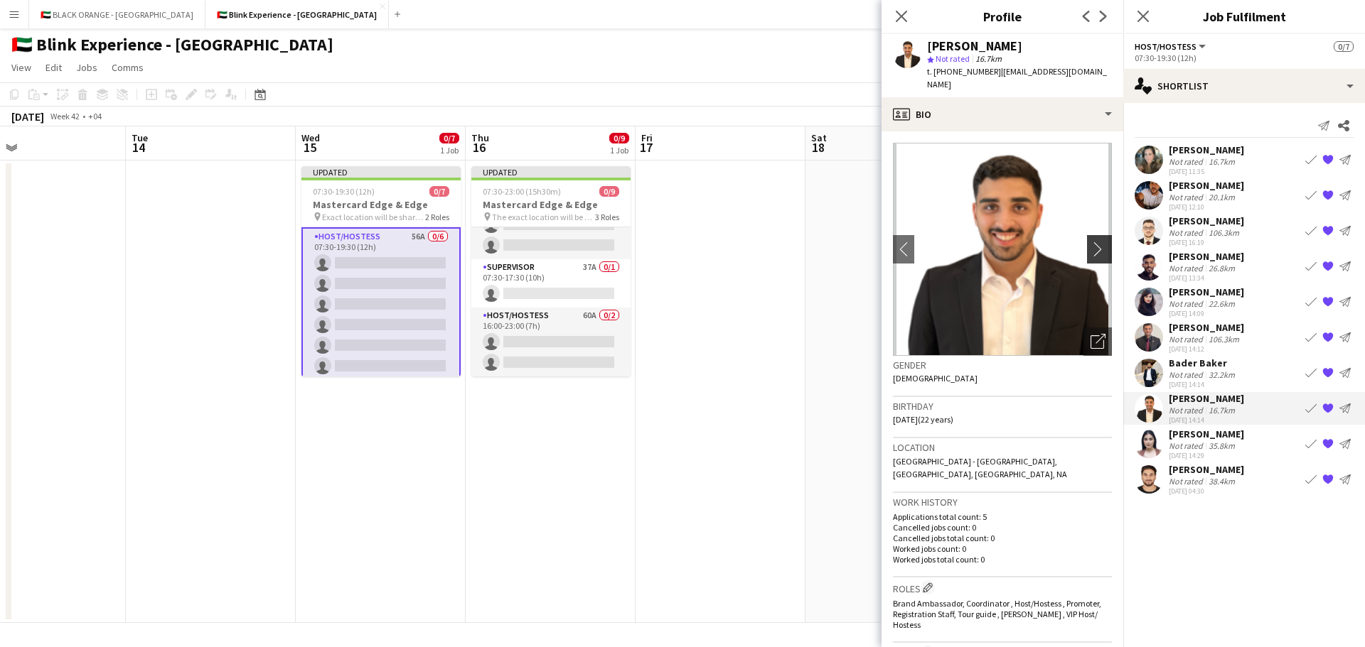
click at [1090, 242] on app-icon "chevron-right" at bounding box center [1101, 249] width 22 height 15
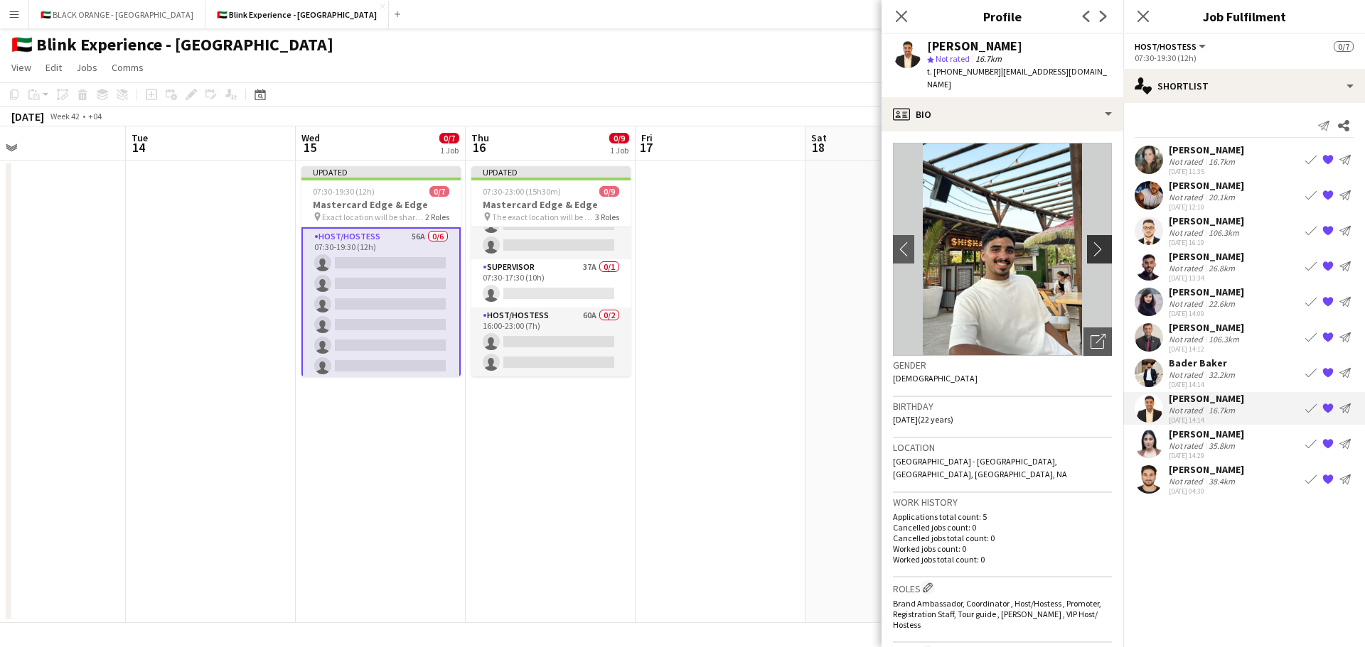
click at [1090, 242] on app-icon "chevron-right" at bounding box center [1101, 249] width 22 height 15
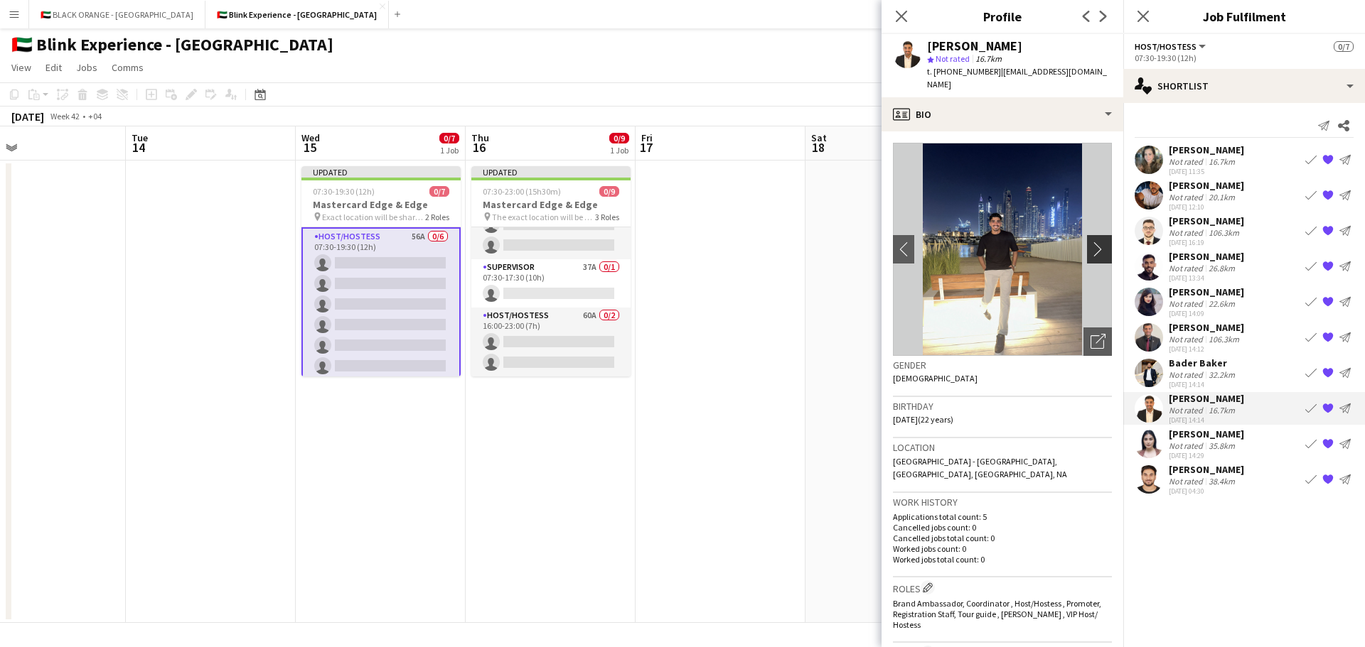
click at [1090, 242] on app-icon "chevron-right" at bounding box center [1101, 249] width 22 height 15
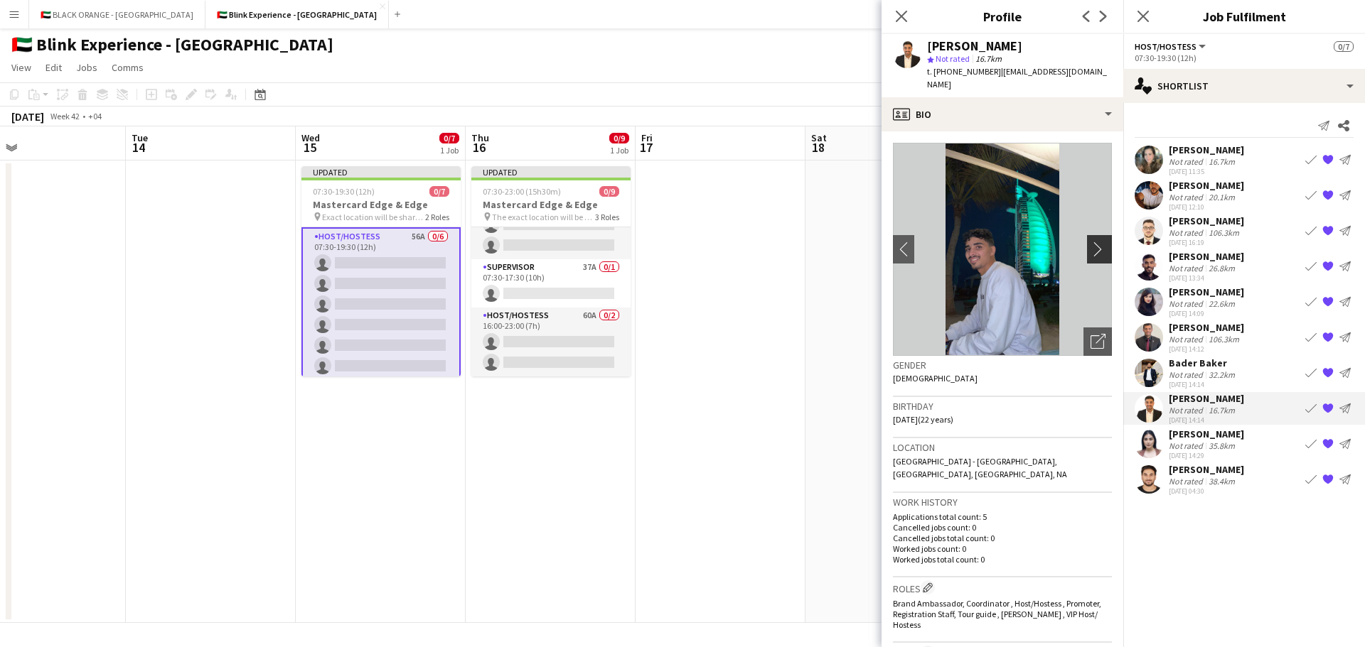
click at [1090, 242] on app-icon "chevron-right" at bounding box center [1101, 249] width 22 height 15
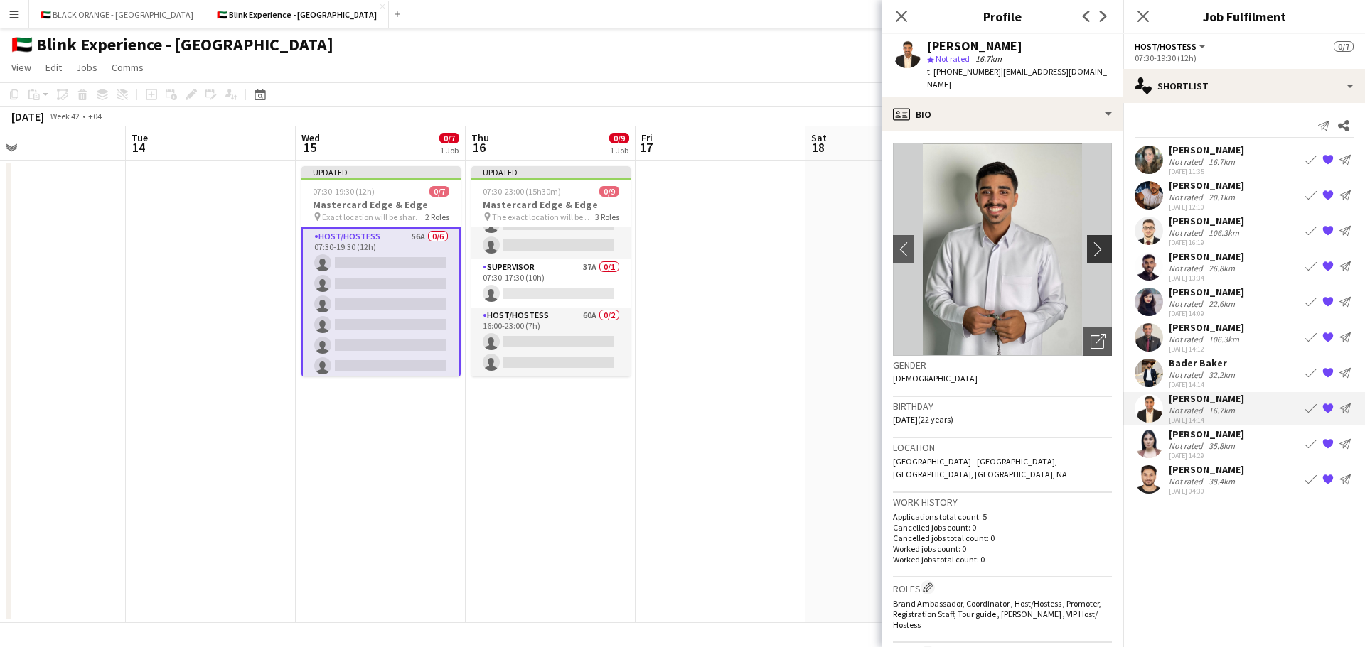
click at [1090, 242] on app-icon "chevron-right" at bounding box center [1101, 249] width 22 height 15
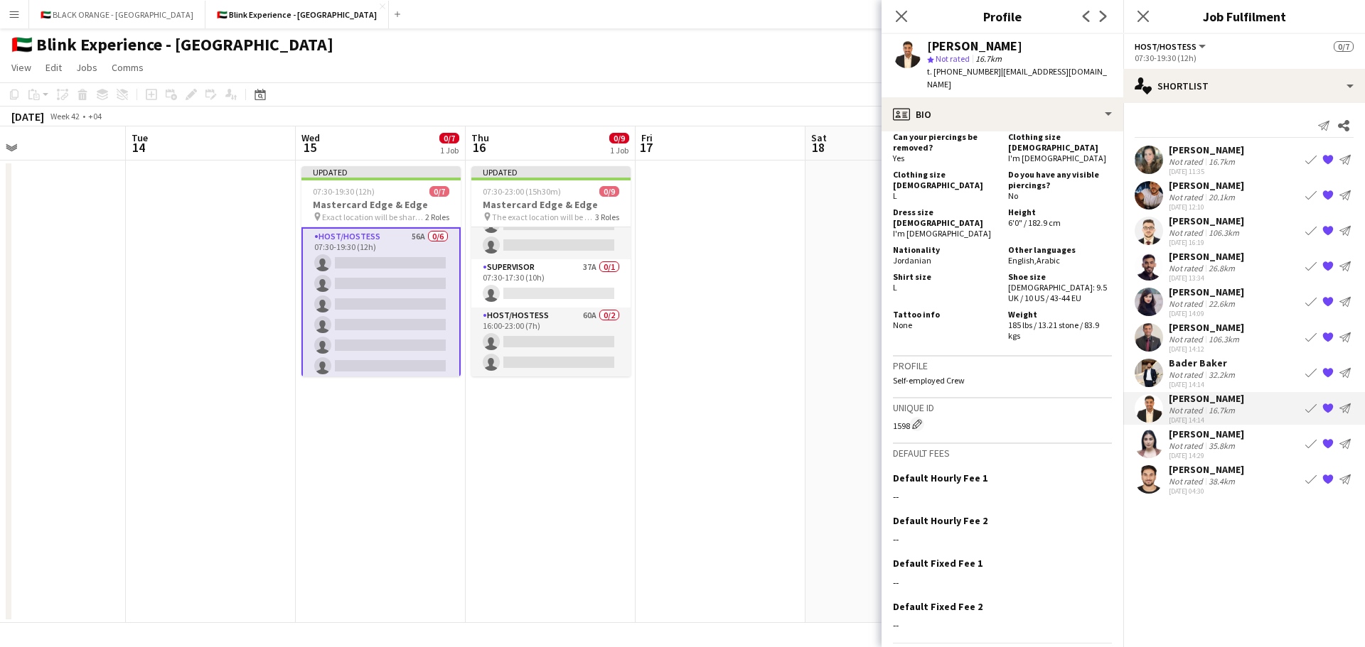
scroll to position [149, 0]
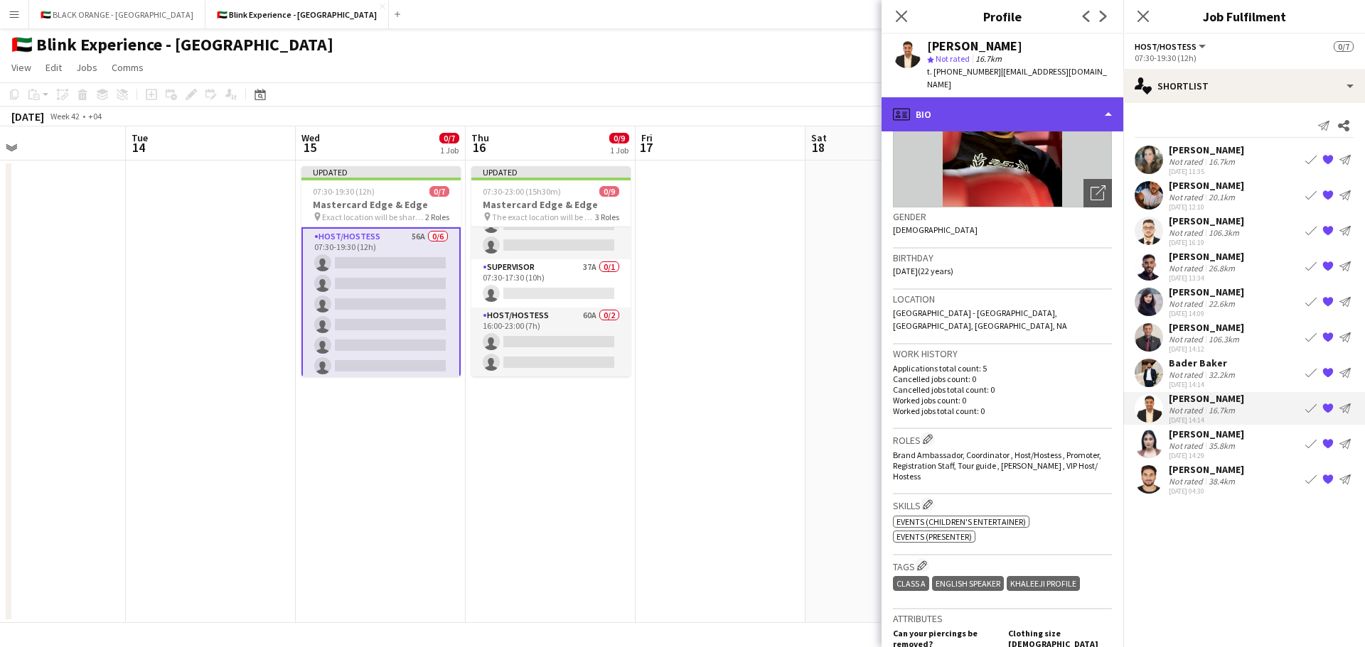
click at [1009, 109] on div "profile Bio" at bounding box center [1002, 114] width 242 height 34
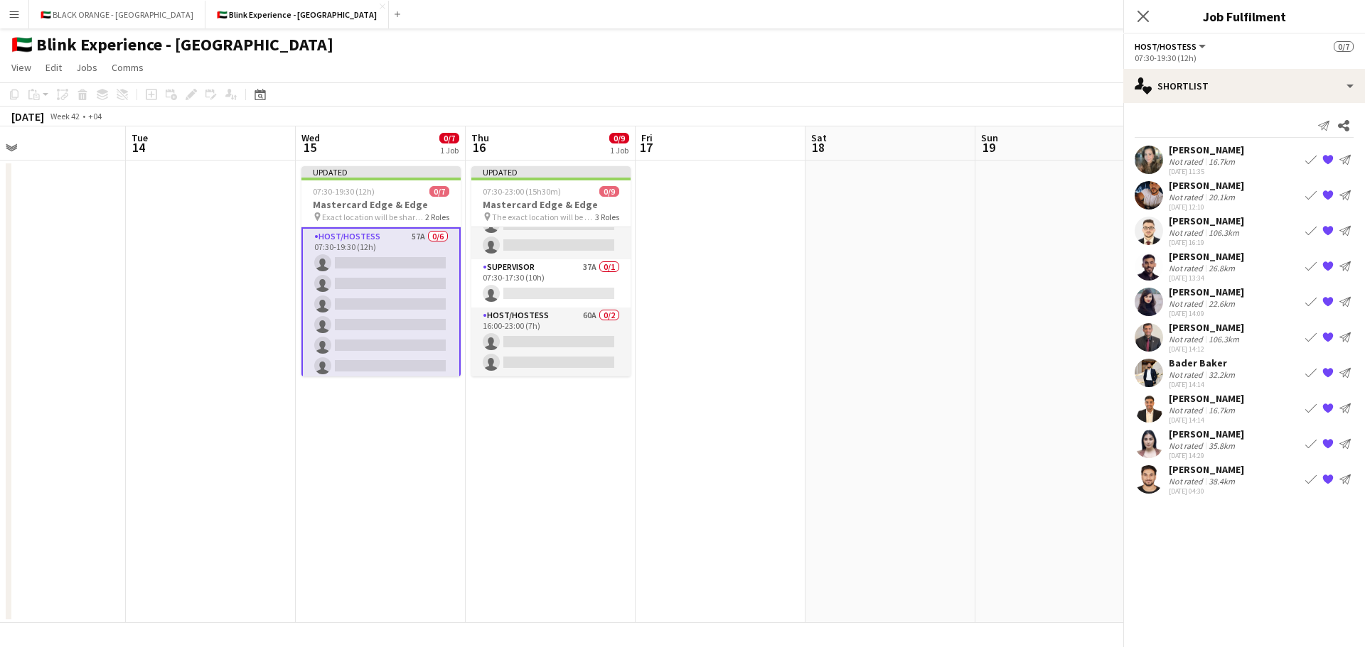
scroll to position [77, 0]
click at [1201, 395] on div "[PERSON_NAME]" at bounding box center [1205, 398] width 75 height 13
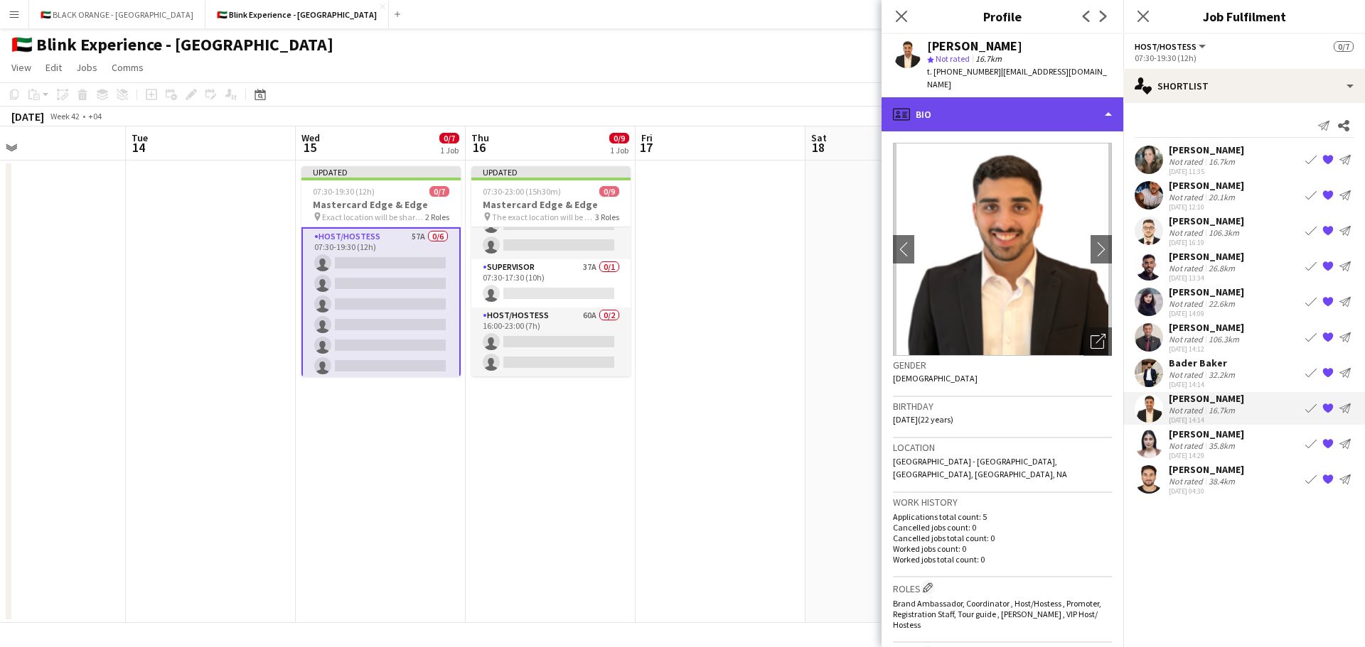
click at [1017, 97] on div "profile Bio" at bounding box center [1002, 114] width 242 height 34
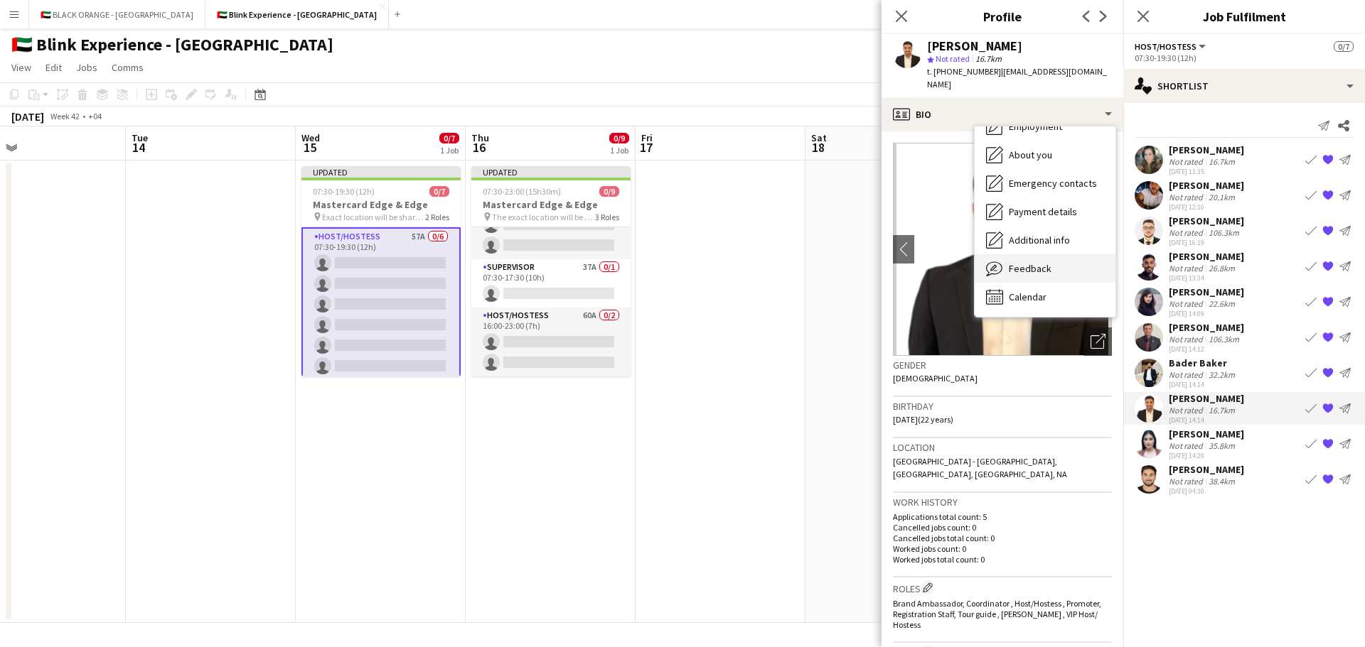
click at [1027, 262] on span "Feedback" at bounding box center [1029, 268] width 43 height 13
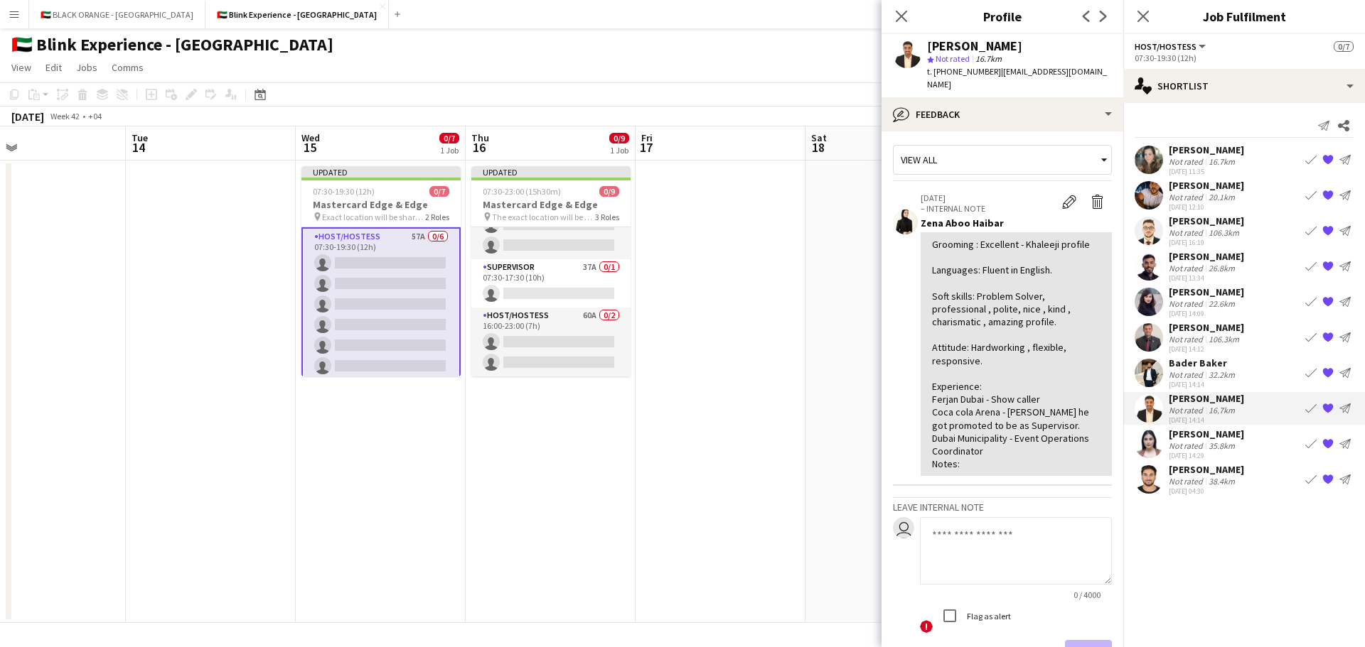
scroll to position [0, 0]
click at [1180, 356] on app-shortlist-tab "[PERSON_NAME] Not rated 16.7km [DATE] 11:35 Book crew {{ spriteTitle }} Send no…" at bounding box center [1244, 320] width 242 height 353
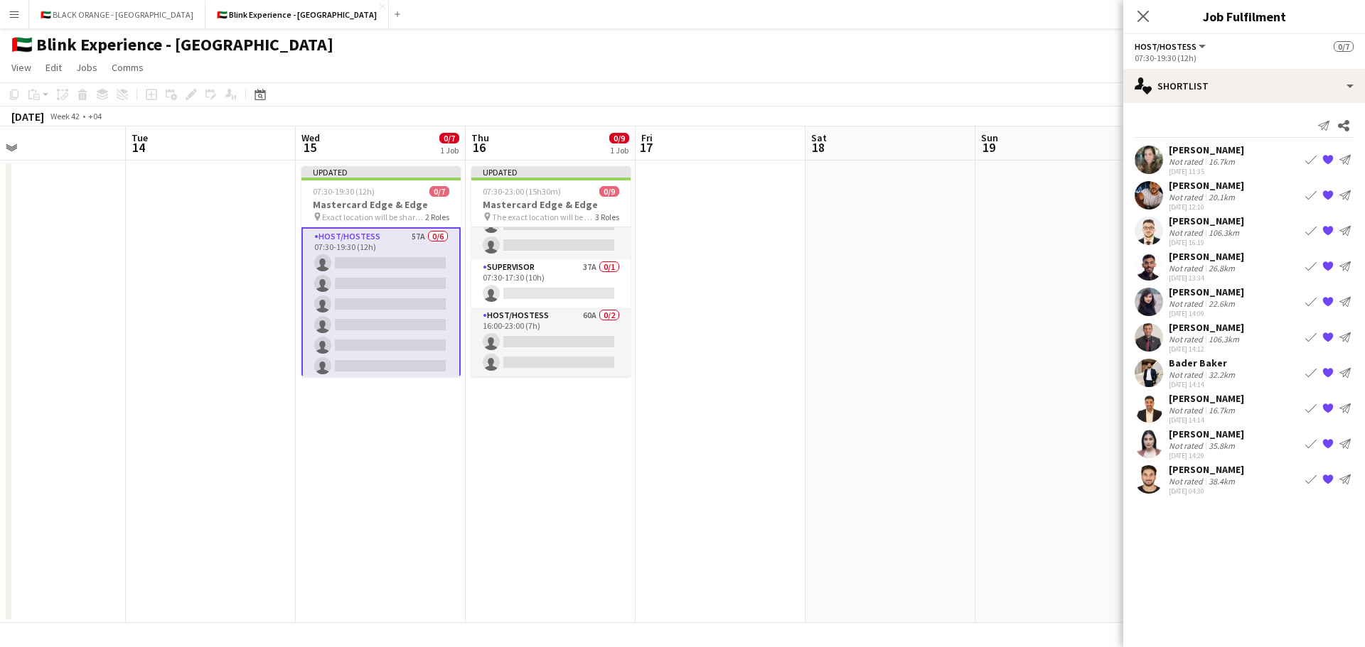
click at [1180, 360] on div "Bader Baker" at bounding box center [1202, 363] width 69 height 13
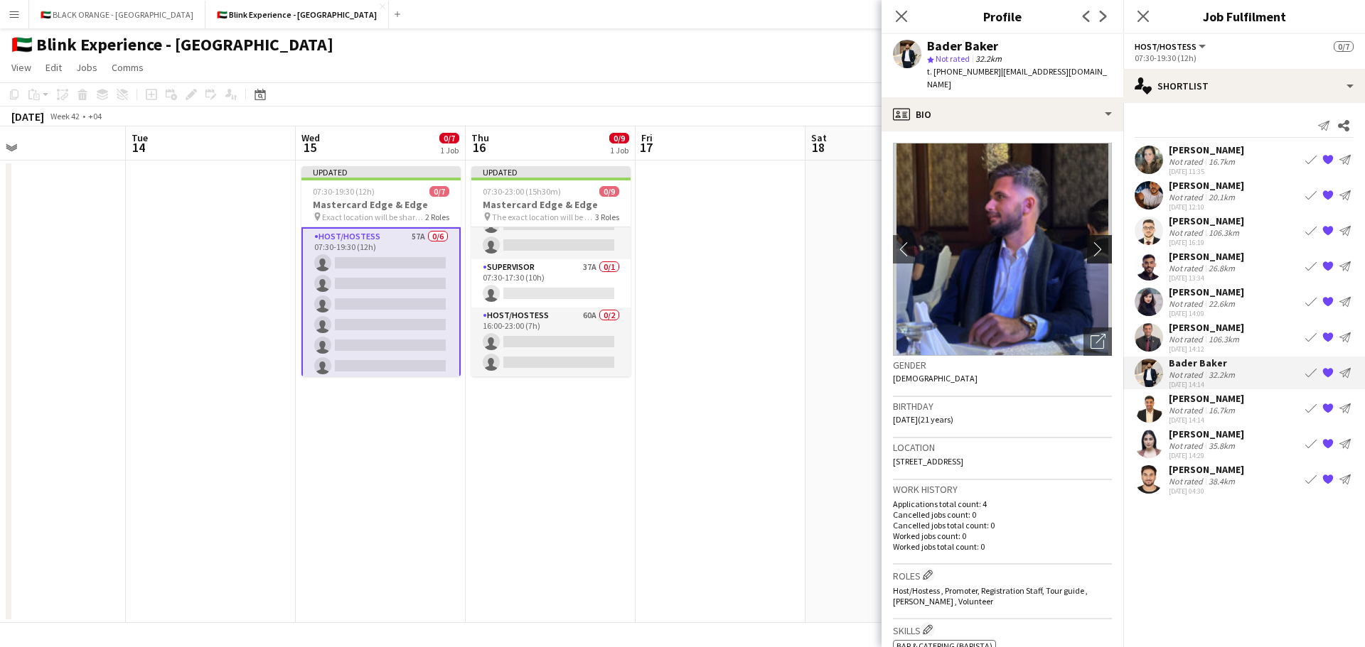
click at [1090, 242] on app-icon "chevron-right" at bounding box center [1101, 249] width 22 height 15
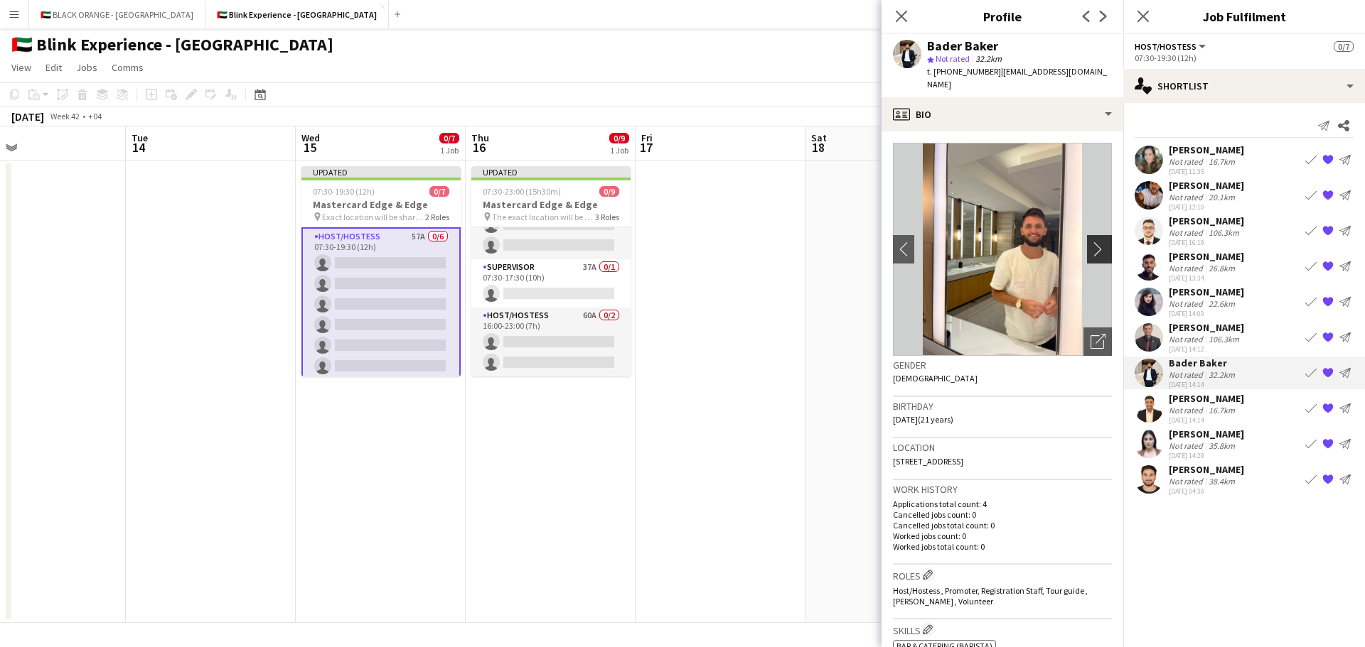
click at [1090, 242] on app-icon "chevron-right" at bounding box center [1101, 249] width 22 height 15
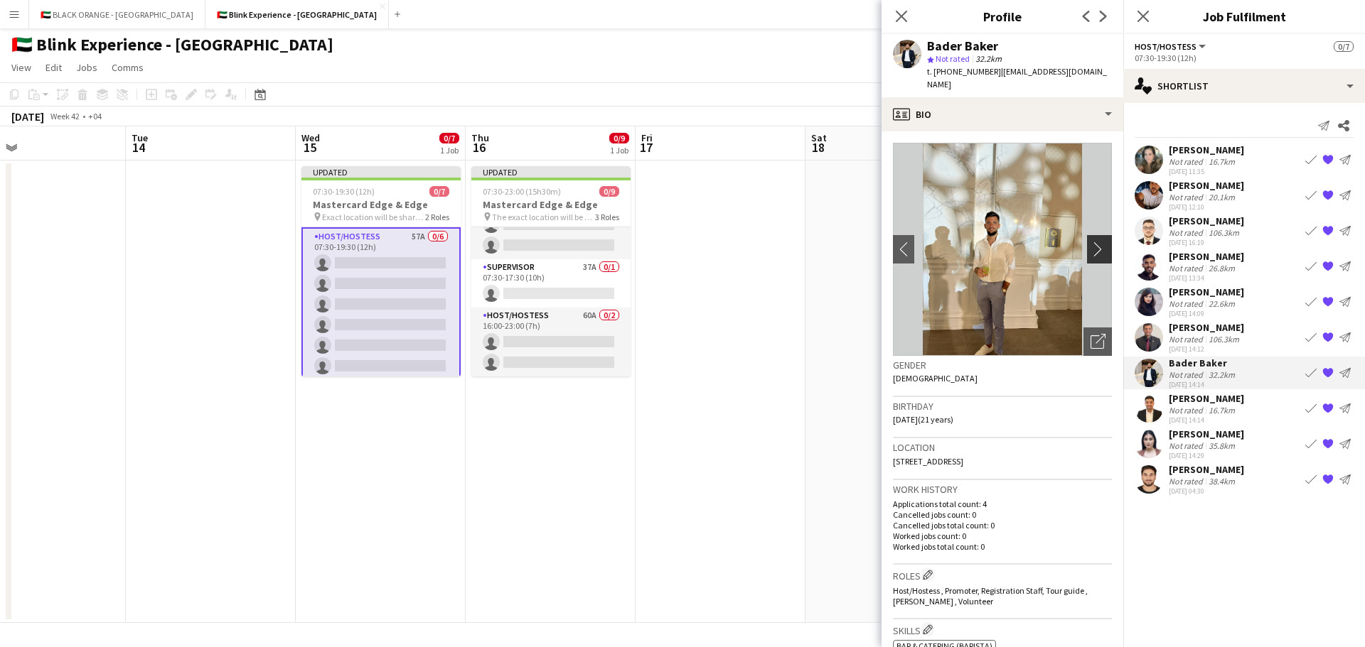
click at [1090, 242] on app-icon "chevron-right" at bounding box center [1101, 249] width 22 height 15
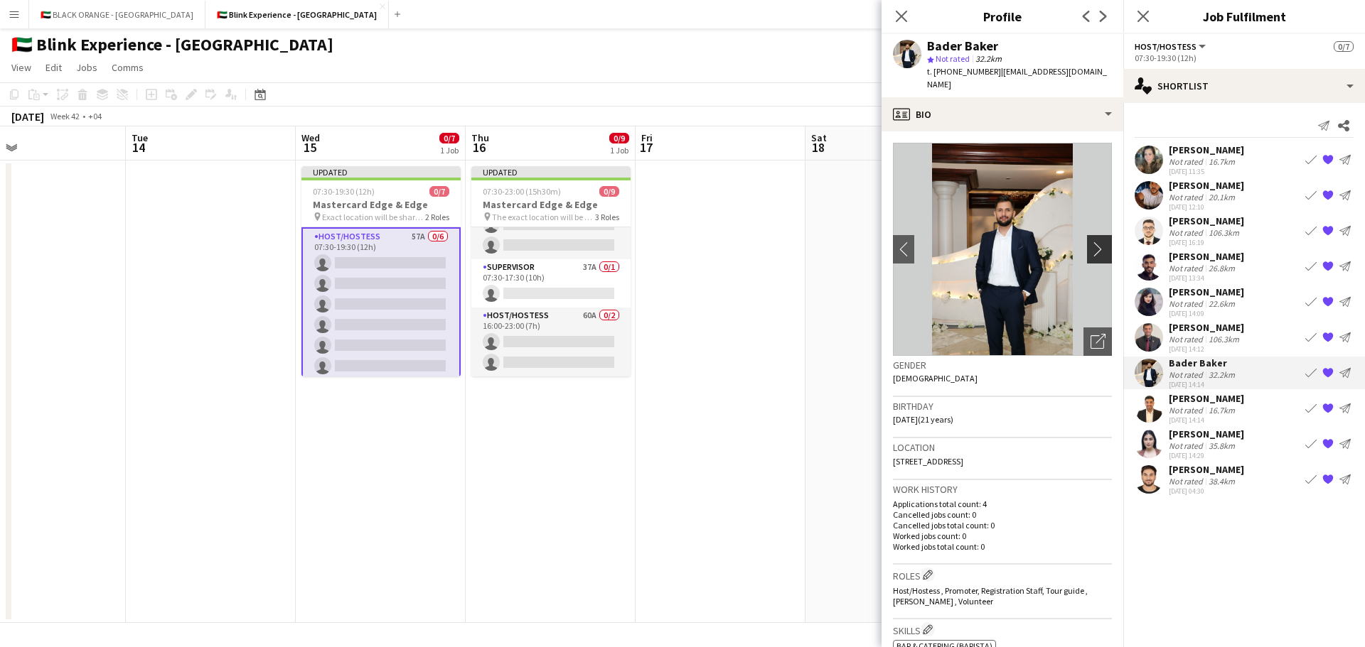
click at [1090, 242] on app-icon "chevron-right" at bounding box center [1101, 249] width 22 height 15
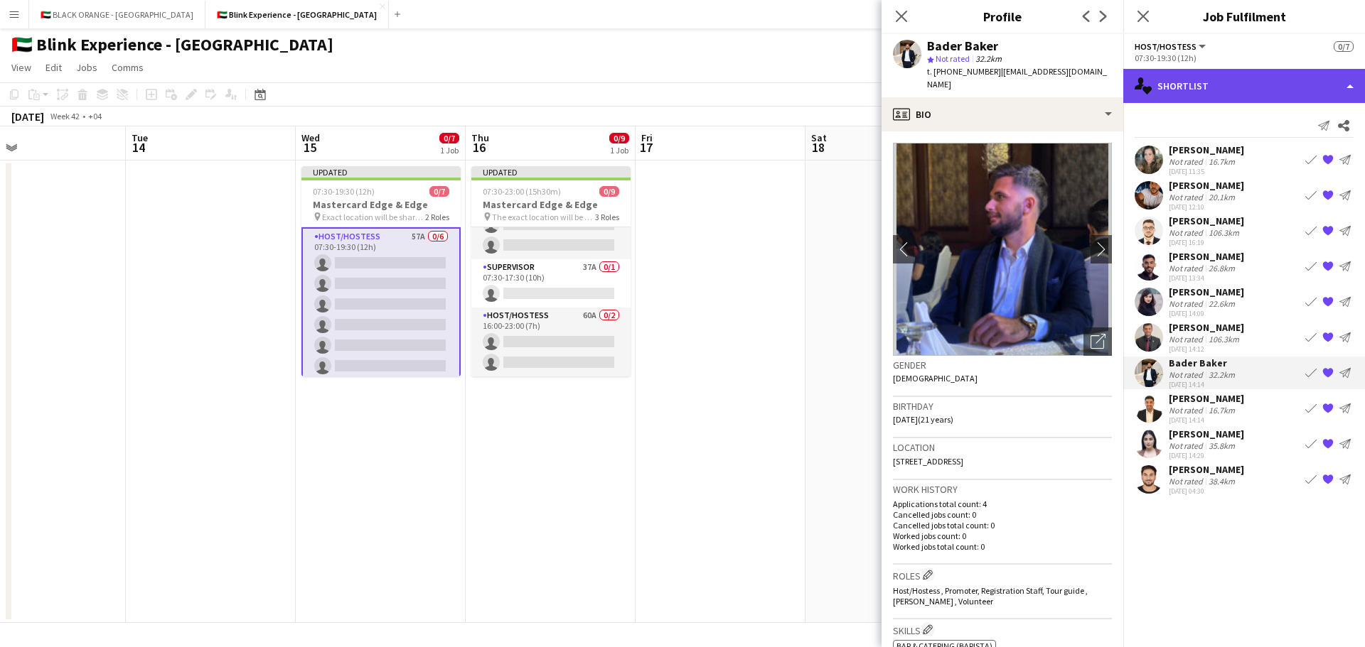
click at [1193, 85] on div "single-neutral-actions-heart Shortlist" at bounding box center [1244, 86] width 242 height 34
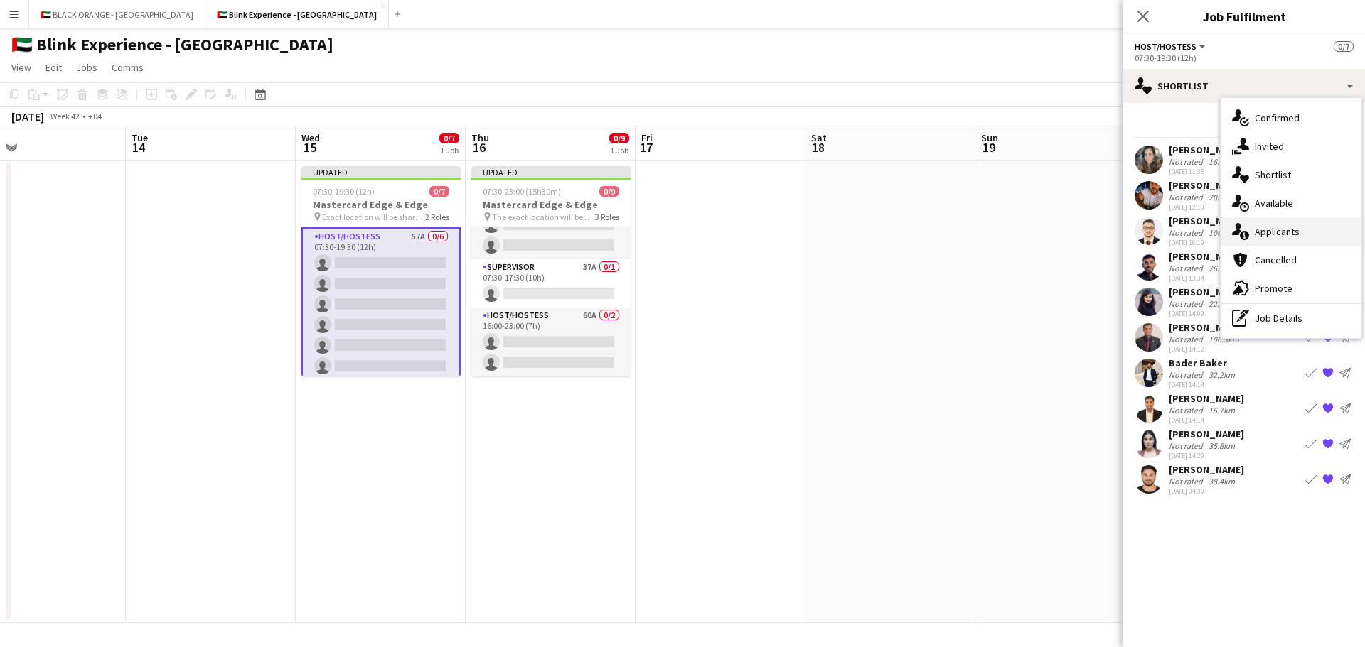
click at [1267, 235] on span "Applicants" at bounding box center [1276, 231] width 45 height 13
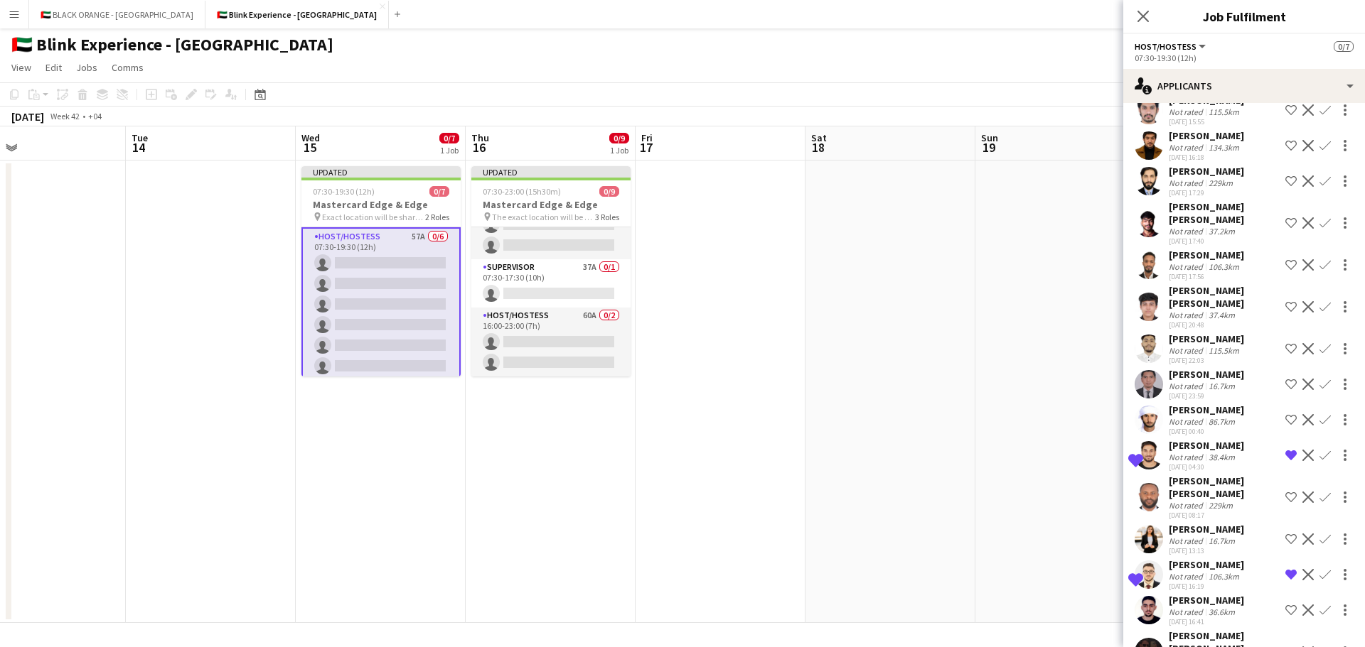
scroll to position [1518, 0]
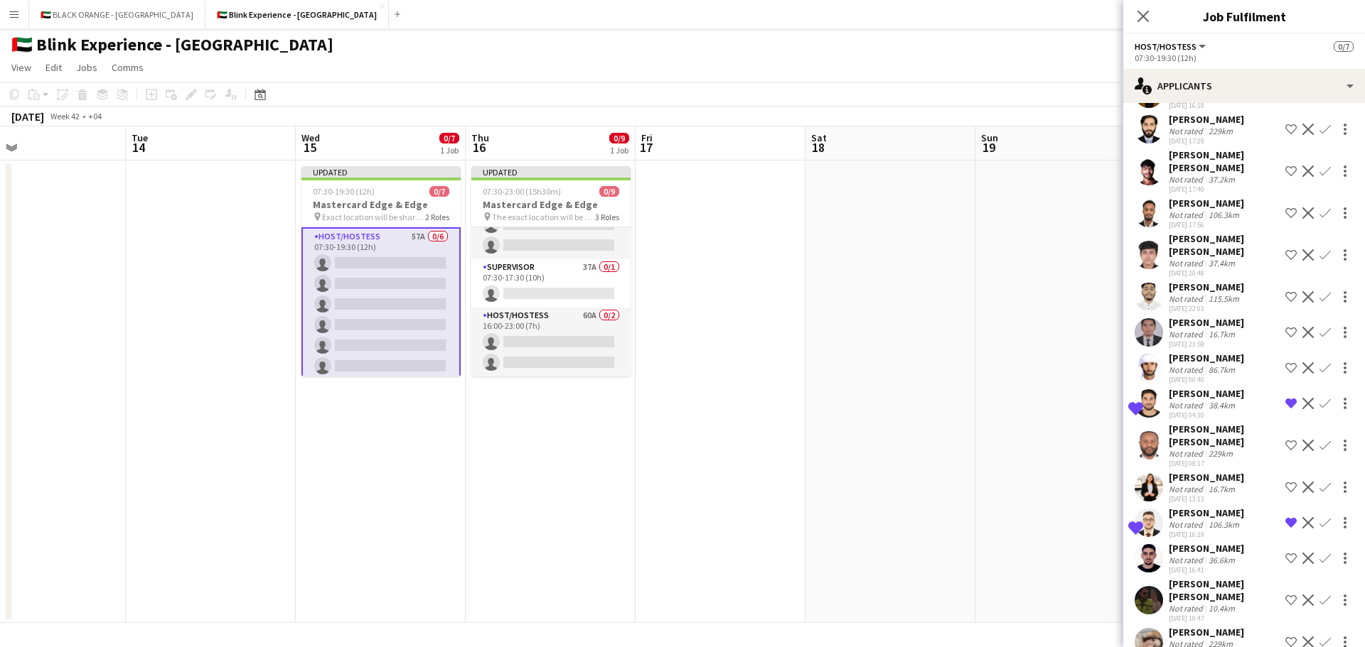
click at [1282, 634] on button "Shortlist crew" at bounding box center [1290, 642] width 17 height 17
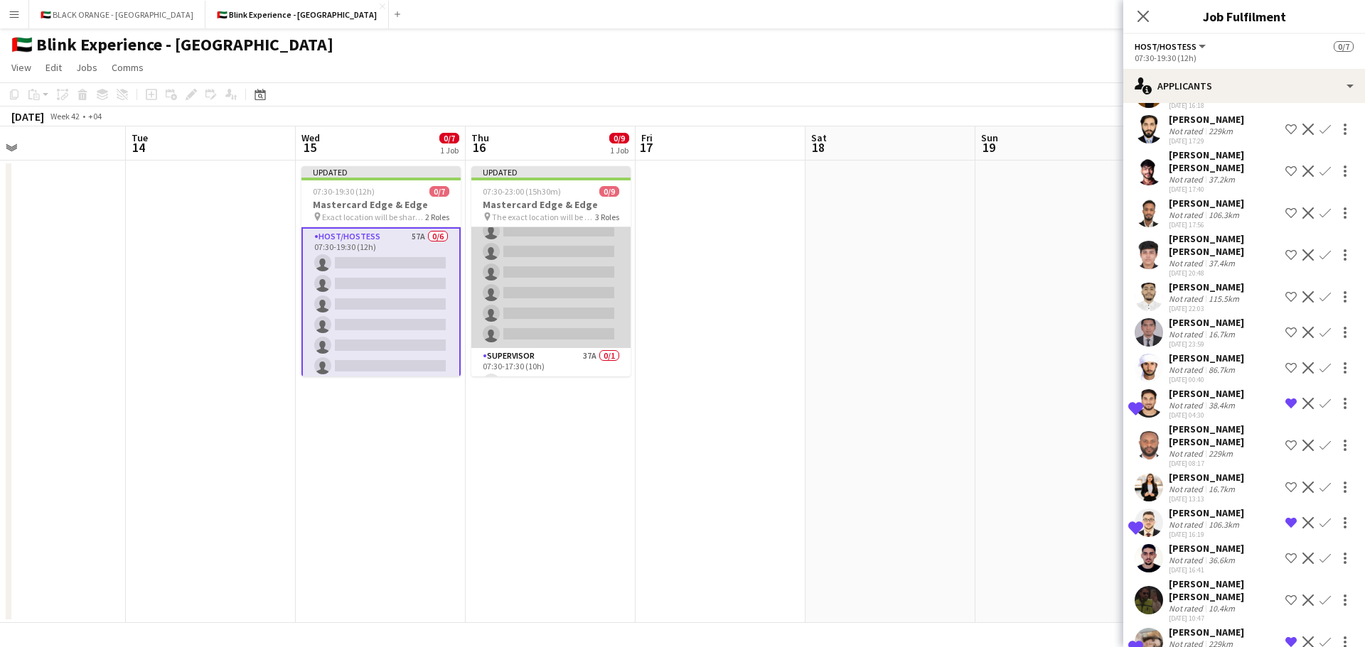
scroll to position [0, 0]
click at [539, 291] on app-card-role "Host/Hostess 55A 0/6 07:30-17:30 (10h) single-neutral-actions single-neutral-ac…" at bounding box center [550, 302] width 159 height 151
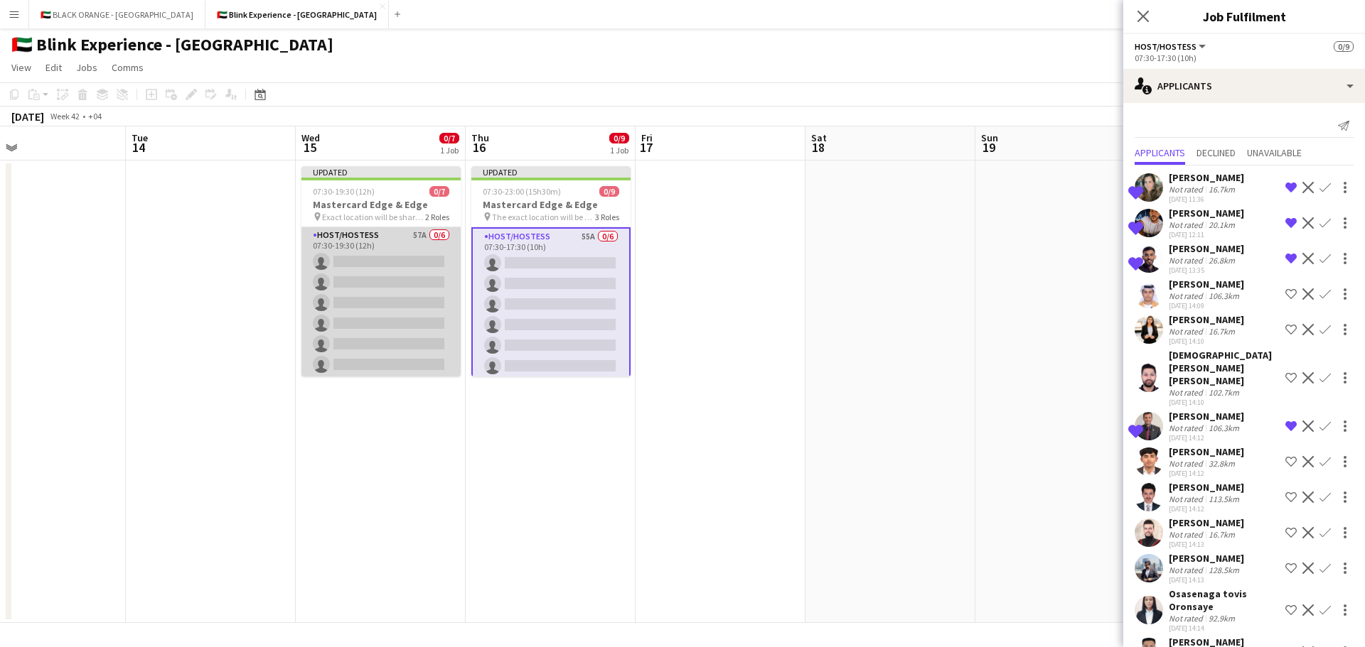
click at [363, 284] on app-card-role "Host/Hostess 57A 0/6 07:30-19:30 (12h) single-neutral-actions single-neutral-ac…" at bounding box center [380, 302] width 159 height 151
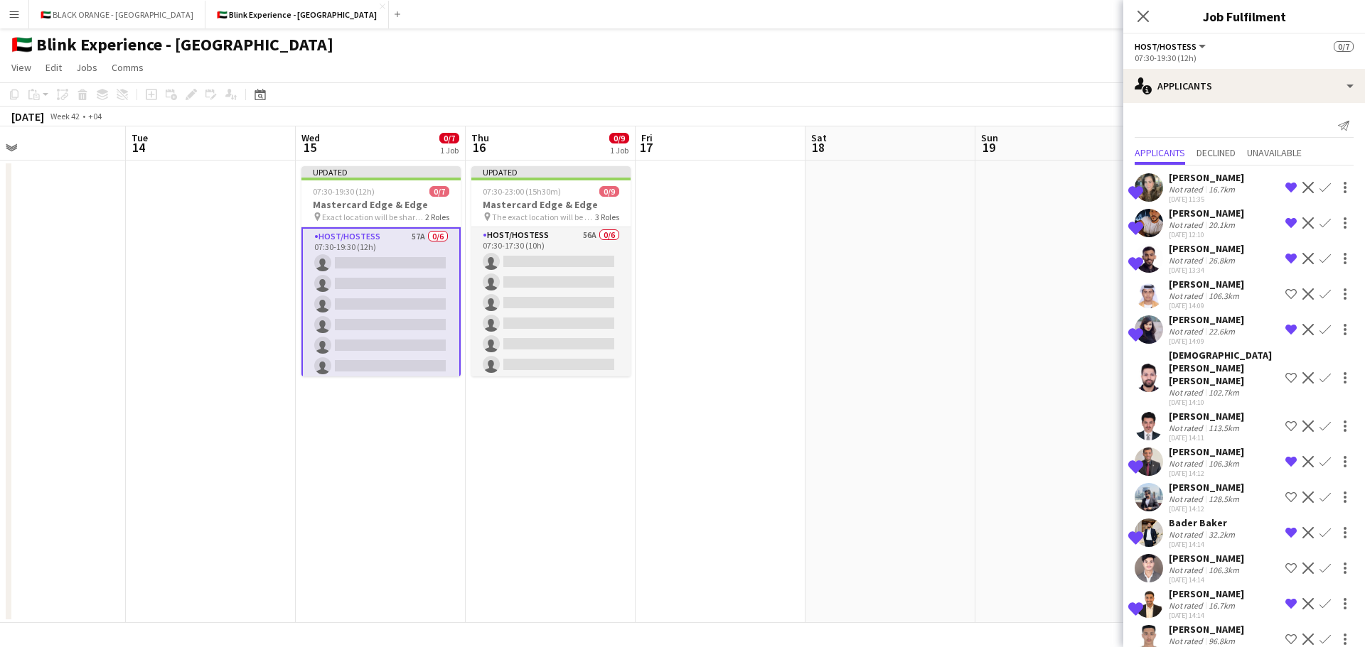
drag, startPoint x: 564, startPoint y: 258, endPoint x: 877, endPoint y: 296, distance: 315.0
click at [564, 258] on app-card-role "Host/Hostess 56A 0/6 07:30-17:30 (10h) single-neutral-actions single-neutral-ac…" at bounding box center [550, 302] width 159 height 151
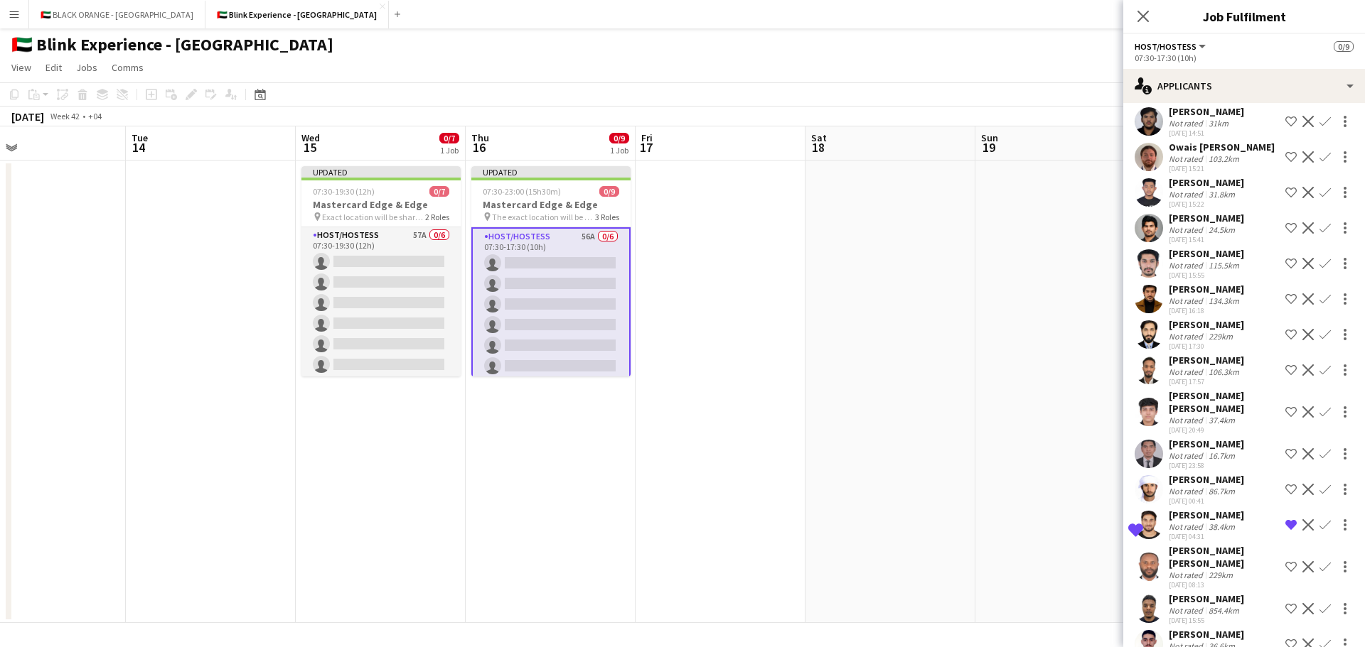
scroll to position [1482, 0]
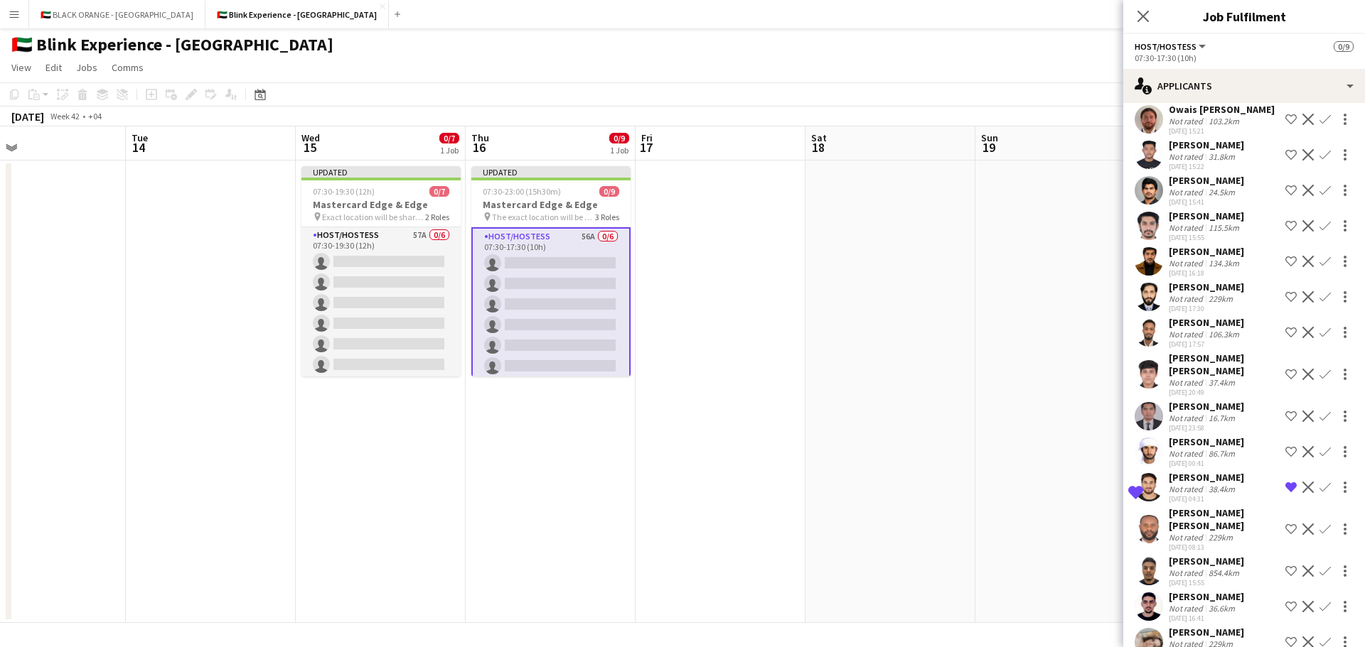
click at [1285, 637] on app-icon "Shortlist crew" at bounding box center [1290, 642] width 11 height 11
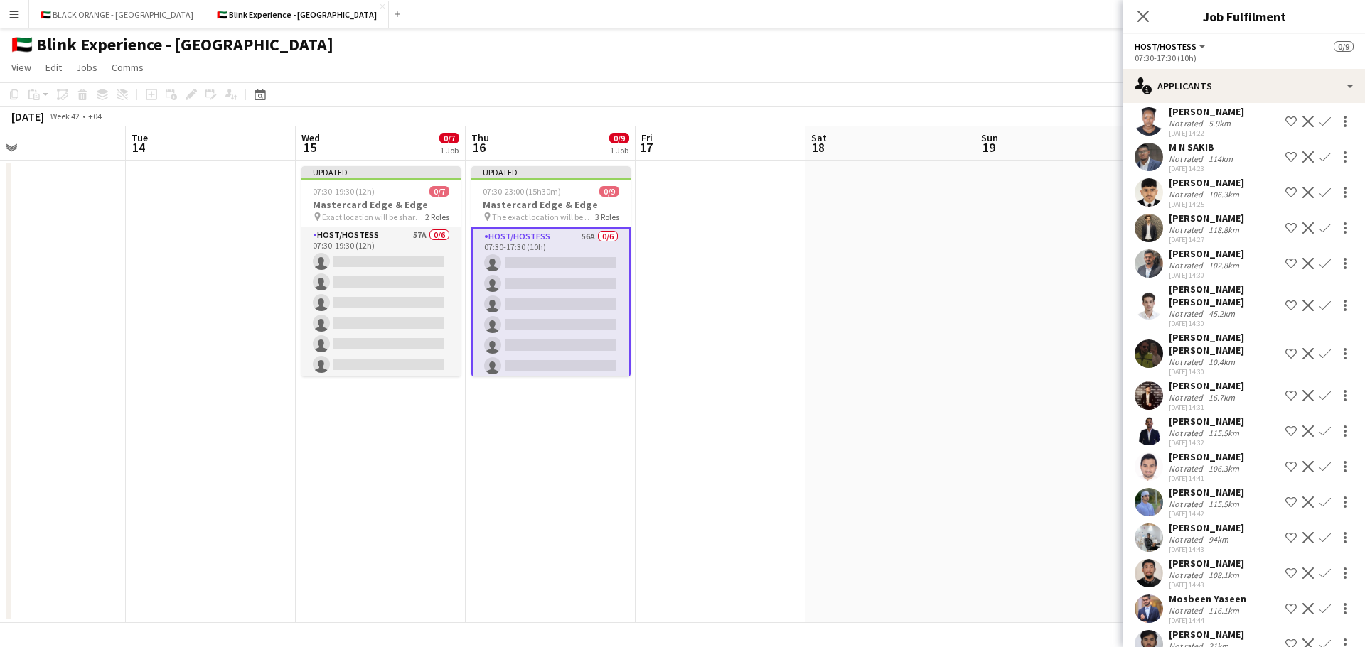
scroll to position [914, 0]
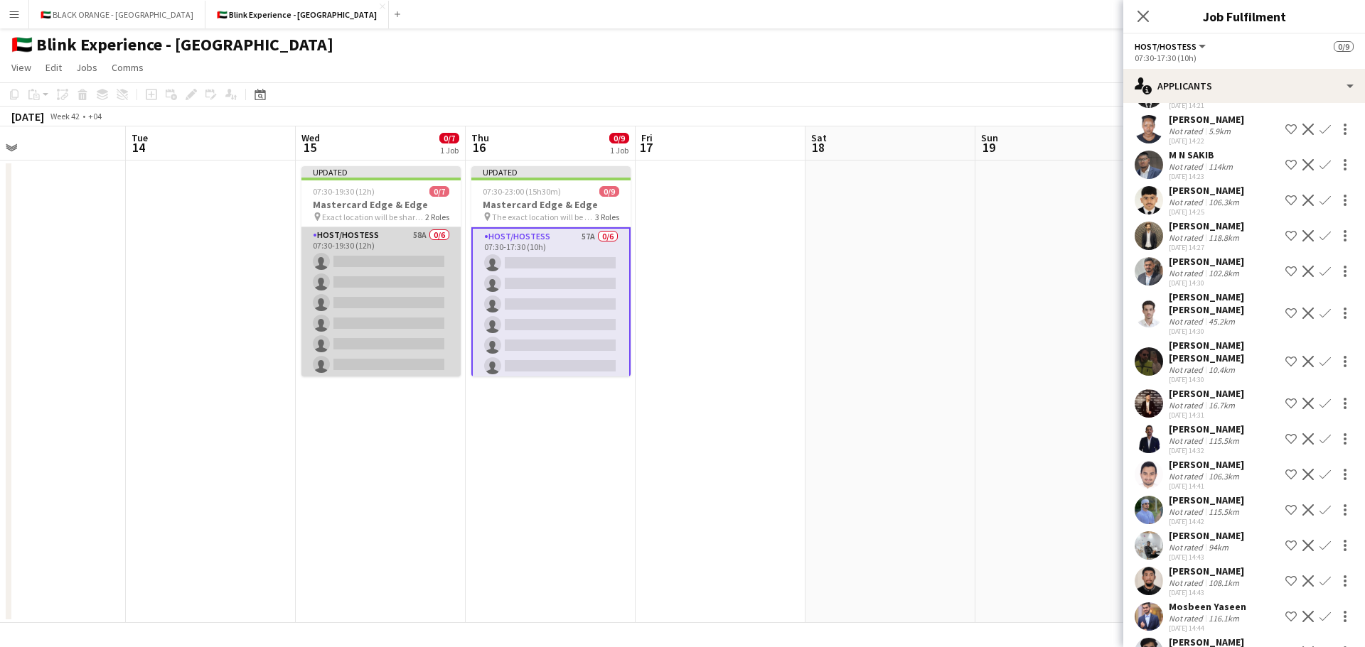
click at [357, 276] on app-card-role "Host/Hostess 58A 0/6 07:30-19:30 (12h) single-neutral-actions single-neutral-ac…" at bounding box center [380, 302] width 159 height 151
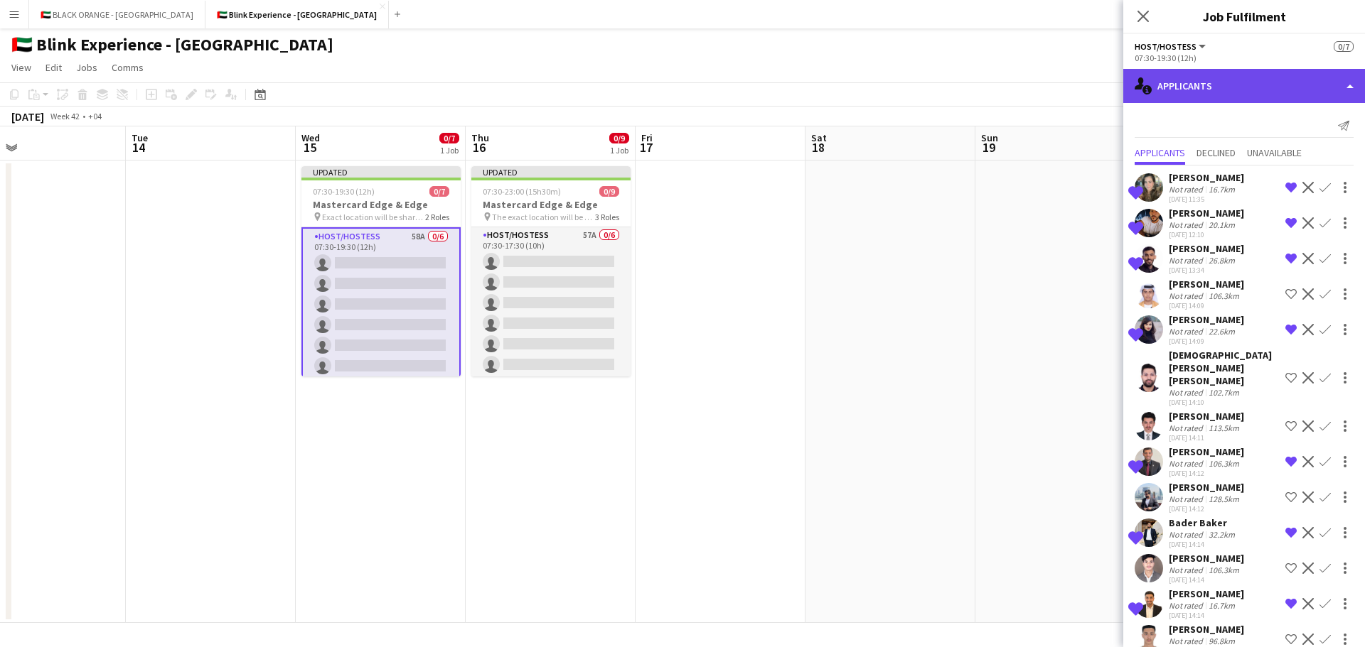
click at [1315, 89] on div "single-neutral-actions-information Applicants" at bounding box center [1244, 86] width 242 height 34
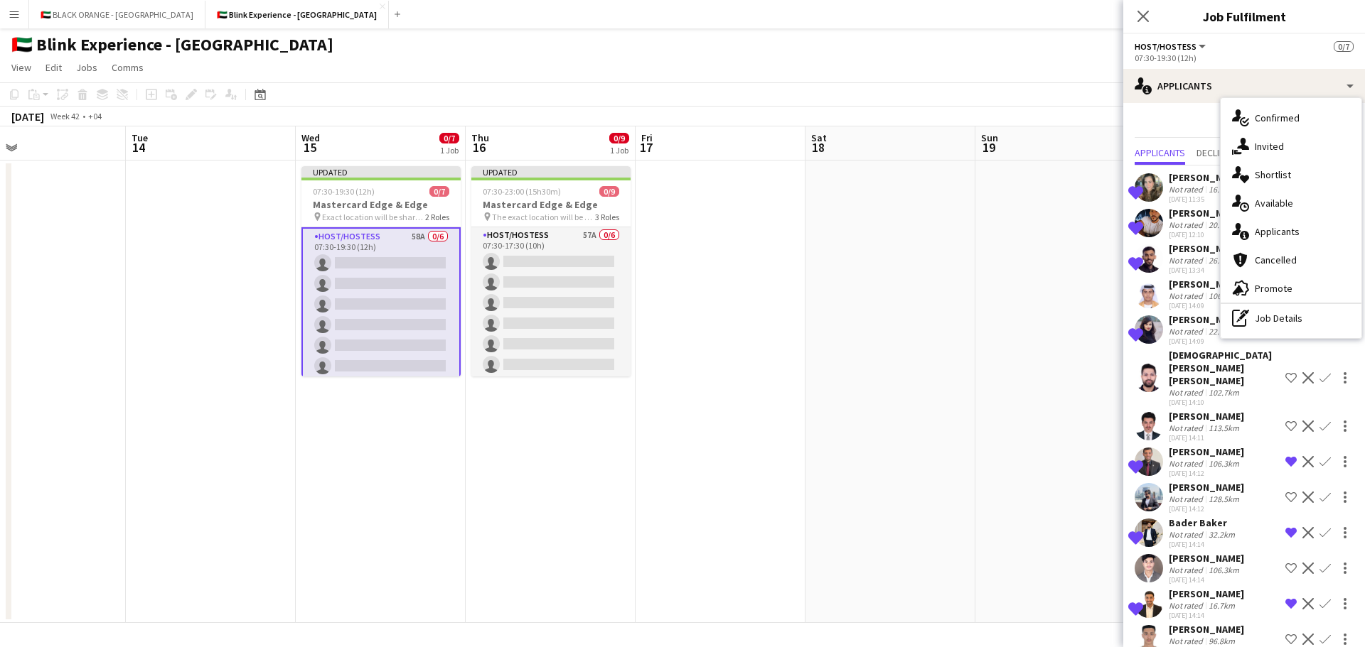
click at [1184, 389] on div "Not rated" at bounding box center [1186, 392] width 37 height 11
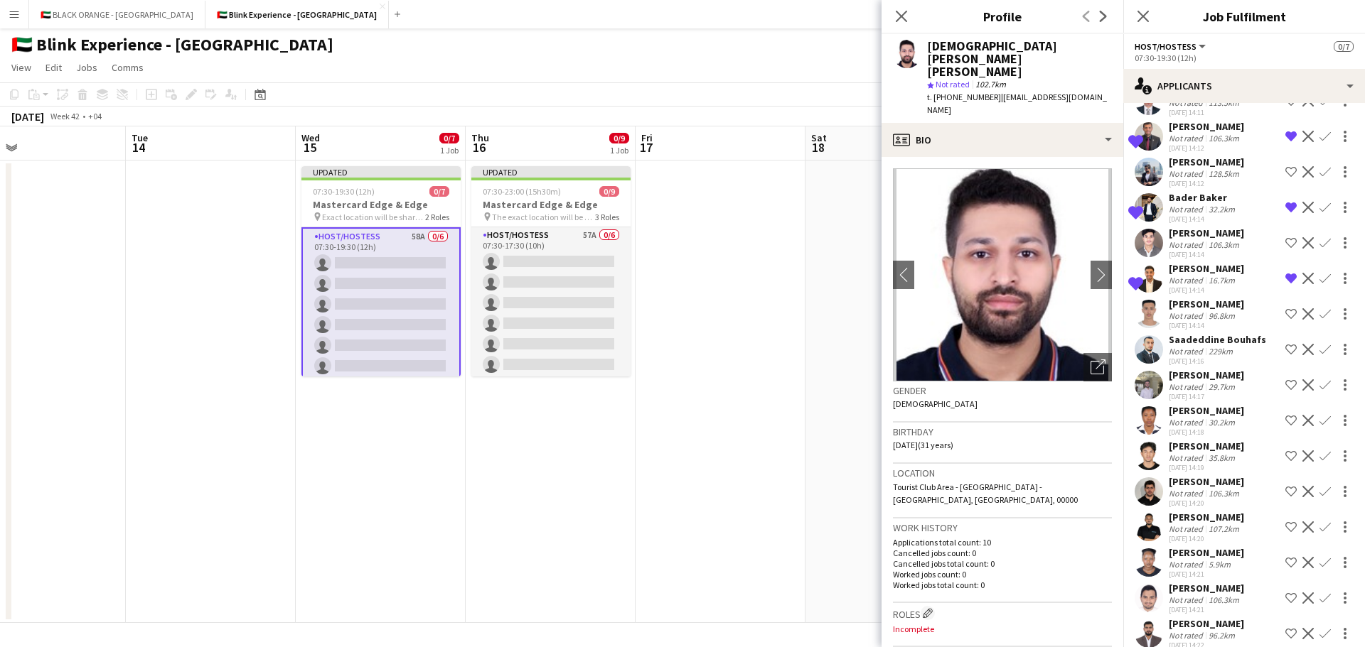
scroll to position [355, 0]
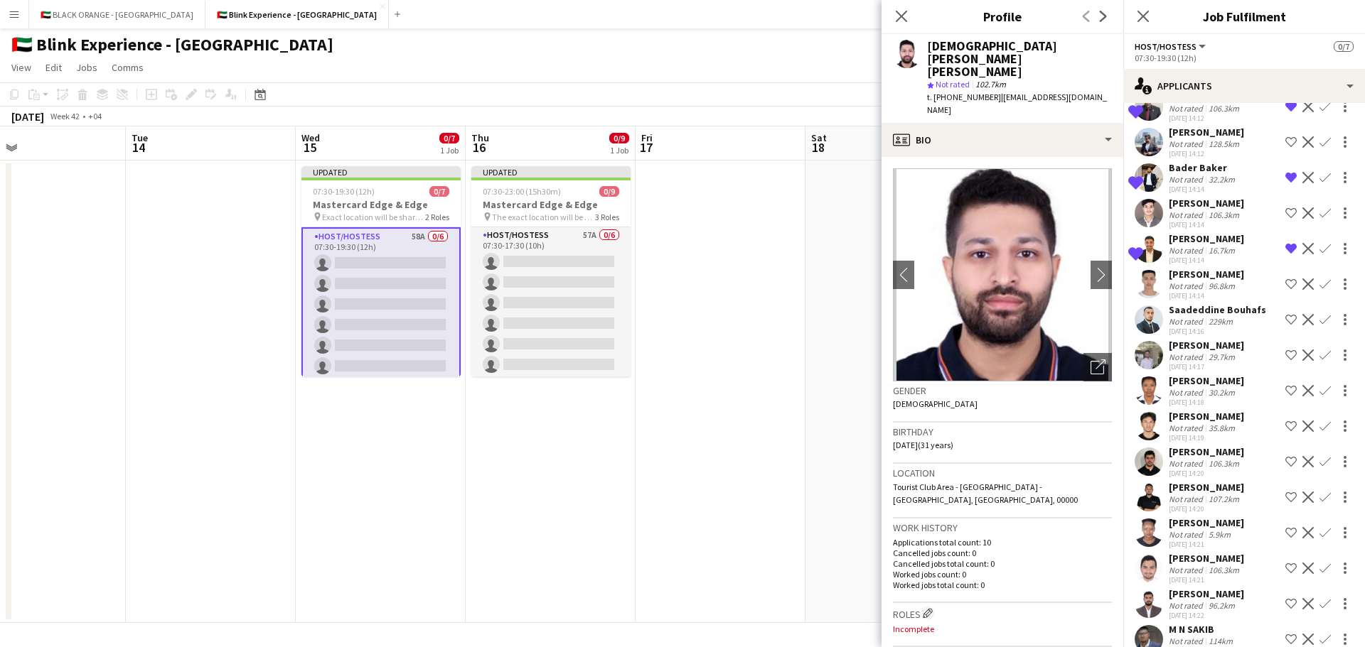
click at [1200, 245] on div "[PERSON_NAME]" at bounding box center [1205, 238] width 75 height 13
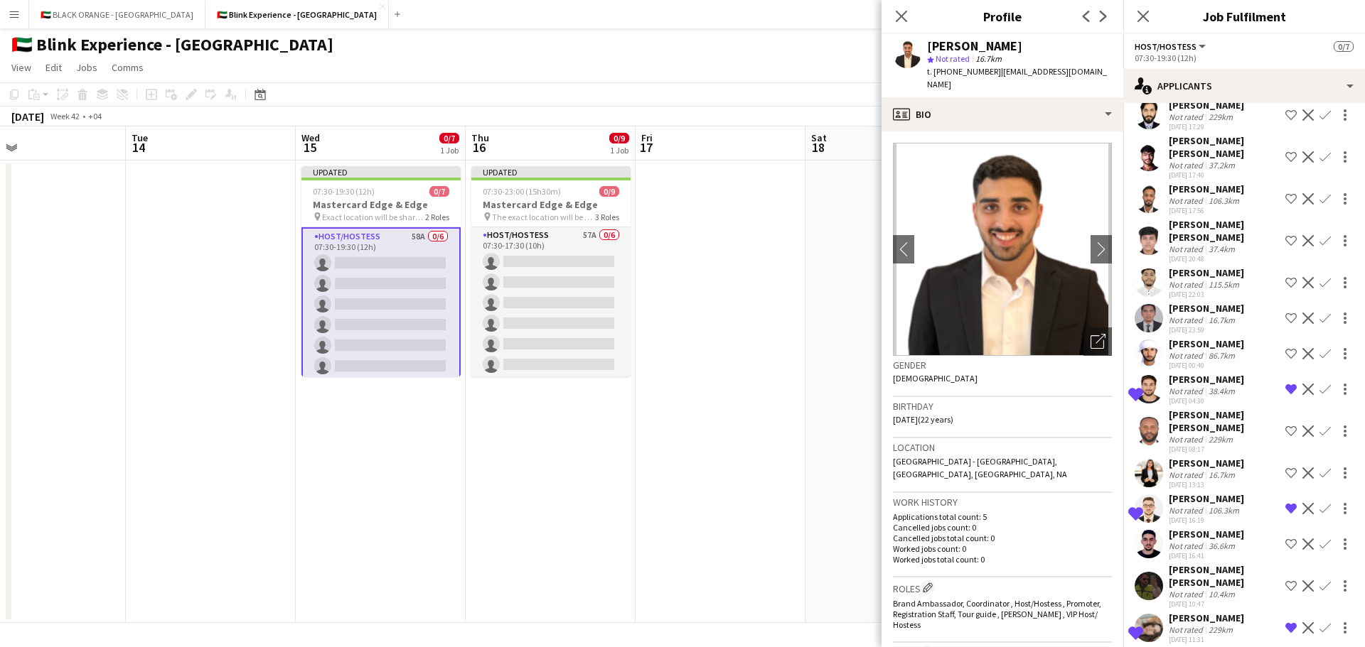
scroll to position [1554, 0]
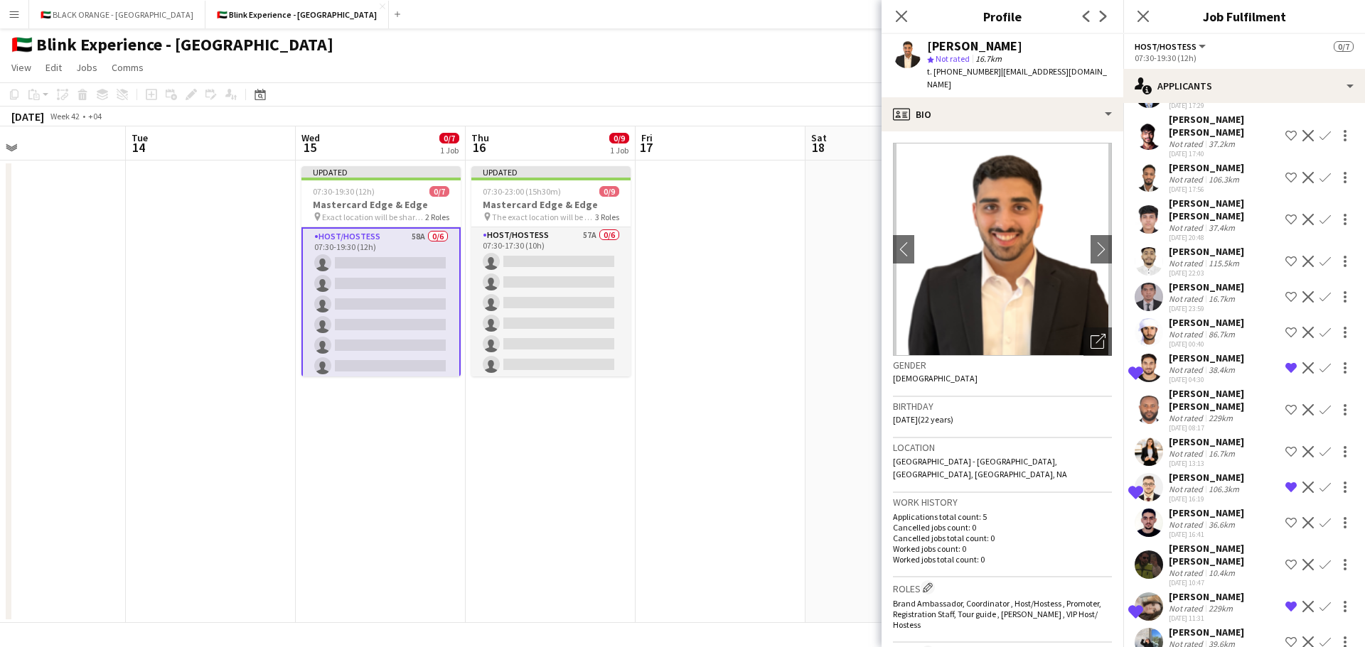
click at [1196, 364] on div "[PERSON_NAME]" at bounding box center [1205, 358] width 75 height 13
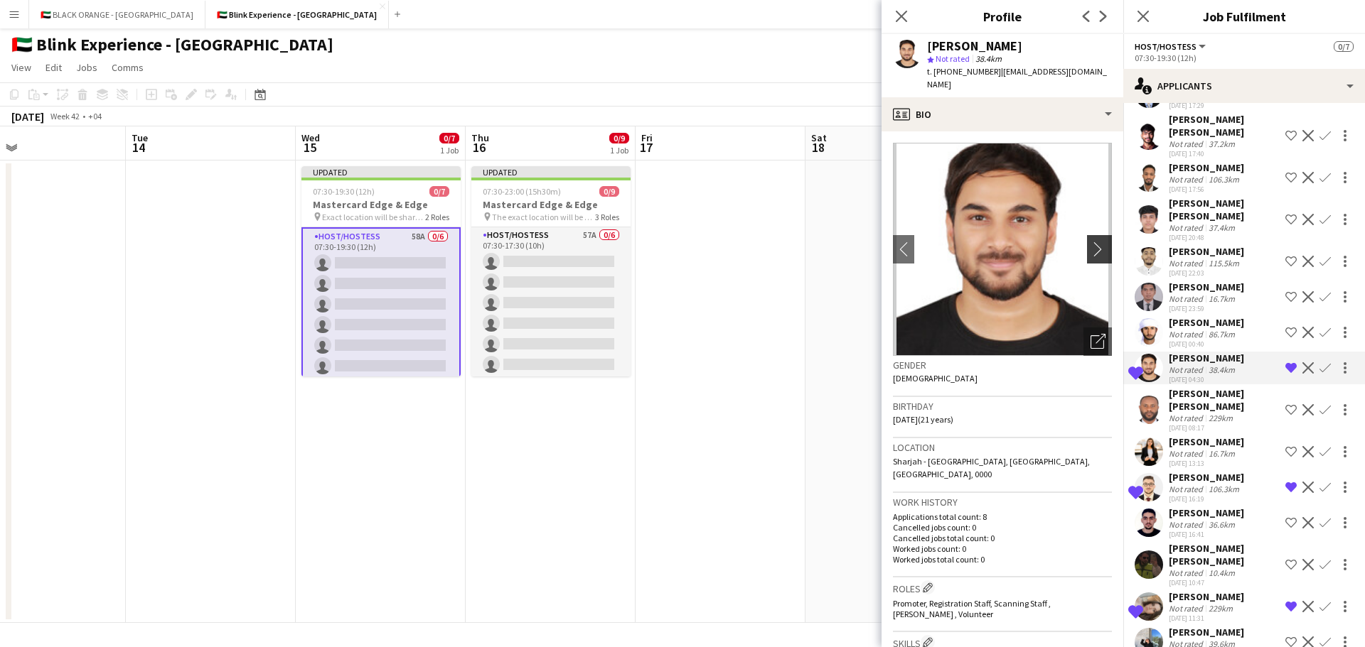
click at [1090, 242] on app-icon "chevron-right" at bounding box center [1101, 249] width 22 height 15
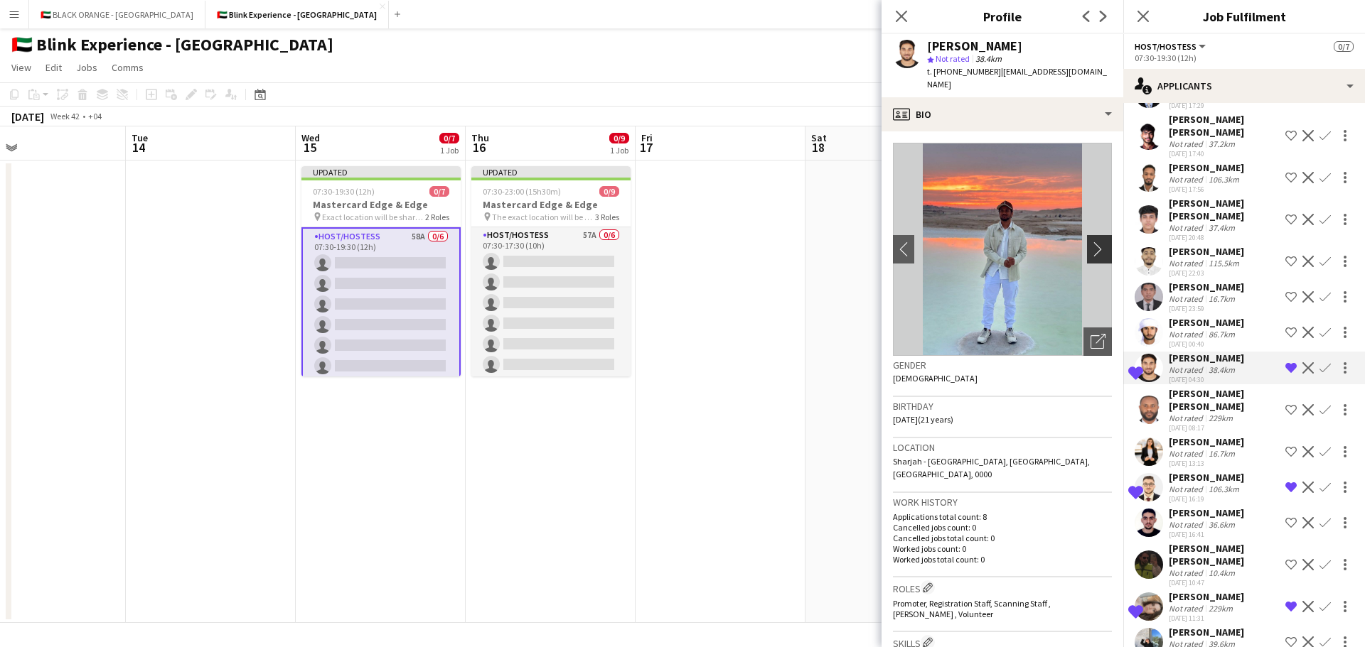
click at [1090, 242] on app-icon "chevron-right" at bounding box center [1101, 249] width 22 height 15
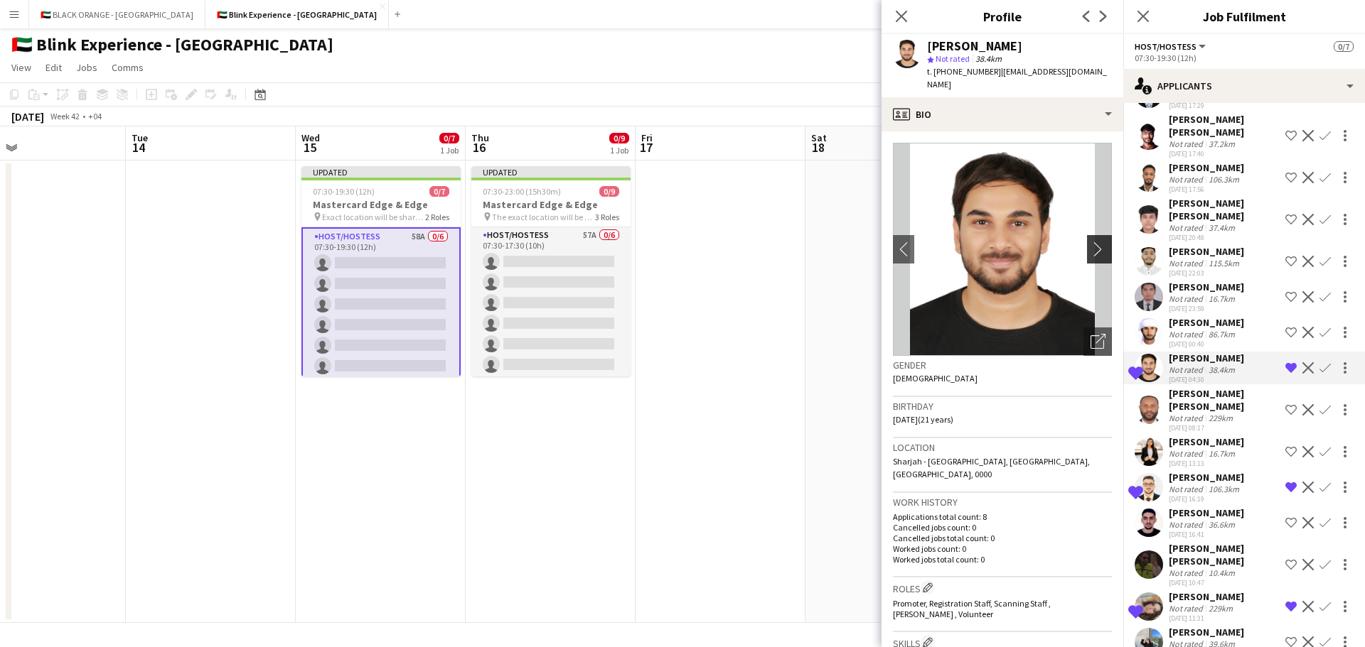
click at [1090, 242] on app-icon "chevron-right" at bounding box center [1101, 249] width 22 height 15
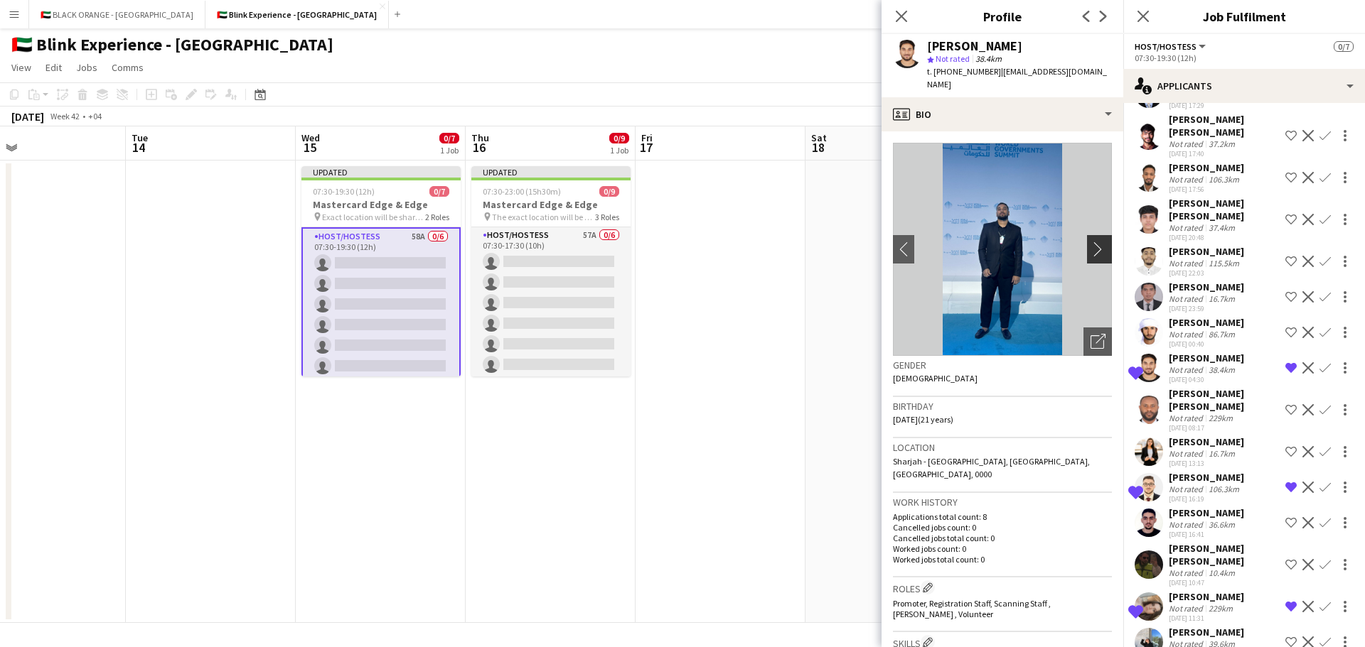
click at [1090, 242] on app-icon "chevron-right" at bounding box center [1101, 249] width 22 height 15
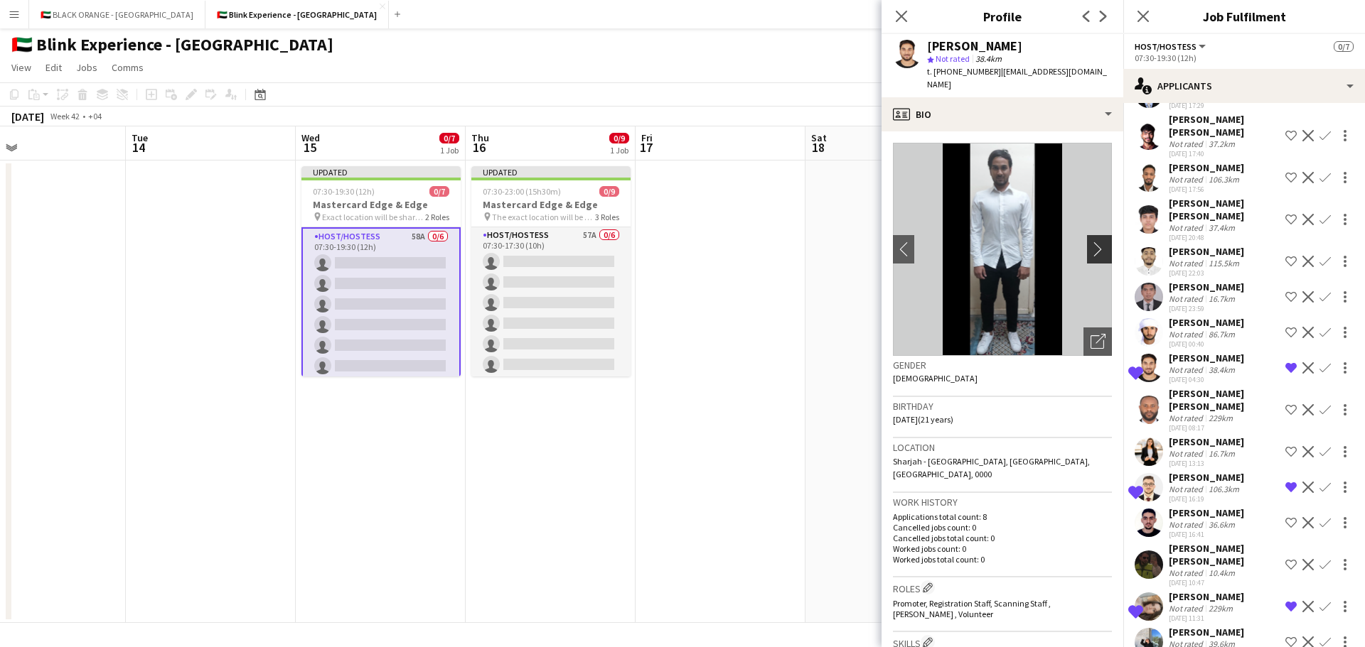
click at [1090, 242] on app-icon "chevron-right" at bounding box center [1101, 249] width 22 height 15
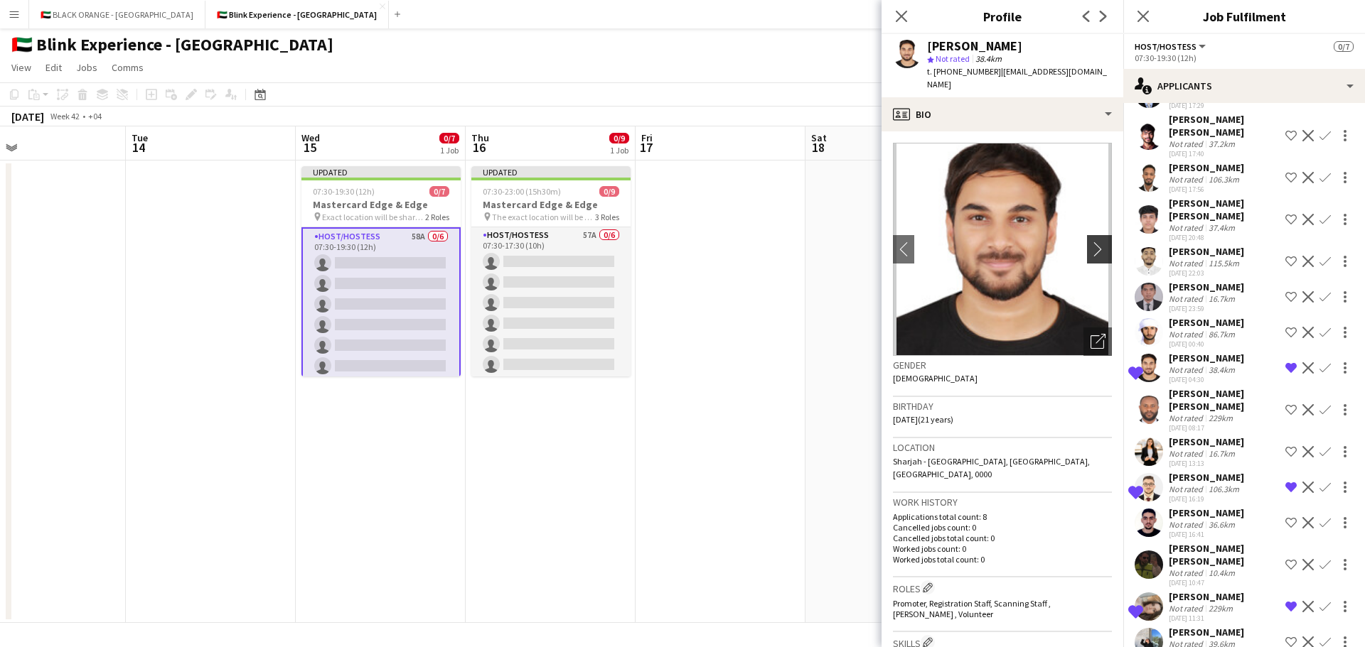
click at [1090, 242] on app-icon "chevron-right" at bounding box center [1101, 249] width 22 height 15
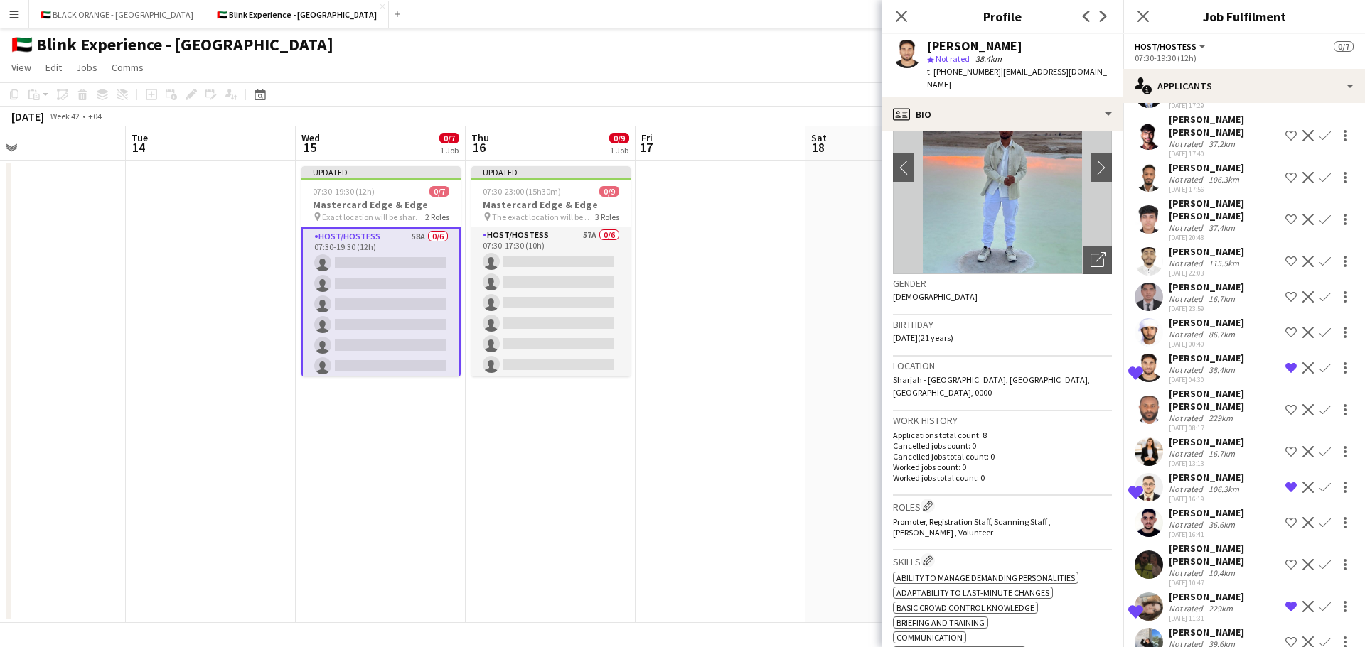
scroll to position [0, 0]
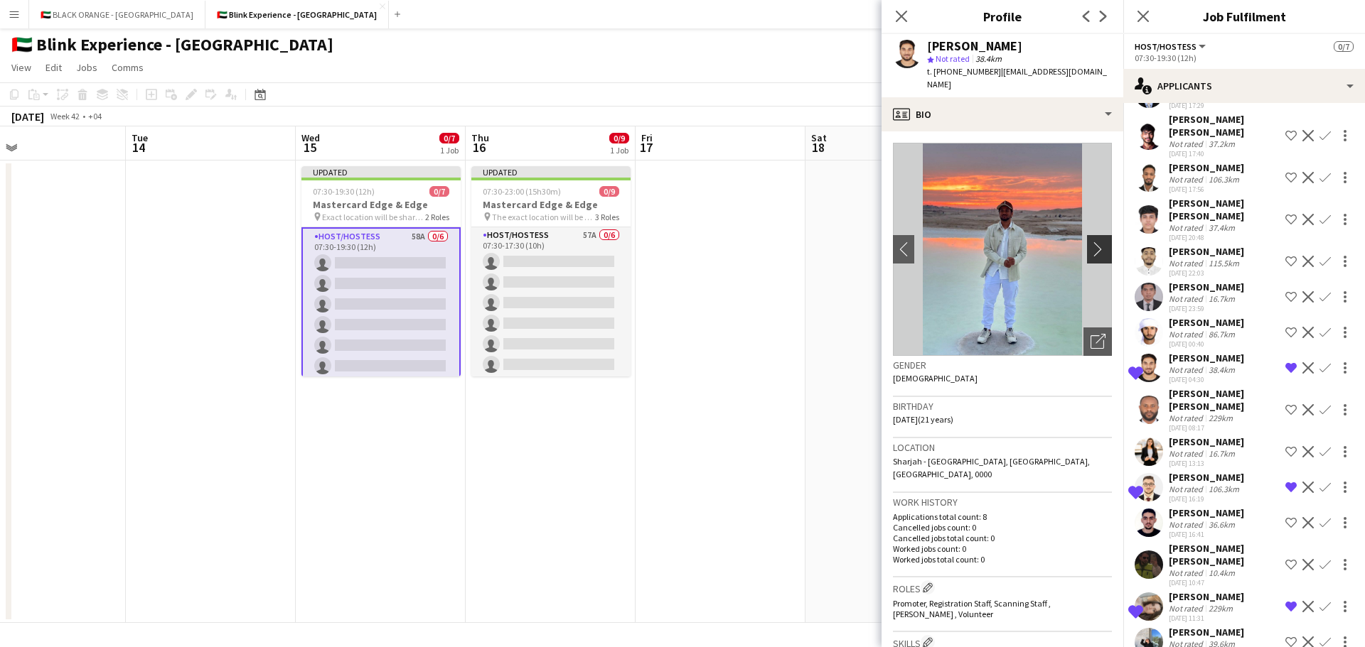
click at [1094, 242] on app-icon "chevron-right" at bounding box center [1101, 249] width 22 height 15
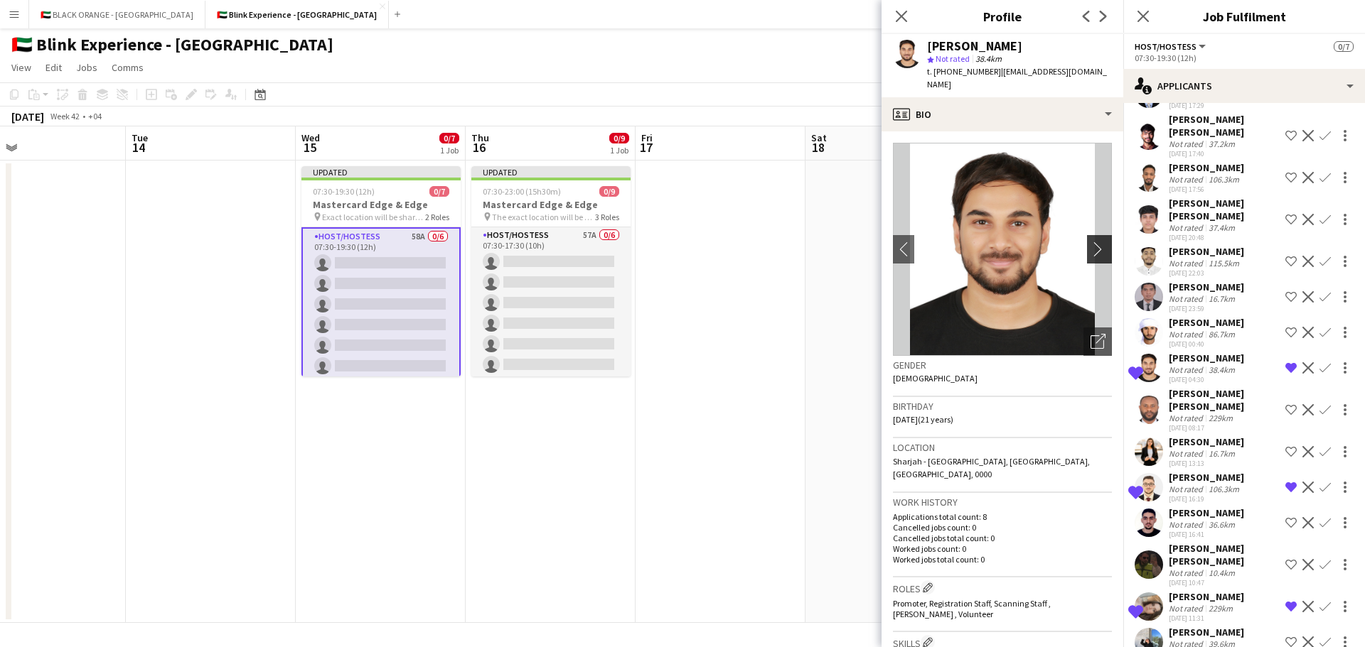
click at [1094, 242] on app-icon "chevron-right" at bounding box center [1101, 249] width 22 height 15
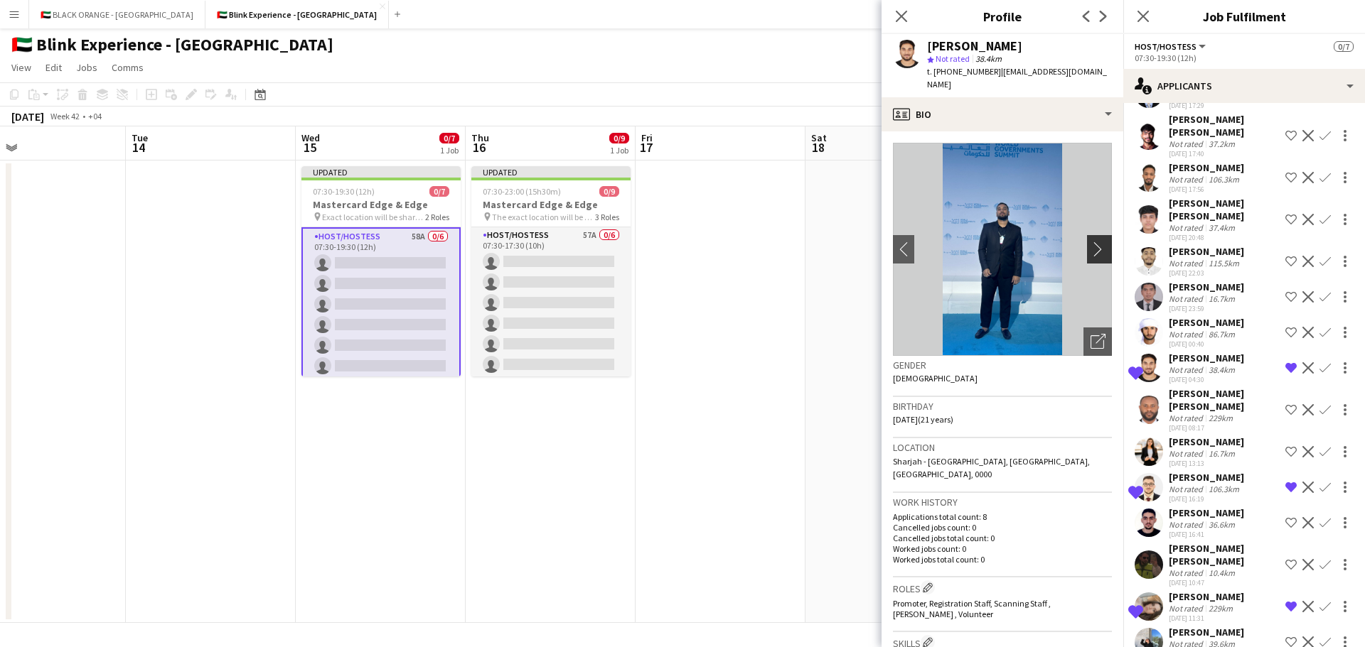
click at [1094, 242] on app-icon "chevron-right" at bounding box center [1101, 249] width 22 height 15
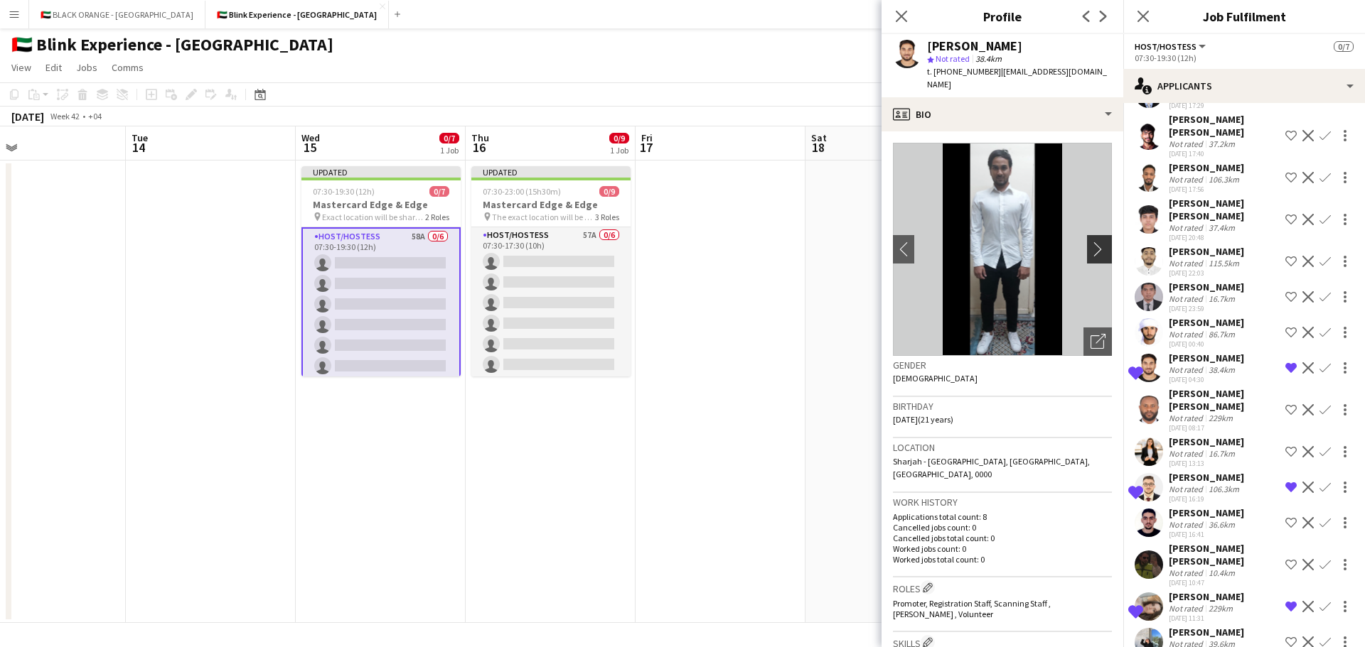
click at [1094, 242] on app-icon "chevron-right" at bounding box center [1101, 249] width 22 height 15
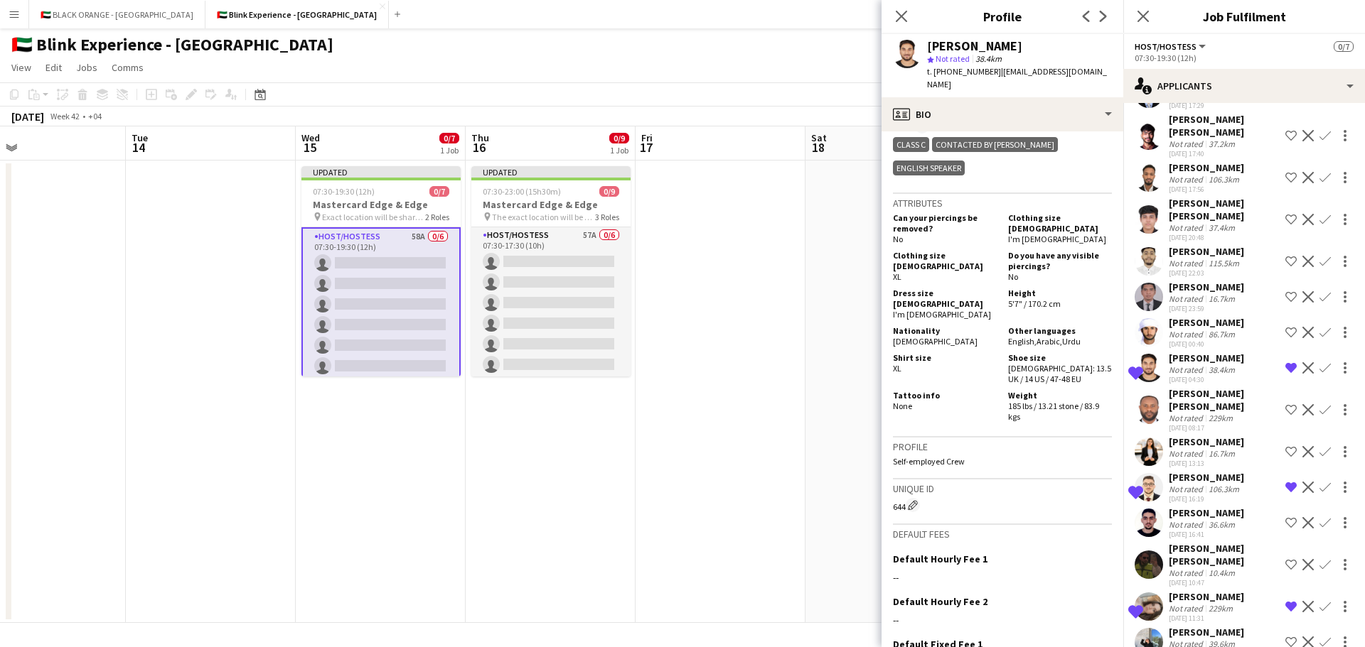
scroll to position [853, 0]
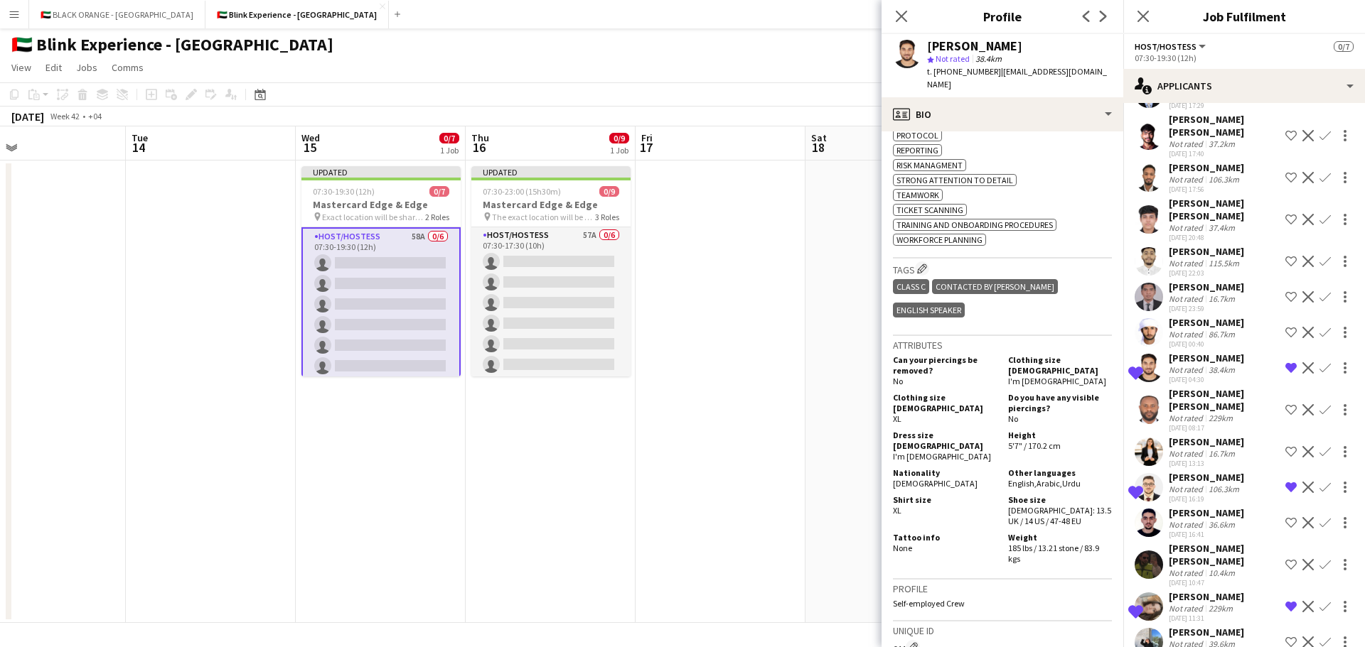
click at [1204, 471] on div "[PERSON_NAME]" at bounding box center [1205, 477] width 75 height 13
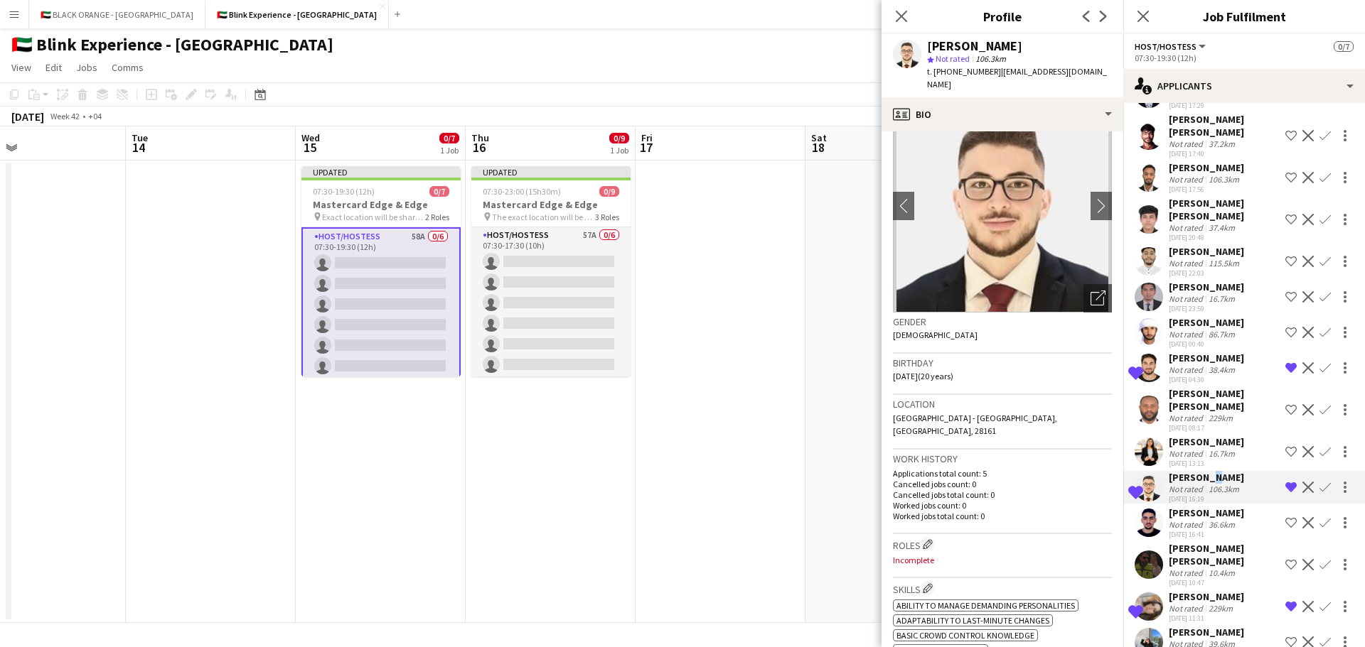
scroll to position [0, 0]
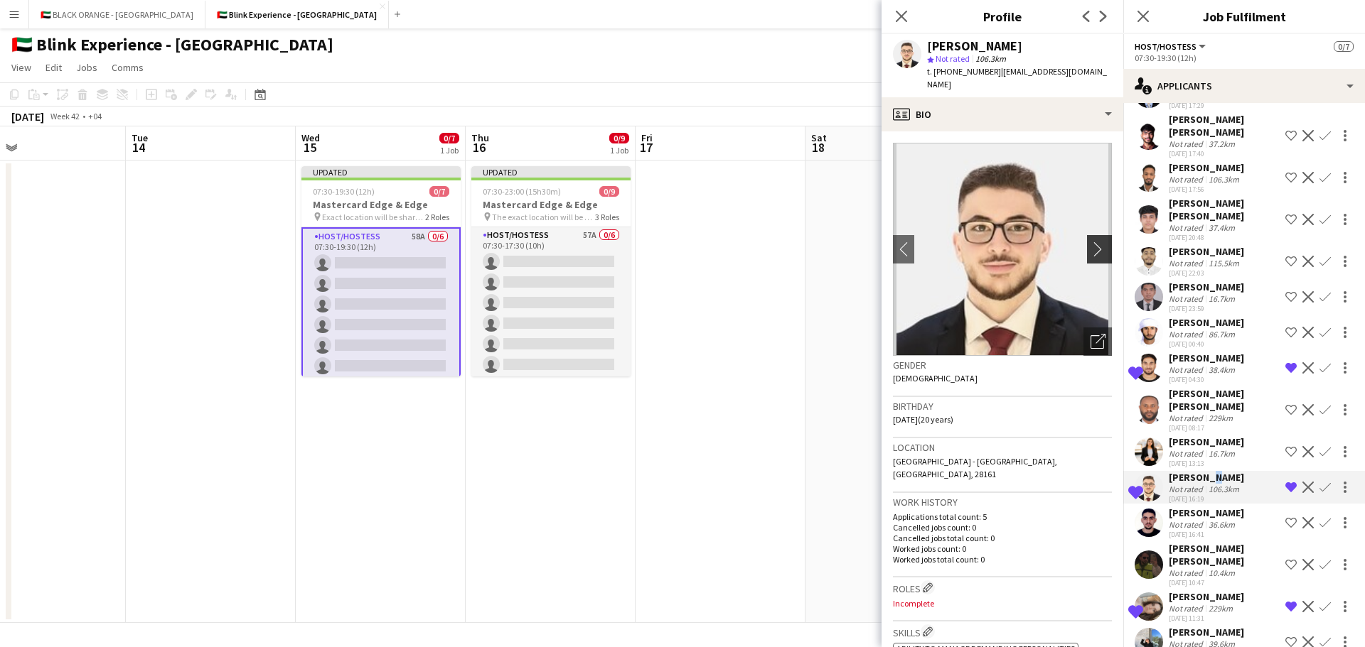
click at [1090, 242] on app-icon "chevron-right" at bounding box center [1101, 249] width 22 height 15
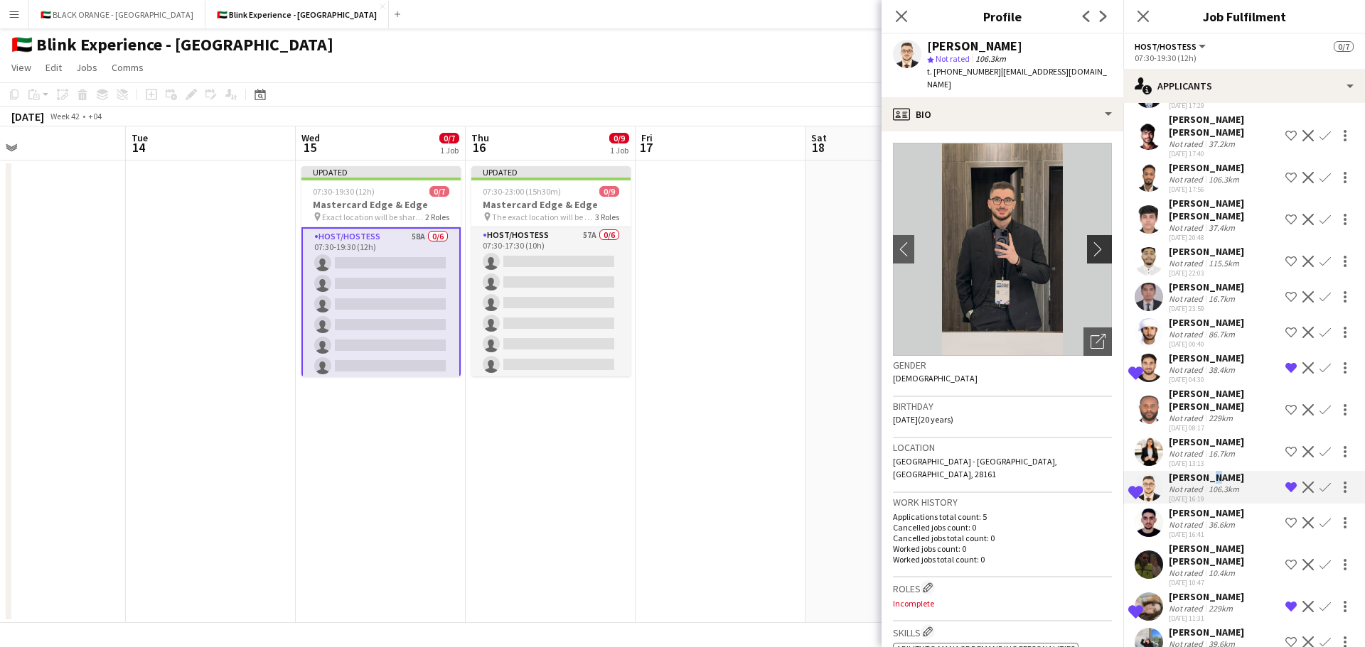
click at [1090, 242] on app-icon "chevron-right" at bounding box center [1101, 249] width 22 height 15
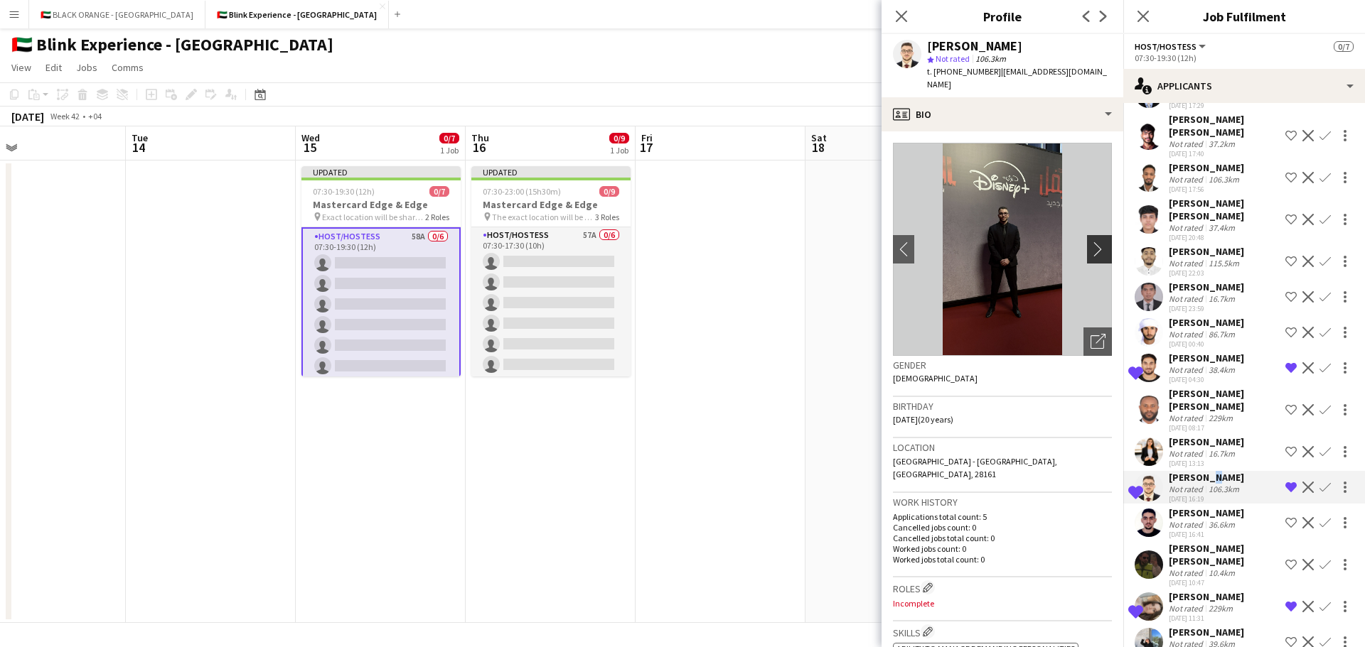
click at [1090, 242] on app-icon "chevron-right" at bounding box center [1101, 249] width 22 height 15
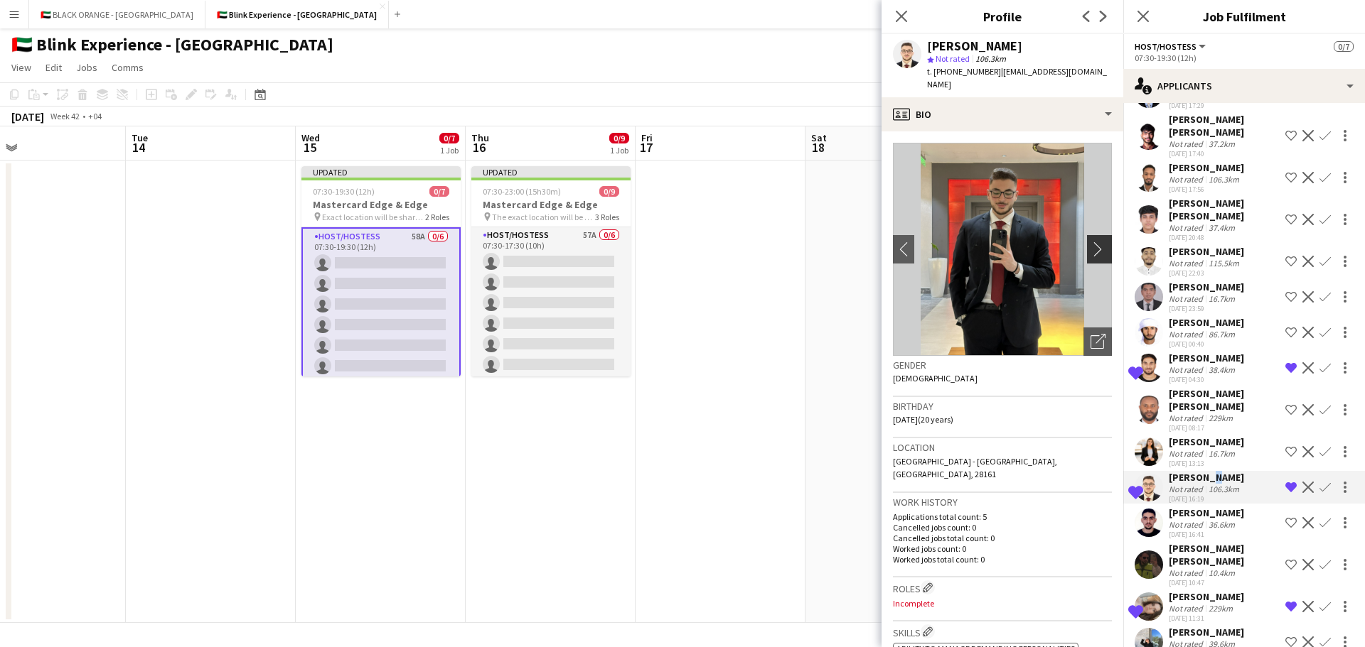
click at [1090, 242] on app-icon "chevron-right" at bounding box center [1101, 249] width 22 height 15
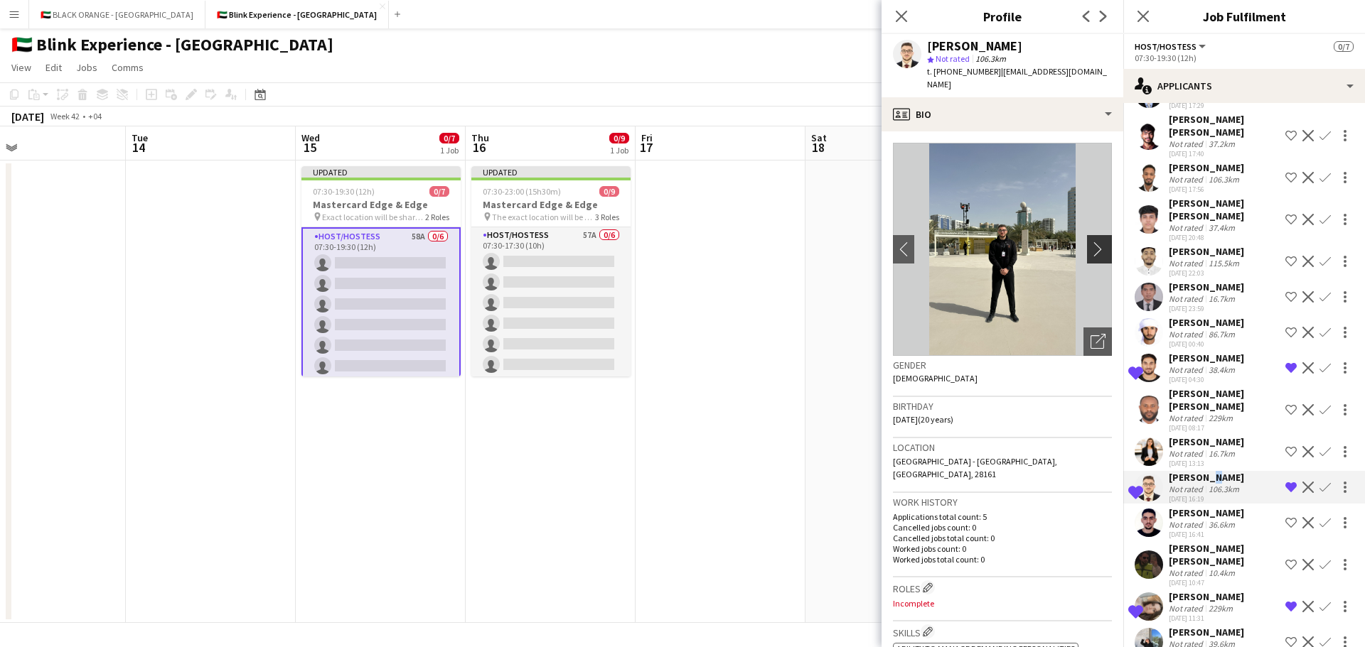
click at [1090, 242] on app-icon "chevron-right" at bounding box center [1101, 249] width 22 height 15
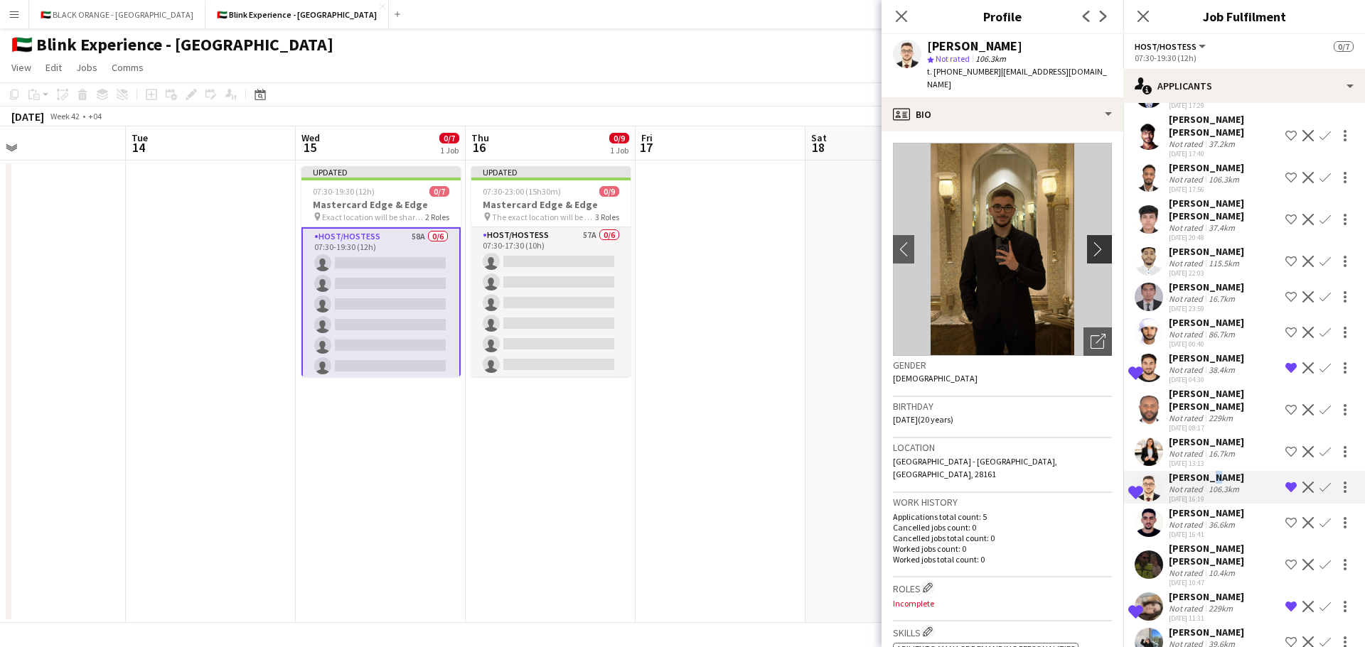
click at [1090, 242] on app-icon "chevron-right" at bounding box center [1101, 249] width 22 height 15
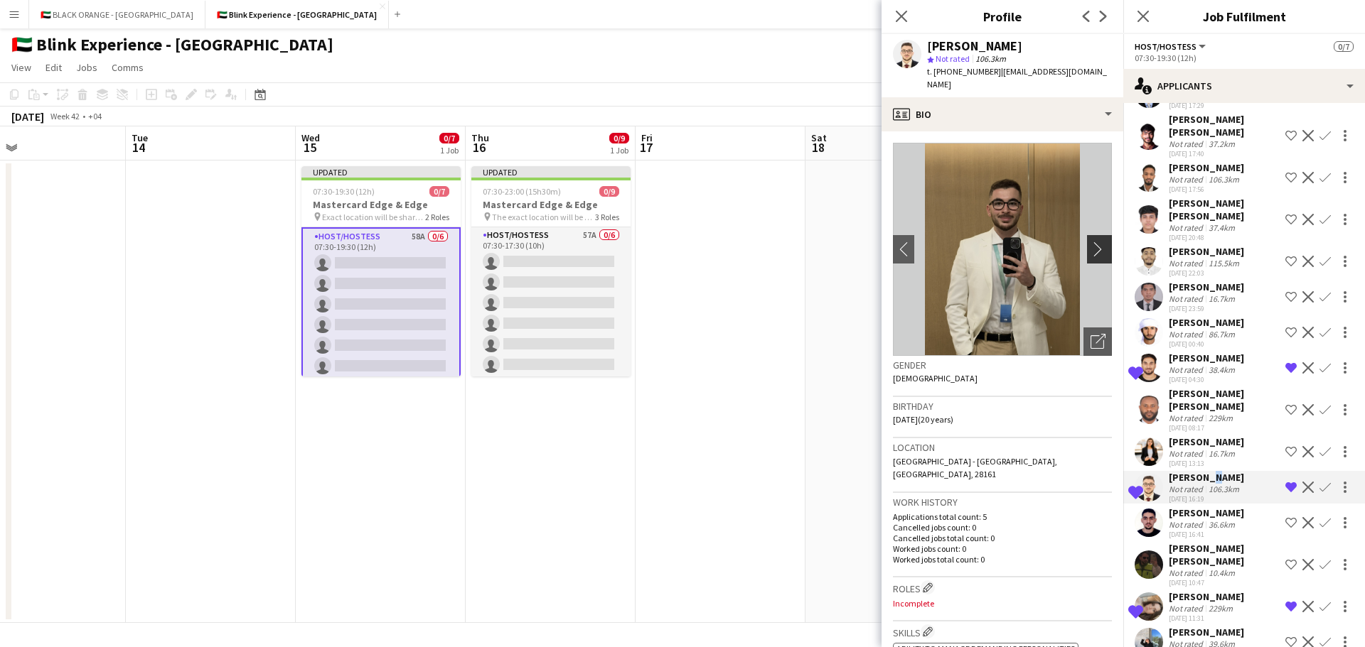
click at [1090, 242] on app-icon "chevron-right" at bounding box center [1101, 249] width 22 height 15
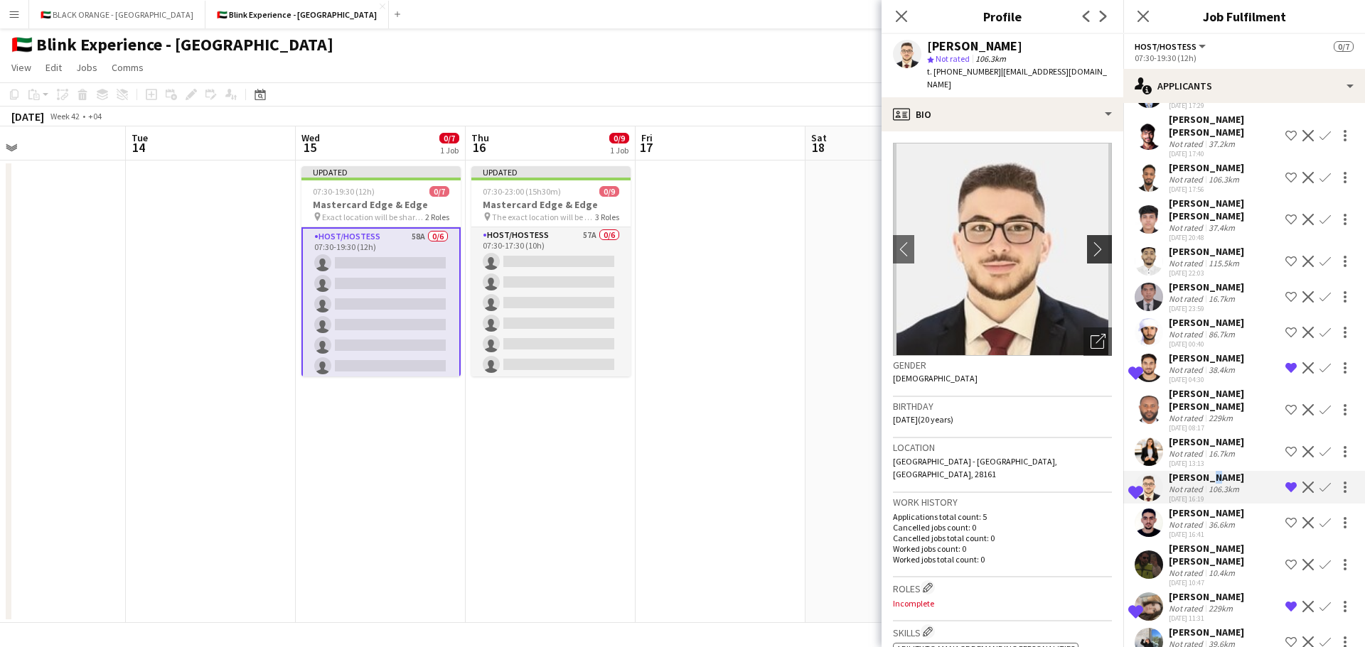
click at [1090, 242] on app-icon "chevron-right" at bounding box center [1101, 249] width 22 height 15
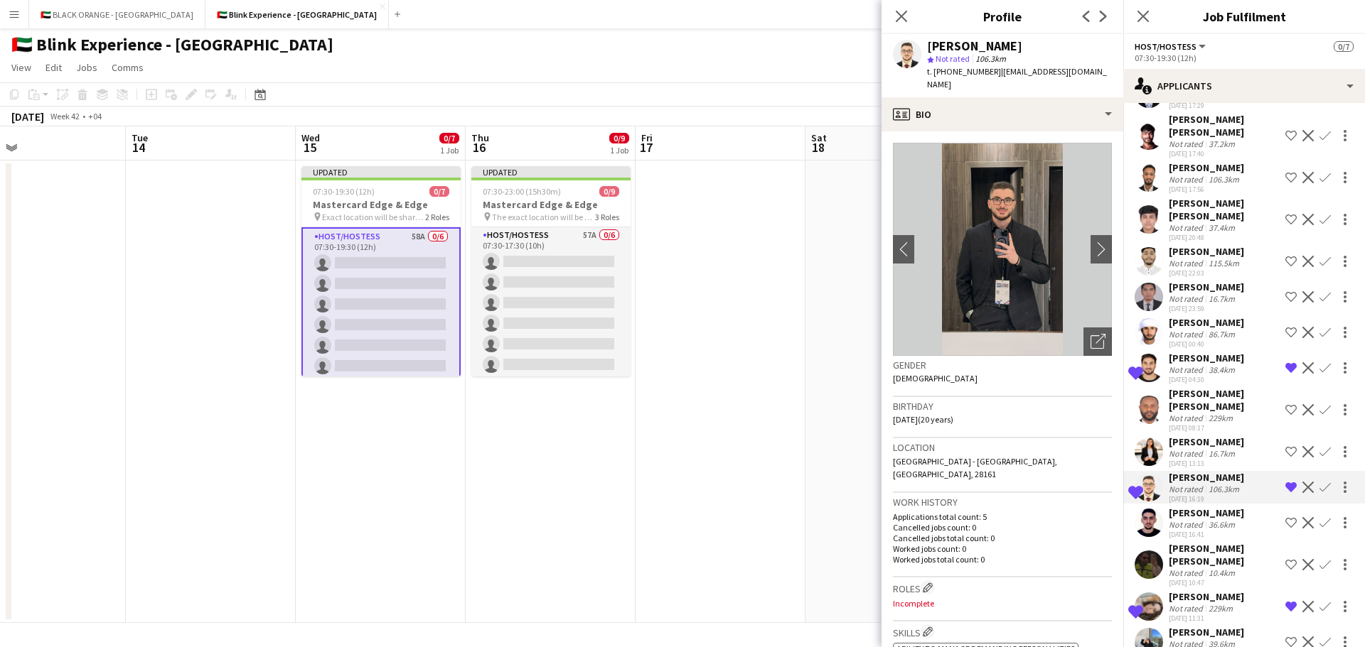
click at [1205, 626] on div "[PERSON_NAME]" at bounding box center [1205, 632] width 75 height 13
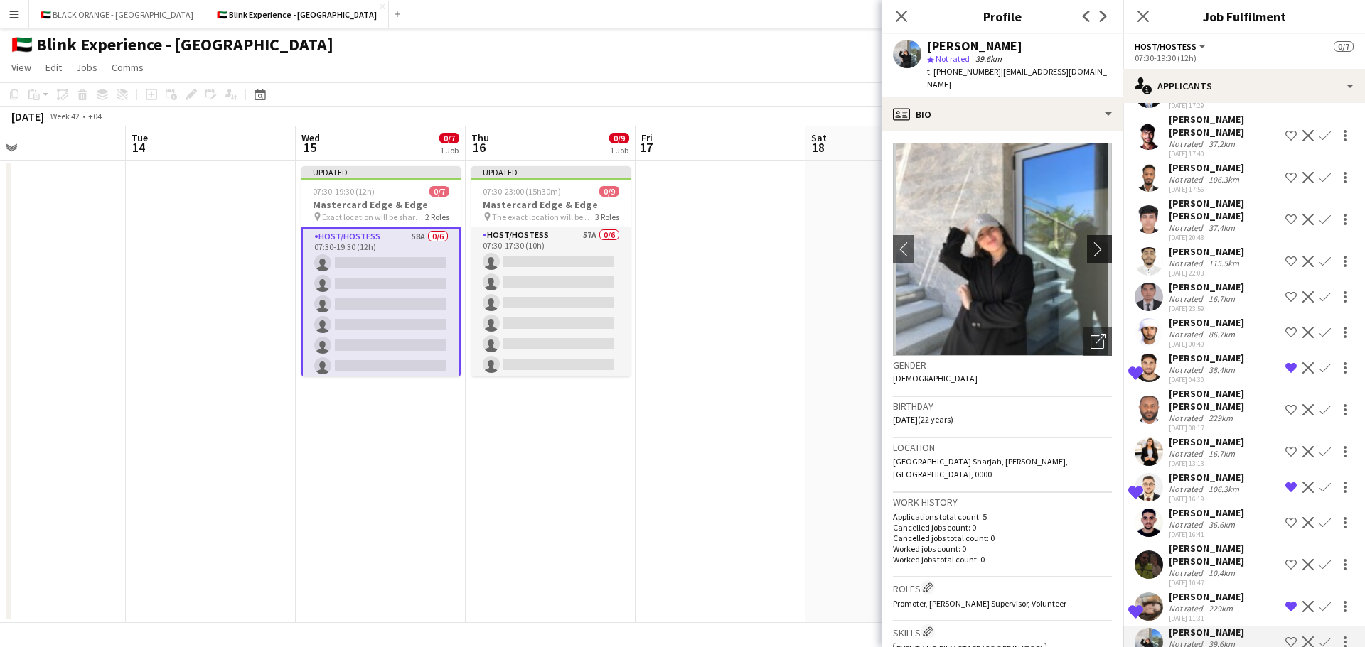
click at [1092, 242] on app-icon "chevron-right" at bounding box center [1101, 249] width 22 height 15
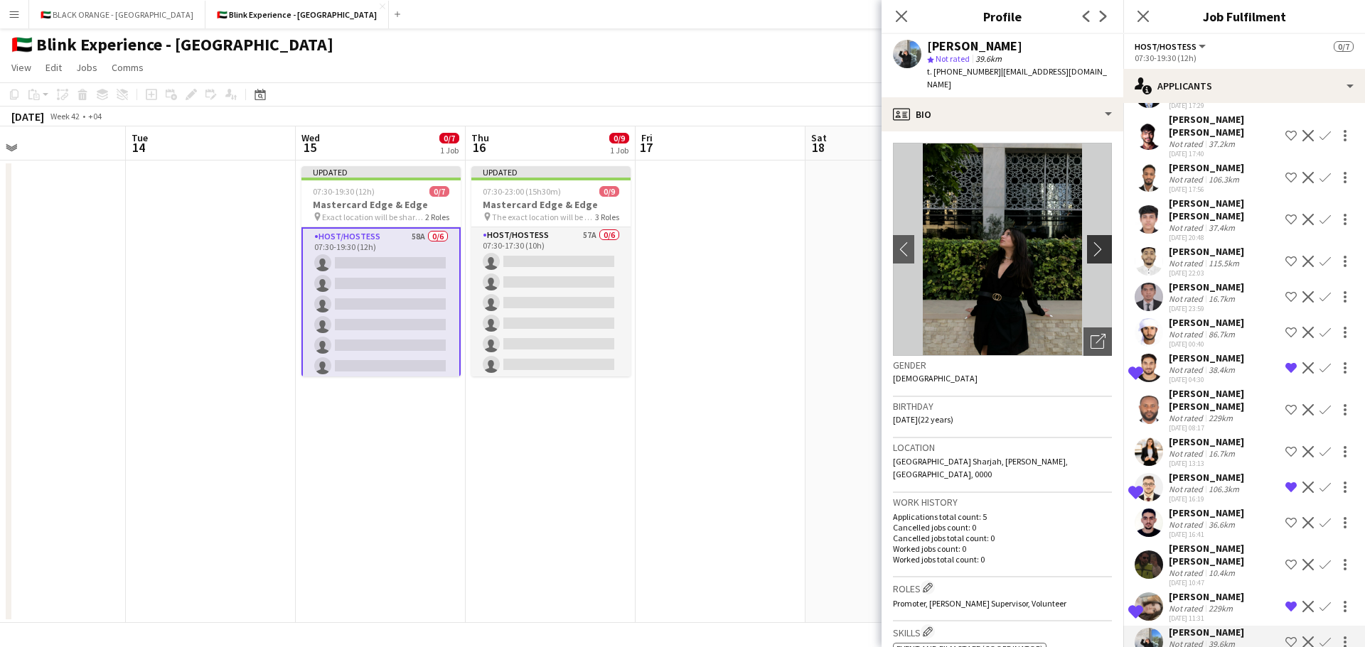
click at [1091, 242] on app-icon "chevron-right" at bounding box center [1101, 249] width 22 height 15
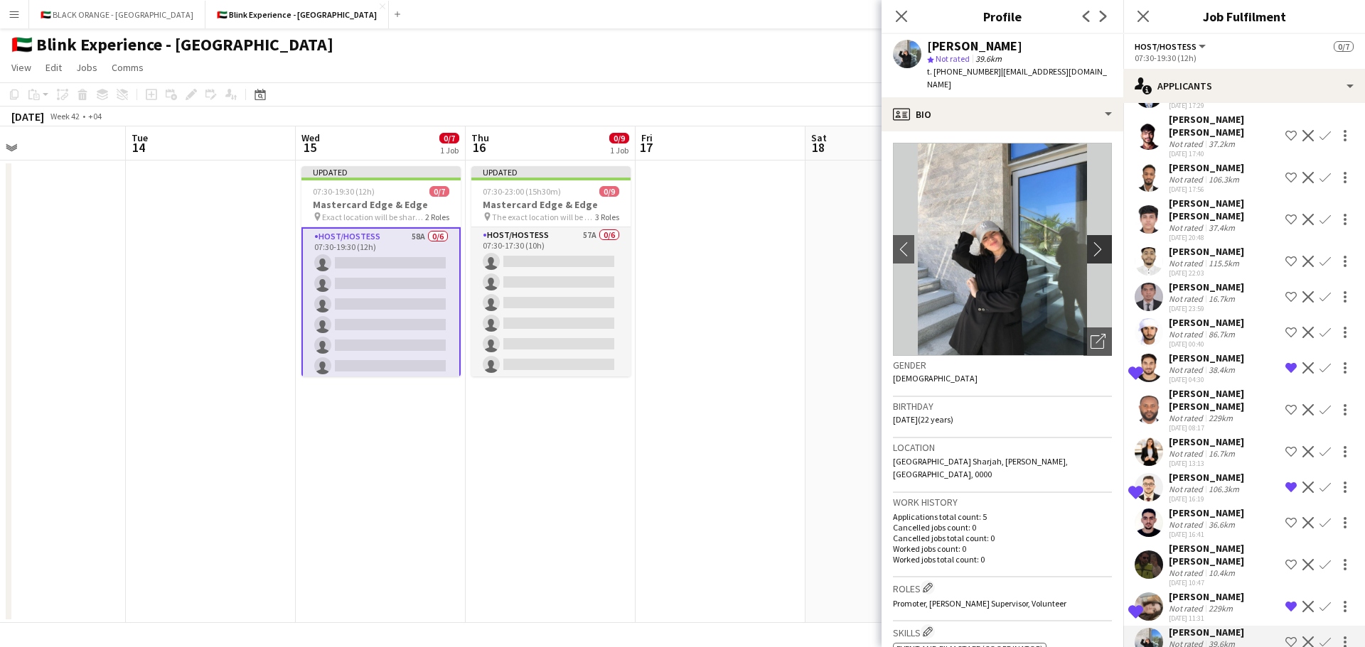
click at [1091, 242] on app-icon "chevron-right" at bounding box center [1101, 249] width 22 height 15
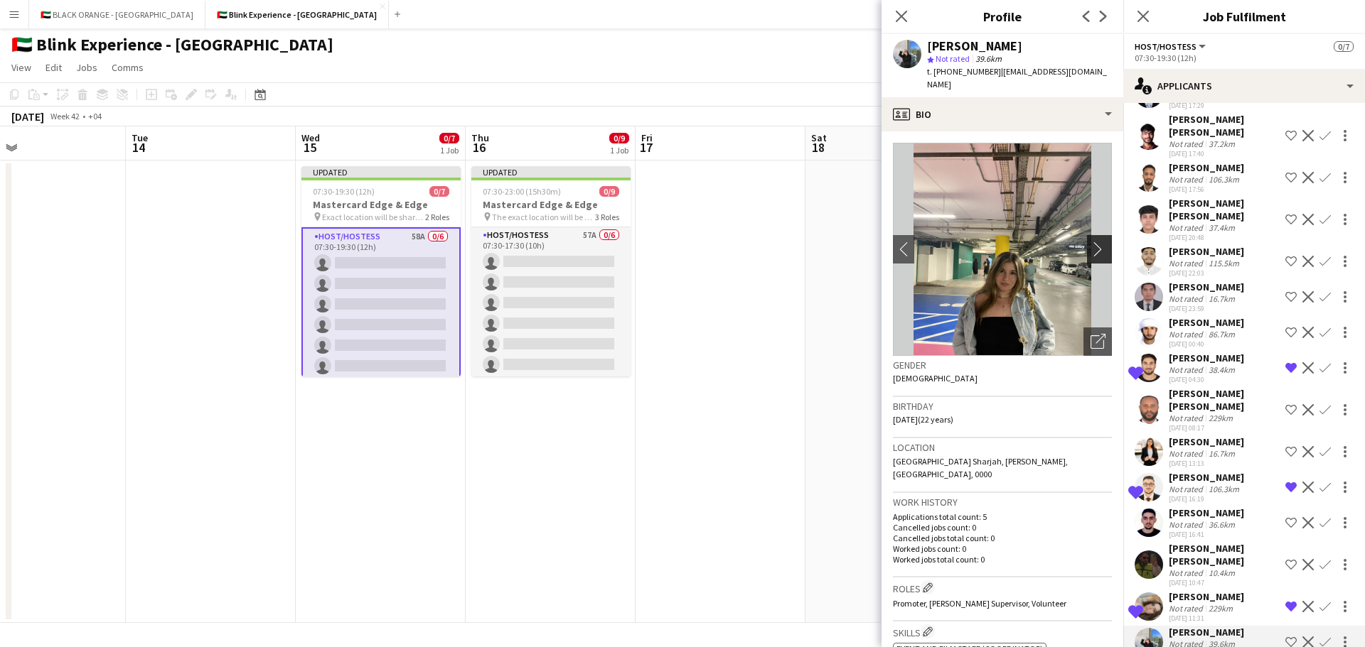
click at [1091, 242] on app-icon "chevron-right" at bounding box center [1101, 249] width 22 height 15
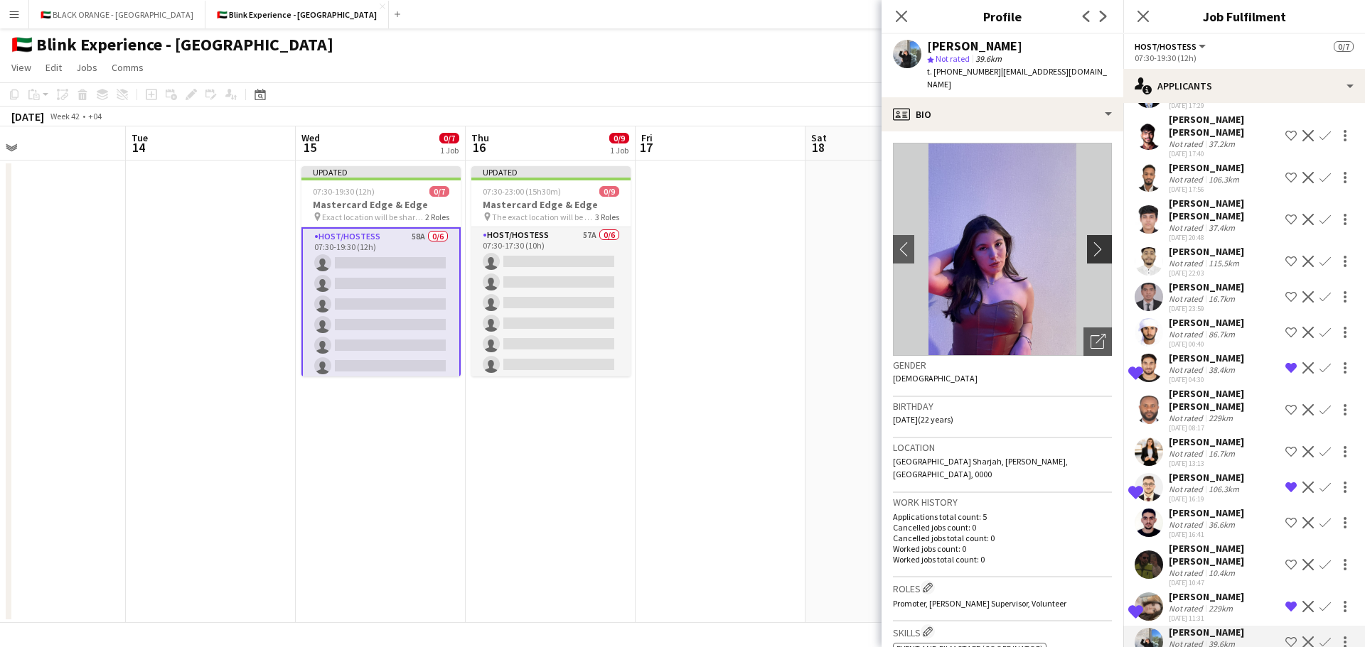
click at [1091, 242] on app-icon "chevron-right" at bounding box center [1101, 249] width 22 height 15
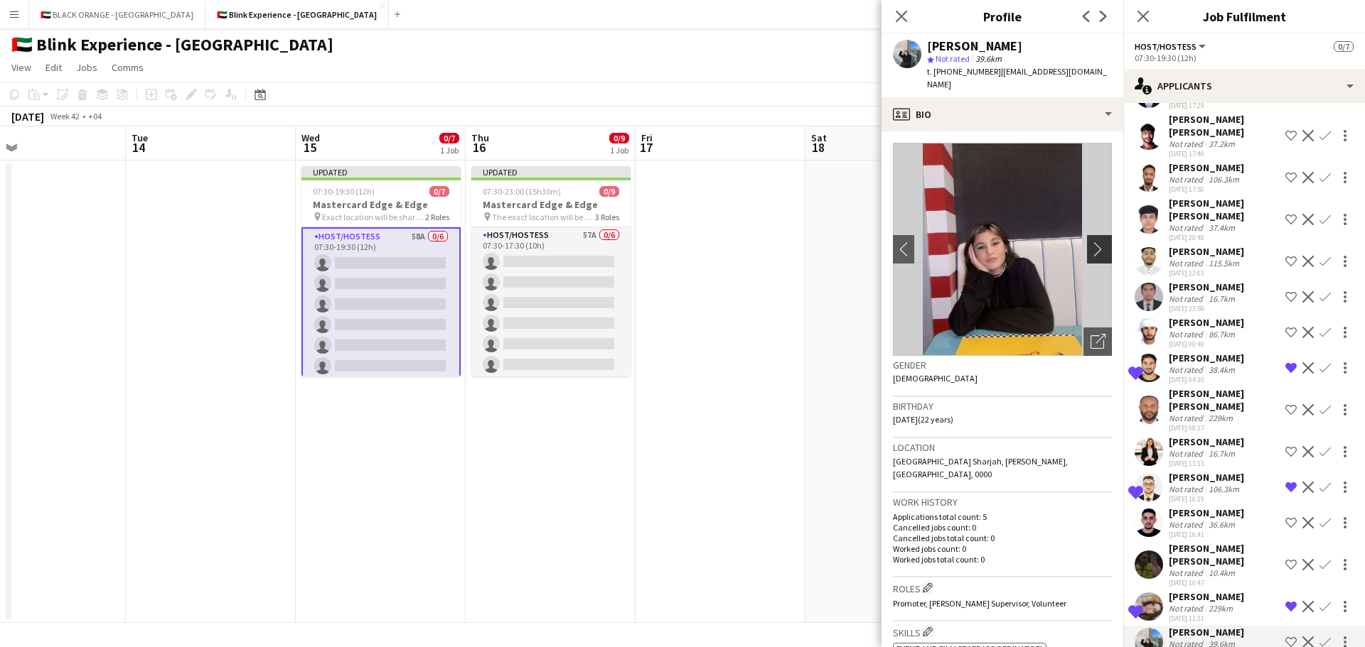
click at [1091, 242] on app-icon "chevron-right" at bounding box center [1101, 249] width 22 height 15
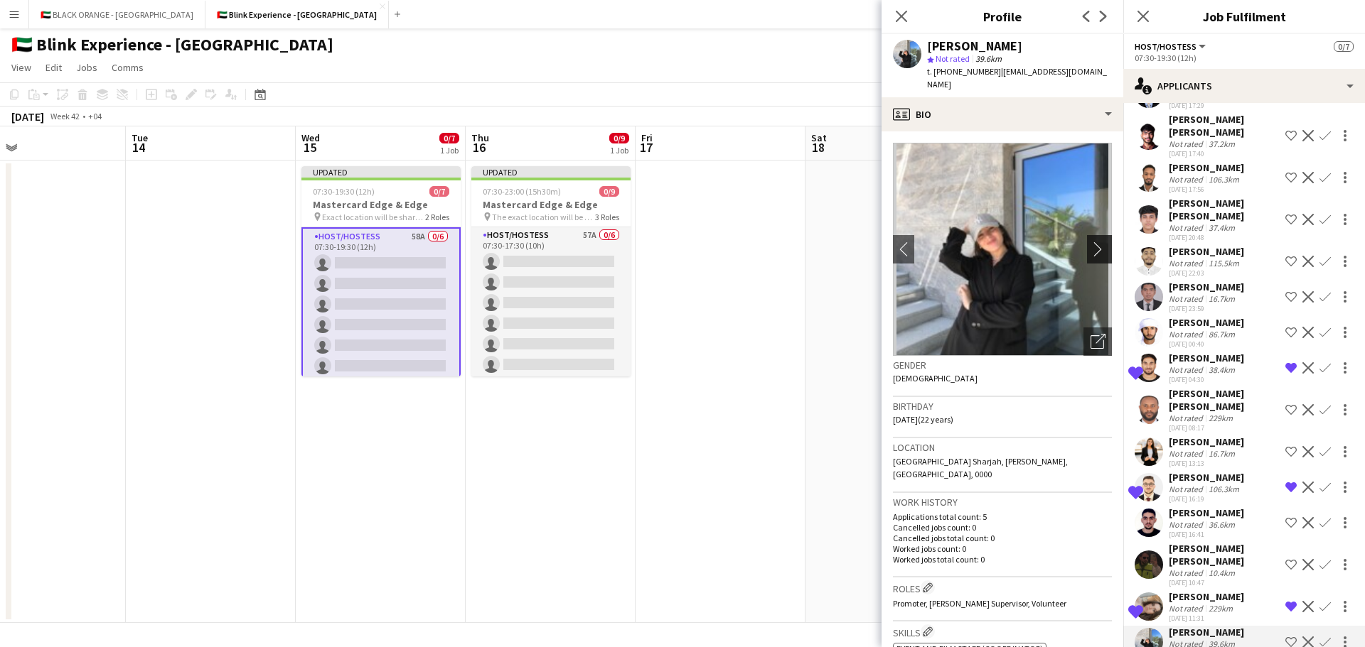
click at [1091, 242] on app-icon "chevron-right" at bounding box center [1101, 249] width 22 height 15
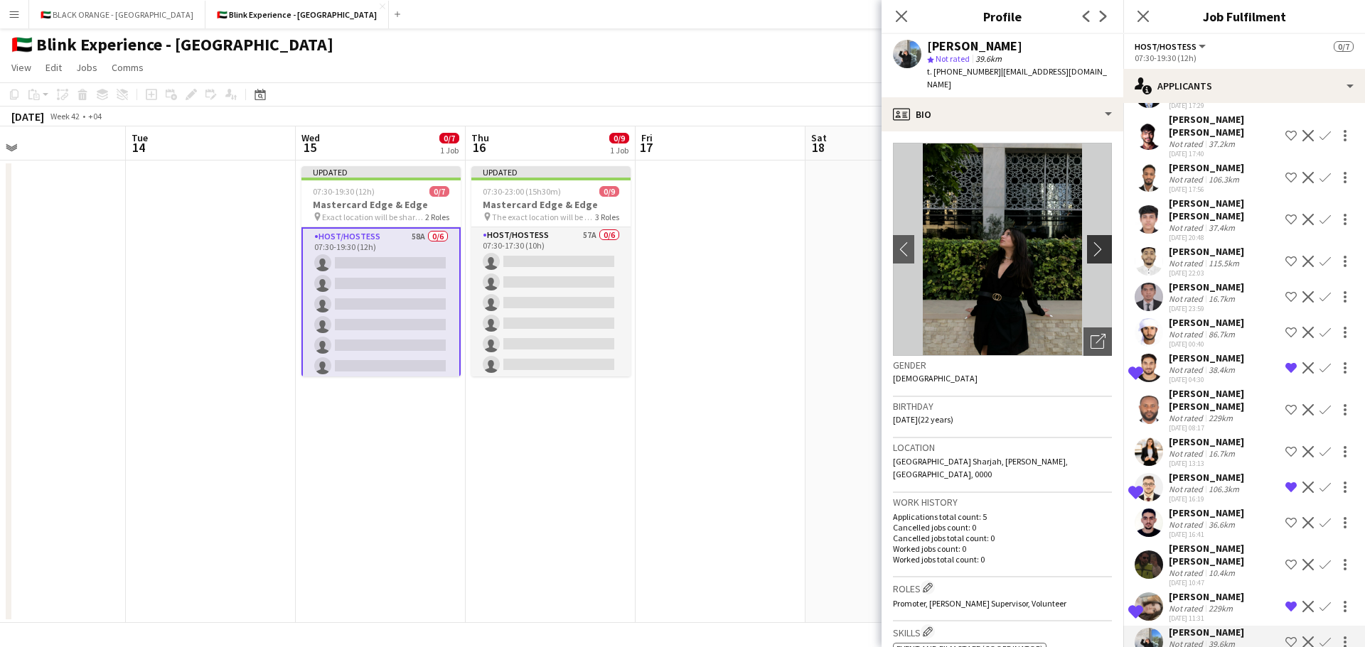
click at [1091, 242] on app-icon "chevron-right" at bounding box center [1101, 249] width 22 height 15
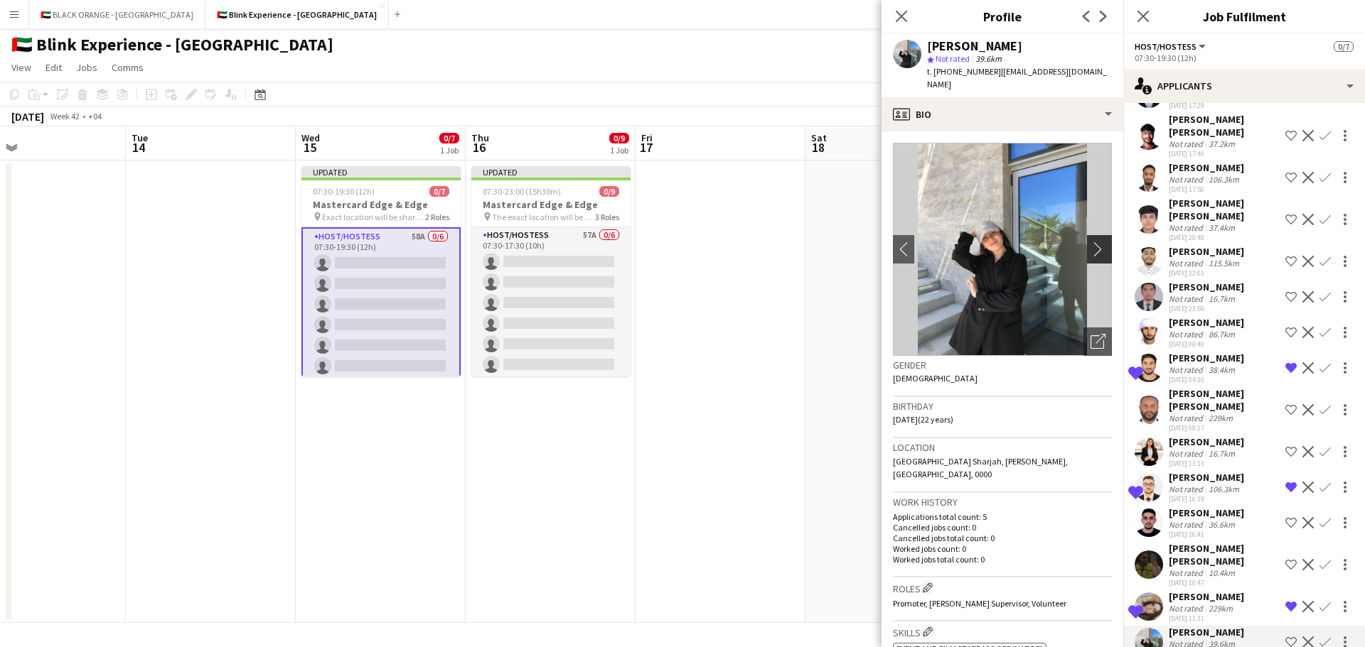
click at [1091, 242] on app-icon "chevron-right" at bounding box center [1101, 249] width 22 height 15
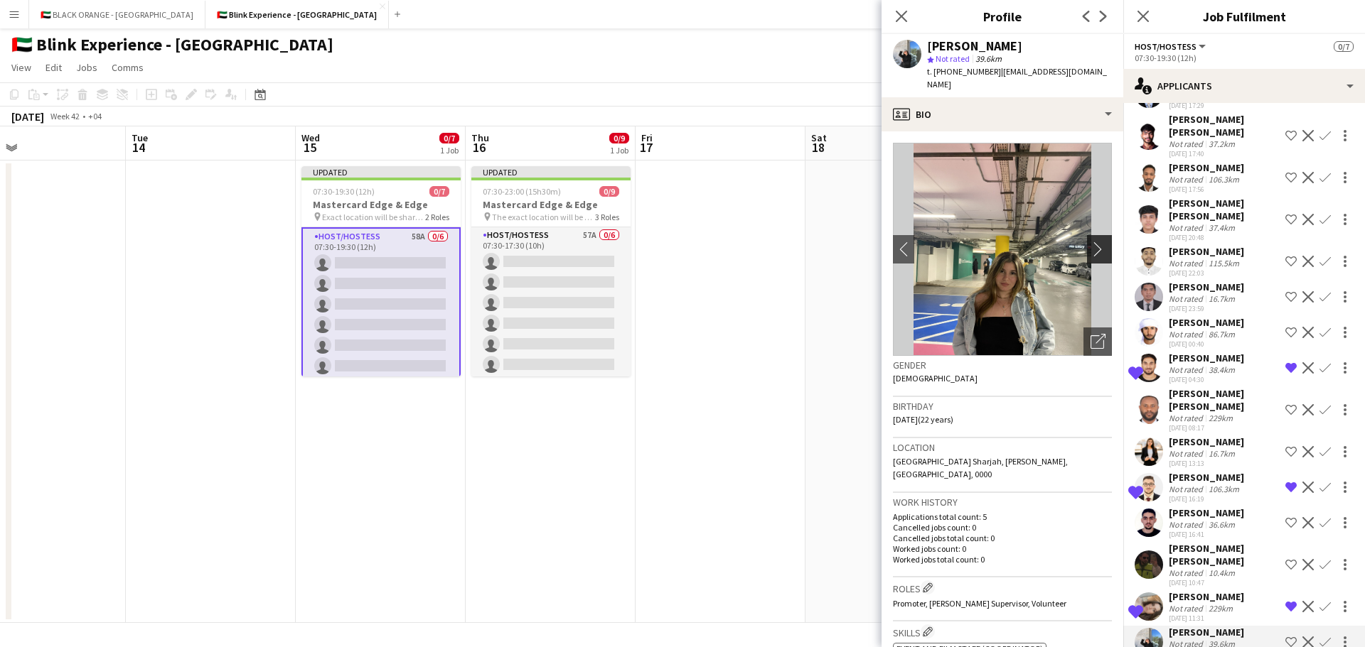
click at [1091, 242] on app-icon "chevron-right" at bounding box center [1101, 249] width 22 height 15
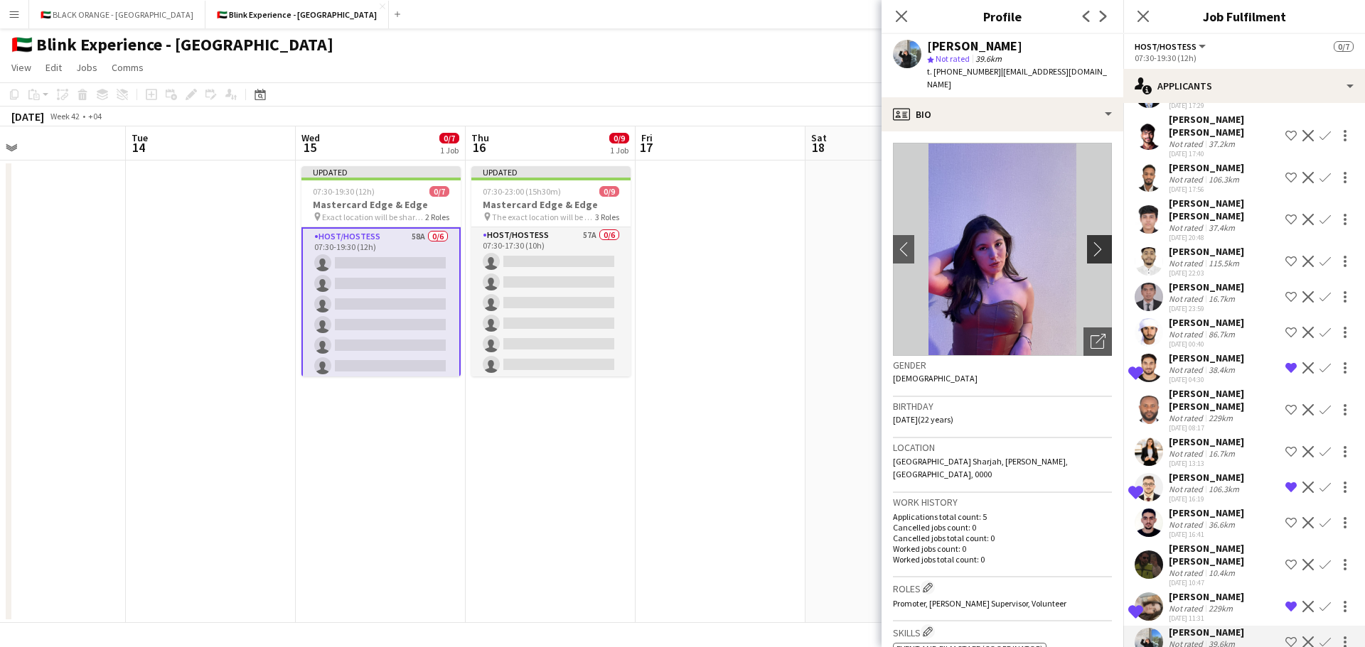
click at [1091, 242] on app-icon "chevron-right" at bounding box center [1101, 249] width 22 height 15
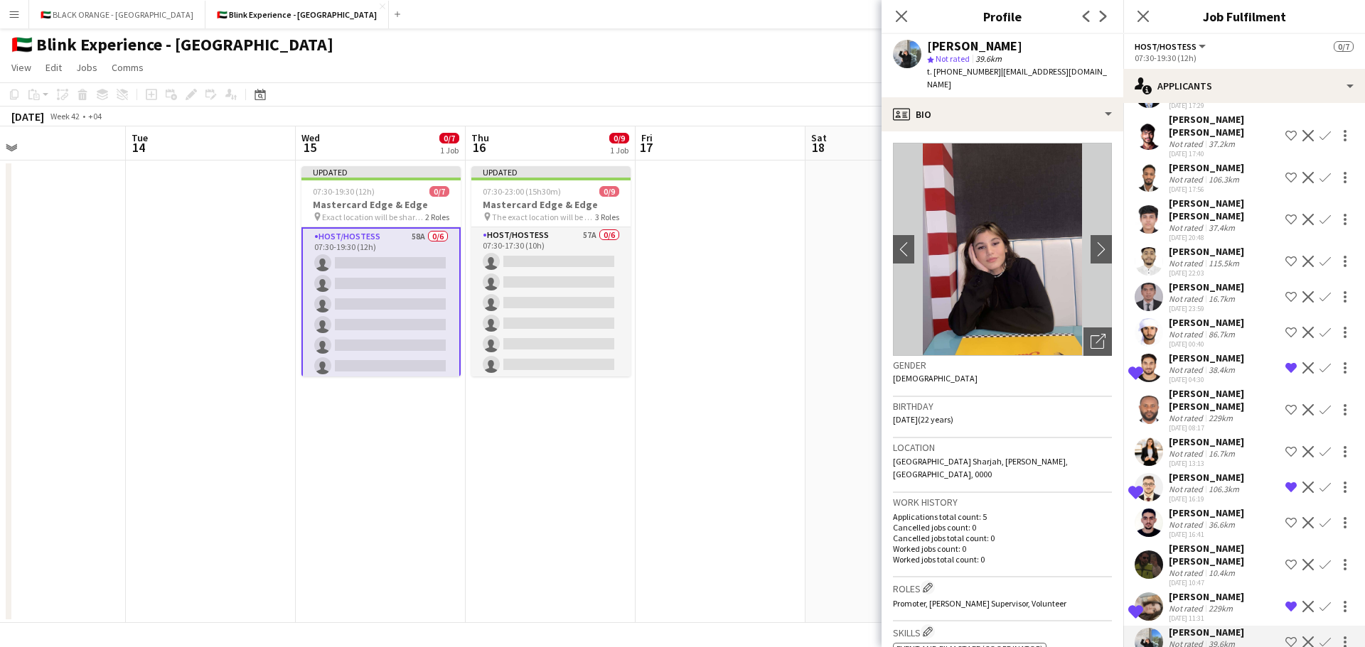
click at [1285, 637] on app-icon "Shortlist crew" at bounding box center [1290, 642] width 11 height 11
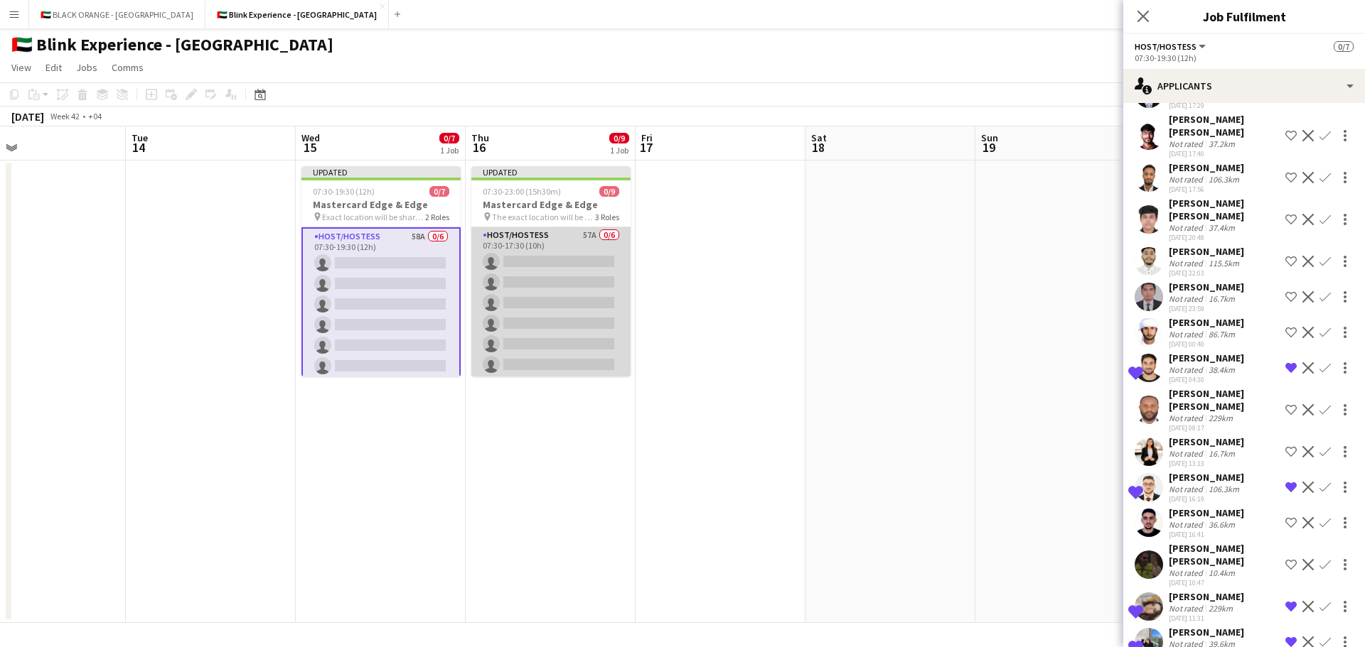
click at [566, 314] on app-card-role "Host/Hostess 57A 0/6 07:30-17:30 (10h) single-neutral-actions single-neutral-ac…" at bounding box center [550, 302] width 159 height 151
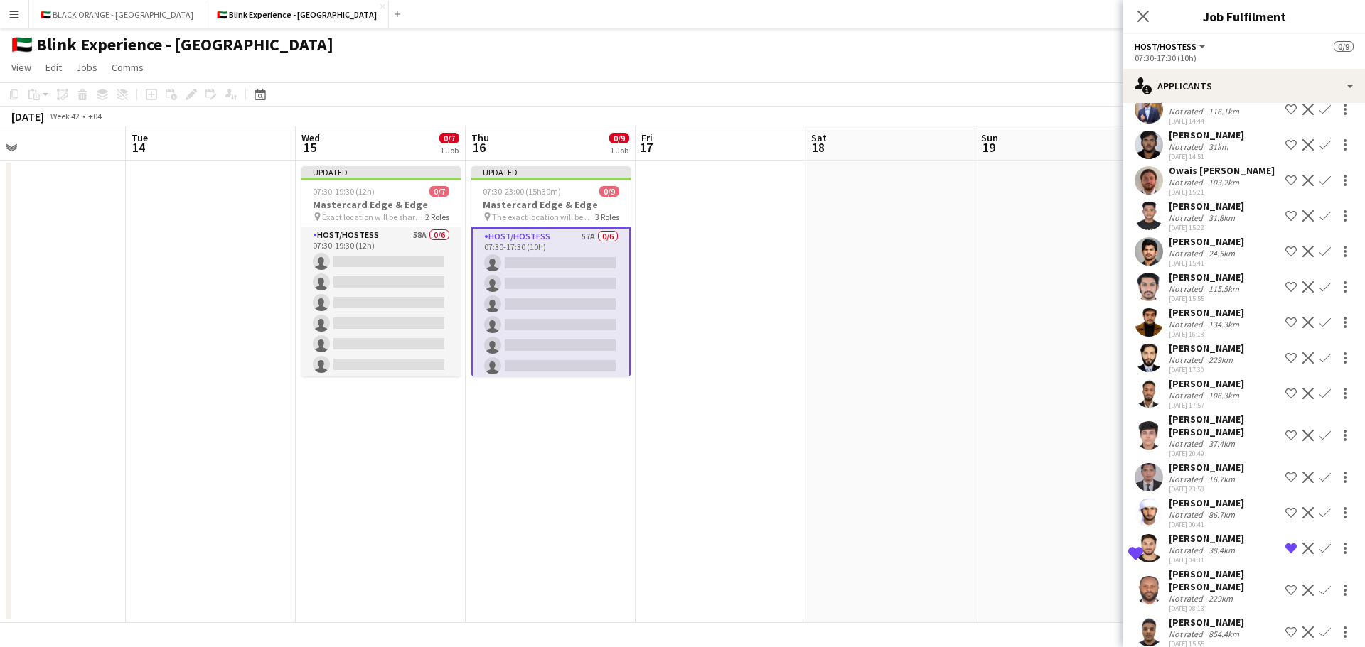
scroll to position [1518, 0]
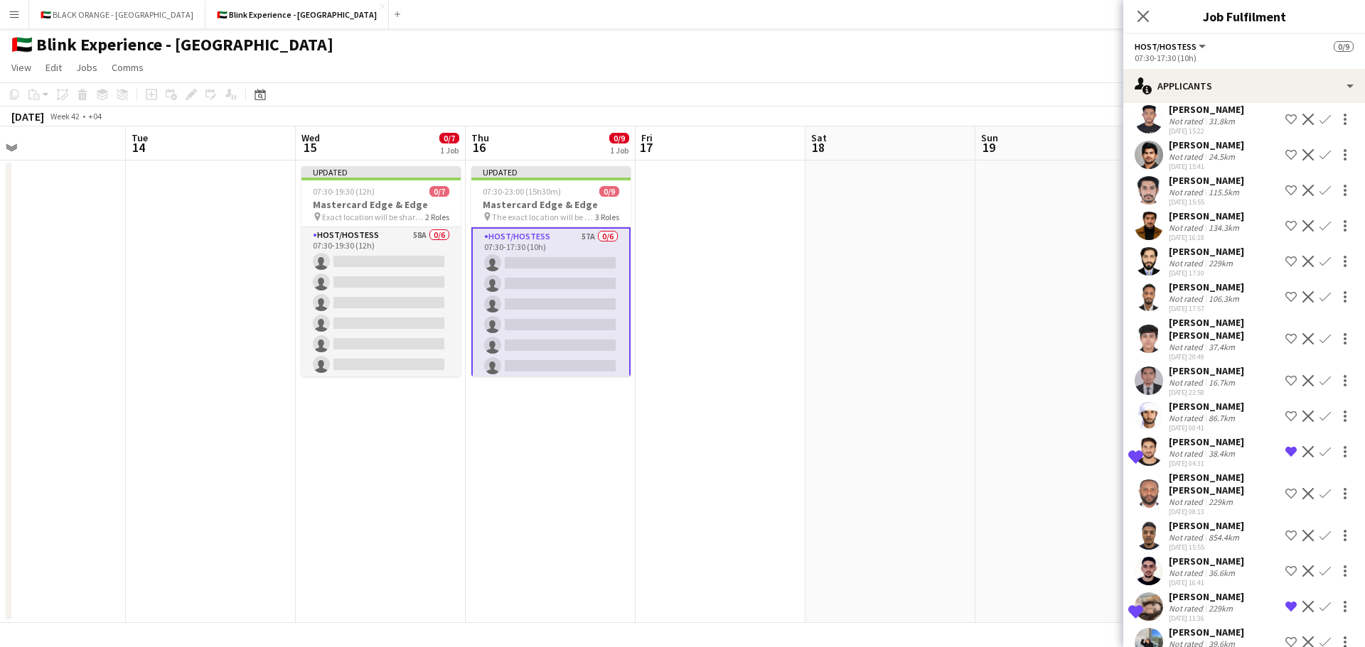
click at [1285, 637] on app-icon "Shortlist crew" at bounding box center [1290, 642] width 11 height 11
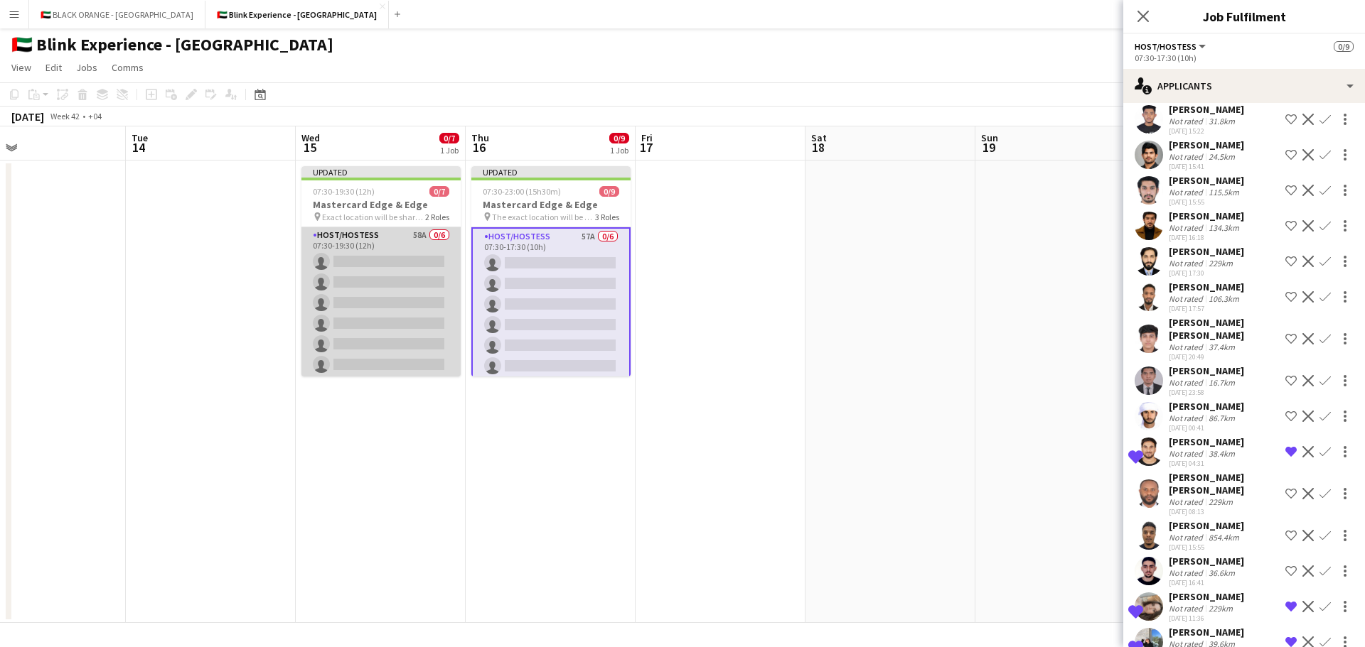
click at [399, 313] on app-card-role "Host/Hostess 58A 0/6 07:30-19:30 (12h) single-neutral-actions single-neutral-ac…" at bounding box center [380, 302] width 159 height 151
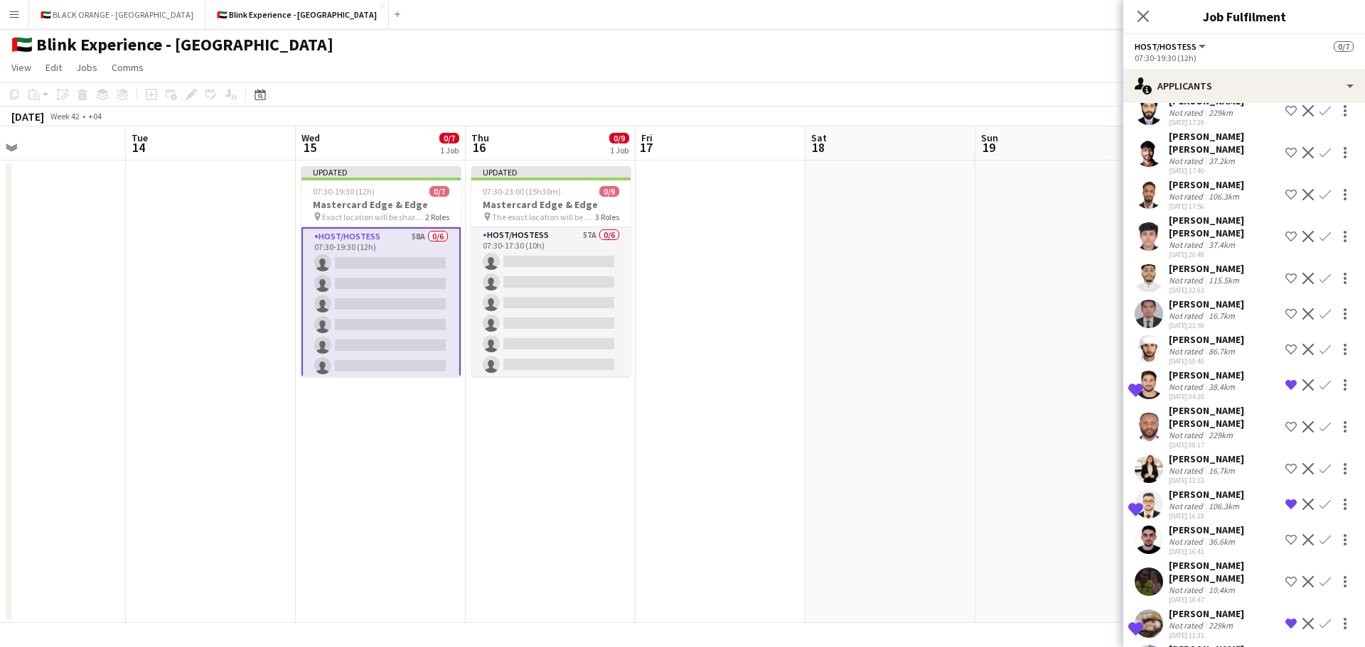
scroll to position [1554, 0]
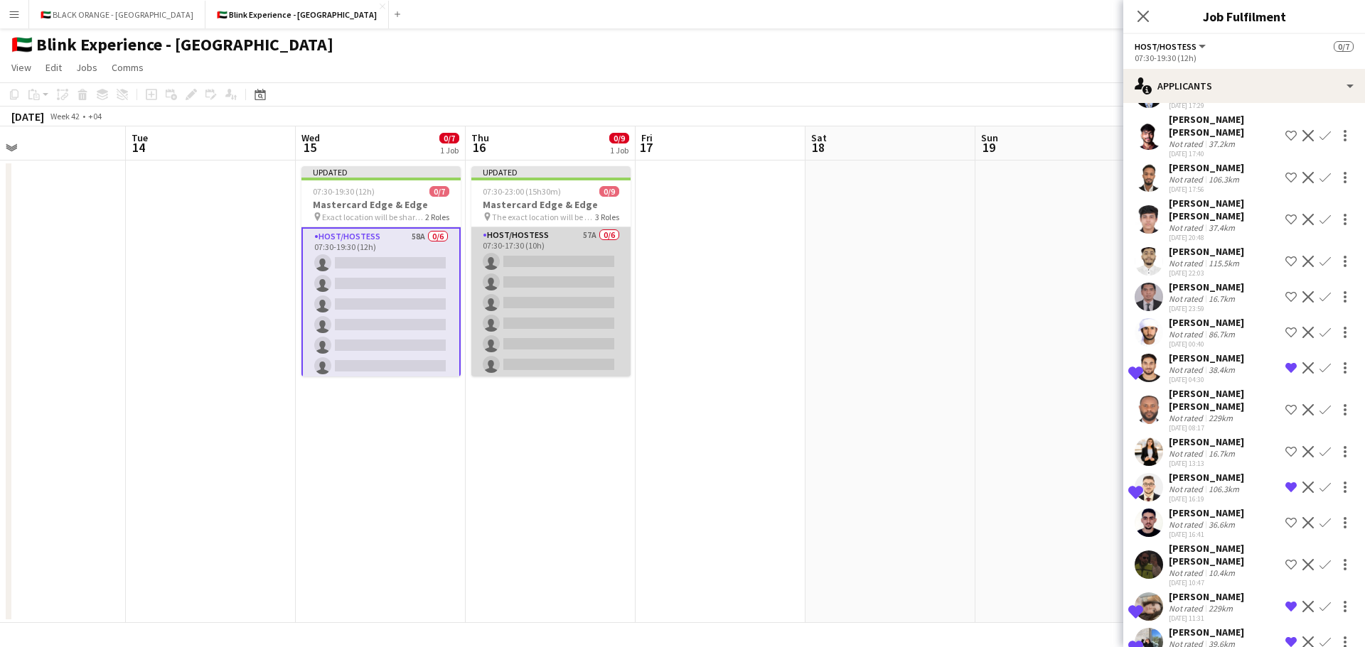
click at [574, 284] on app-card-role "Host/Hostess 57A 0/6 07:30-17:30 (10h) single-neutral-actions single-neutral-ac…" at bounding box center [550, 302] width 159 height 151
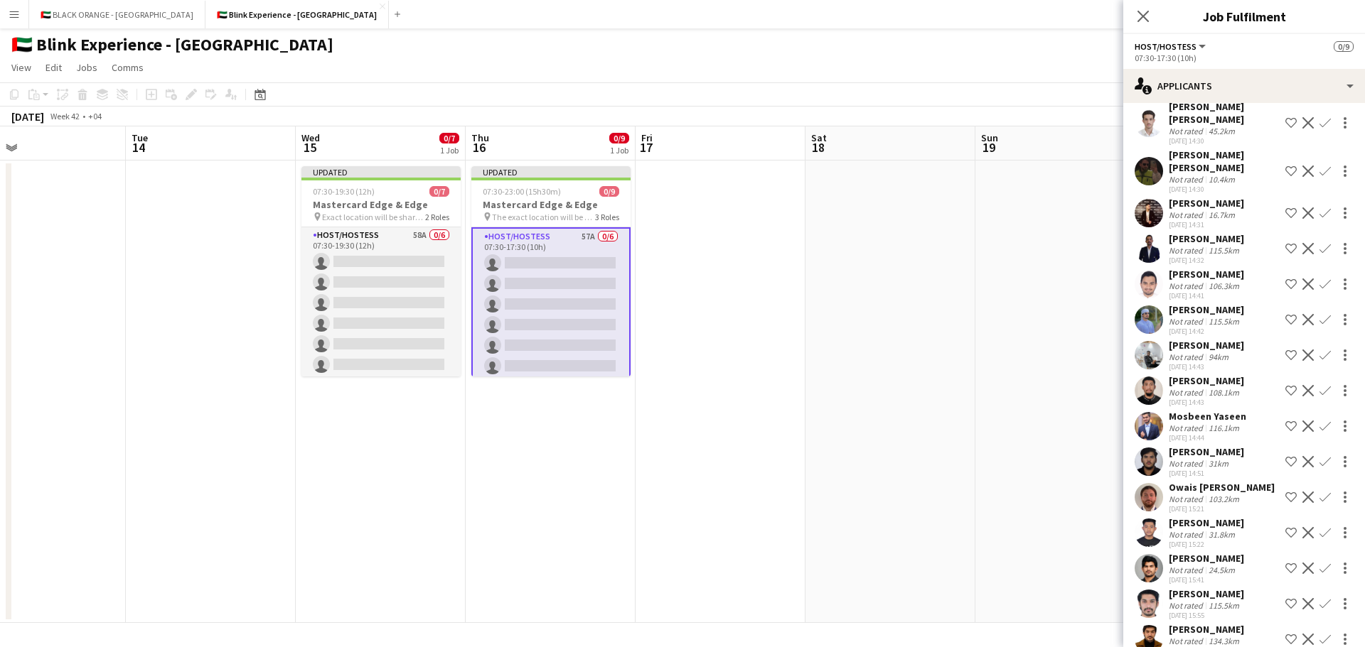
scroll to position [1092, 0]
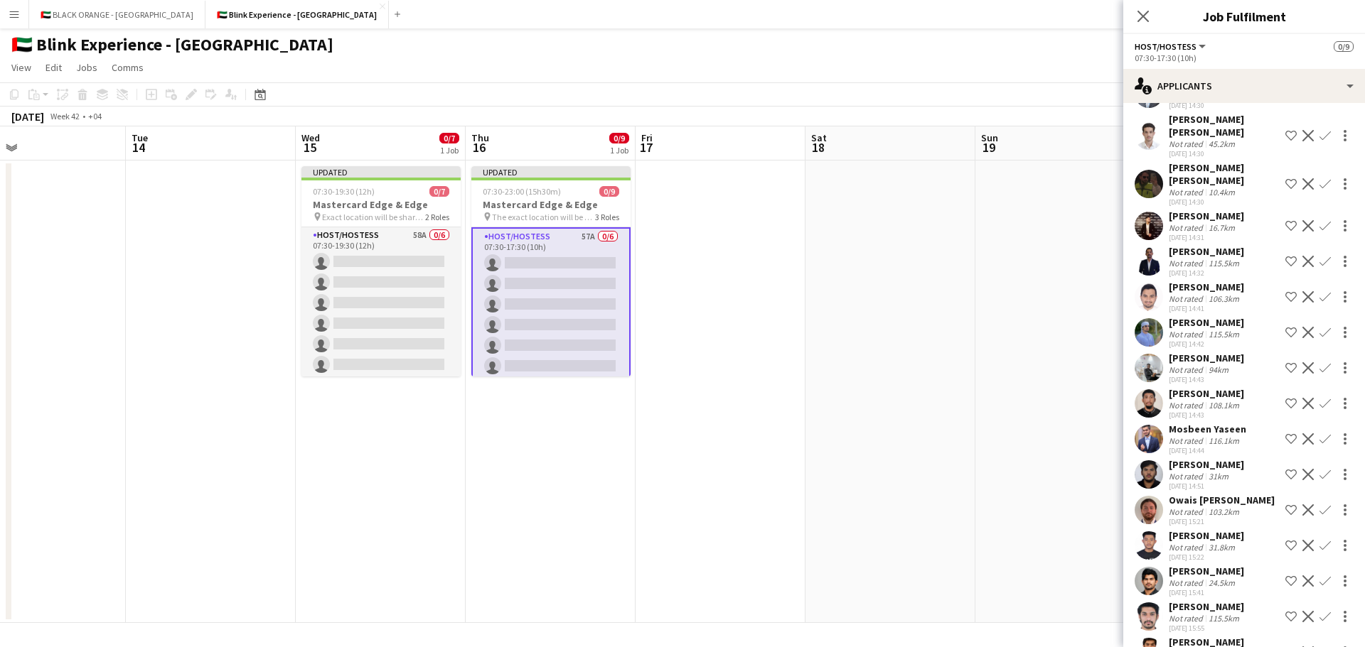
click at [1181, 436] on div "Not rated" at bounding box center [1186, 441] width 37 height 11
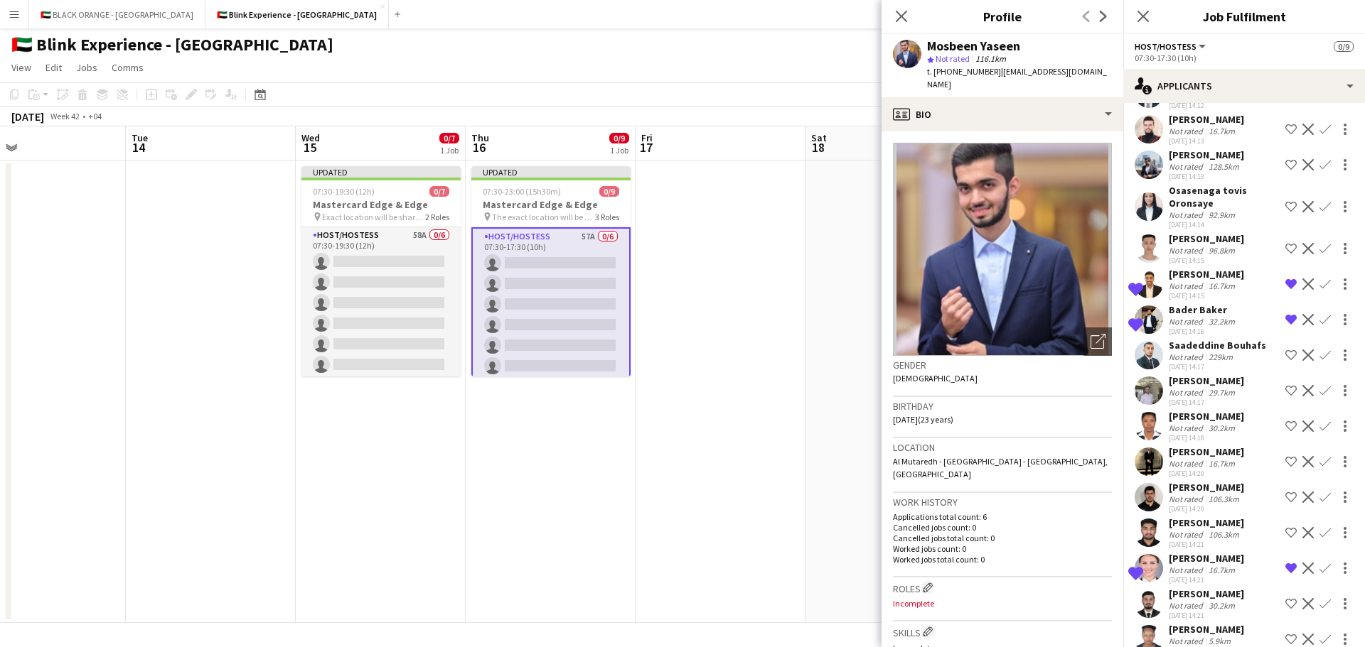
scroll to position [381, 0]
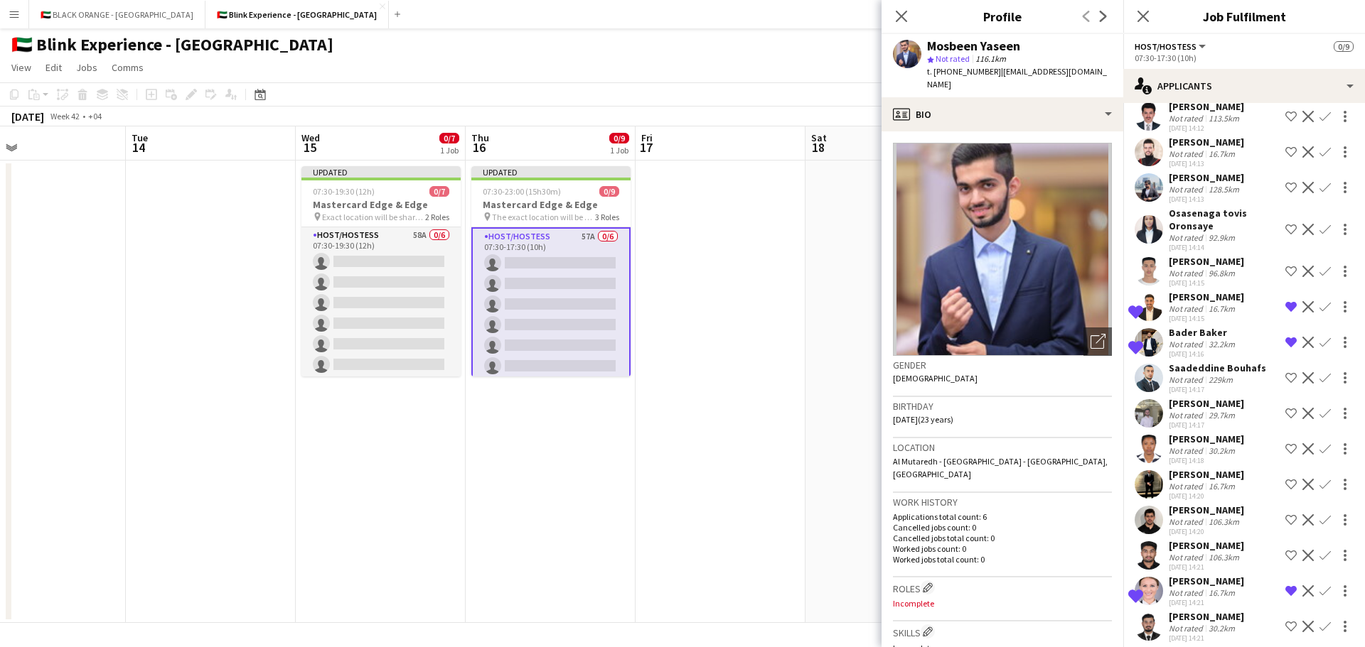
click at [1176, 512] on div "[PERSON_NAME]" at bounding box center [1205, 510] width 75 height 13
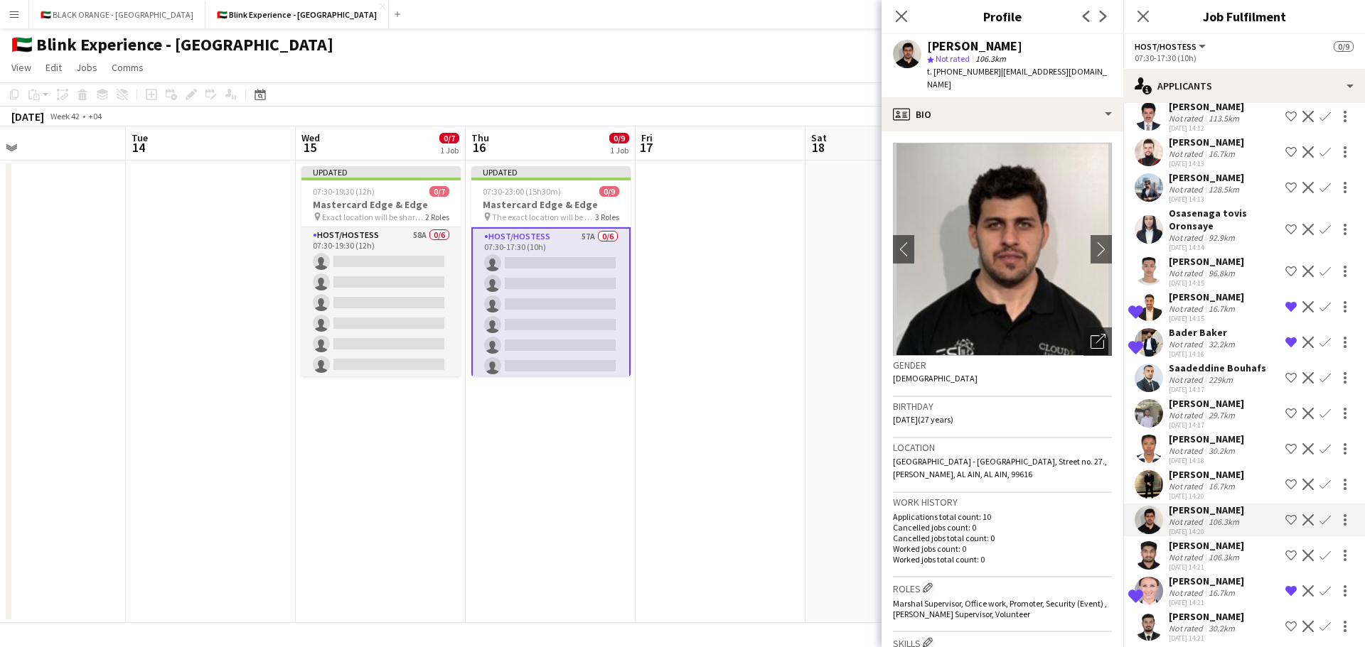
scroll to position [310, 0]
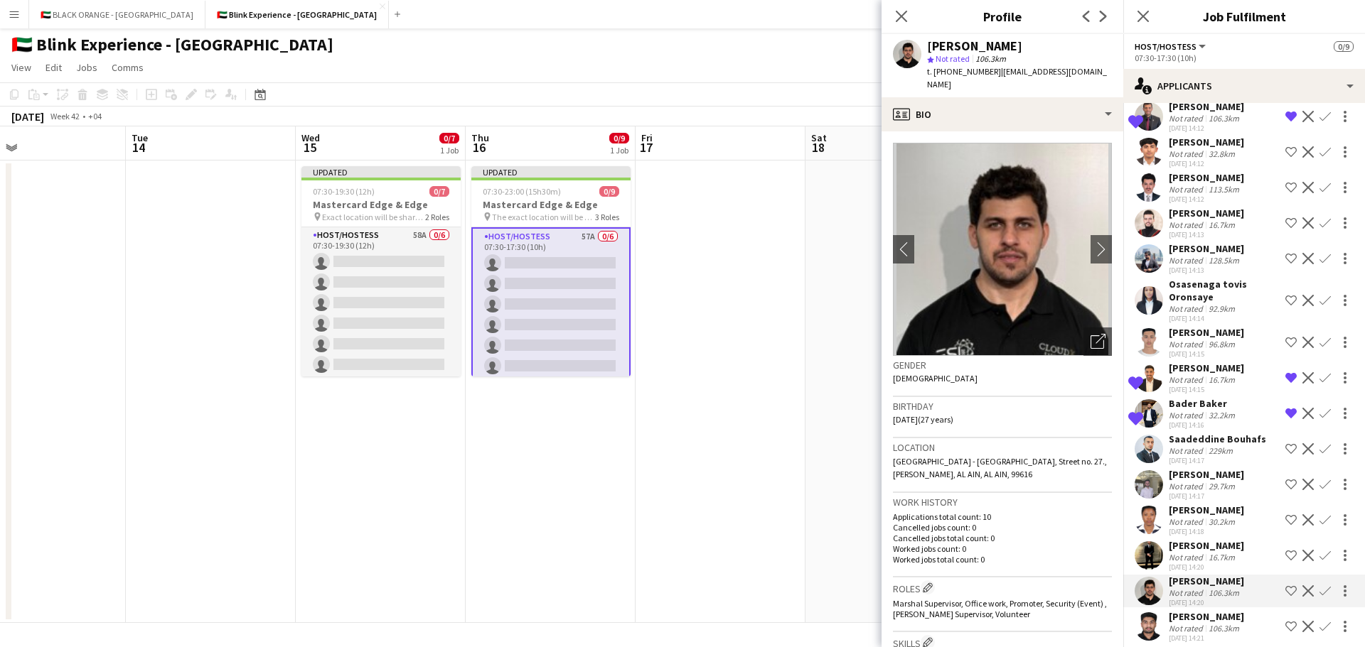
click at [1178, 296] on div "Osasenaga tovis Oronsaye" at bounding box center [1223, 291] width 111 height 26
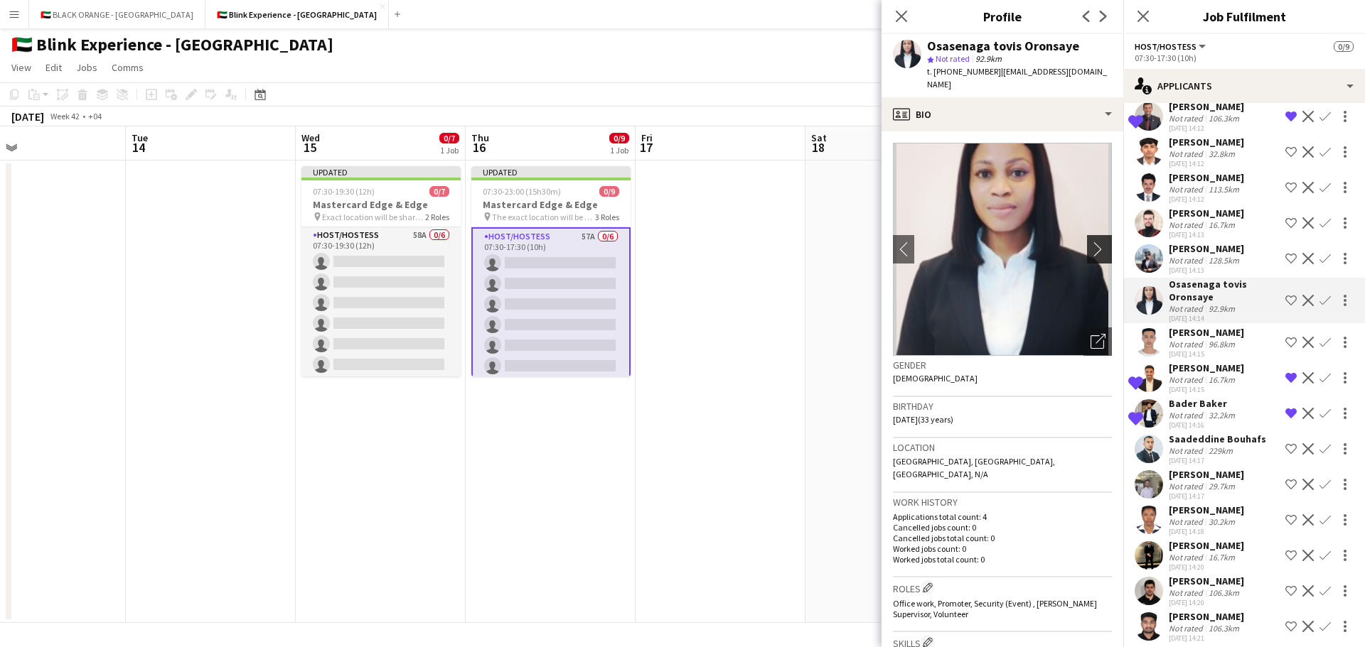
click at [1087, 235] on button "chevron-right" at bounding box center [1101, 249] width 28 height 28
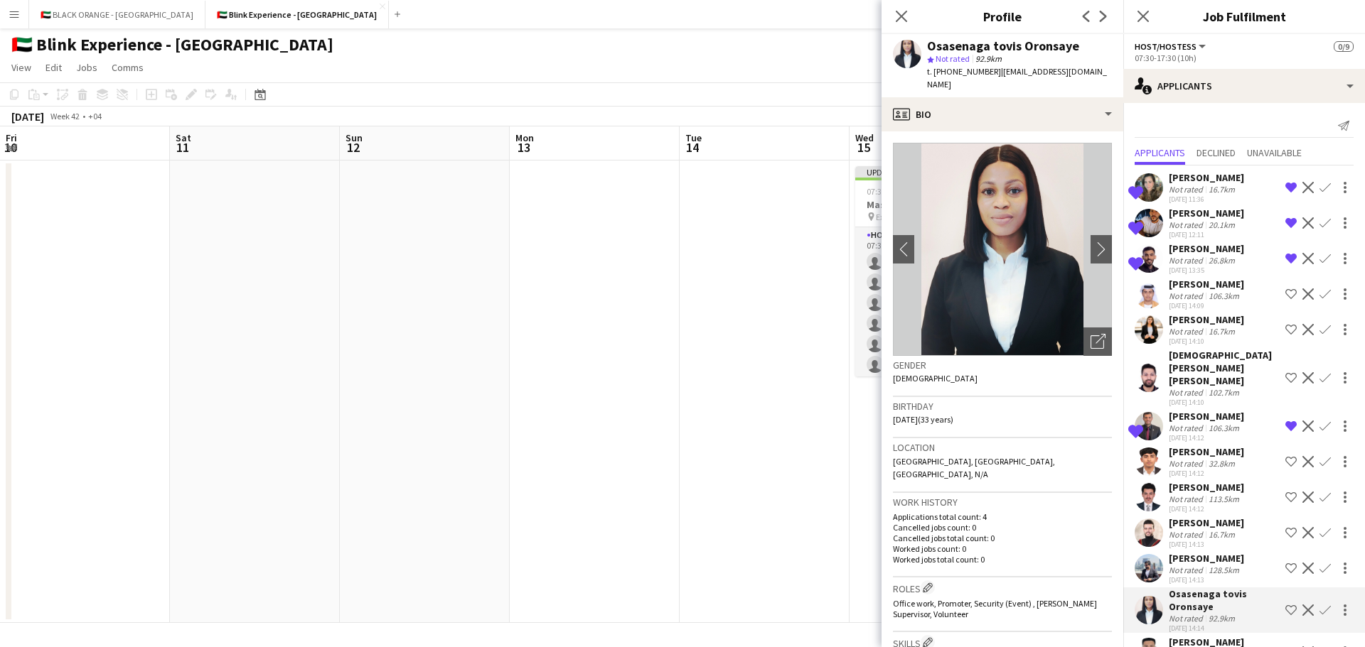
scroll to position [310, 0]
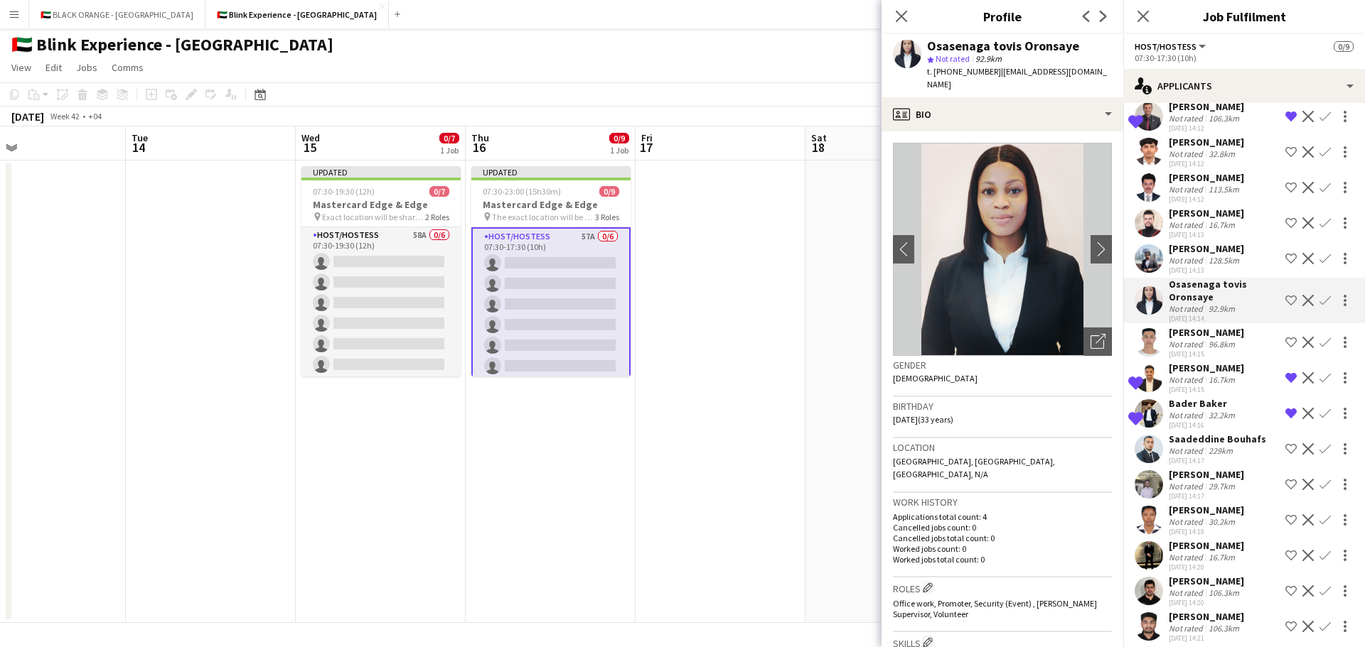
click at [1094, 242] on app-icon "chevron-right" at bounding box center [1105, 249] width 22 height 15
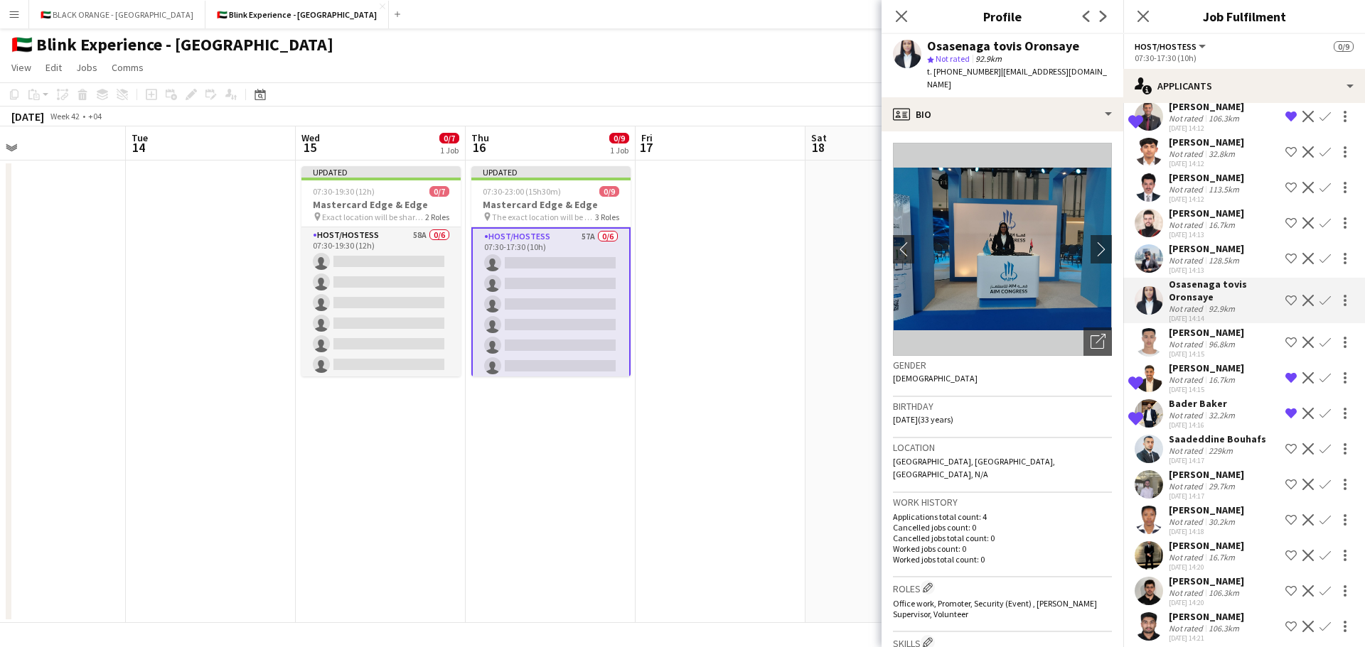
click at [1094, 242] on app-icon "chevron-right" at bounding box center [1105, 249] width 22 height 15
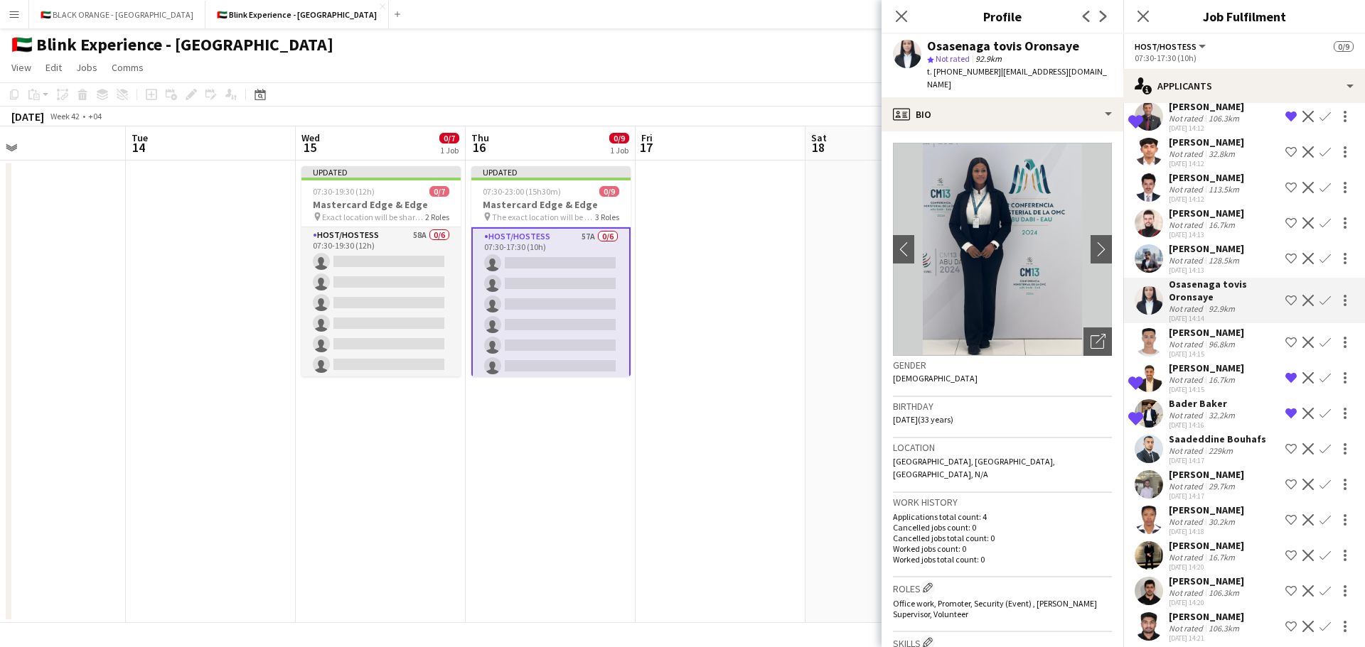
click at [1094, 242] on app-icon "chevron-right" at bounding box center [1105, 249] width 22 height 15
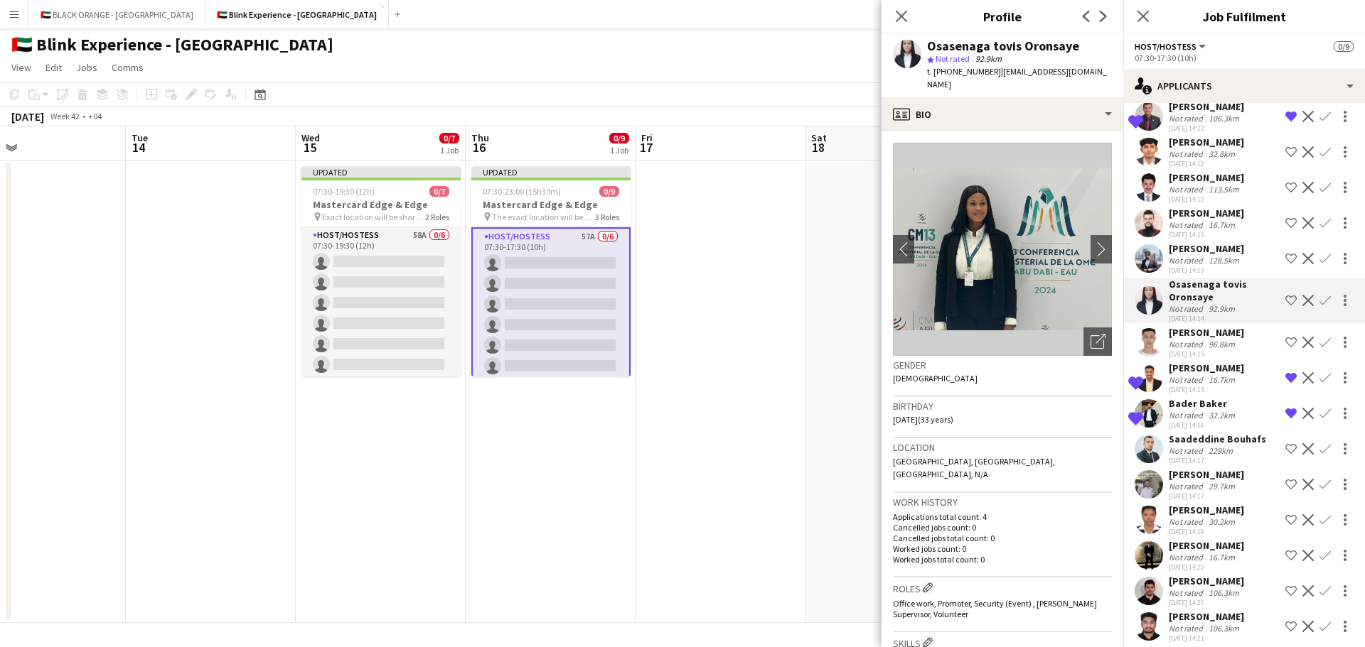
click at [1094, 242] on app-icon "chevron-right" at bounding box center [1105, 249] width 22 height 15
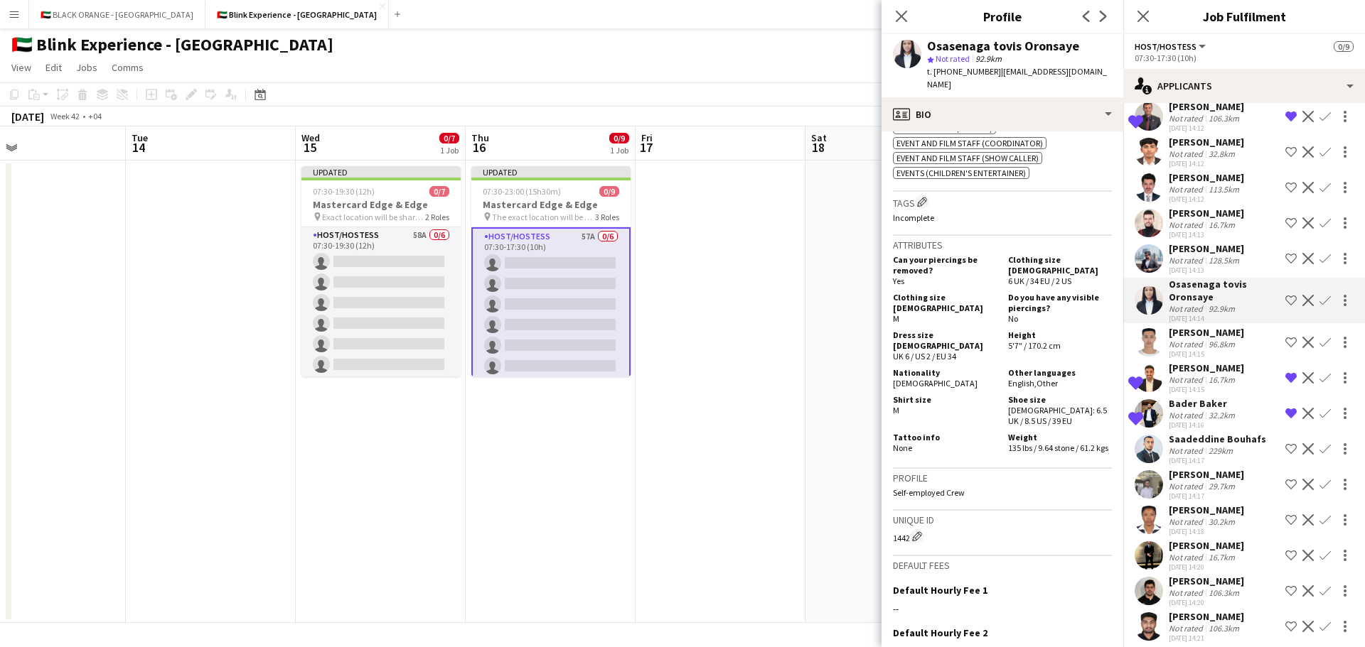
scroll to position [569, 0]
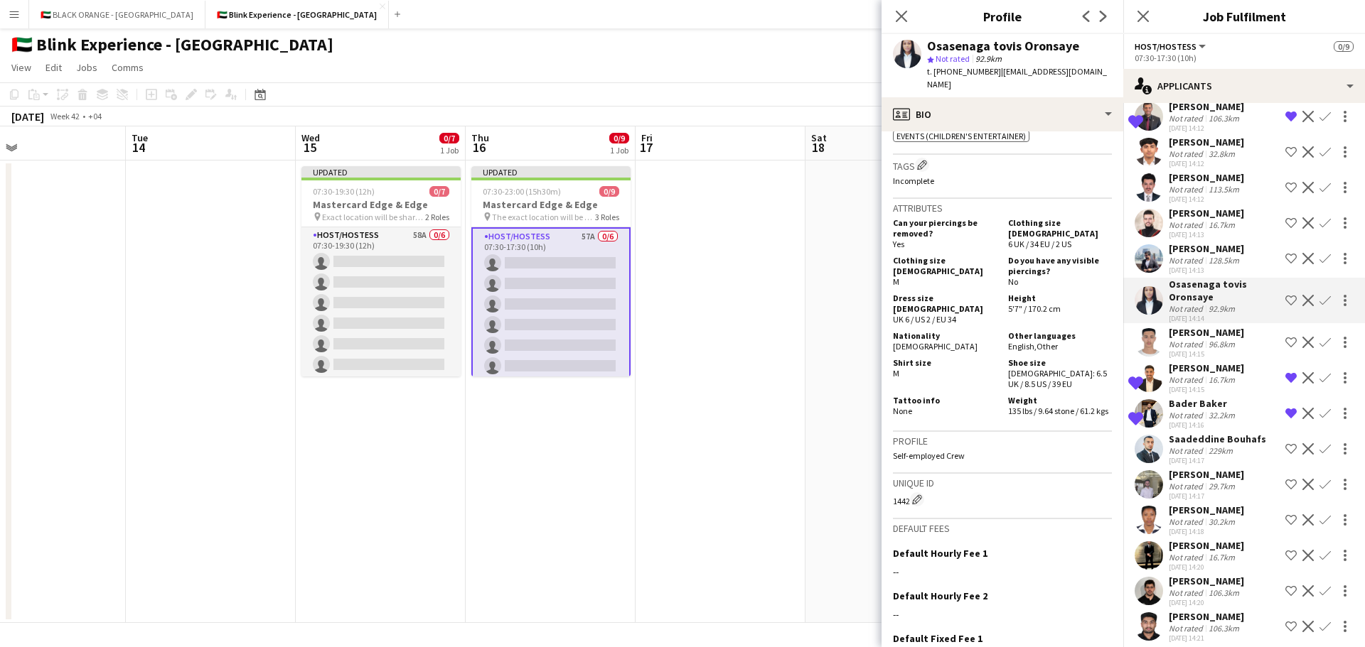
click at [1185, 256] on div "Not rated" at bounding box center [1186, 260] width 37 height 11
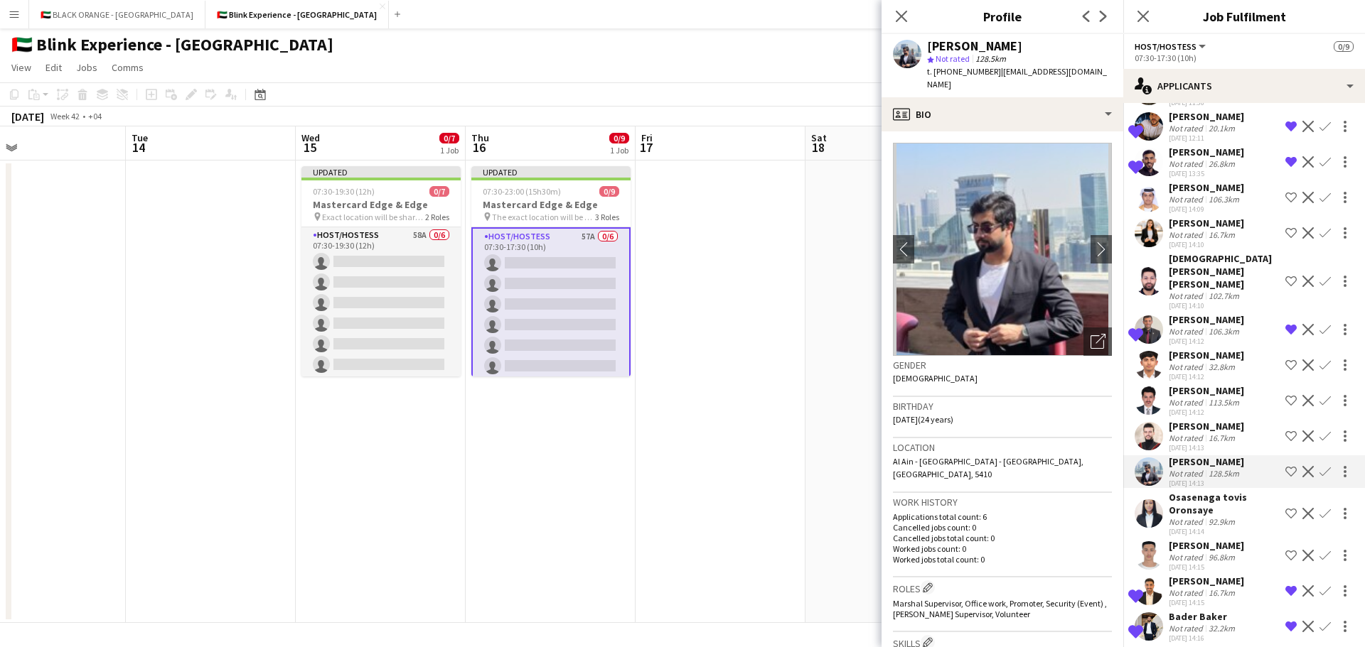
scroll to position [26, 0]
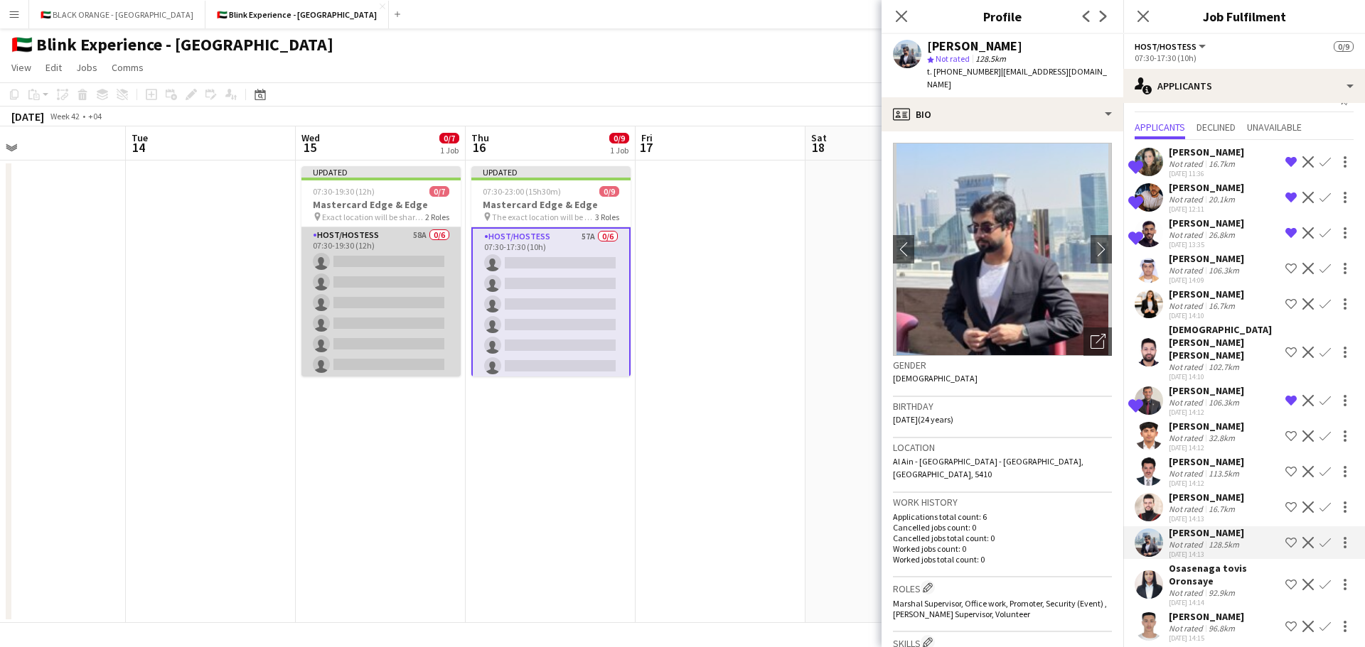
click at [354, 314] on app-card-role "Host/Hostess 58A 0/6 07:30-19:30 (12h) single-neutral-actions single-neutral-ac…" at bounding box center [380, 302] width 159 height 151
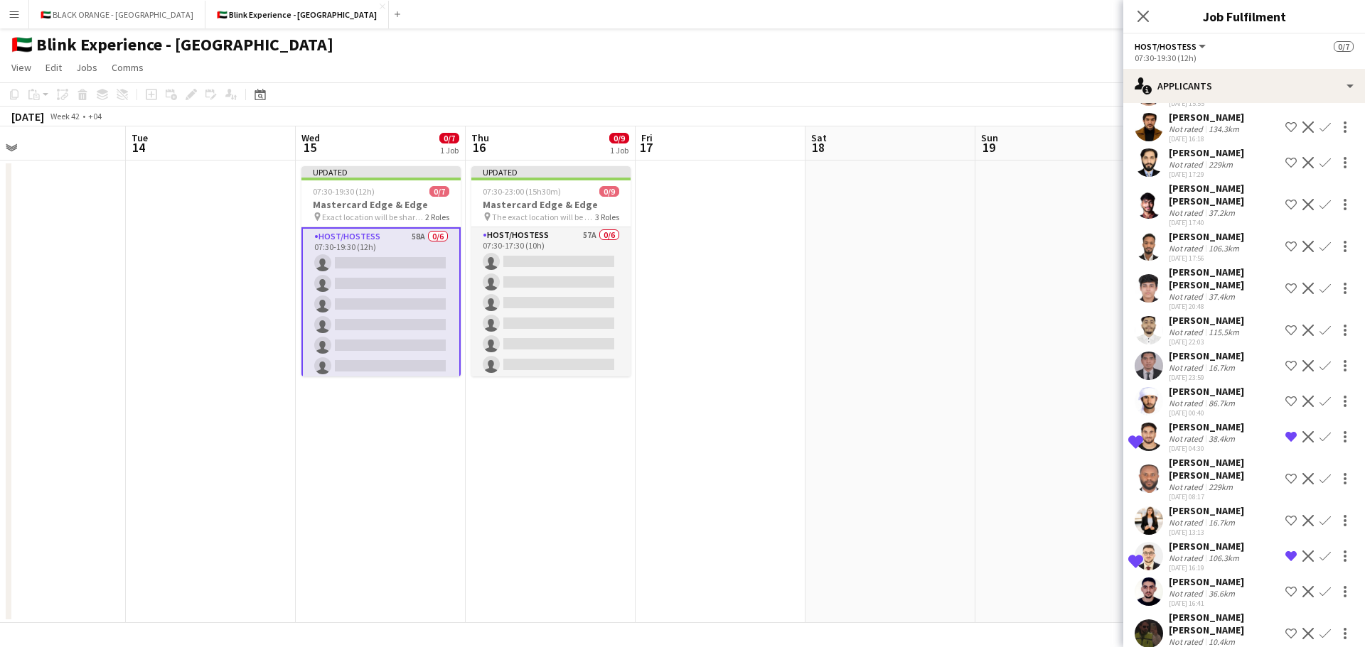
scroll to position [1554, 0]
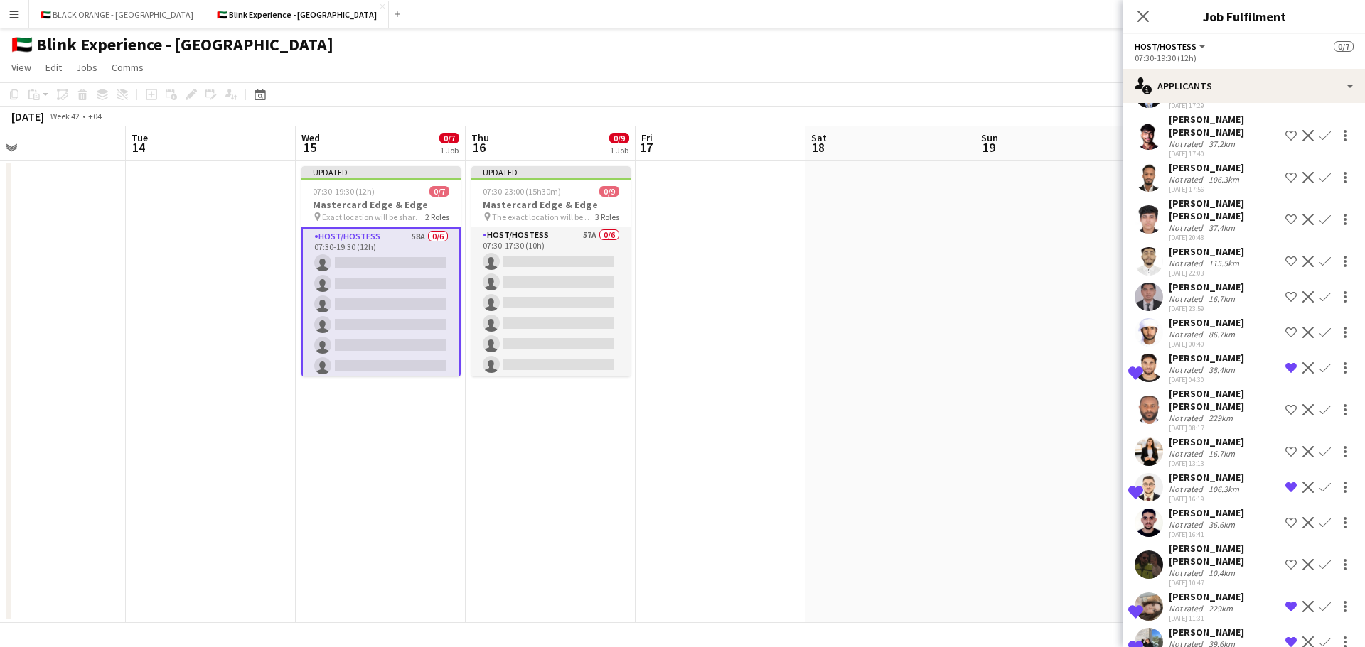
click at [1187, 484] on div "Not rated" at bounding box center [1186, 489] width 37 height 11
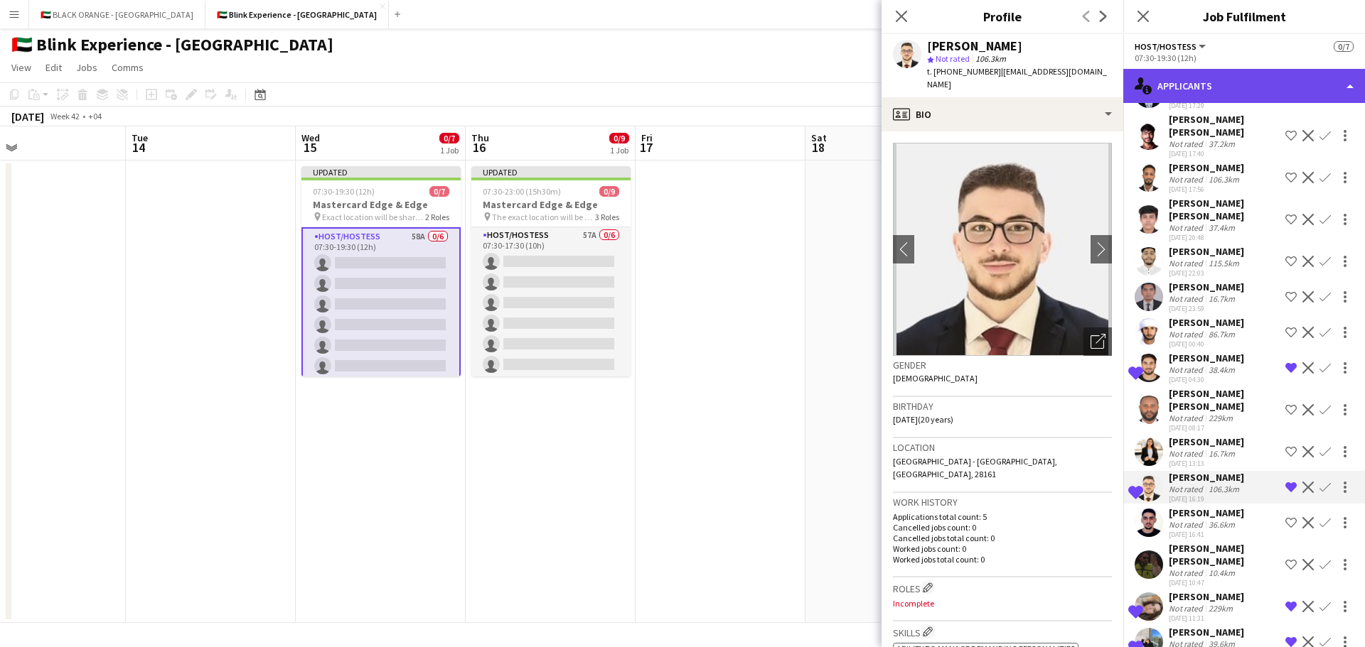
click at [1200, 89] on div "single-neutral-actions-information Applicants" at bounding box center [1244, 86] width 242 height 34
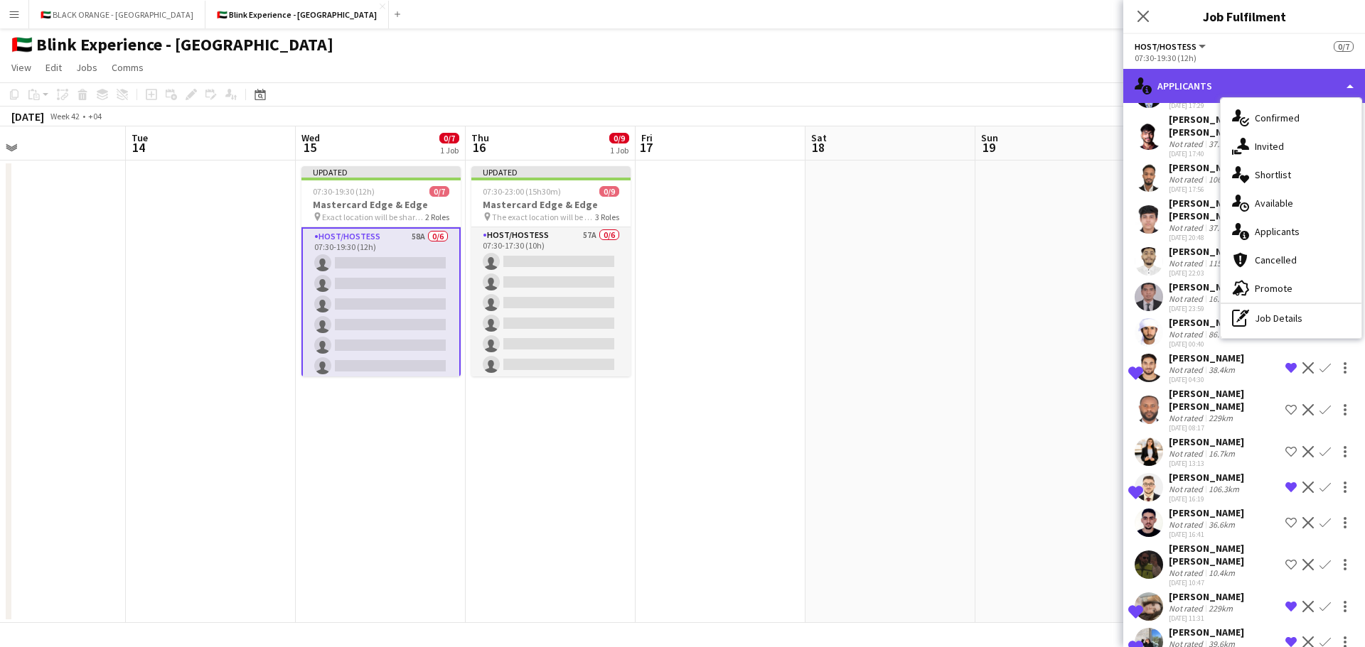
click at [1183, 90] on div "single-neutral-actions-information Applicants" at bounding box center [1244, 86] width 242 height 34
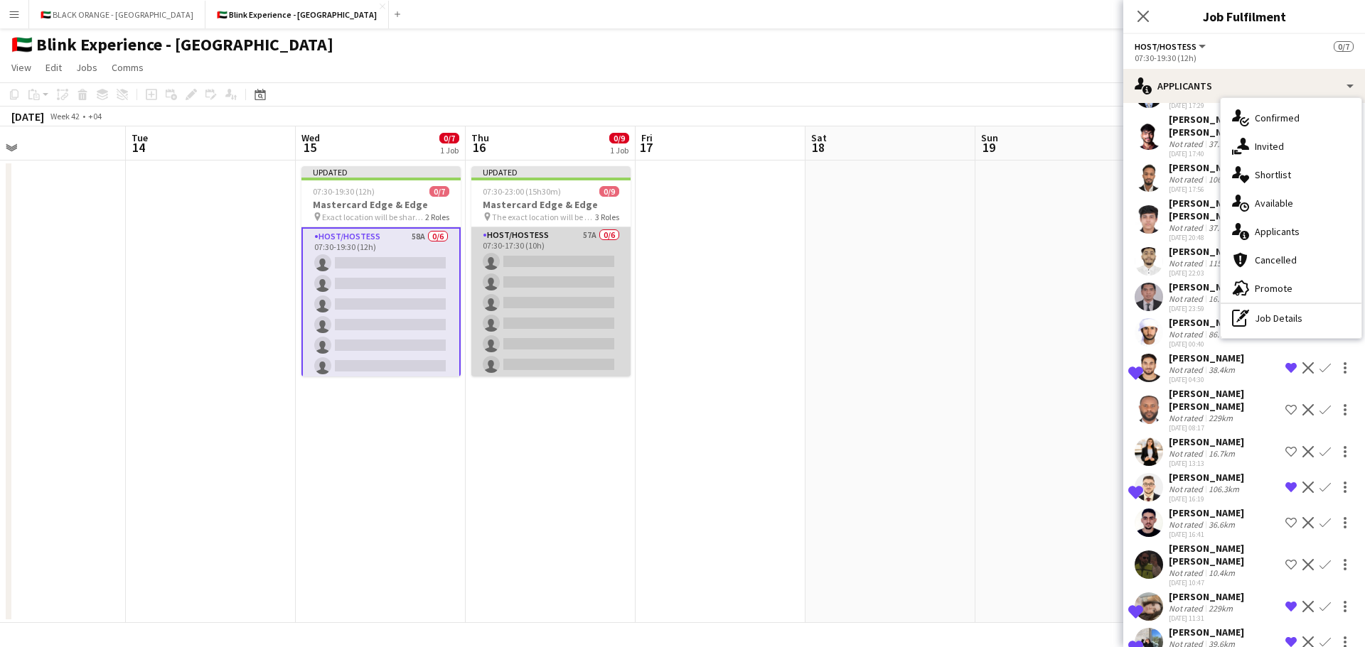
click at [532, 289] on app-card-role "Host/Hostess 57A 0/6 07:30-17:30 (10h) single-neutral-actions single-neutral-ac…" at bounding box center [550, 302] width 159 height 151
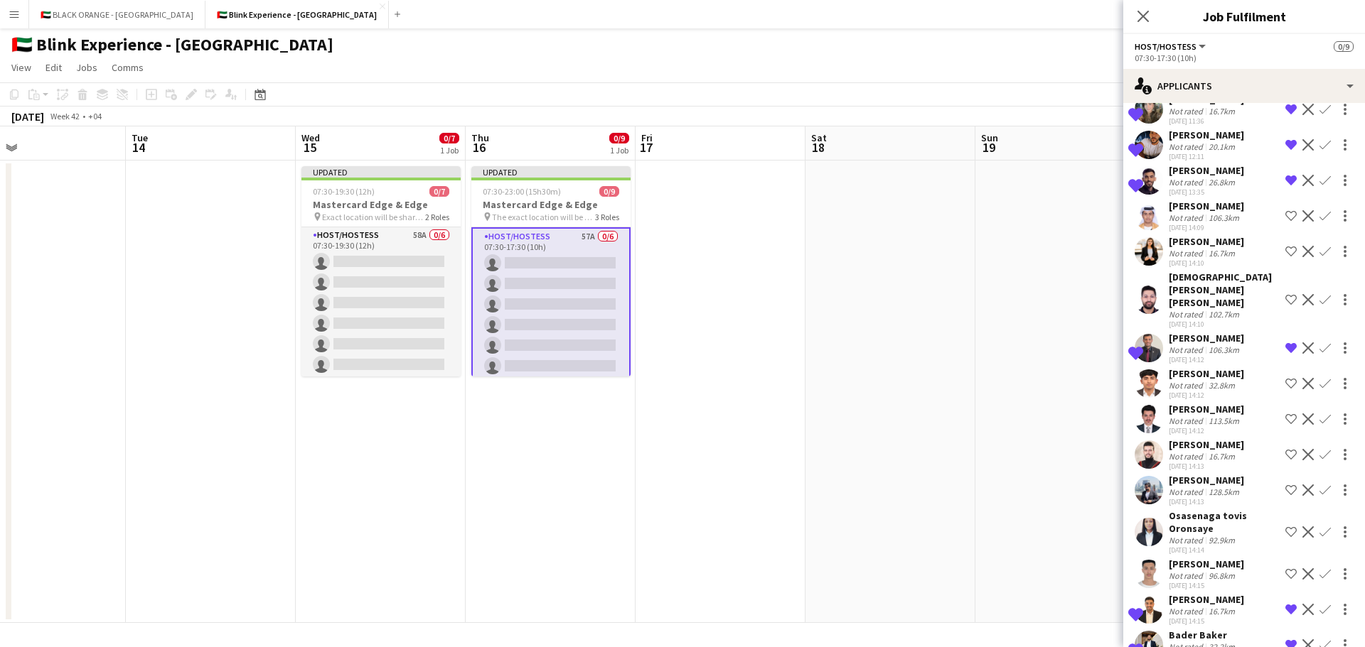
scroll to position [0, 0]
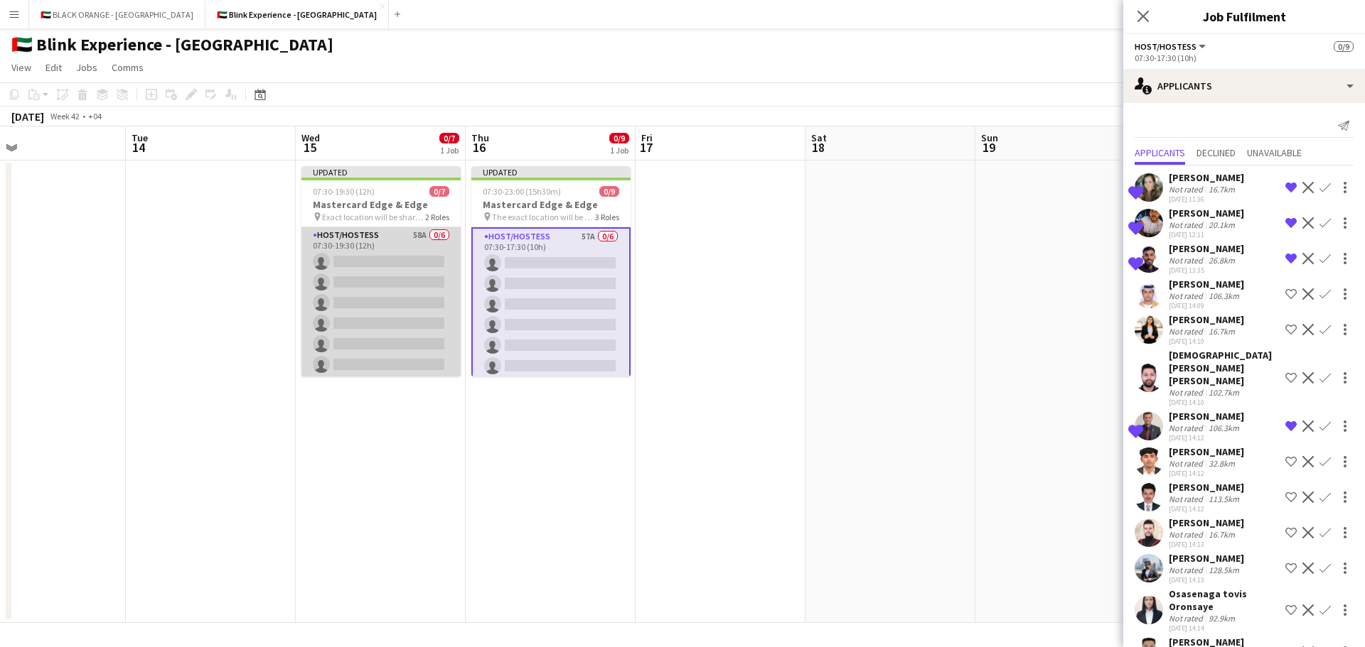
click at [384, 277] on app-card-role "Host/Hostess 58A 0/6 07:30-19:30 (12h) single-neutral-actions single-neutral-ac…" at bounding box center [380, 302] width 159 height 151
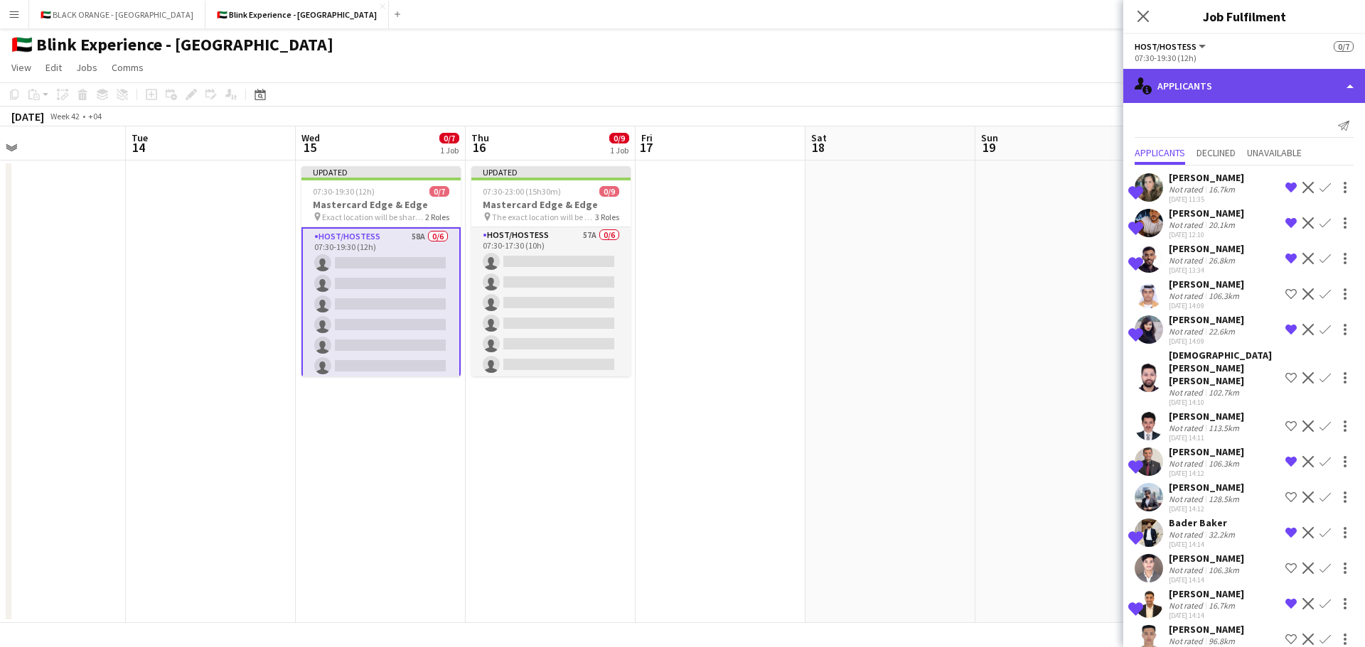
click at [1303, 95] on div "single-neutral-actions-information Applicants" at bounding box center [1244, 86] width 242 height 34
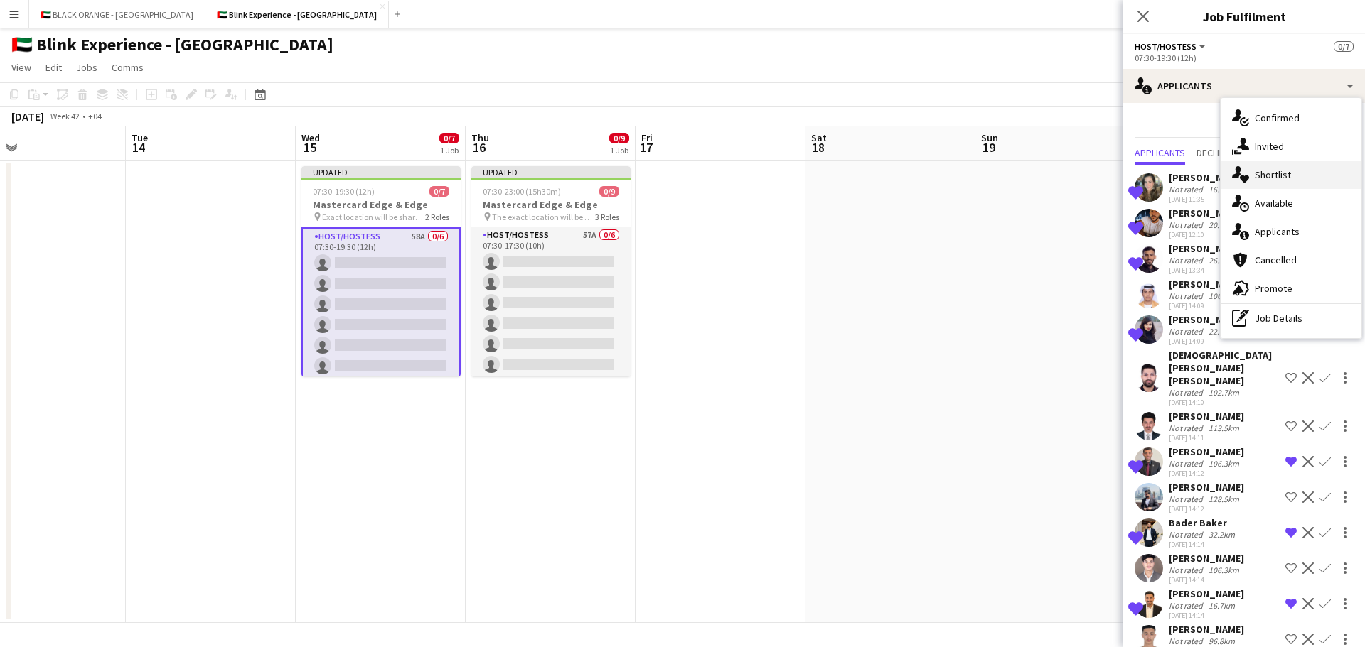
click at [1271, 175] on span "Shortlist" at bounding box center [1272, 174] width 36 height 13
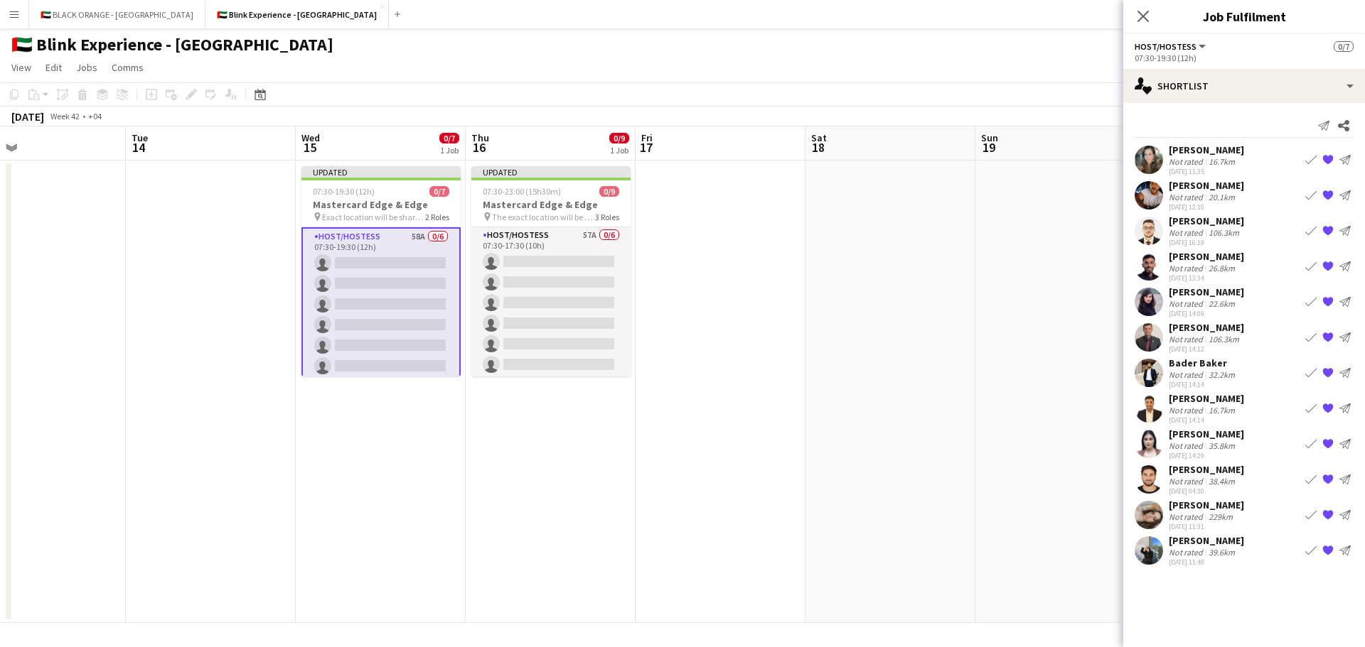
click at [1143, 406] on app-user-avatar at bounding box center [1148, 408] width 28 height 28
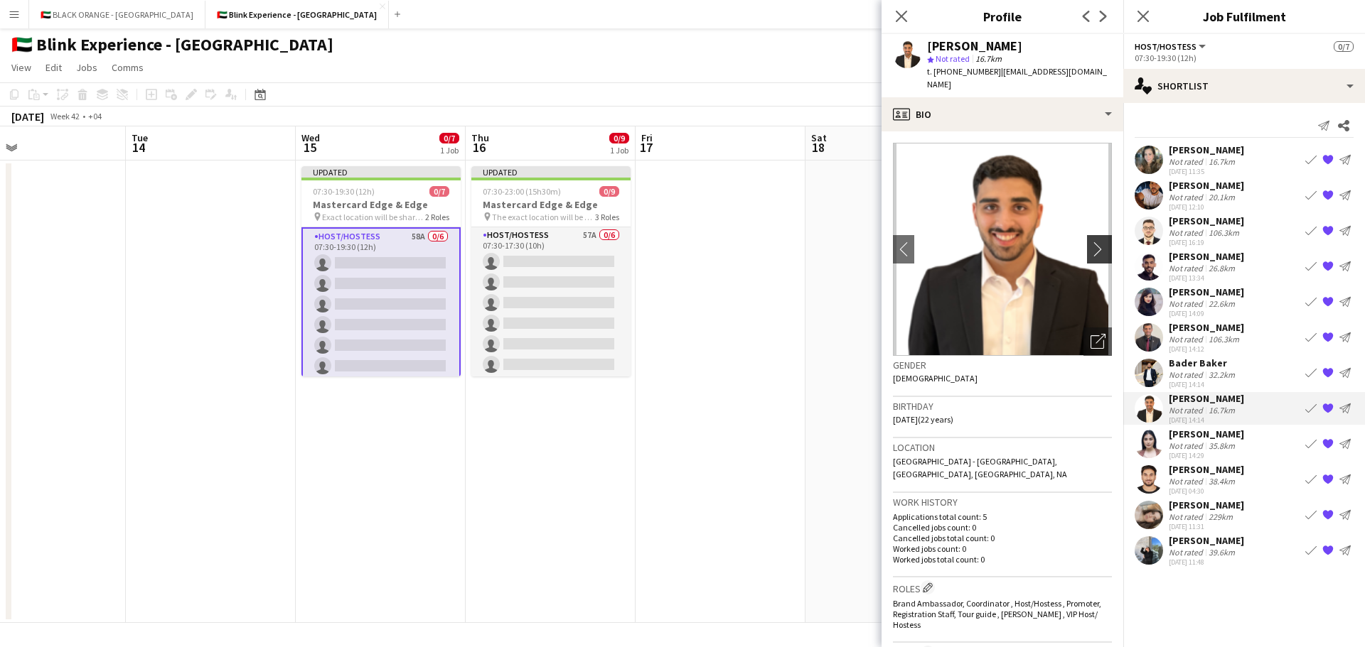
click at [1090, 242] on app-icon "chevron-right" at bounding box center [1101, 249] width 22 height 15
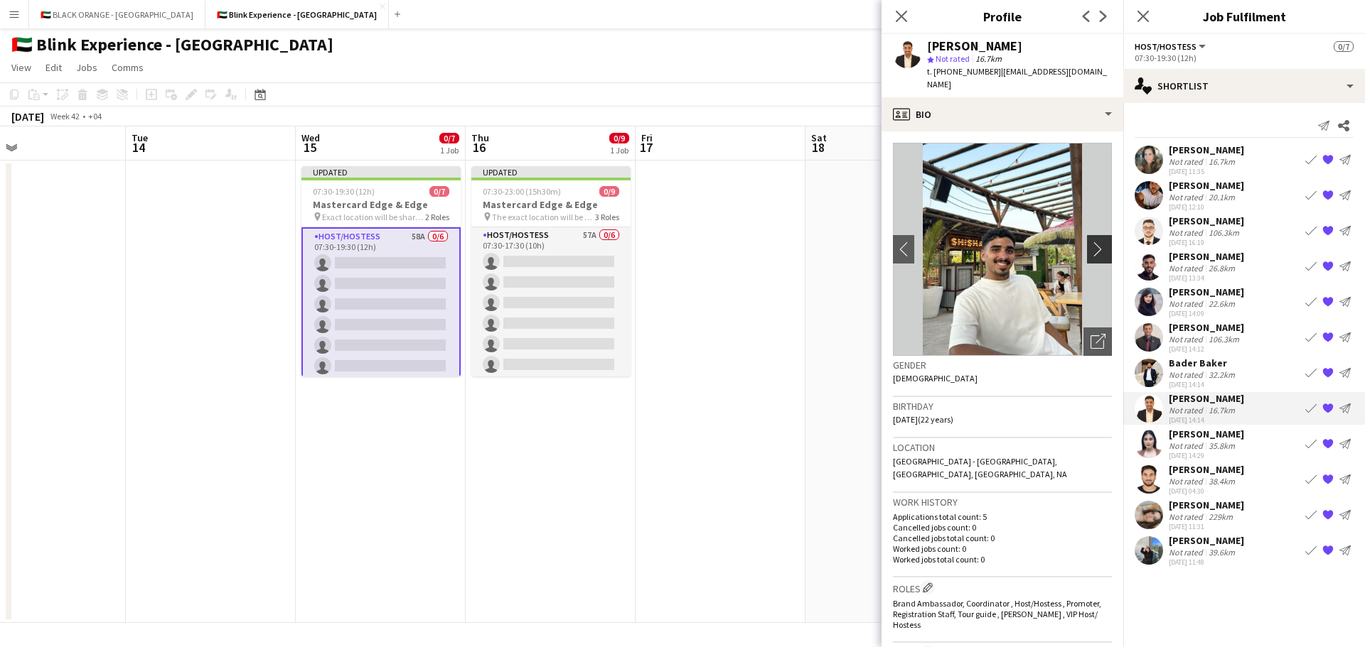
click at [1090, 242] on app-icon "chevron-right" at bounding box center [1101, 249] width 22 height 15
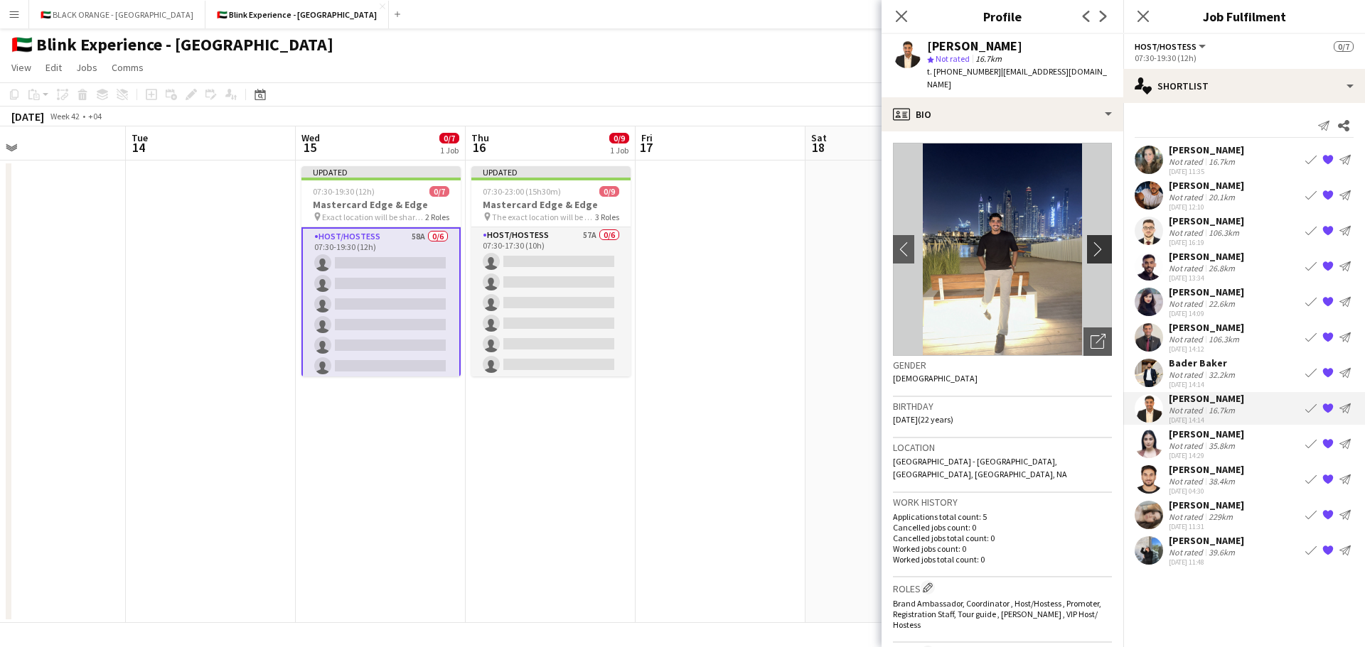
click at [1090, 242] on app-icon "chevron-right" at bounding box center [1101, 249] width 22 height 15
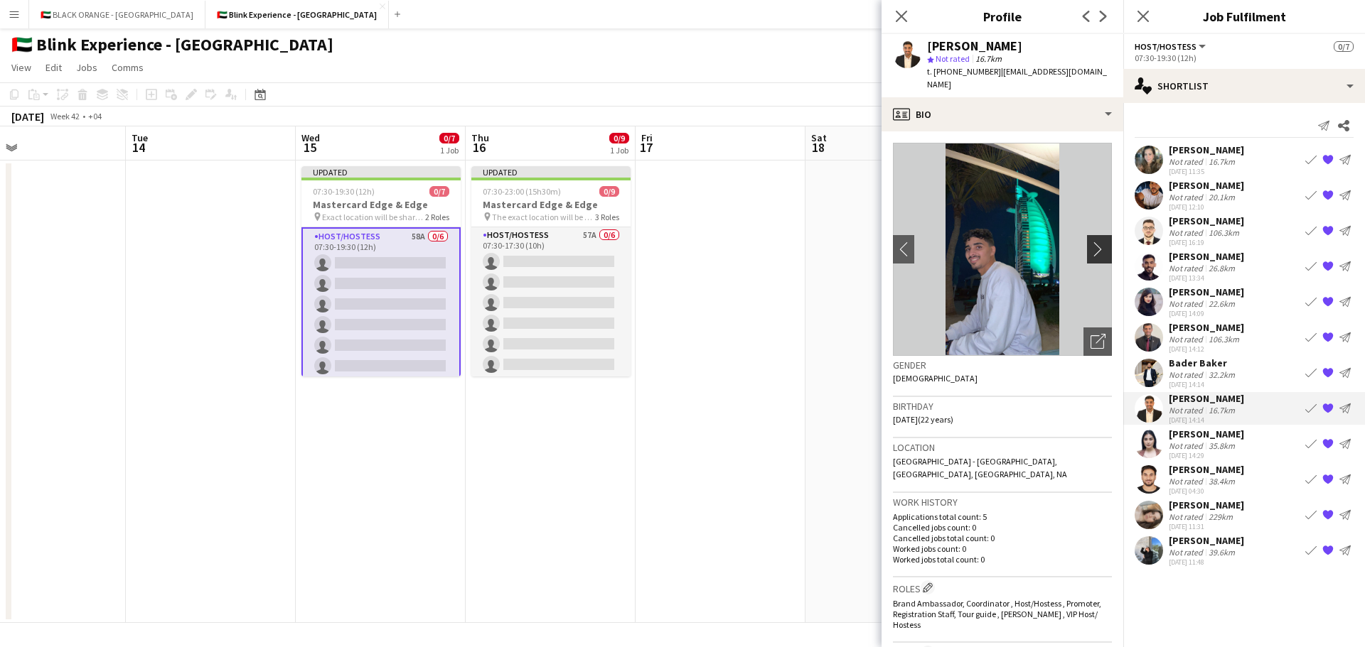
click at [1090, 242] on app-icon "chevron-right" at bounding box center [1101, 249] width 22 height 15
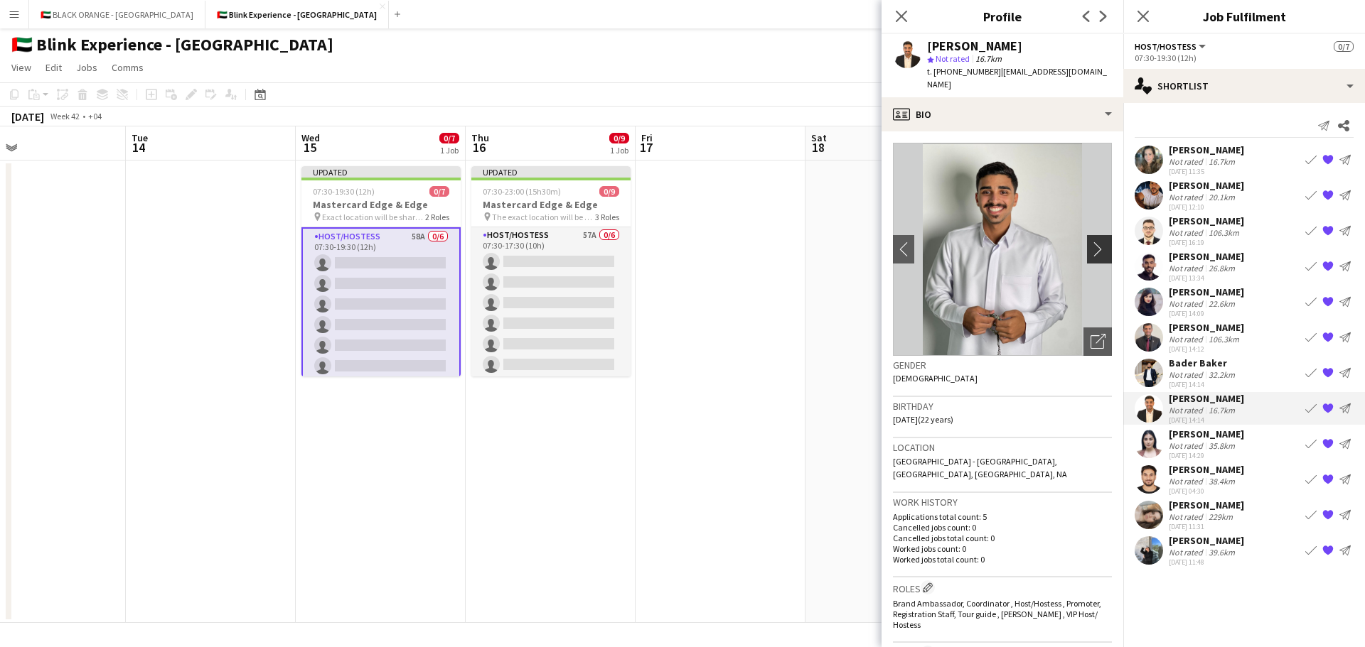
click at [1090, 242] on app-icon "chevron-right" at bounding box center [1101, 249] width 22 height 15
